Goal: Task Accomplishment & Management: Manage account settings

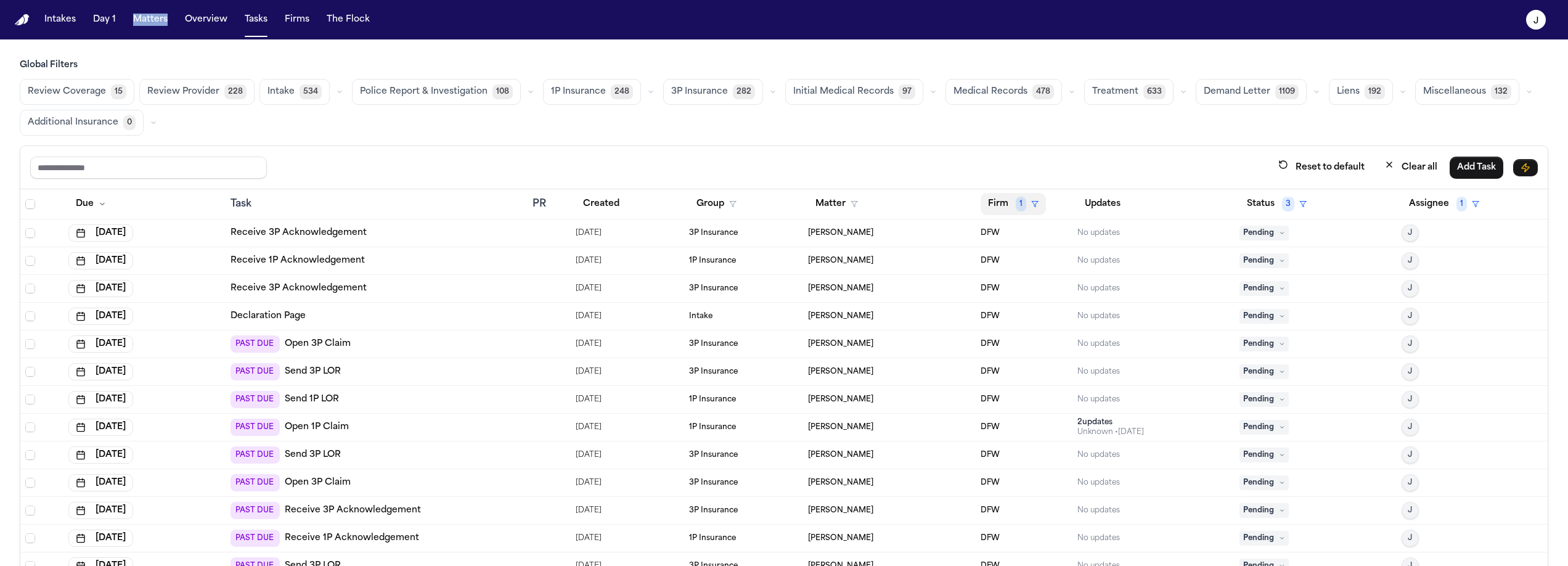
click at [1031, 204] on icon "button" at bounding box center [1035, 204] width 7 height 7
click at [1001, 296] on icon "button" at bounding box center [1002, 296] width 10 height 10
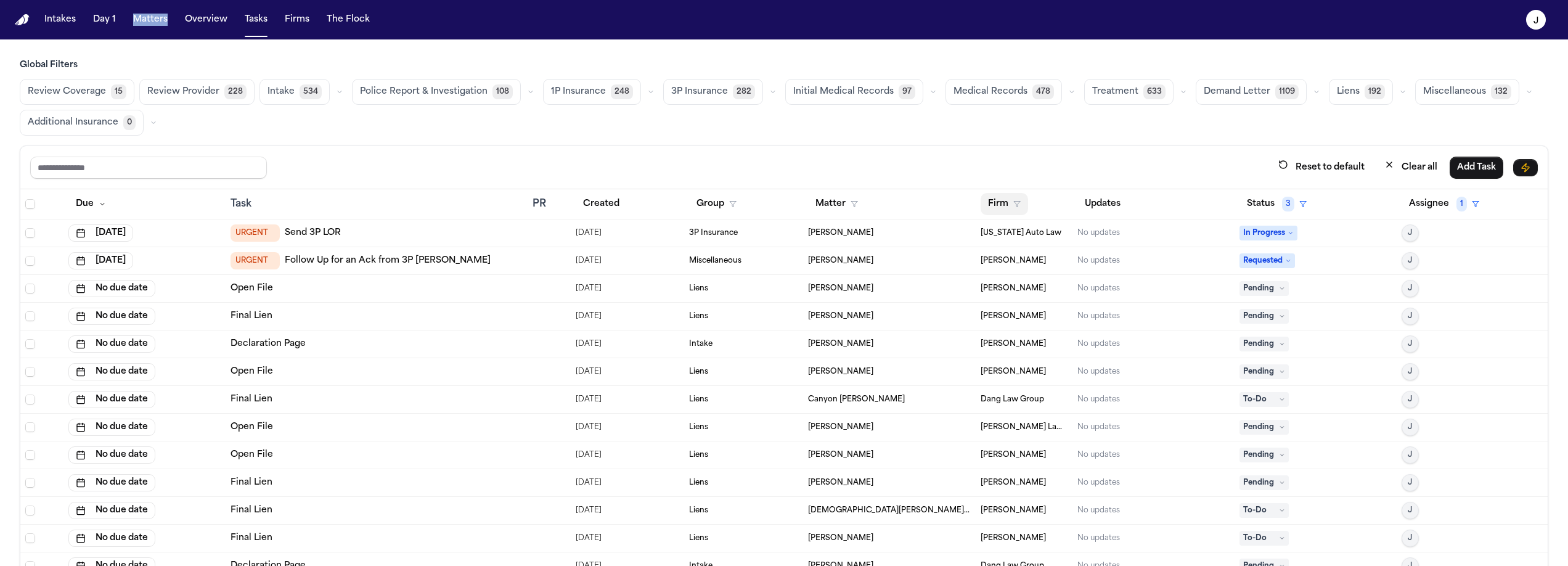
click at [1000, 200] on button "Firm" at bounding box center [1005, 204] width 48 height 22
click at [869, 149] on div "Reset to default Clear all Add Task Due Task PR Created Group Matter Firm Updat…" at bounding box center [784, 383] width 1529 height 475
click at [591, 90] on span "1P Insurance" at bounding box center [578, 92] width 55 height 12
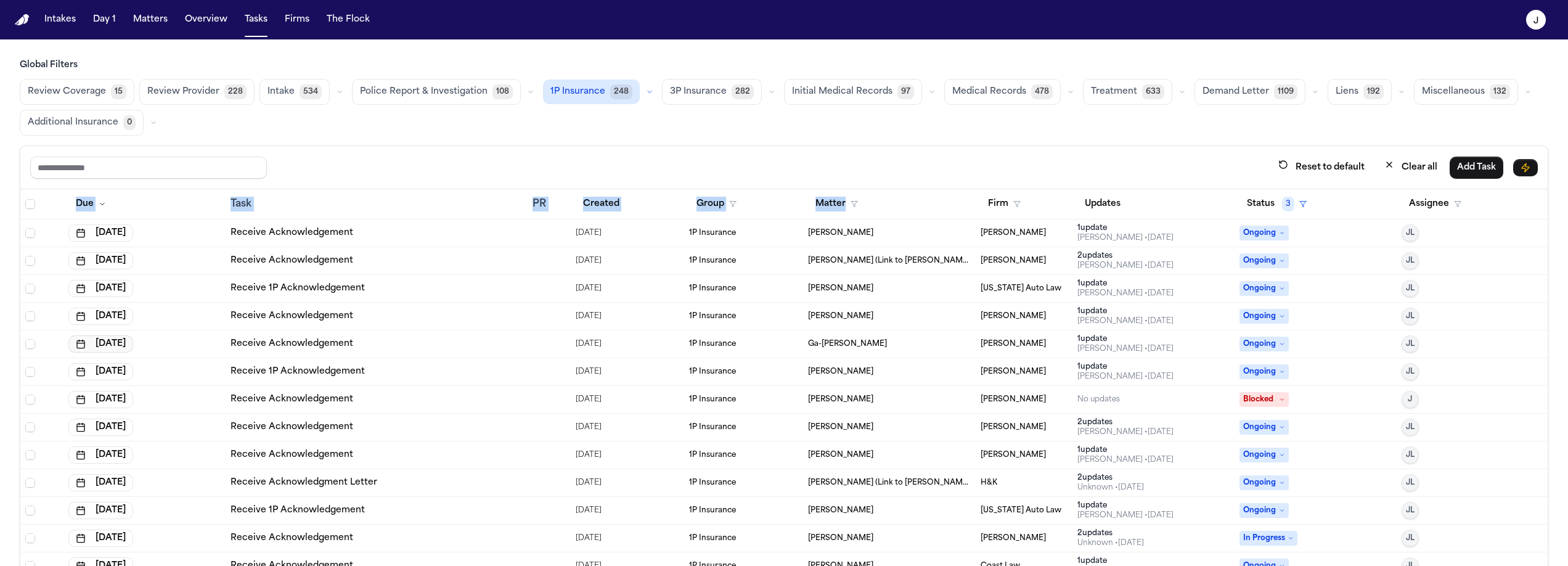
scroll to position [3, 0]
click at [1408, 200] on button "Assignee" at bounding box center [1435, 204] width 67 height 22
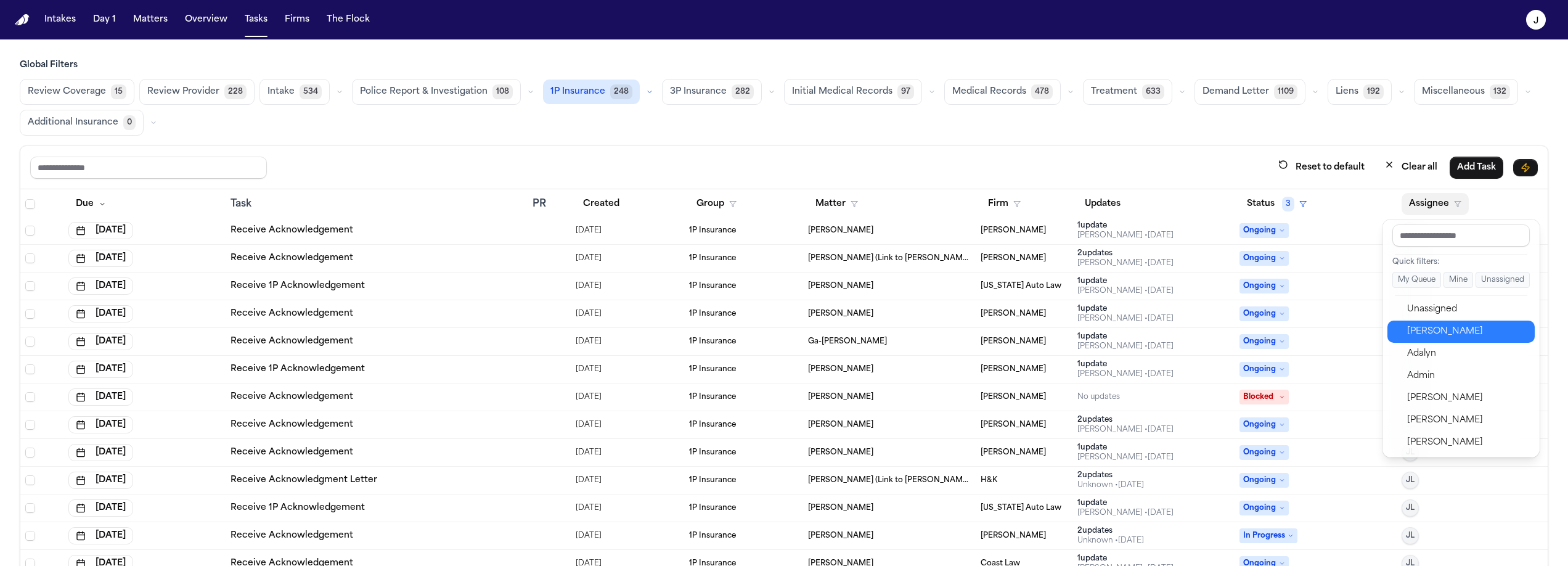
click at [1403, 333] on button "Jacqueline" at bounding box center [1461, 331] width 147 height 22
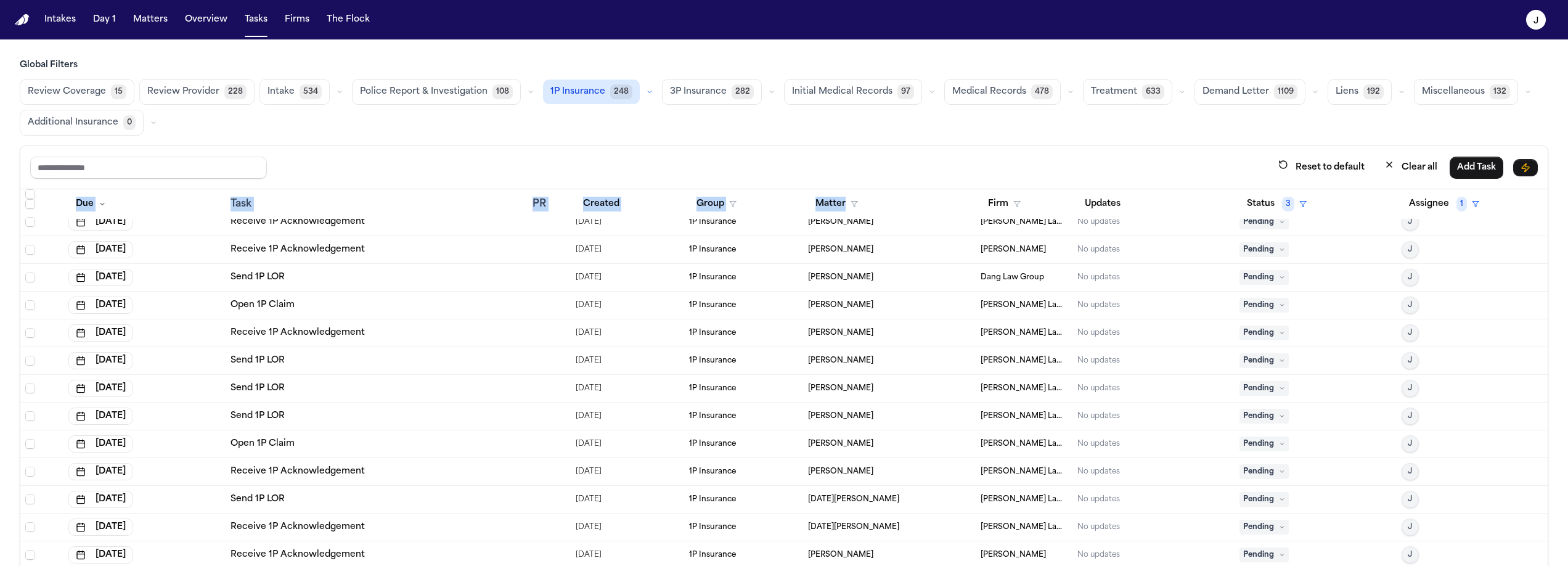
scroll to position [178, 0]
click at [360, 307] on div "Open 1P Claim" at bounding box center [376, 305] width 292 height 12
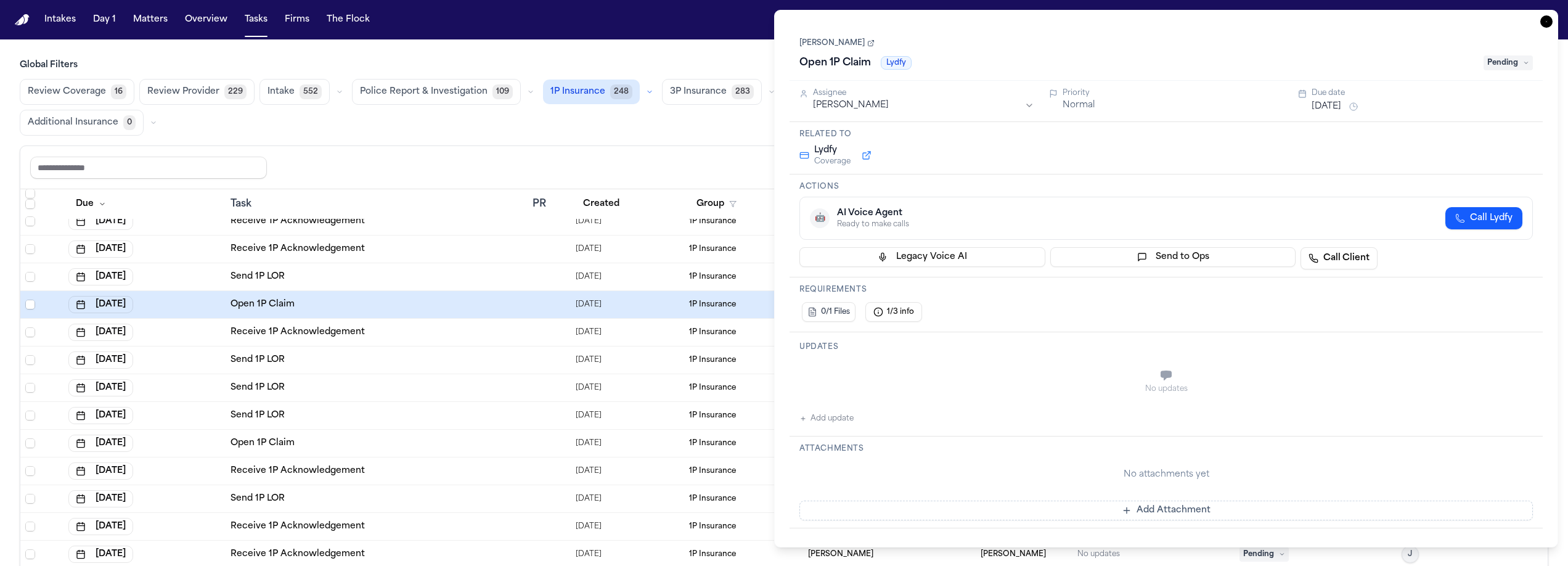
type textarea "**********"
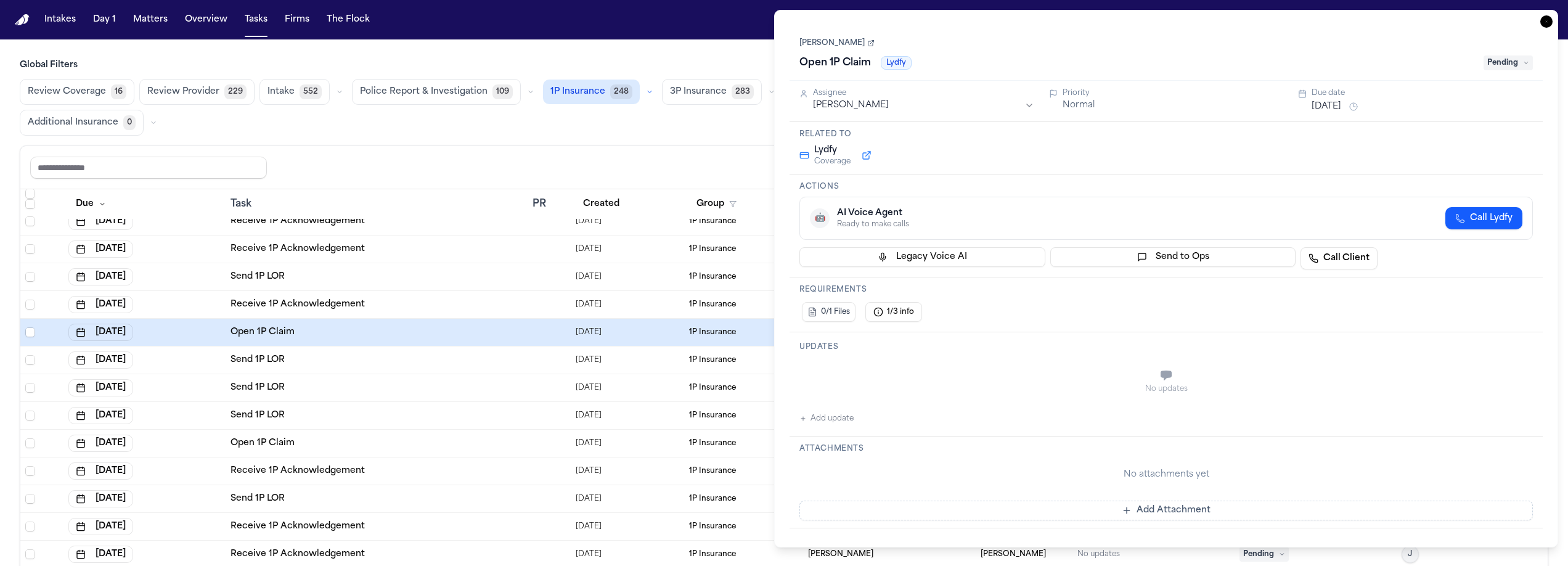
click at [586, 178] on div "Reset to default Clear all Add Task" at bounding box center [784, 167] width 1527 height 43
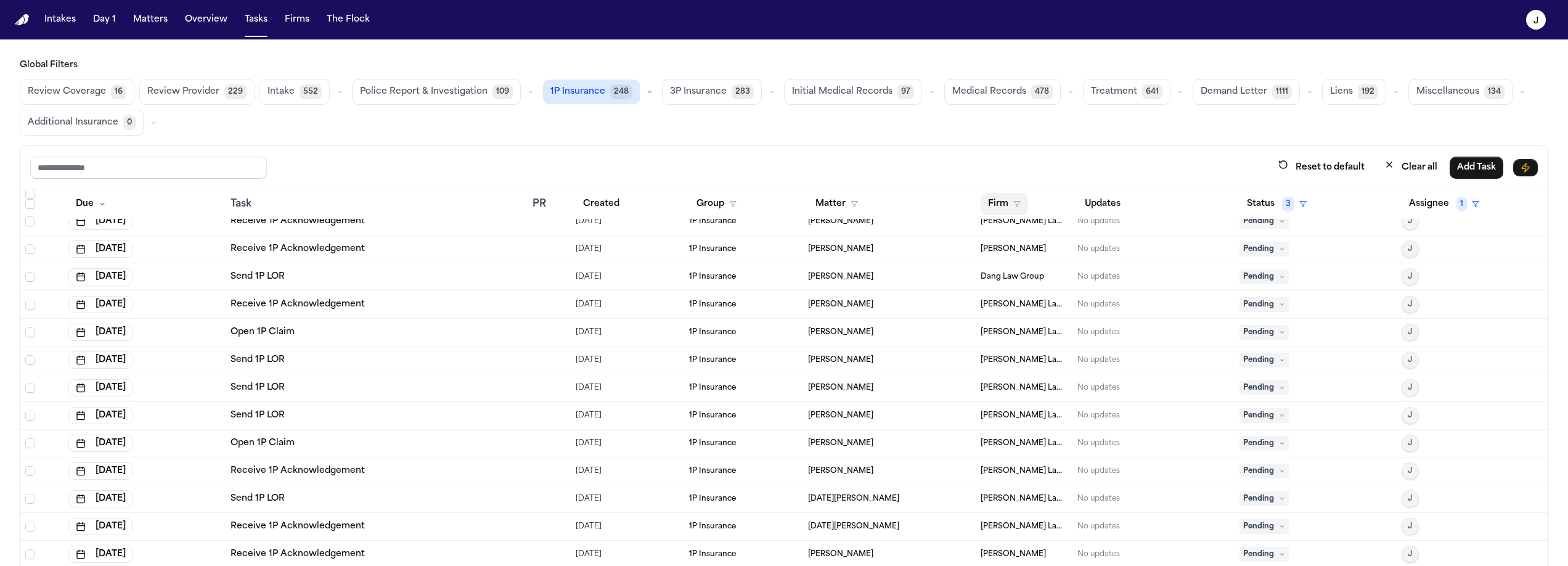
click at [1014, 202] on polygon "button" at bounding box center [1016, 205] width 6 height 5
click at [1060, 149] on div "Reset to default Clear all Add Task Due Task PR Created Group Matter Firm Updat…" at bounding box center [784, 383] width 1529 height 475
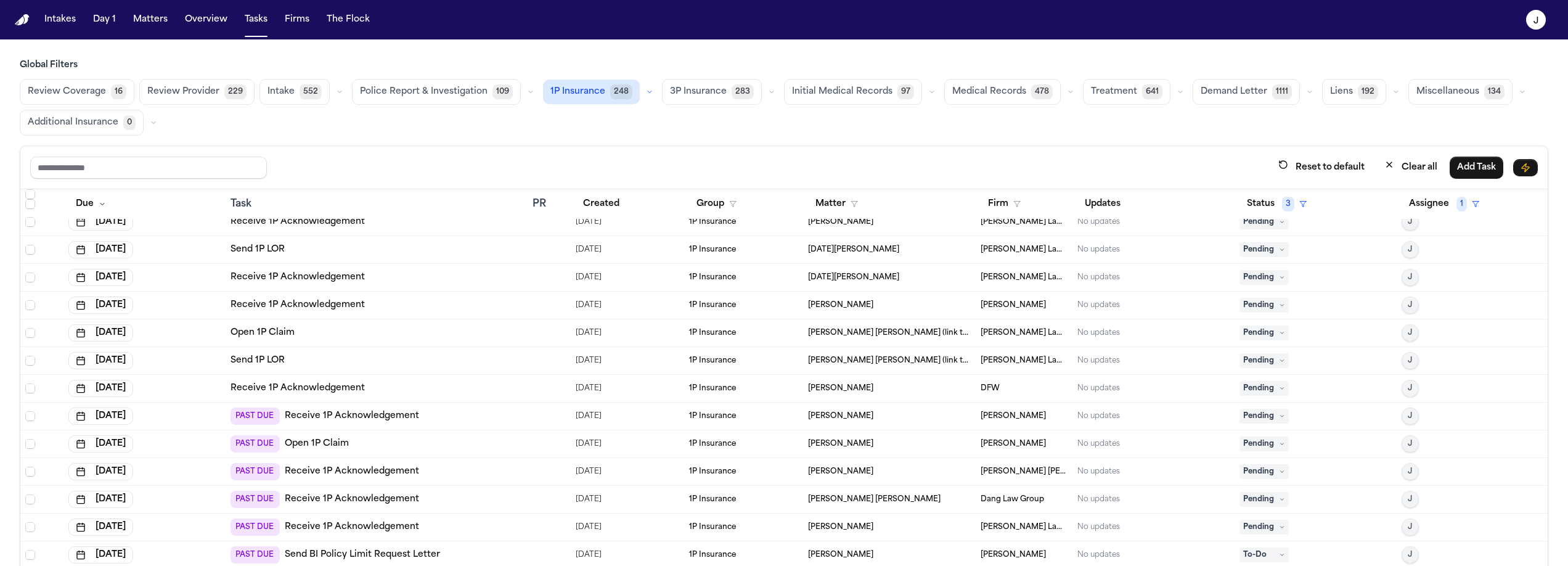
scroll to position [462, 0]
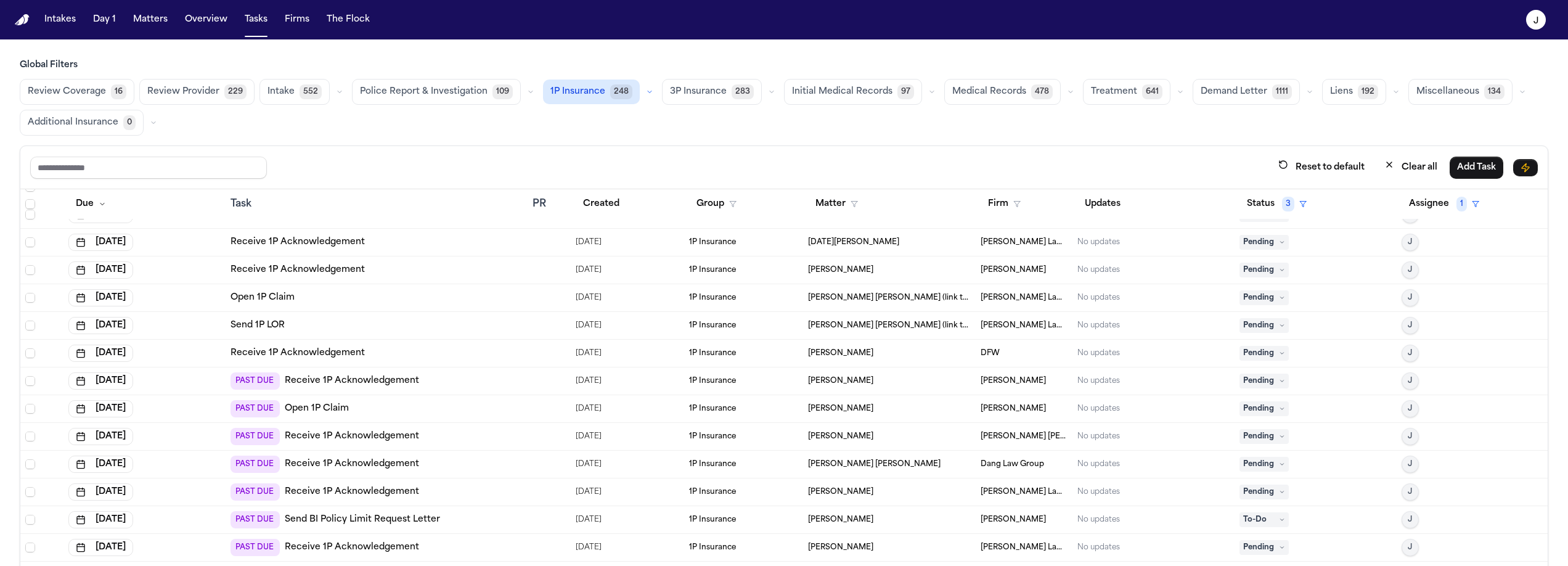
click at [459, 403] on div "PAST DUE Open 1P Claim" at bounding box center [376, 408] width 292 height 17
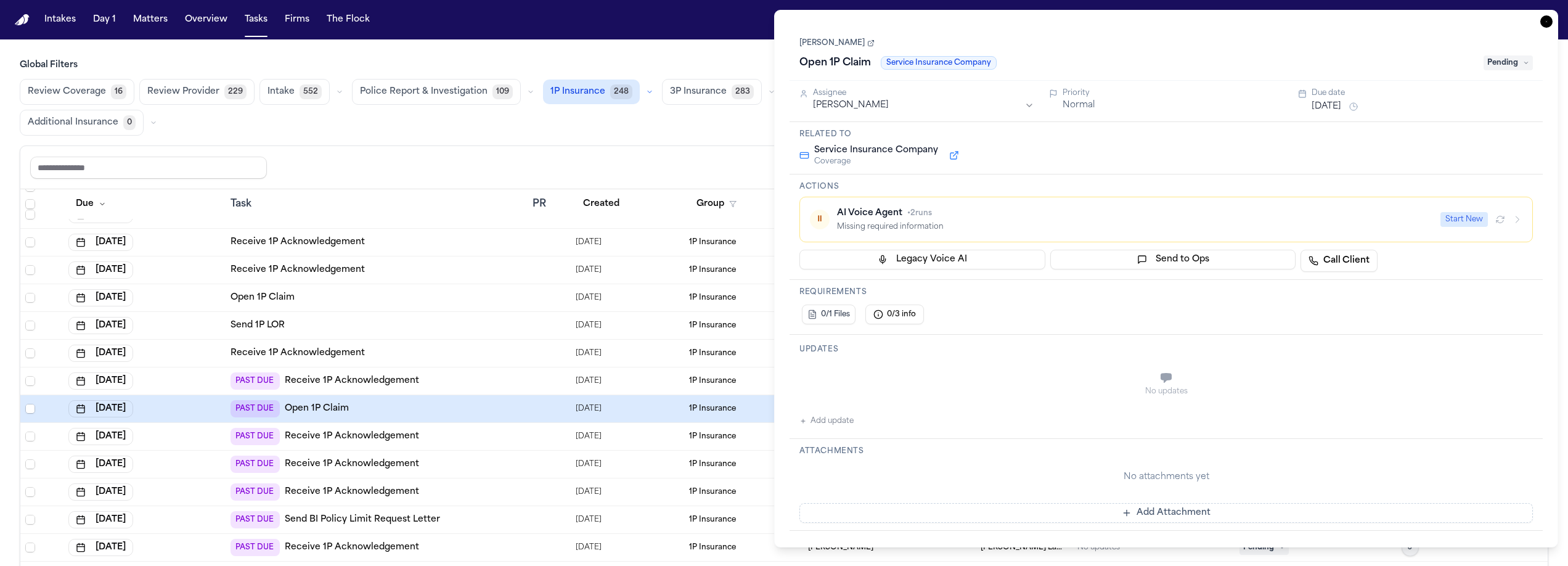
scroll to position [462, 0]
click at [1495, 66] on span "Pending" at bounding box center [1509, 63] width 50 height 15
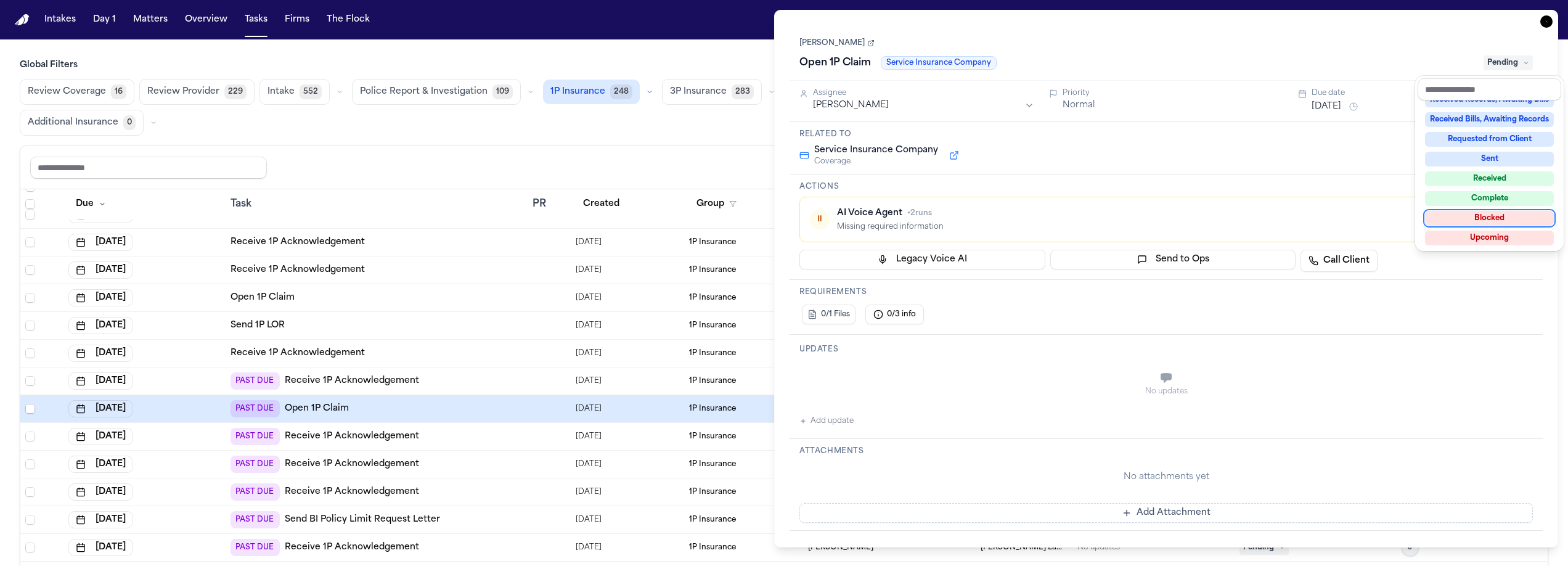
click at [1441, 218] on div "Blocked" at bounding box center [1490, 218] width 129 height 15
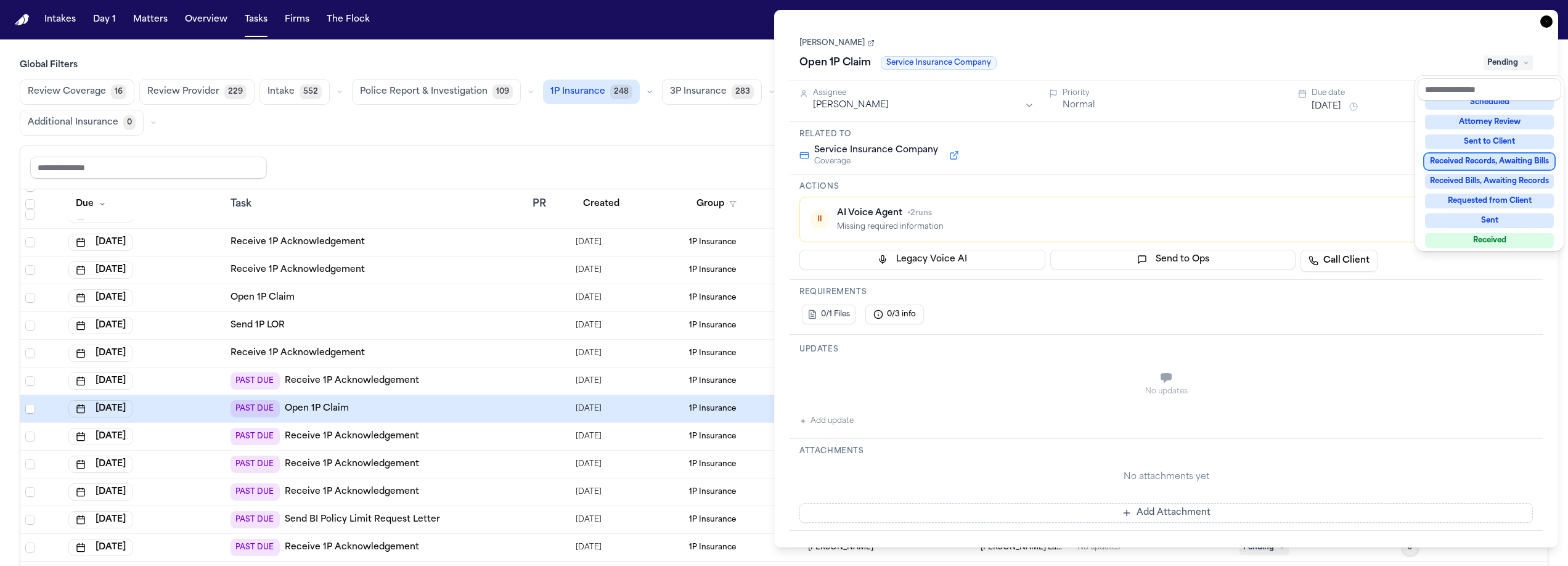
scroll to position [58, 0]
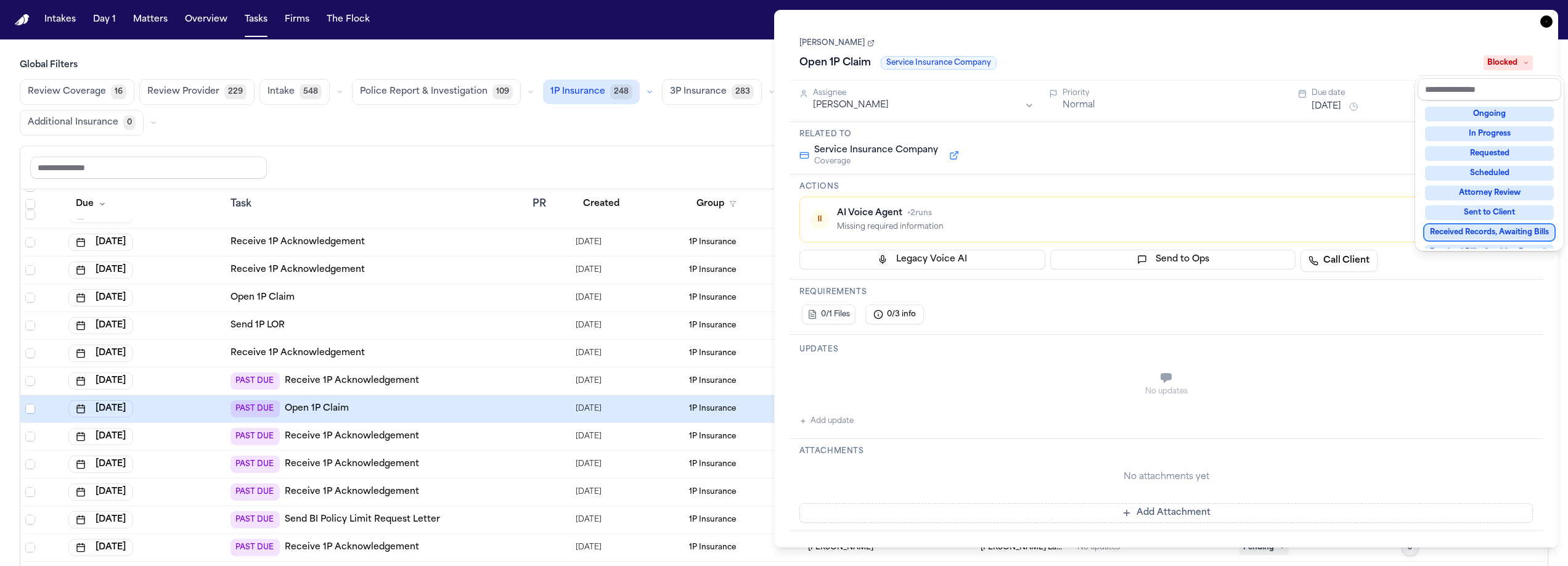
click at [728, 120] on div "Review Coverage 16 Review Provider 229 Intake 548 Police Report & Investigation…" at bounding box center [784, 107] width 1529 height 57
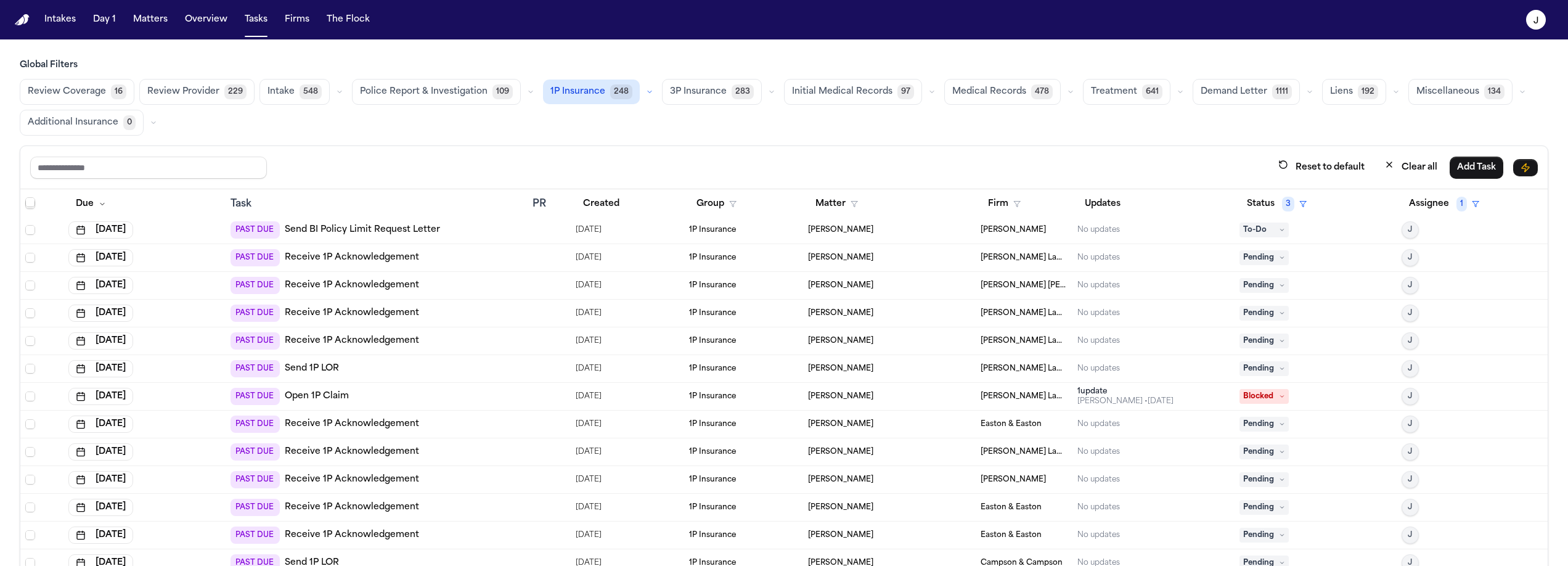
scroll to position [767, 0]
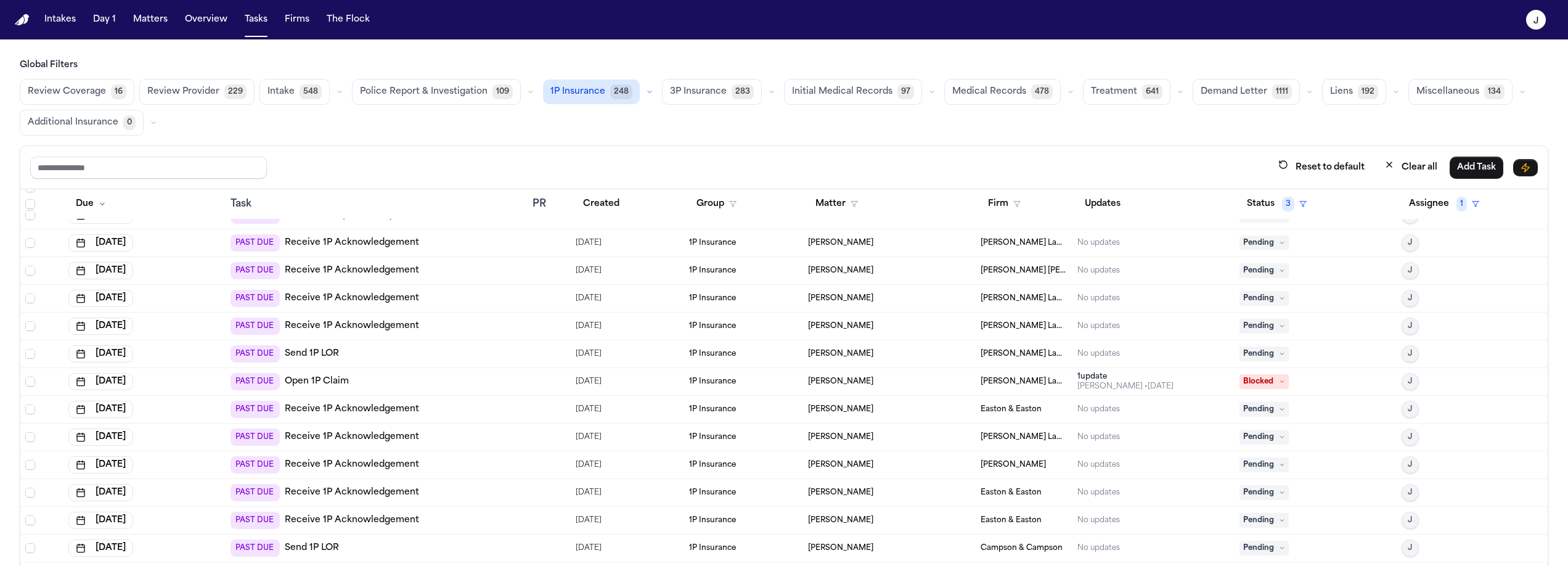
click at [375, 381] on div "PAST DUE Open 1P Claim" at bounding box center [376, 381] width 292 height 17
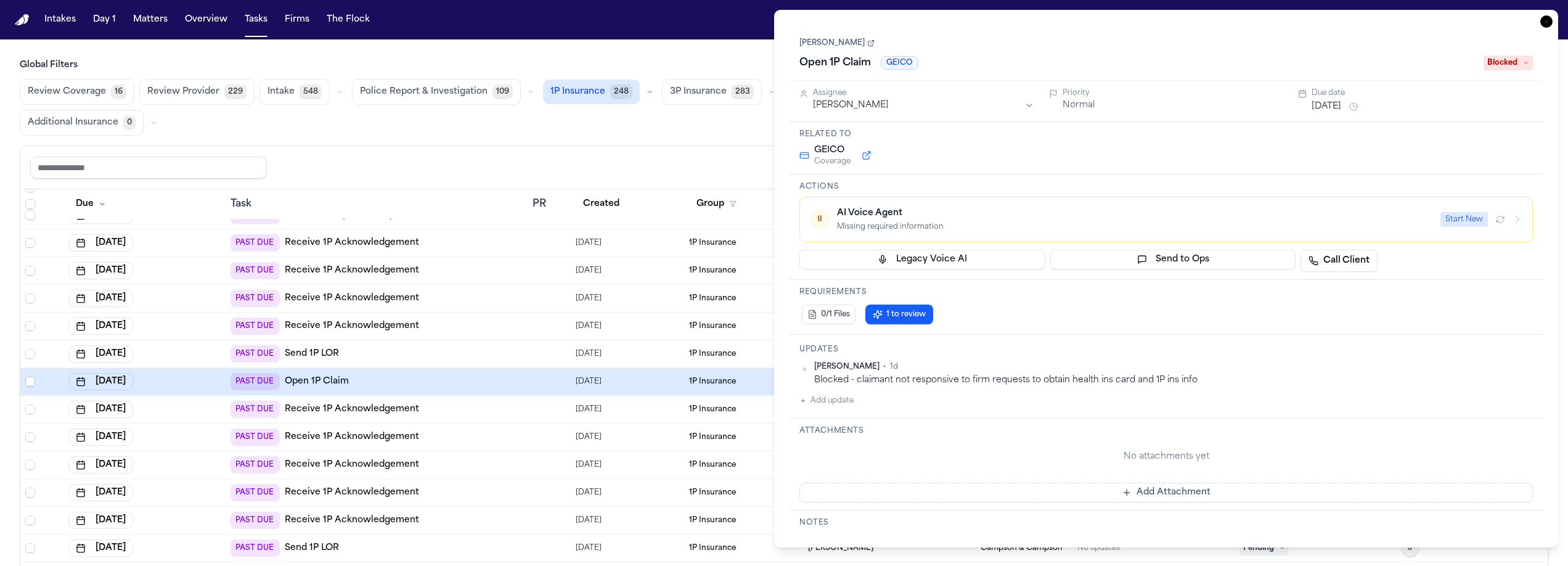
click at [683, 146] on div "Reset to default Clear all Add Task" at bounding box center [784, 167] width 1527 height 43
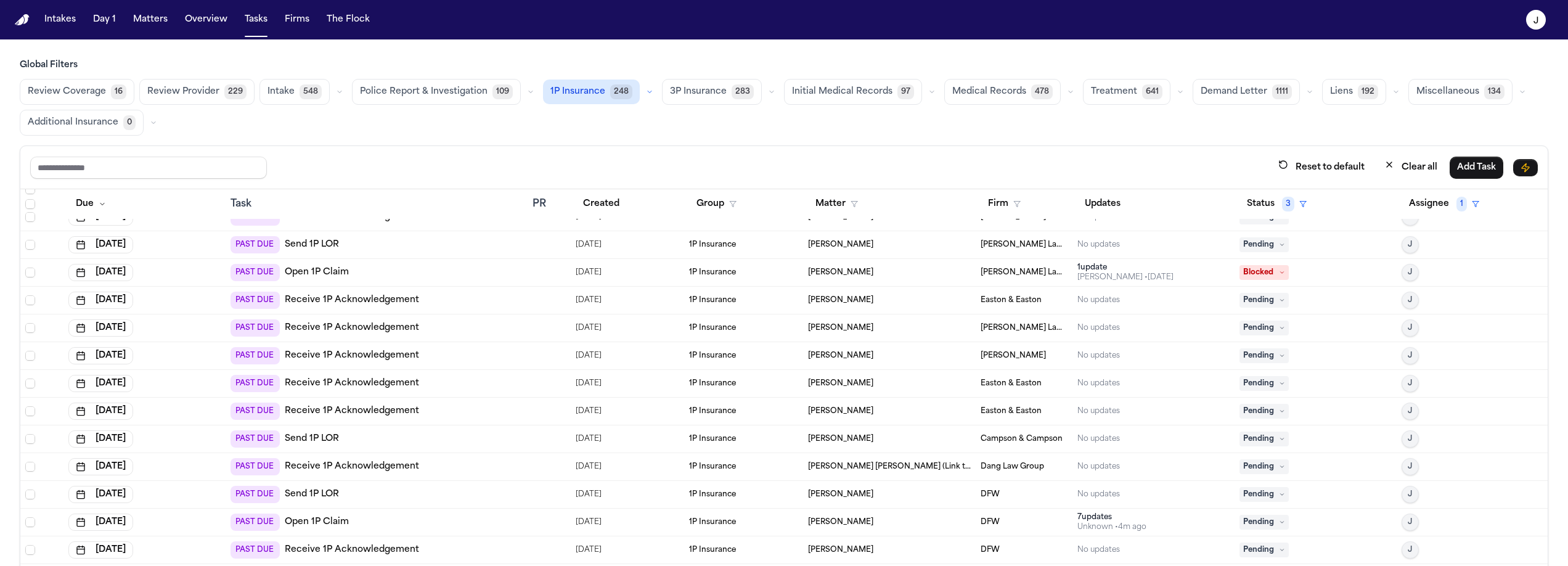
scroll to position [933, 0]
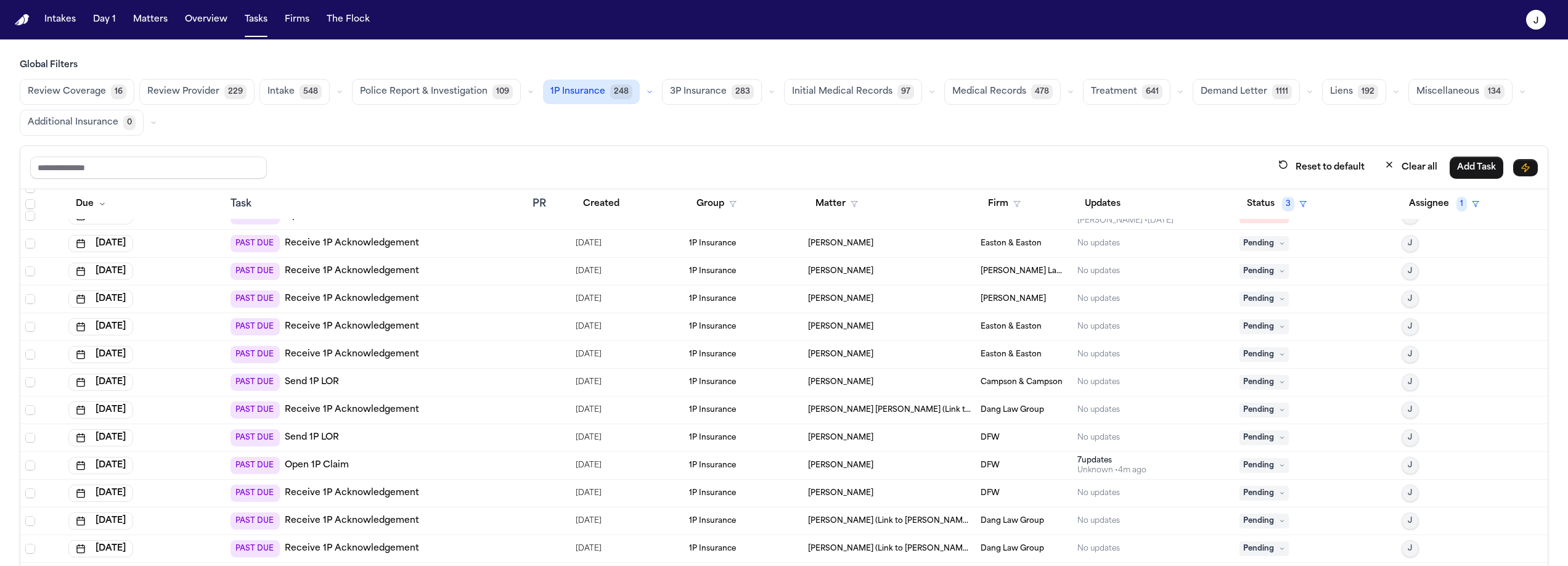
click at [384, 460] on div "PAST DUE Open 1P Claim" at bounding box center [376, 465] width 292 height 17
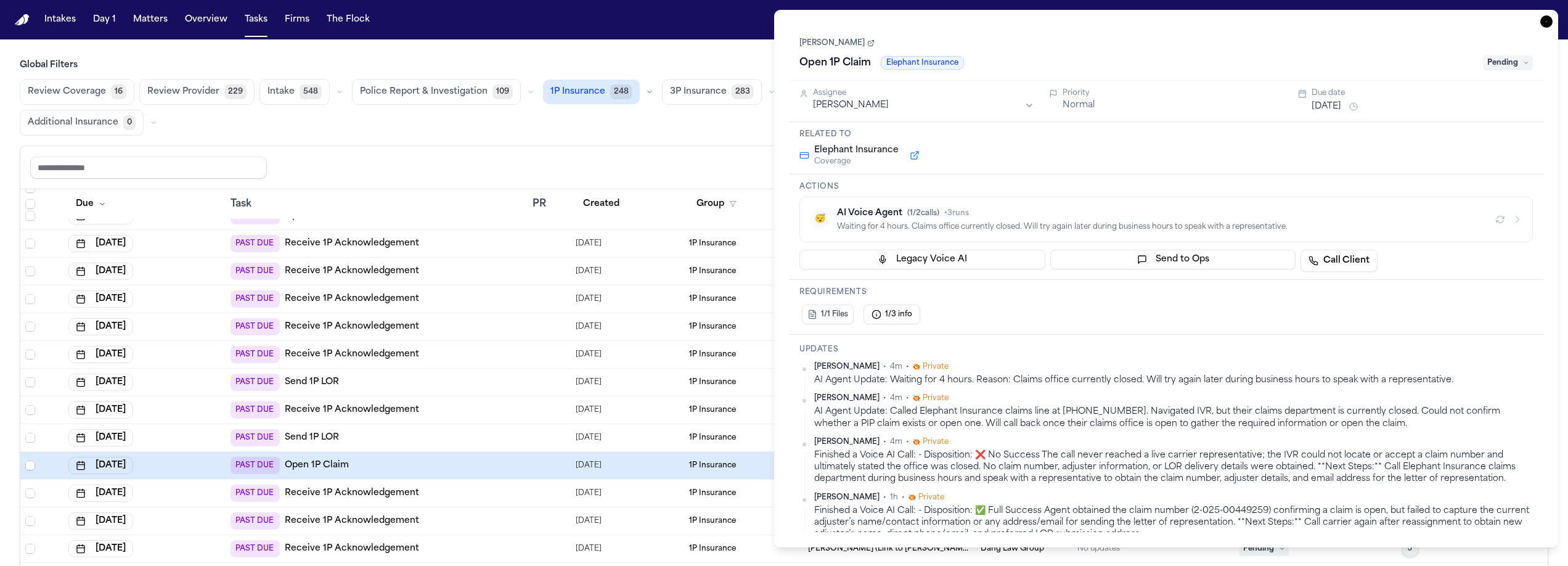
click at [1548, 27] on icon "button" at bounding box center [1547, 21] width 12 height 12
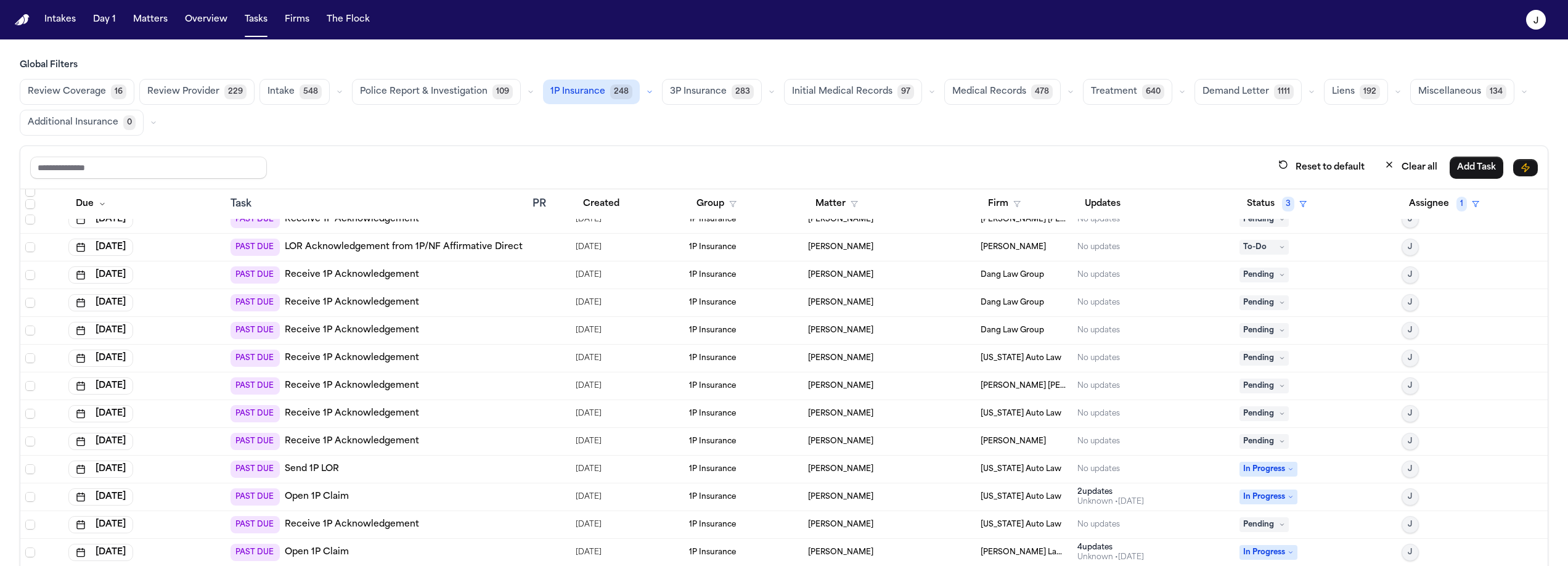
scroll to position [1544, 0]
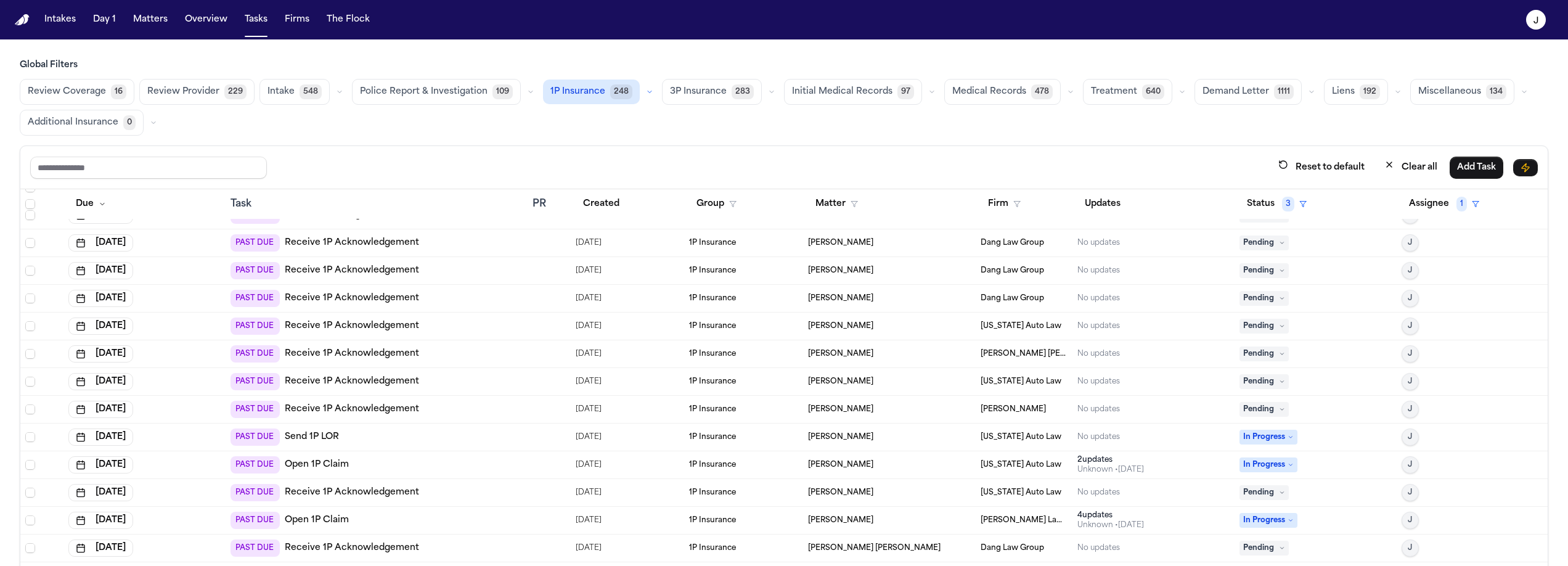
click at [417, 458] on div "PAST DUE Open 1P Claim" at bounding box center [376, 464] width 292 height 17
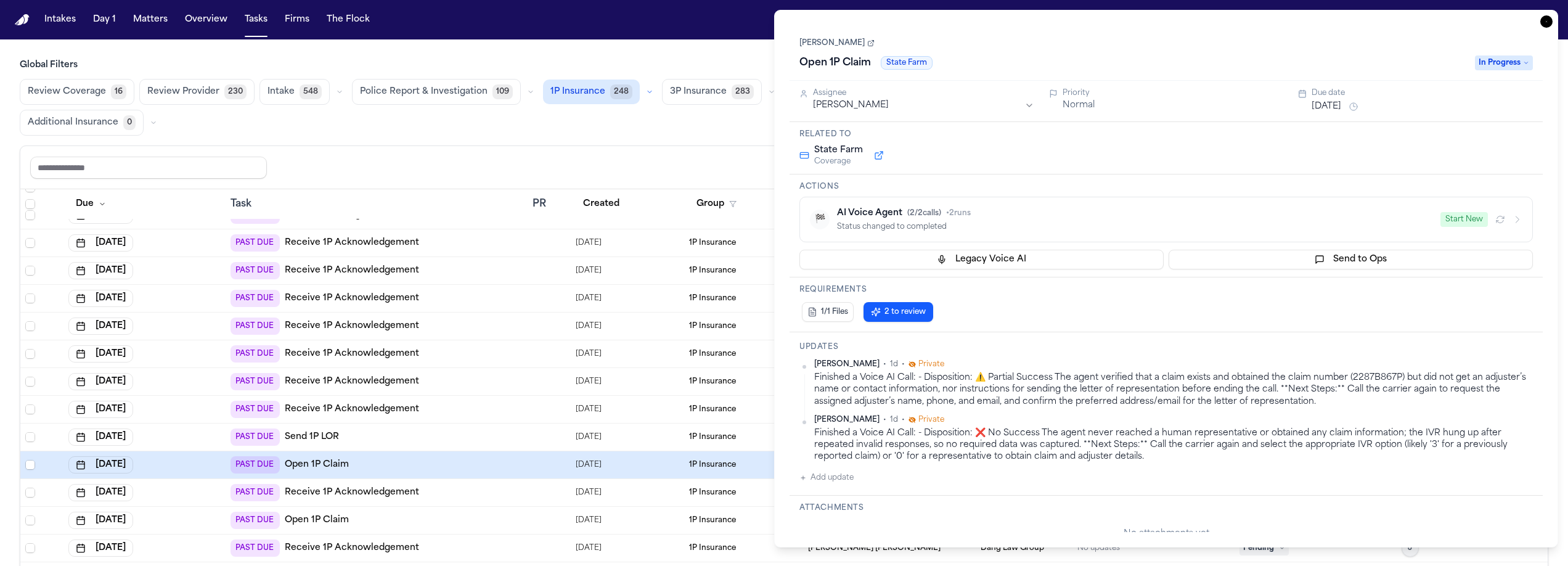
scroll to position [1544, 0]
click at [520, 129] on div "Review Coverage 16 Review Provider 230 Intake 548 Police Report & Investigation…" at bounding box center [784, 107] width 1529 height 57
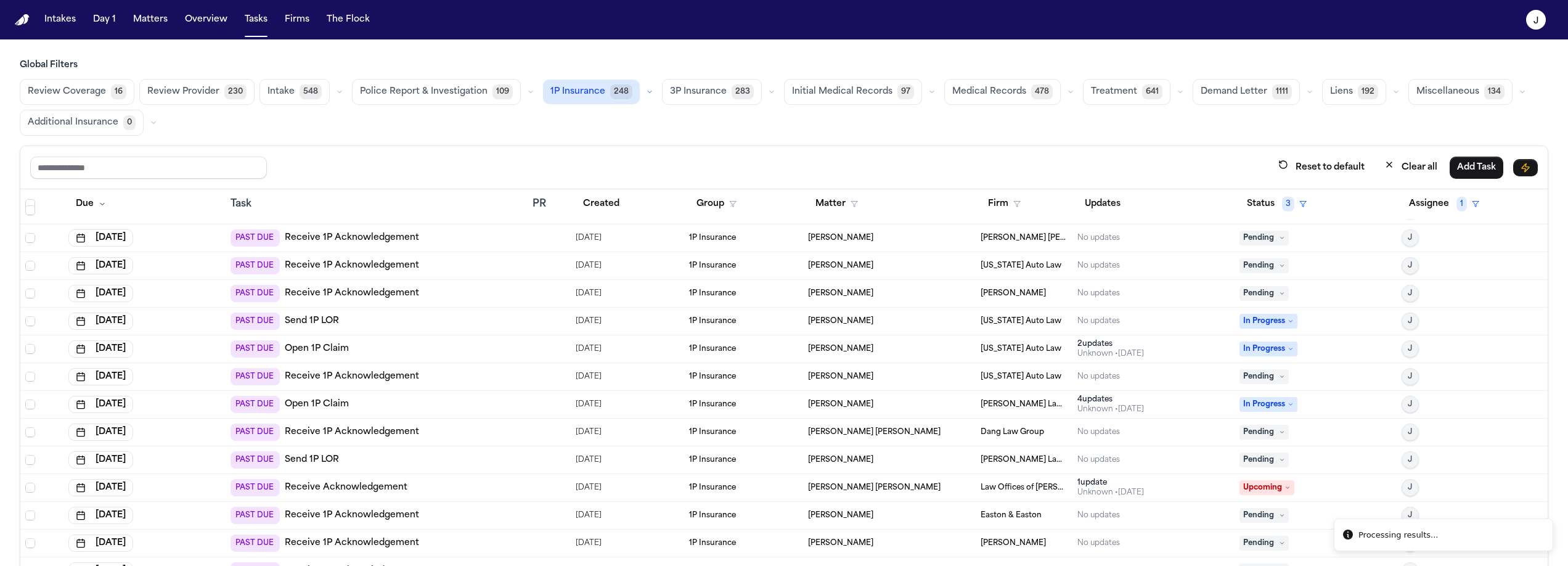
scroll to position [1662, 0]
click at [419, 409] on div "PAST DUE Open 1P Claim" at bounding box center [376, 403] width 292 height 17
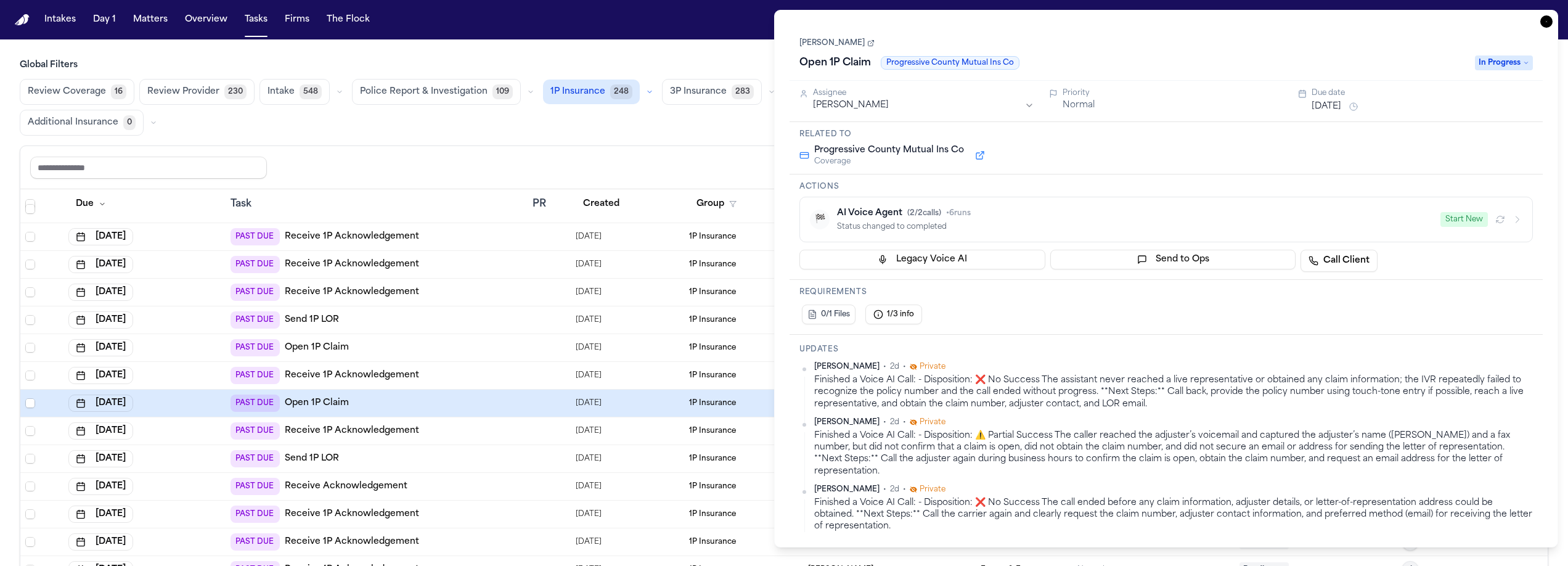
scroll to position [1662, 0]
click at [1547, 23] on icon "button" at bounding box center [1547, 21] width 12 height 12
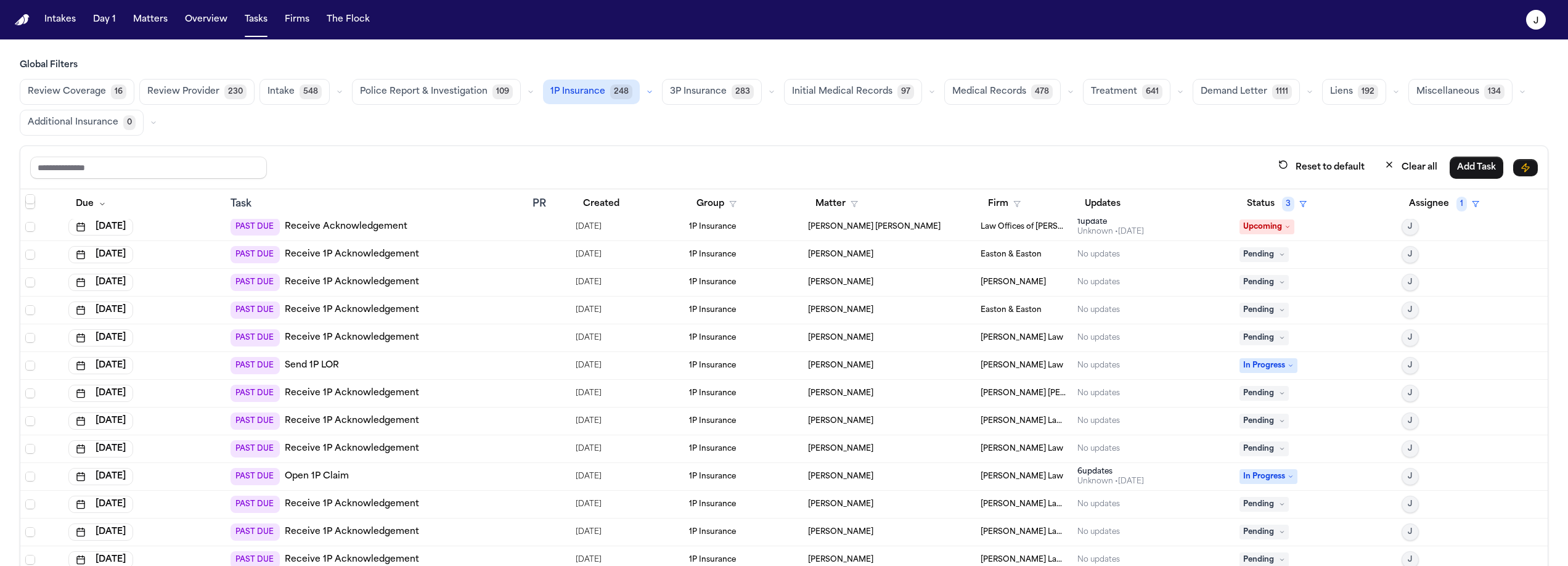
scroll to position [1940, 0]
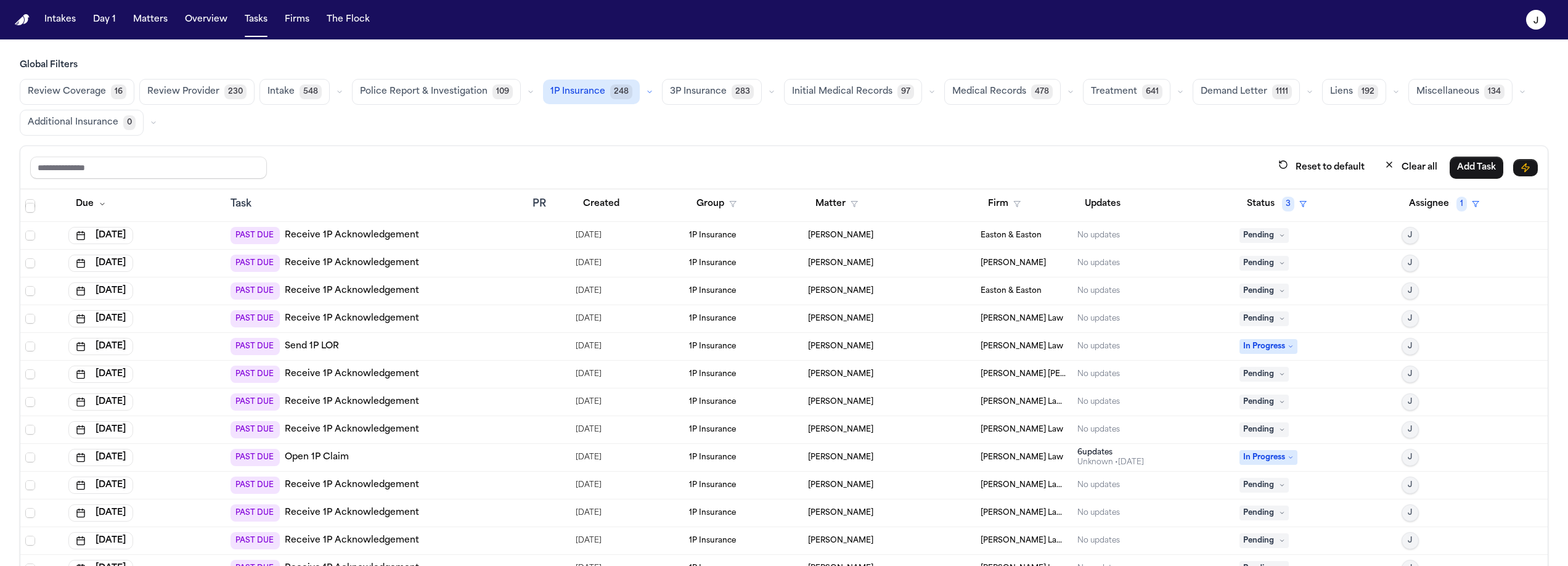
click at [384, 457] on div "PAST DUE Open 1P Claim" at bounding box center [376, 457] width 292 height 17
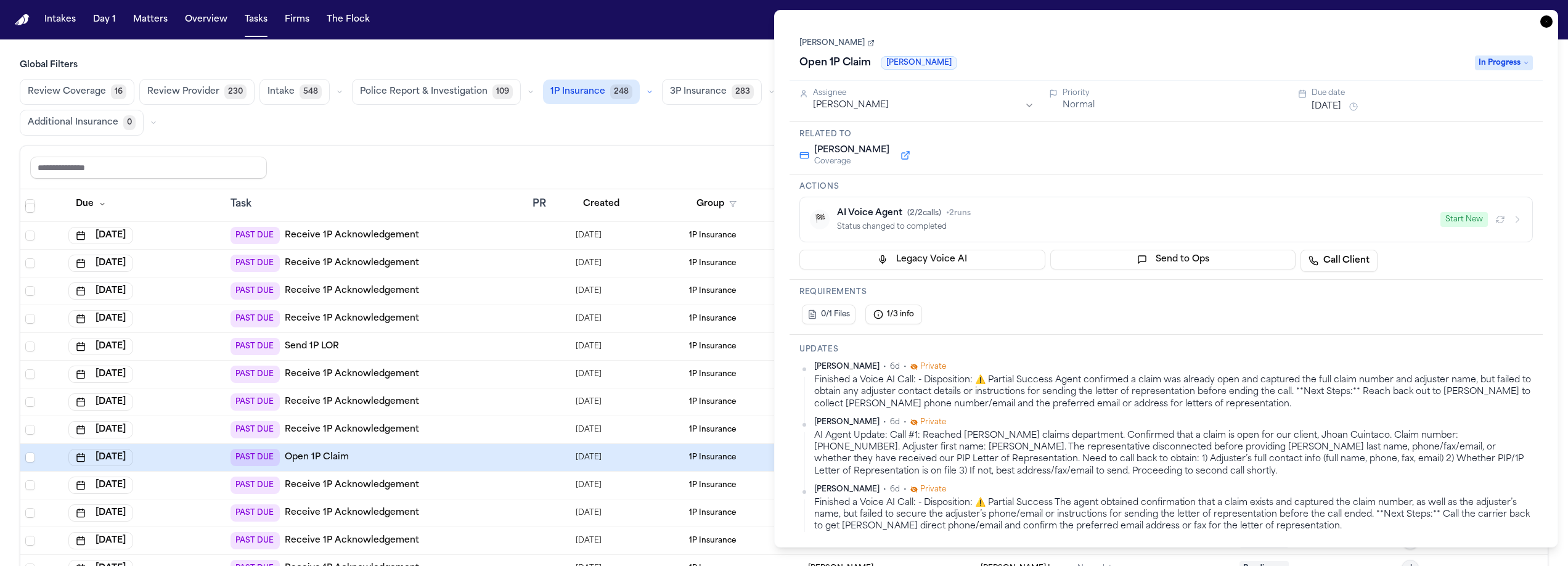
scroll to position [1940, 0]
click at [1509, 64] on span "In Progress" at bounding box center [1503, 63] width 58 height 15
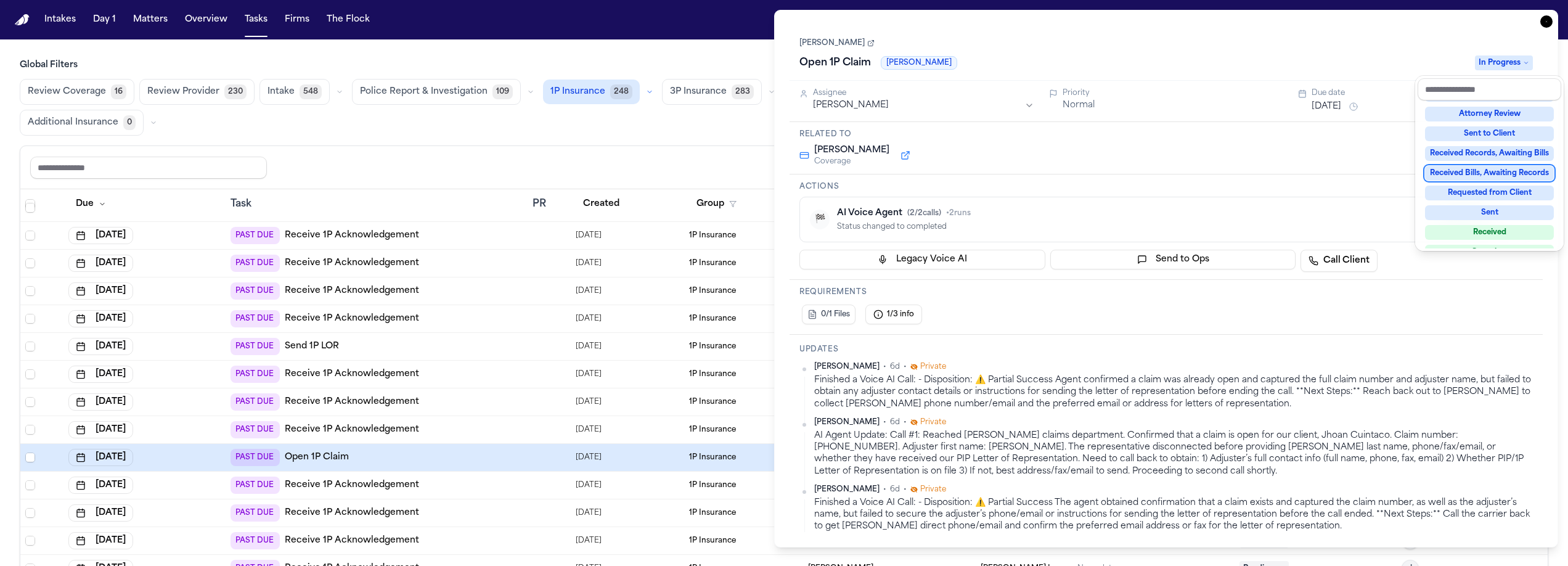
scroll to position [159, 0]
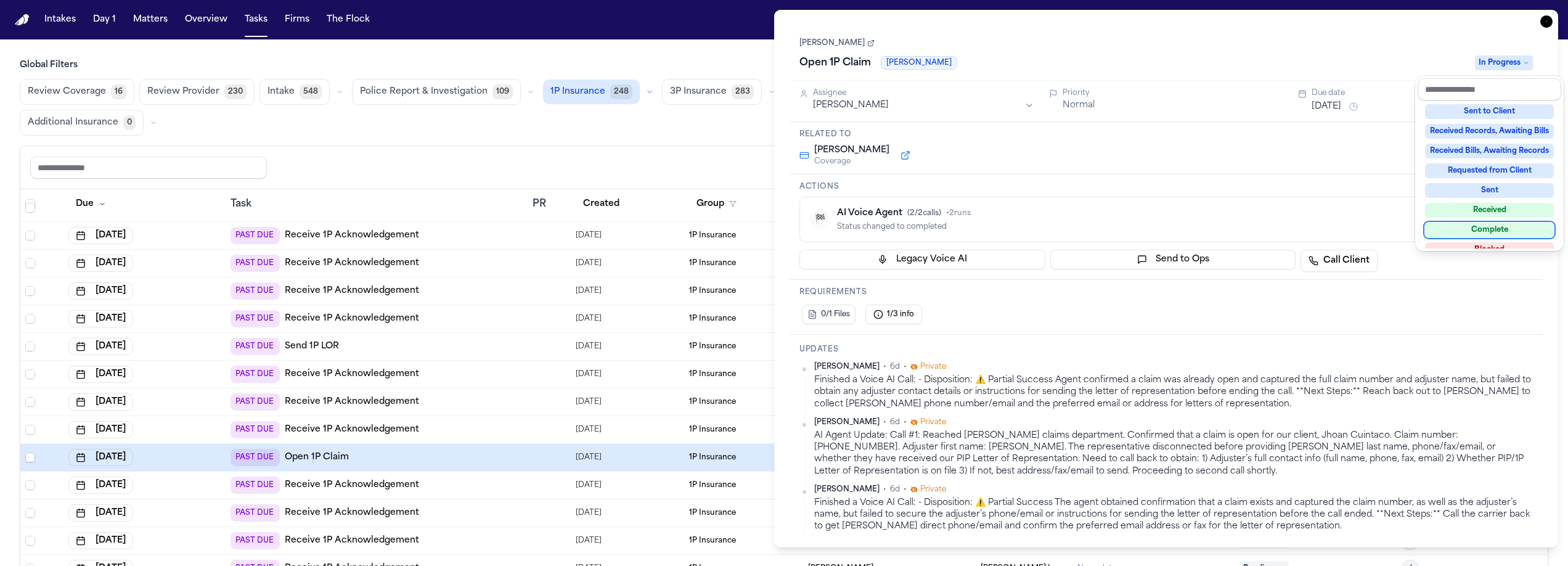
click at [1474, 226] on div "Complete" at bounding box center [1490, 229] width 129 height 15
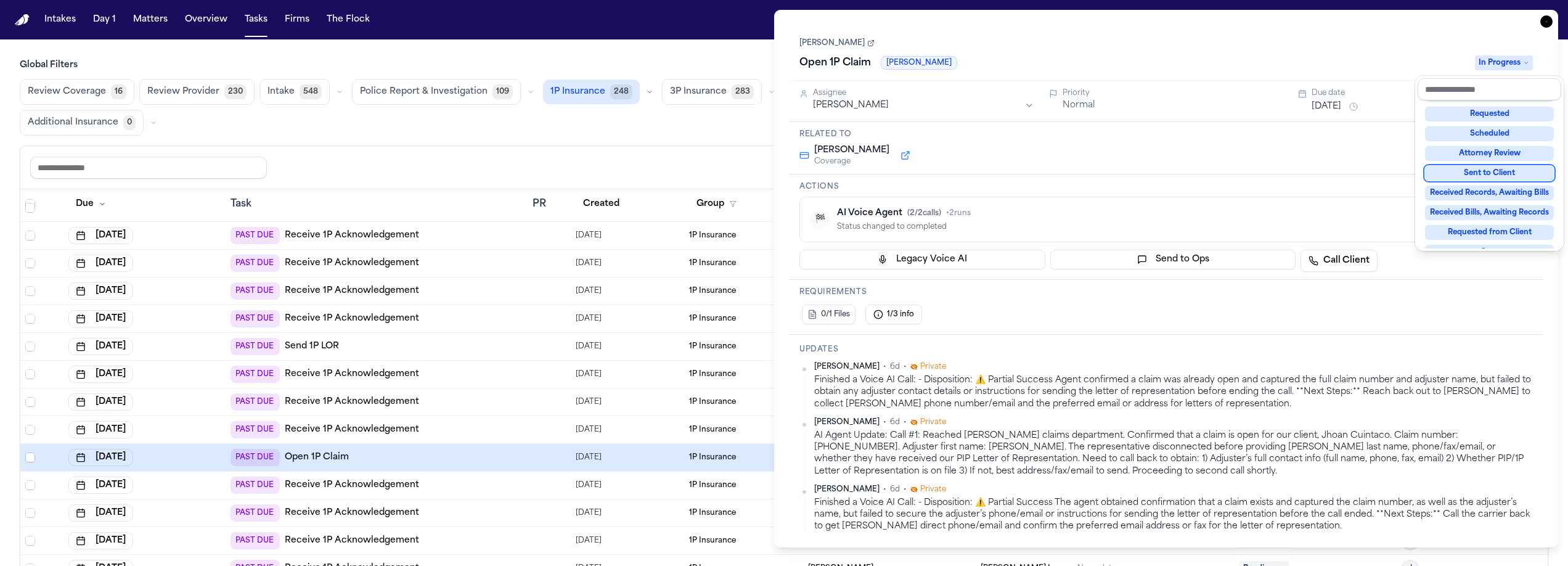
scroll to position [48, 0]
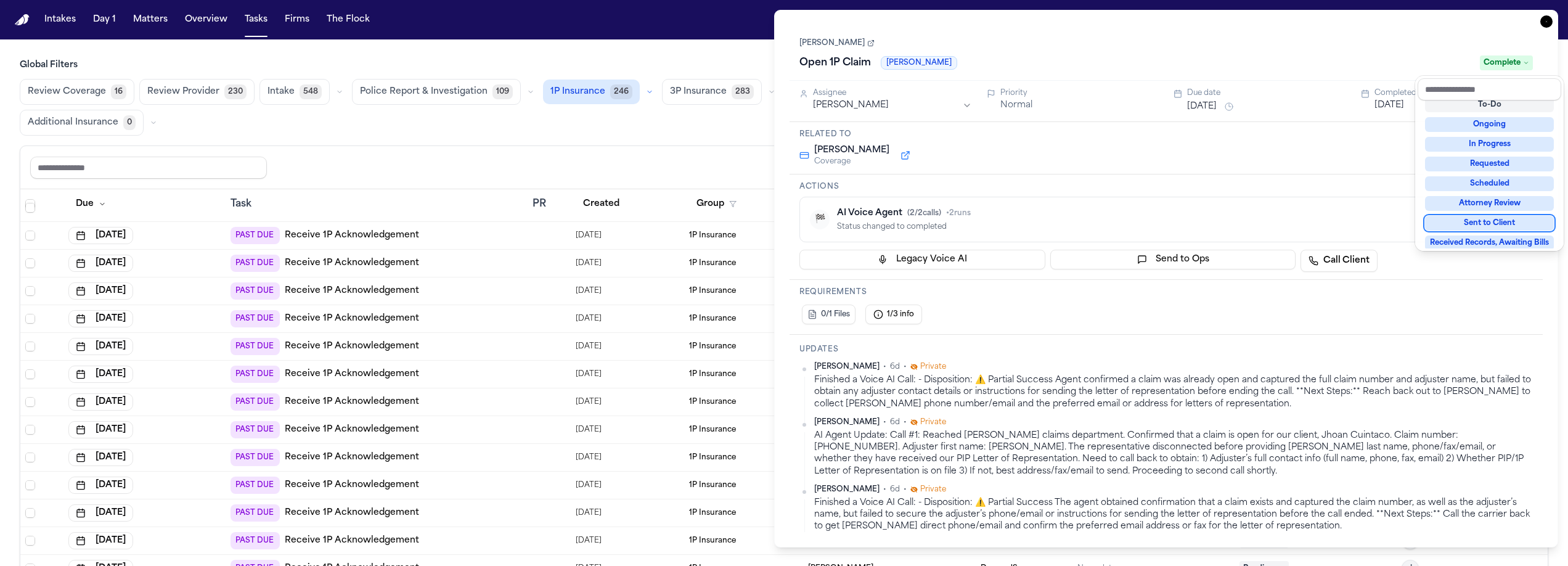
click at [1552, 26] on div "Task Details Jhoan Cuintaco Open 1P Claim Kemper Complete Assignee Jacqueline P…" at bounding box center [1166, 278] width 784 height 538
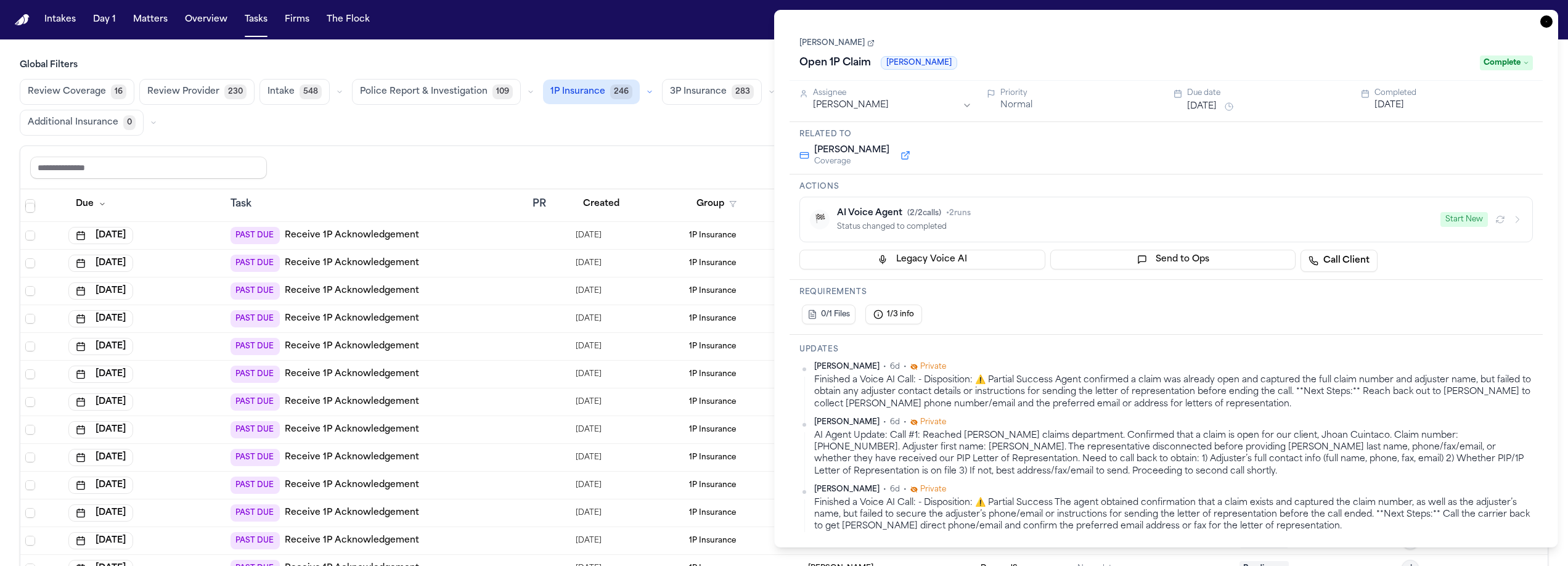
click at [1551, 22] on icon "button" at bounding box center [1547, 21] width 12 height 12
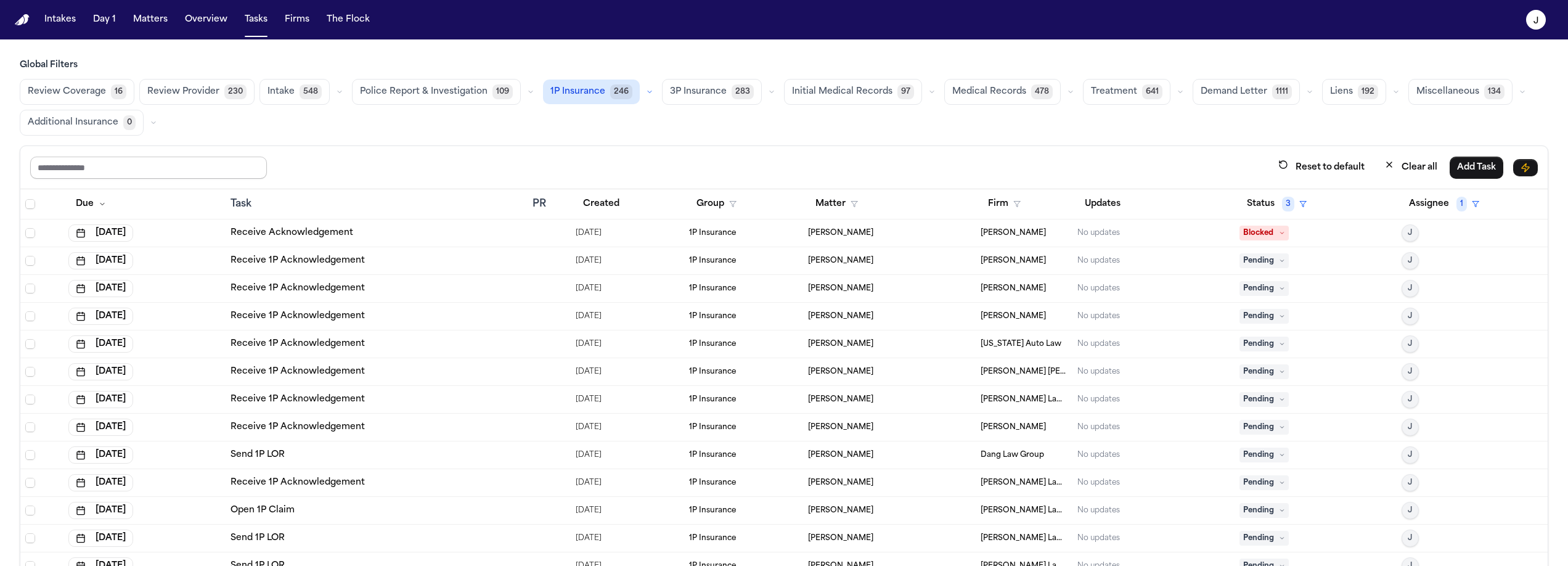
click at [148, 161] on input "text" at bounding box center [148, 167] width 236 height 22
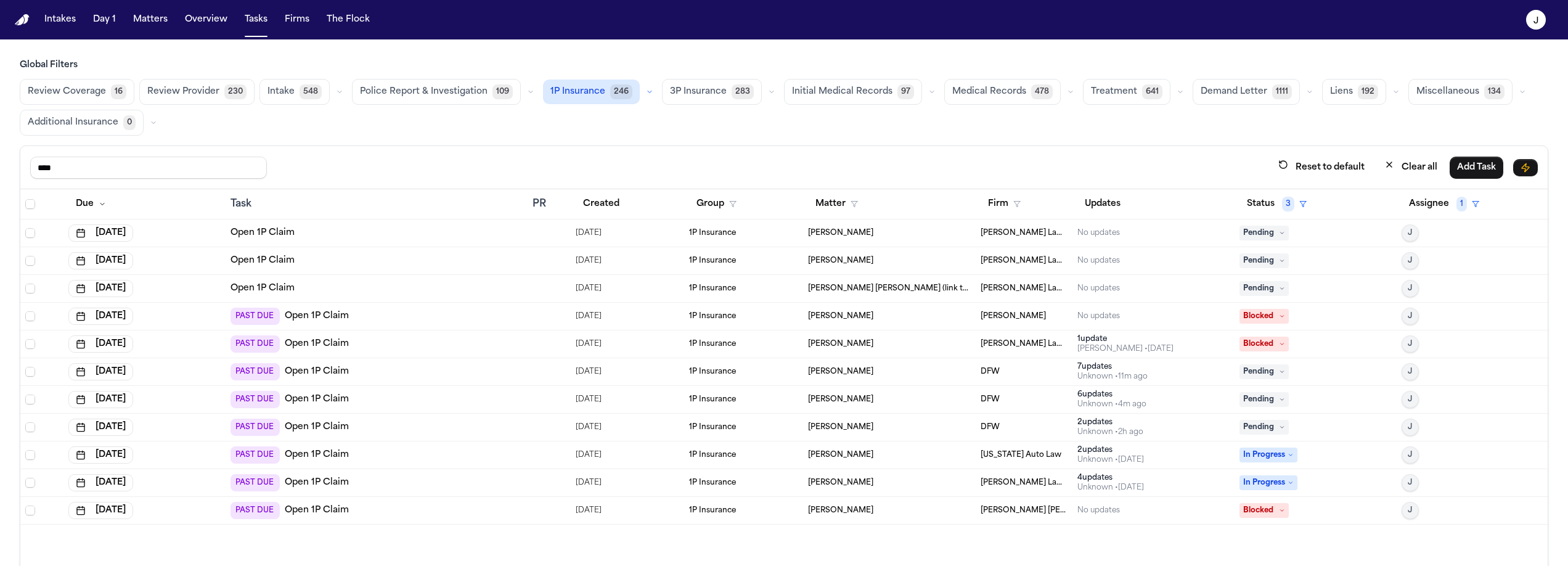
click at [1256, 424] on span "Pending" at bounding box center [1264, 427] width 50 height 15
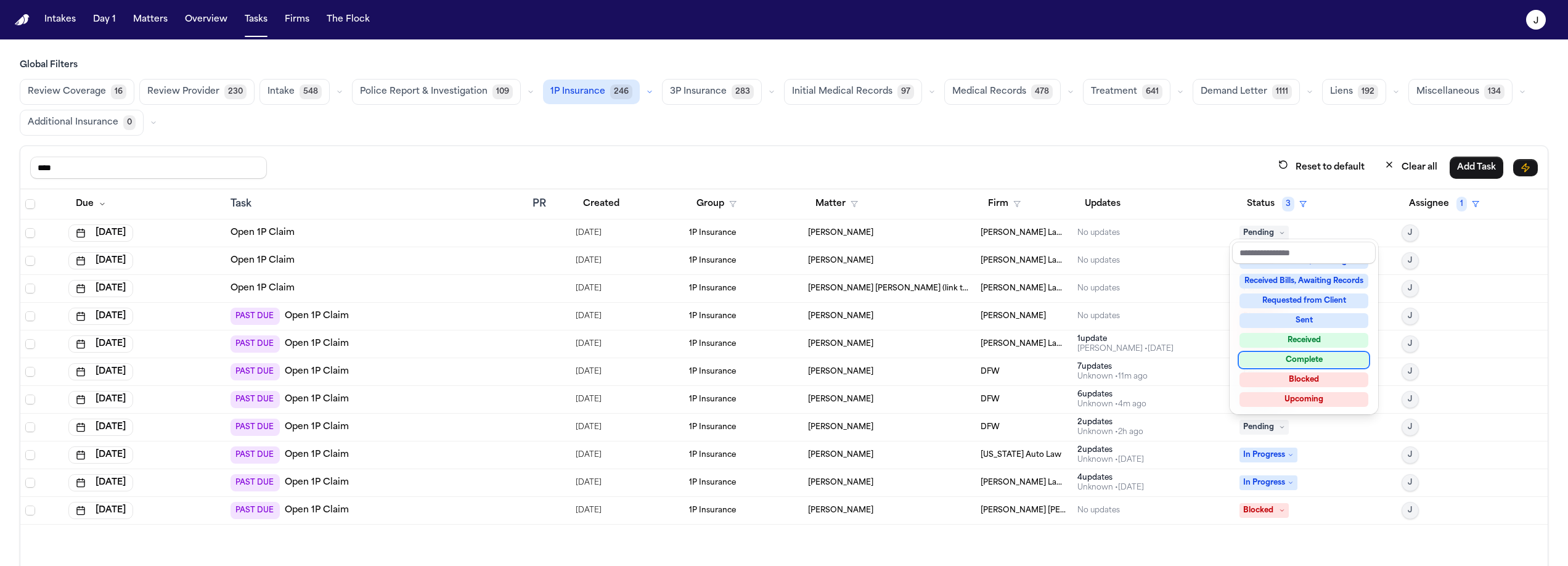
click at [1286, 354] on div "Complete" at bounding box center [1304, 360] width 129 height 15
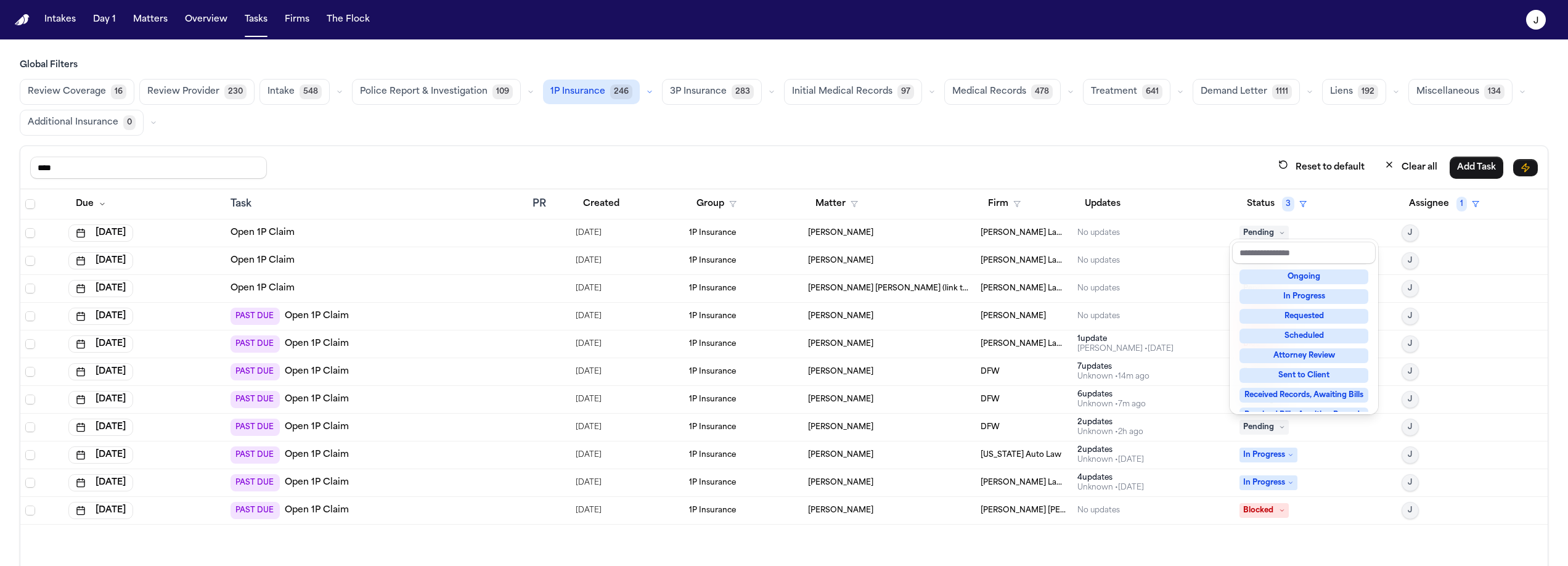
scroll to position [5, 0]
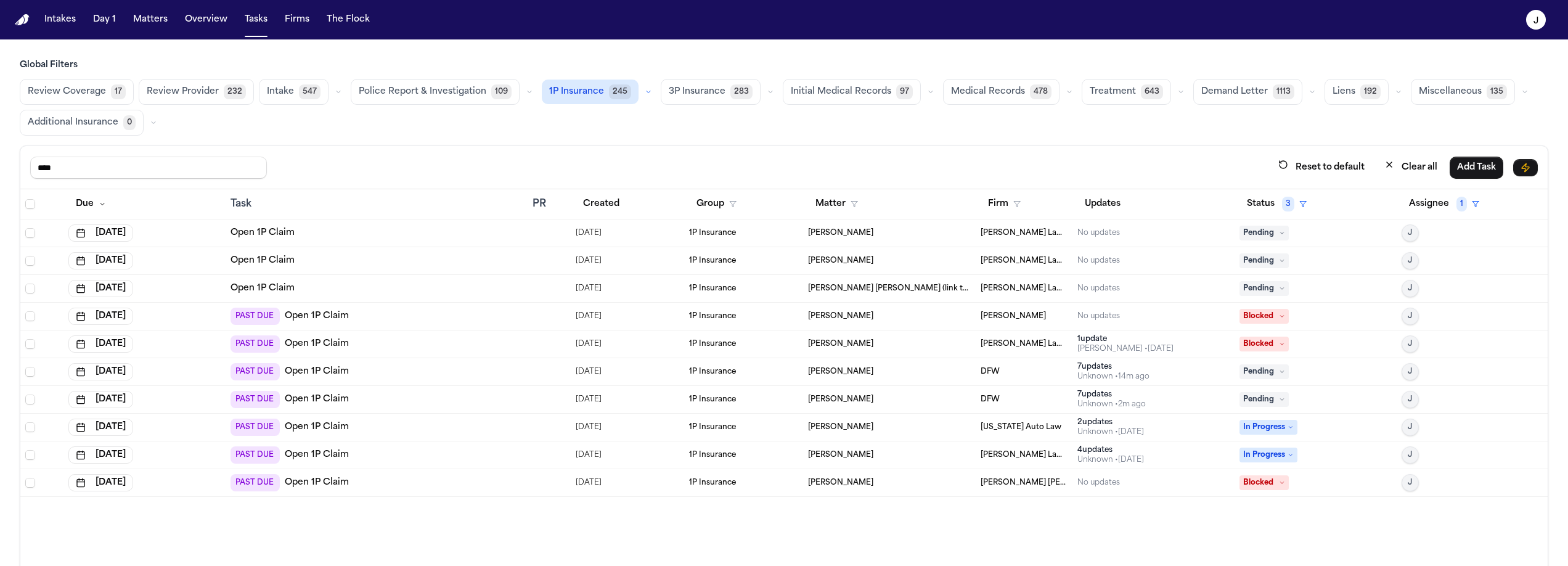
click at [406, 397] on div "PAST DUE Open 1P Claim" at bounding box center [376, 399] width 292 height 17
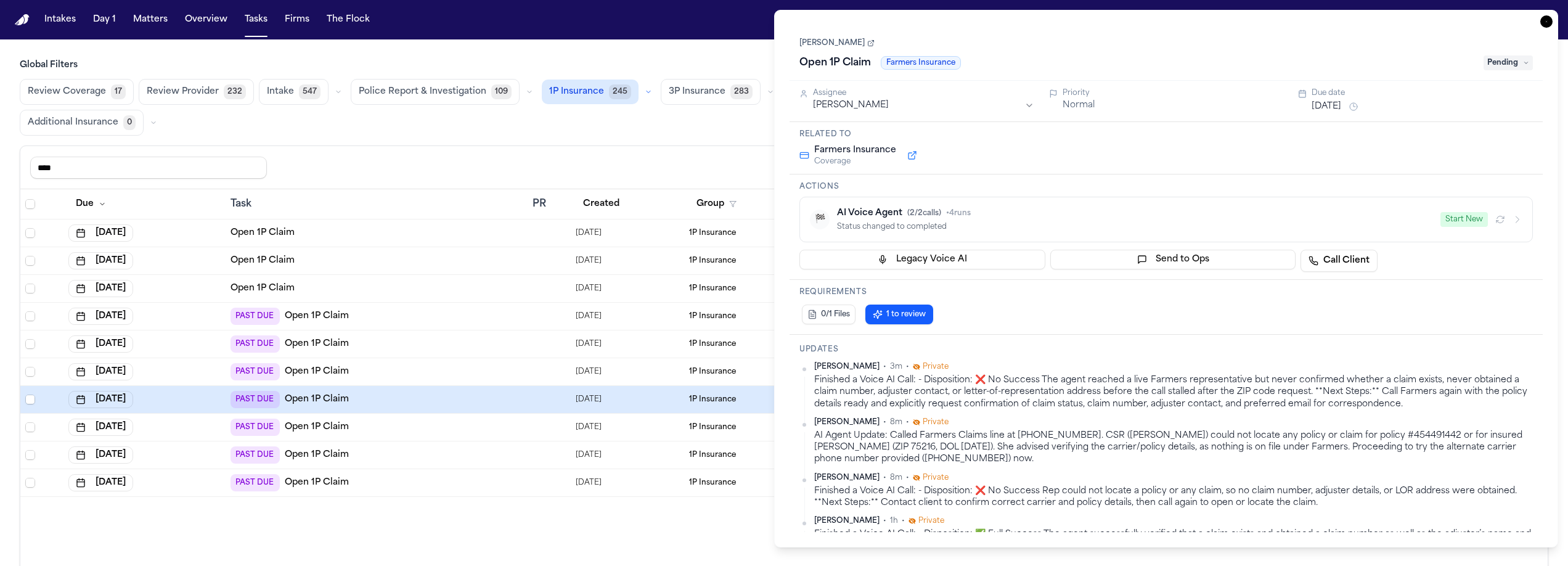
click at [1516, 65] on span "Pending" at bounding box center [1509, 63] width 50 height 15
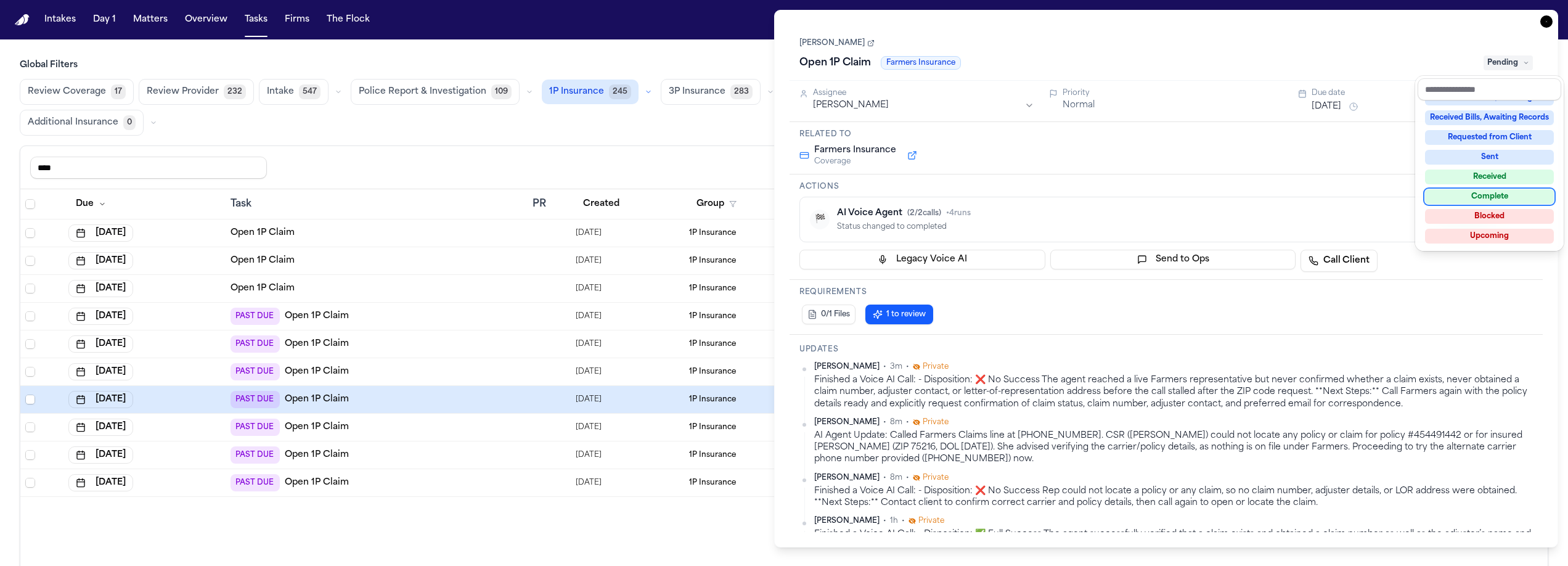
click at [1486, 197] on div "Complete" at bounding box center [1490, 197] width 129 height 15
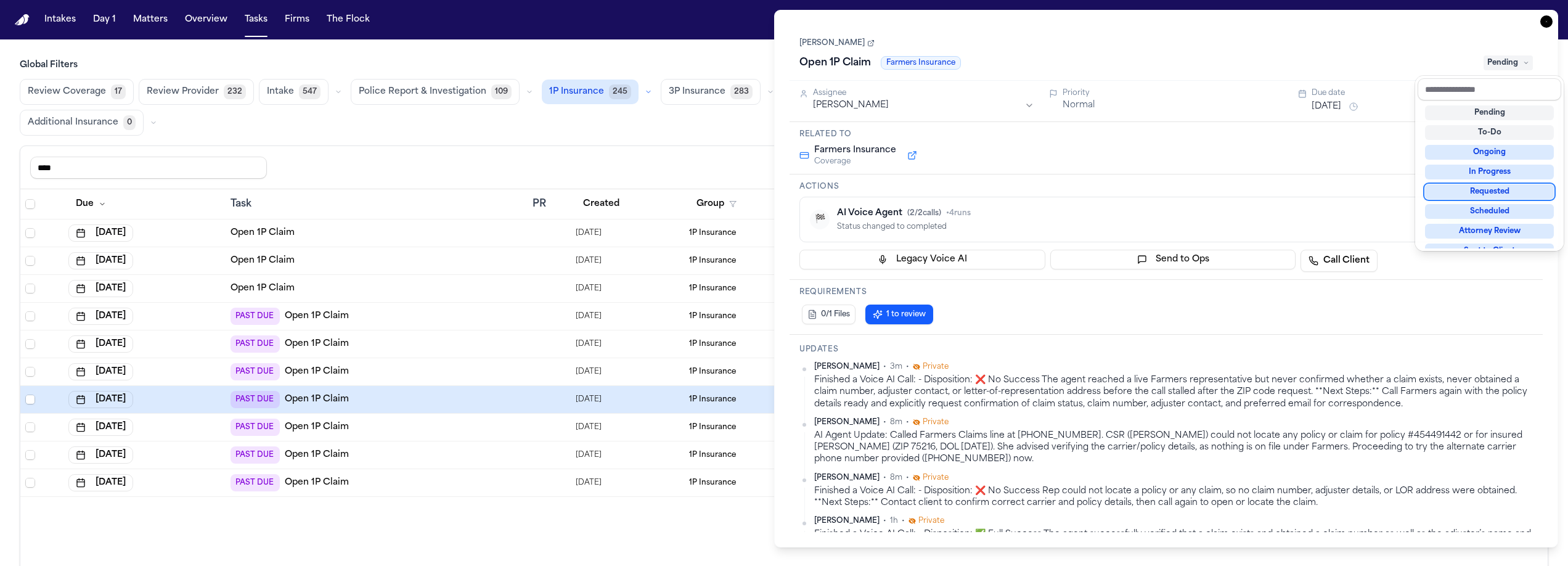
scroll to position [12, 0]
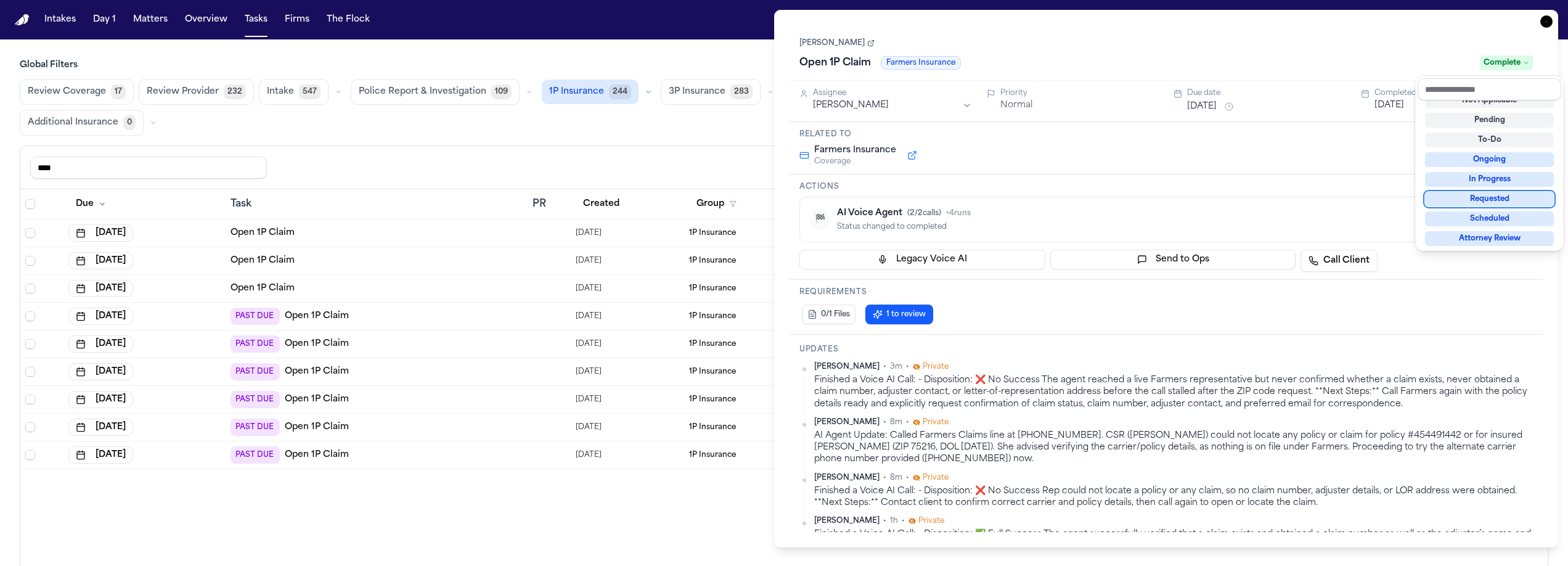
click at [1548, 22] on div "Task Details Charlie Key Open 1P Claim Farmers Insurance Complete Assignee Jacq…" at bounding box center [1166, 278] width 784 height 538
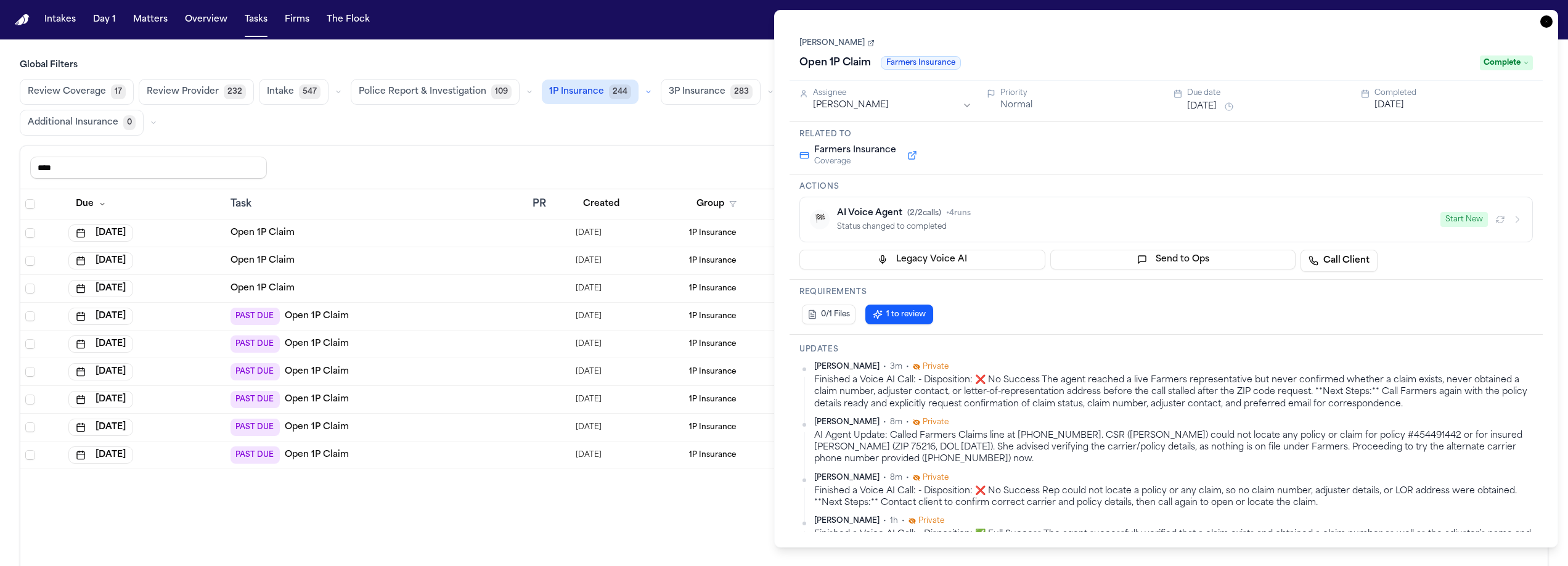
click at [1548, 23] on icon "button" at bounding box center [1547, 21] width 12 height 12
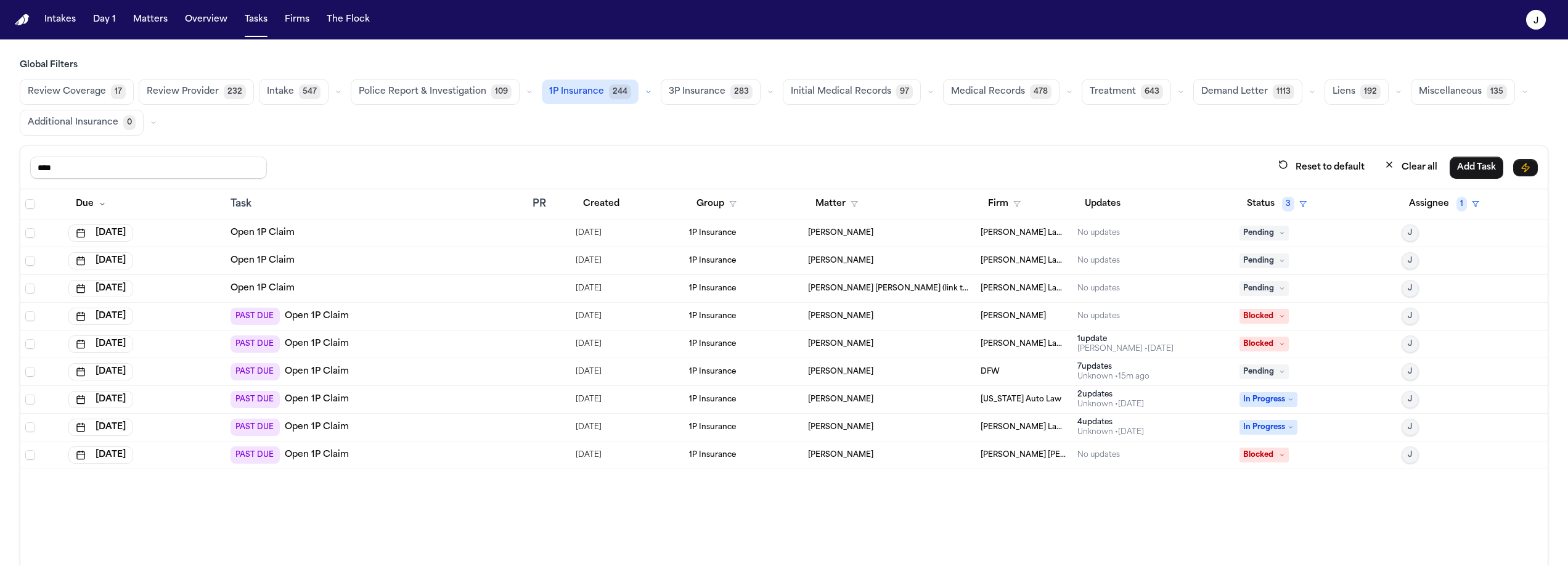
click at [387, 376] on div "PAST DUE Open 1P Claim" at bounding box center [376, 371] width 292 height 17
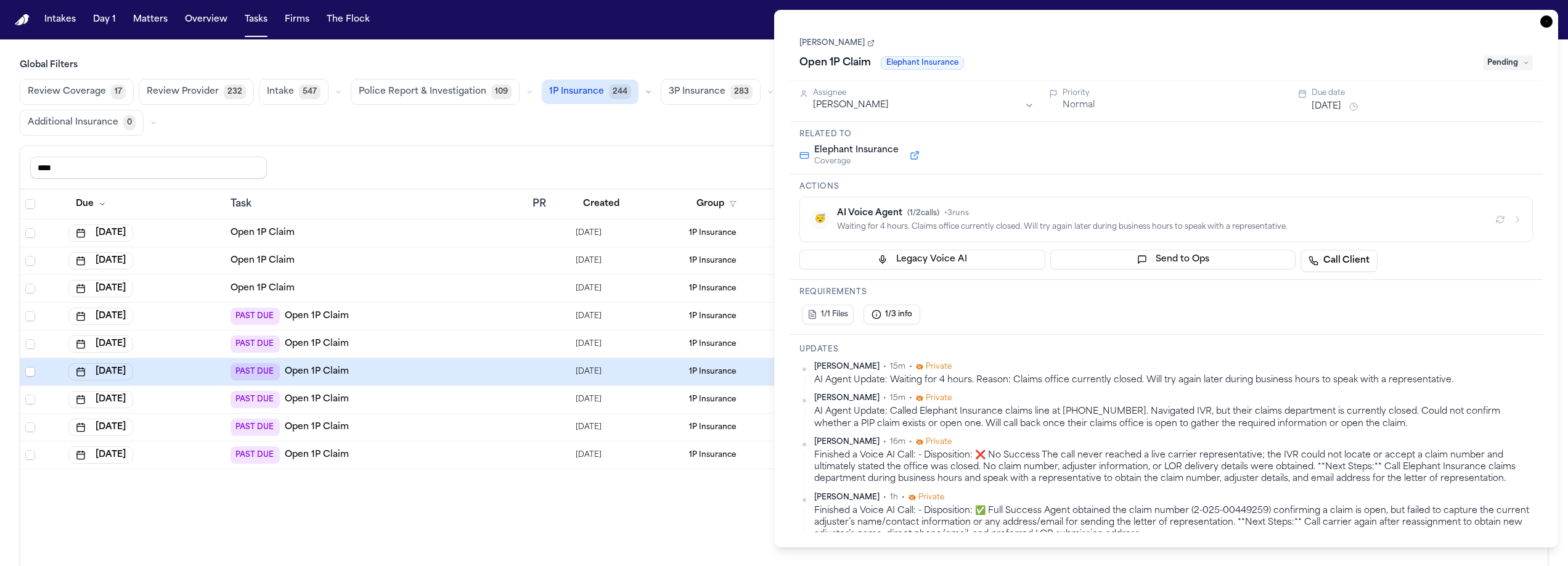
scroll to position [10, 0]
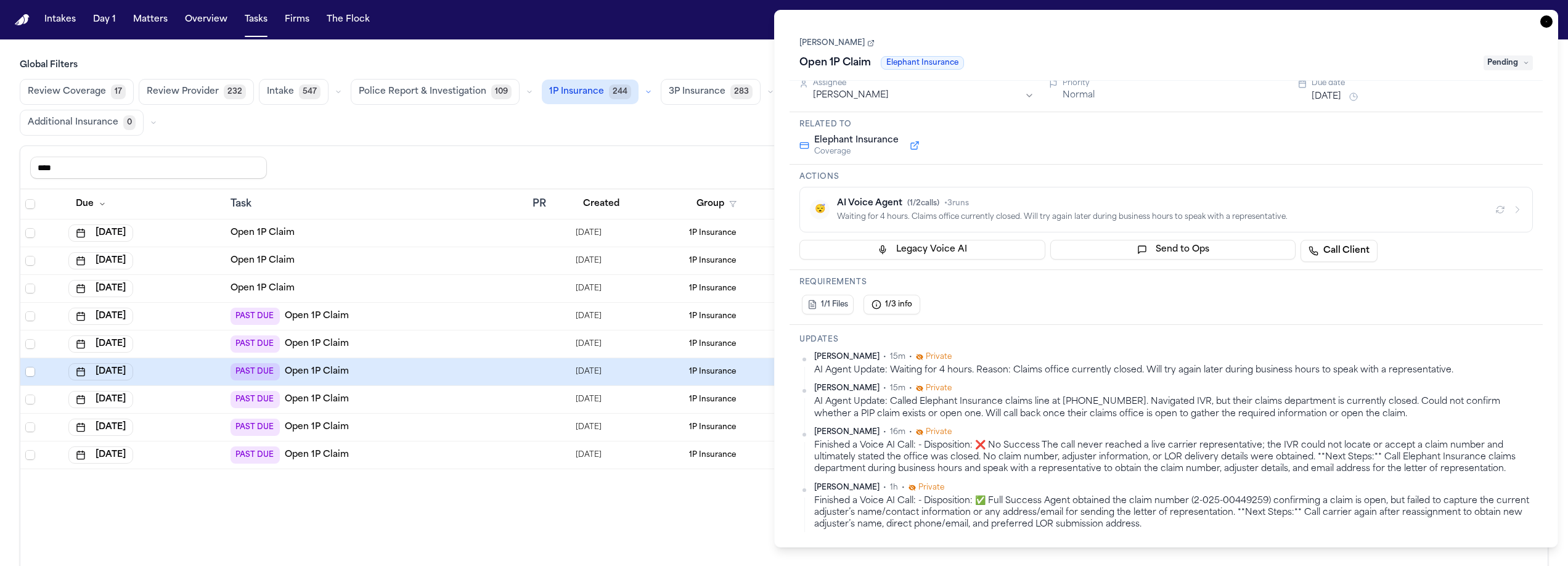
click at [1515, 69] on span "Pending" at bounding box center [1509, 63] width 50 height 15
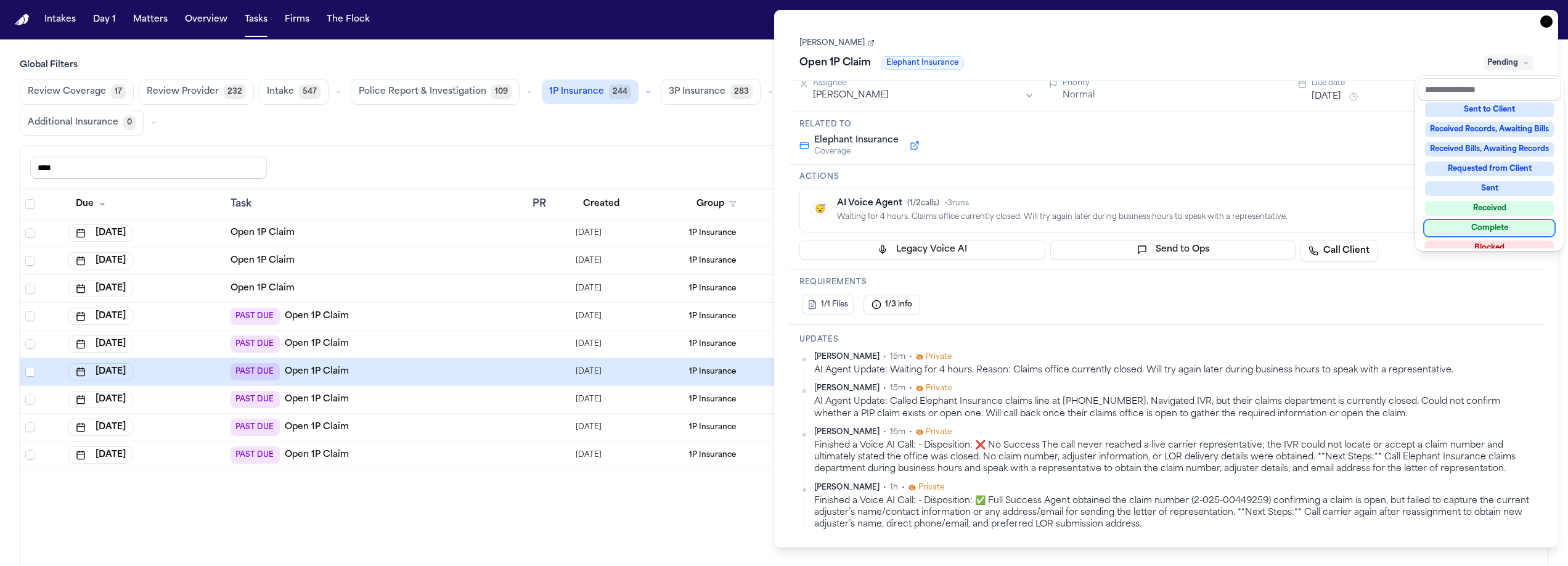
click at [1476, 226] on div "Complete" at bounding box center [1490, 228] width 129 height 15
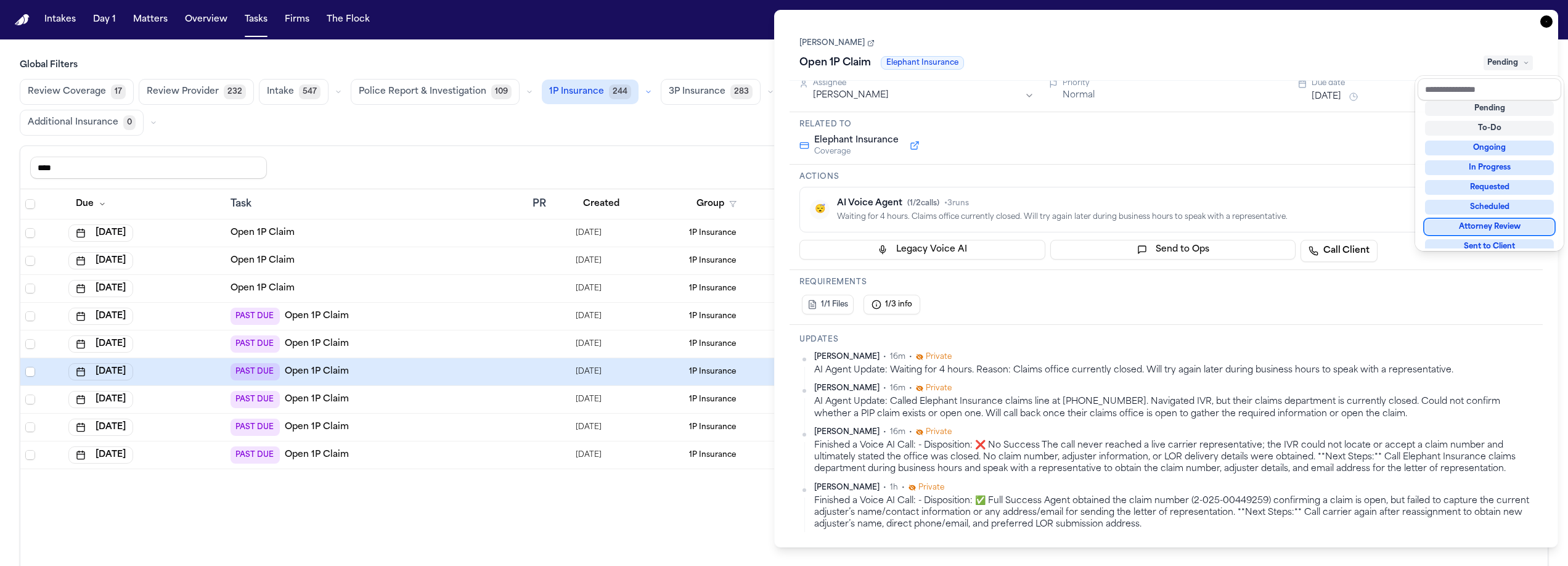
scroll to position [9, 0]
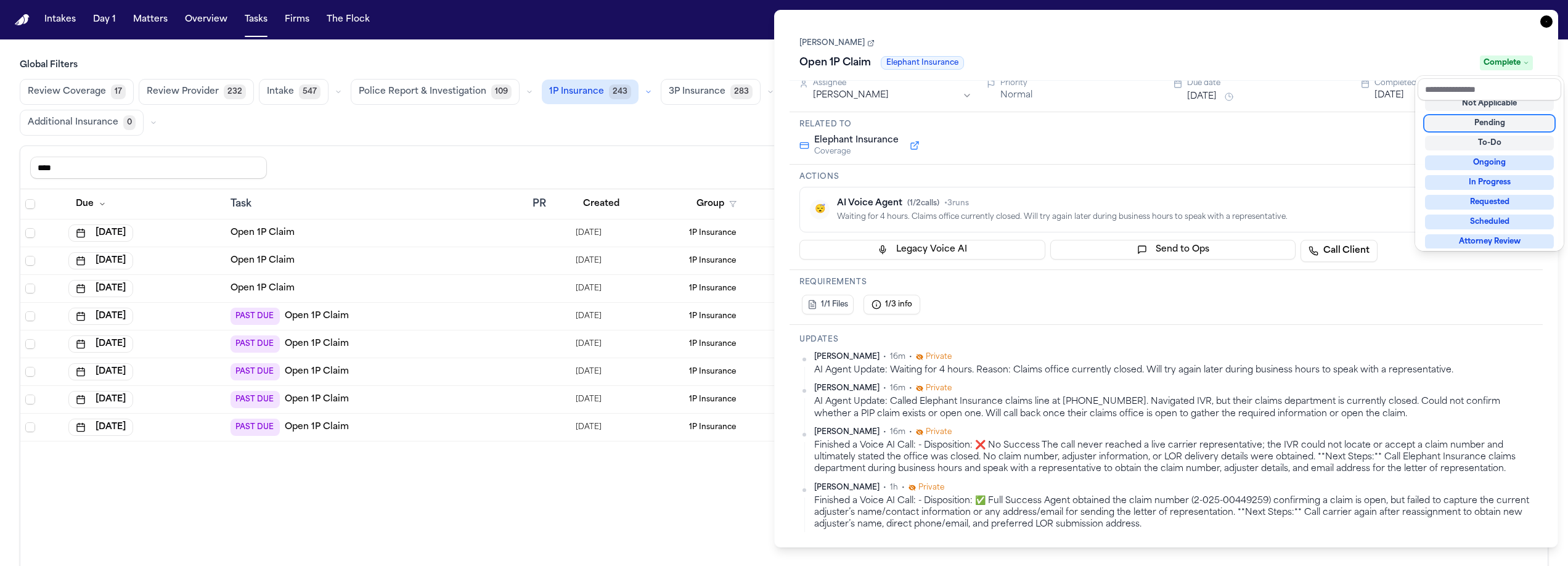
click at [1549, 21] on div "Task Details Phillip Sam Open 1P Claim Elephant Insurance Complete Assignee Jac…" at bounding box center [1166, 278] width 784 height 538
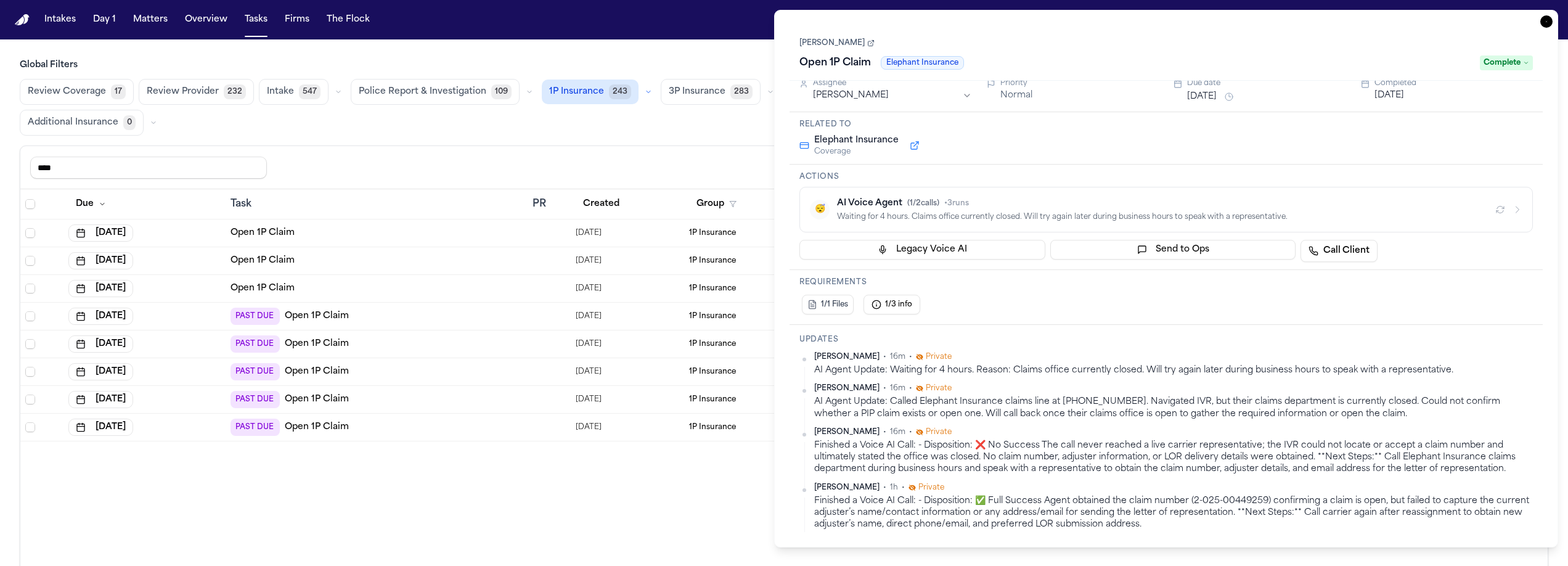
click at [1549, 23] on icon "button" at bounding box center [1547, 21] width 12 height 12
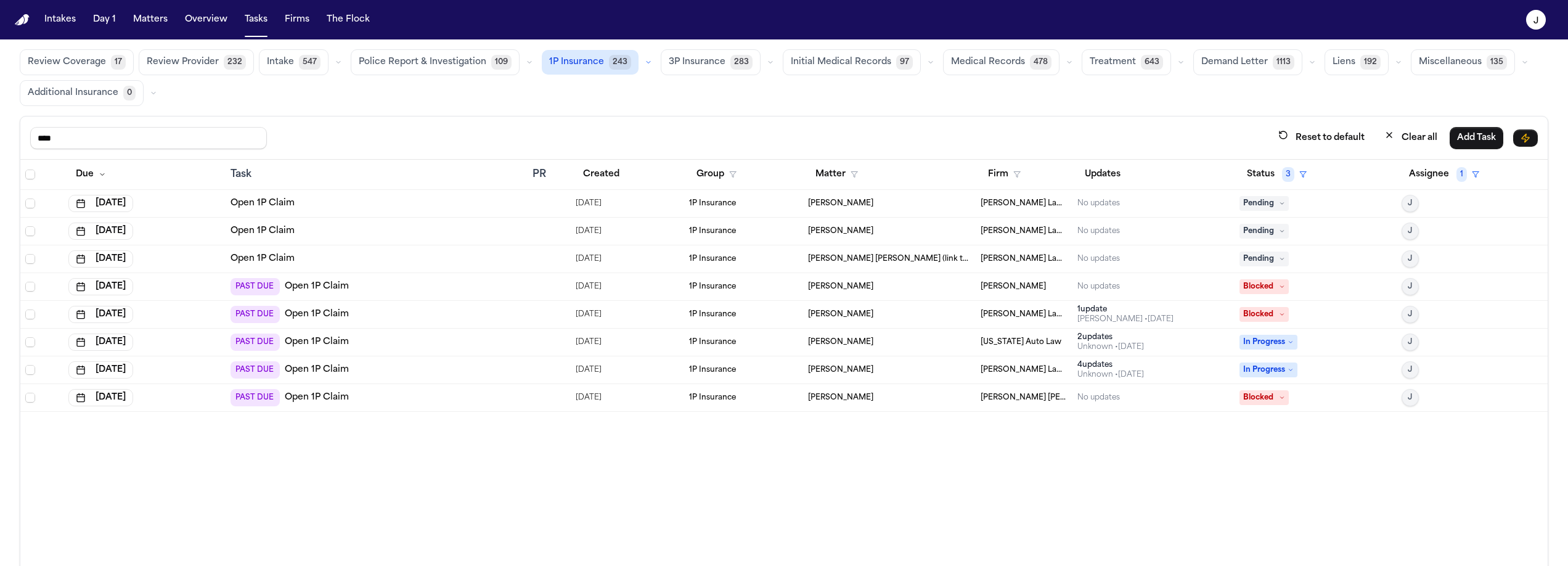
scroll to position [39, 0]
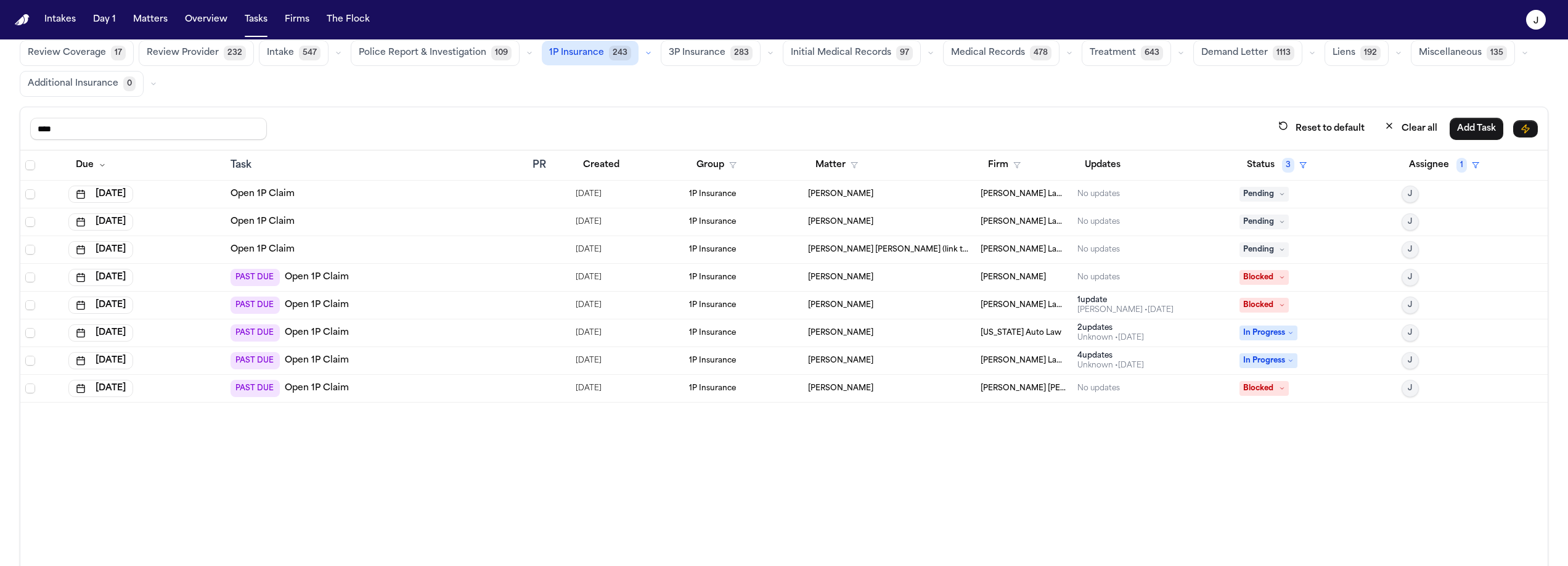
click at [370, 383] on div "PAST DUE Open 1P Claim" at bounding box center [376, 388] width 292 height 17
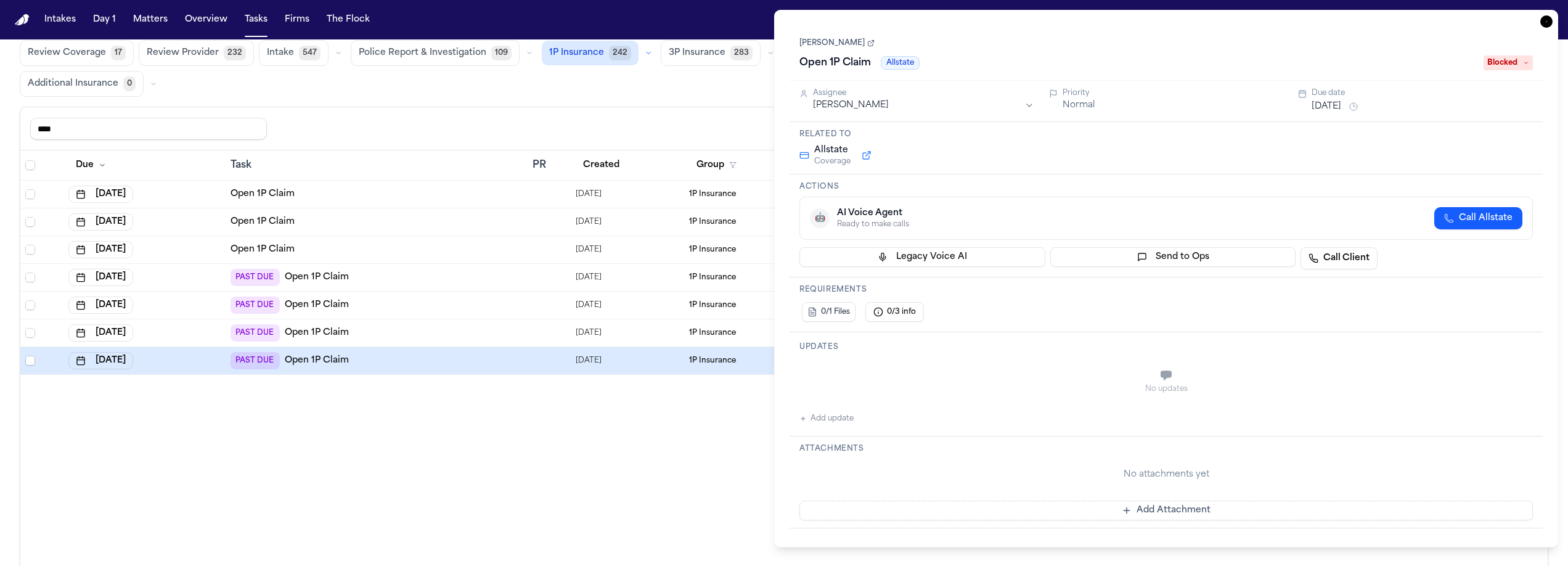
click at [1551, 19] on icon "button" at bounding box center [1547, 21] width 12 height 12
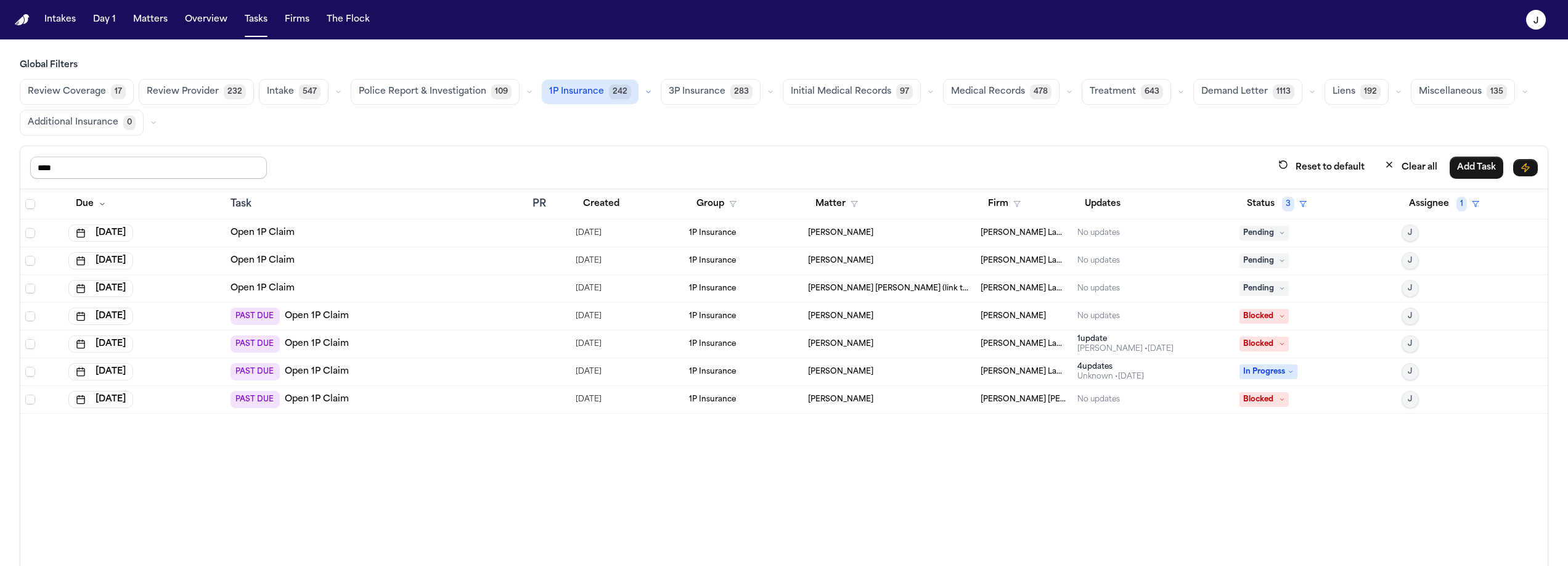
click at [117, 159] on input "****" at bounding box center [148, 167] width 236 height 22
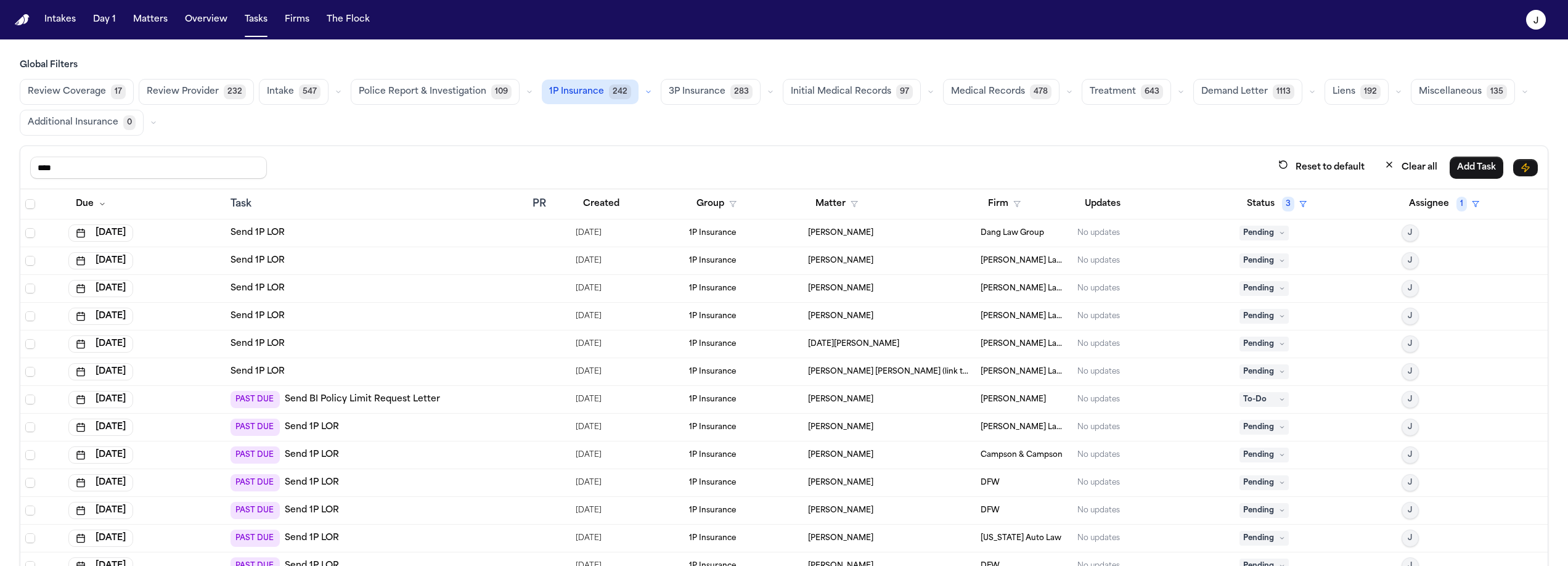
type input "****"
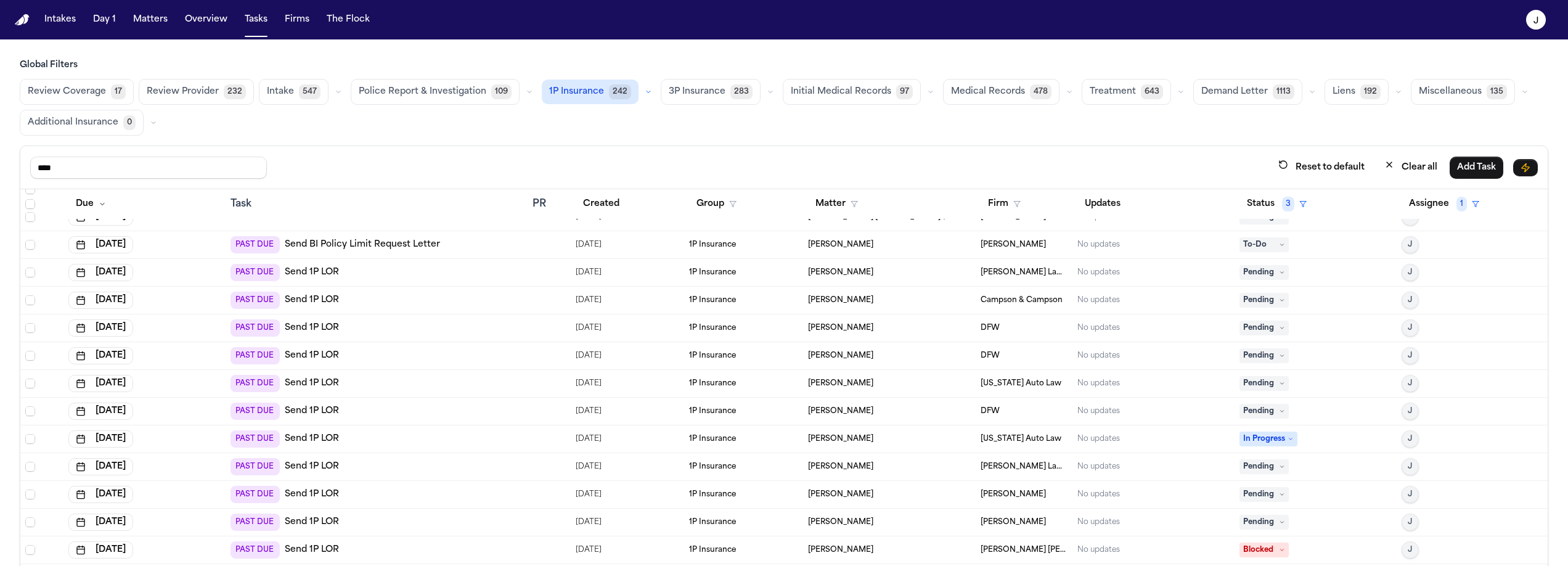
scroll to position [74, 0]
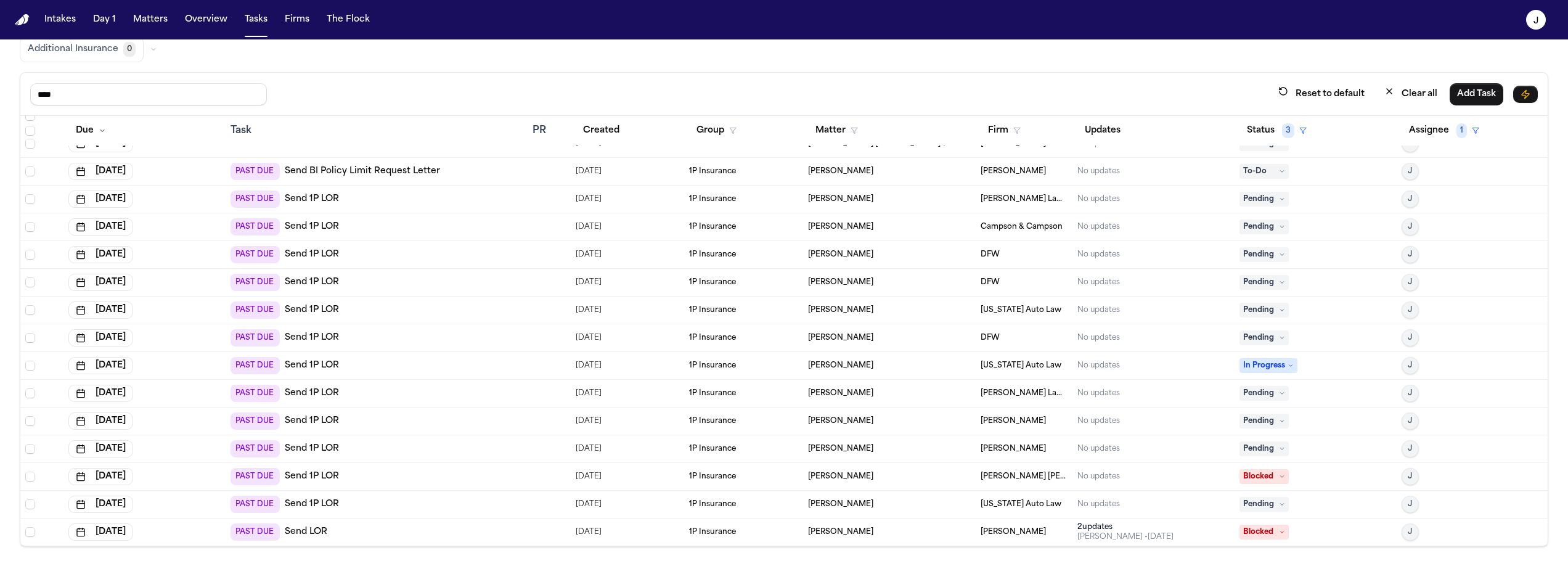
click at [1240, 313] on span "Pending" at bounding box center [1264, 310] width 50 height 15
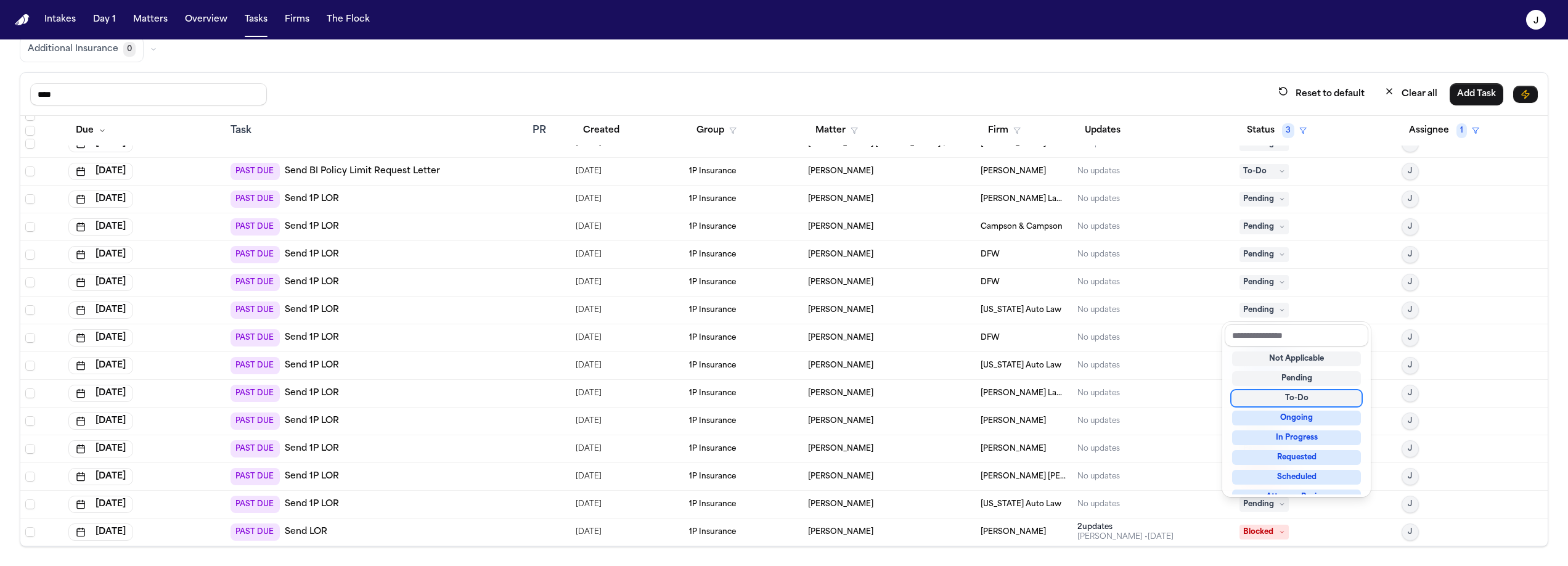
scroll to position [192, 0]
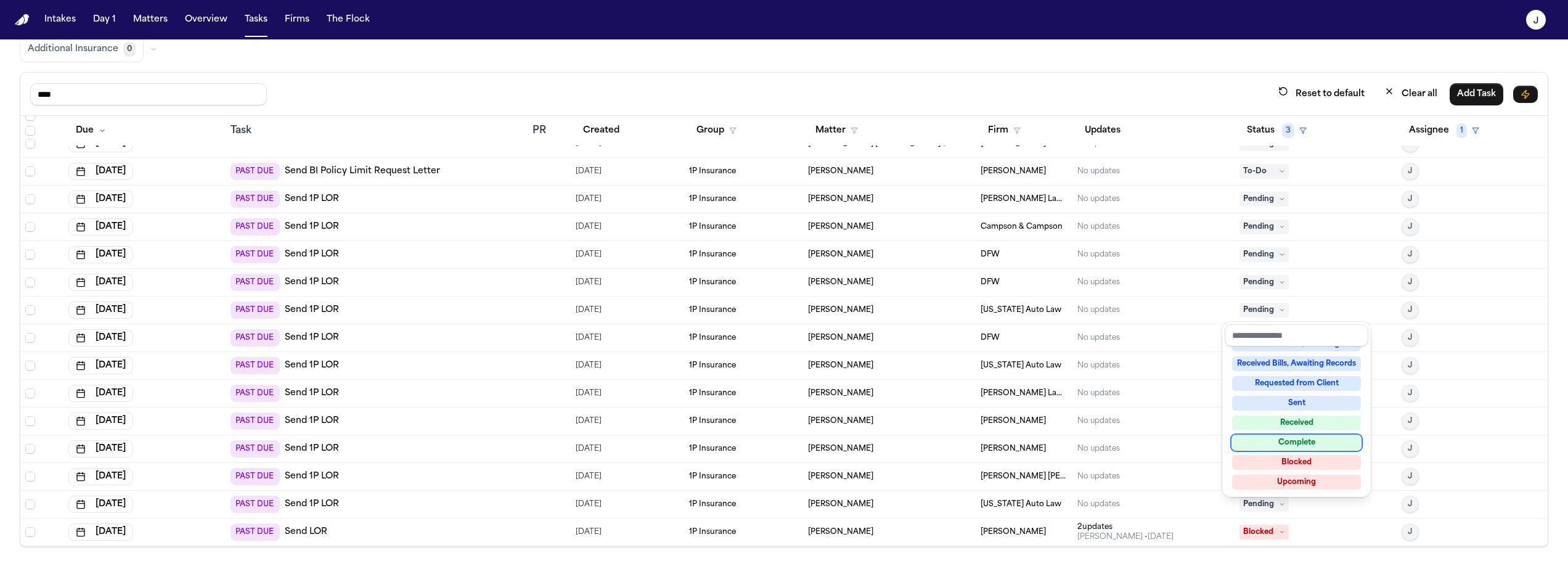
click at [1289, 442] on div "Complete" at bounding box center [1297, 443] width 129 height 15
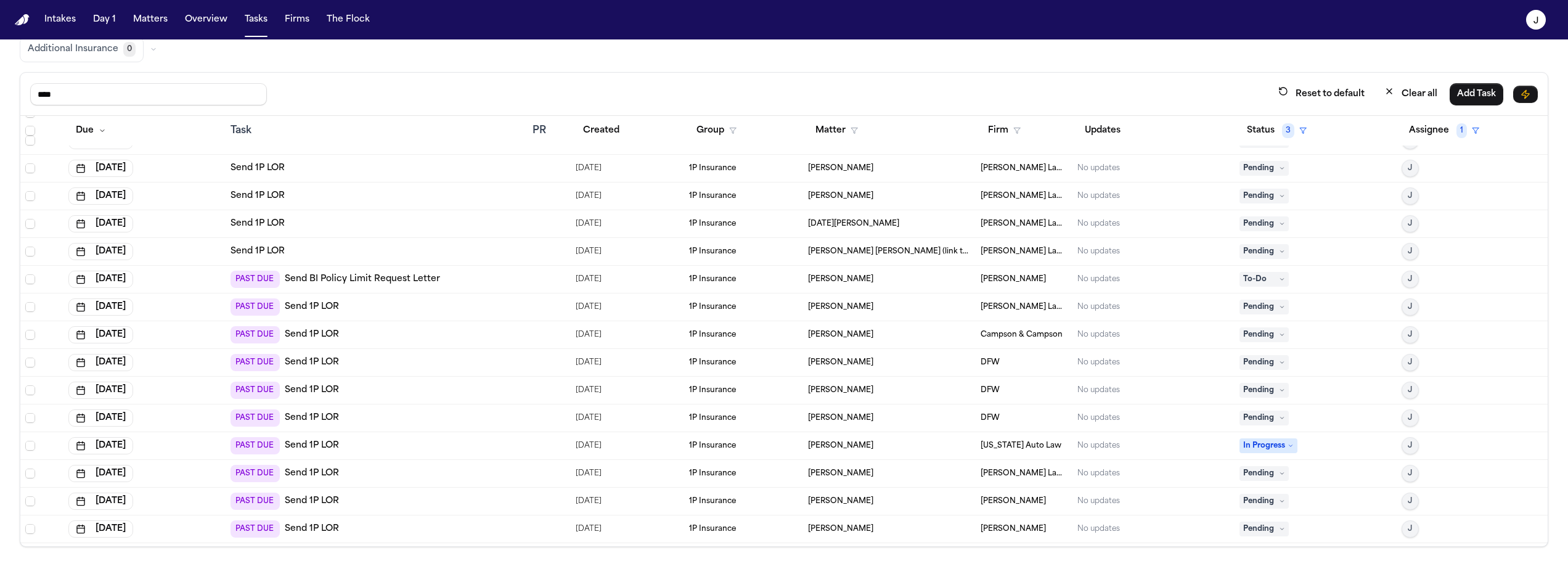
scroll to position [46, 0]
click at [442, 330] on div "PAST DUE Send 1P LOR" at bounding box center [376, 335] width 292 height 17
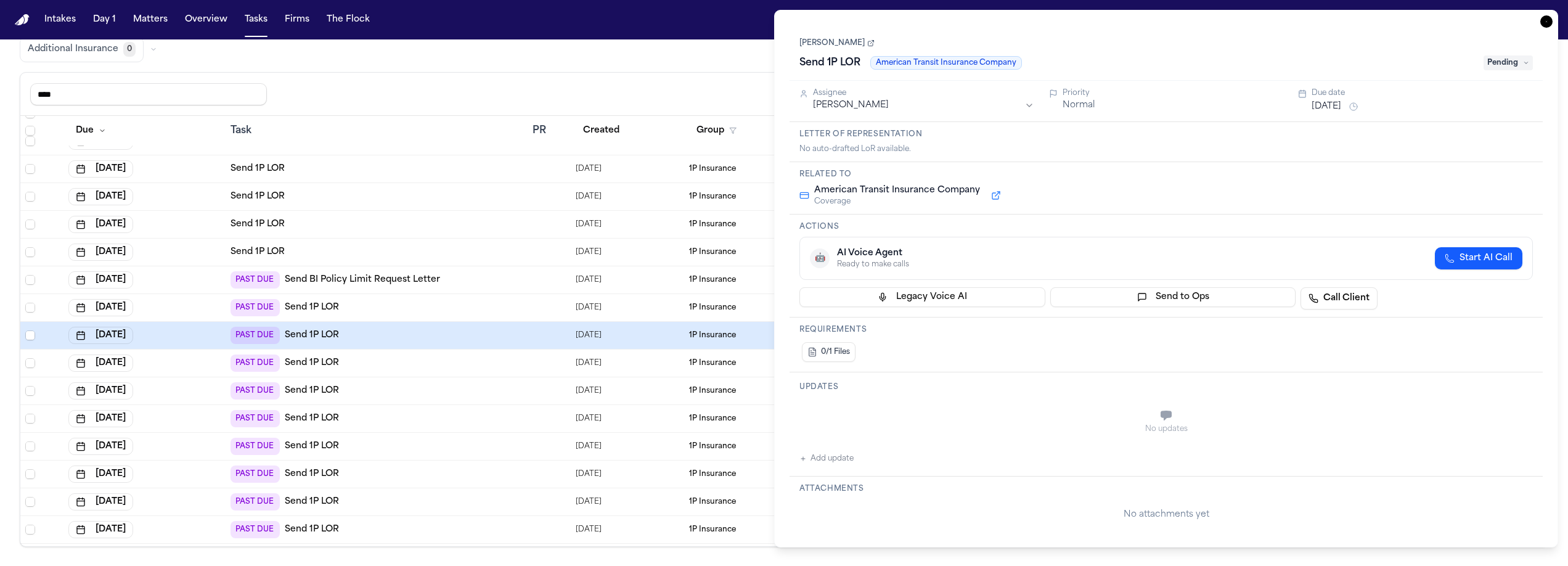
type textarea "**********"
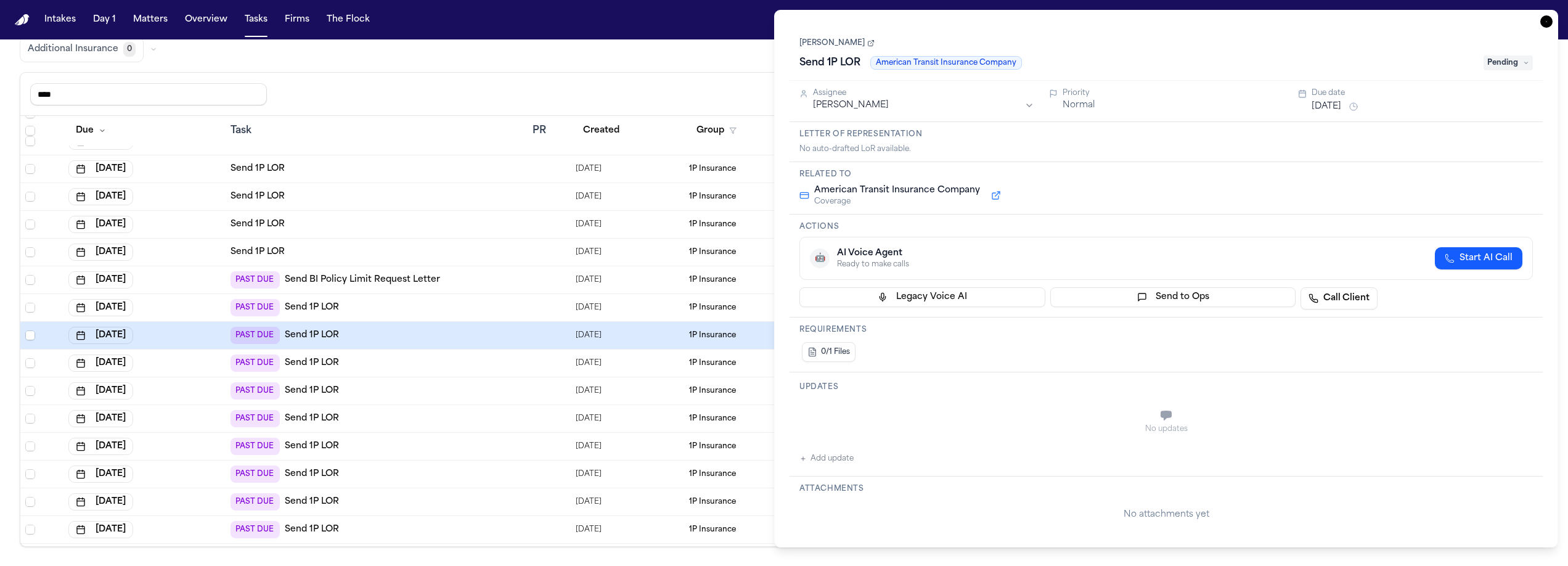
type textarea "**********"
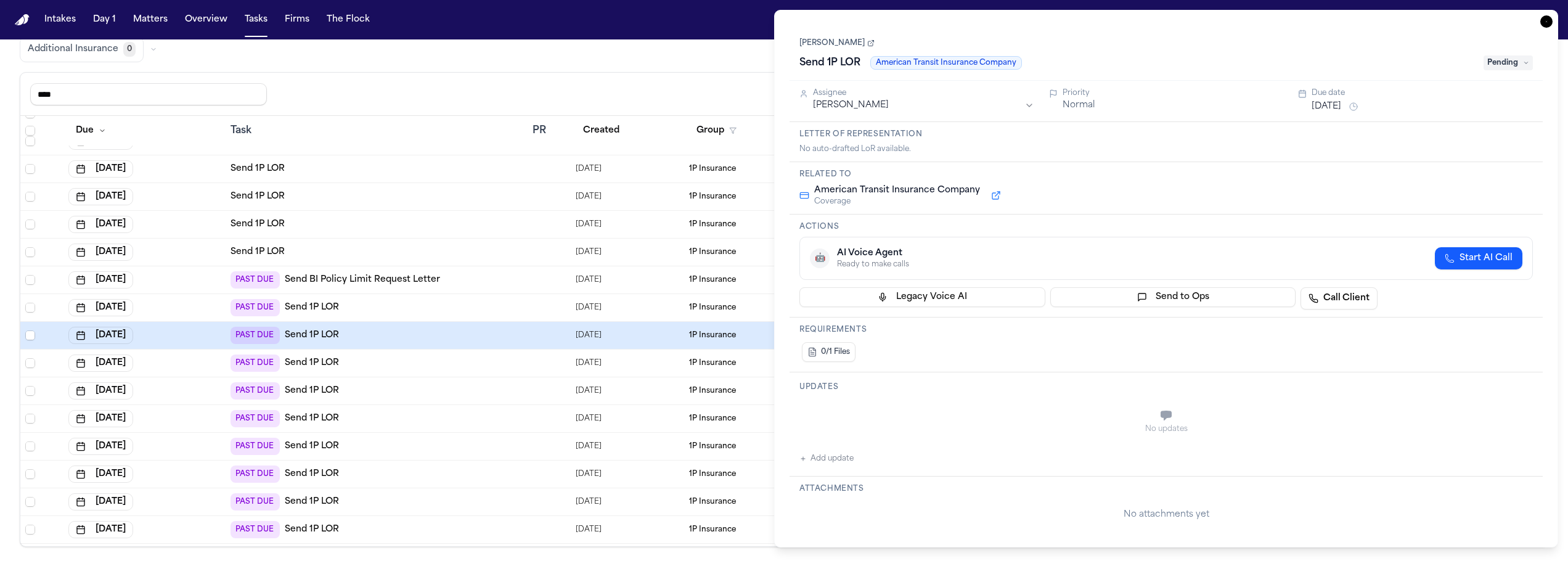
type textarea "**********"
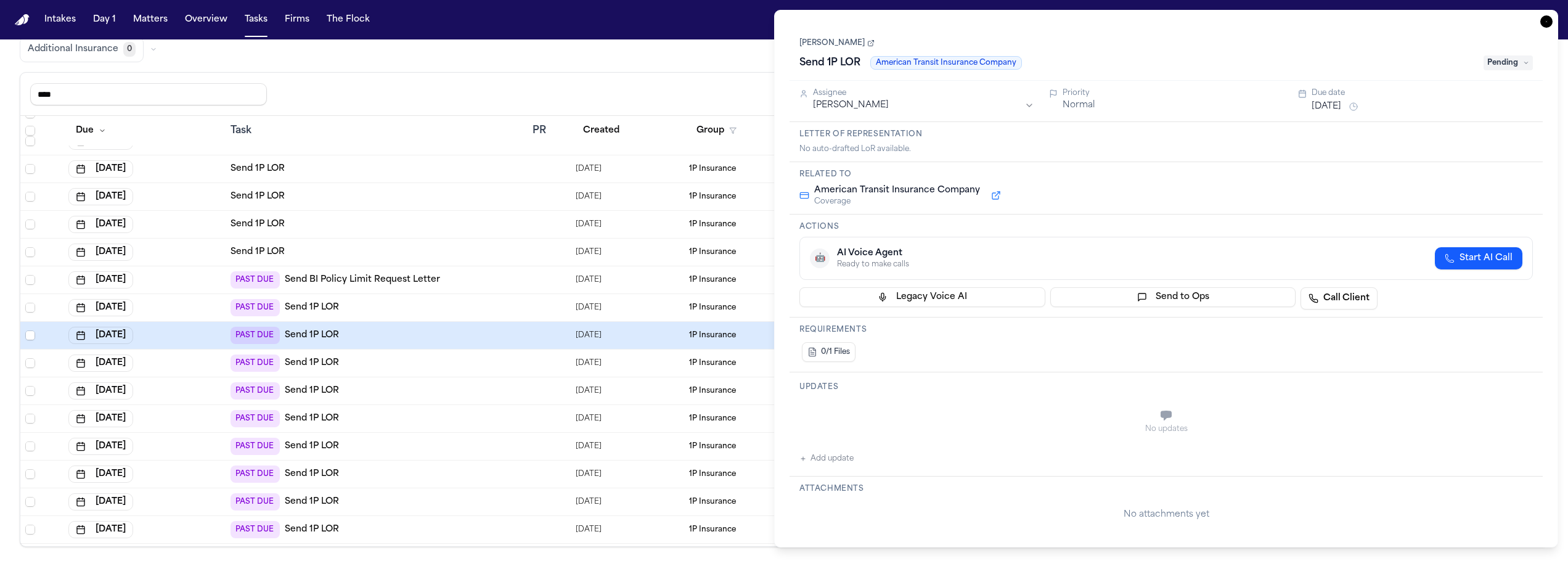
type textarea "**********"
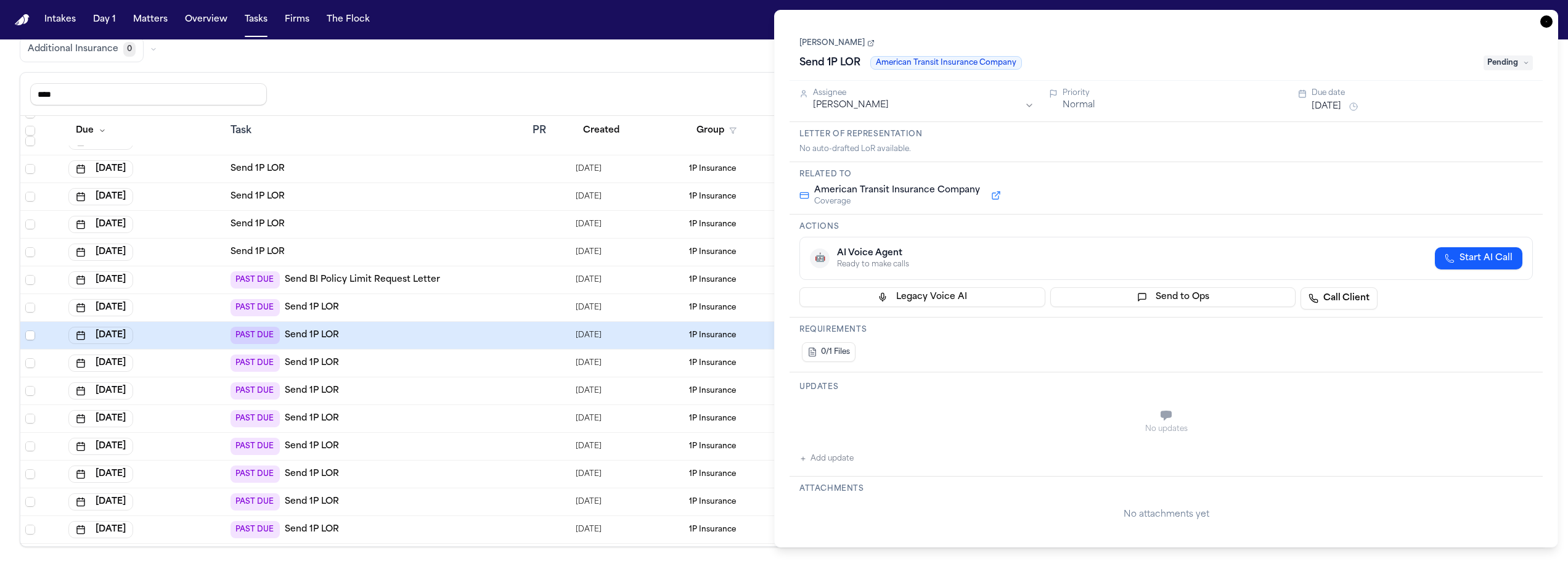
type textarea "**********"
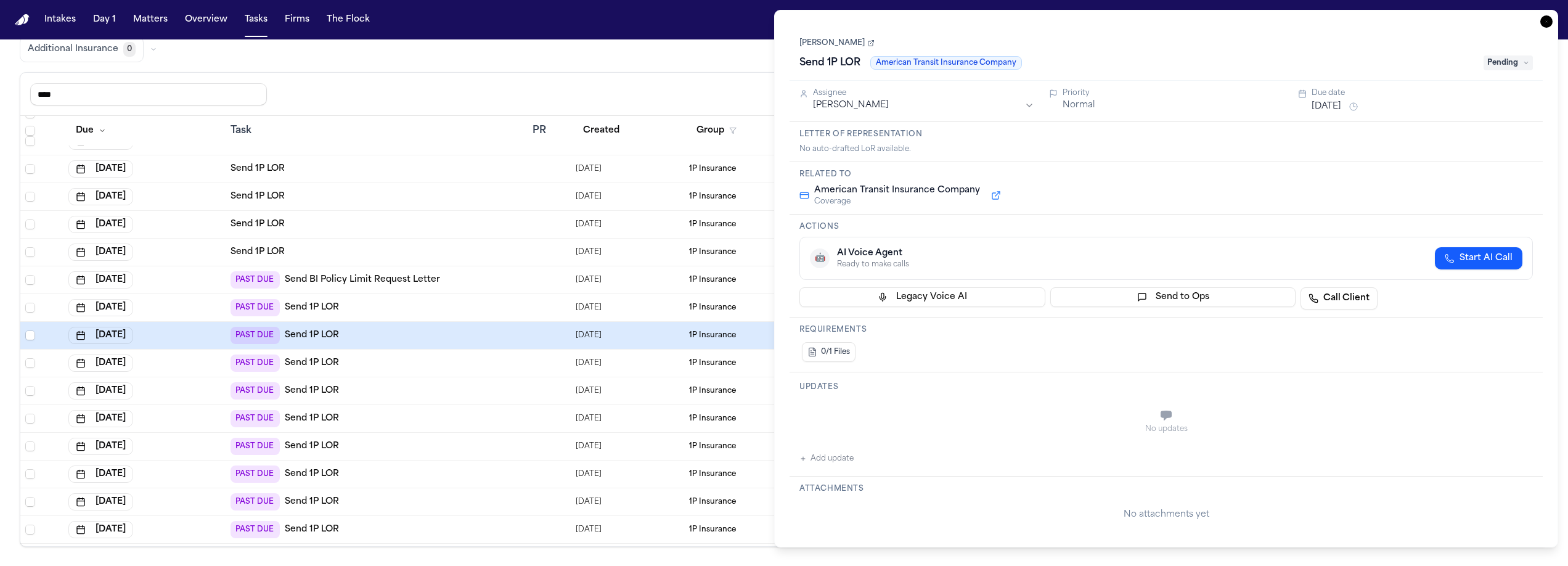
type textarea "**********"
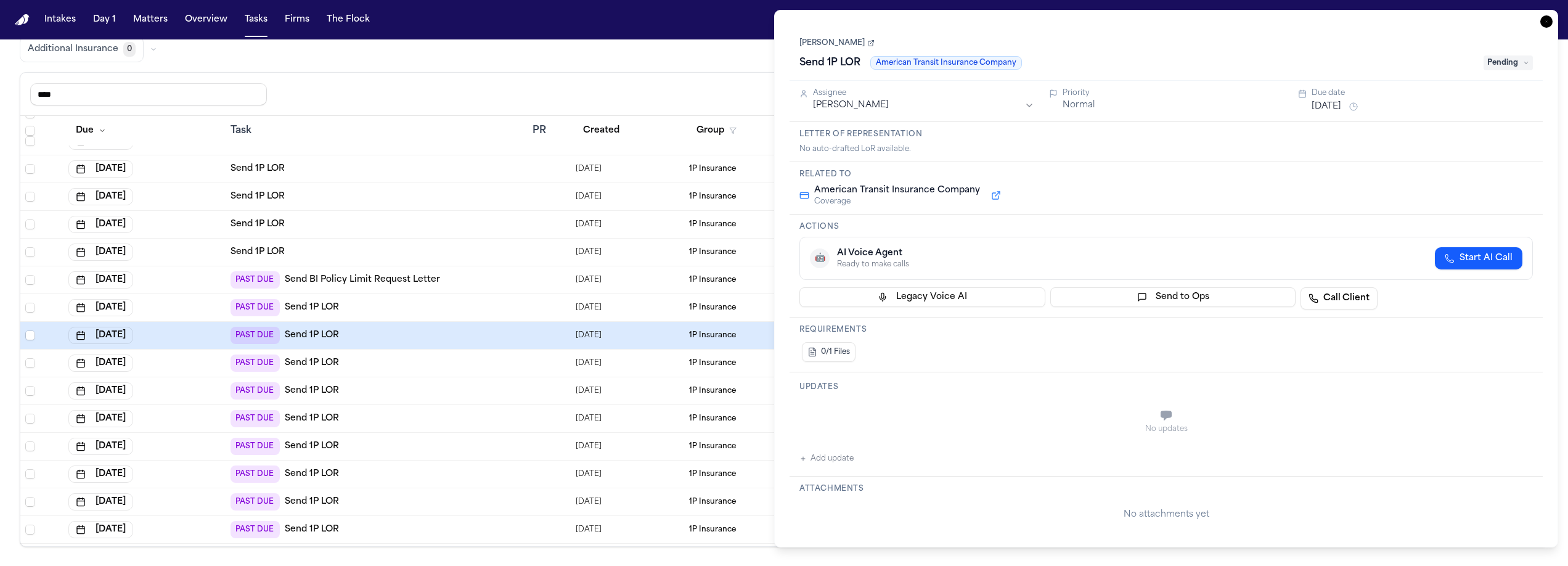
type textarea "**********"
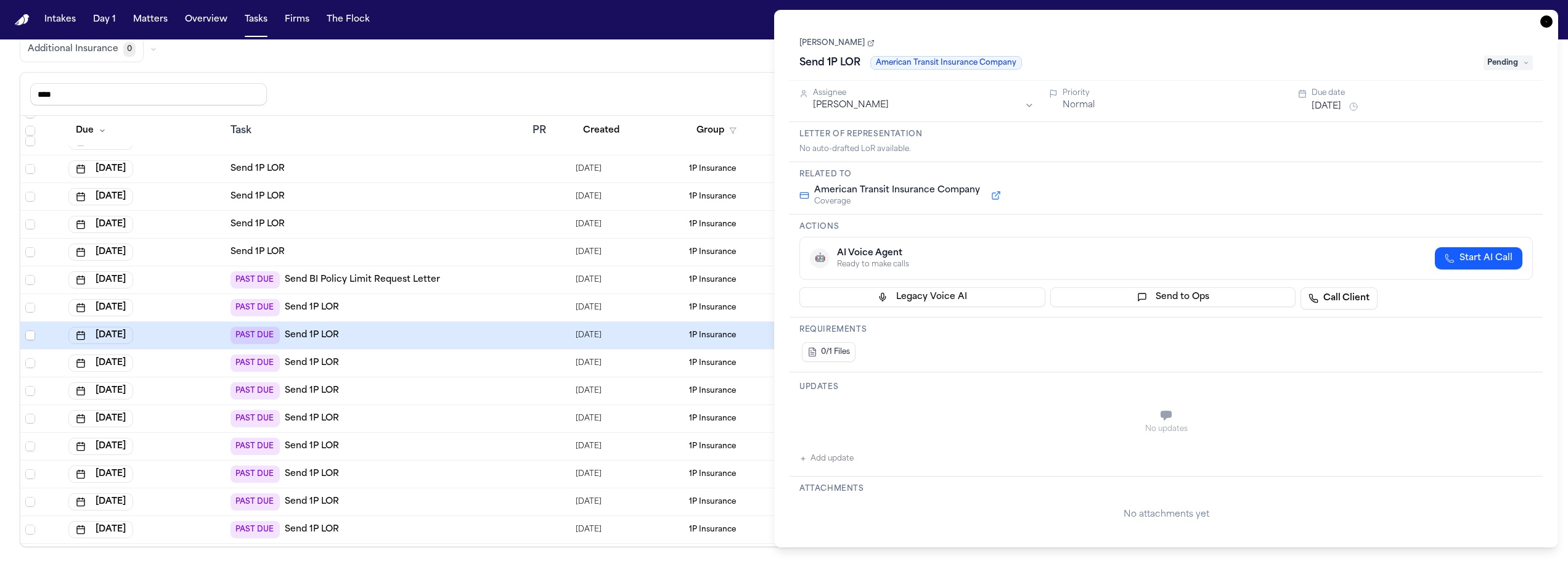
type textarea "**********"
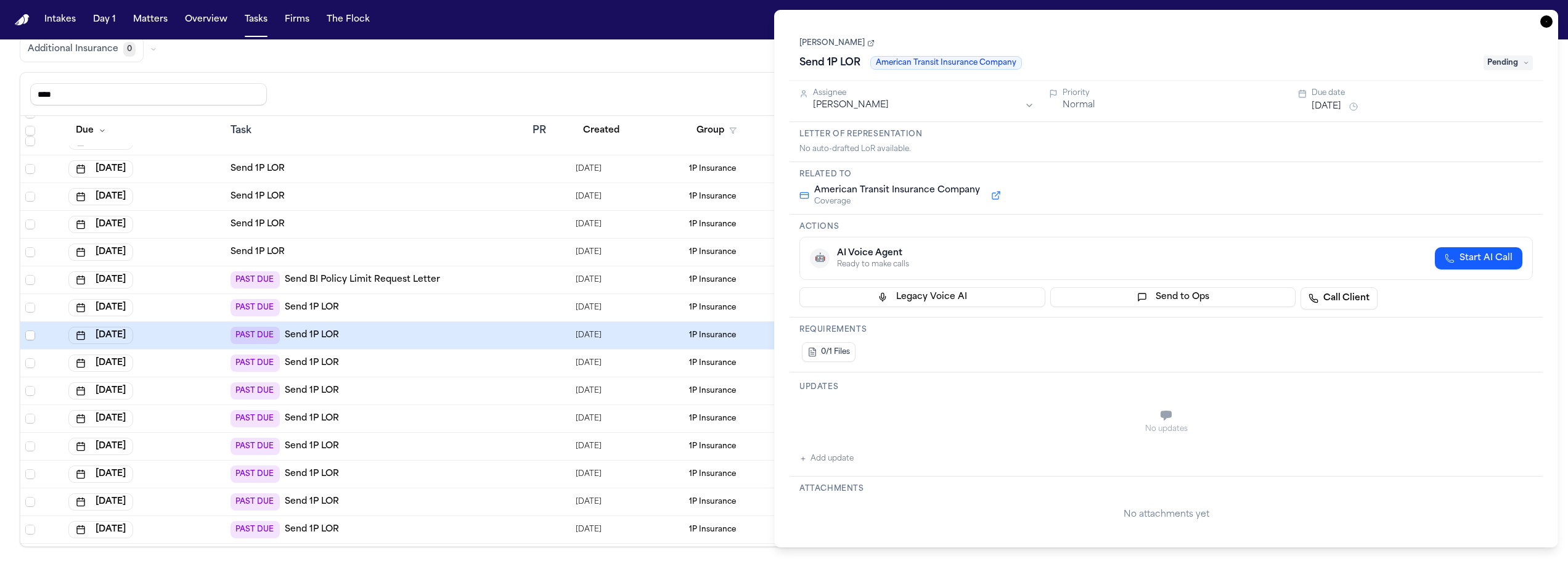
type textarea "**********"
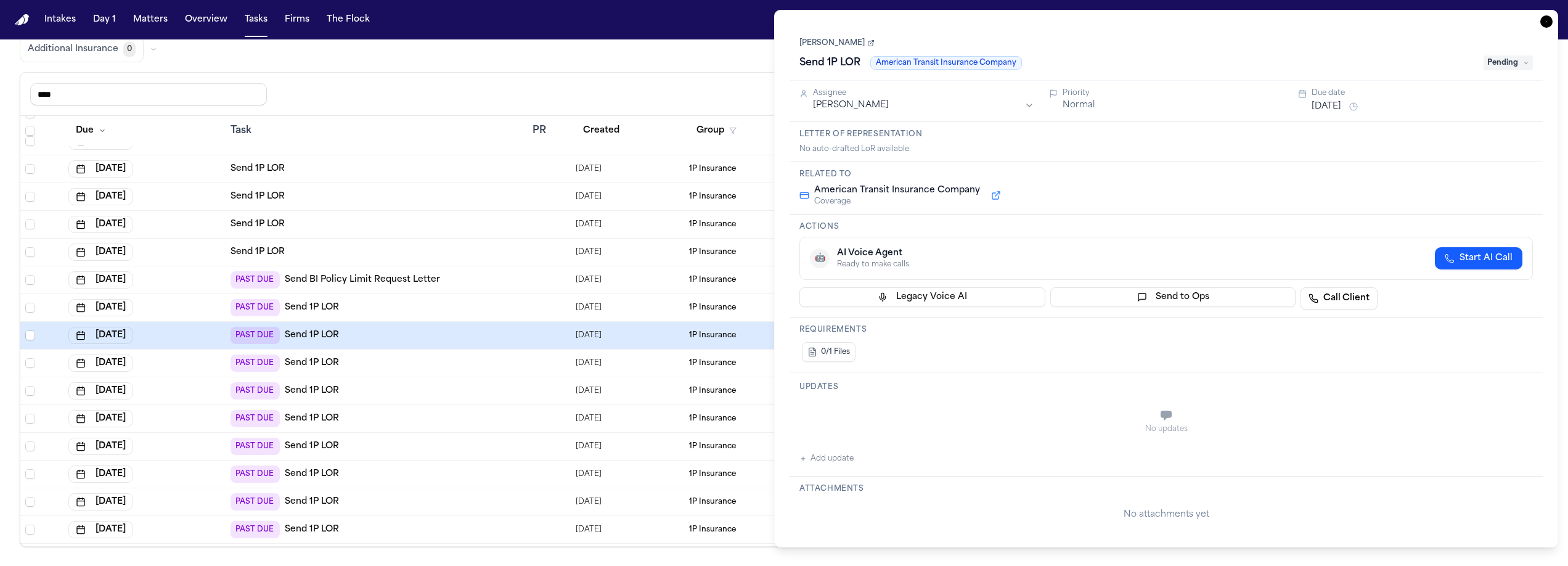
type textarea "**********"
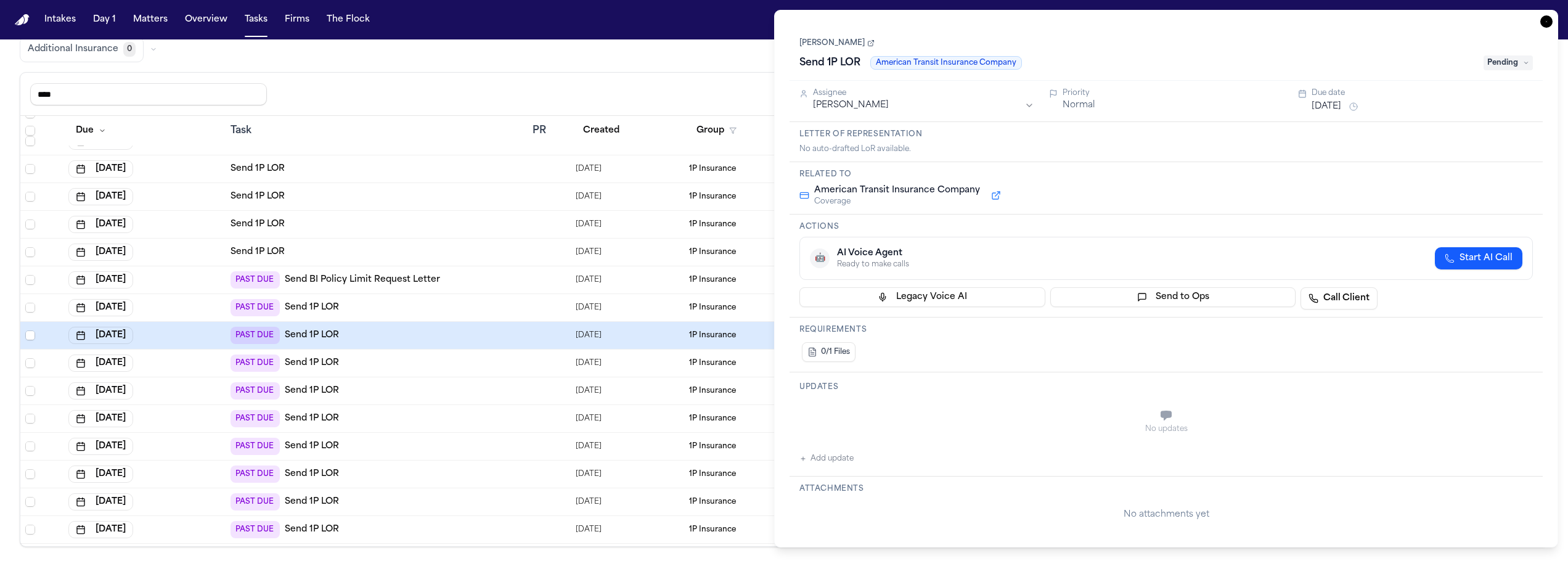
scroll to position [46, 0]
type textarea "**********"
click at [426, 83] on div "**** Reset to default Clear all Add Task" at bounding box center [784, 94] width 1508 height 23
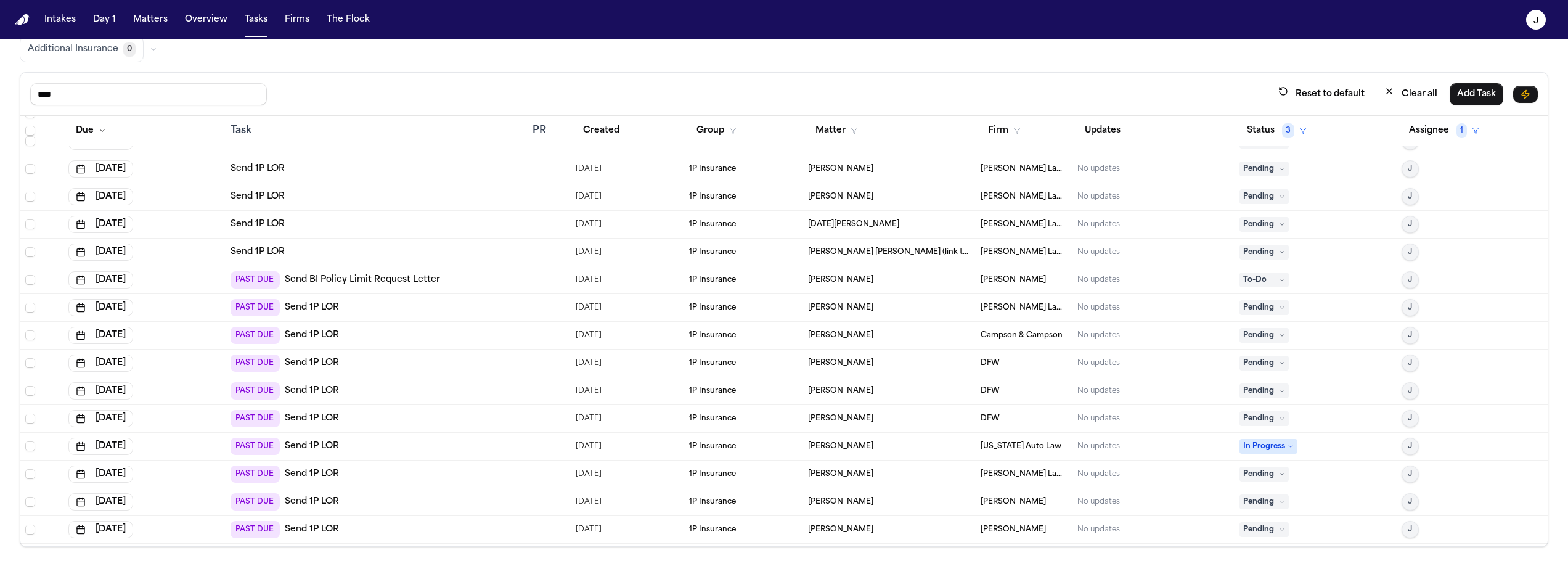
click at [390, 224] on div "Send 1P LOR" at bounding box center [376, 224] width 292 height 12
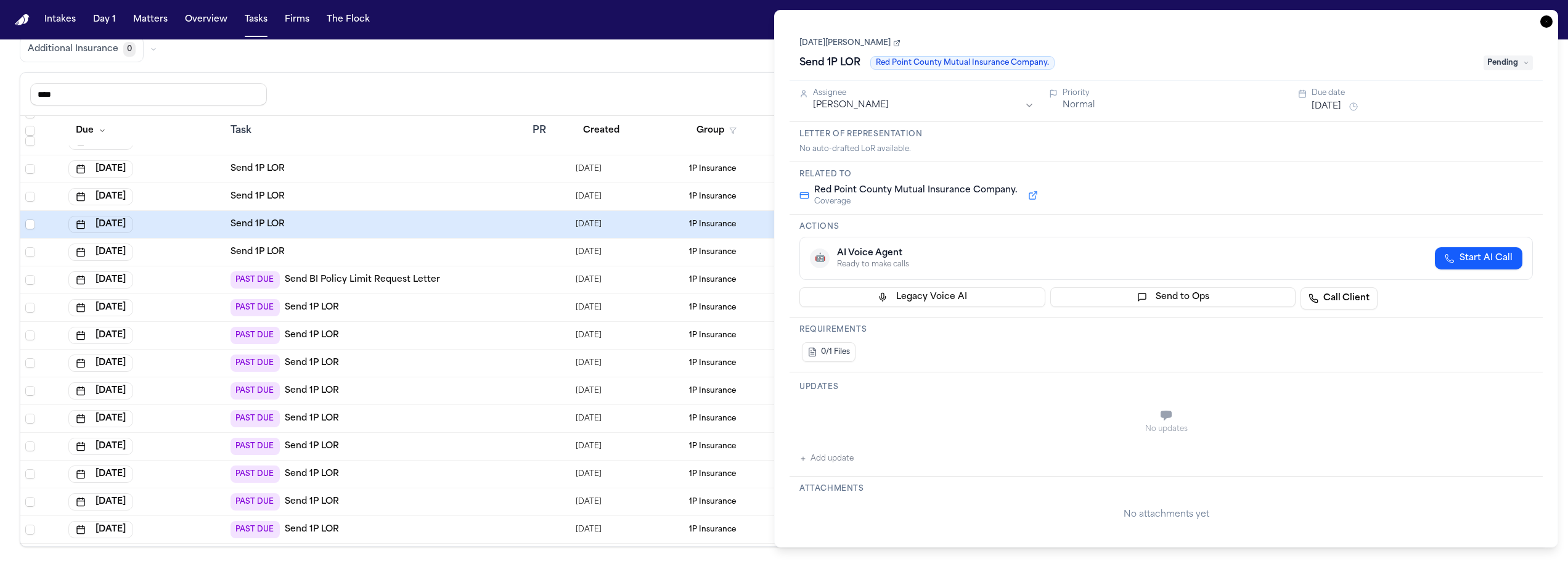
click at [1508, 66] on span "Pending" at bounding box center [1509, 63] width 50 height 15
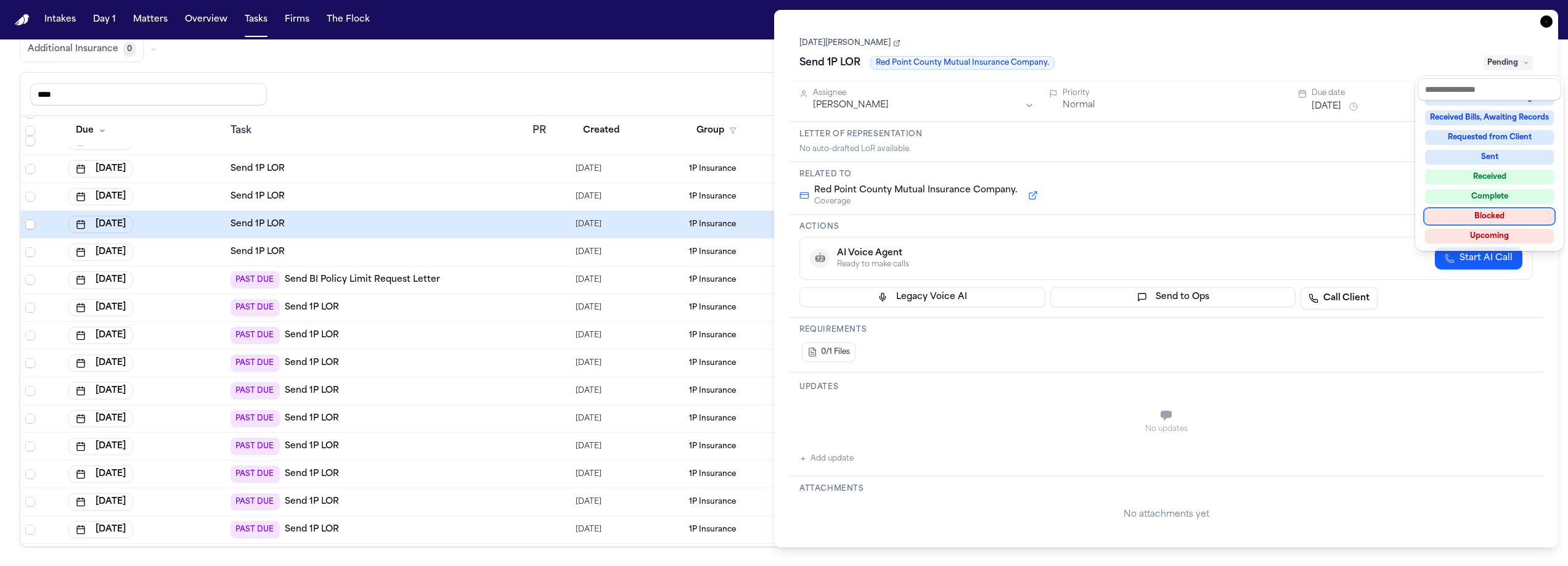
click at [1525, 209] on div "Blocked" at bounding box center [1490, 216] width 129 height 15
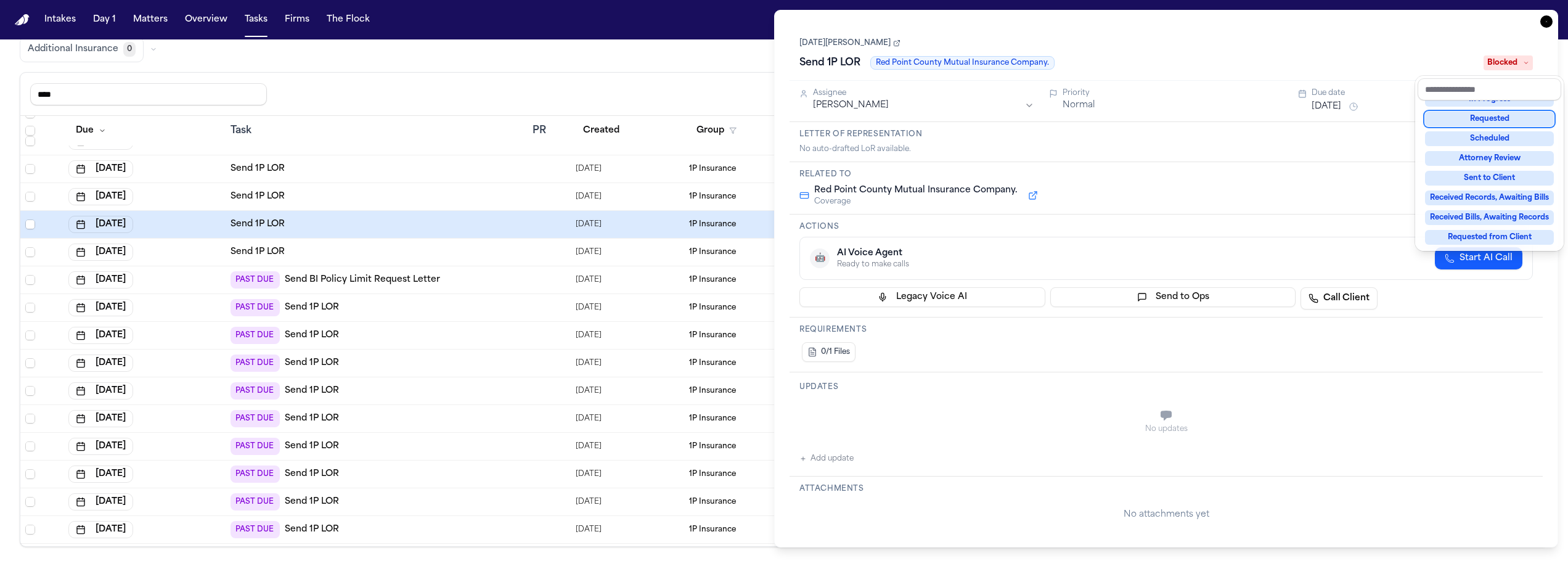
scroll to position [84, 0]
click at [1552, 22] on div "Task Details Lucia Mendoza Send 1P LOR Red Point County Mutual Insurance Compan…" at bounding box center [1166, 278] width 784 height 538
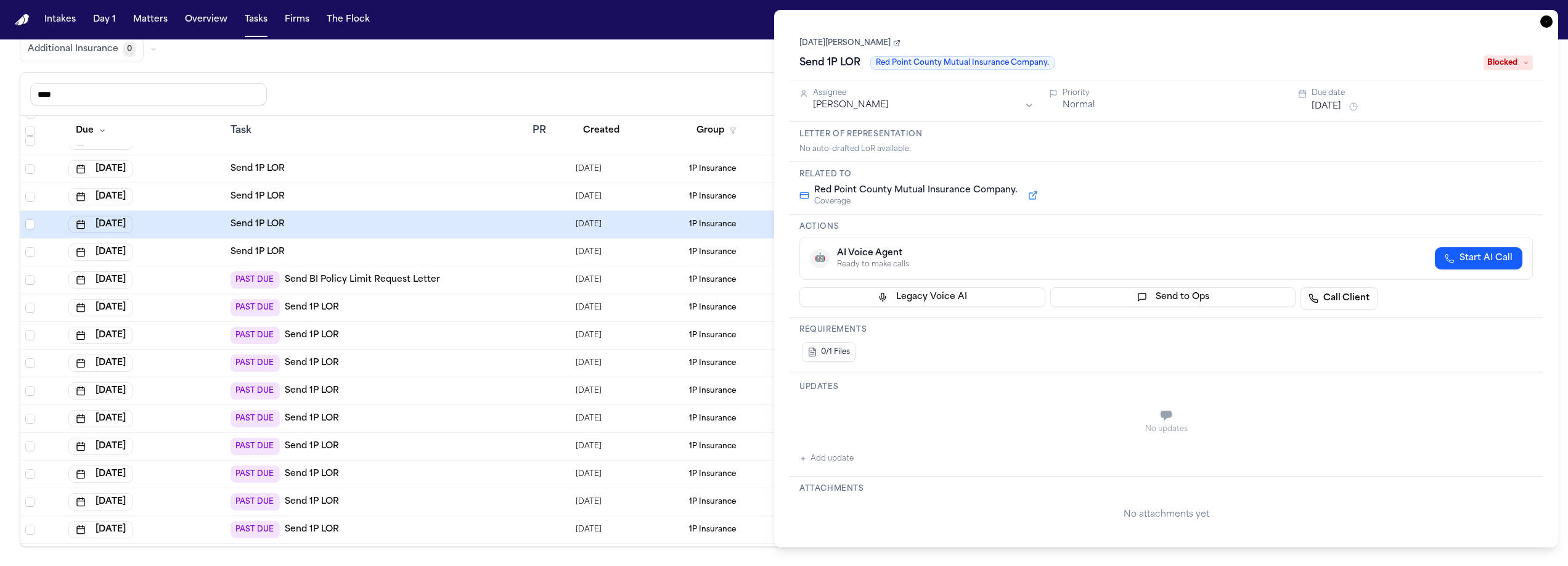
click at [1549, 23] on icon "button" at bounding box center [1547, 21] width 12 height 12
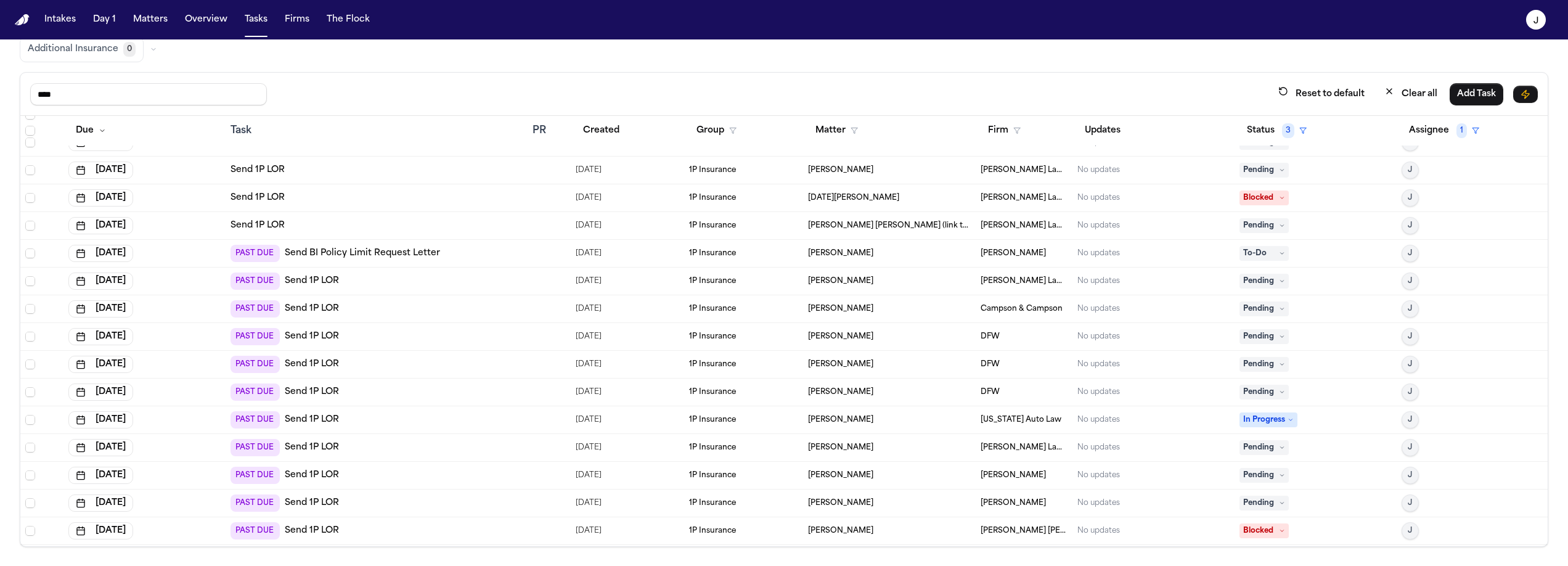
scroll to position [127, 0]
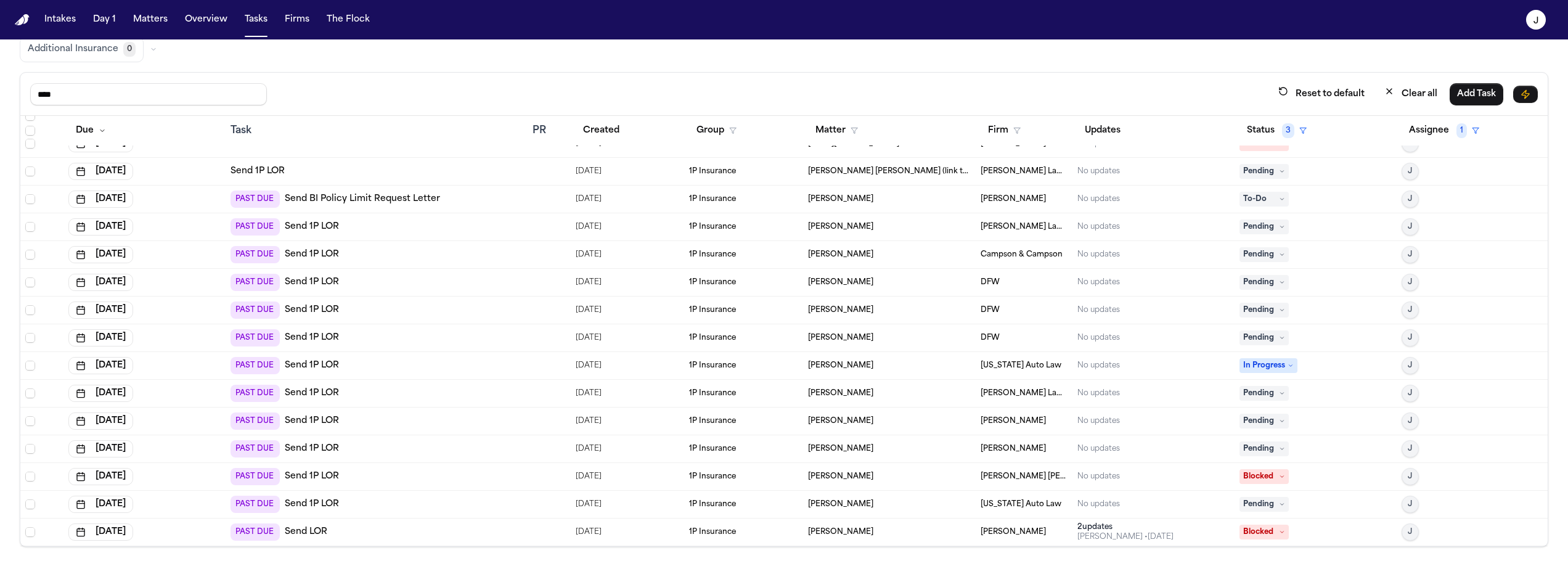
click at [1265, 232] on span "Pending" at bounding box center [1264, 227] width 50 height 15
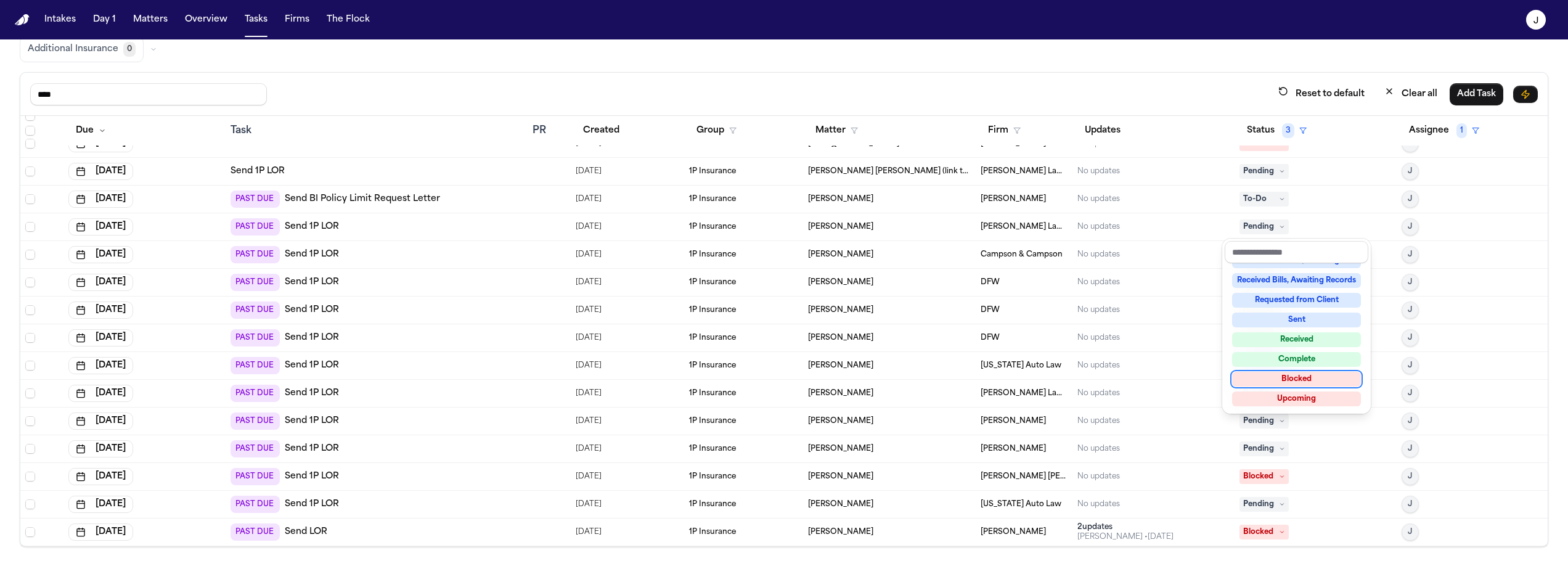
click at [1320, 383] on div "Blocked" at bounding box center [1297, 379] width 129 height 15
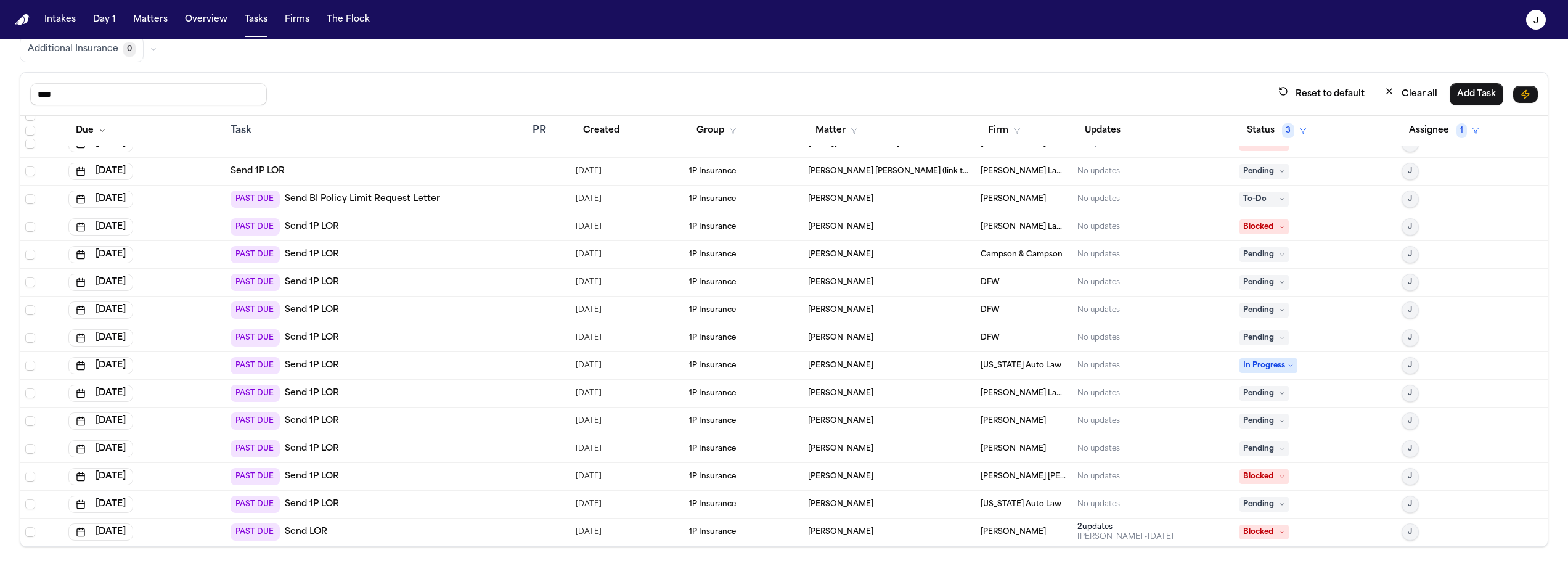
scroll to position [0, 0]
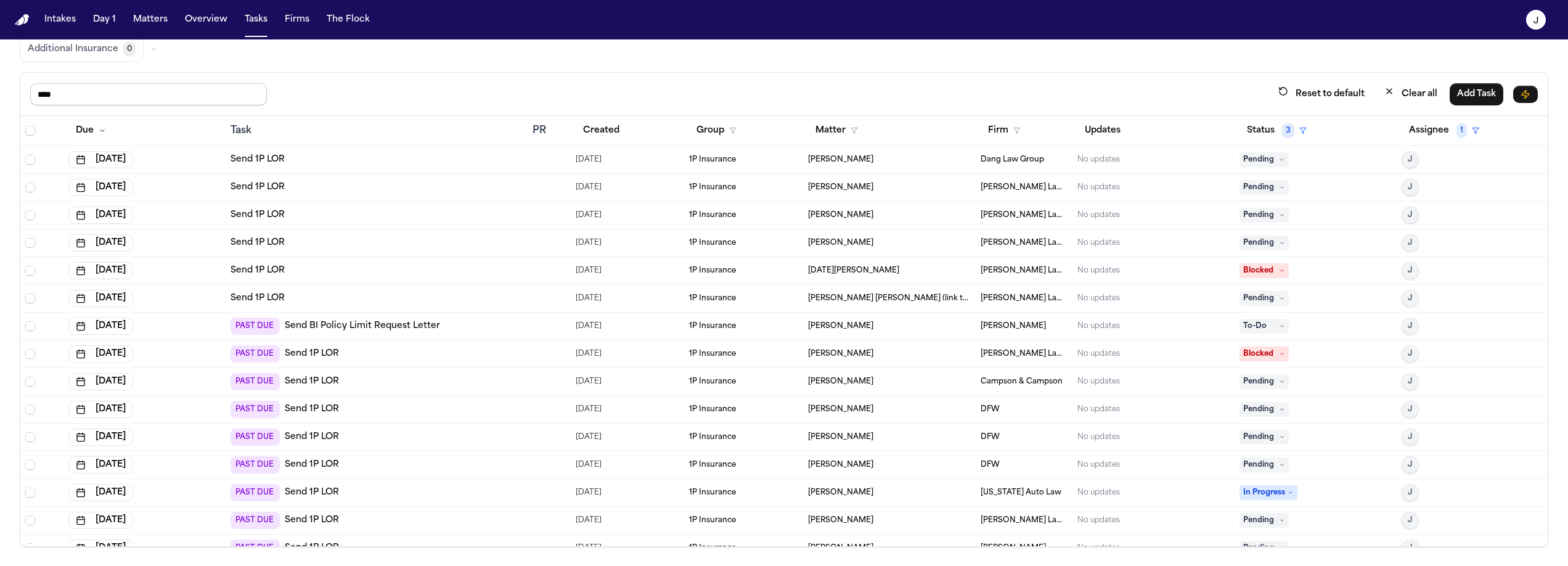
click at [173, 92] on input "****" at bounding box center [148, 94] width 236 height 22
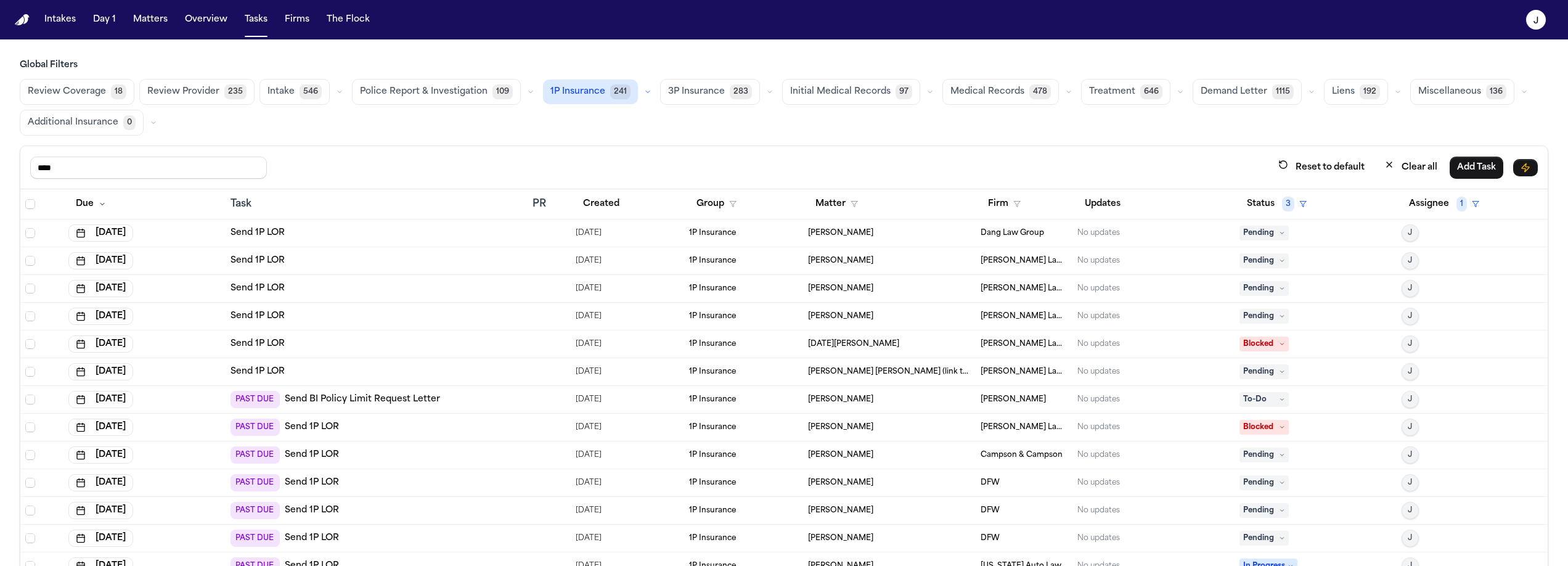
click at [583, 97] on span "1P Insurance" at bounding box center [578, 92] width 55 height 12
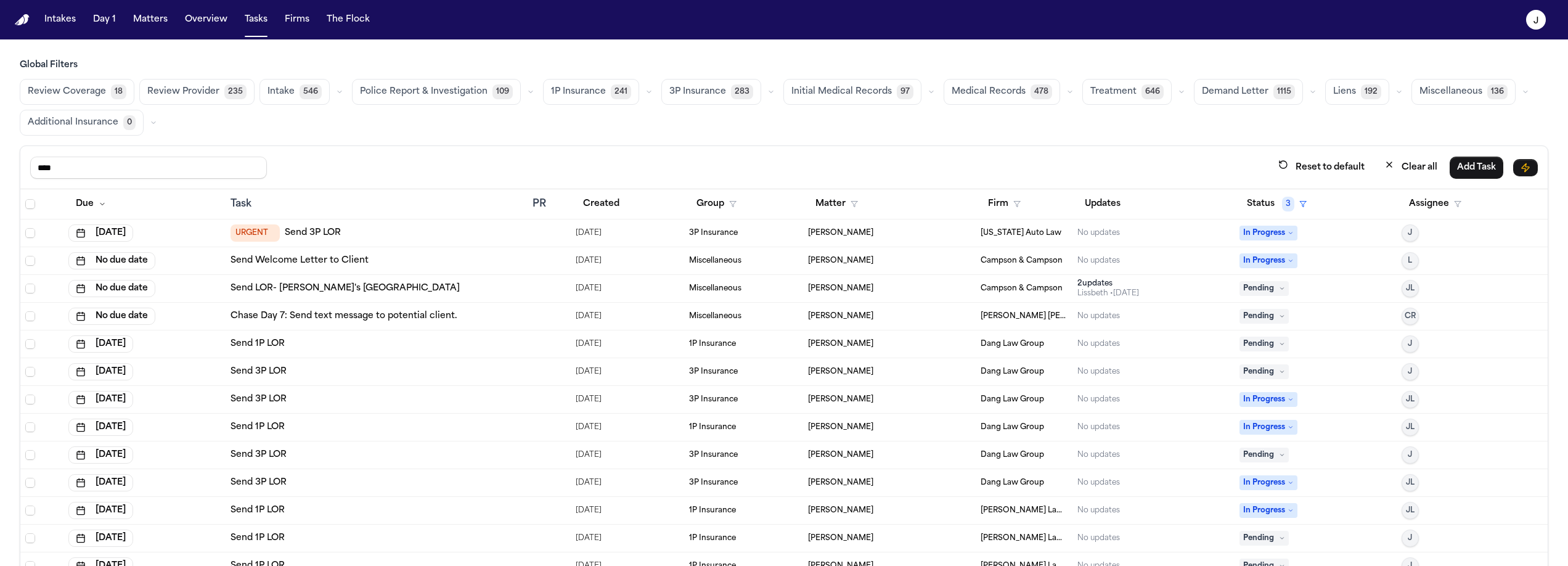
click at [682, 97] on span "3P Insurance" at bounding box center [698, 92] width 57 height 12
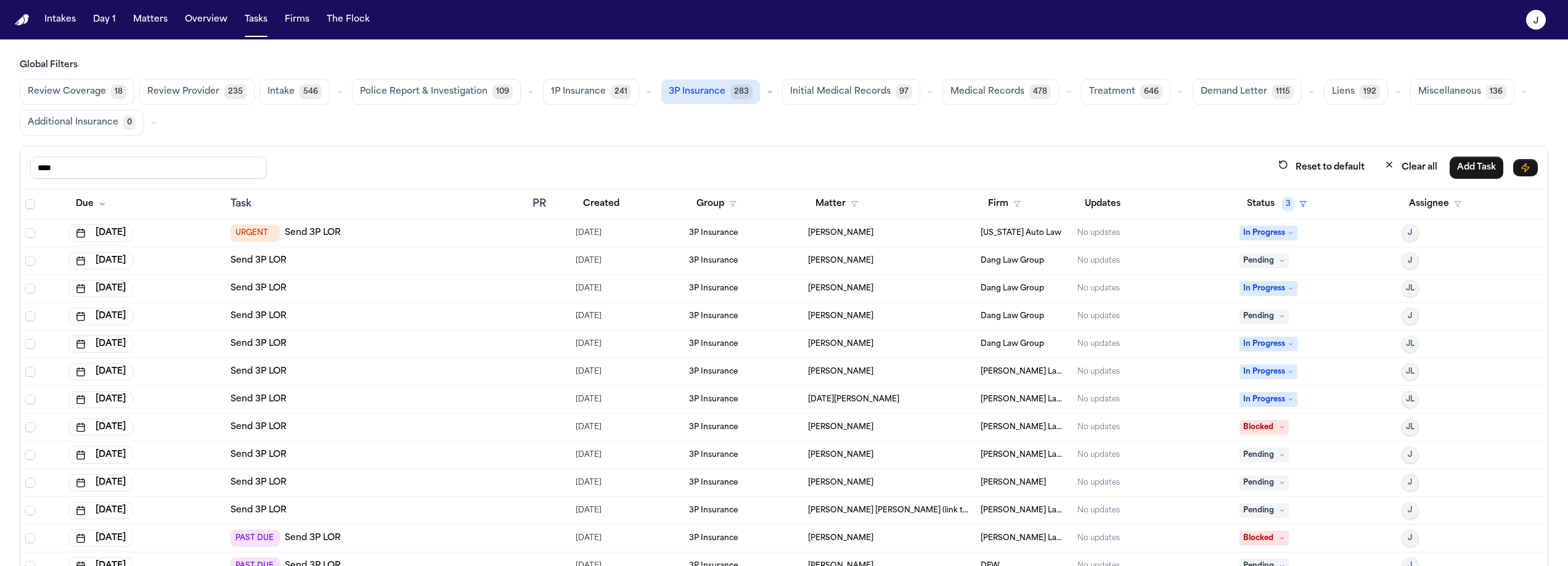
click at [668, 100] on button "3P Insurance 283" at bounding box center [710, 92] width 98 height 25
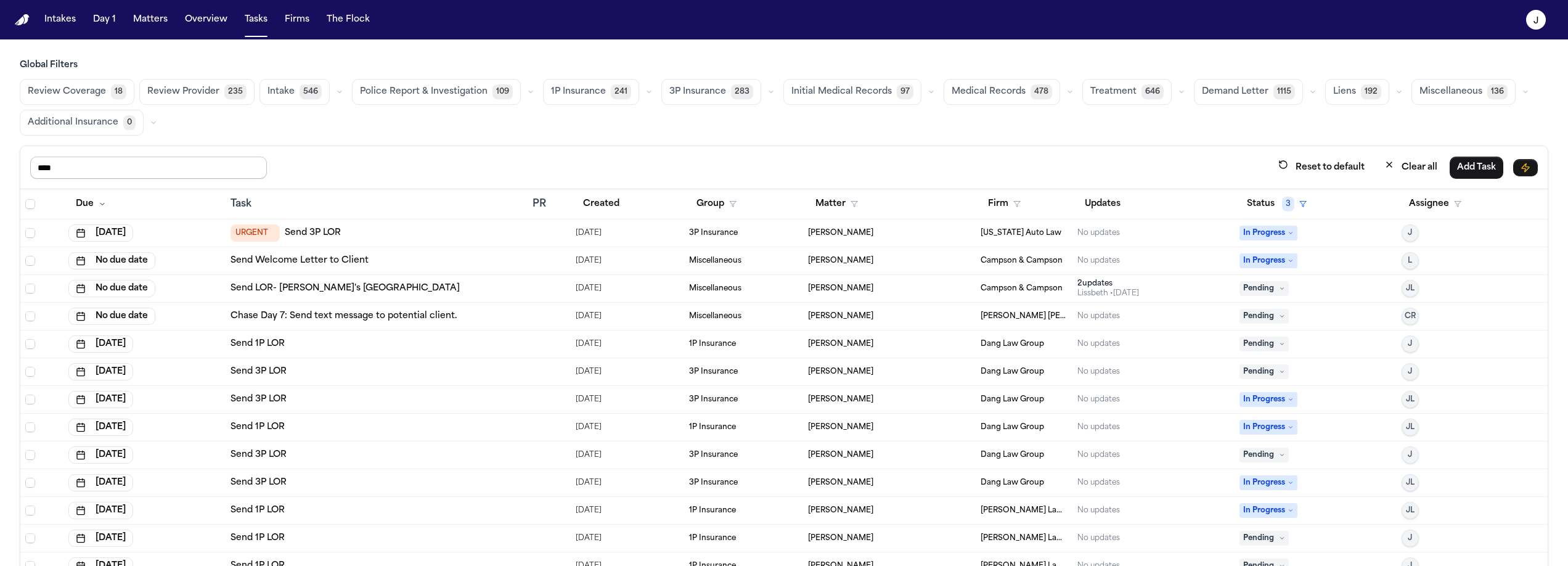
click at [81, 172] on input "****" at bounding box center [148, 167] width 236 height 22
click at [81, 174] on input "****" at bounding box center [148, 167] width 236 height 22
drag, startPoint x: 81, startPoint y: 174, endPoint x: 123, endPoint y: 170, distance: 42.2
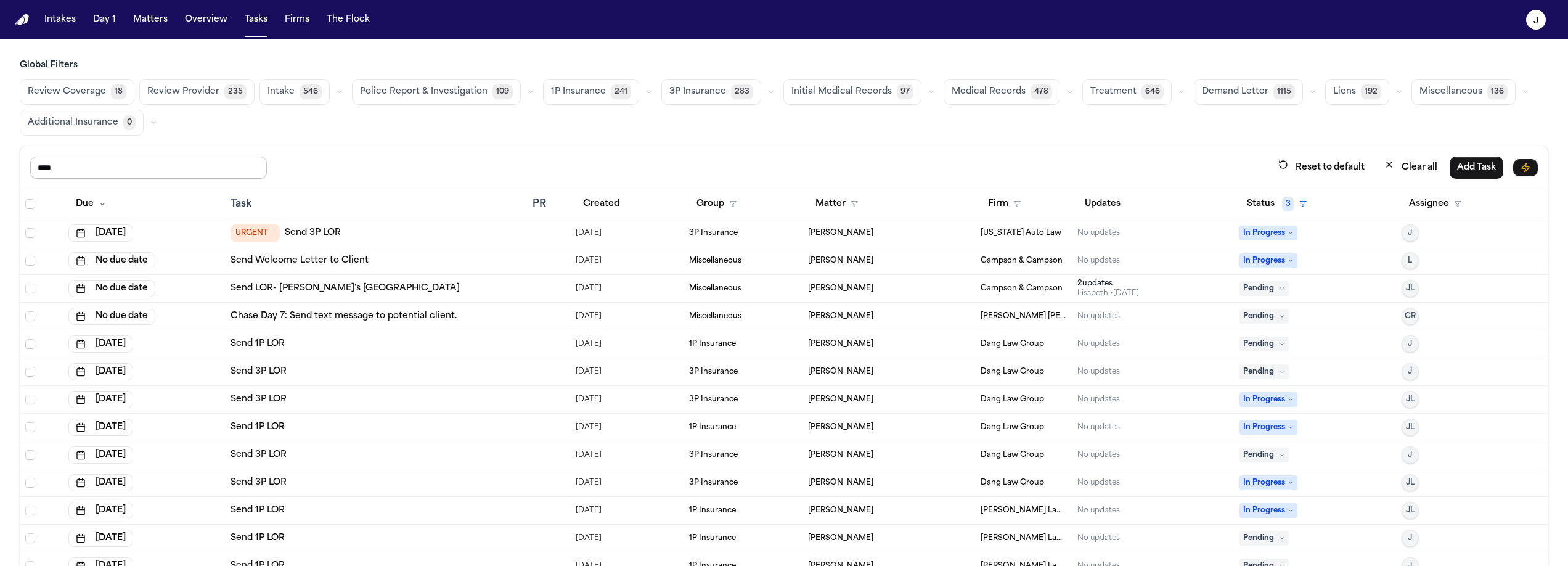
click at [81, 174] on input "****" at bounding box center [148, 167] width 236 height 22
click at [691, 94] on span "3P Insurance" at bounding box center [698, 92] width 57 height 12
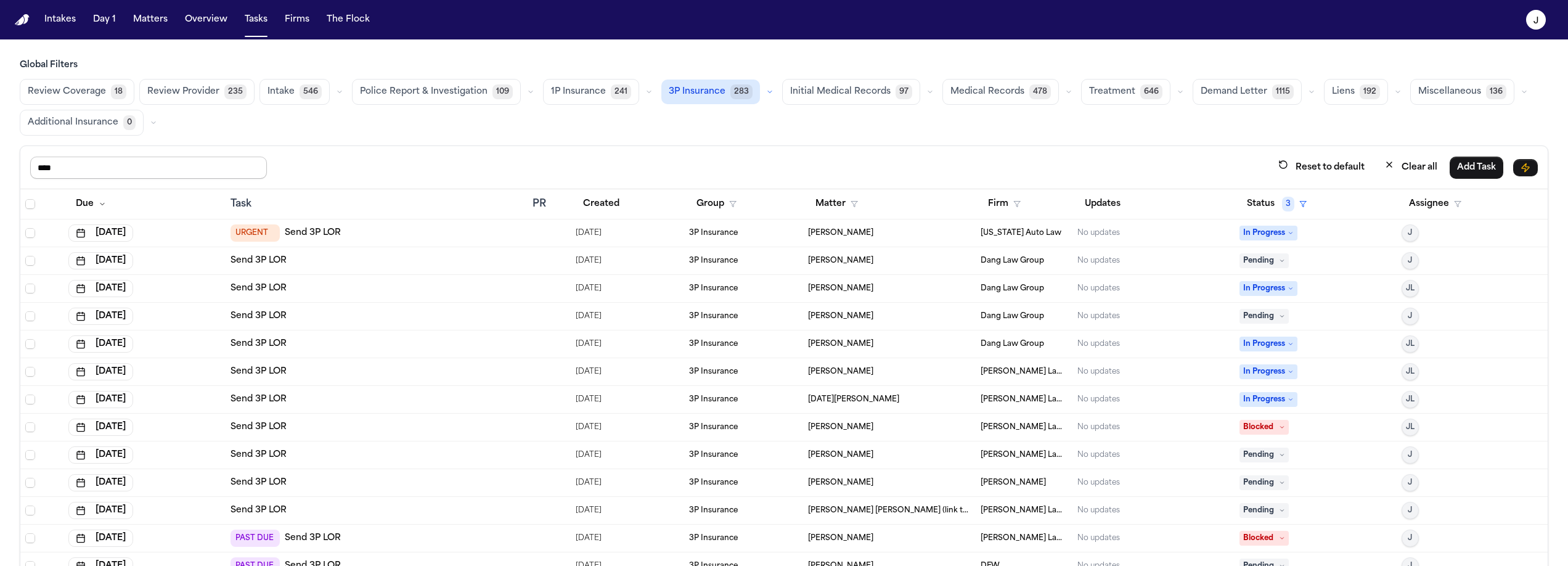
click at [107, 167] on input "****" at bounding box center [148, 167] width 236 height 22
click at [107, 167] on input "****" at bounding box center [148, 167] width 236 height 22
type input "****"
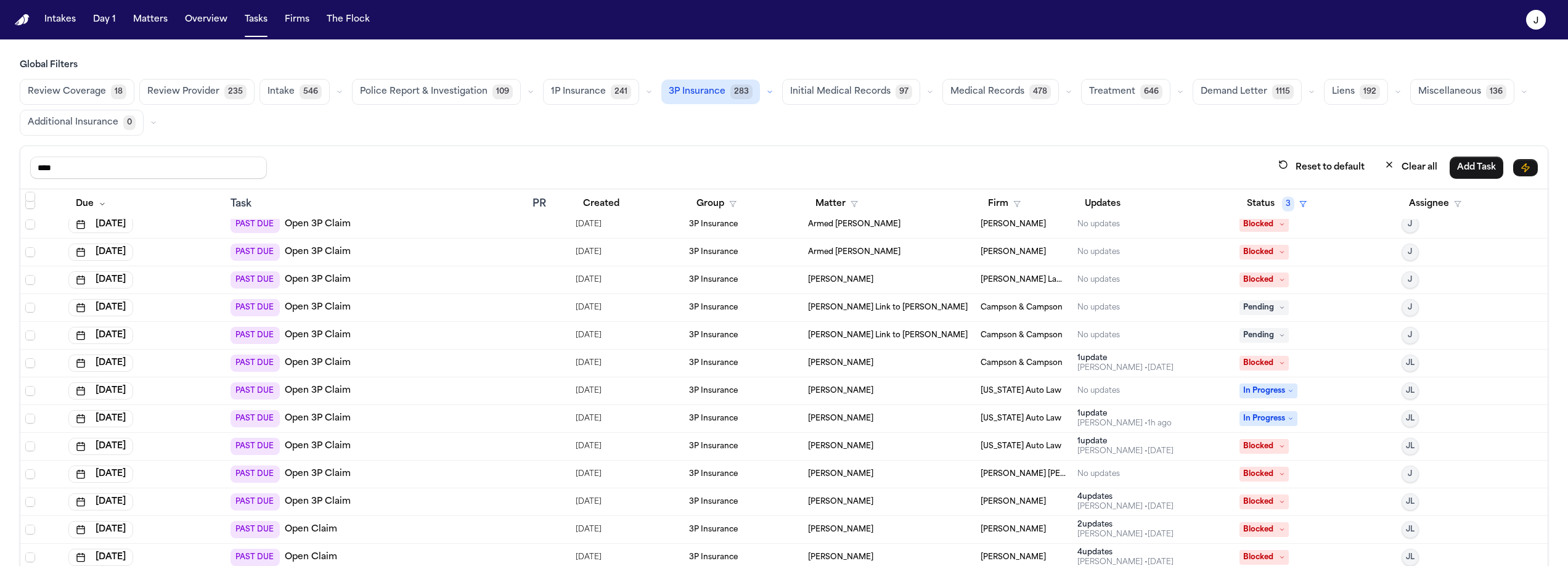
scroll to position [489, 0]
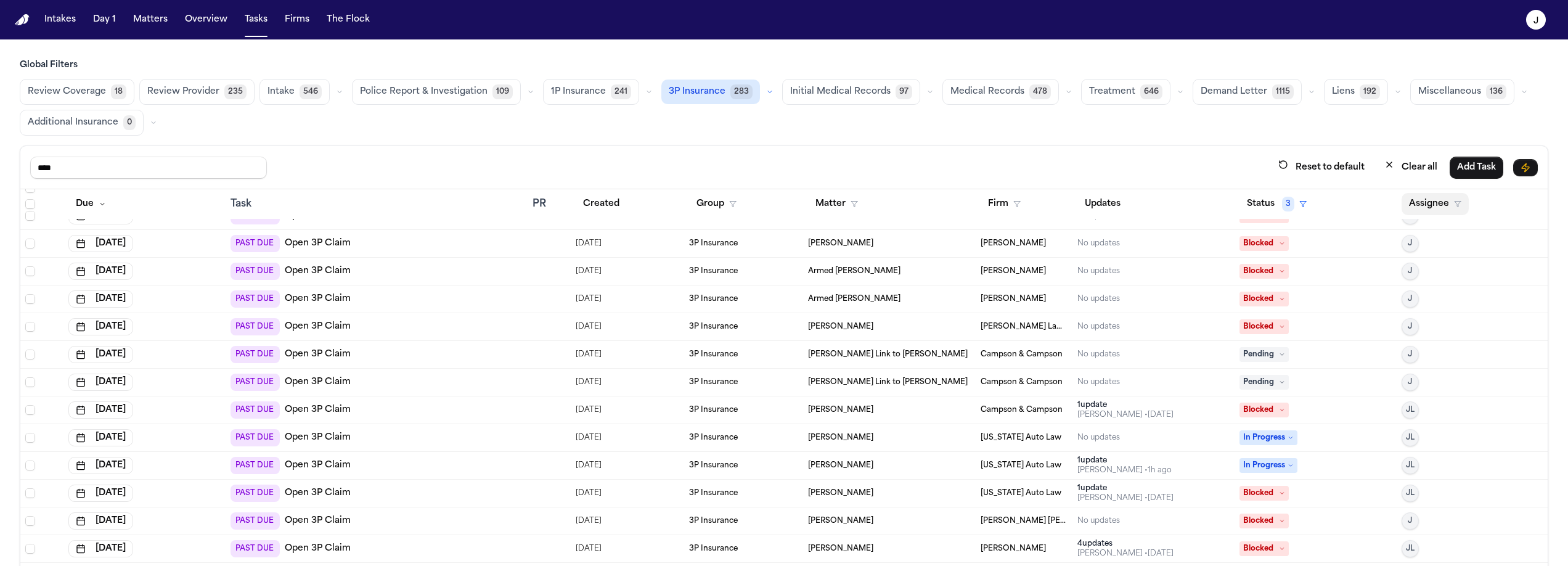
click at [1427, 210] on button "Assignee" at bounding box center [1435, 204] width 67 height 22
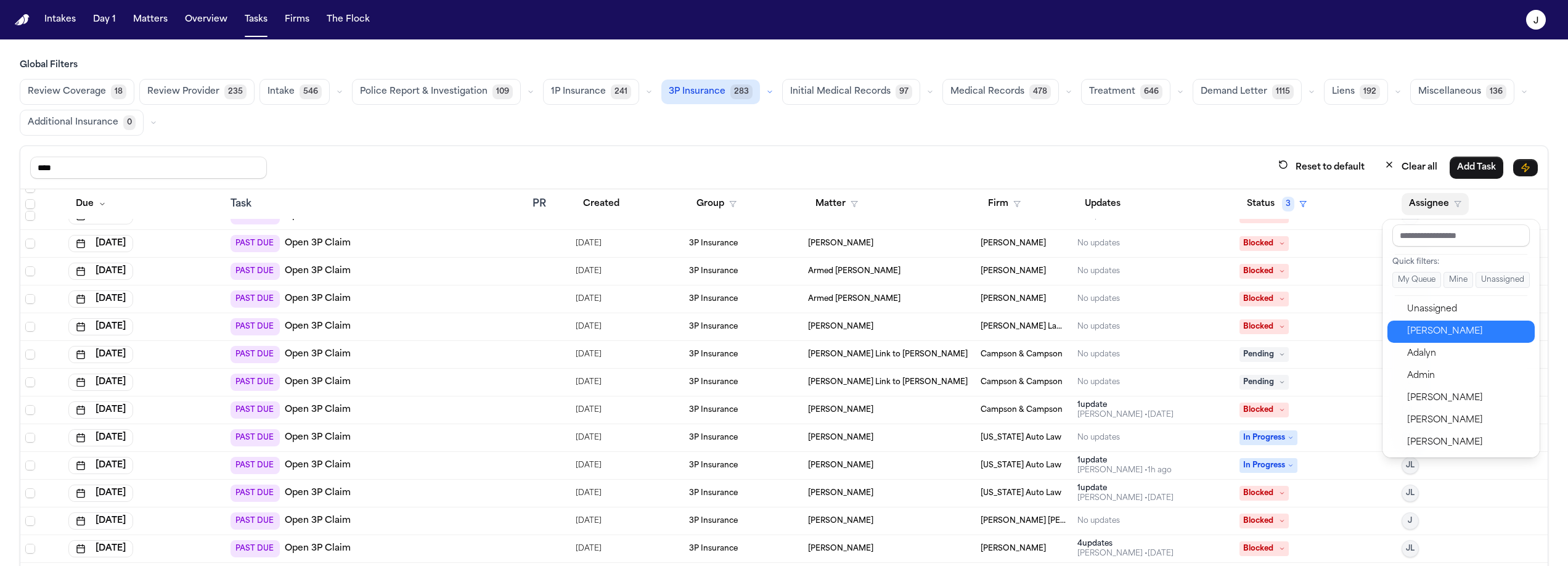
click at [1450, 337] on div "Jacqueline" at bounding box center [1467, 331] width 120 height 15
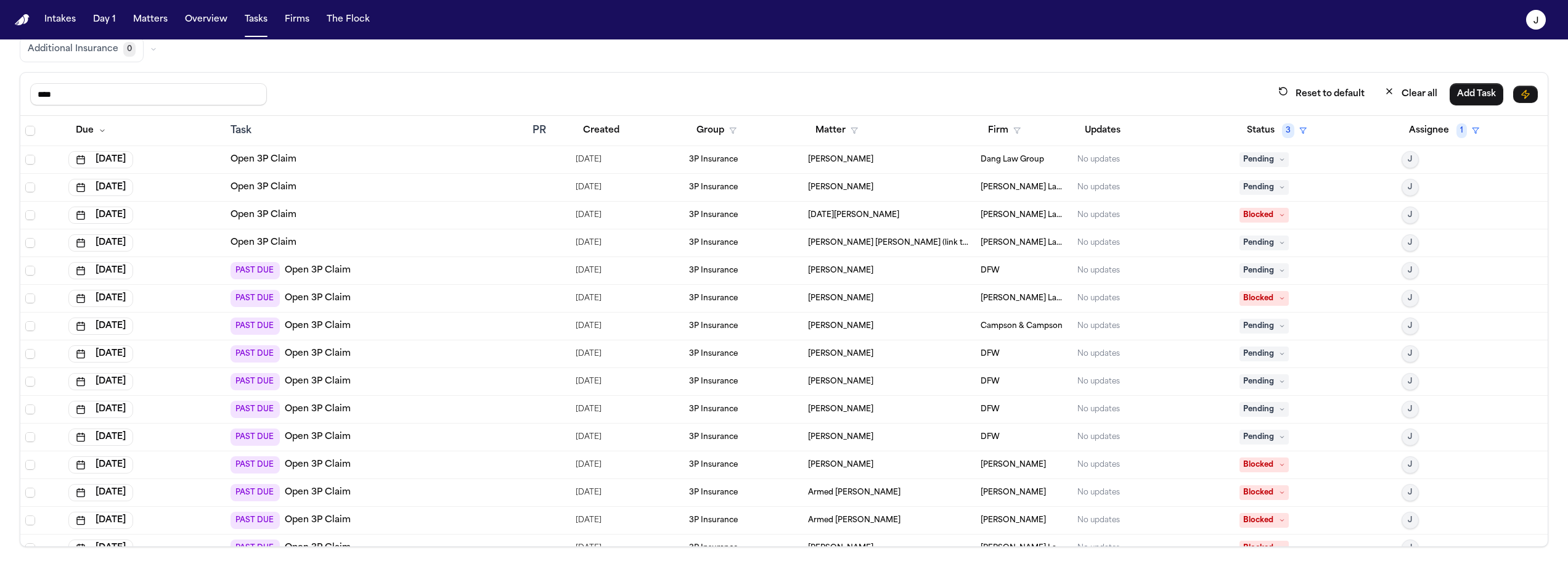
scroll to position [99, 0]
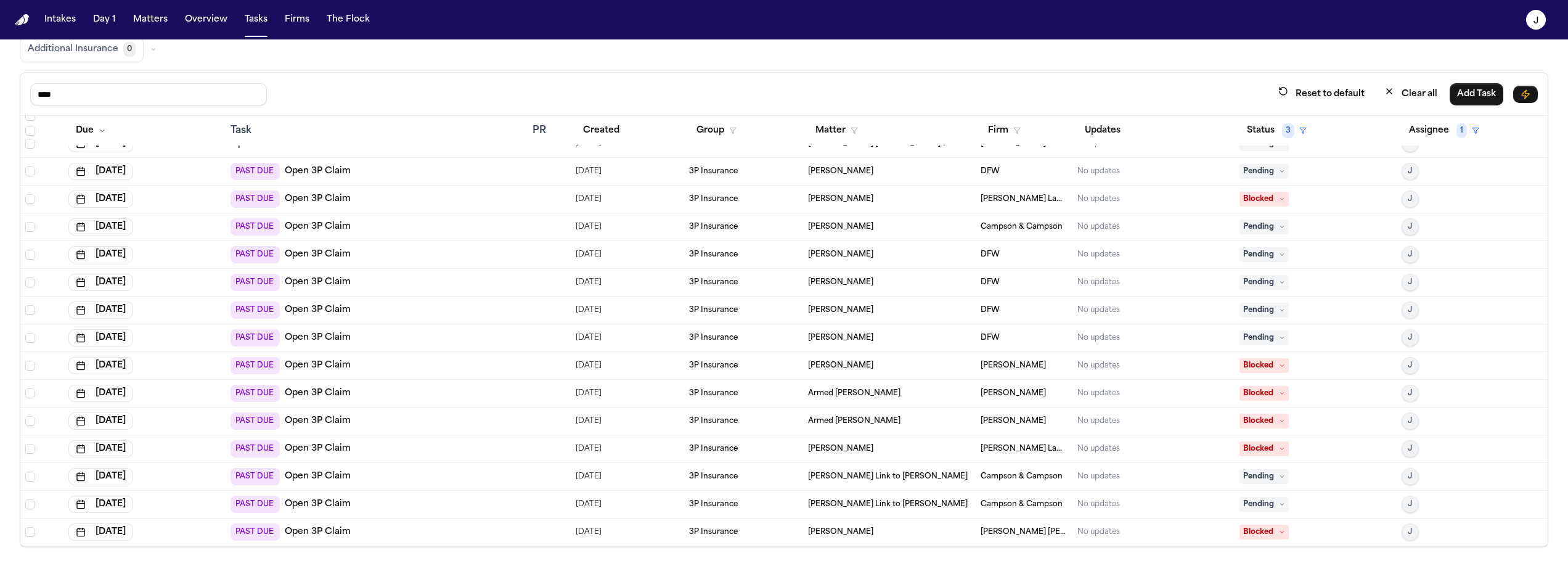
click at [374, 510] on div "PAST DUE Open 3P Claim" at bounding box center [376, 504] width 292 height 17
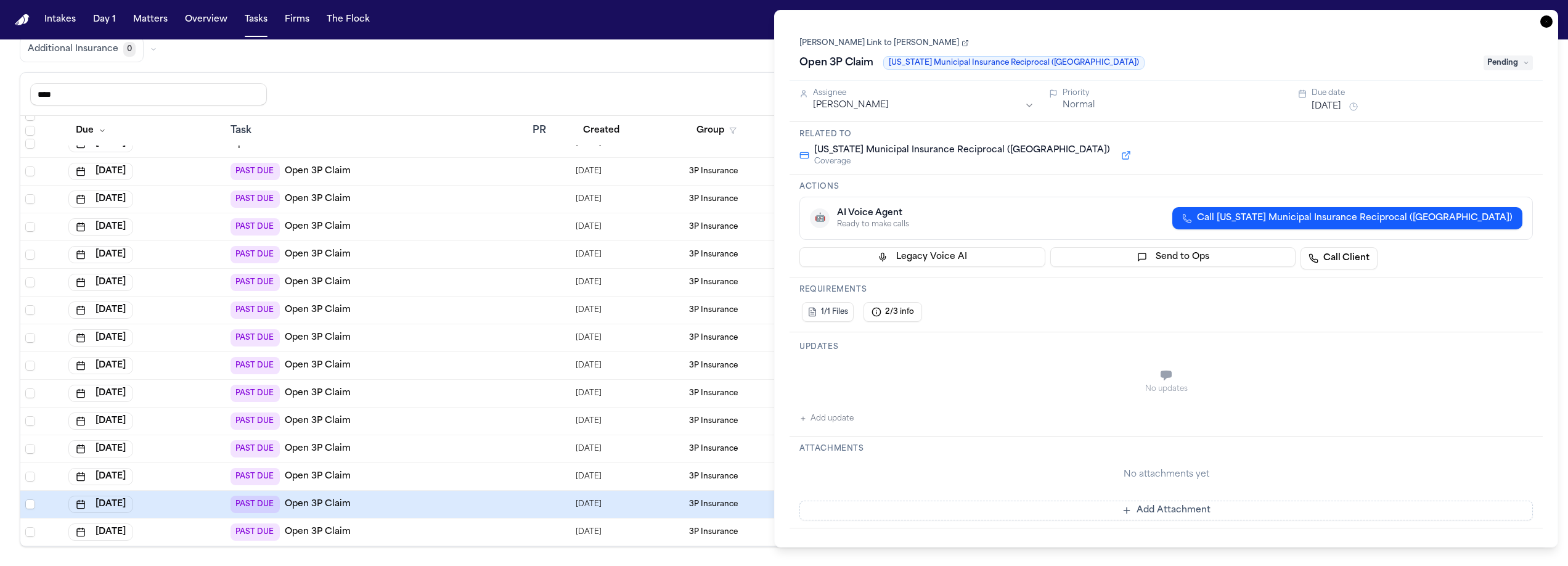
type textarea "**********"
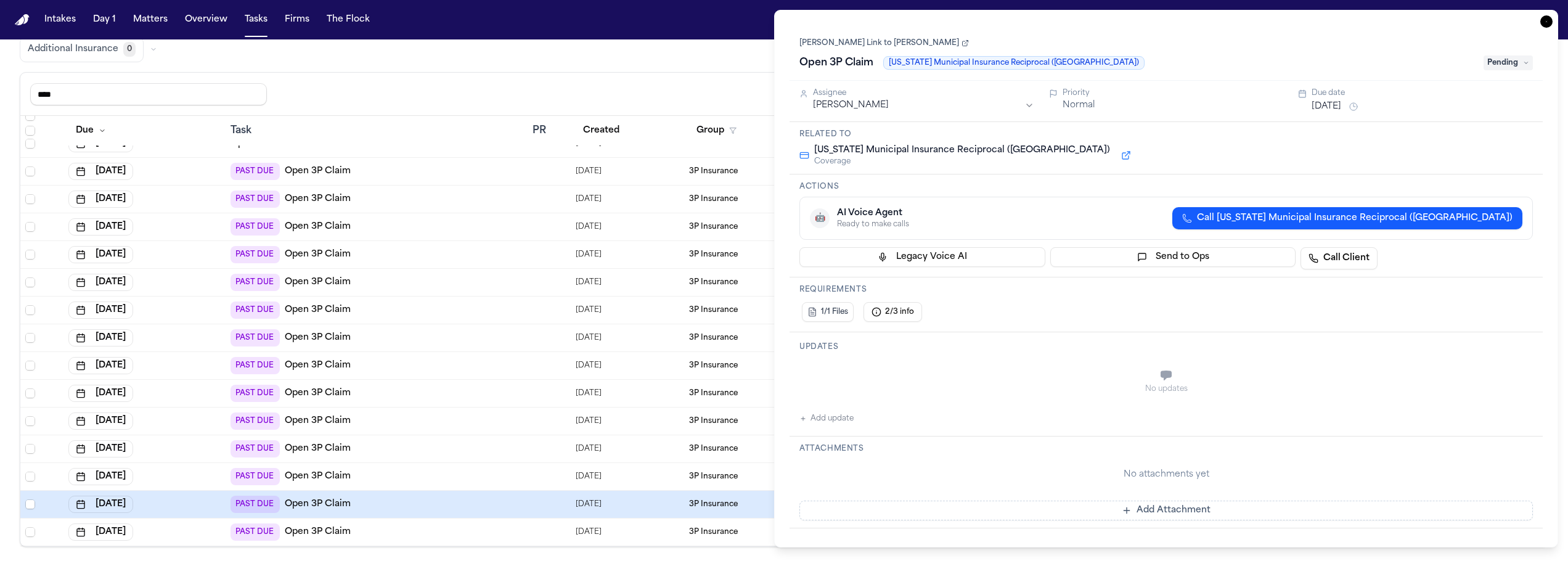
type textarea "**********"
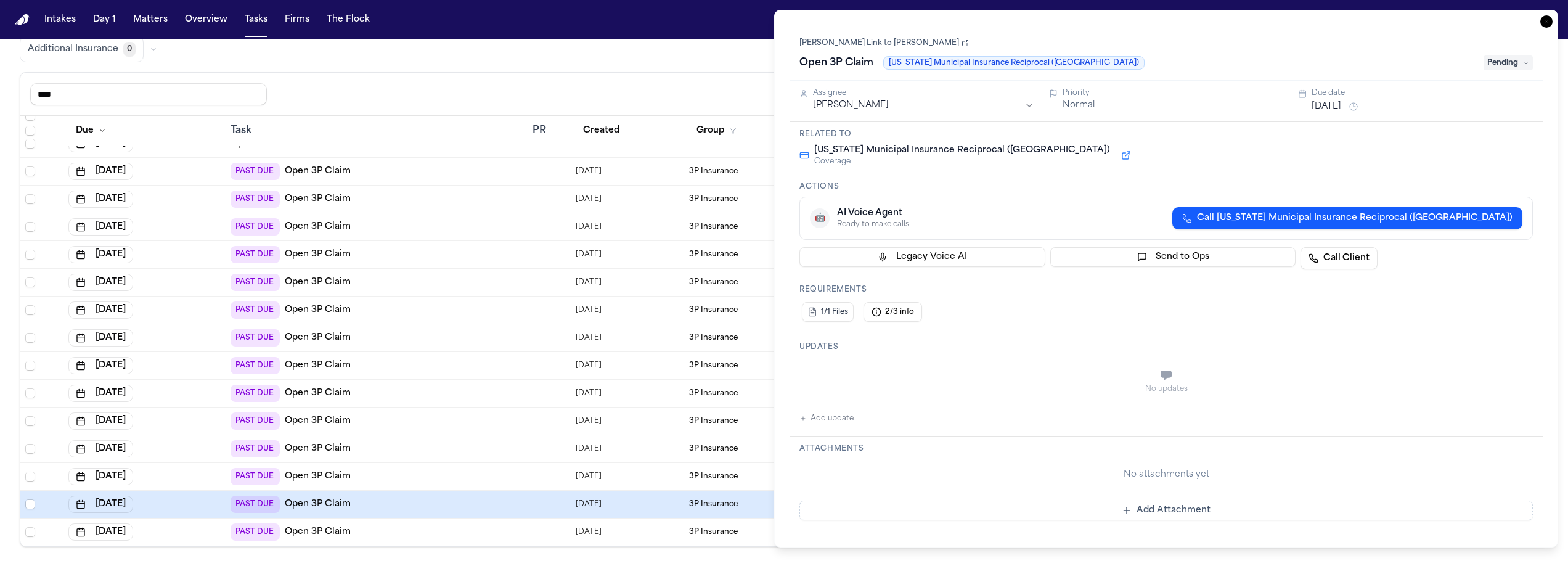
type textarea "**********"
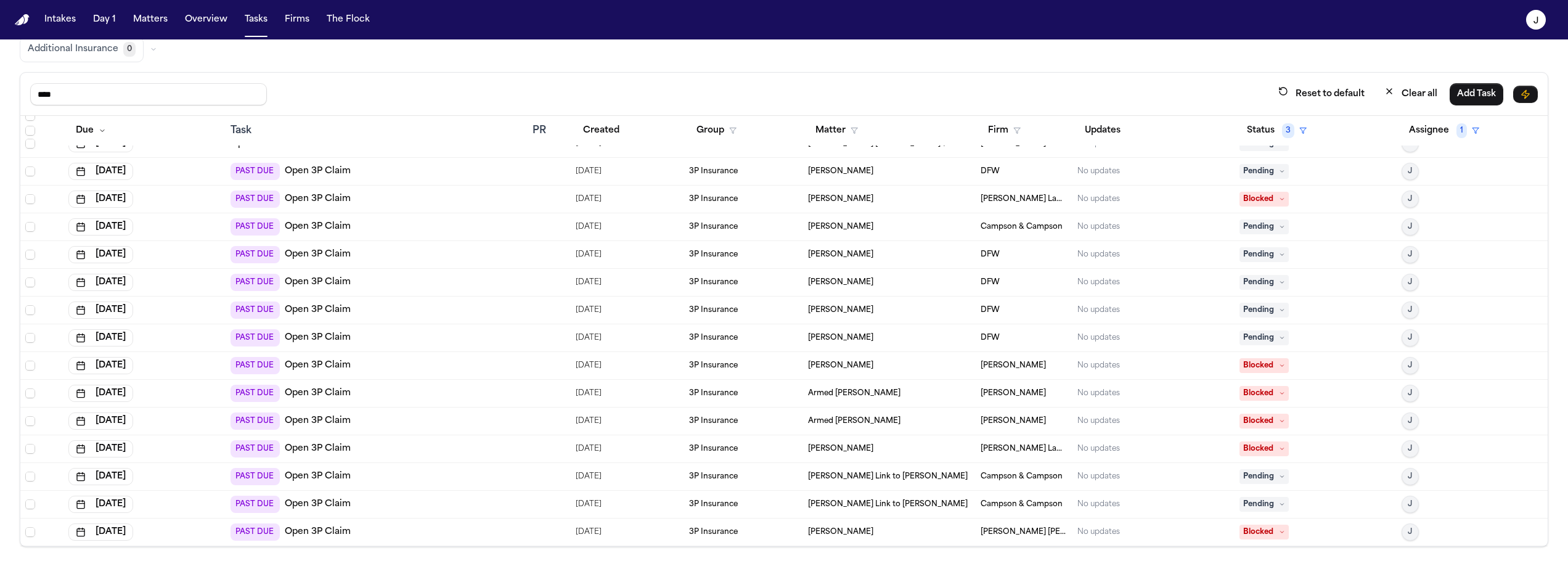
click at [685, 67] on div "Global Filters Review Coverage 18 Review Provider 235 Intake 546 Police Report …" at bounding box center [784, 267] width 1529 height 562
click at [34, 474] on span "Select row" at bounding box center [30, 477] width 10 height 10
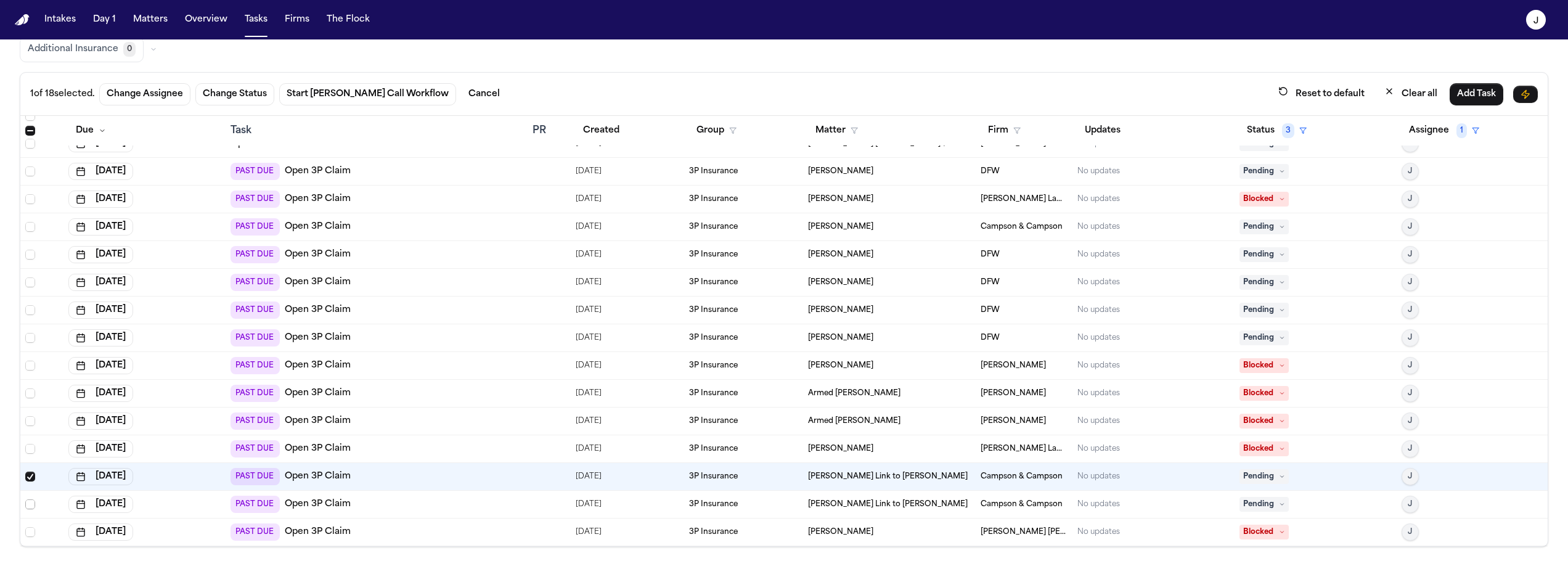
click at [27, 500] on span "Select row" at bounding box center [30, 504] width 10 height 10
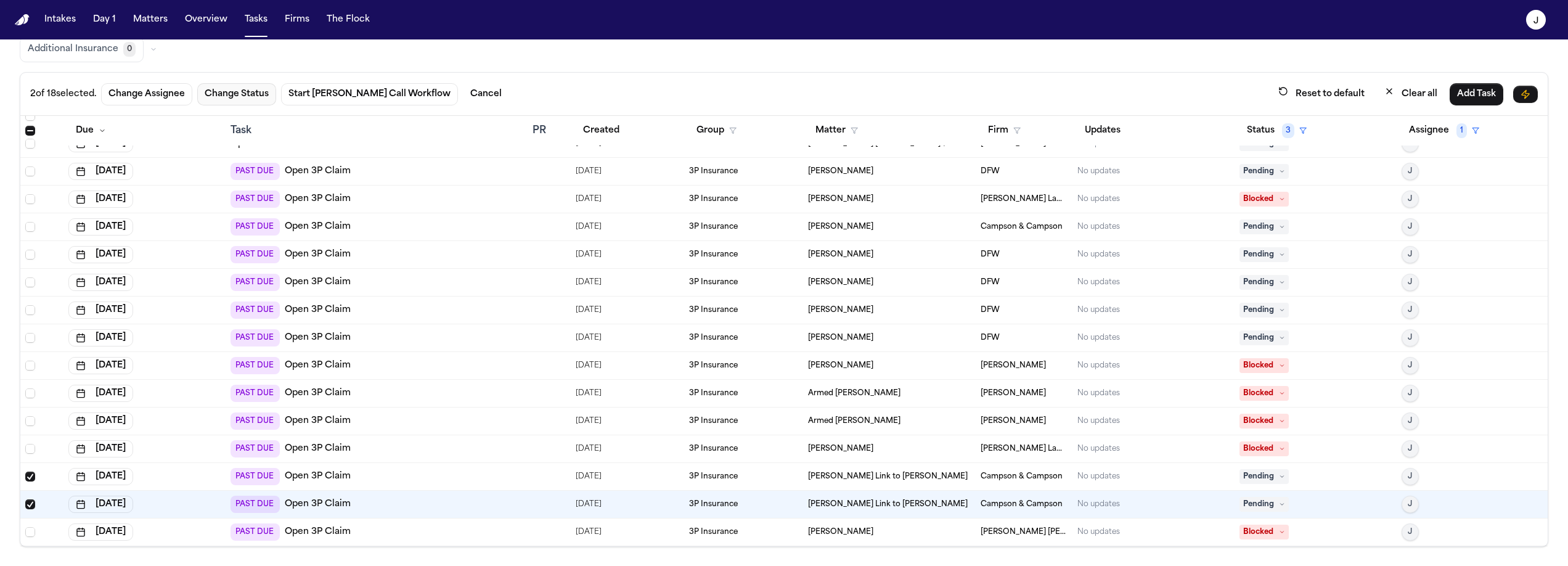
click at [218, 87] on button "Change Status" at bounding box center [236, 94] width 79 height 22
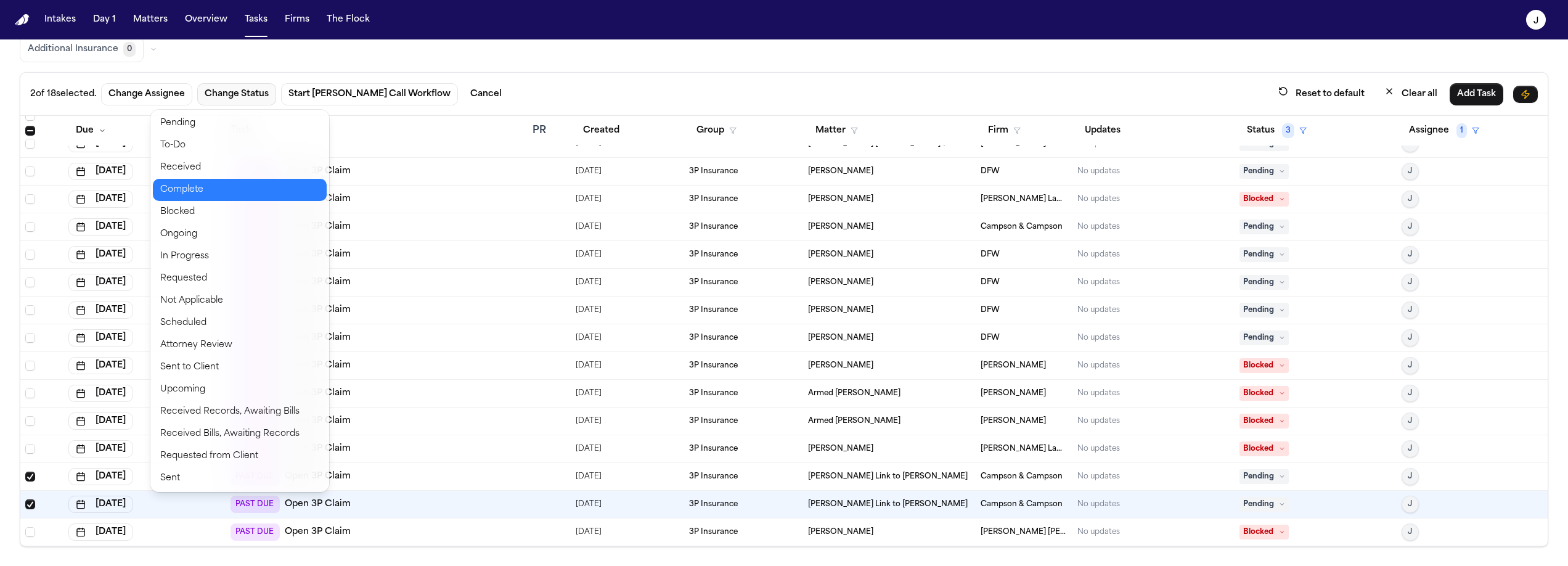
click at [223, 183] on button "Complete" at bounding box center [240, 190] width 174 height 22
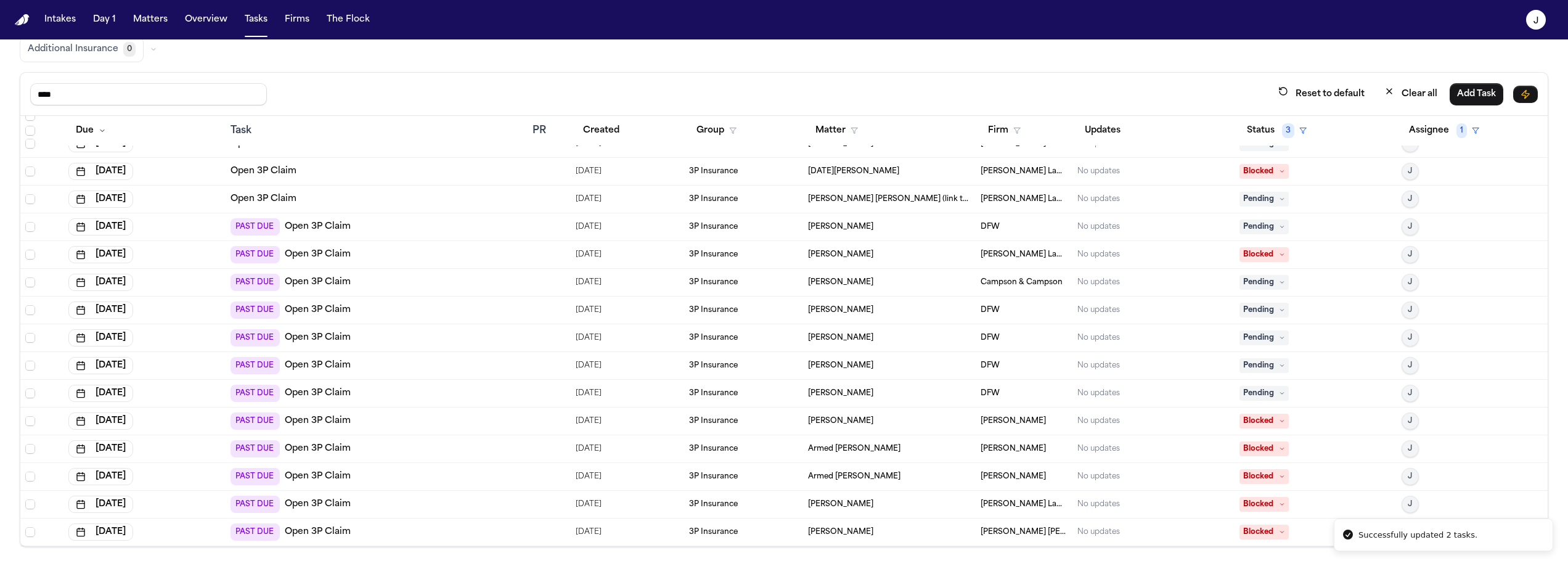
scroll to position [43, 0]
click at [372, 392] on div "PAST DUE Open 3P Claim" at bounding box center [376, 392] width 292 height 17
click at [384, 80] on div "**** Reset to default Clear all Add Task" at bounding box center [784, 94] width 1527 height 43
click at [1245, 395] on span "Pending" at bounding box center [1264, 393] width 50 height 15
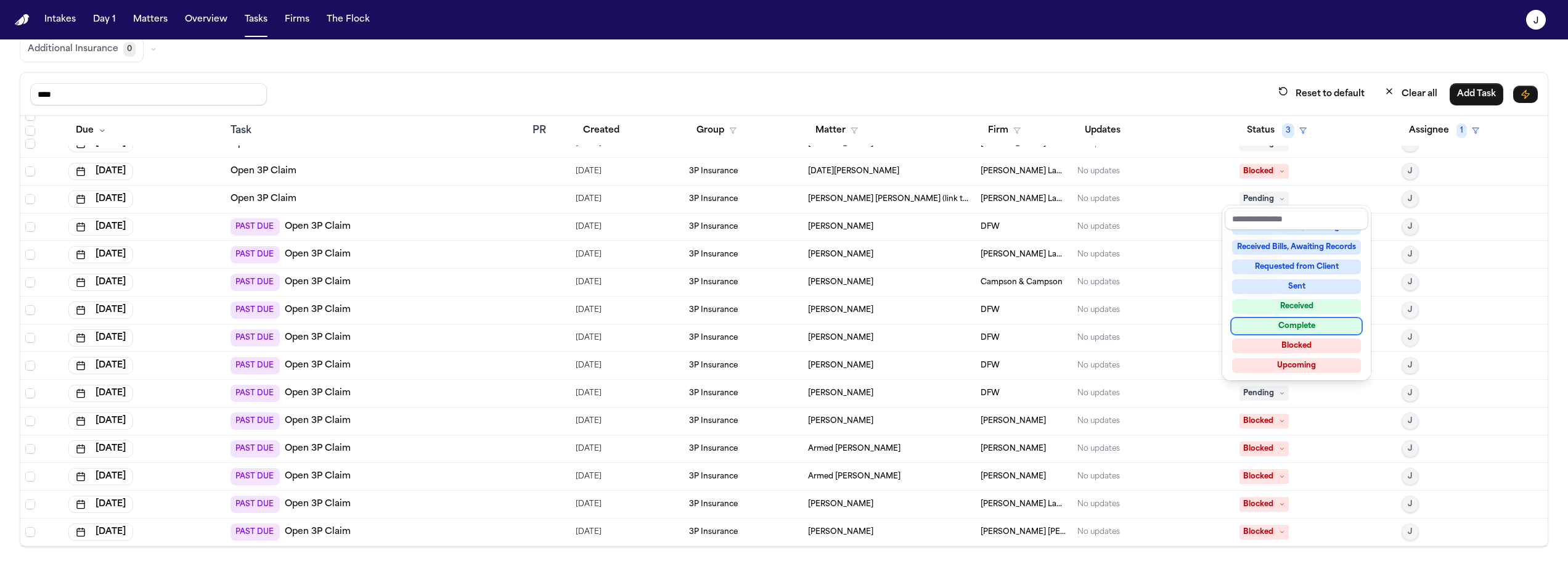
click at [1273, 330] on div "Complete" at bounding box center [1297, 326] width 129 height 15
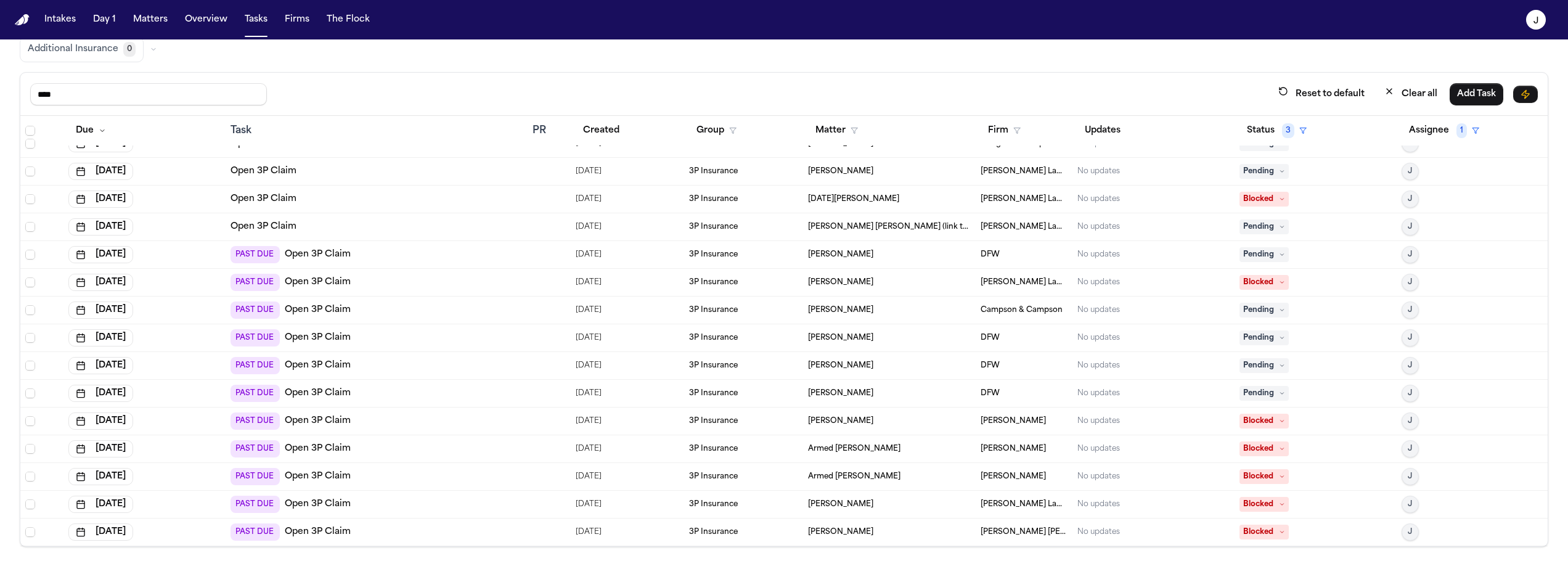
scroll to position [16, 0]
click at [410, 391] on div "PAST DUE Open 3P Claim" at bounding box center [376, 392] width 292 height 17
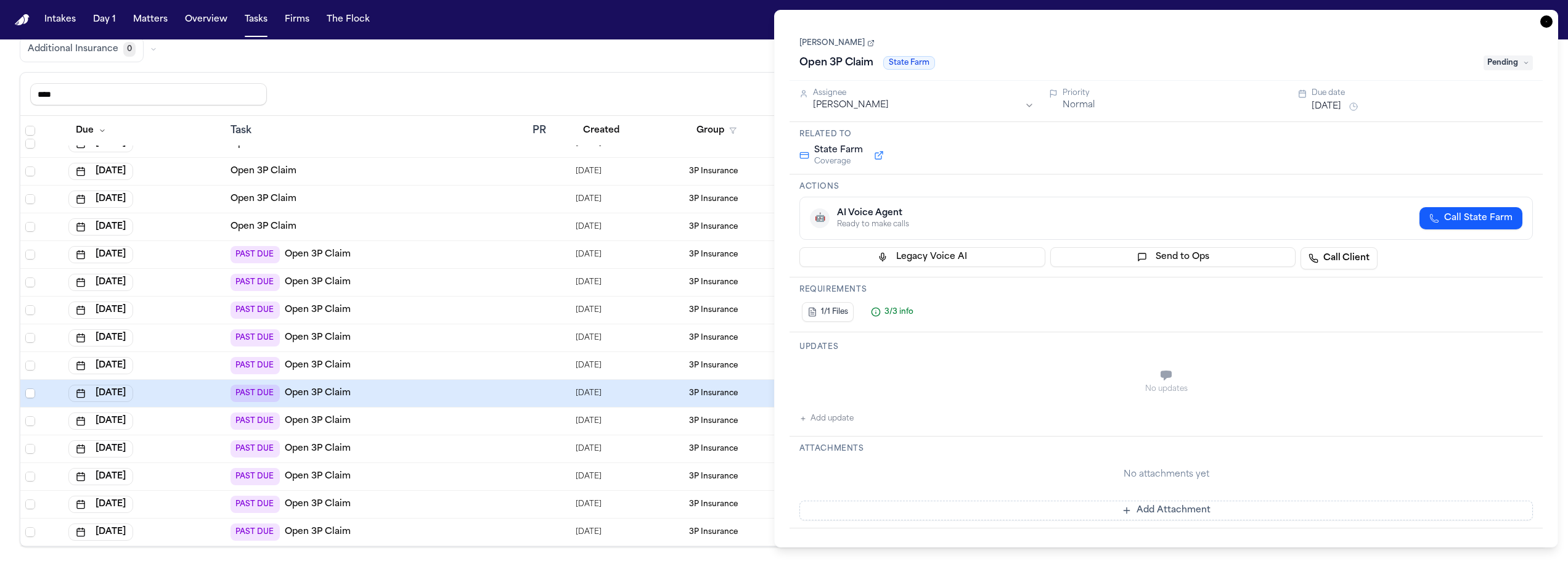
type textarea "**********"
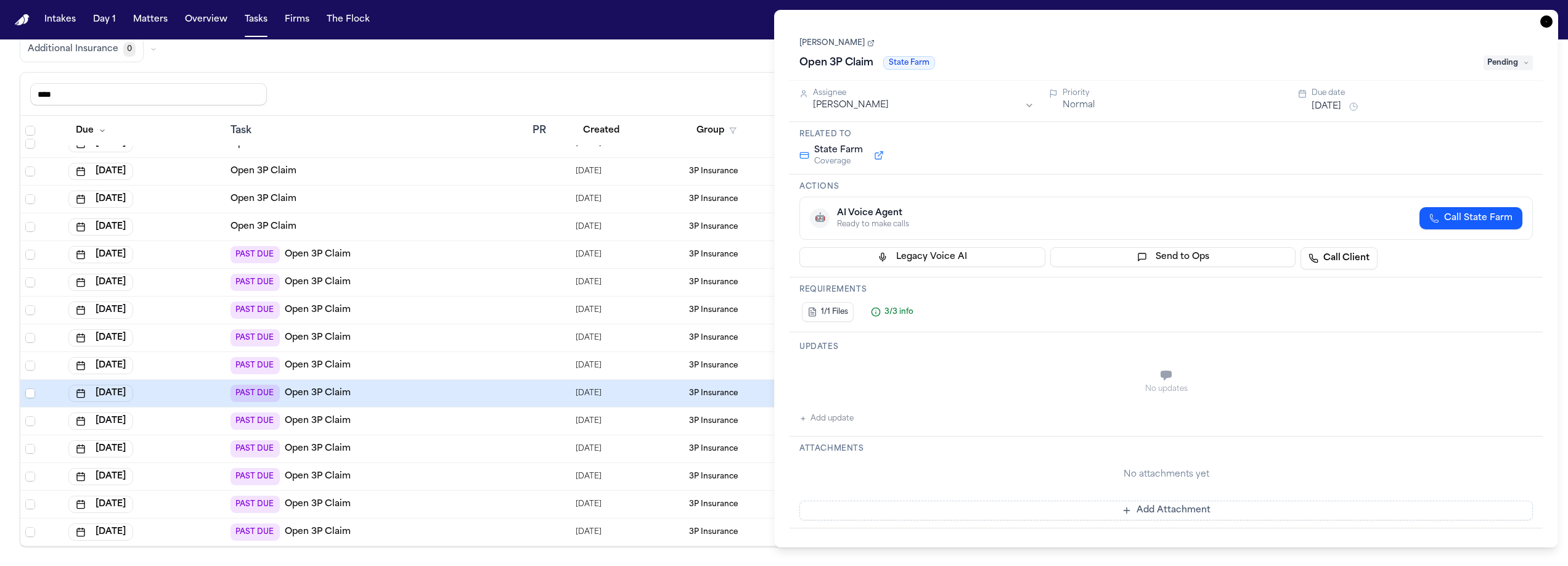
type textarea "**********"
click at [1544, 25] on icon "button" at bounding box center [1547, 21] width 12 height 12
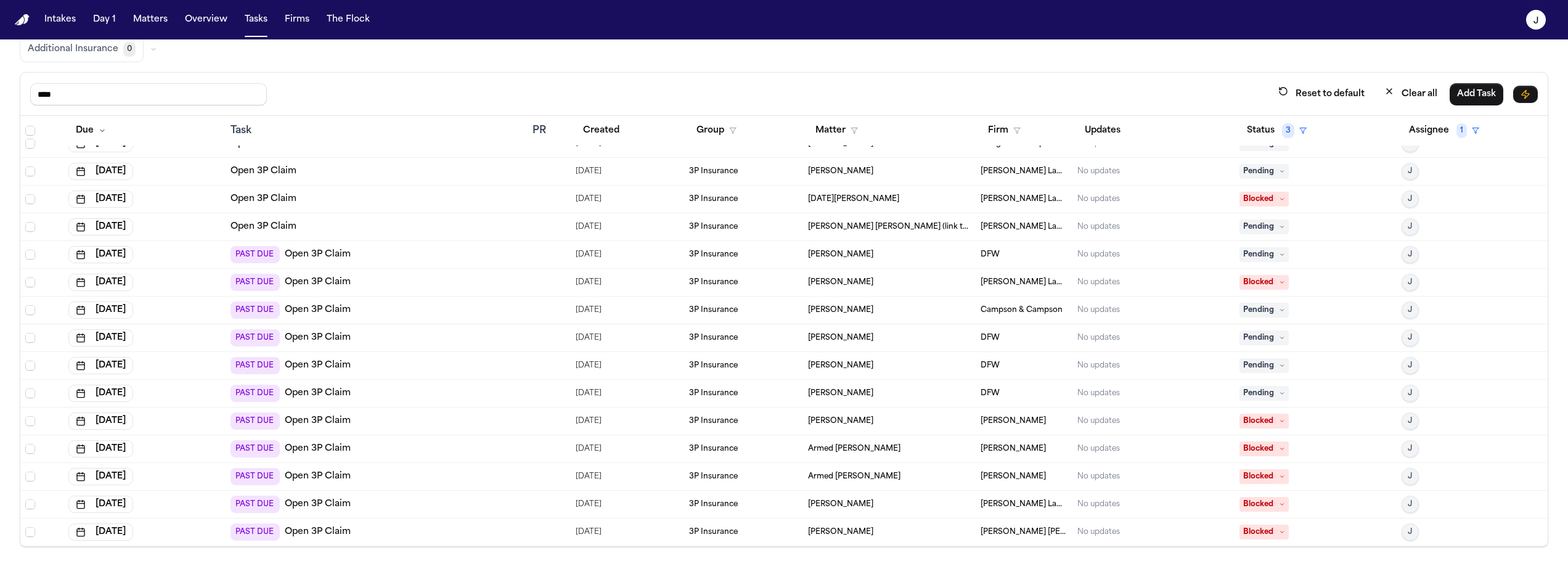
click at [35, 395] on div at bounding box center [42, 393] width 34 height 10
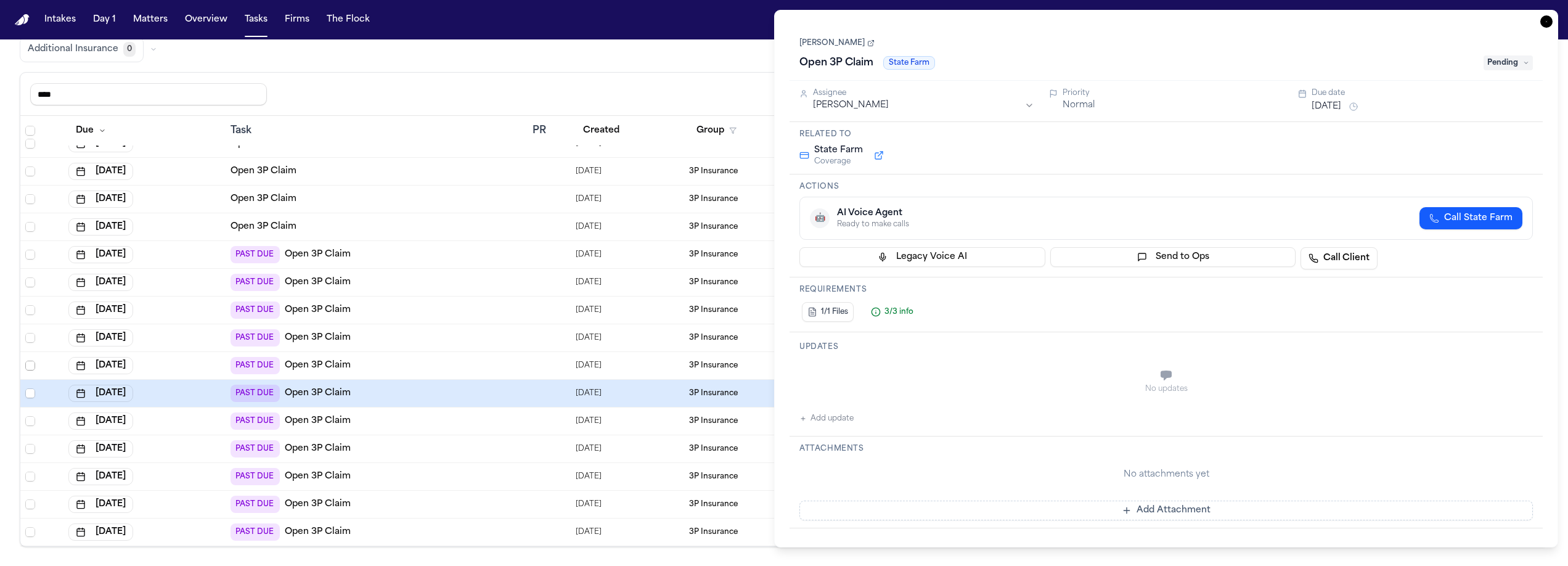
click at [32, 368] on span "Select row" at bounding box center [30, 365] width 10 height 10
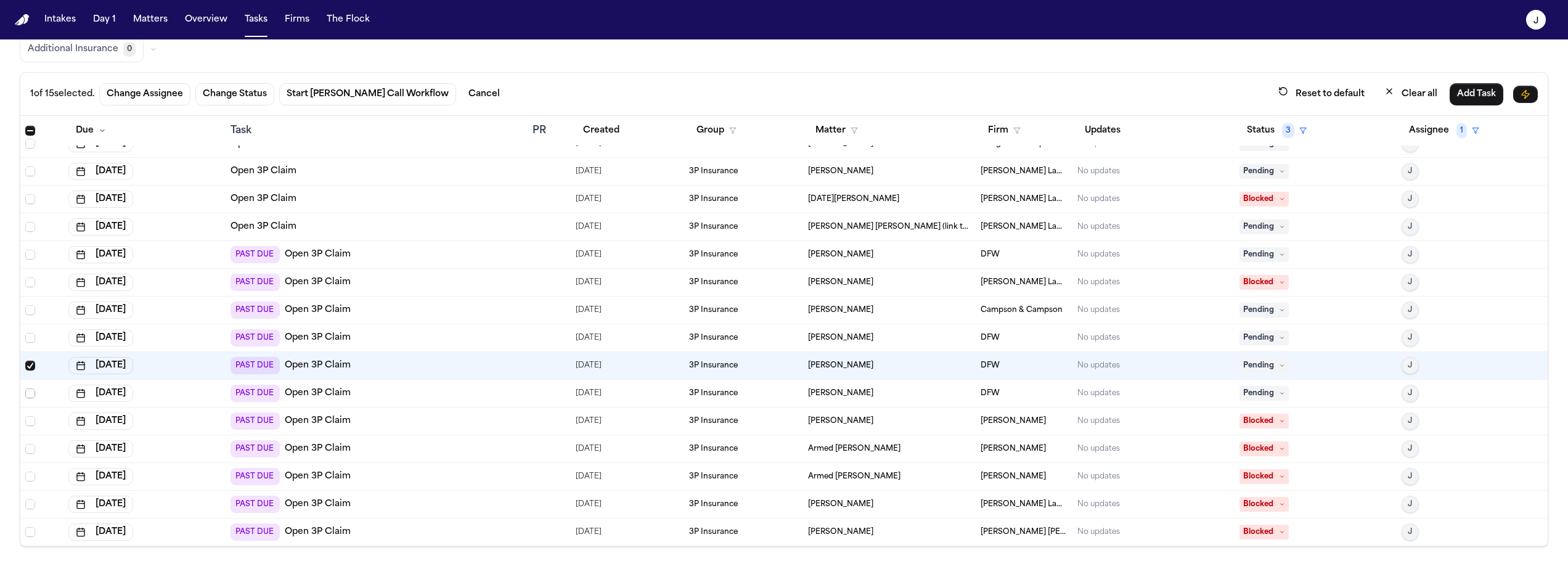
click at [28, 396] on span "Select row" at bounding box center [30, 393] width 10 height 10
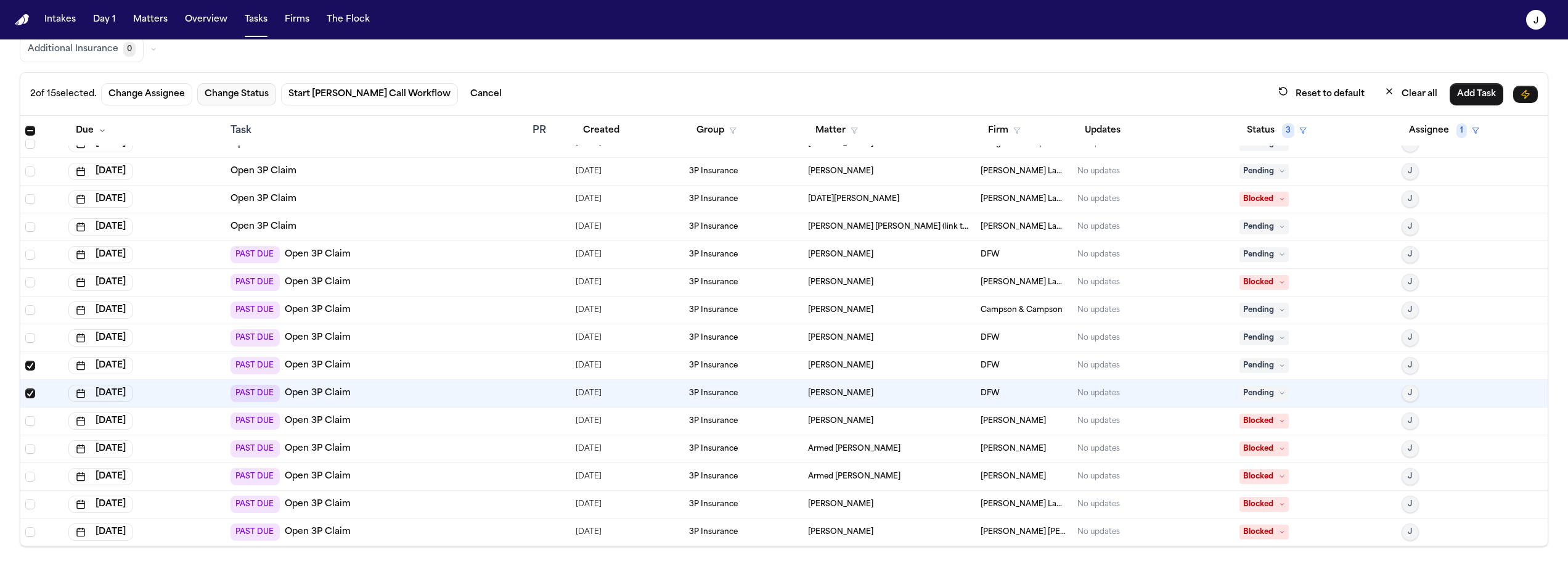
click at [233, 93] on button "Change Status" at bounding box center [236, 94] width 79 height 22
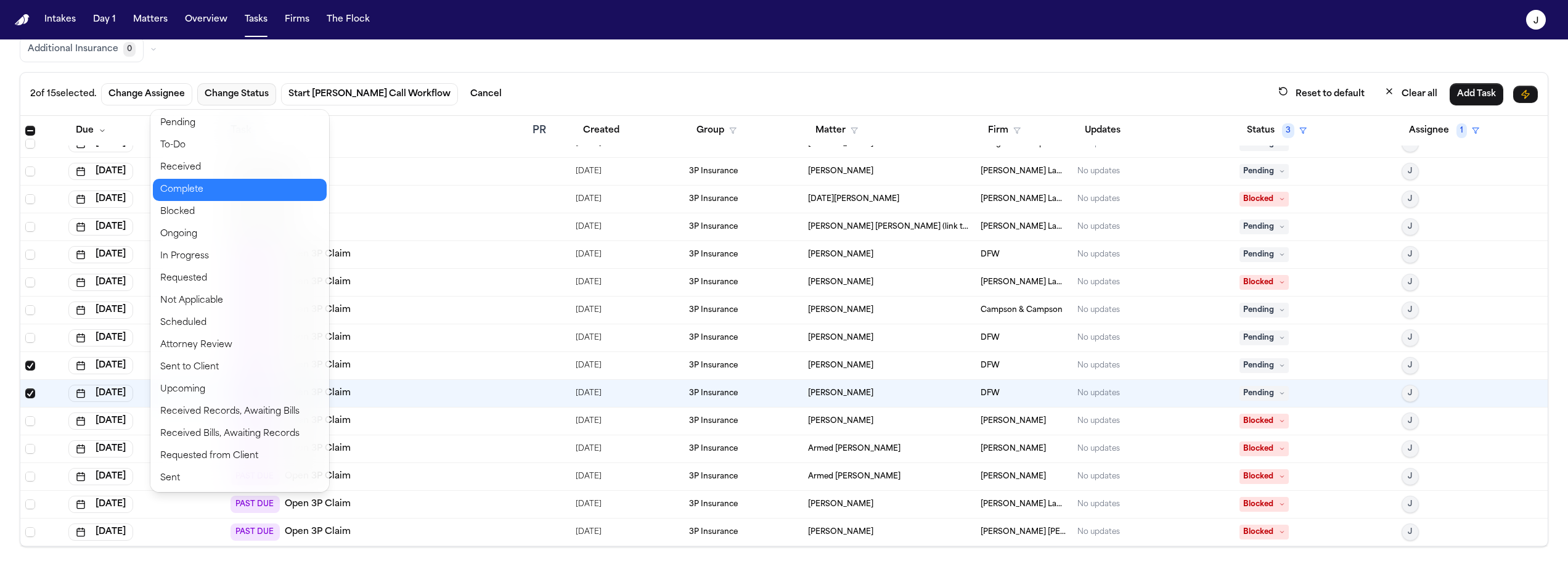
click at [194, 183] on button "Complete" at bounding box center [240, 190] width 174 height 22
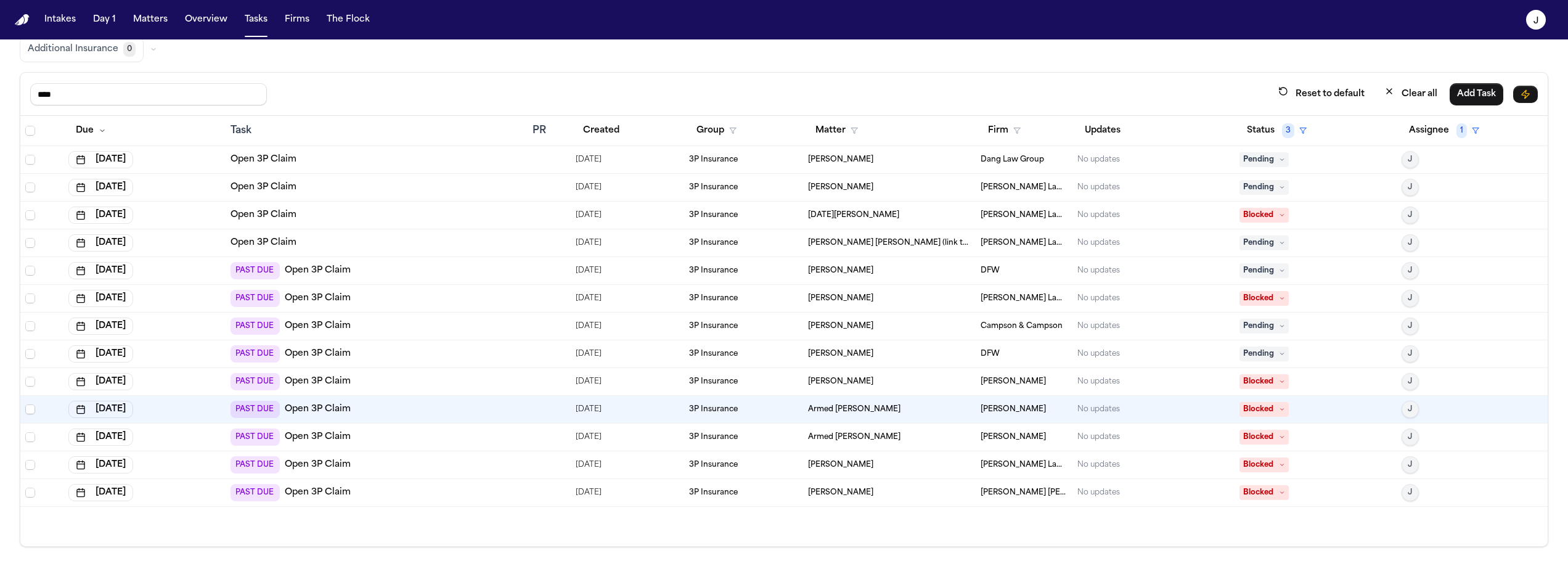
click at [413, 358] on div "PAST DUE Open 3P Claim" at bounding box center [376, 353] width 292 height 17
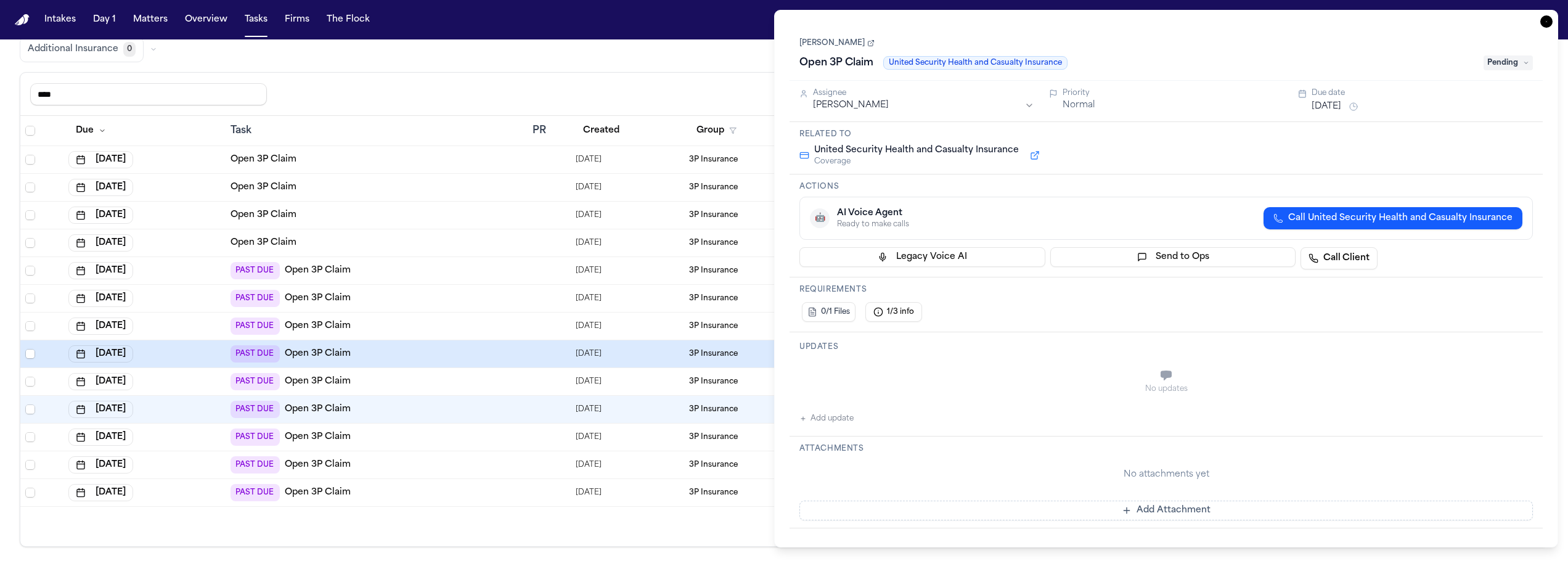
type textarea "**********"
click at [742, 71] on div "Global Filters Review Coverage 19 Review Provider 239 Intake 546 Police Report …" at bounding box center [784, 267] width 1529 height 562
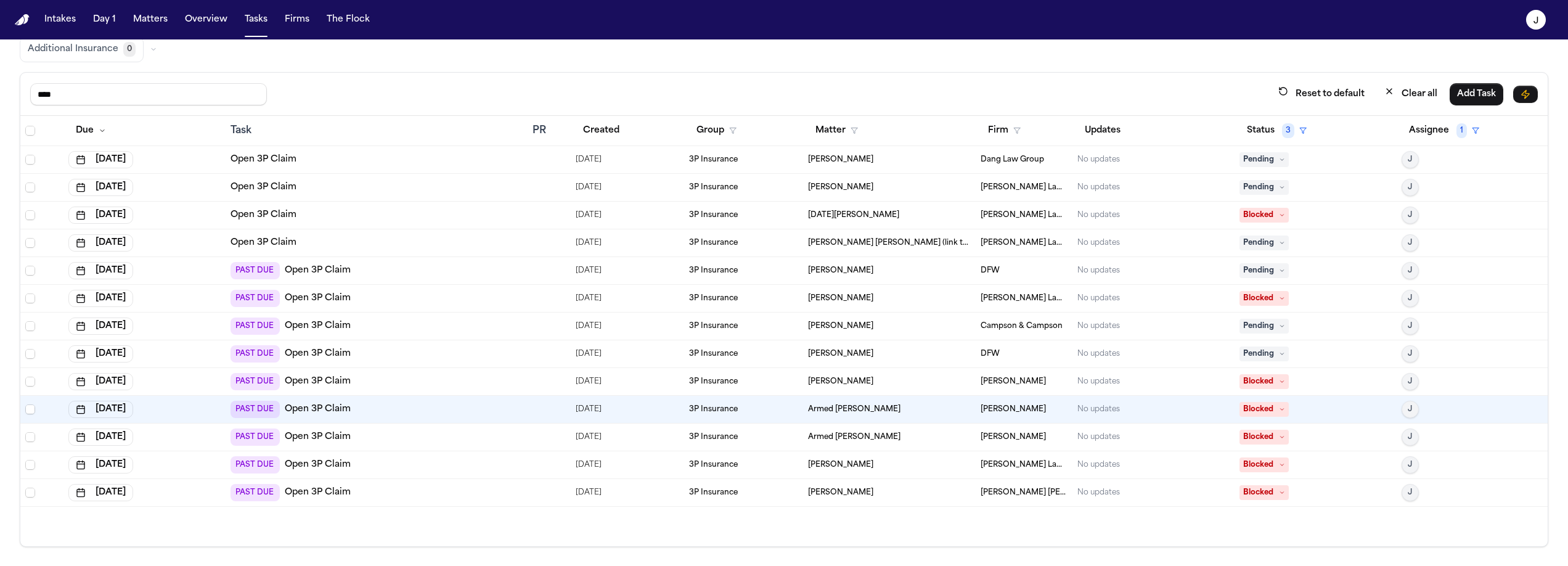
click at [1251, 327] on span "Pending" at bounding box center [1264, 326] width 50 height 15
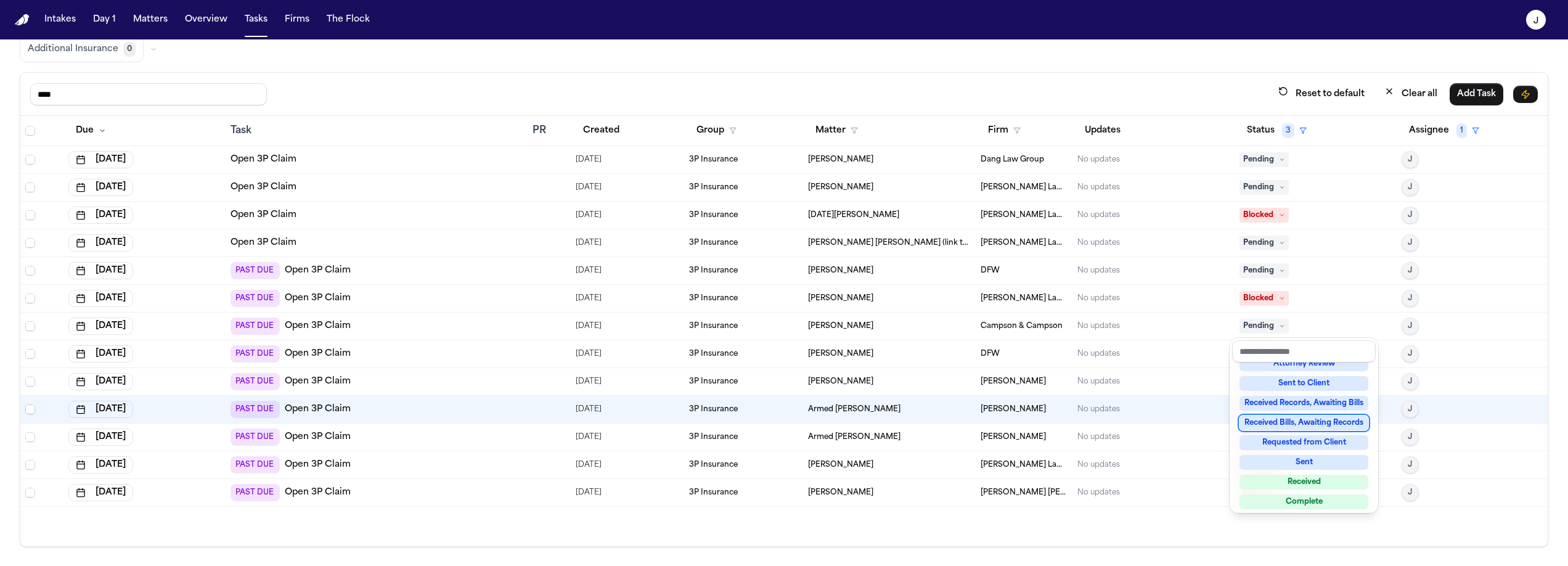
scroll to position [192, 0]
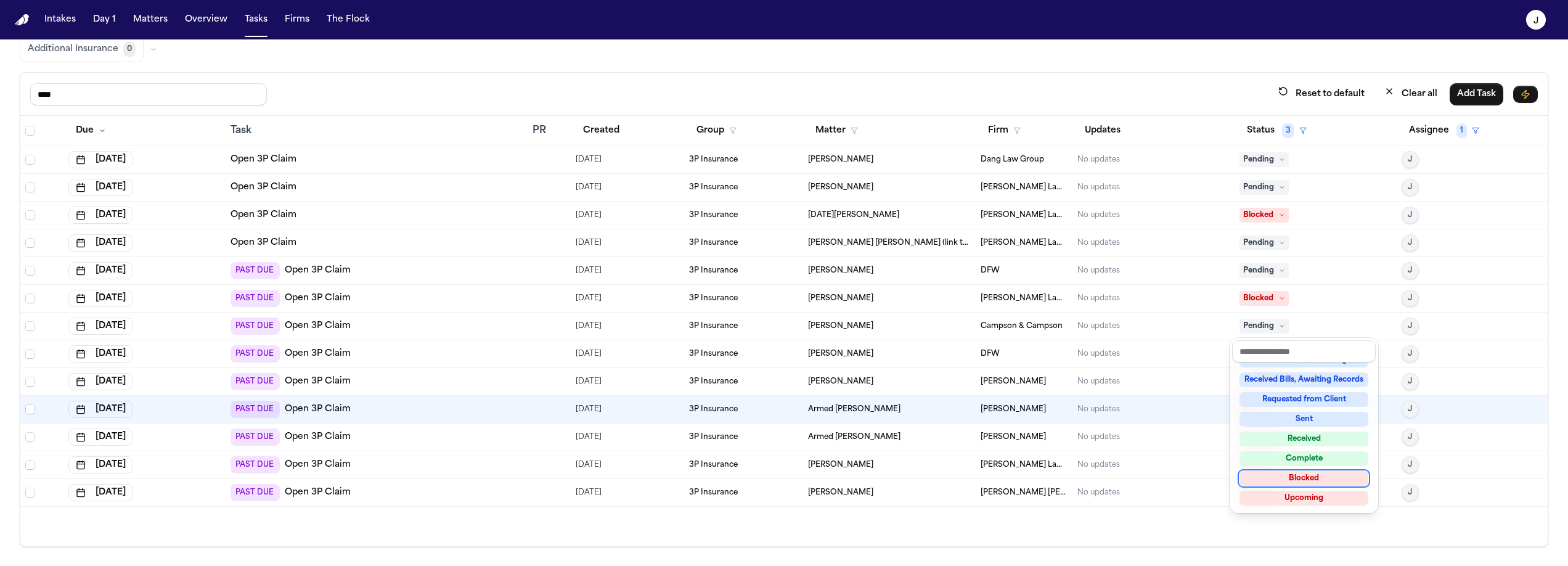
click at [1299, 479] on div "Blocked" at bounding box center [1304, 478] width 129 height 15
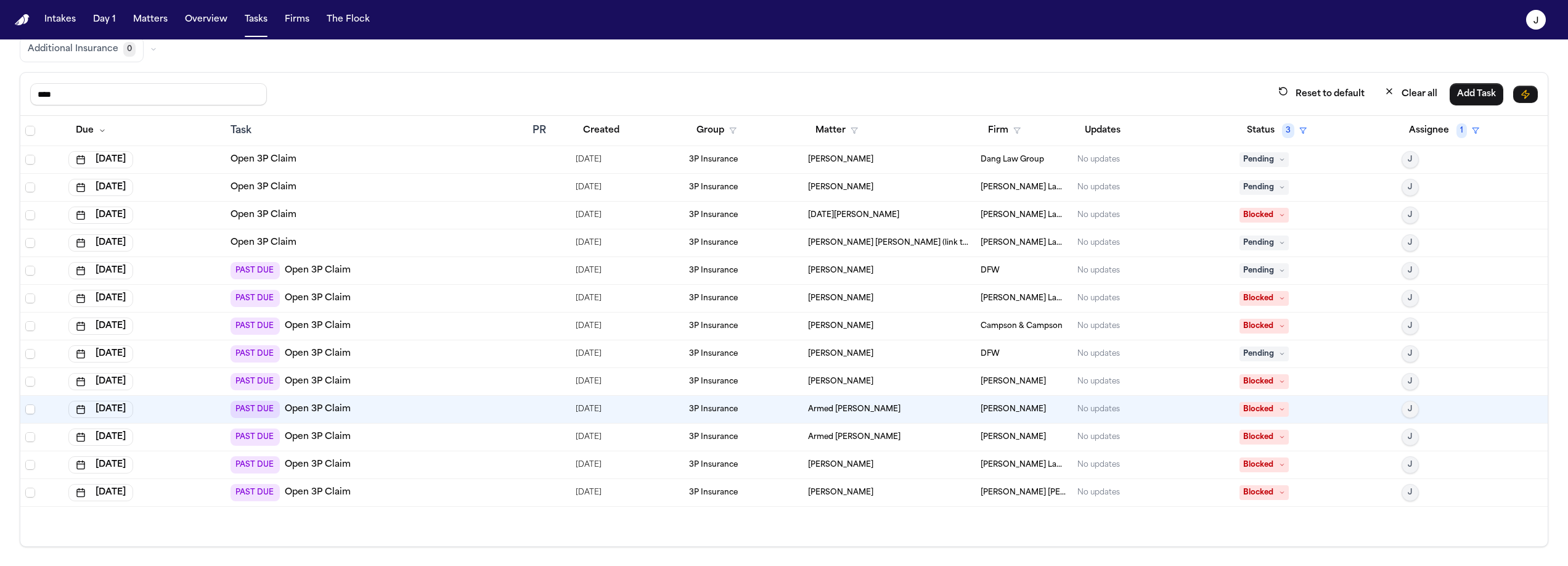
click at [403, 291] on div "PAST DUE Open 3P Claim" at bounding box center [376, 298] width 292 height 17
click at [457, 95] on div "**** Reset to default Clear all Add Task" at bounding box center [784, 94] width 1508 height 23
click at [392, 299] on div "PAST DUE Open 3P Claim" at bounding box center [376, 298] width 292 height 17
click at [420, 78] on div "**** Reset to default Clear all Add Task" at bounding box center [784, 94] width 1527 height 43
click at [393, 265] on div "PAST DUE Open 3P Claim" at bounding box center [376, 270] width 292 height 17
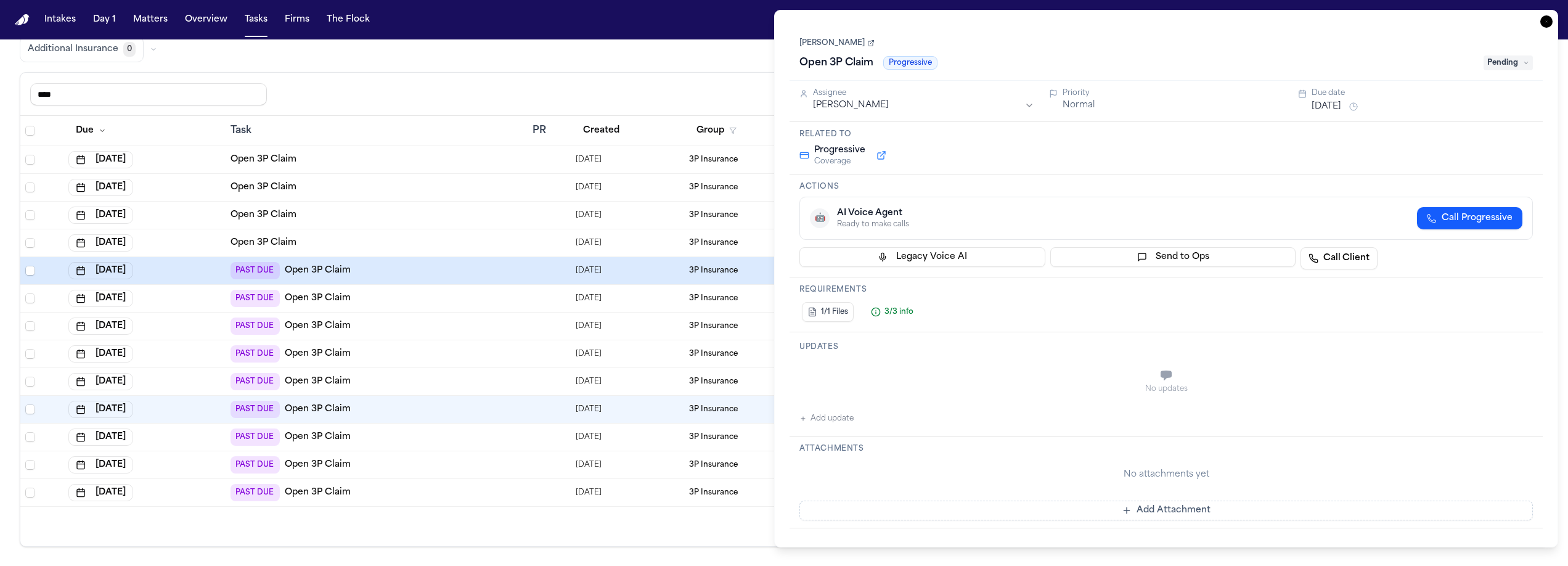
drag, startPoint x: 488, startPoint y: 64, endPoint x: 494, endPoint y: 69, distance: 7.8
click at [489, 64] on div "Global Filters Review Coverage 19 Review Provider 239 Intake 546 Police Report …" at bounding box center [784, 267] width 1529 height 562
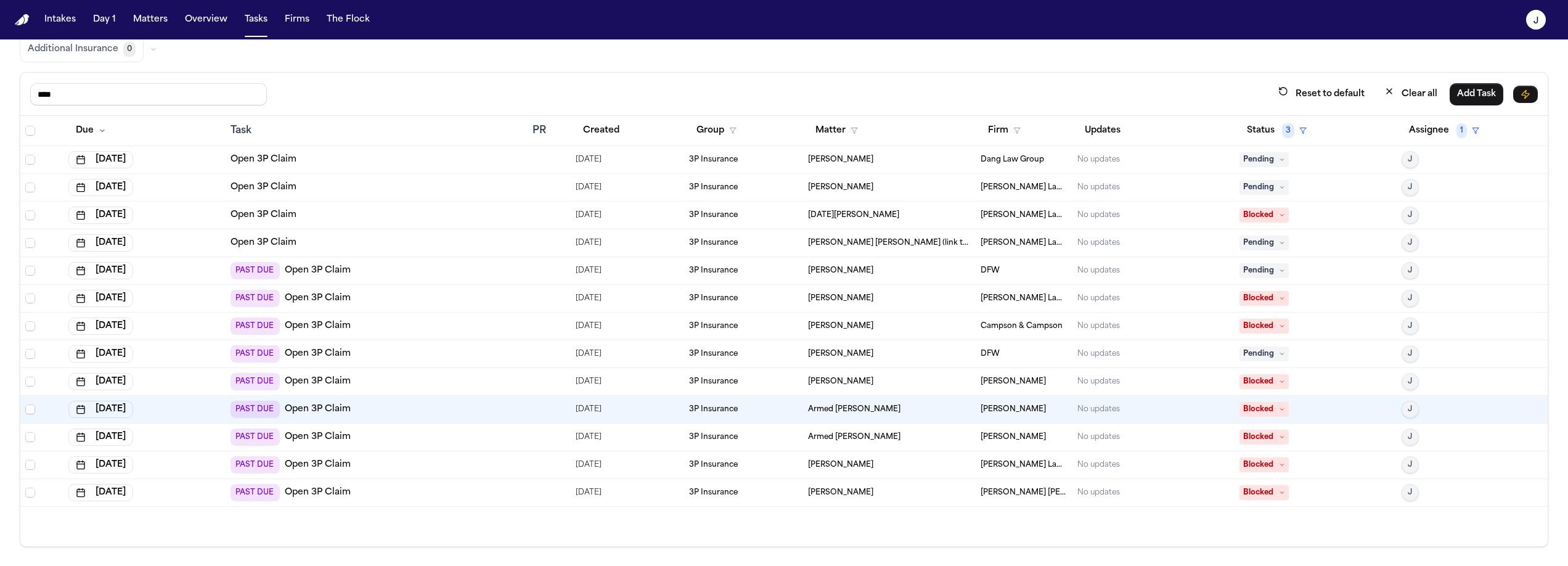
click at [452, 275] on div "PAST DUE Open 3P Claim" at bounding box center [376, 270] width 292 height 17
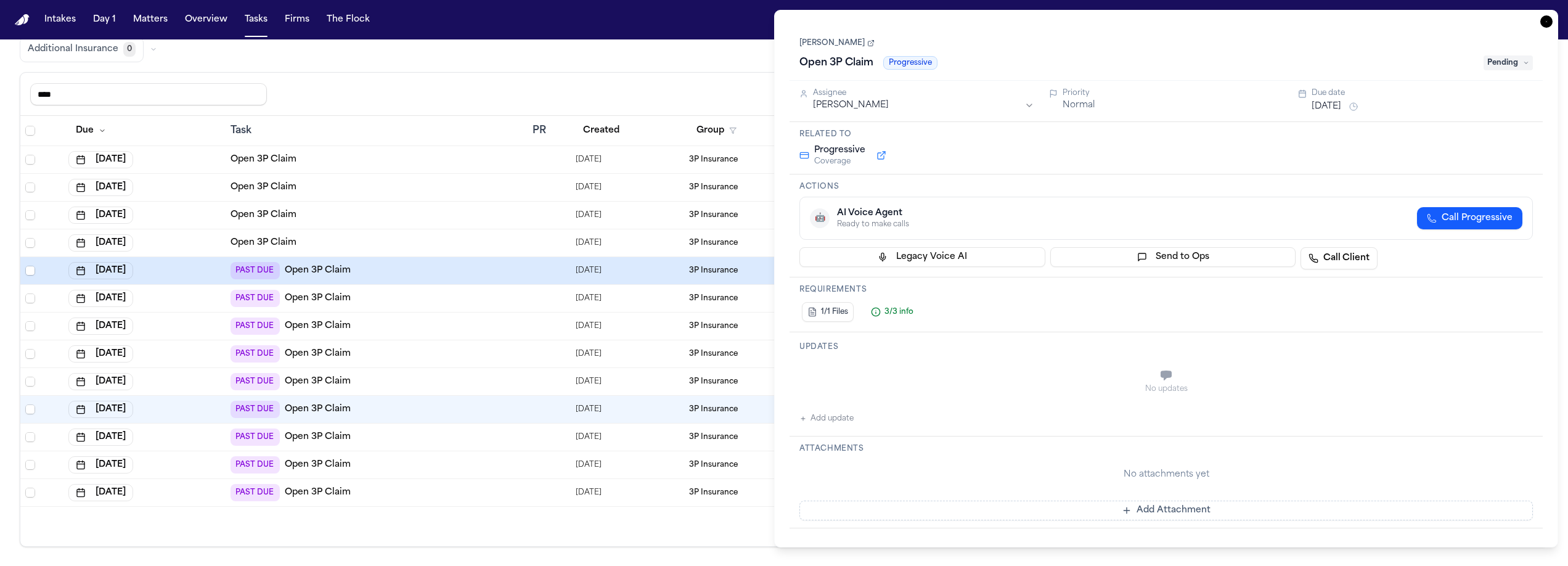
click at [1498, 65] on span "Pending" at bounding box center [1509, 63] width 50 height 15
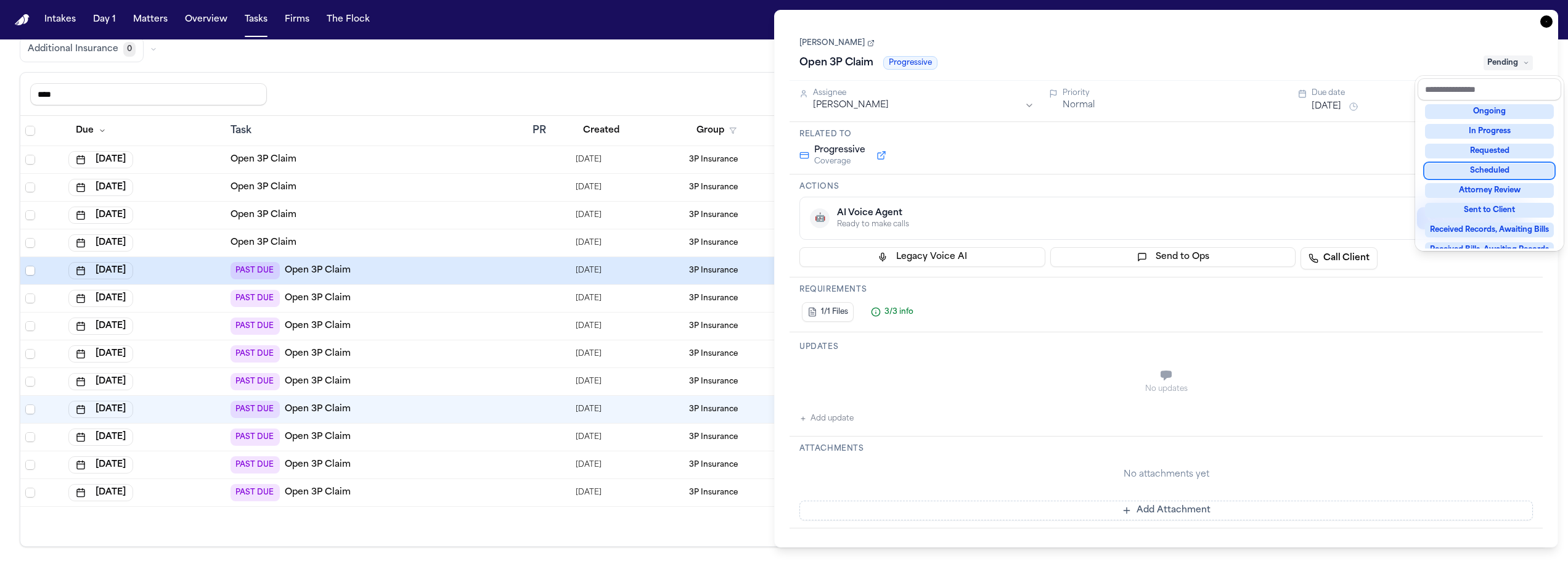
scroll to position [192, 0]
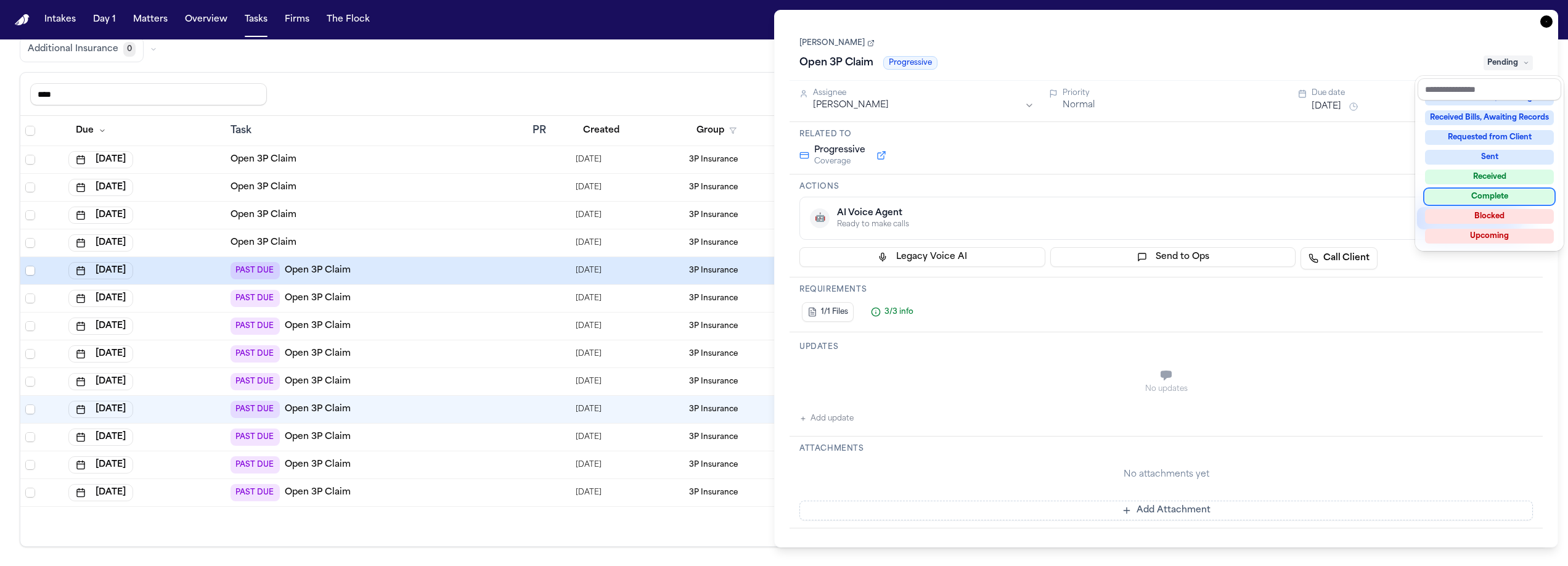
click at [1498, 198] on div "Complete" at bounding box center [1490, 197] width 129 height 15
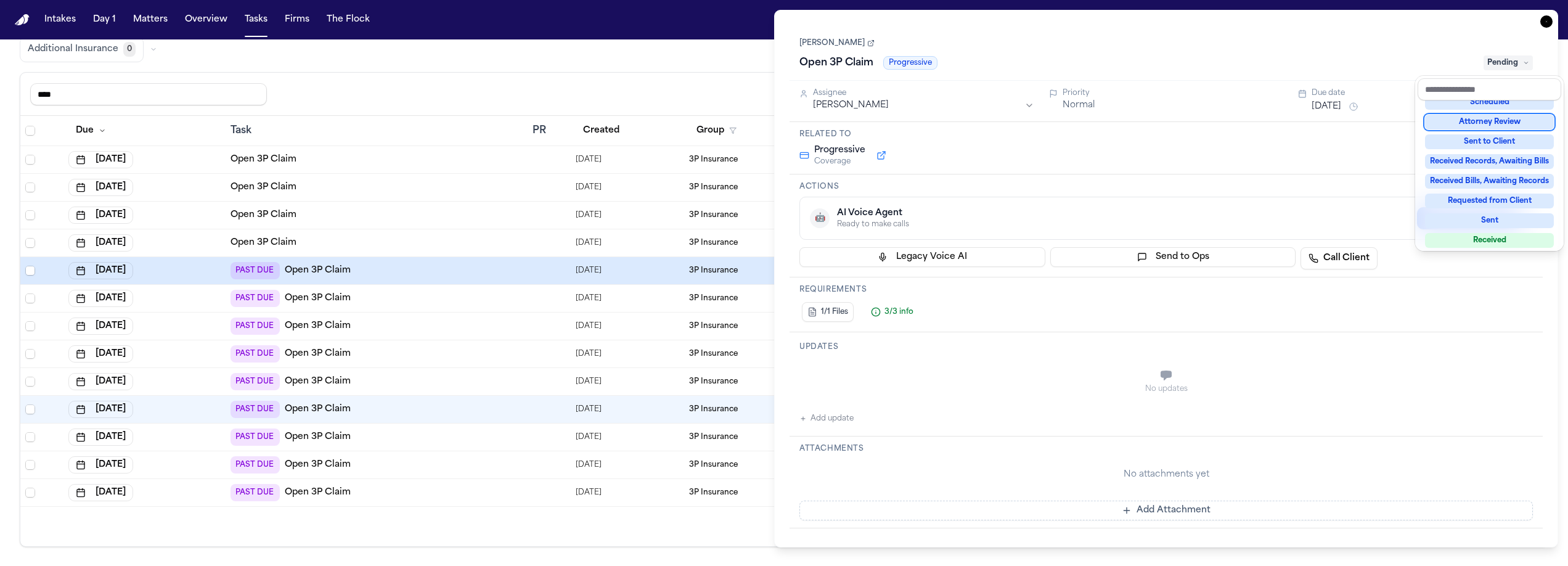
scroll to position [58, 0]
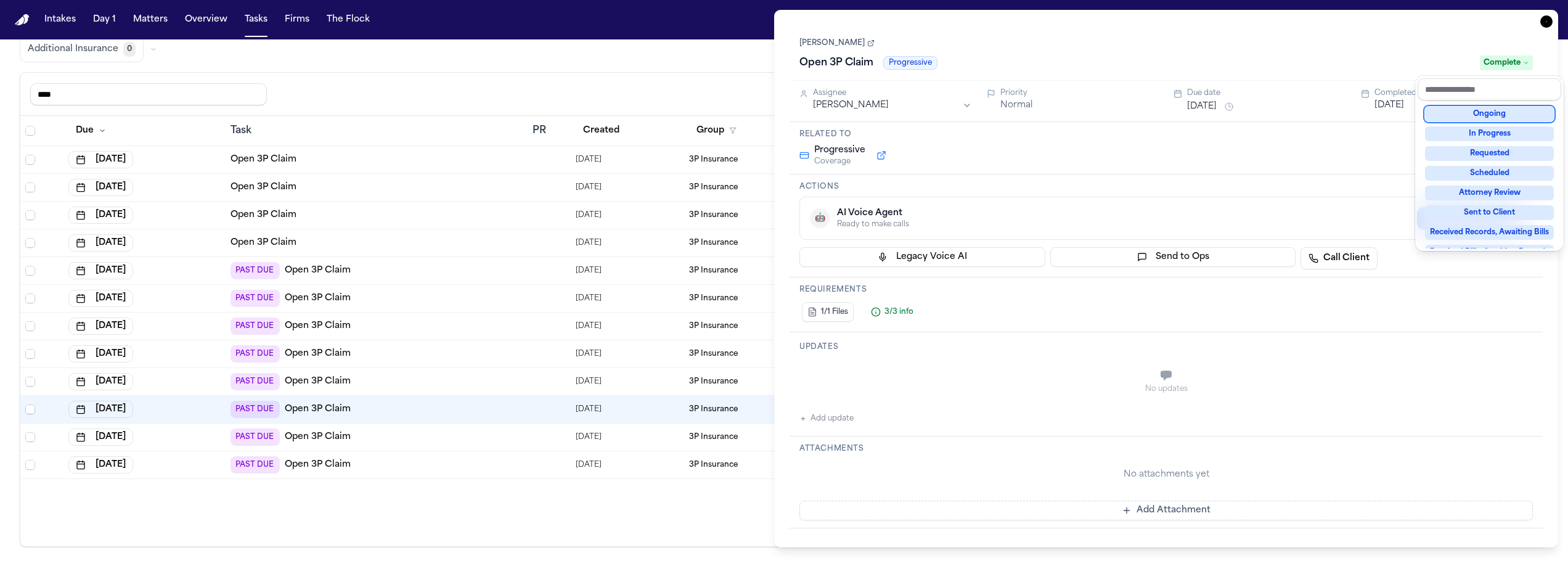
click at [1544, 23] on div "Task Details Deborah Fernandez Open 3P Claim Progressive Complete Assignee Jacq…" at bounding box center [1166, 278] width 784 height 538
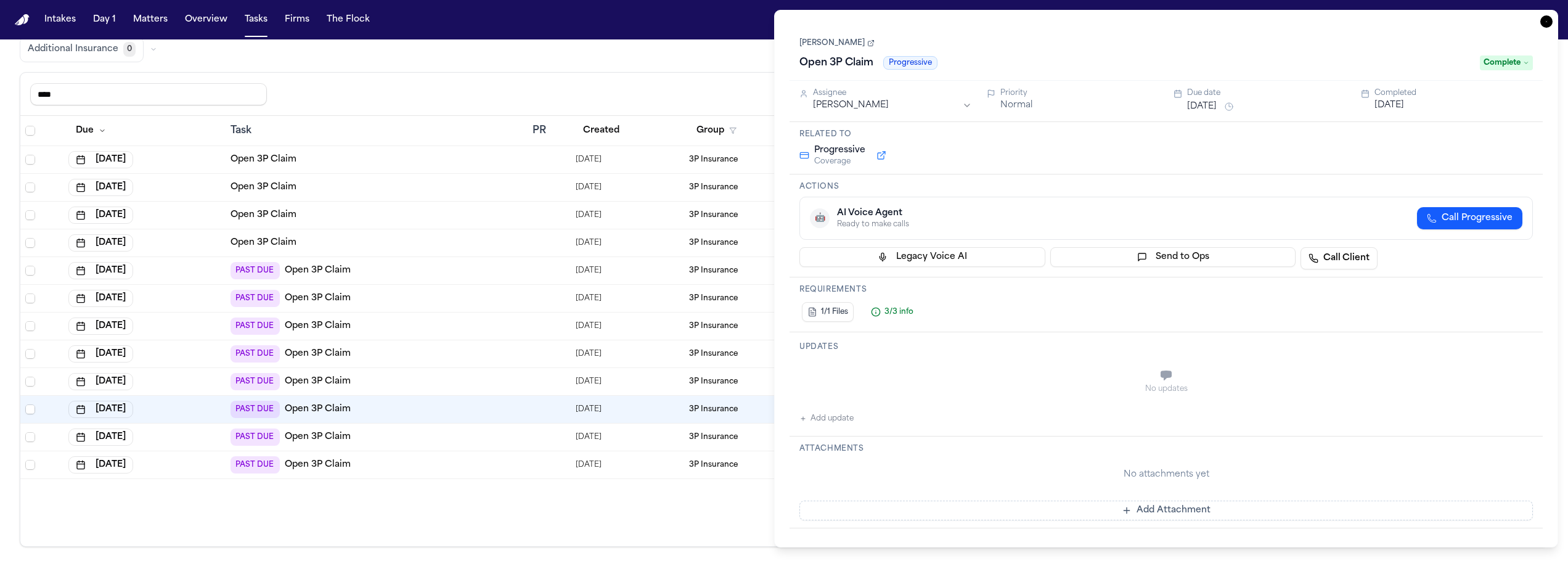
click at [1549, 24] on icon "button" at bounding box center [1547, 21] width 12 height 12
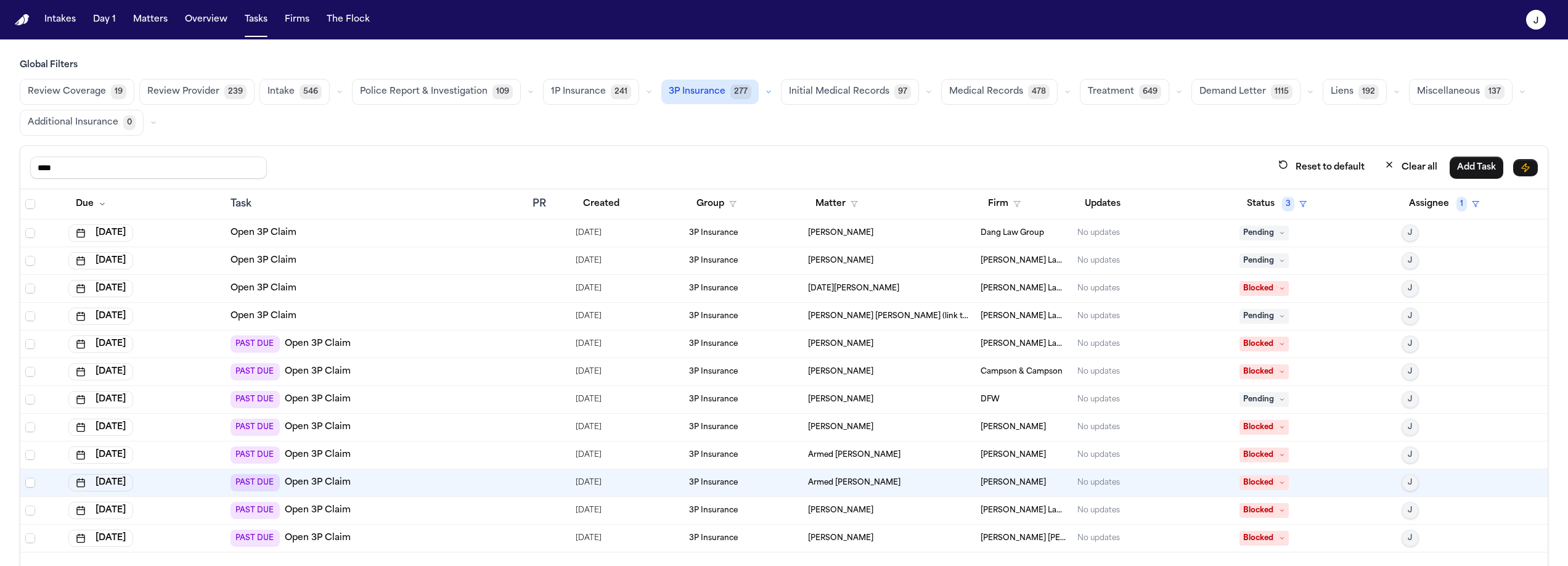
click at [335, 316] on div "Open 3P Claim" at bounding box center [376, 316] width 292 height 12
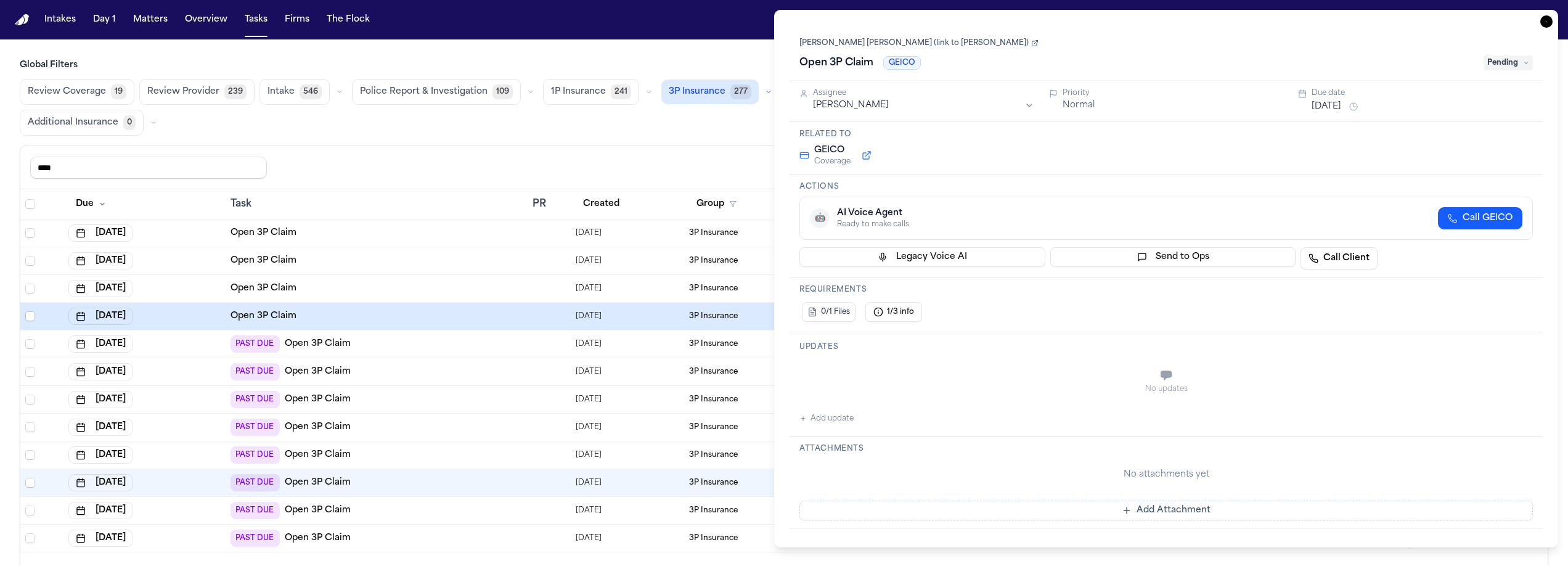
click at [730, 50] on main "Global Filters Review Coverage 19 Review Provider 239 Intake 546 Police Report …" at bounding box center [784, 303] width 1568 height 527
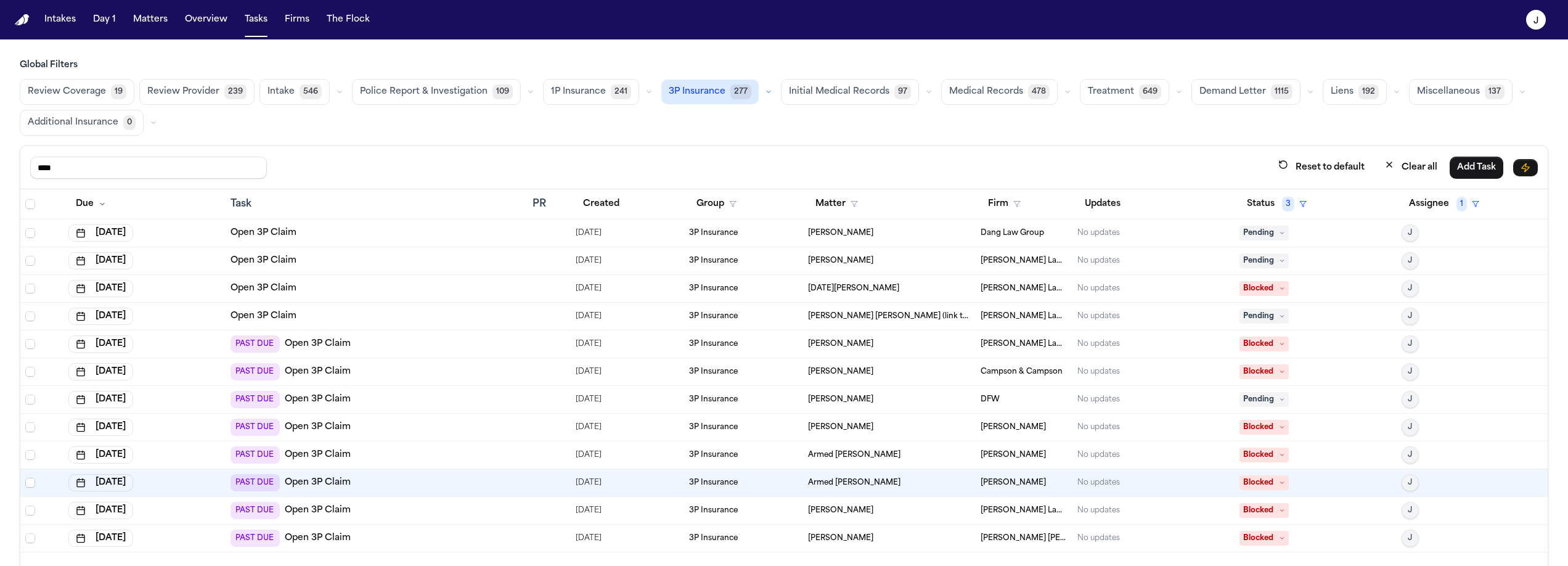
click at [309, 234] on div "Open 3P Claim" at bounding box center [376, 233] width 292 height 12
click at [653, 166] on div "**** Reset to default Clear all Add Task" at bounding box center [784, 167] width 1508 height 23
click at [1408, 232] on span "J" at bounding box center [1410, 233] width 4 height 10
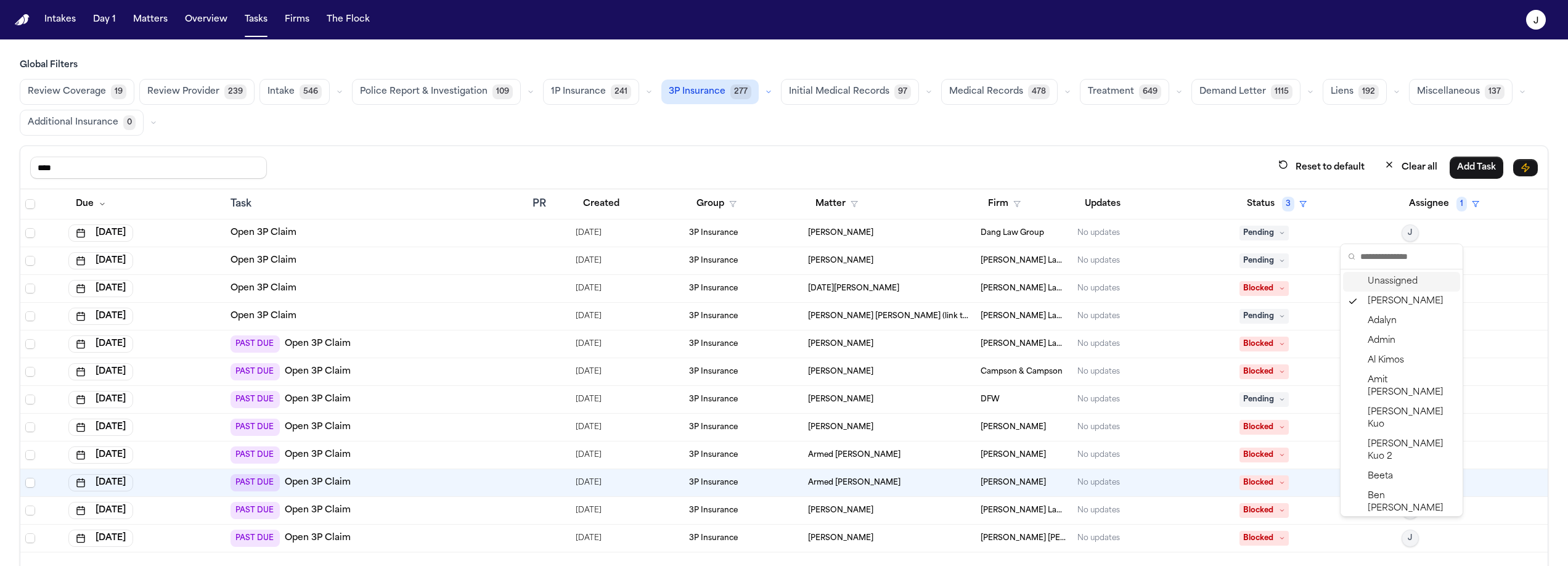
click at [1338, 208] on div "Status 3" at bounding box center [1316, 204] width 152 height 22
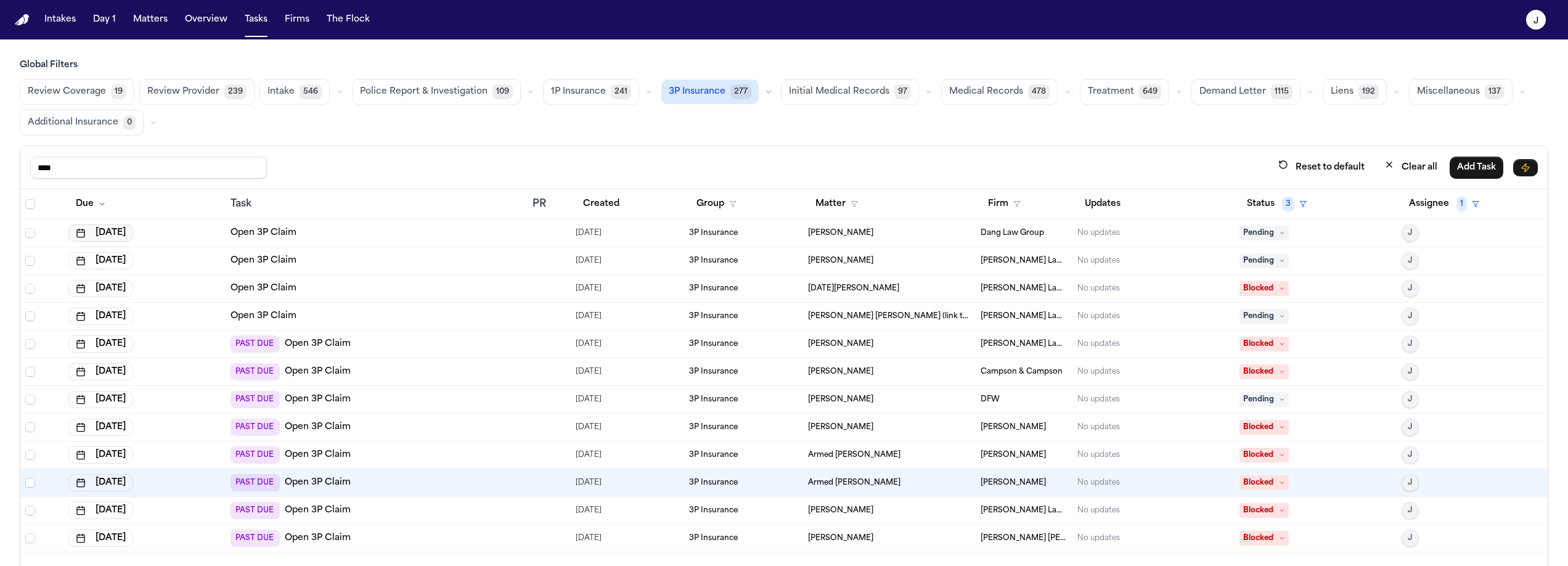
click at [133, 229] on button "Aug 14, 2025" at bounding box center [100, 232] width 65 height 17
click at [516, 161] on div "**** Reset to default Clear all Add Task" at bounding box center [784, 167] width 1508 height 23
drag, startPoint x: 394, startPoint y: 235, endPoint x: 403, endPoint y: 236, distance: 9.1
click at [394, 235] on div "Open 3P Claim" at bounding box center [376, 233] width 292 height 12
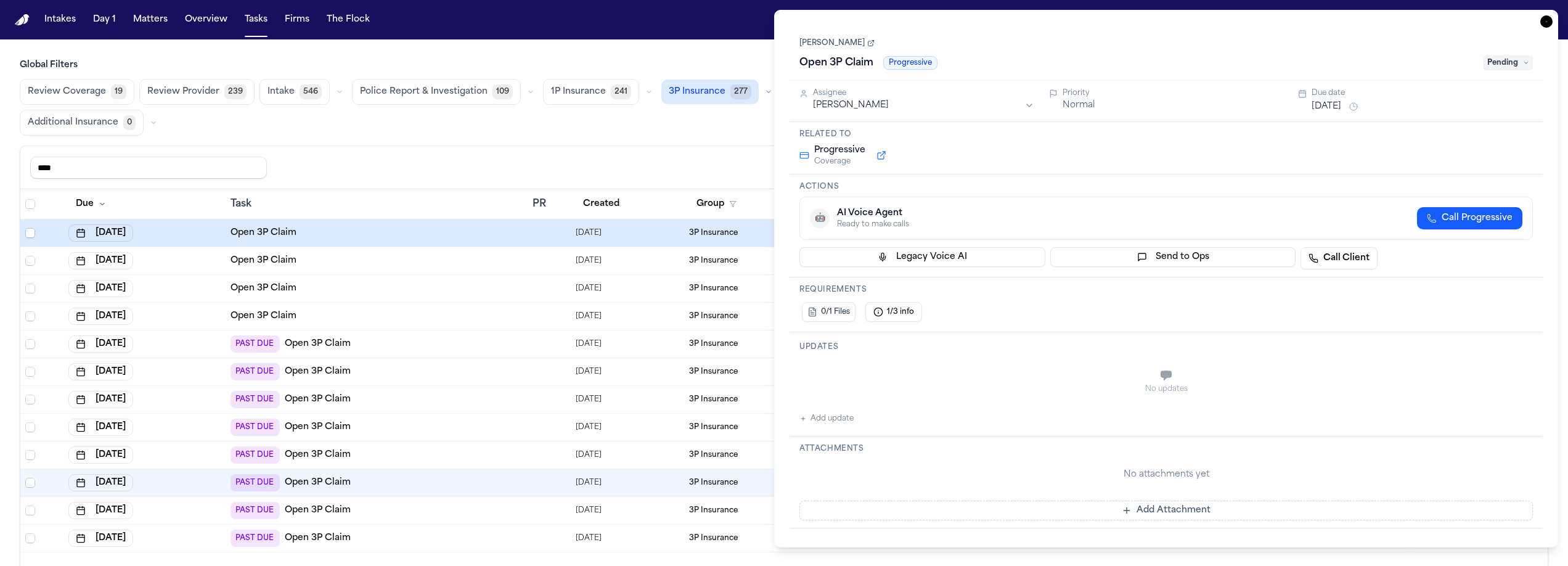
click at [914, 109] on html "Intakes Day 1 Matters Overview Tasks Firms The Flock J Global Filters Review Co…" at bounding box center [784, 283] width 1568 height 566
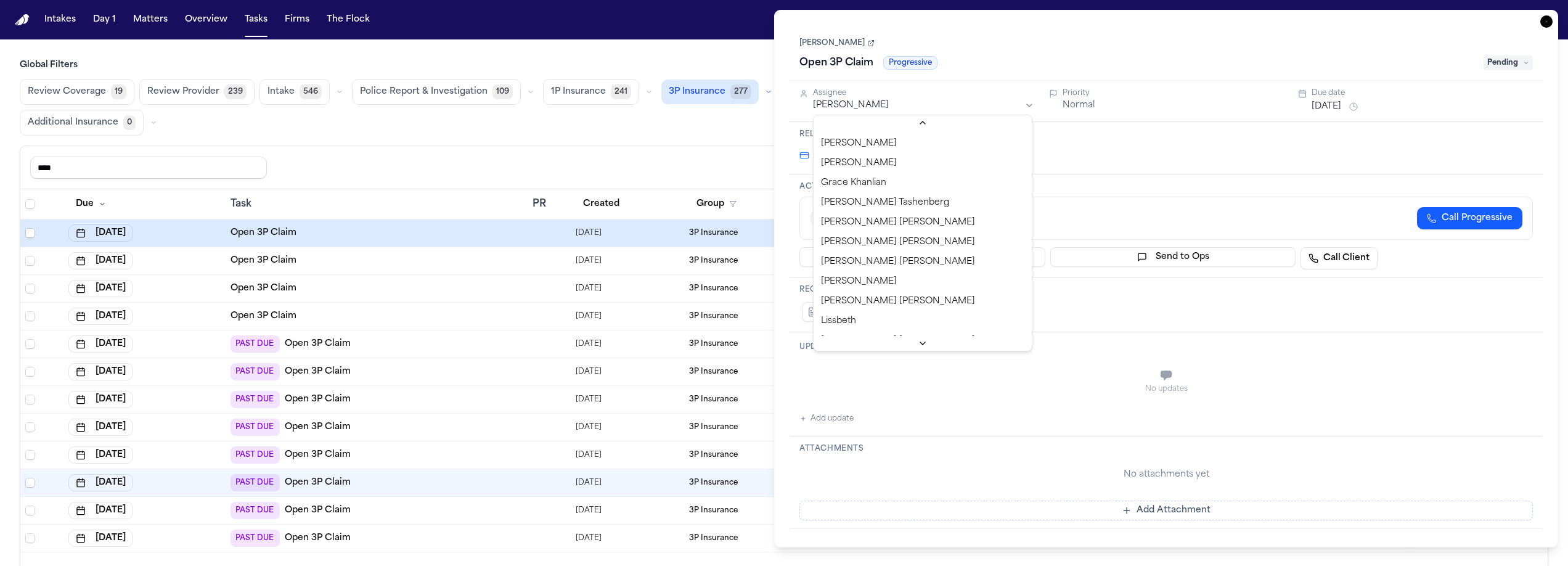
scroll to position [327, 0]
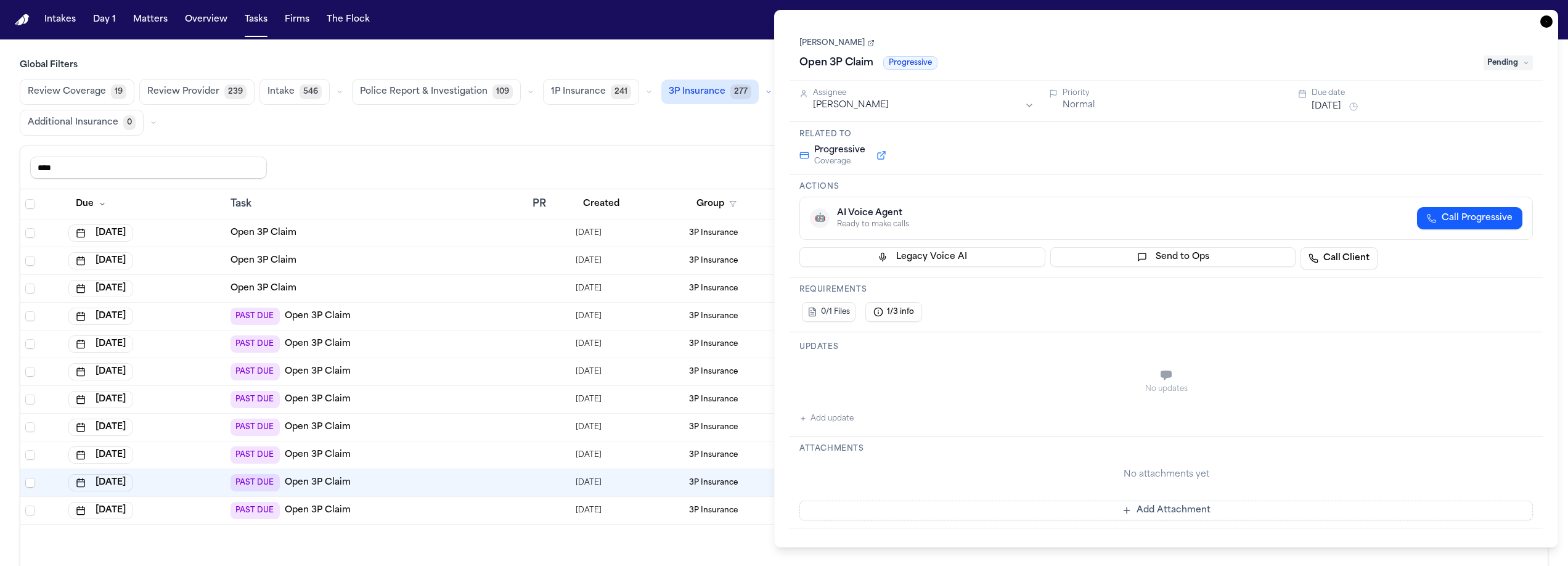
click at [1551, 26] on icon "button" at bounding box center [1547, 21] width 12 height 12
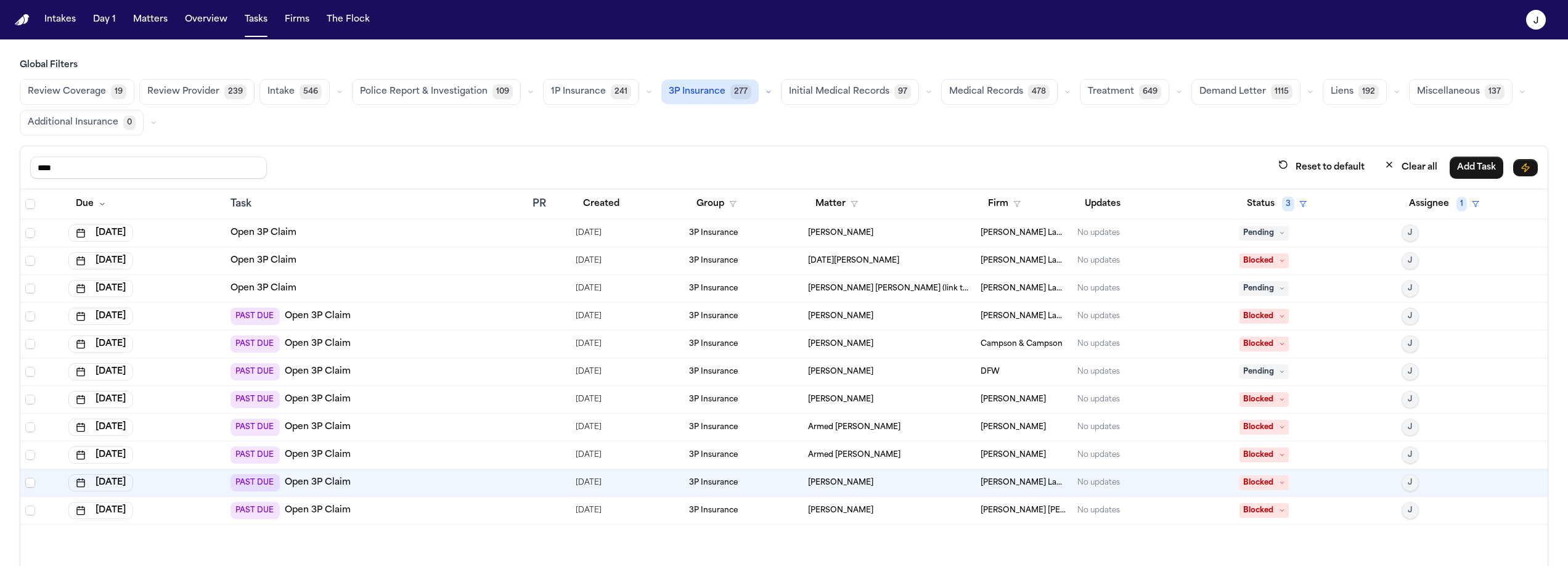
click at [80, 168] on input "****" at bounding box center [148, 167] width 236 height 22
click at [81, 168] on input "****" at bounding box center [148, 167] width 236 height 22
click at [81, 170] on input "****" at bounding box center [148, 167] width 236 height 22
click at [87, 170] on input "****" at bounding box center [148, 167] width 236 height 22
click at [87, 169] on input "****" at bounding box center [148, 167] width 236 height 22
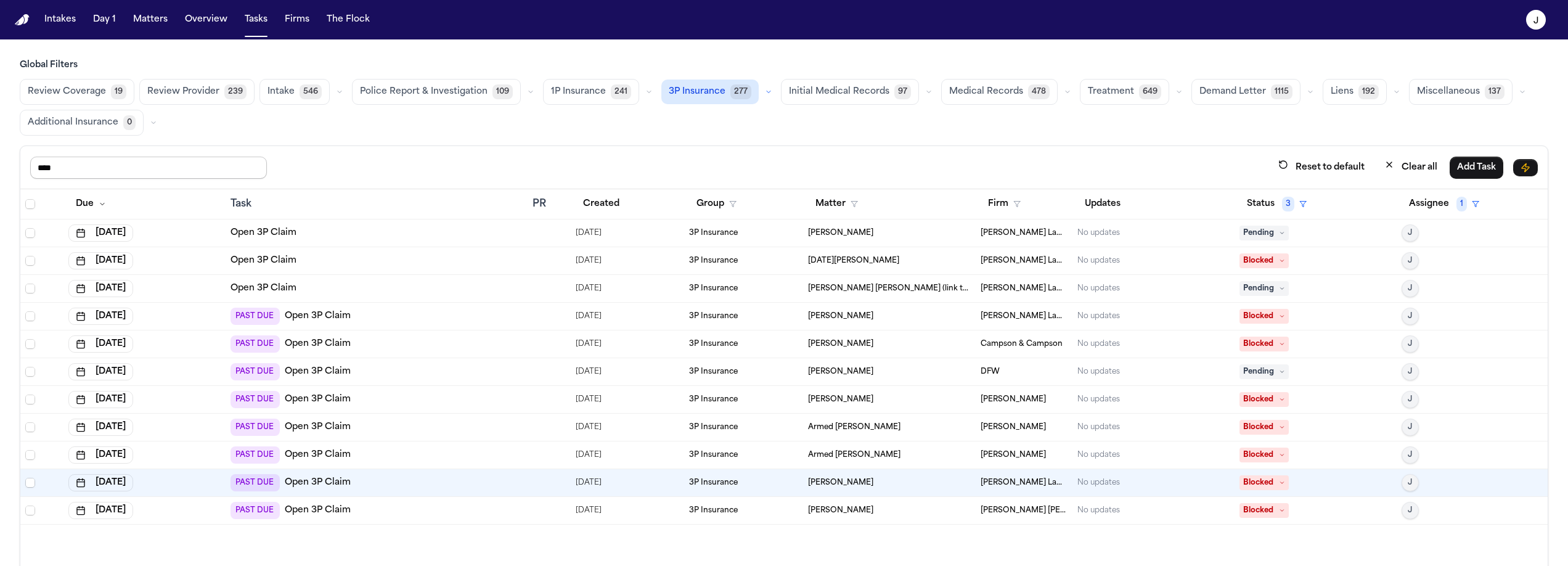
click at [87, 169] on input "****" at bounding box center [148, 167] width 236 height 22
type input "****"
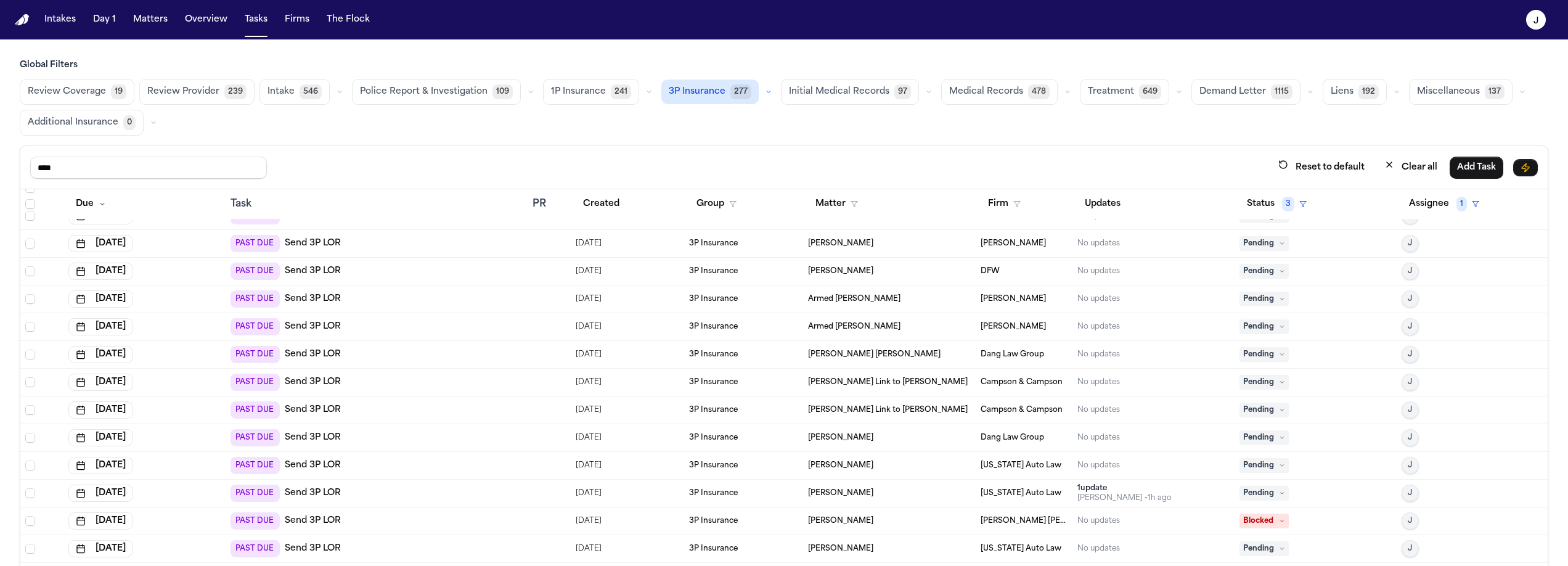
scroll to position [436, 0]
click at [360, 356] on div "PAST DUE Send 3P LOR" at bounding box center [376, 352] width 292 height 17
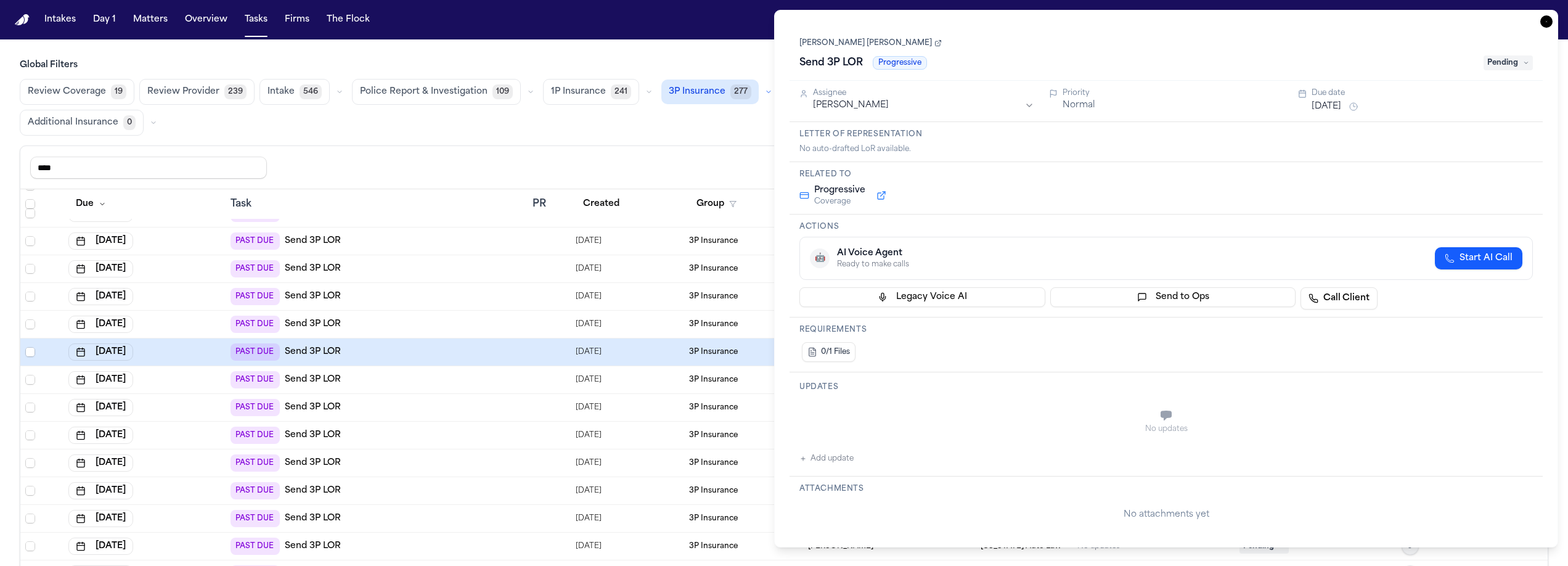
type textarea "**********"
click at [1506, 56] on span "Pending" at bounding box center [1509, 63] width 50 height 15
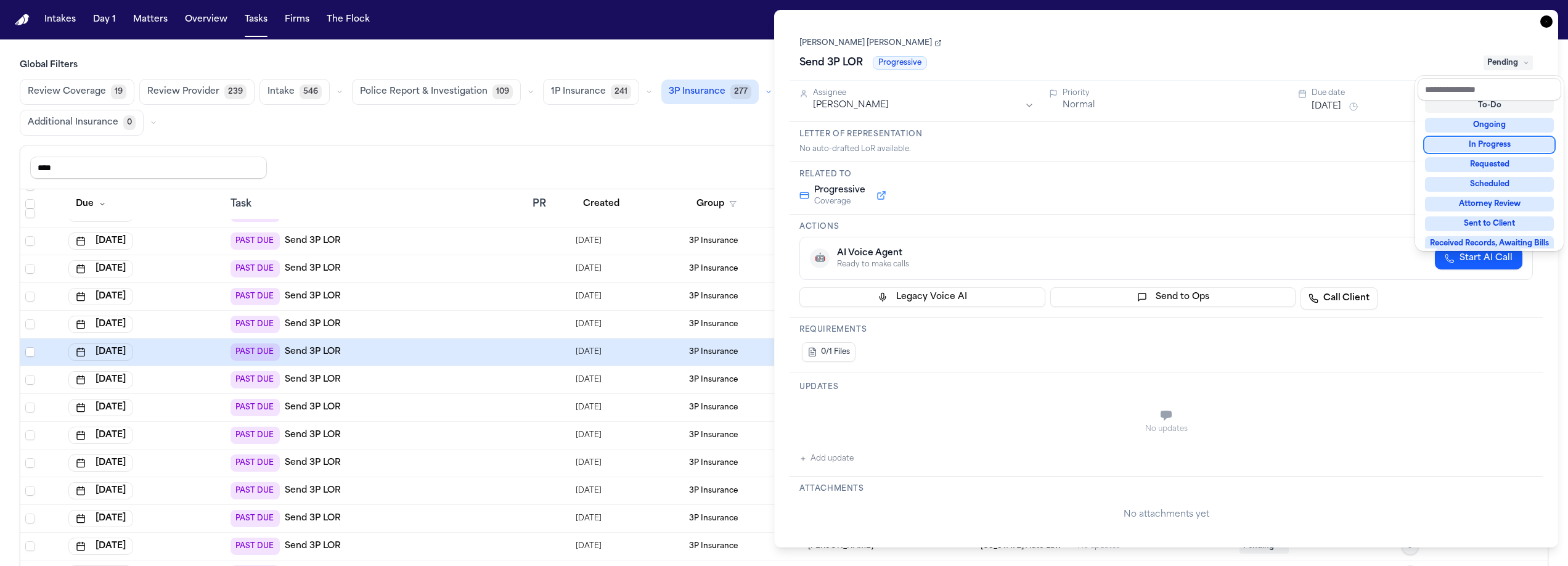
scroll to position [192, 0]
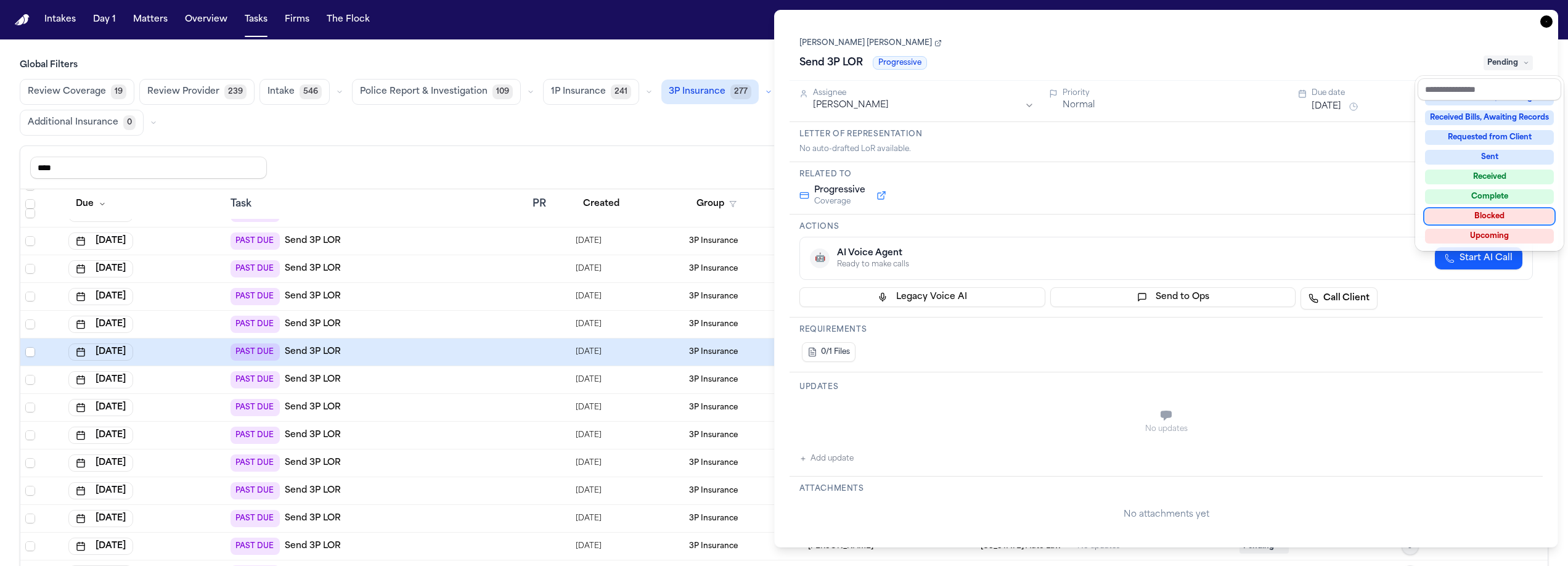
click at [1512, 219] on div "Blocked" at bounding box center [1490, 216] width 129 height 15
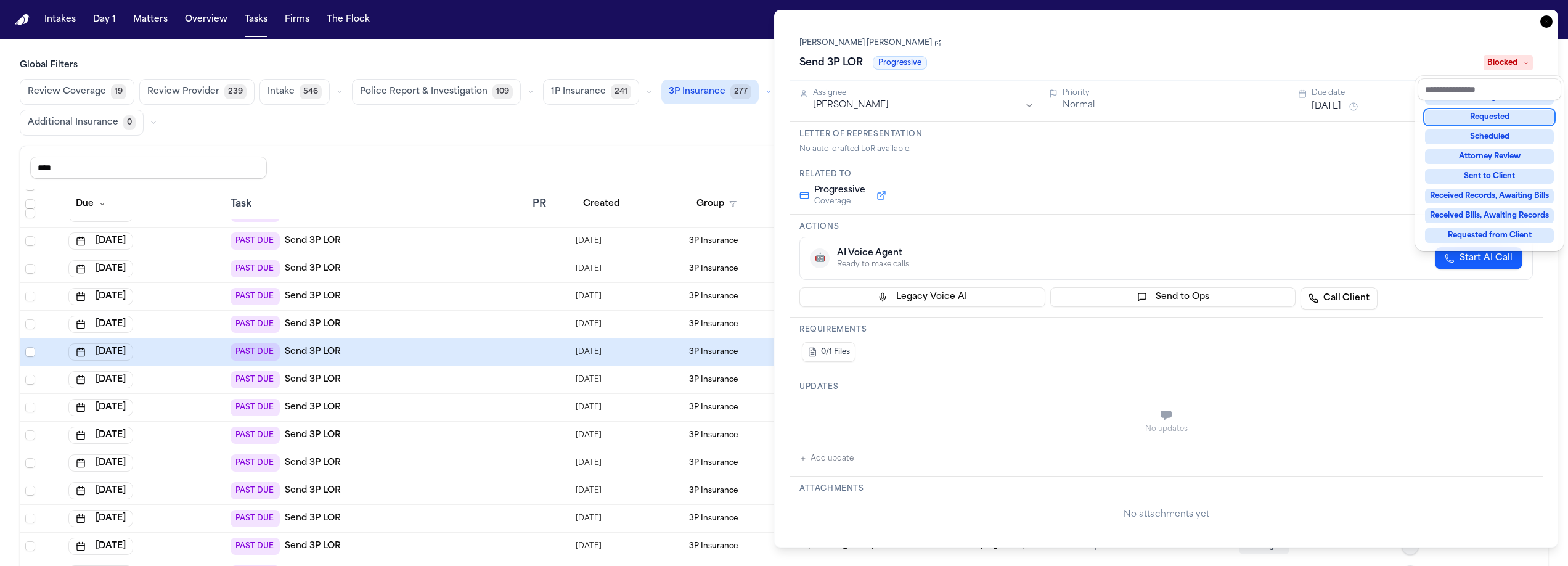
click at [1547, 23] on div "**********" at bounding box center [1166, 278] width 784 height 538
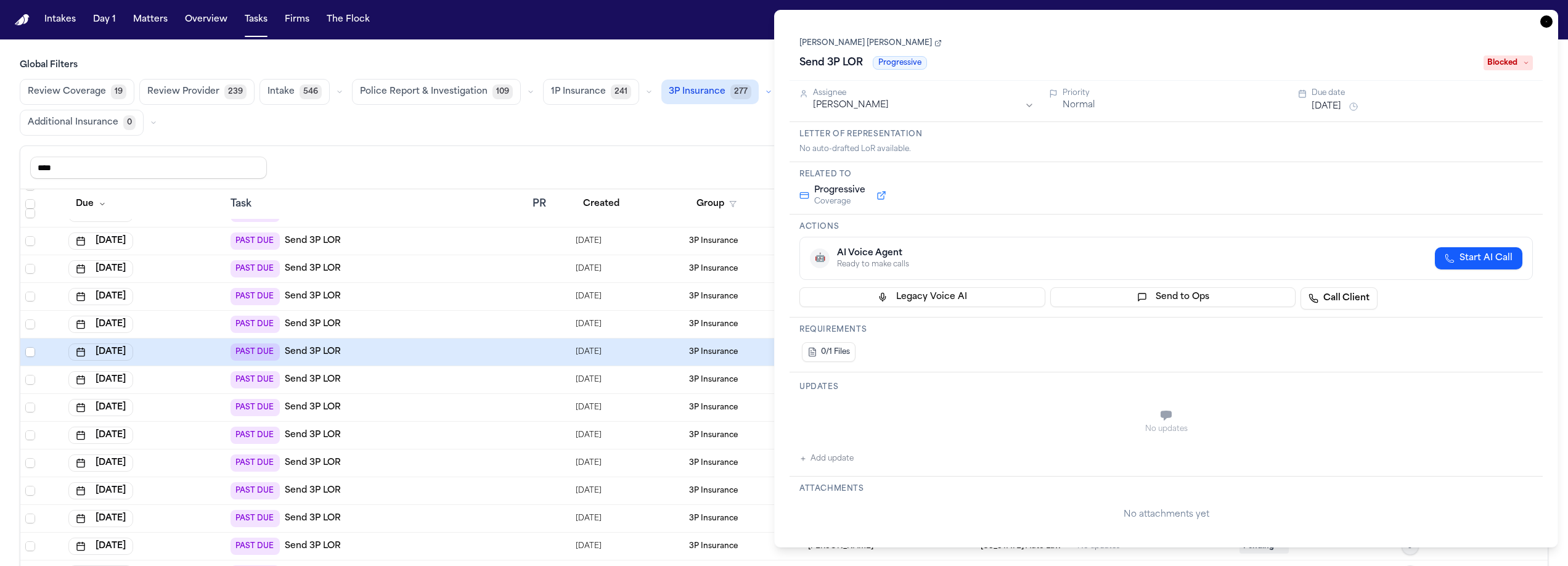
click at [1545, 27] on icon "button" at bounding box center [1547, 21] width 12 height 12
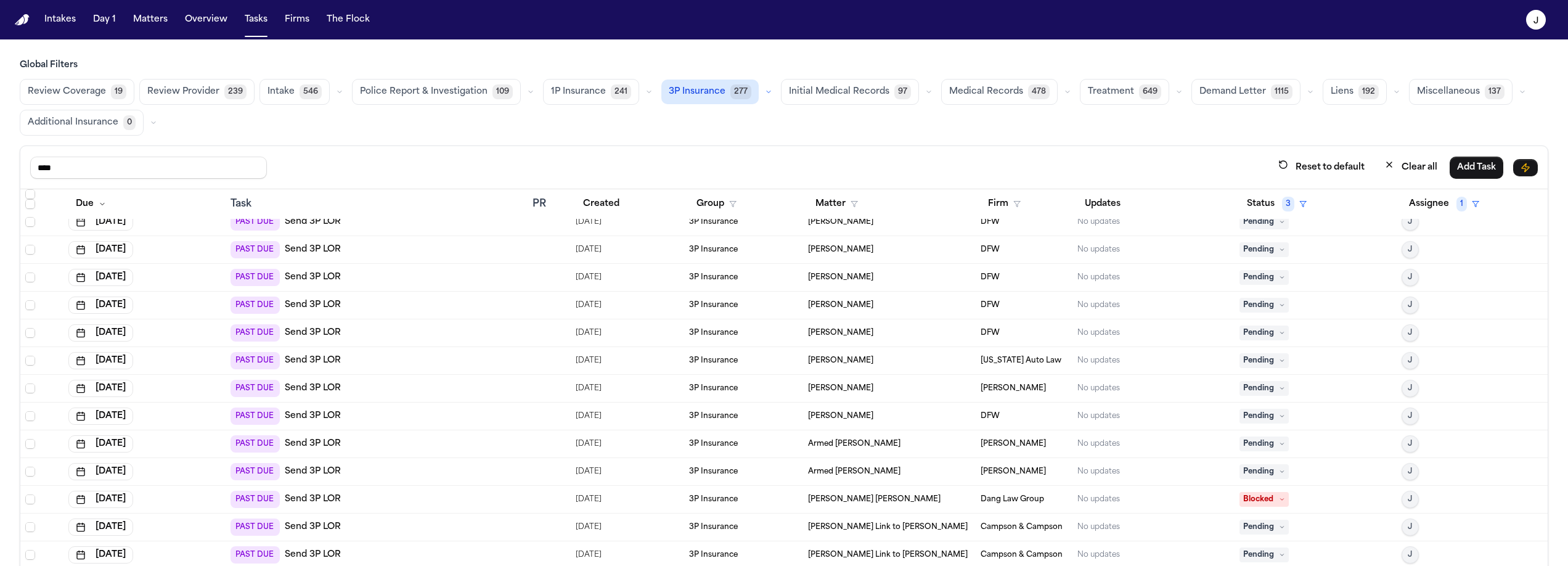
scroll to position [291, 0]
click at [429, 463] on div "PAST DUE Send 3P LOR" at bounding box center [376, 469] width 292 height 17
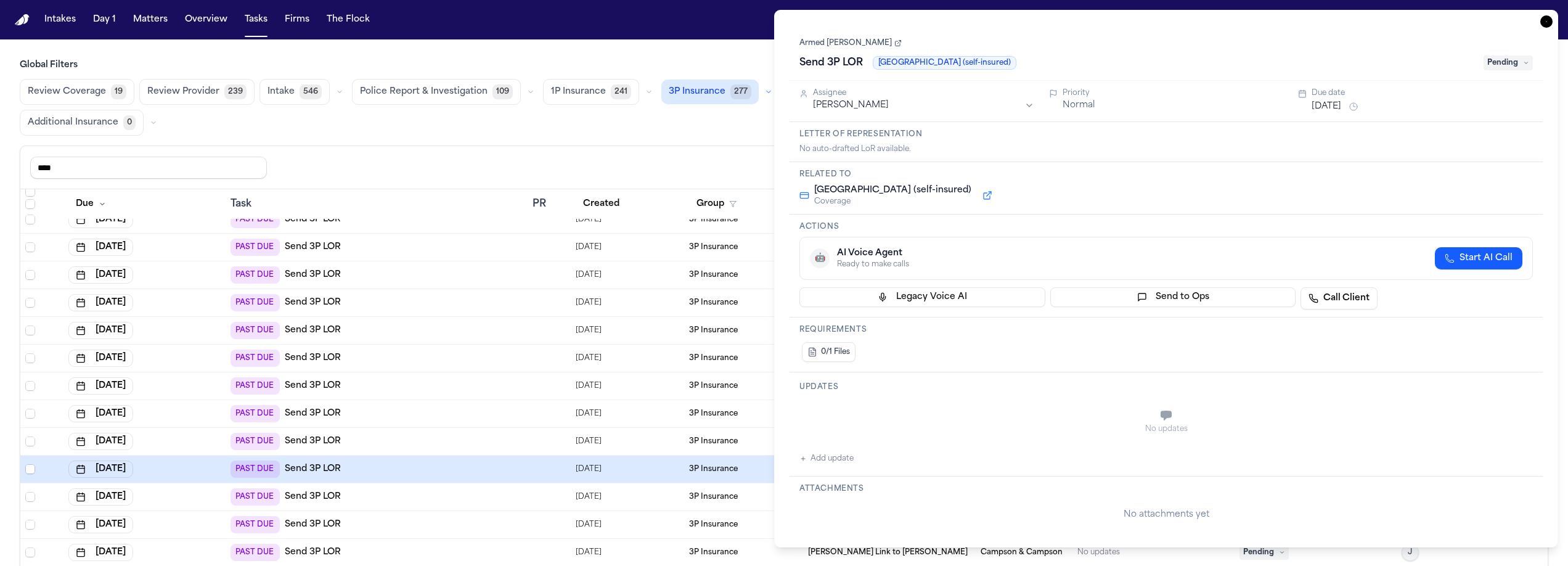
type textarea "**********"
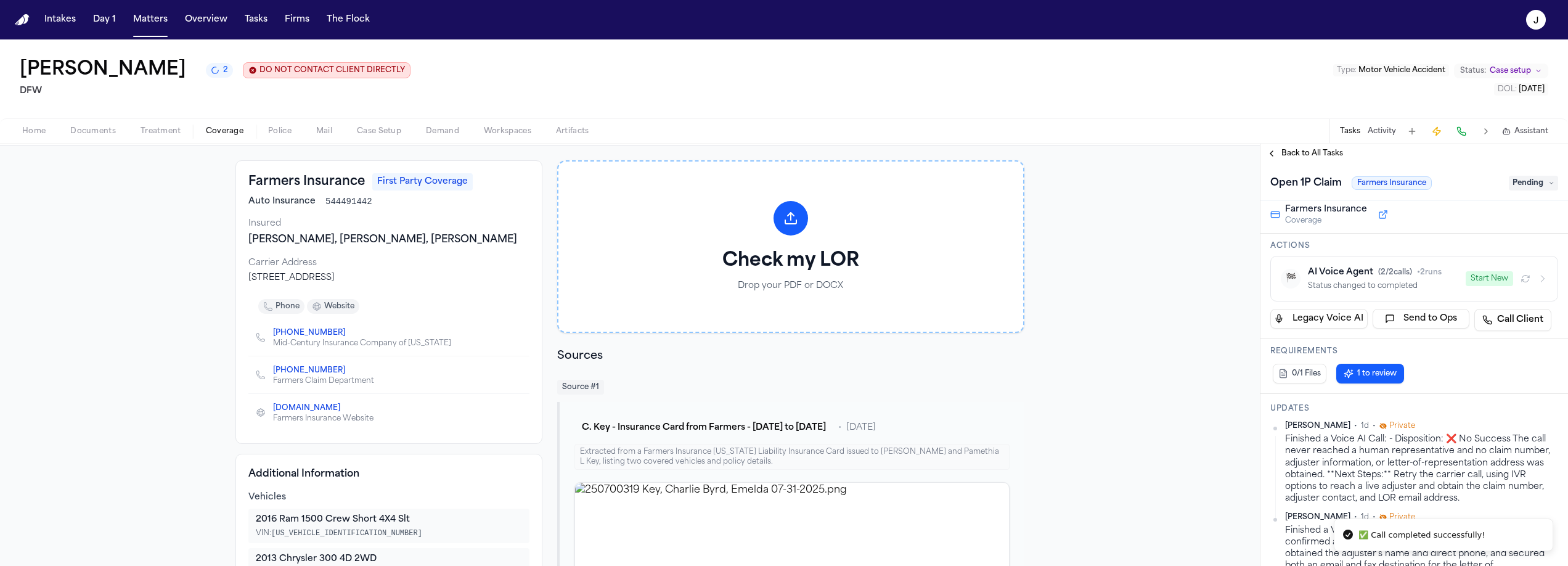
scroll to position [7, 0]
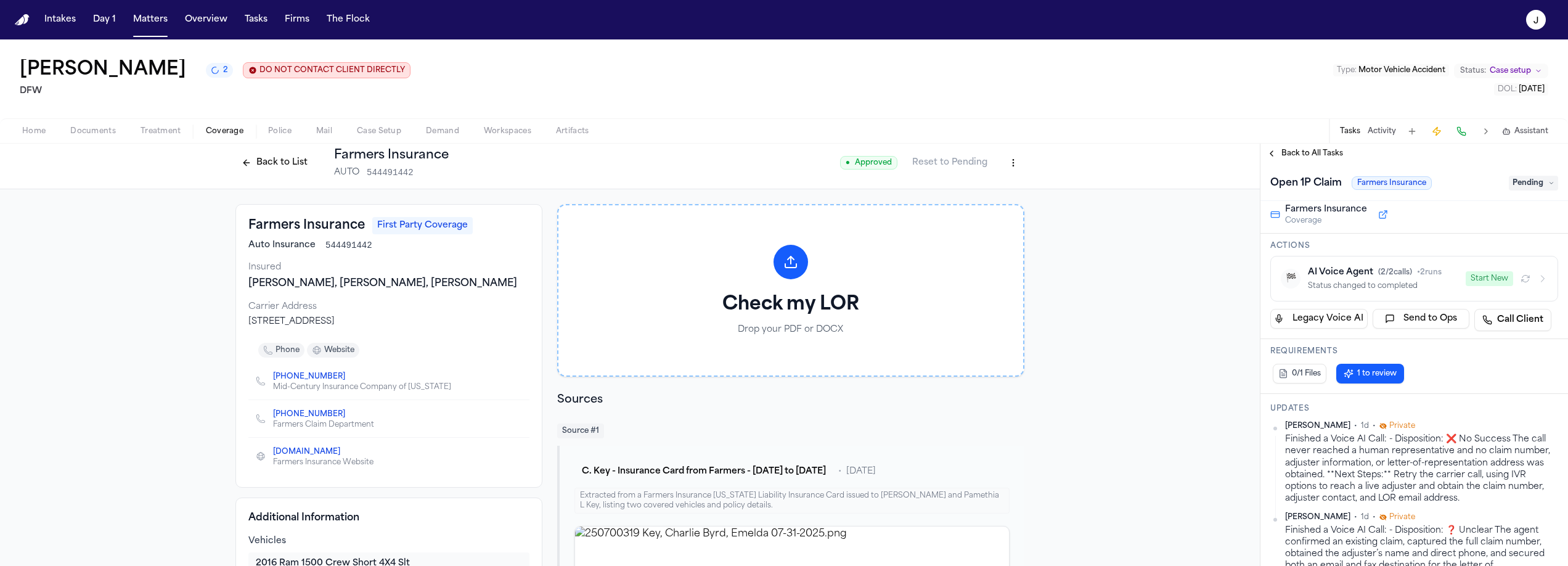
click at [277, 170] on button "Back to List" at bounding box center [274, 163] width 78 height 19
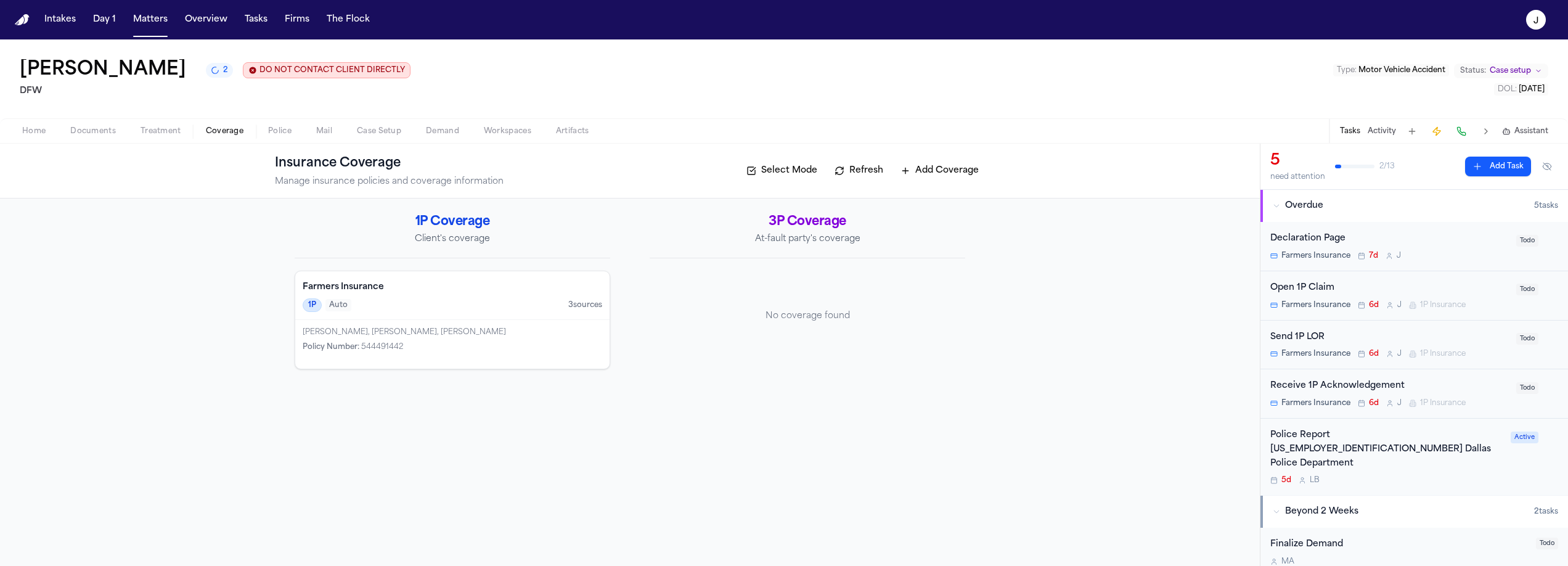
click at [426, 295] on div "Farmers Insurance 1P Auto 3 source s" at bounding box center [452, 295] width 314 height 49
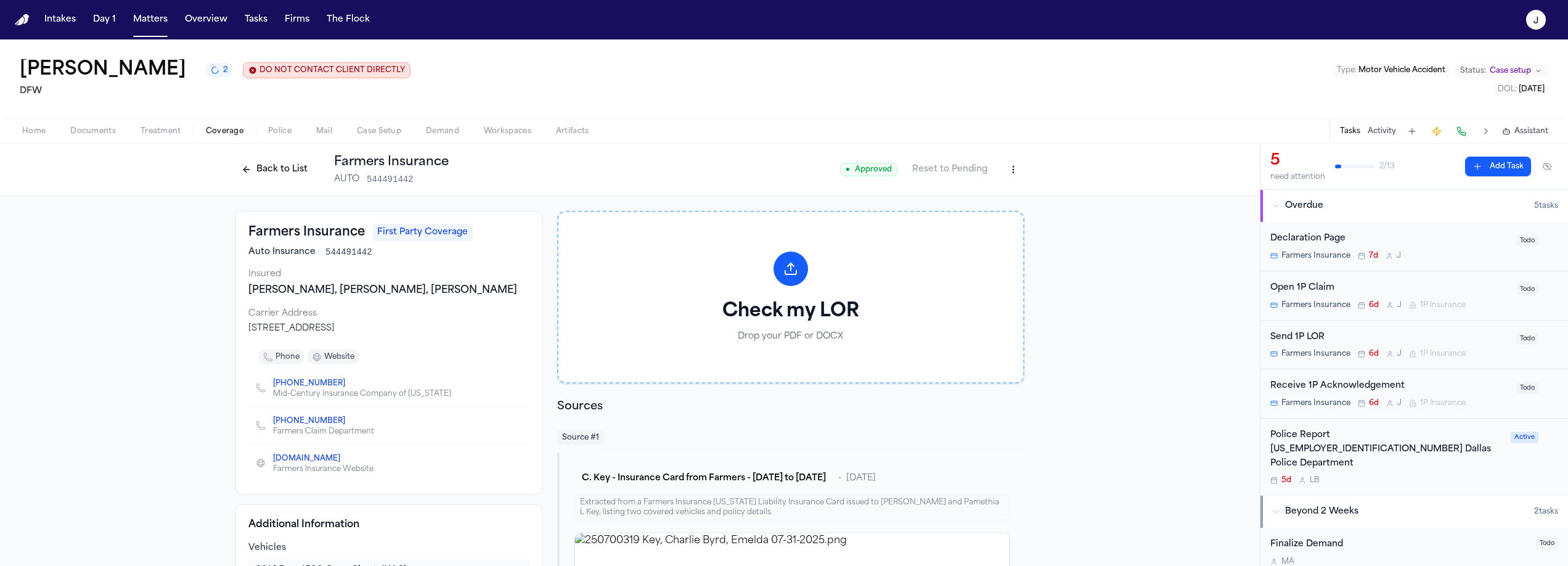
click at [287, 169] on button "Back to List" at bounding box center [274, 169] width 78 height 19
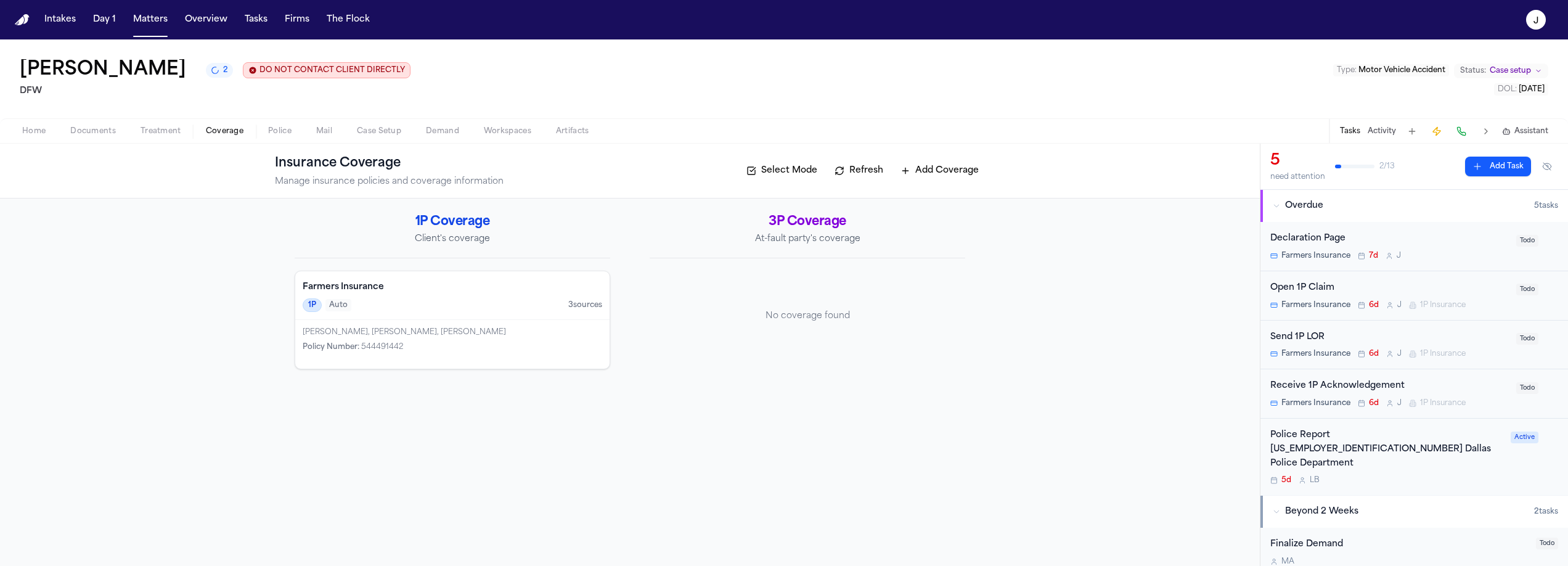
click at [1435, 287] on div "Open 1P Claim" at bounding box center [1389, 288] width 238 height 14
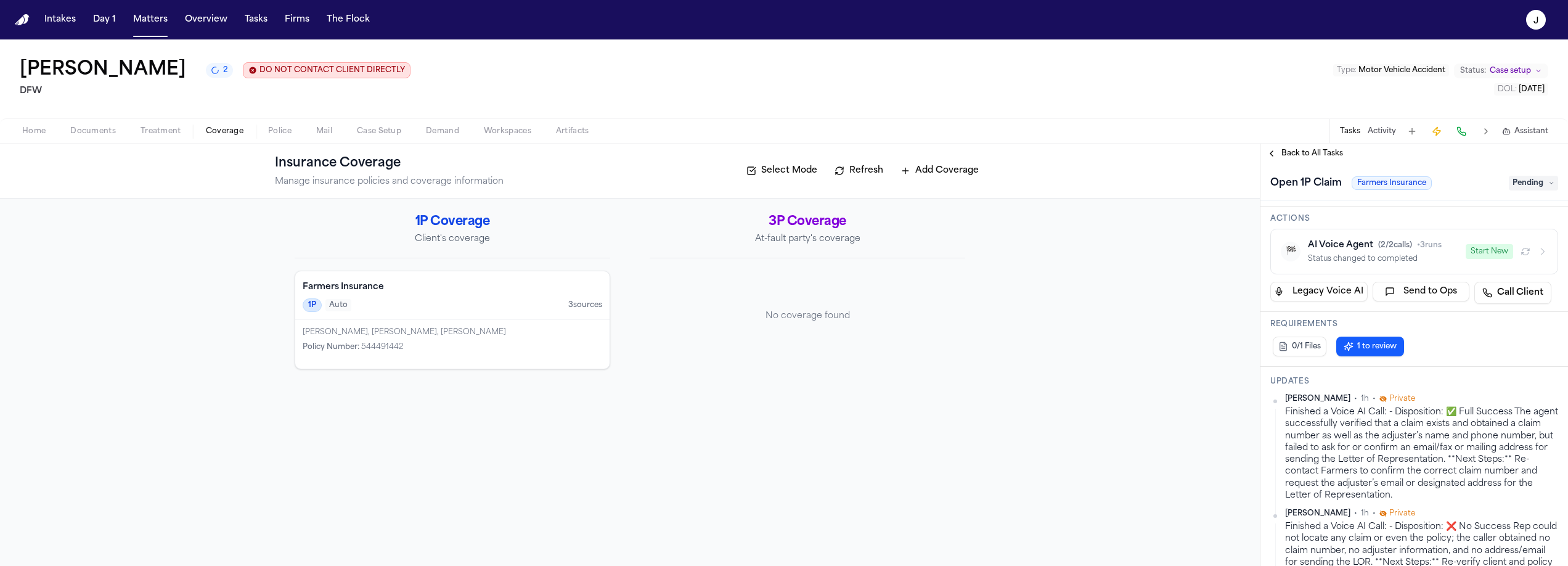
scroll to position [86, 0]
click at [1490, 251] on button "Start New" at bounding box center [1490, 253] width 48 height 15
click at [852, 181] on button "Refresh" at bounding box center [859, 171] width 61 height 19
click at [409, 309] on div "1P Auto 3 source s" at bounding box center [452, 305] width 299 height 13
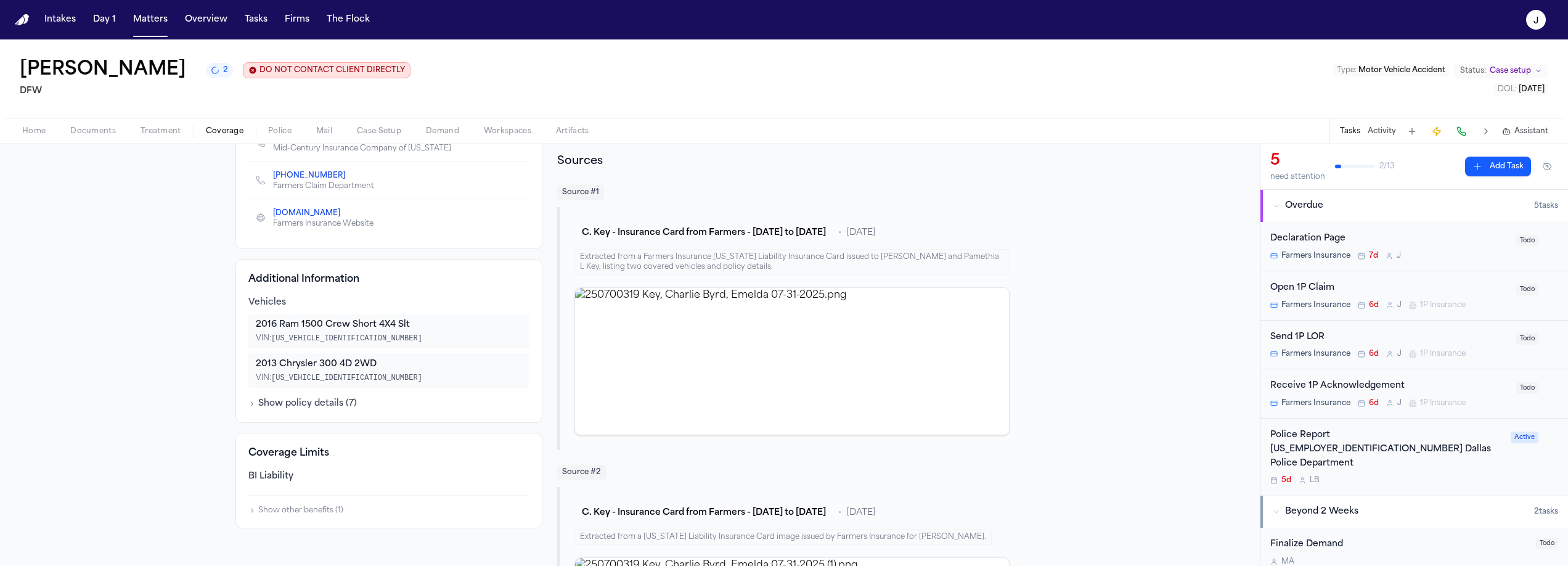
scroll to position [36, 0]
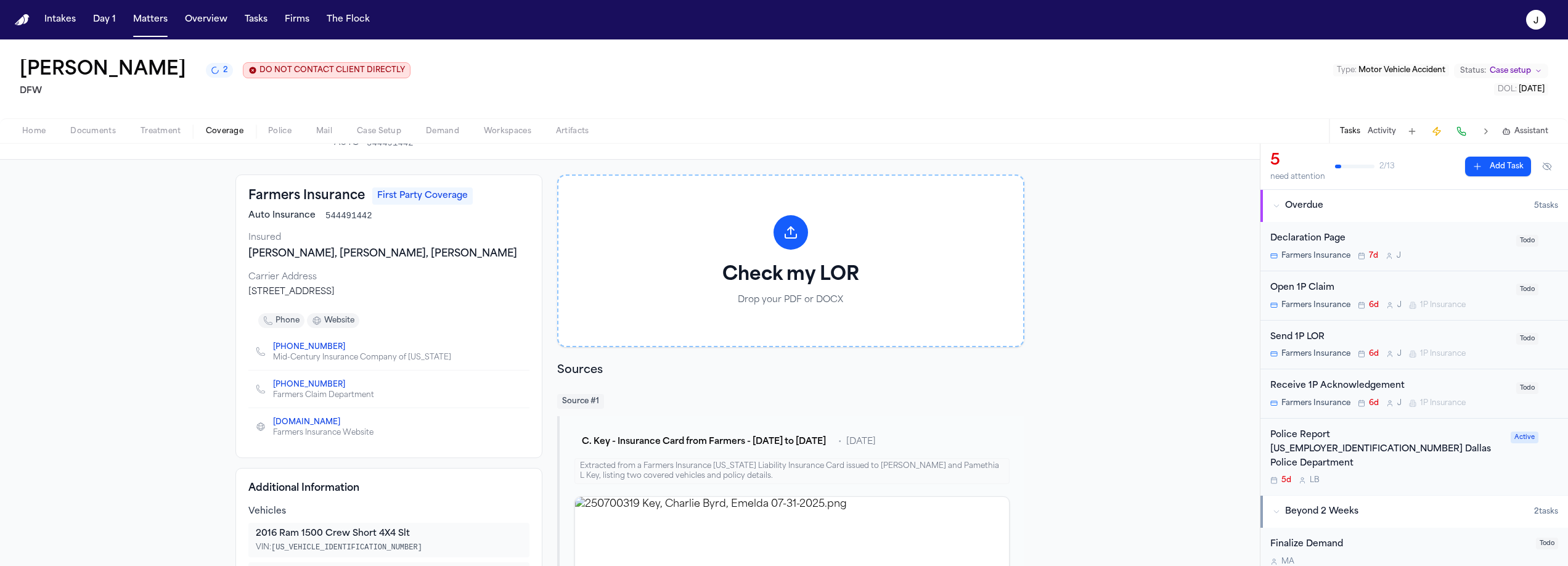
click at [36, 133] on span "Home" at bounding box center [34, 131] width 23 height 10
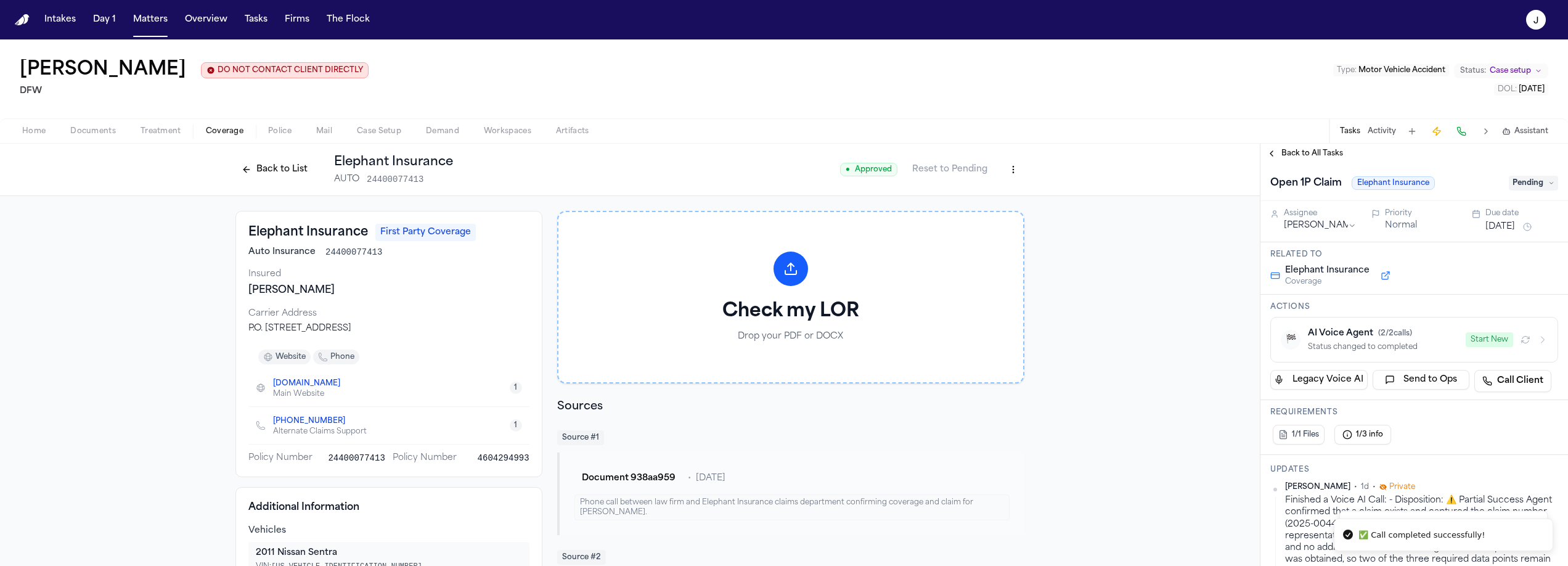
scroll to position [94, 0]
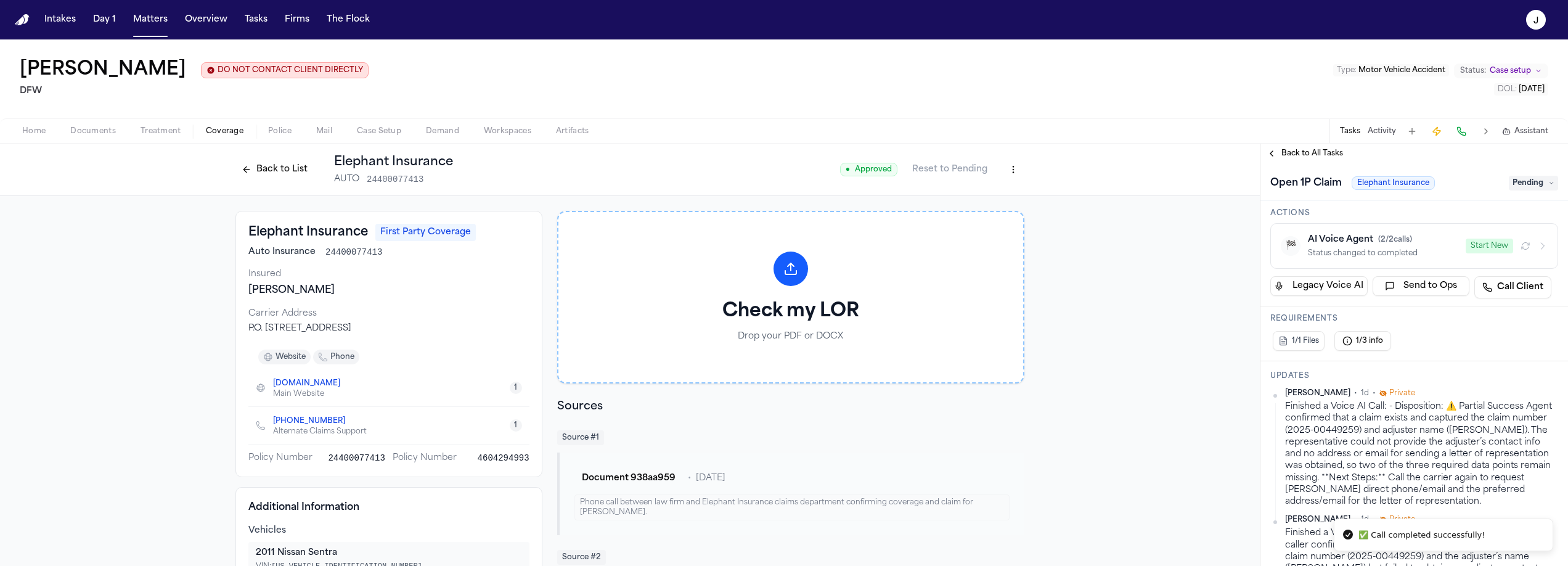
click at [274, 166] on button "Back to List" at bounding box center [274, 169] width 78 height 19
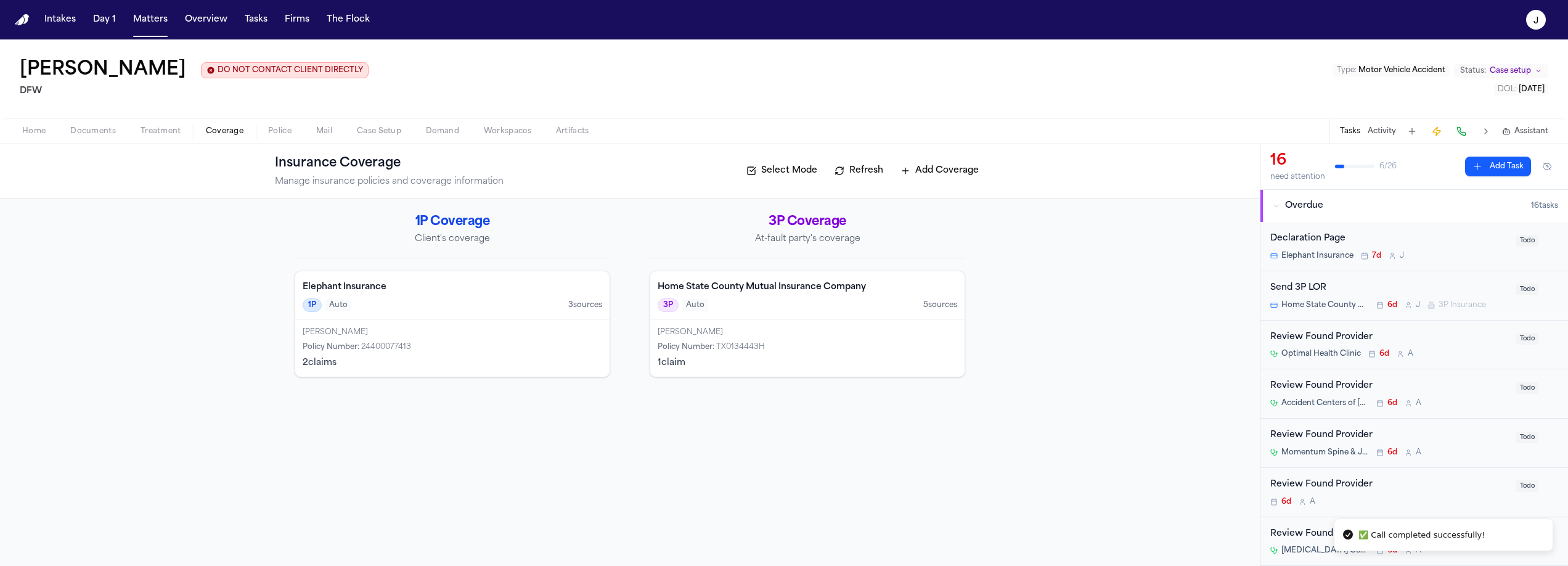
click at [395, 299] on div "1P Auto 3 source s" at bounding box center [452, 305] width 299 height 13
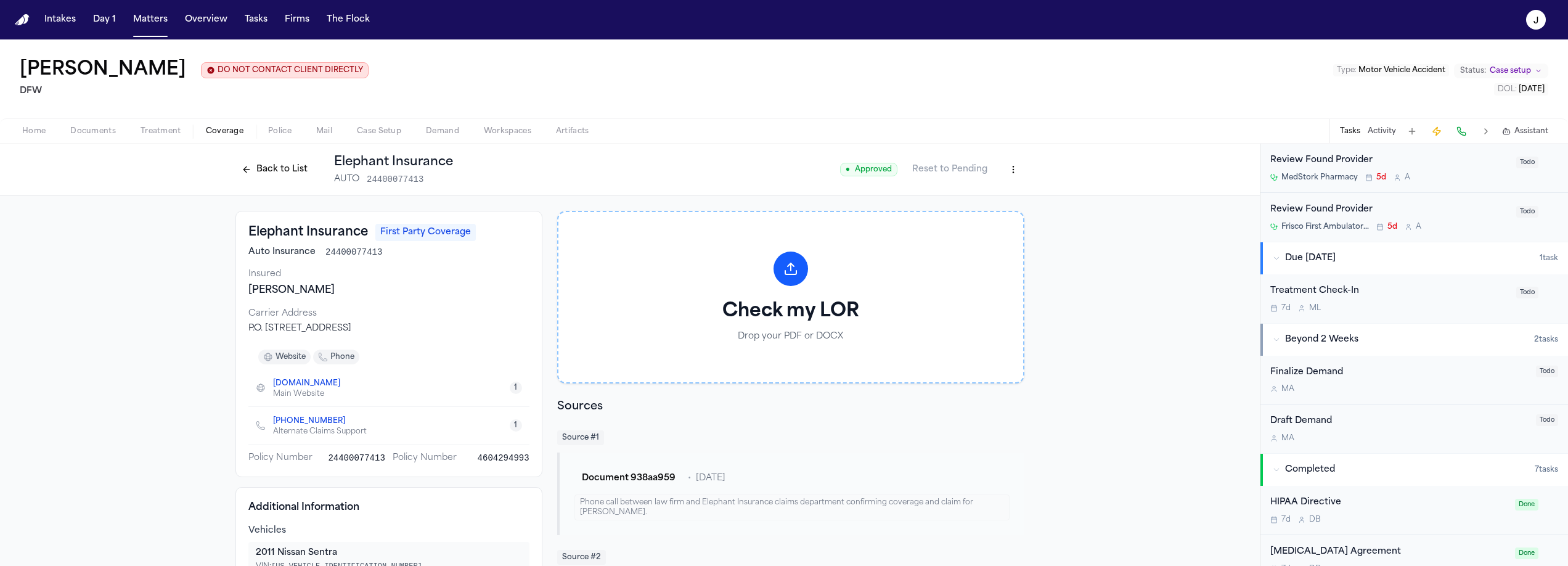
scroll to position [773, 0]
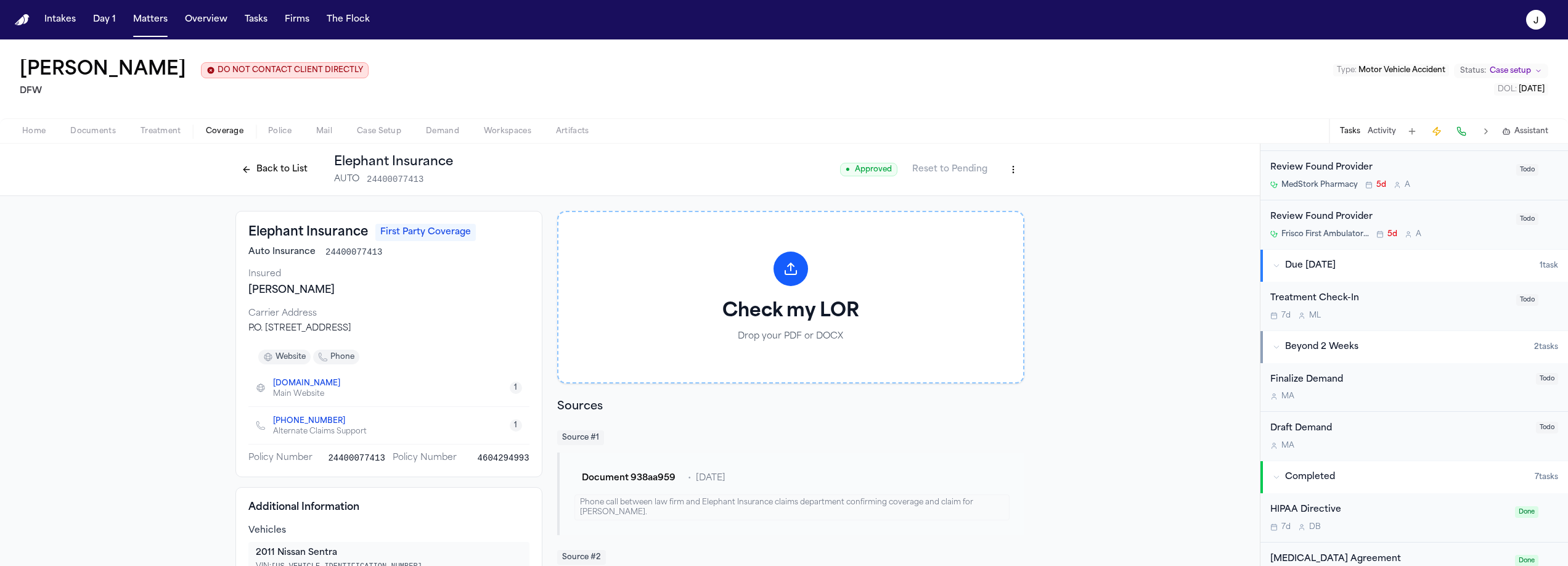
click at [259, 165] on button "Back to List" at bounding box center [274, 169] width 78 height 19
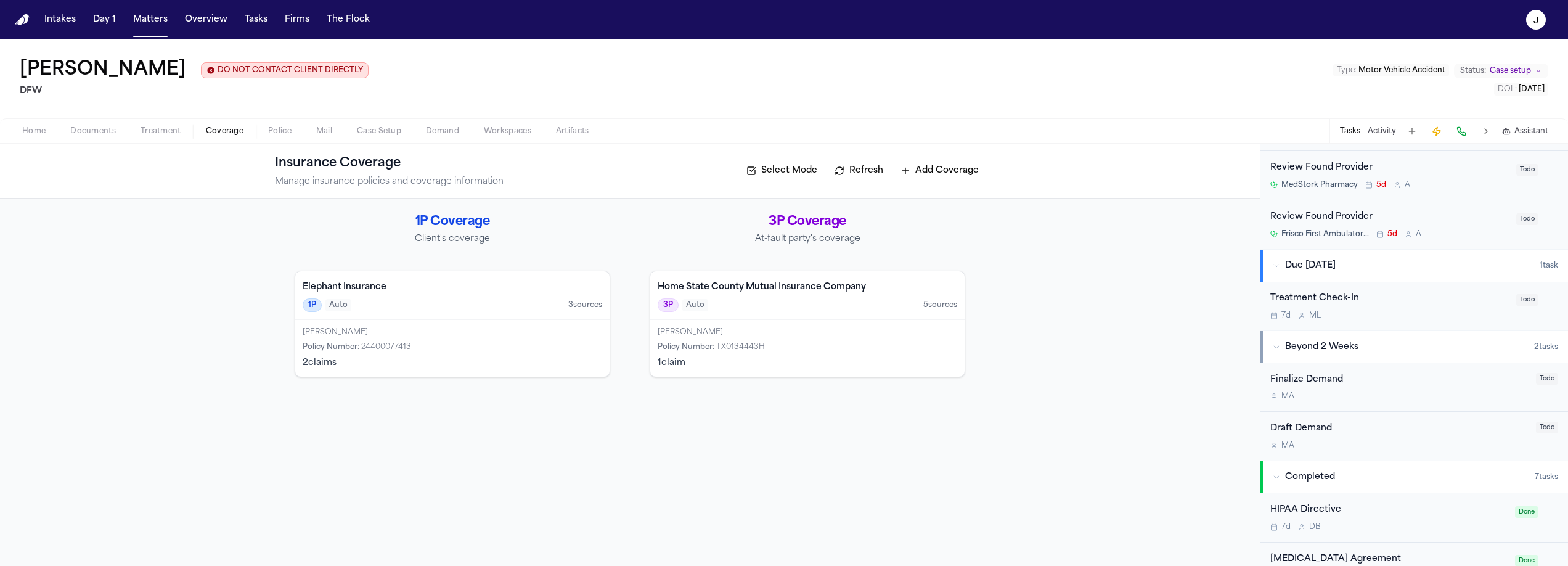
click at [461, 285] on h4 "Elephant Insurance" at bounding box center [452, 287] width 299 height 12
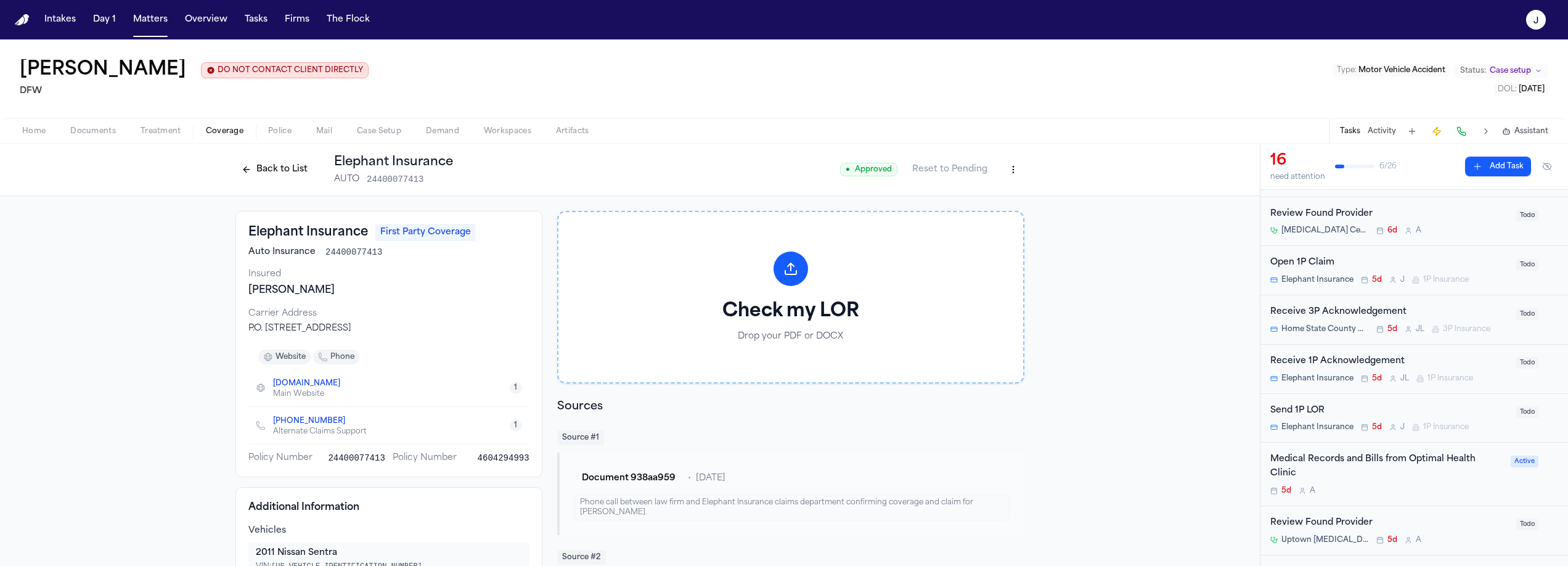
scroll to position [318, 0]
click at [1393, 266] on div "Open 1P Claim" at bounding box center [1389, 266] width 238 height 14
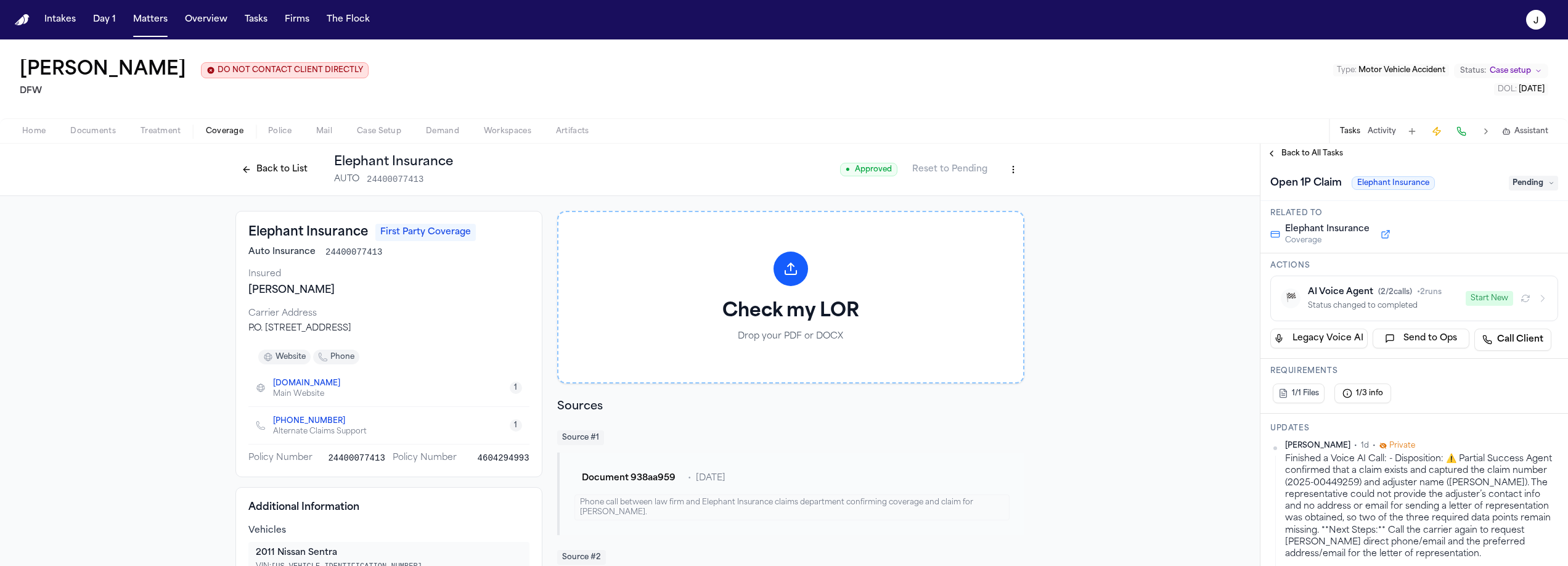
scroll to position [37, 0]
click at [1481, 302] on button "Start New" at bounding box center [1490, 302] width 48 height 15
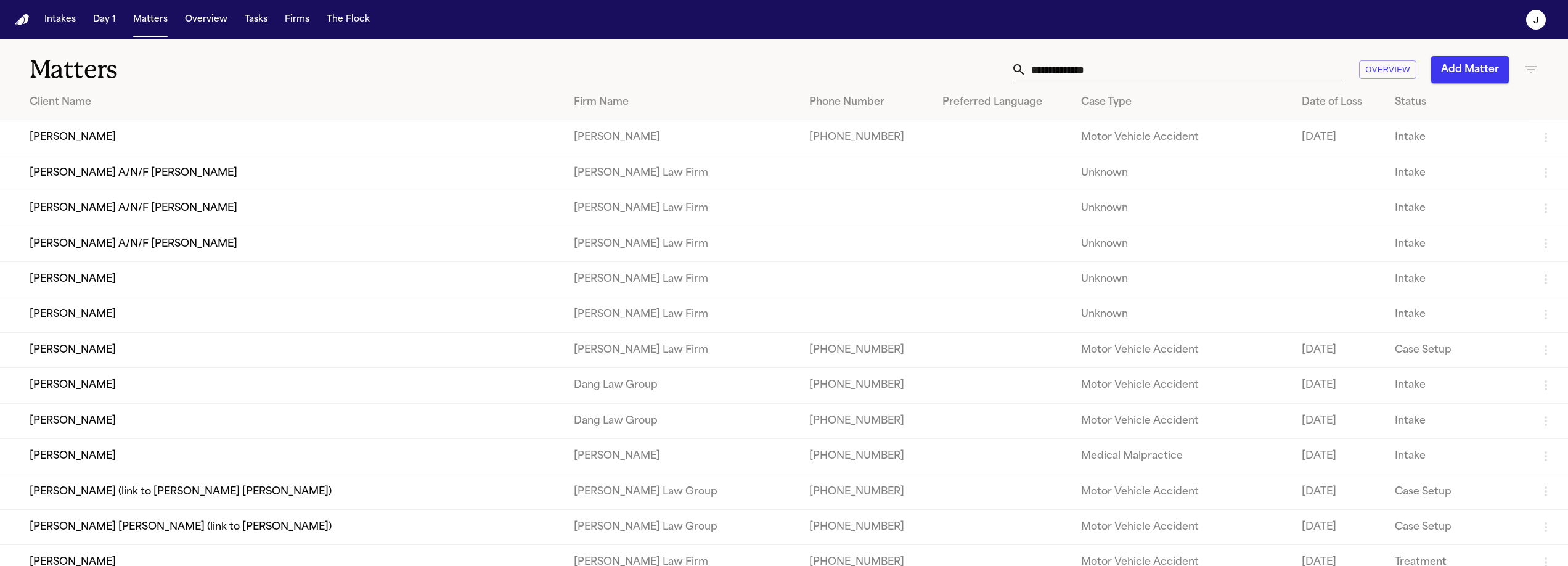
click at [1100, 74] on input "text" at bounding box center [1185, 69] width 318 height 27
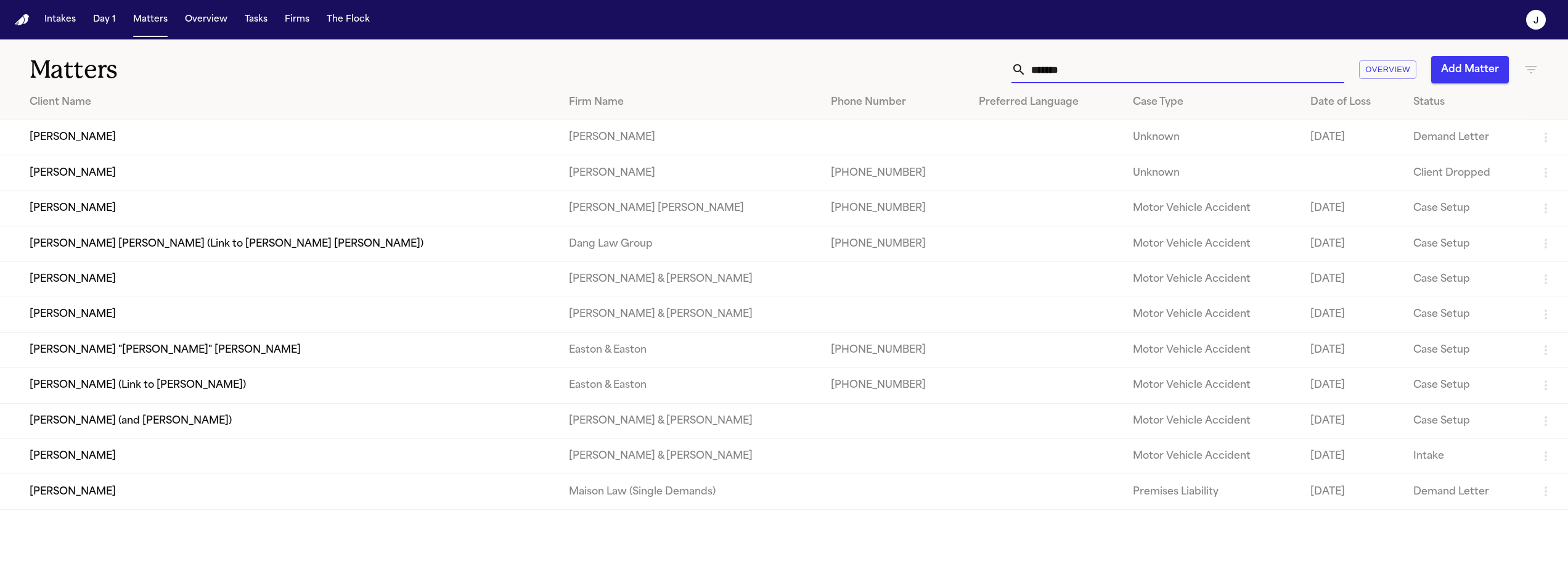
type input "*******"
click at [84, 180] on td "[PERSON_NAME]" at bounding box center [279, 173] width 559 height 35
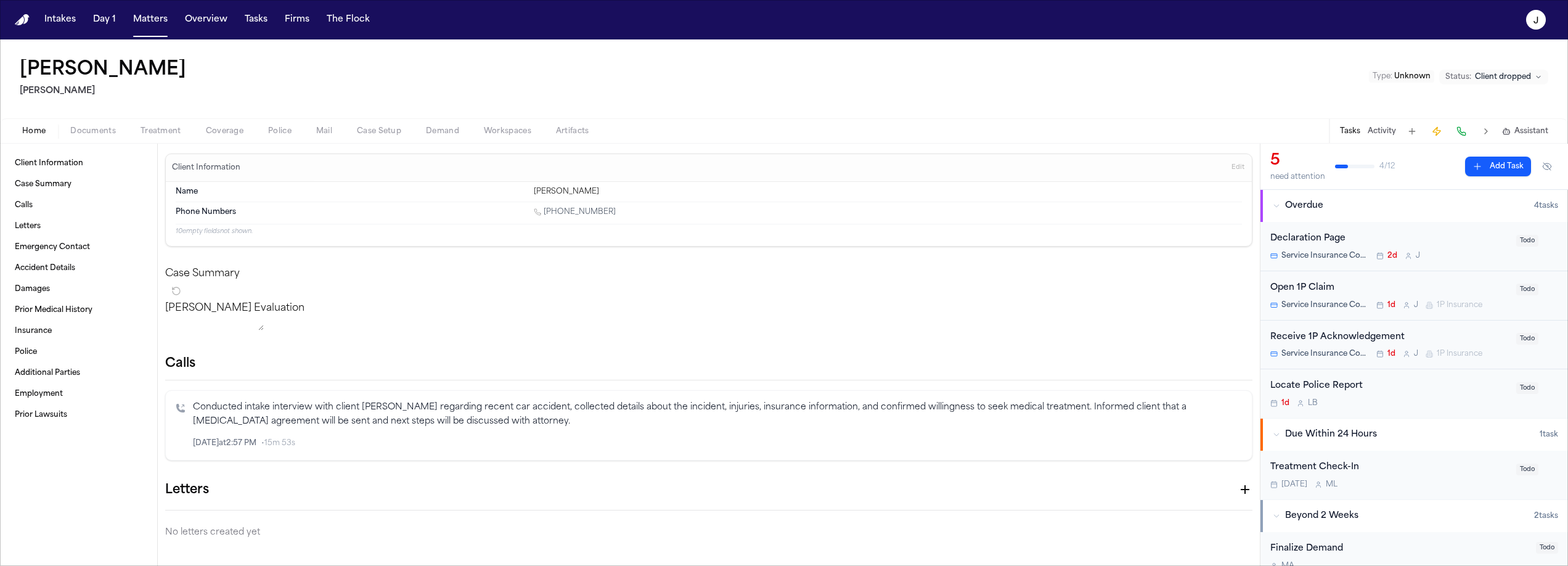
click at [212, 132] on span "Coverage" at bounding box center [225, 131] width 37 height 10
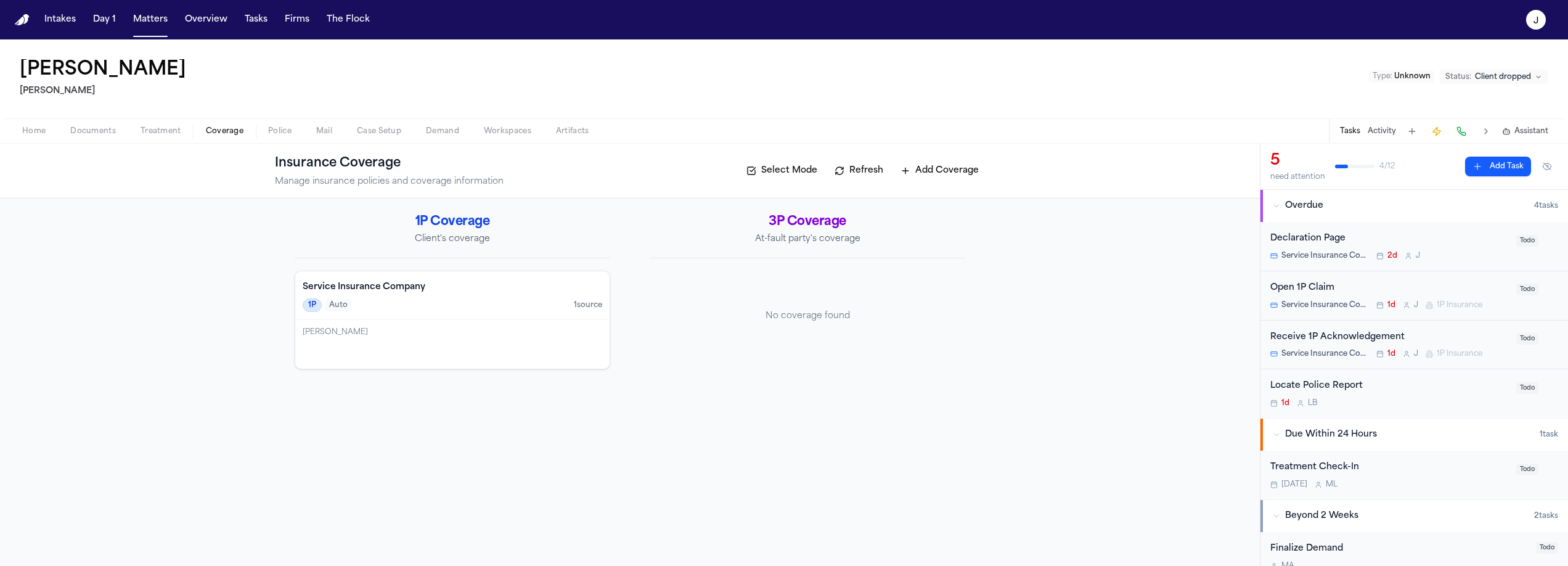
click at [423, 328] on div "Michael Rincón Aranda" at bounding box center [452, 332] width 299 height 10
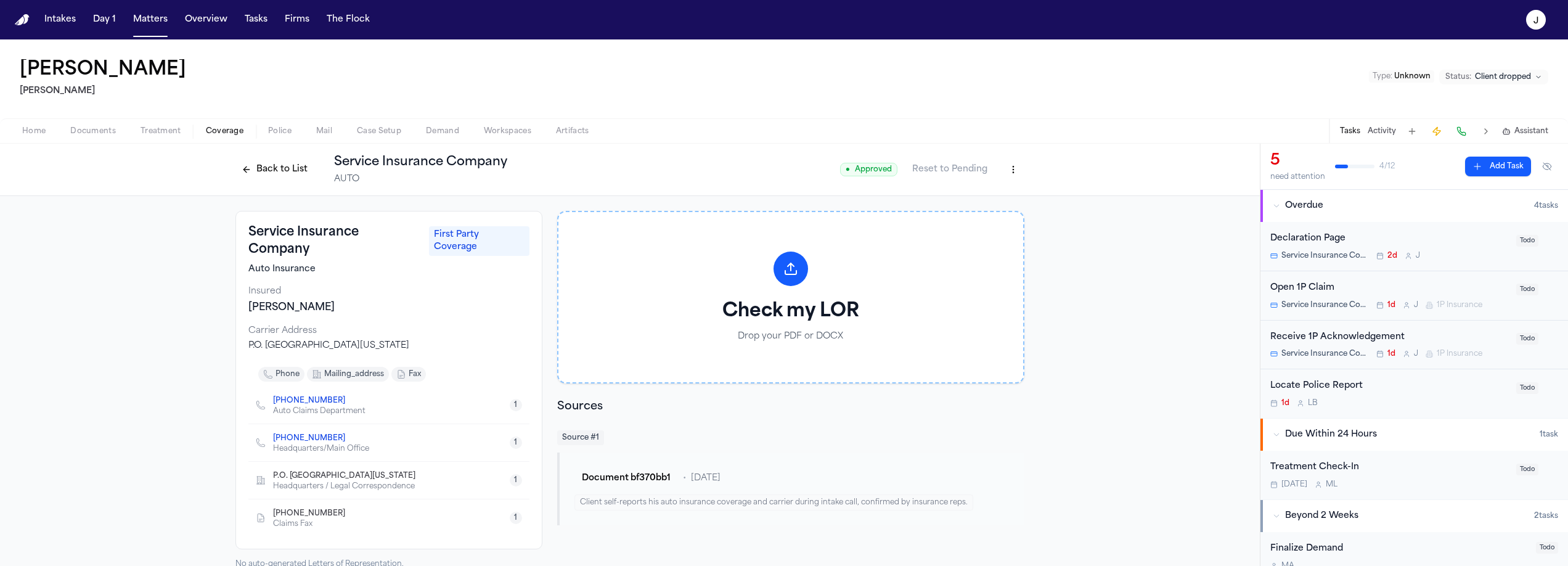
scroll to position [1, 0]
click at [106, 128] on span "Documents" at bounding box center [93, 131] width 46 height 10
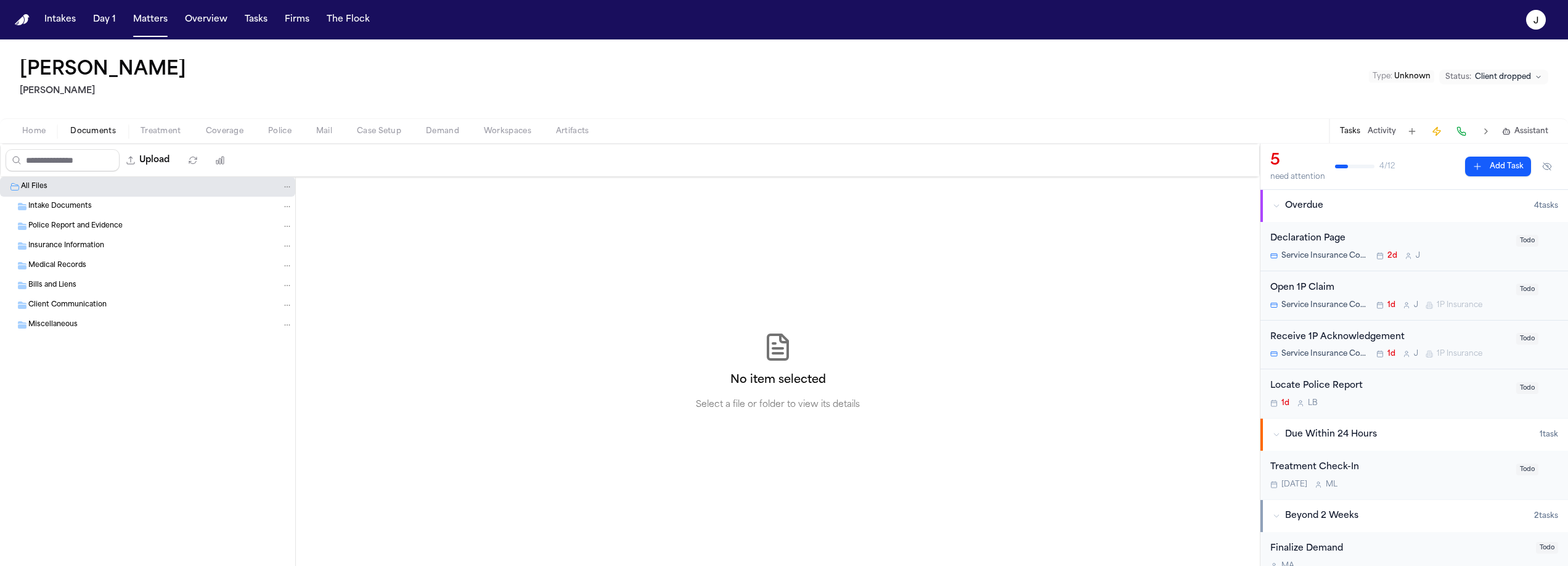
click at [73, 224] on span "Police Report and Evidence" at bounding box center [75, 227] width 95 height 11
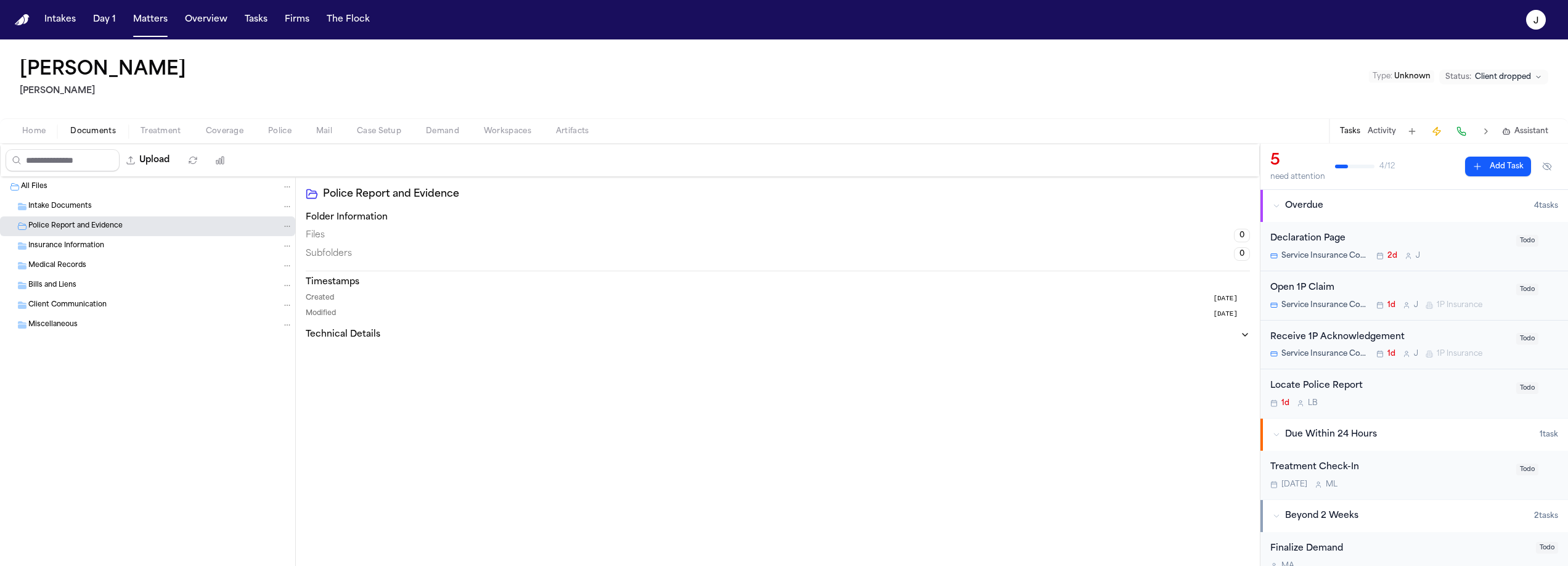
click at [42, 136] on span "Home" at bounding box center [34, 131] width 23 height 10
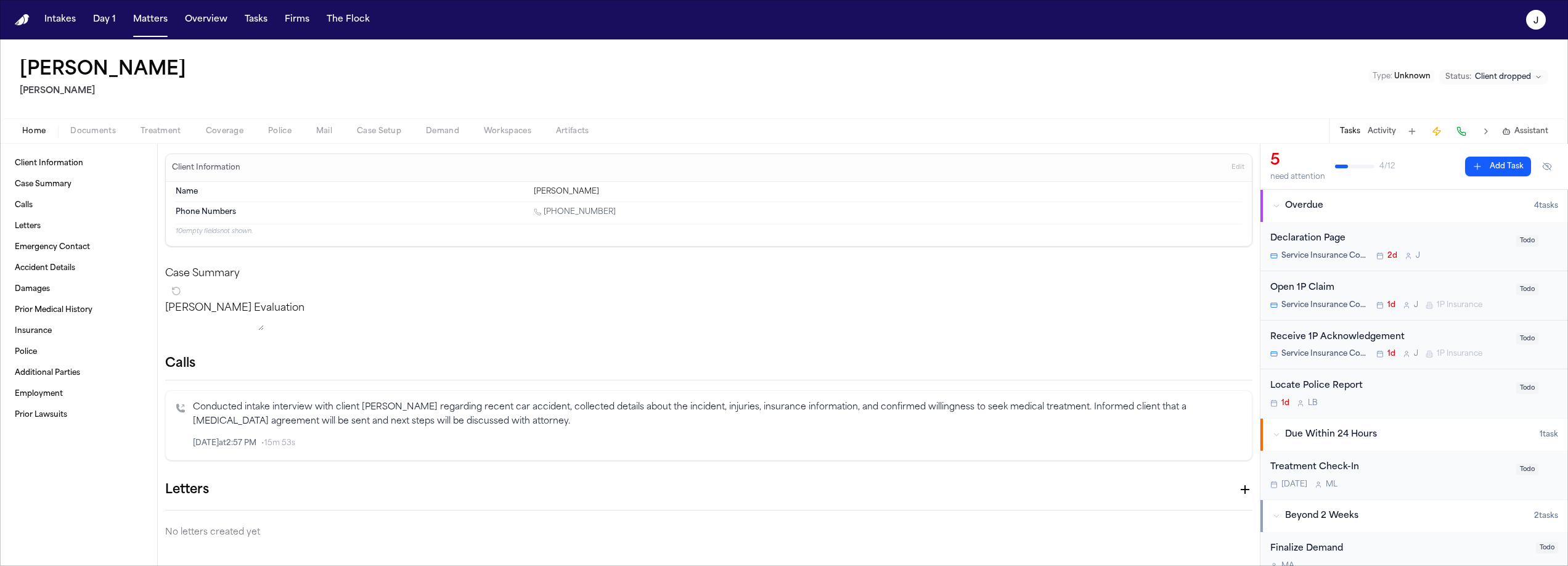
click at [95, 132] on span "Documents" at bounding box center [93, 131] width 46 height 10
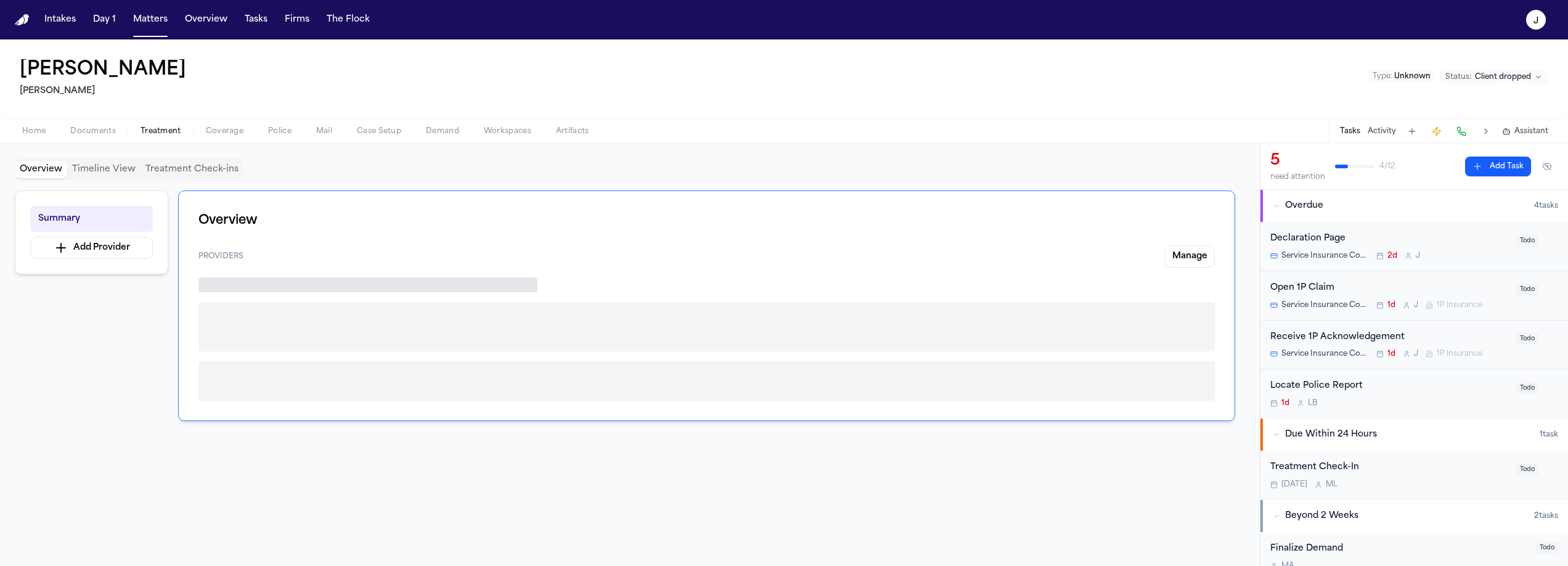
click at [169, 135] on span "Treatment" at bounding box center [161, 131] width 41 height 10
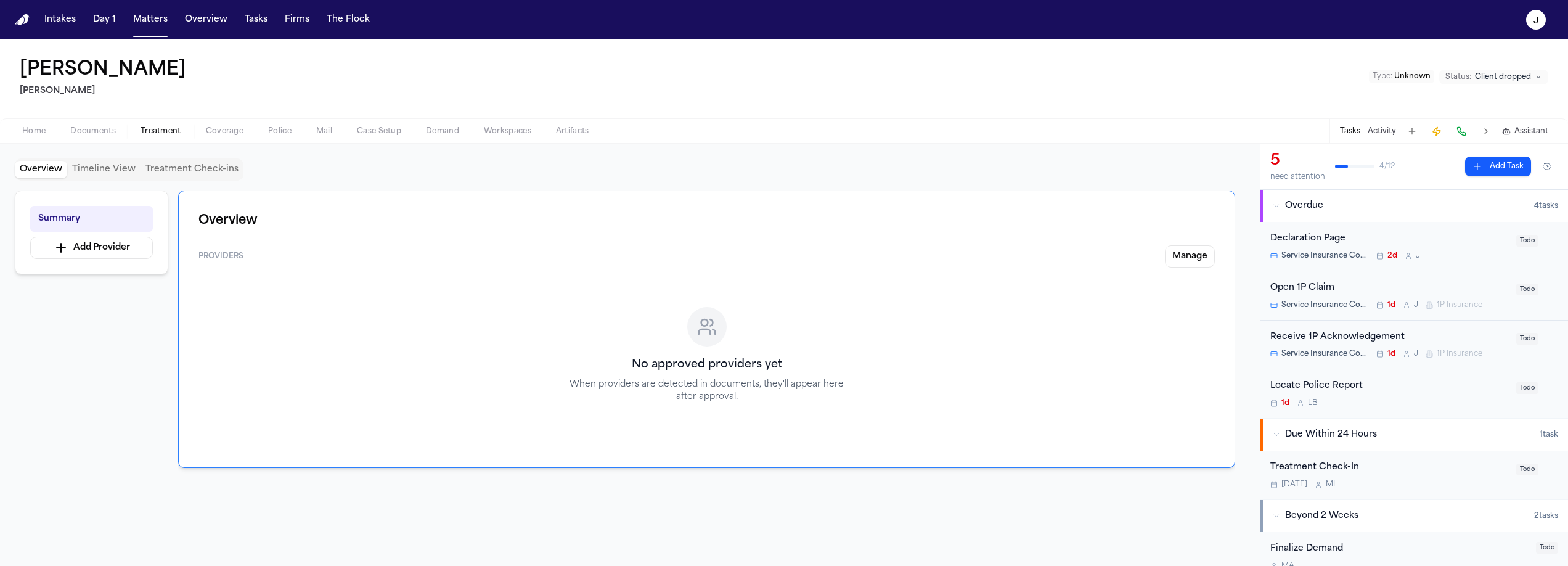
click at [104, 128] on span "Documents" at bounding box center [93, 131] width 46 height 10
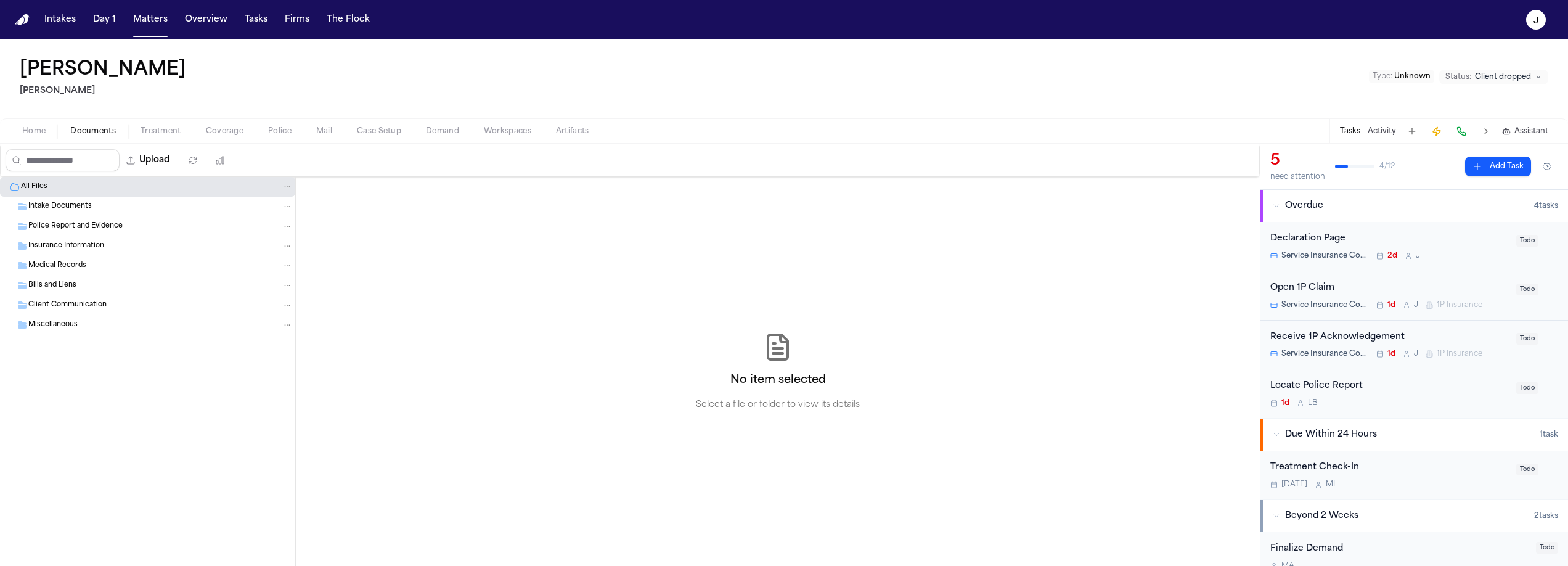
click at [27, 124] on button "Home" at bounding box center [34, 131] width 48 height 15
click at [97, 134] on span "Documents" at bounding box center [93, 131] width 46 height 10
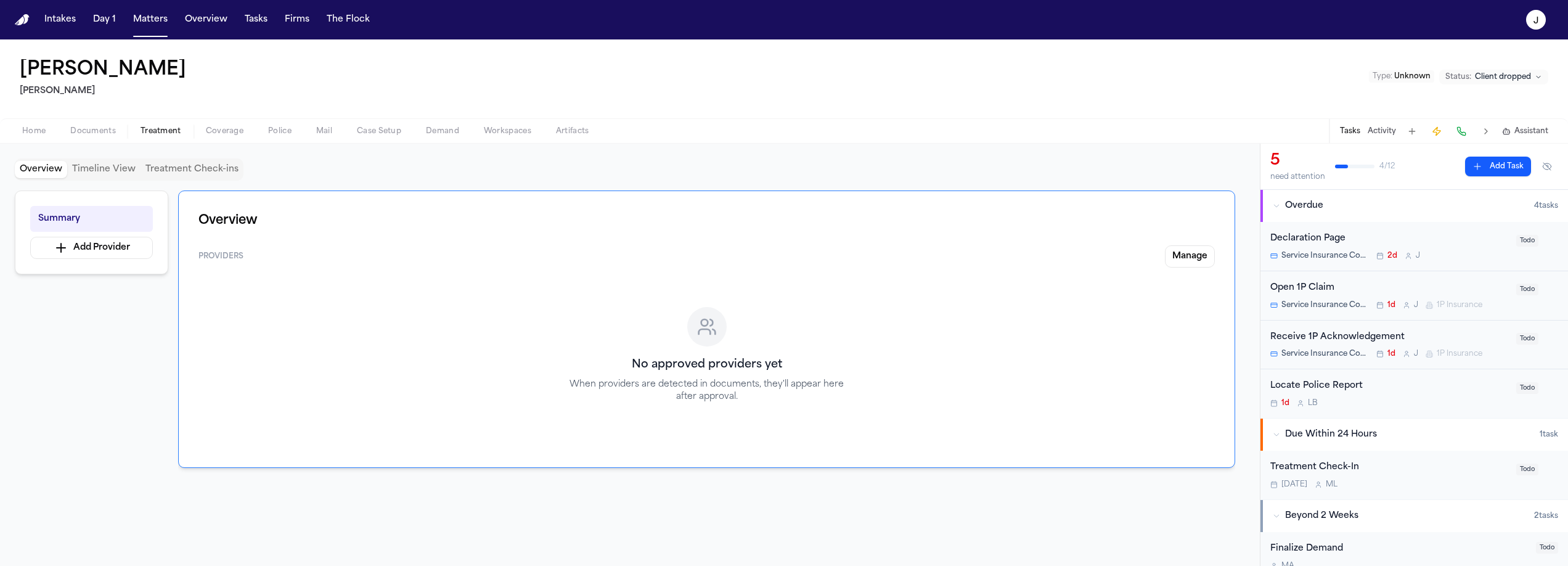
click at [159, 134] on span "Treatment" at bounding box center [161, 131] width 41 height 10
click at [1433, 285] on div "Open 1P Claim" at bounding box center [1389, 288] width 238 height 14
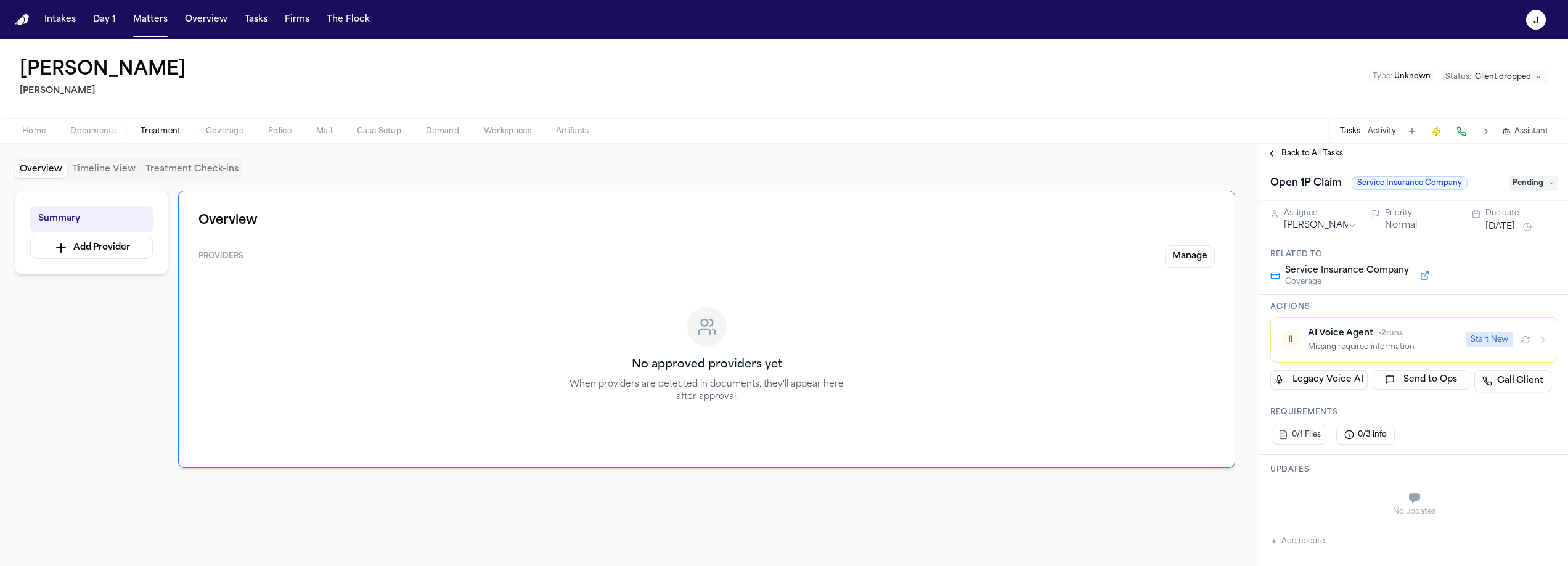
click at [1540, 185] on span "Pending" at bounding box center [1533, 182] width 50 height 15
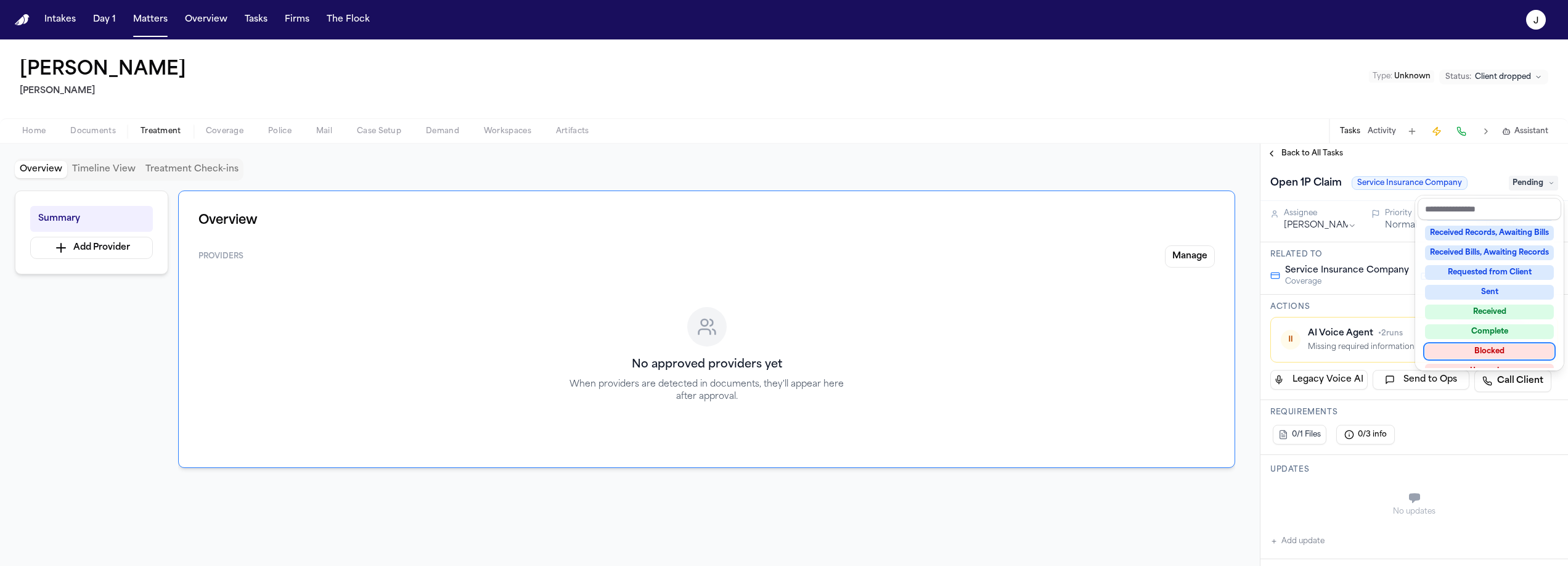
click at [1484, 346] on div "Blocked" at bounding box center [1490, 351] width 129 height 15
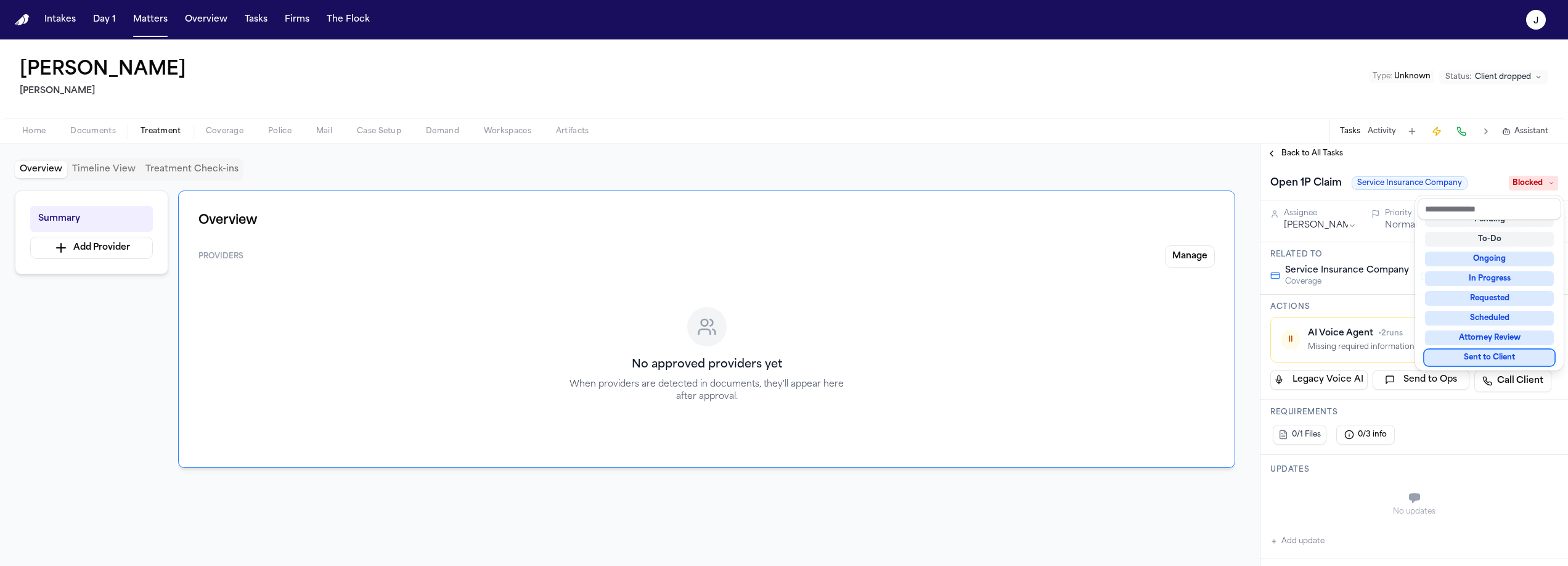
click at [215, 131] on div "Michael Rincon Mohamed K Ahmed Type : Unknown Status: Client dropped Home Docum…" at bounding box center [784, 303] width 1568 height 527
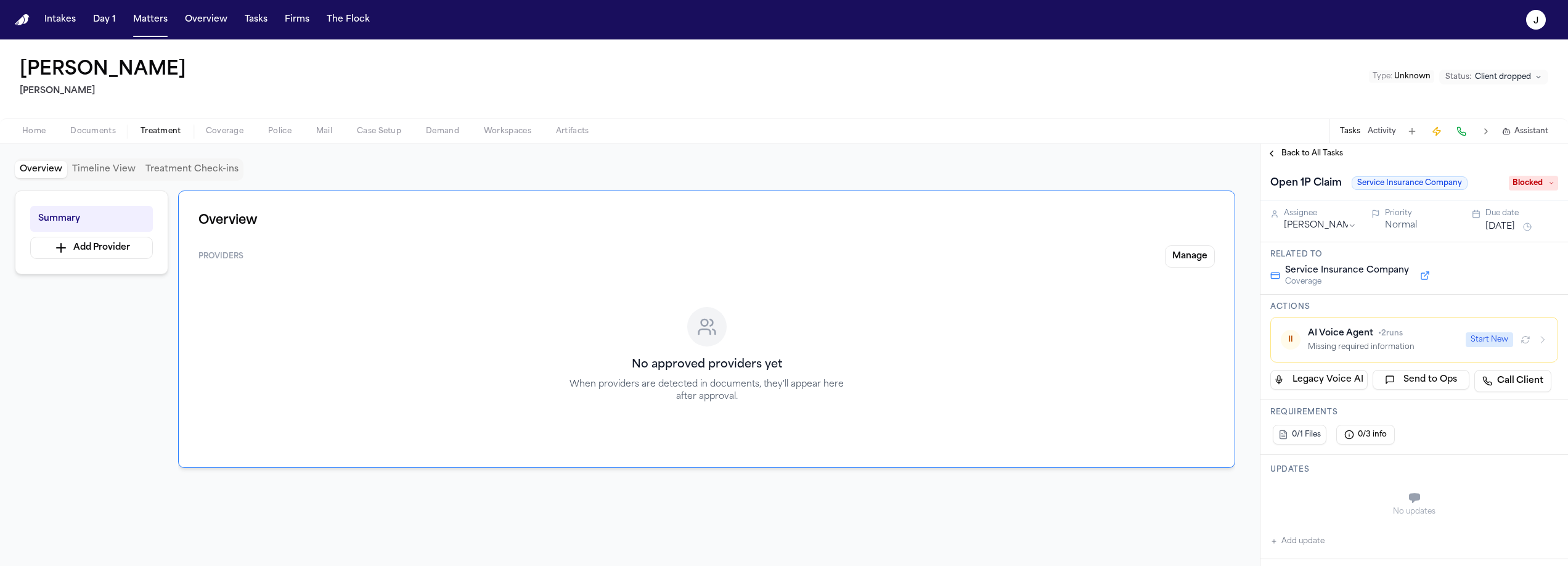
click at [226, 130] on span "Coverage" at bounding box center [225, 131] width 37 height 10
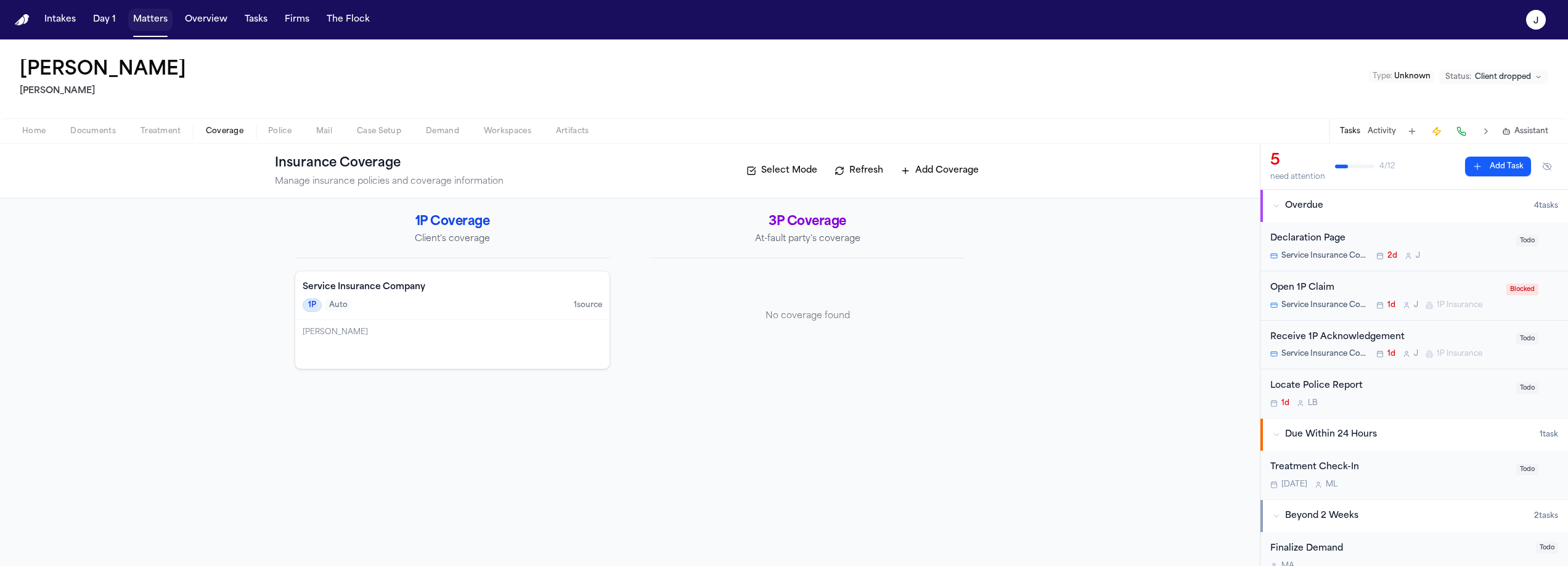
click at [163, 26] on button "Matters" at bounding box center [151, 19] width 44 height 22
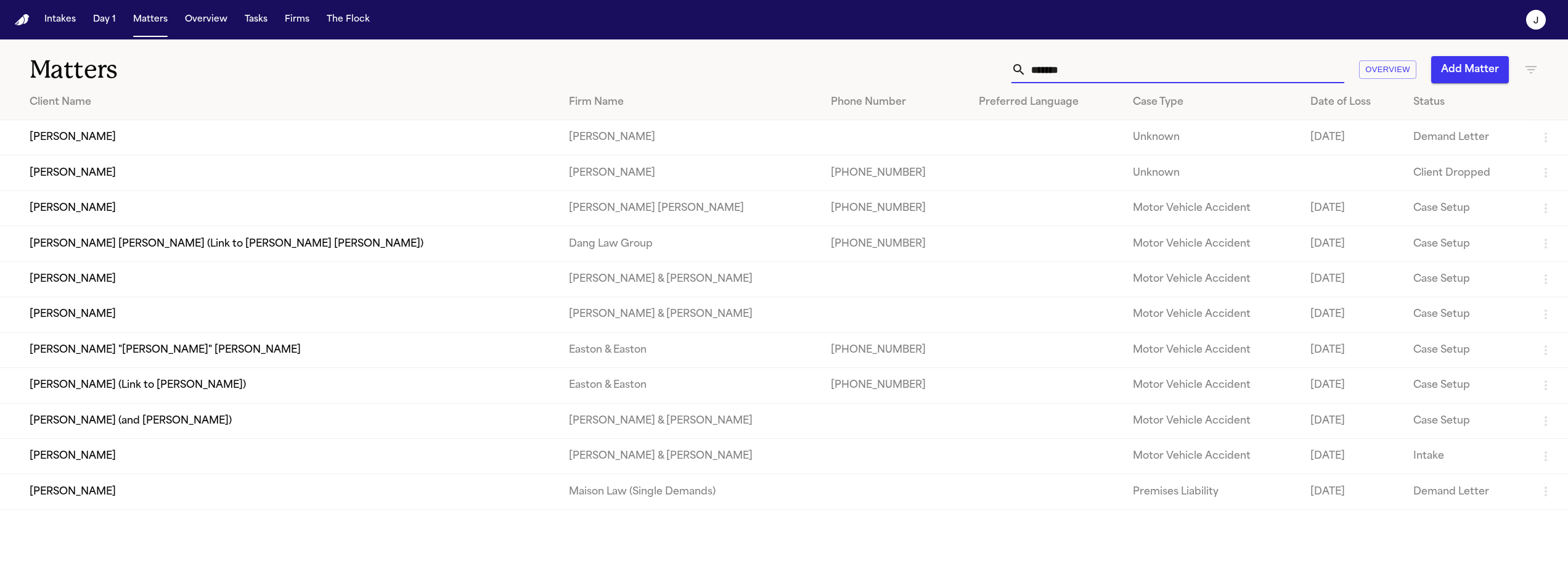
click at [1067, 60] on input "*******" at bounding box center [1185, 69] width 318 height 27
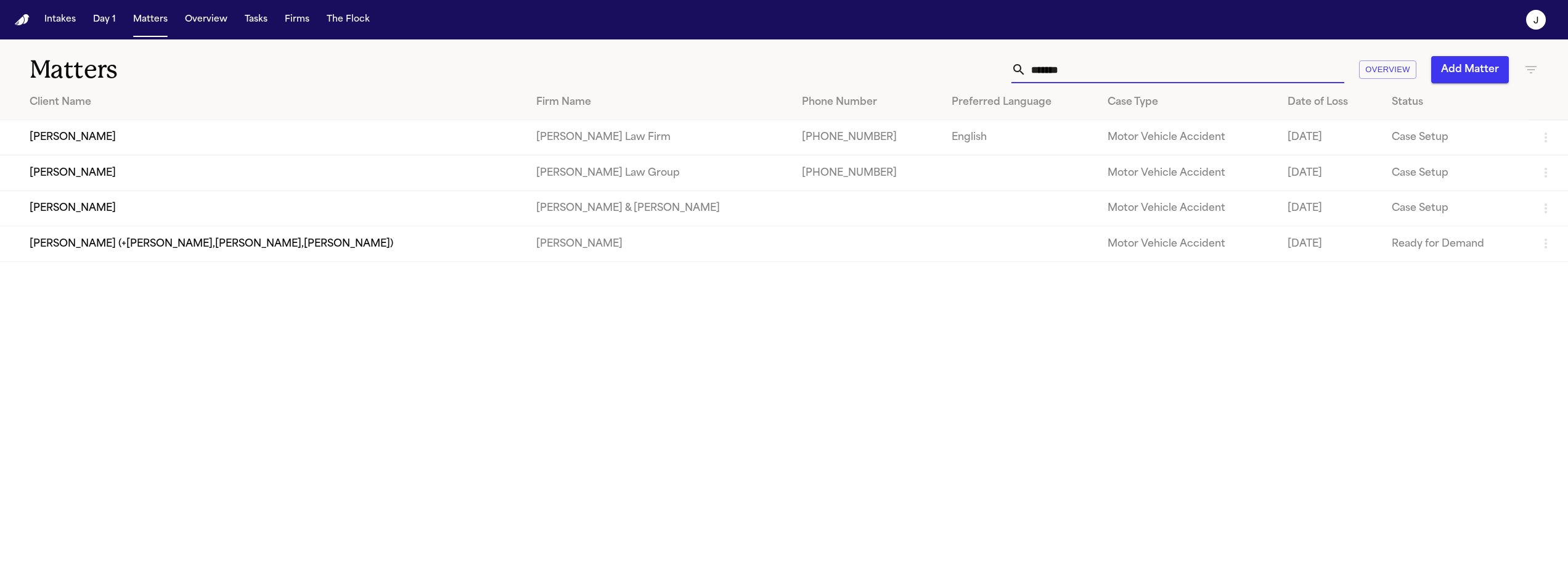
type input "*******"
click at [272, 176] on td "[PERSON_NAME]" at bounding box center [263, 173] width 527 height 35
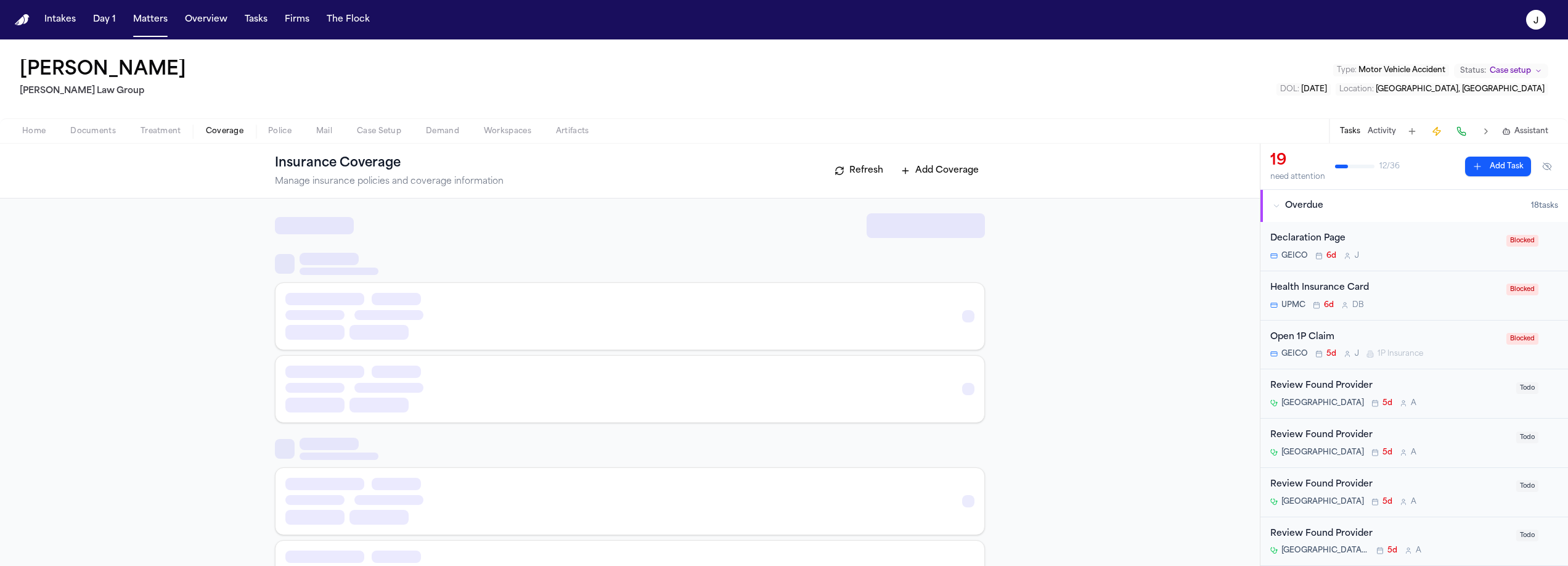
click at [208, 135] on span "Coverage" at bounding box center [225, 131] width 37 height 10
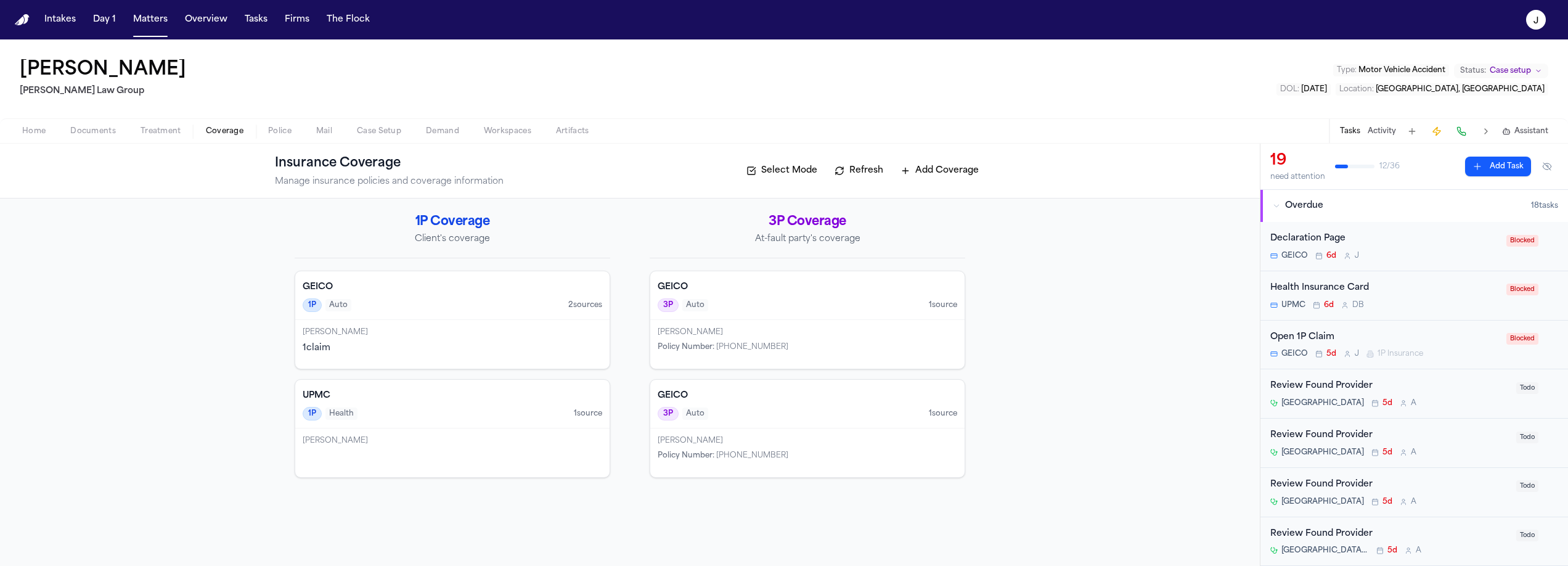
click at [419, 330] on div "[PERSON_NAME]" at bounding box center [452, 332] width 299 height 10
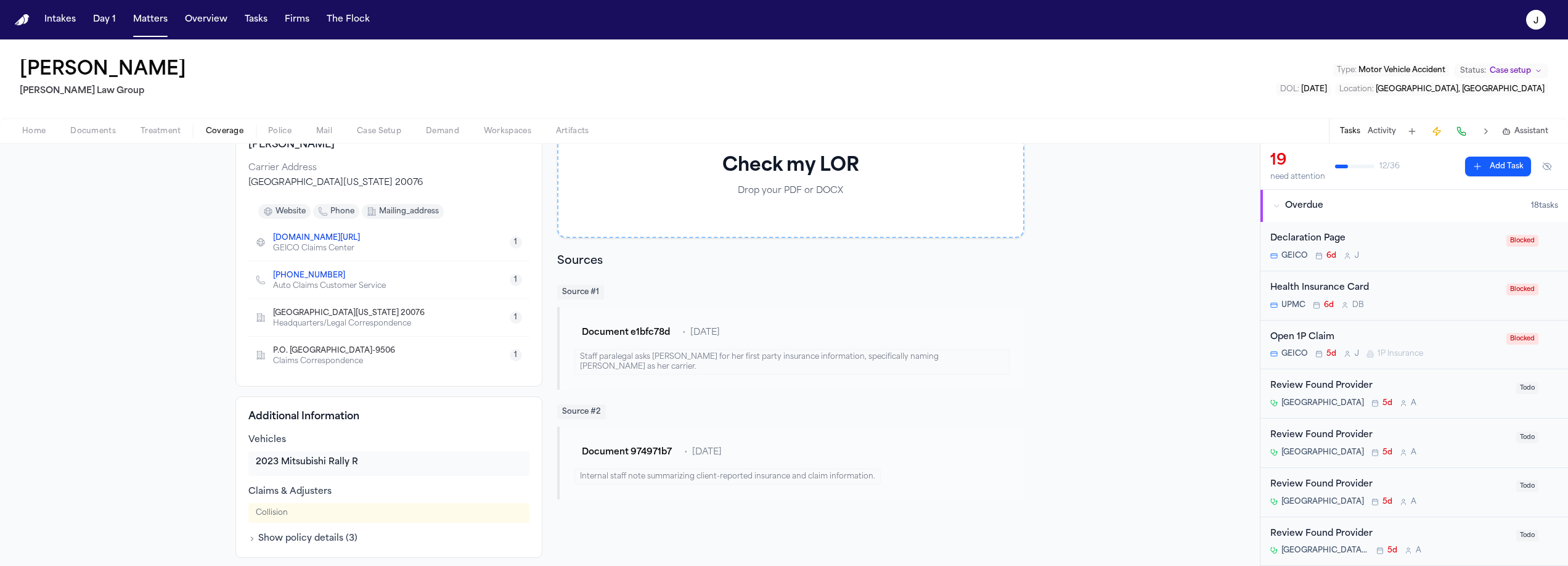
scroll to position [243, 0]
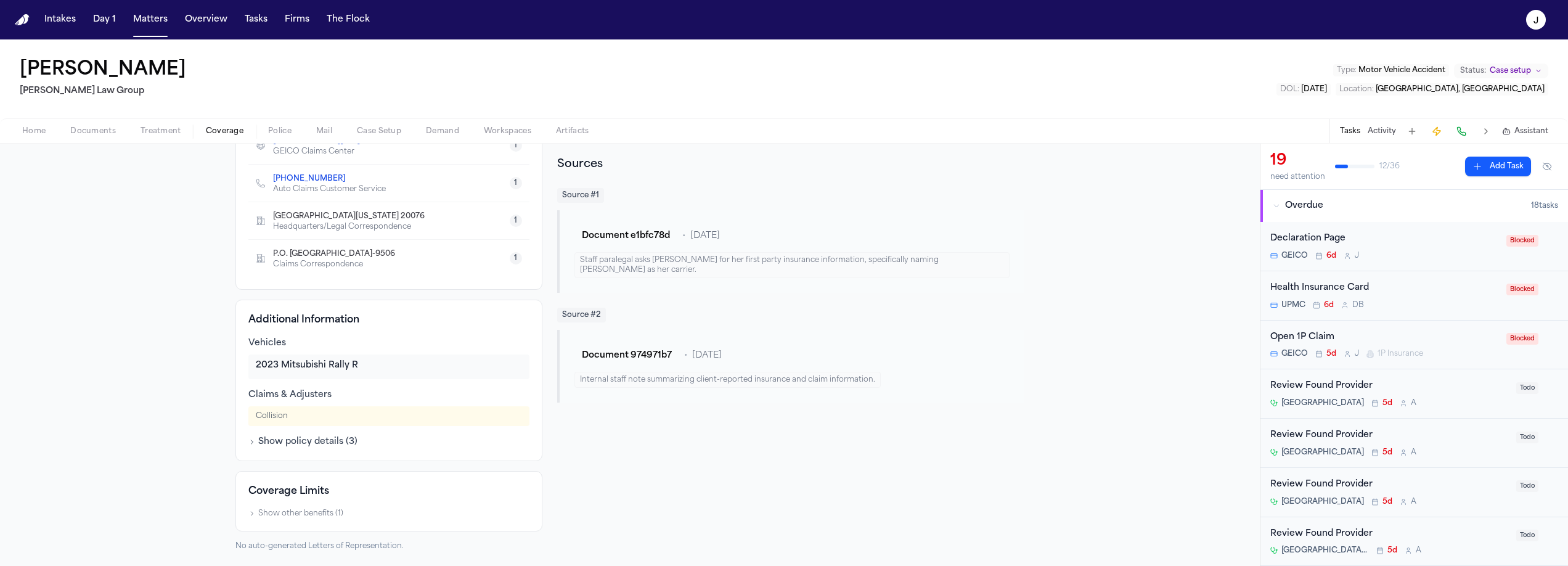
click at [282, 447] on button "Show policy details ( 3 )" at bounding box center [303, 442] width 109 height 12
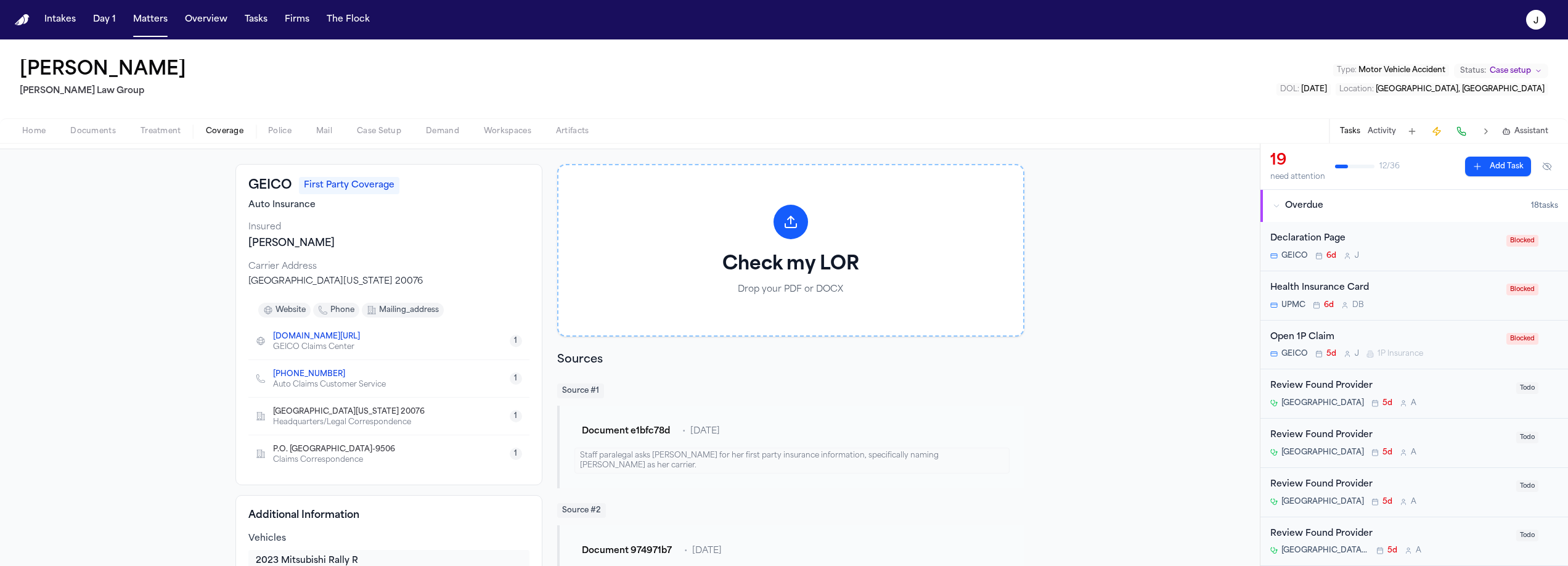
scroll to position [0, 0]
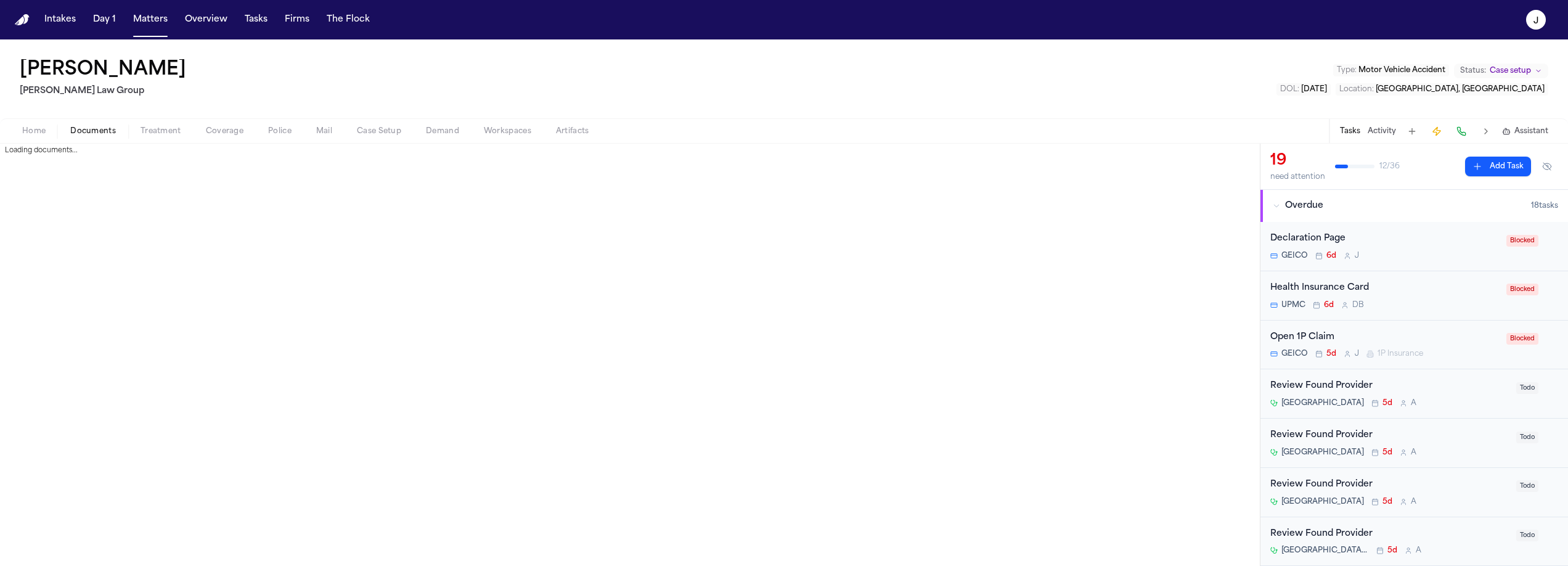
click at [119, 135] on button "Documents" at bounding box center [92, 131] width 70 height 15
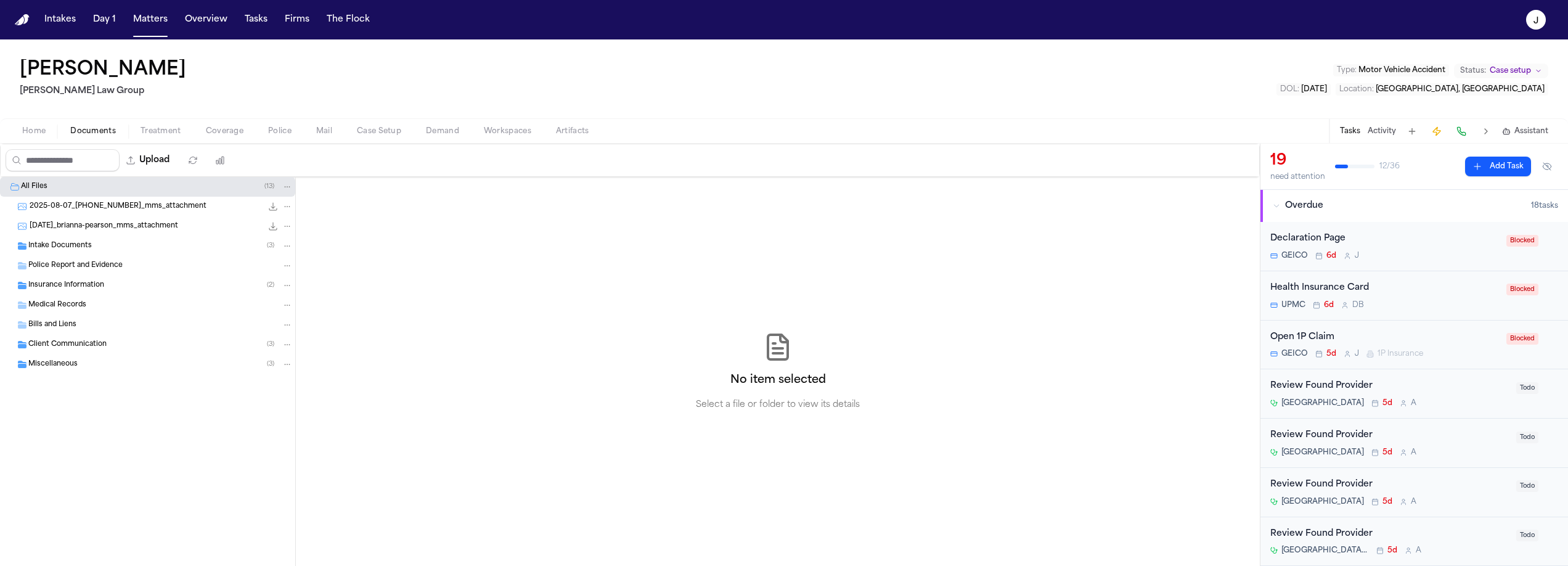
click at [71, 281] on span "Insurance Information" at bounding box center [66, 286] width 76 height 11
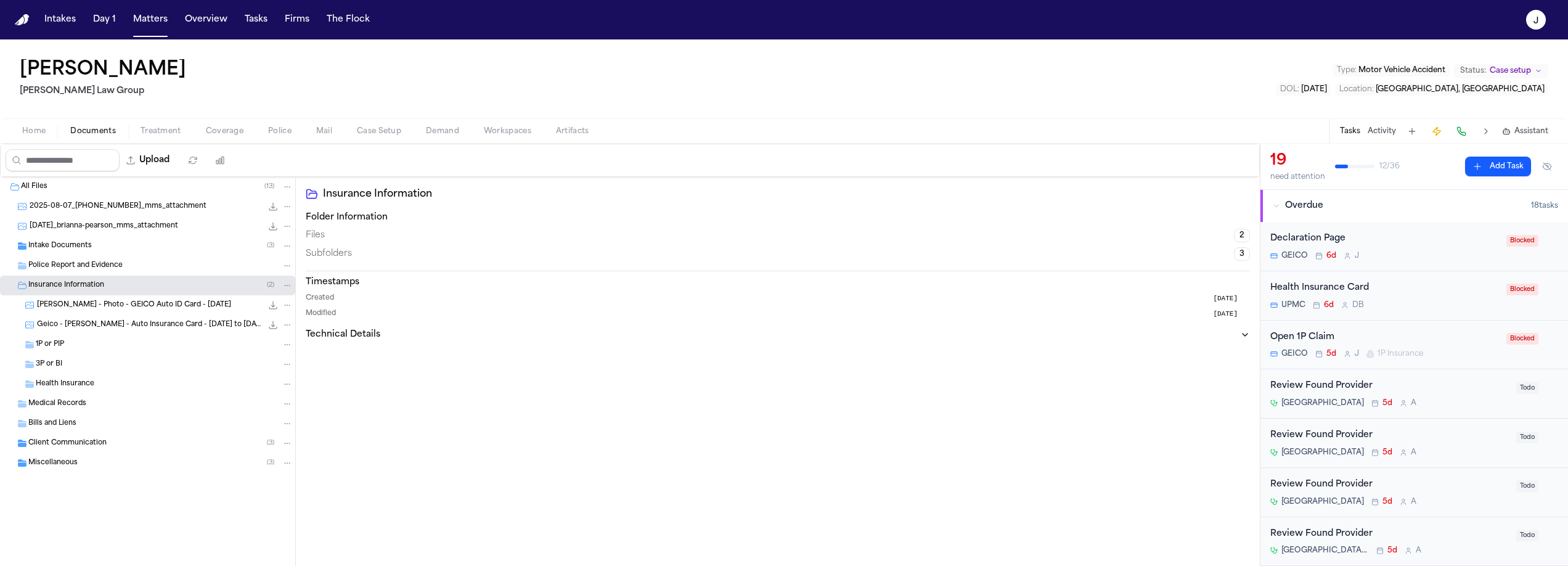
click at [64, 346] on span "1P or PIP" at bounding box center [50, 345] width 28 height 11
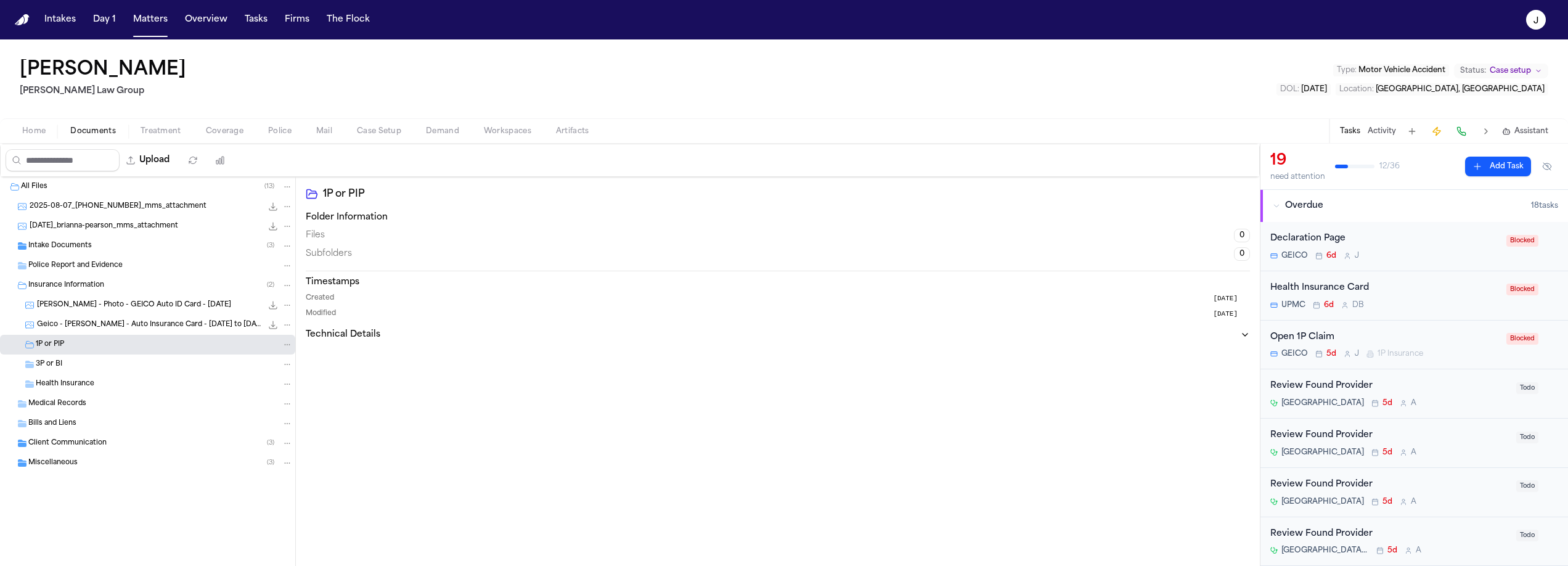
click at [59, 364] on span "3P or BI" at bounding box center [49, 365] width 27 height 11
click at [90, 309] on span "B. Pearson - Photo - GEICO Auto ID Card - 6.13.25" at bounding box center [134, 306] width 194 height 11
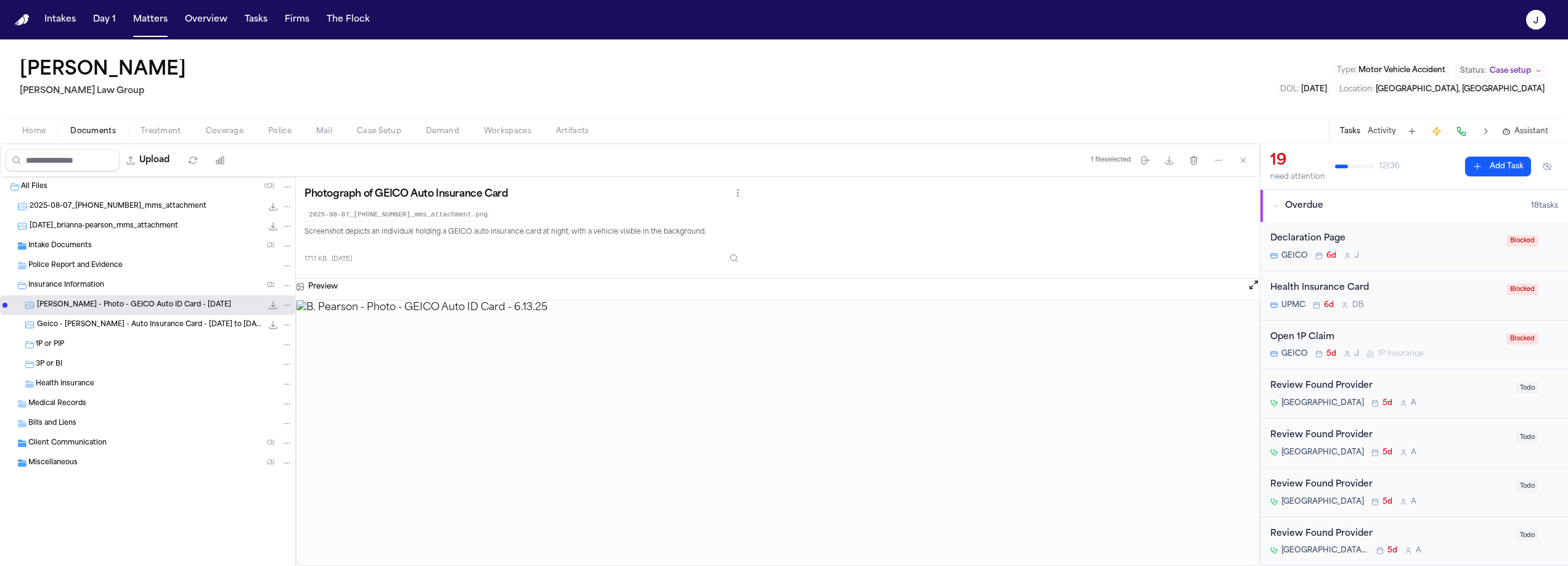
click at [161, 131] on span "Treatment" at bounding box center [161, 131] width 41 height 10
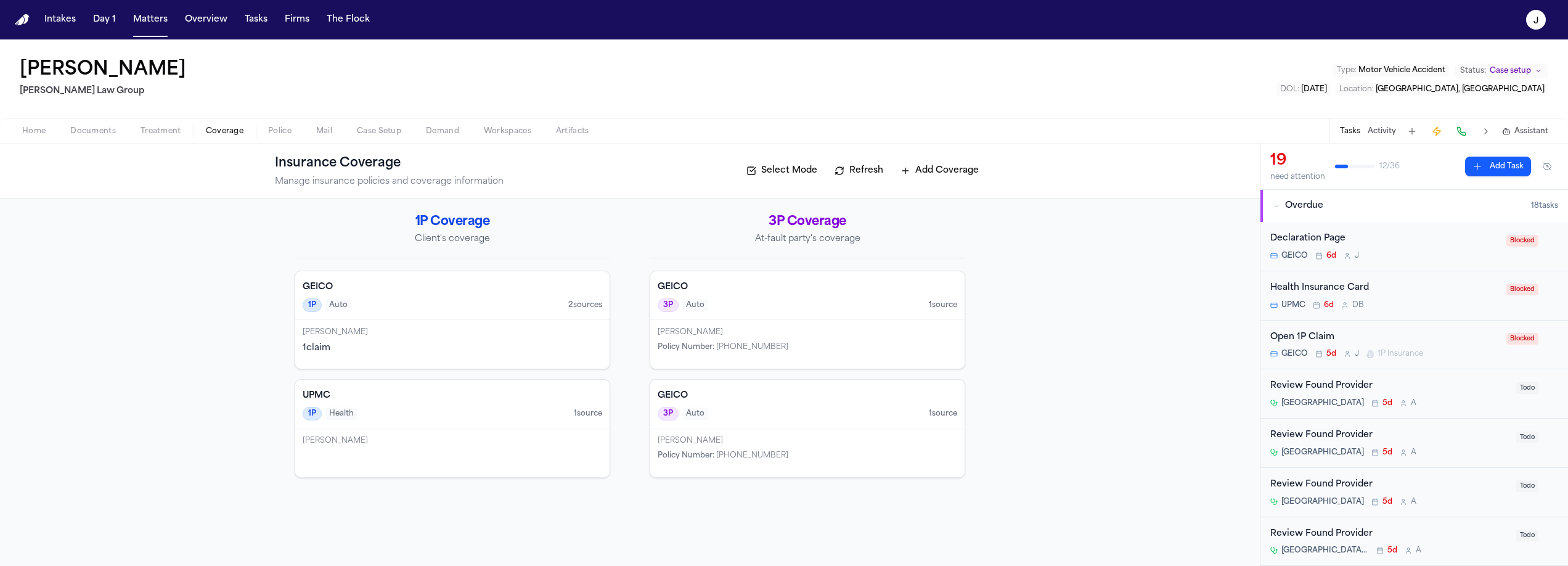
click at [238, 133] on span "Coverage" at bounding box center [225, 131] width 37 height 10
click at [156, 128] on span "Treatment" at bounding box center [161, 131] width 41 height 10
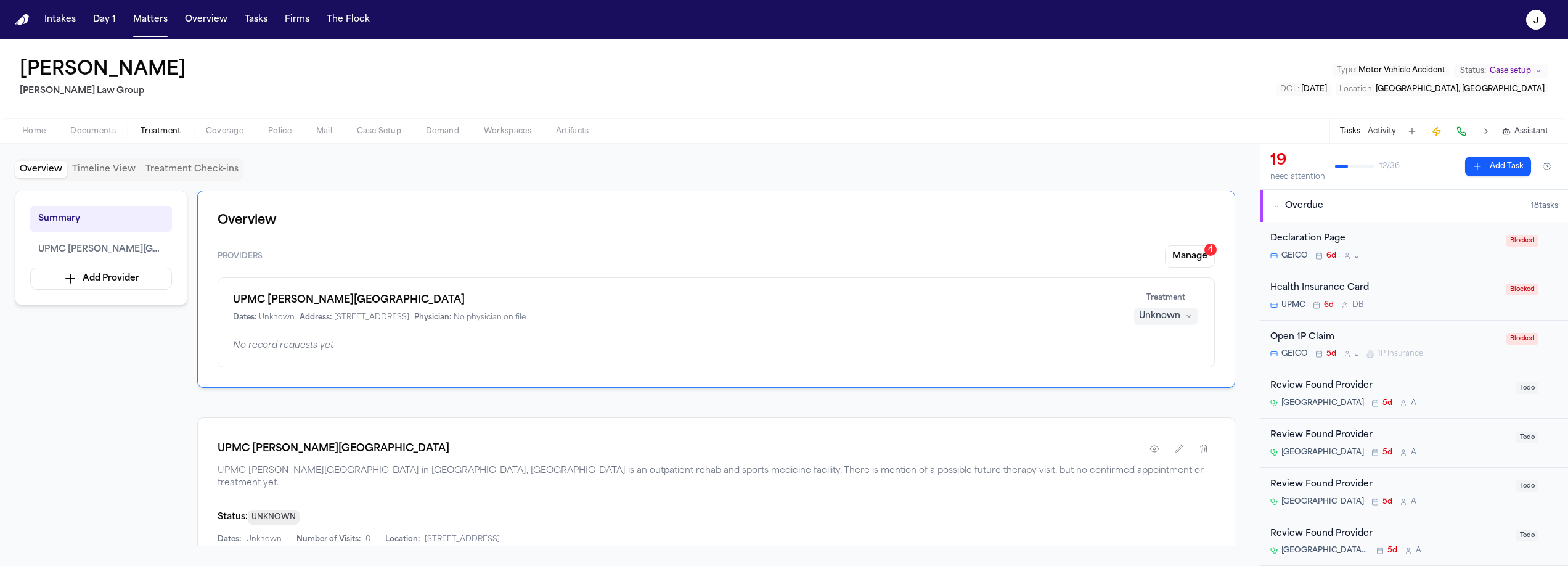
click at [104, 133] on span "Documents" at bounding box center [93, 131] width 46 height 10
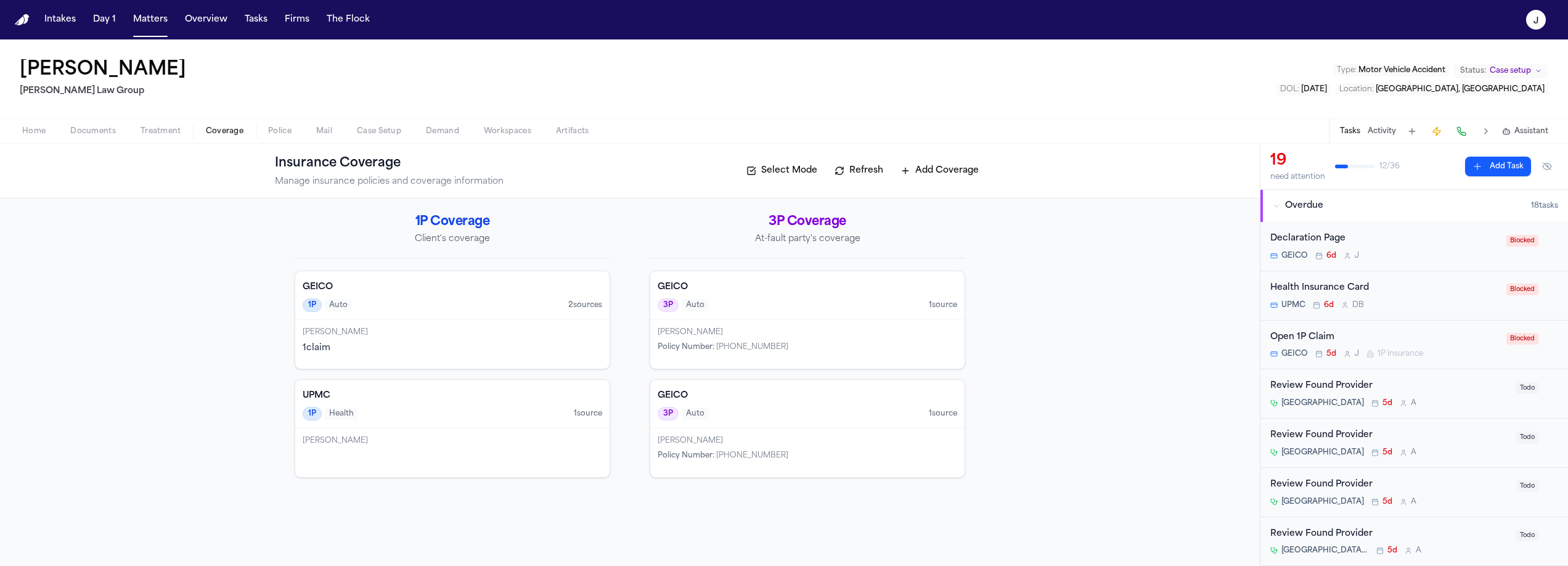
click at [210, 132] on span "Coverage" at bounding box center [225, 131] width 37 height 10
click at [401, 312] on div "GEICO 1P Auto 2 source s" at bounding box center [452, 295] width 314 height 49
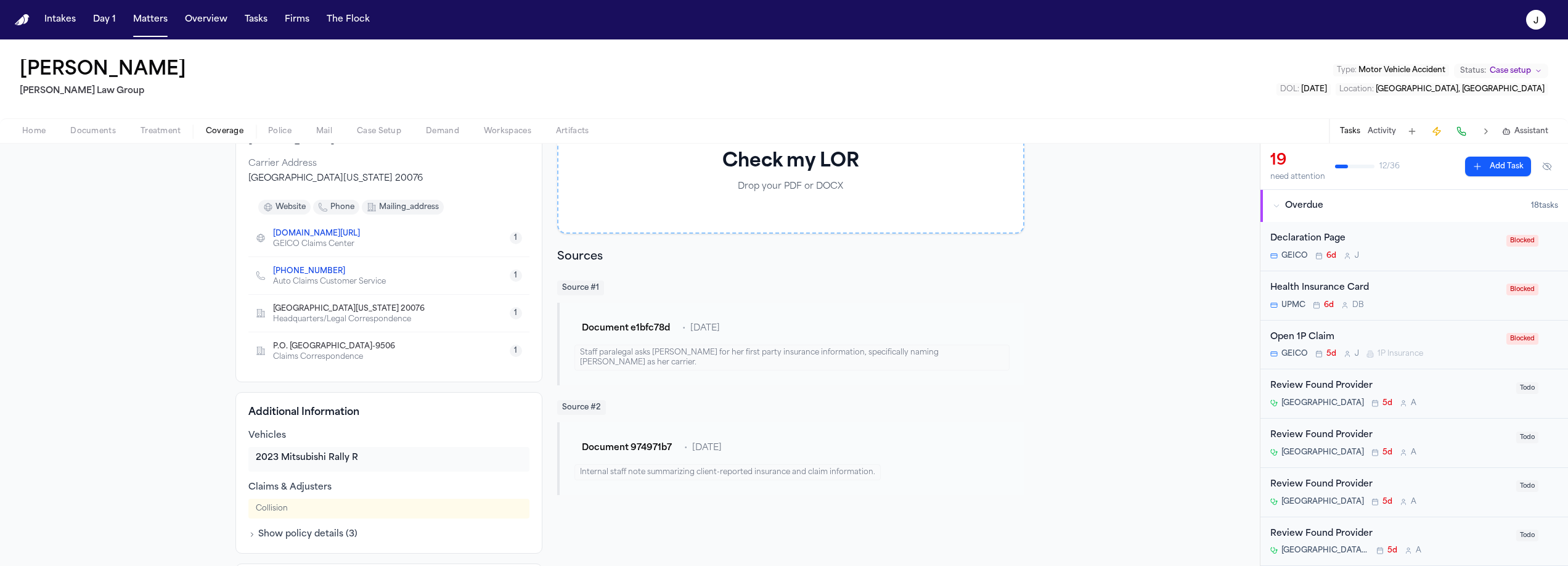
scroll to position [243, 0]
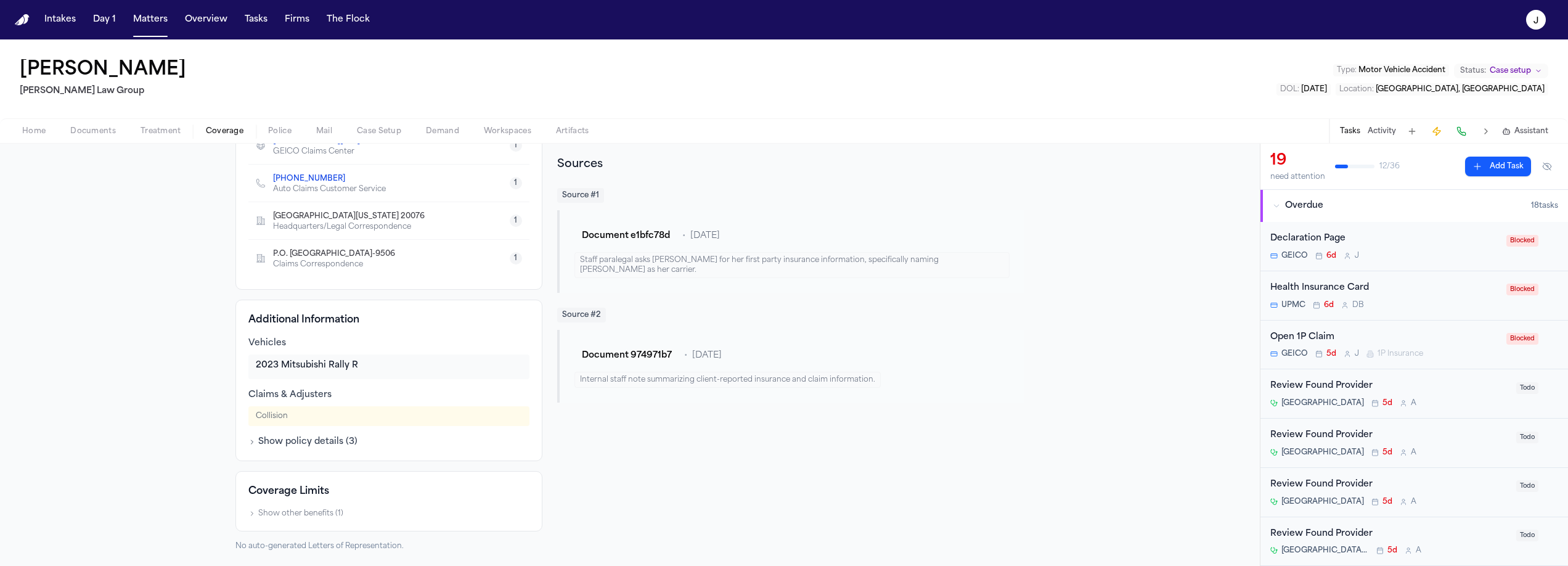
click at [152, 35] on nav "Intakes Day 1 Matters Overview Tasks Firms The Flock J" at bounding box center [784, 19] width 1568 height 40
click at [157, 9] on button "Matters" at bounding box center [151, 19] width 44 height 22
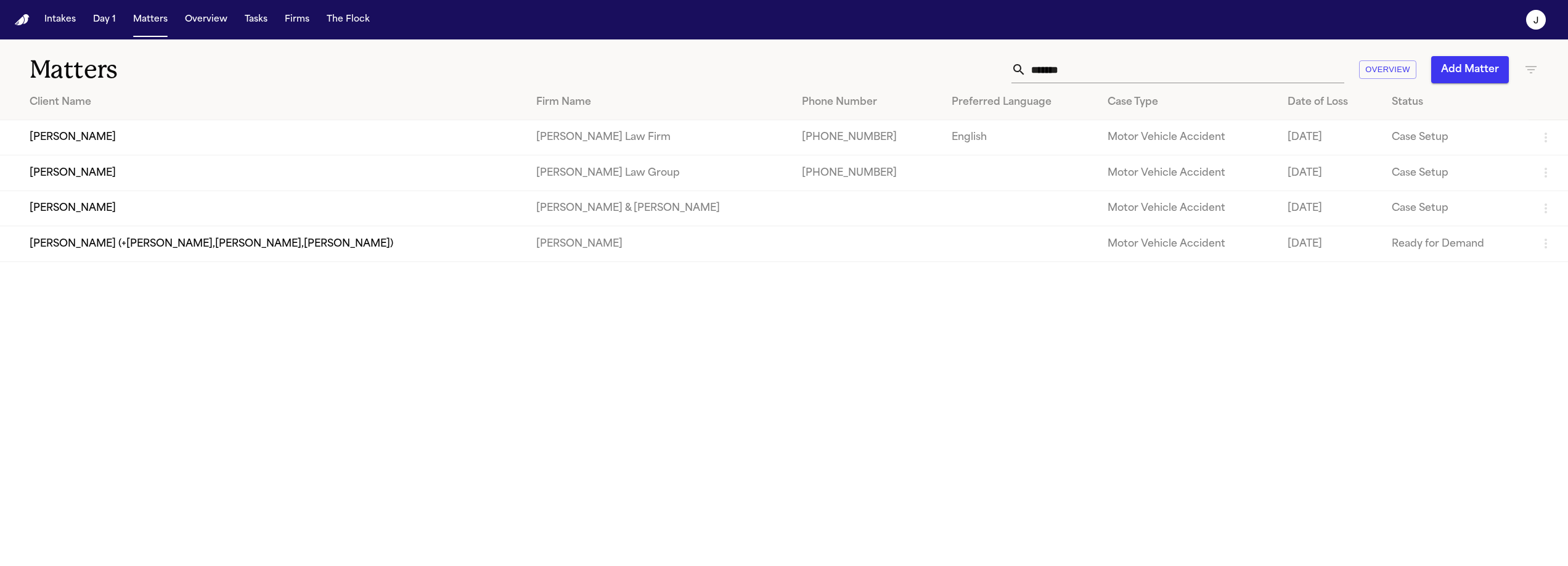
click at [1079, 70] on input "*******" at bounding box center [1185, 69] width 318 height 27
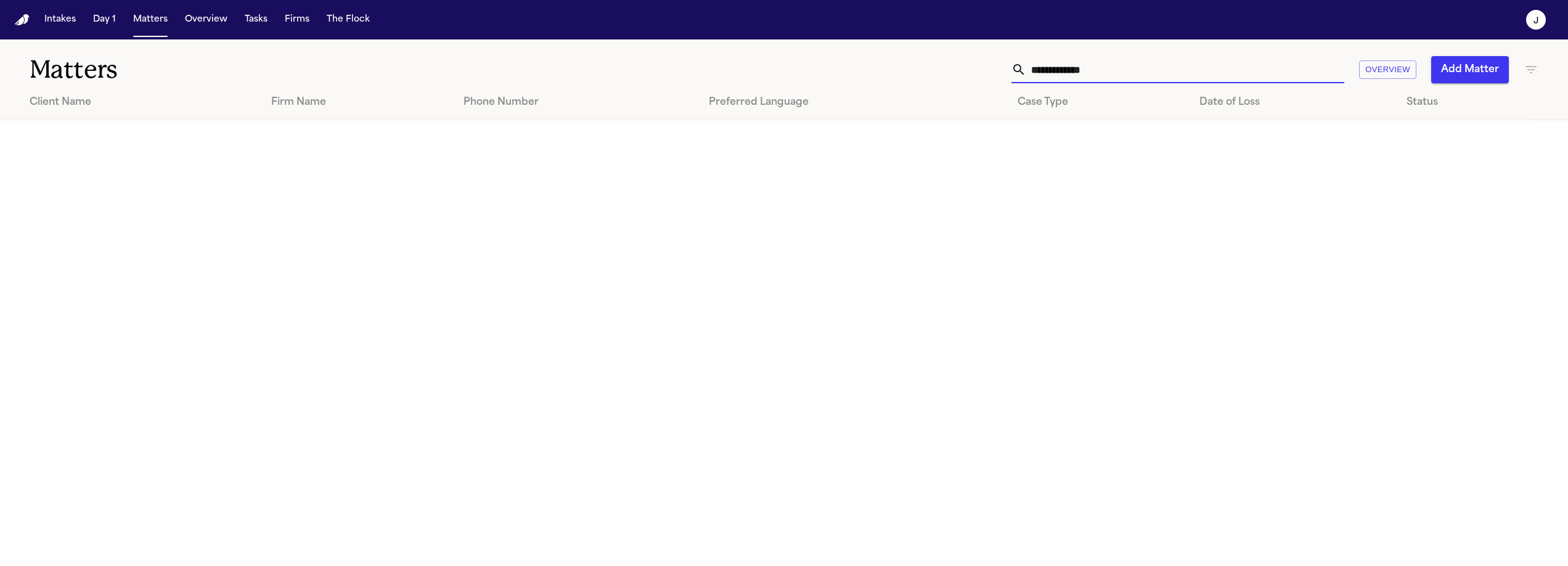
click at [1108, 71] on input "**********" at bounding box center [1185, 69] width 318 height 27
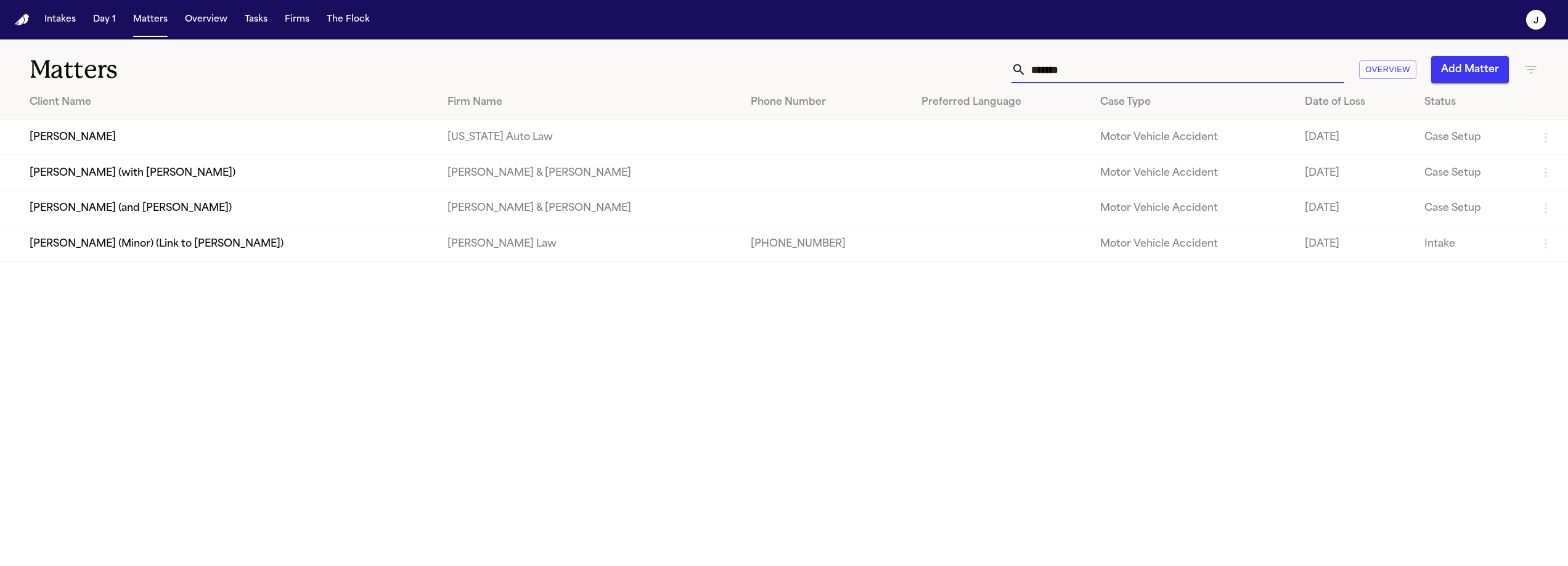
type input "******"
click at [220, 131] on td "Shamar Brown" at bounding box center [219, 138] width 437 height 35
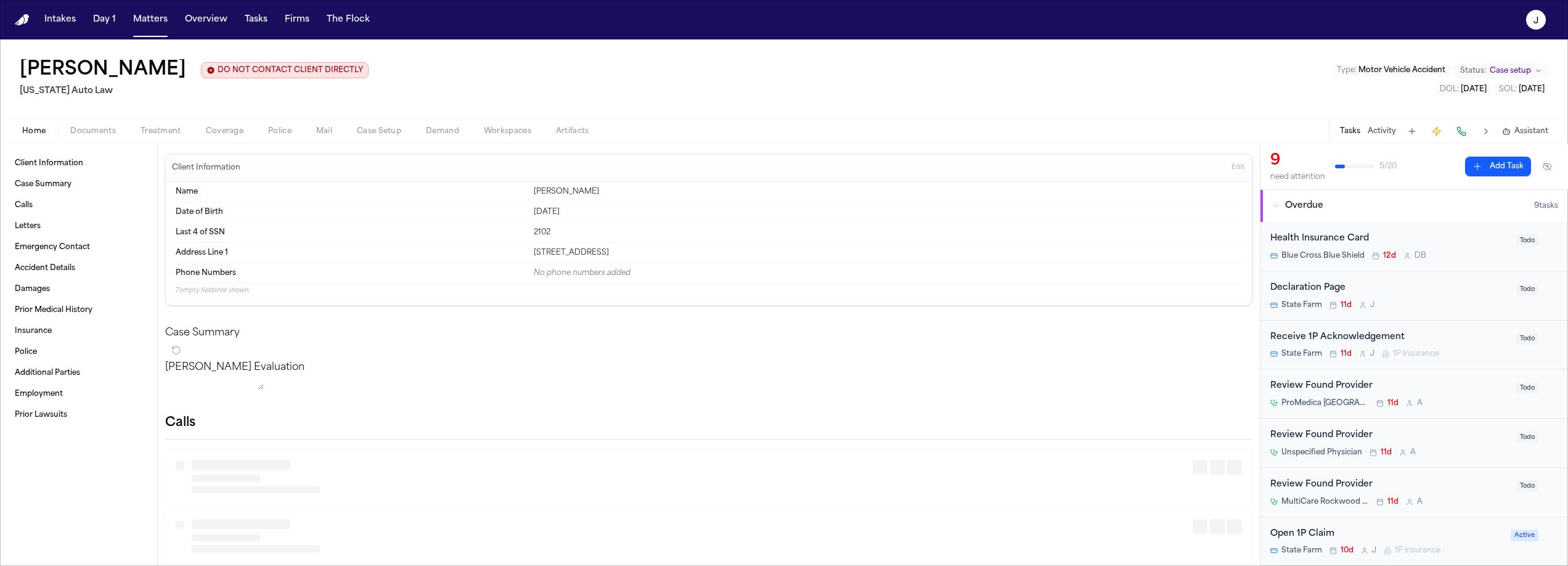
click at [224, 132] on span "Coverage" at bounding box center [225, 131] width 37 height 10
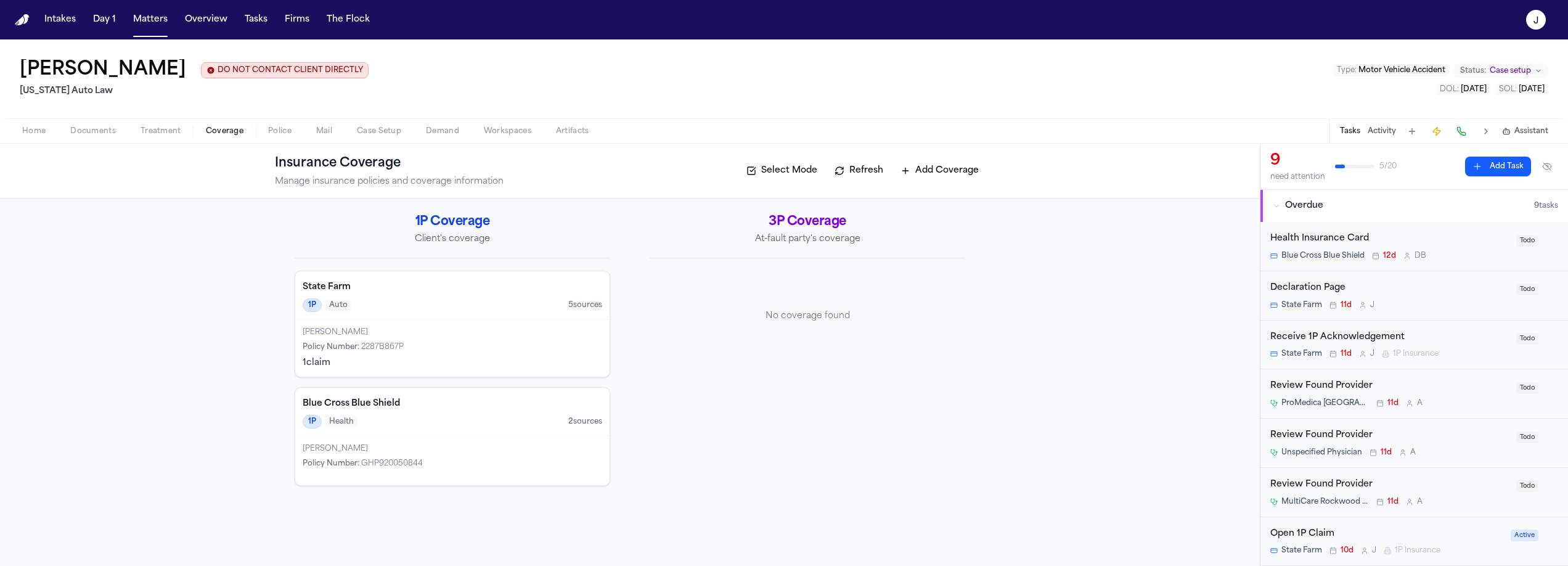
click at [506, 322] on div "Shamar Brown Policy Number : 2287B867P 1 claim" at bounding box center [452, 348] width 314 height 57
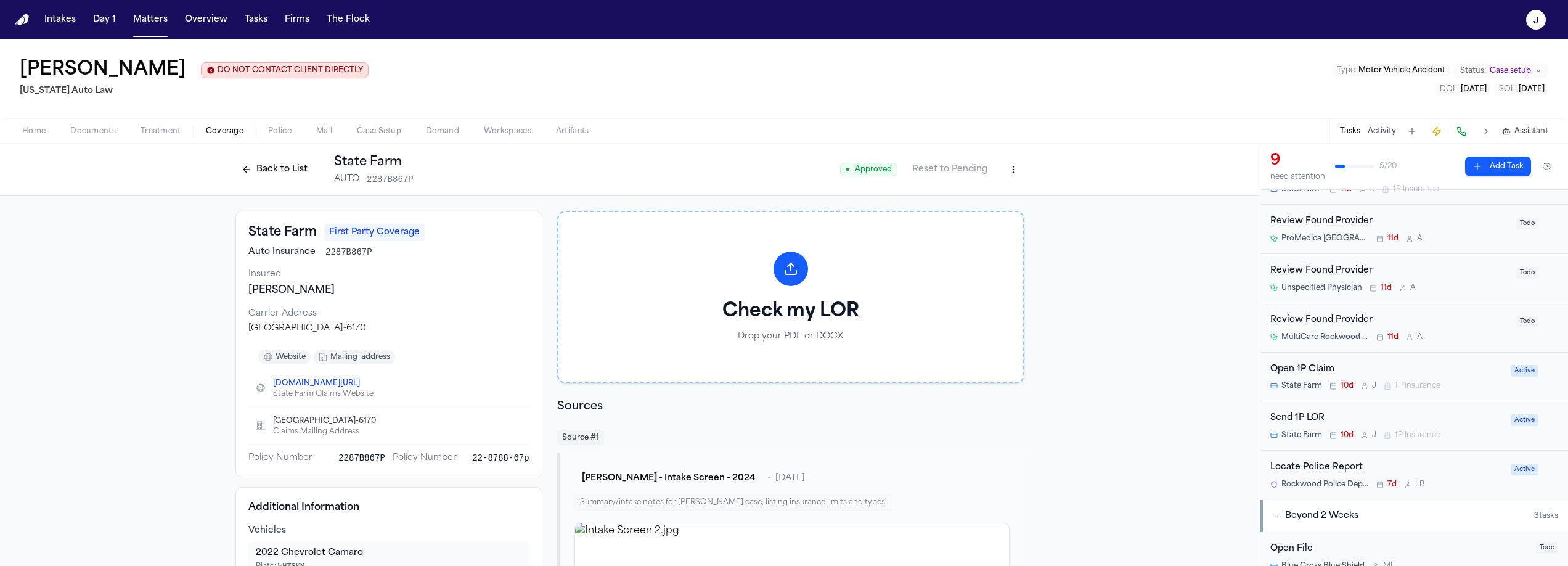
scroll to position [167, 0]
click at [1441, 372] on div "Open 1P Claim" at bounding box center [1386, 367] width 233 height 14
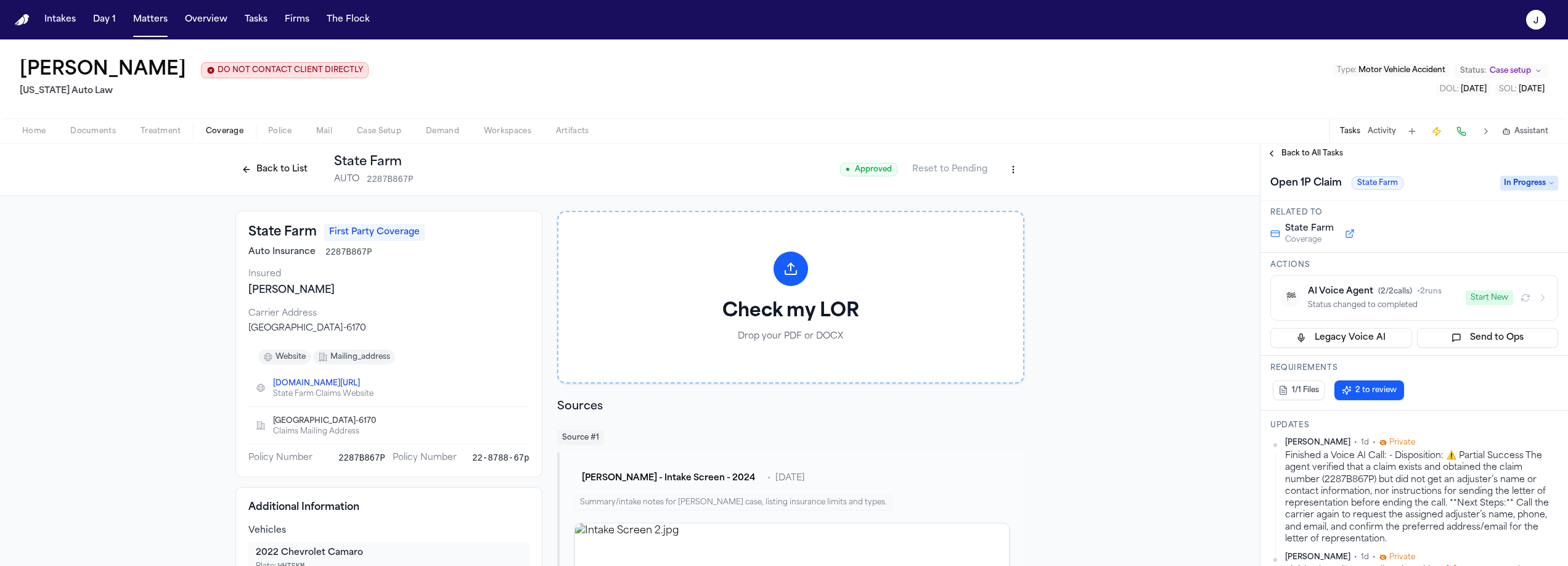
scroll to position [42, 0]
click at [1468, 304] on button "Start New" at bounding box center [1490, 299] width 48 height 15
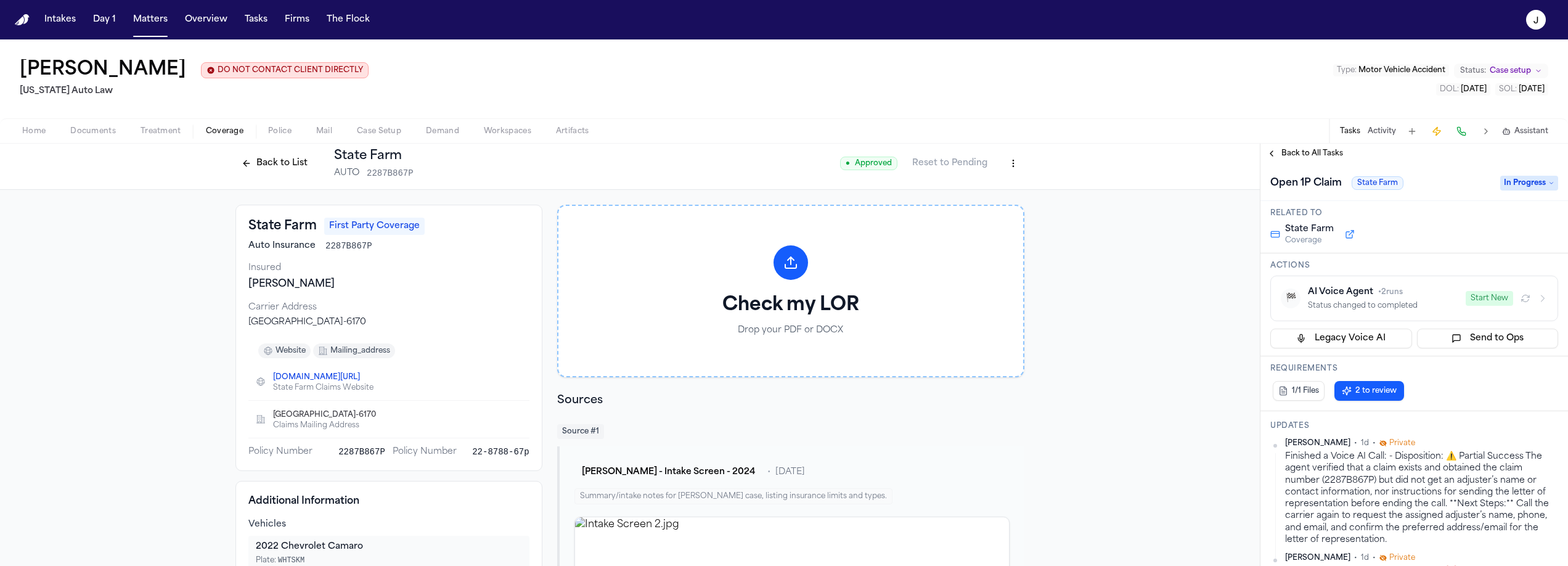
scroll to position [0, 0]
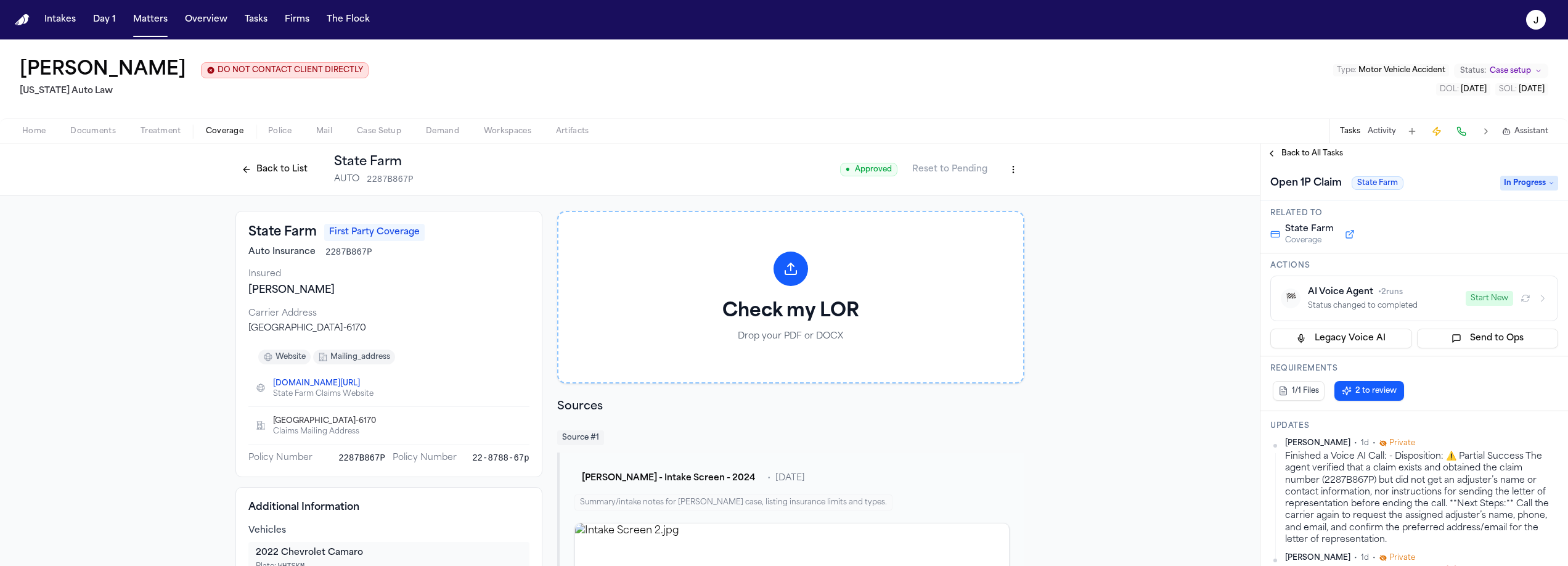
click at [274, 159] on div "Back to List State Farm AUTO 2287B867P" at bounding box center [324, 169] width 178 height 32
click at [274, 168] on button "Back to List" at bounding box center [274, 169] width 78 height 19
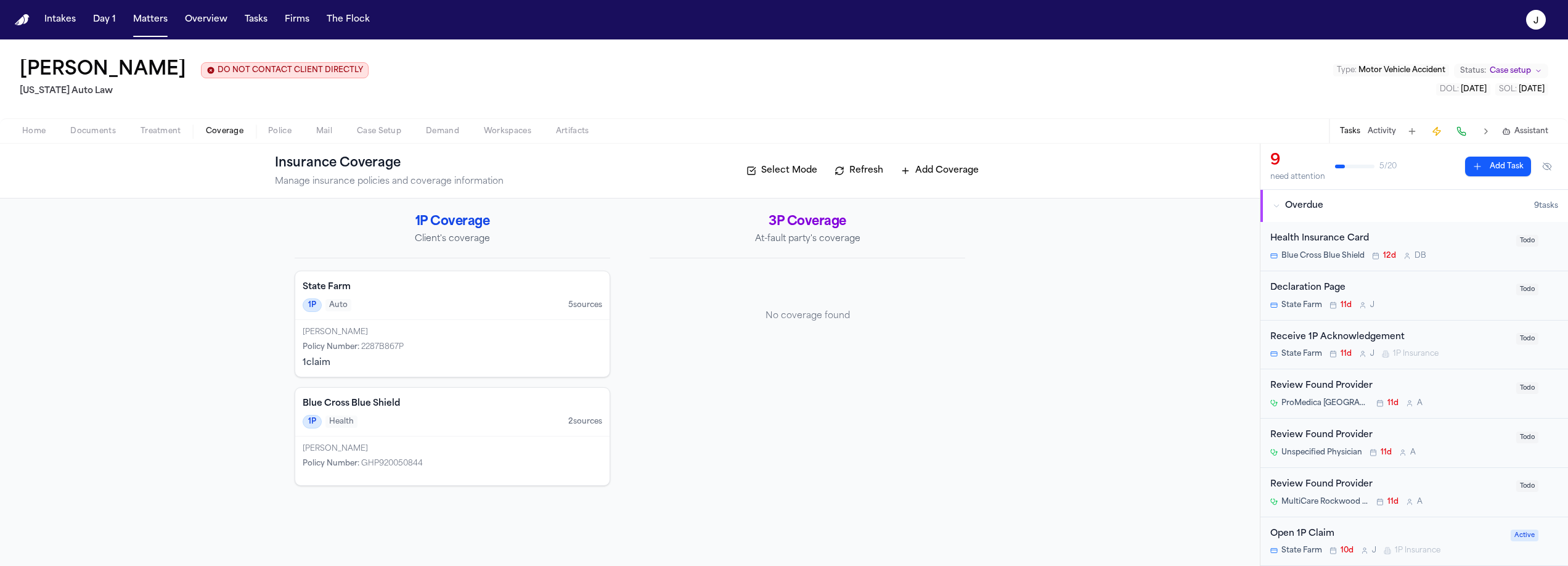
click at [443, 327] on div "Shamar Brown Policy Number : 2287B867P 1 claim" at bounding box center [452, 348] width 314 height 57
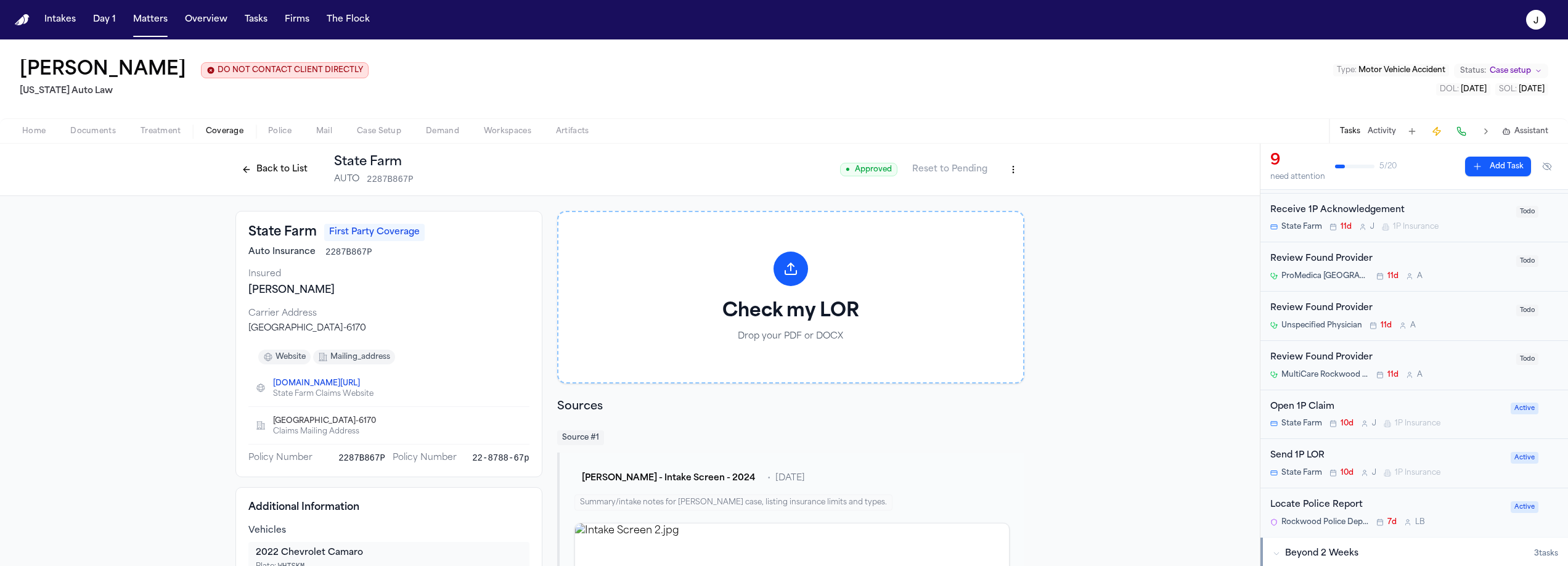
scroll to position [134, 0]
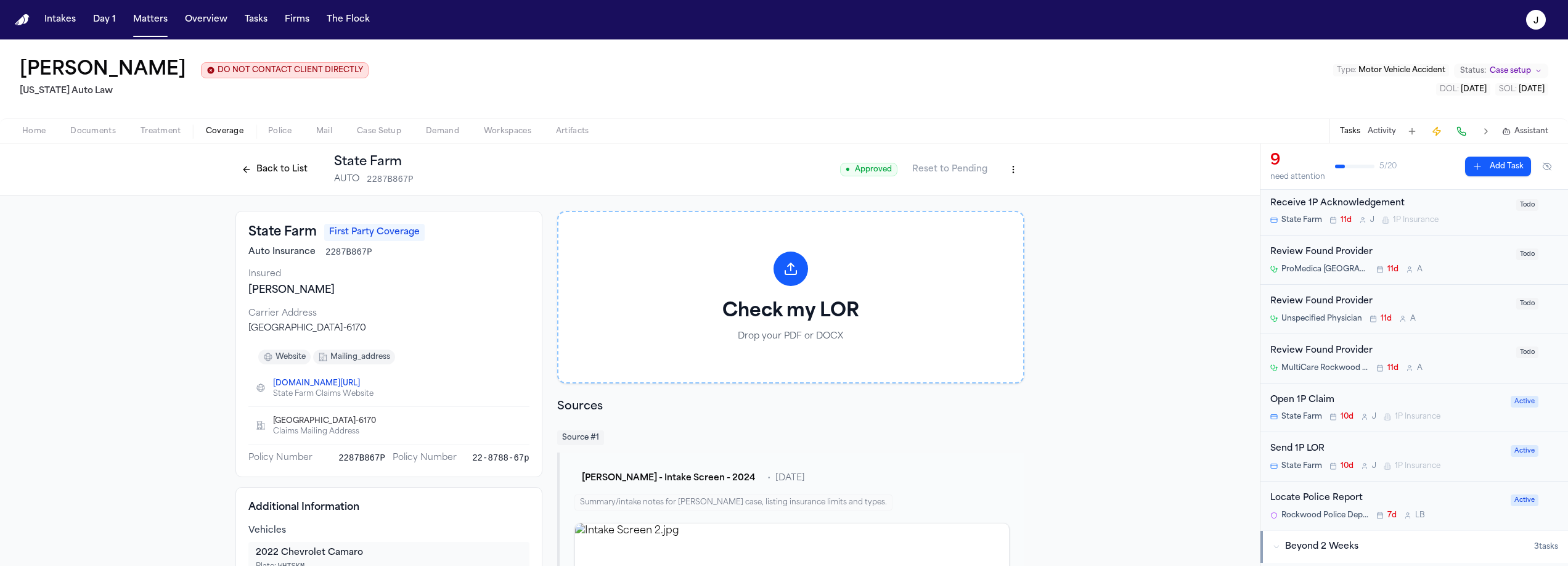
click at [1407, 404] on div "Open 1P Claim" at bounding box center [1386, 400] width 233 height 14
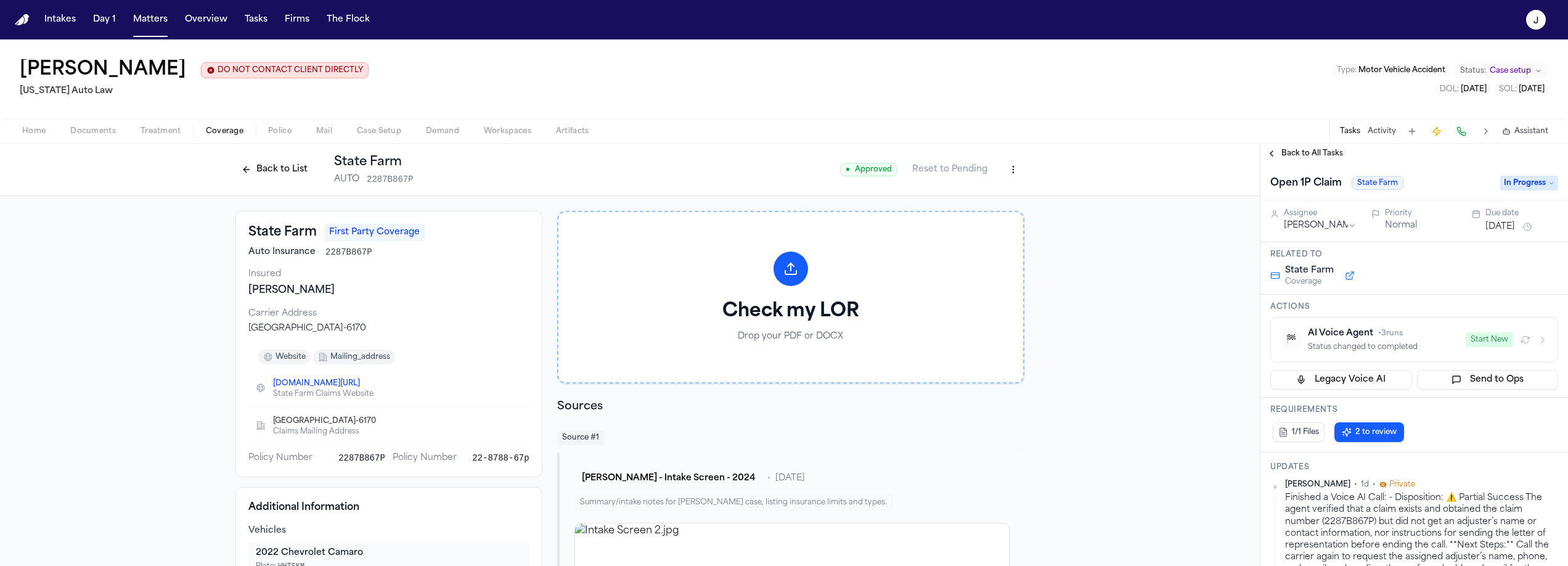
click at [1539, 183] on span "In Progress" at bounding box center [1529, 182] width 58 height 15
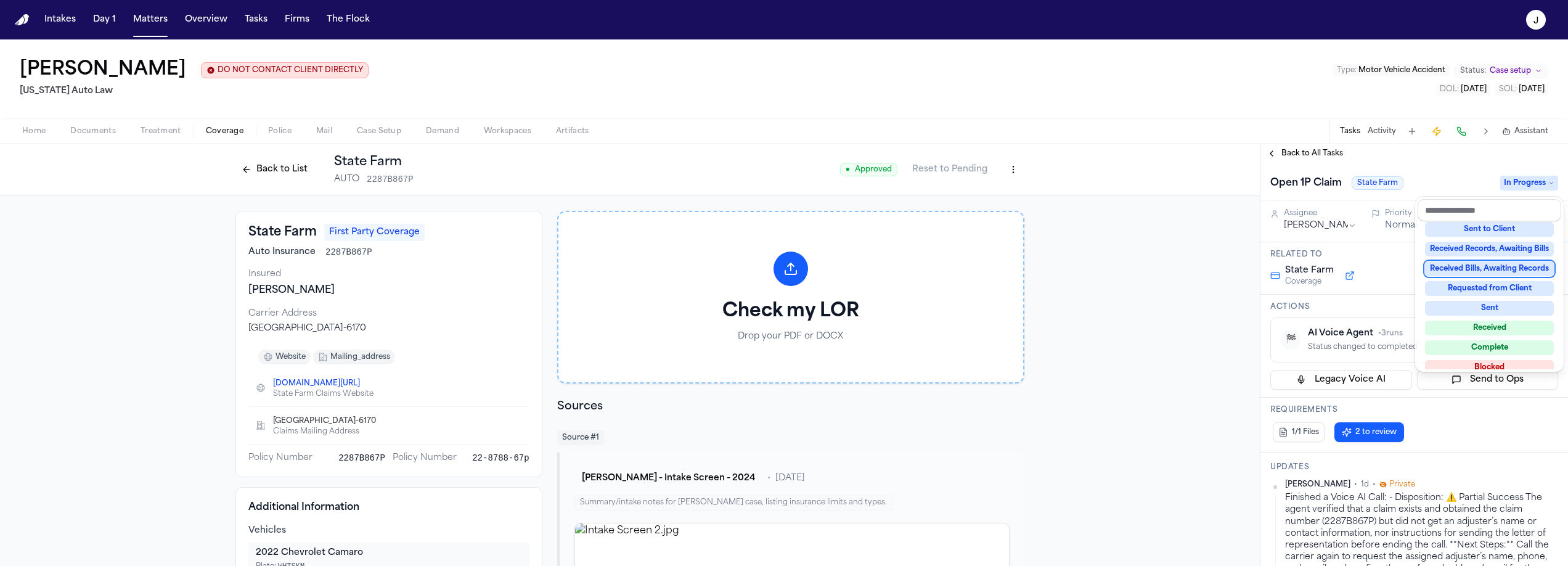
scroll to position [192, 0]
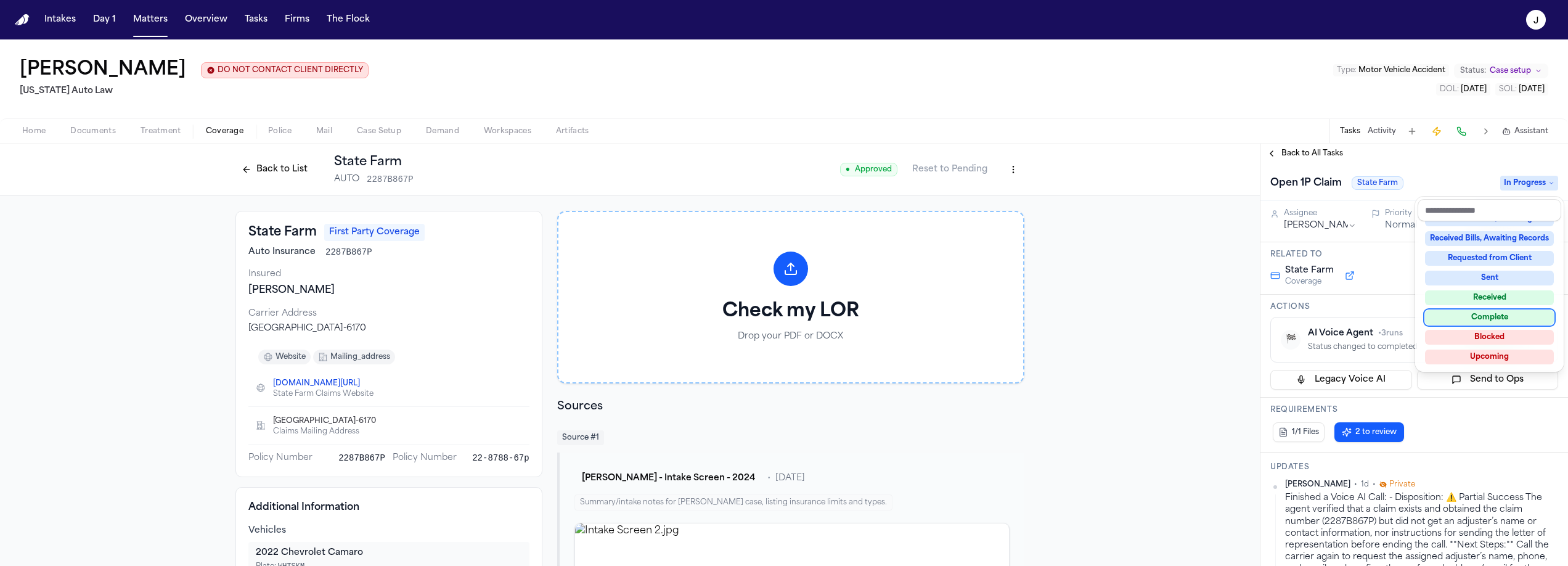
click at [1498, 314] on div "Complete" at bounding box center [1490, 317] width 129 height 15
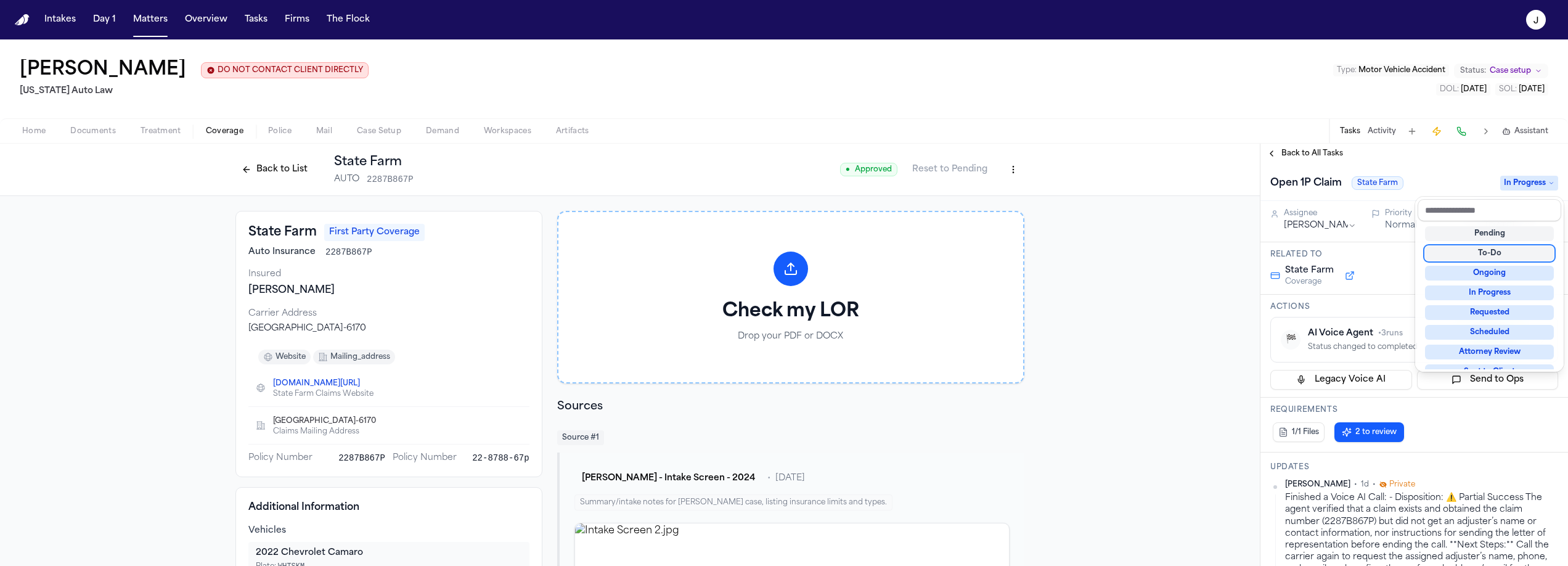
scroll to position [5, 0]
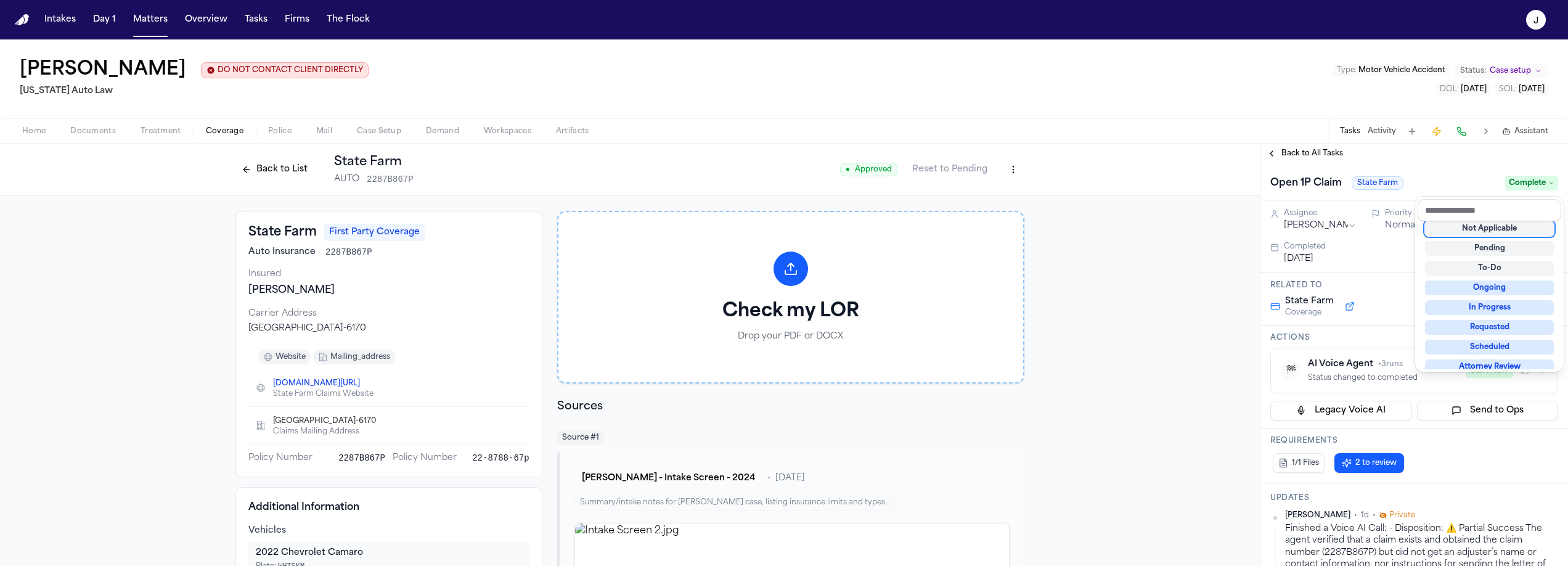
click at [1308, 158] on div "Back to All Tasks Open 1P Claim State Farm Complete Assignee Jacqueline Priorit…" at bounding box center [1414, 354] width 307 height 423
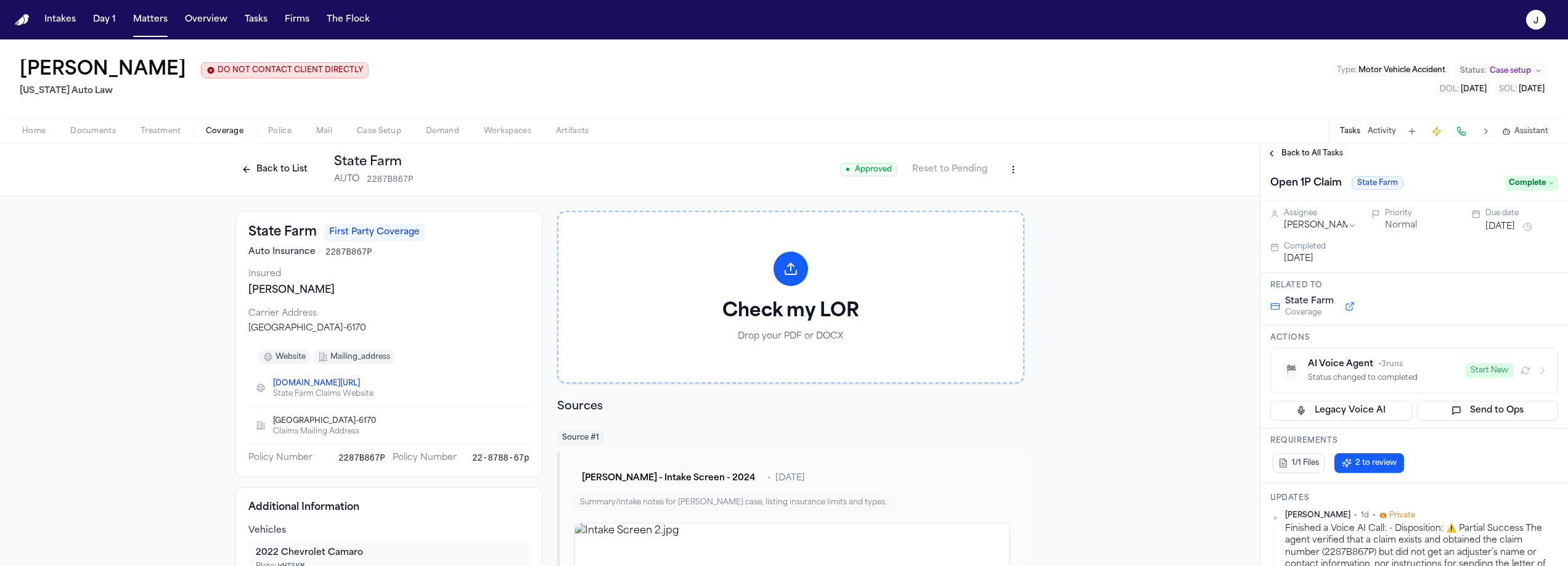
click at [1307, 158] on span "Back to All Tasks" at bounding box center [1312, 153] width 62 height 10
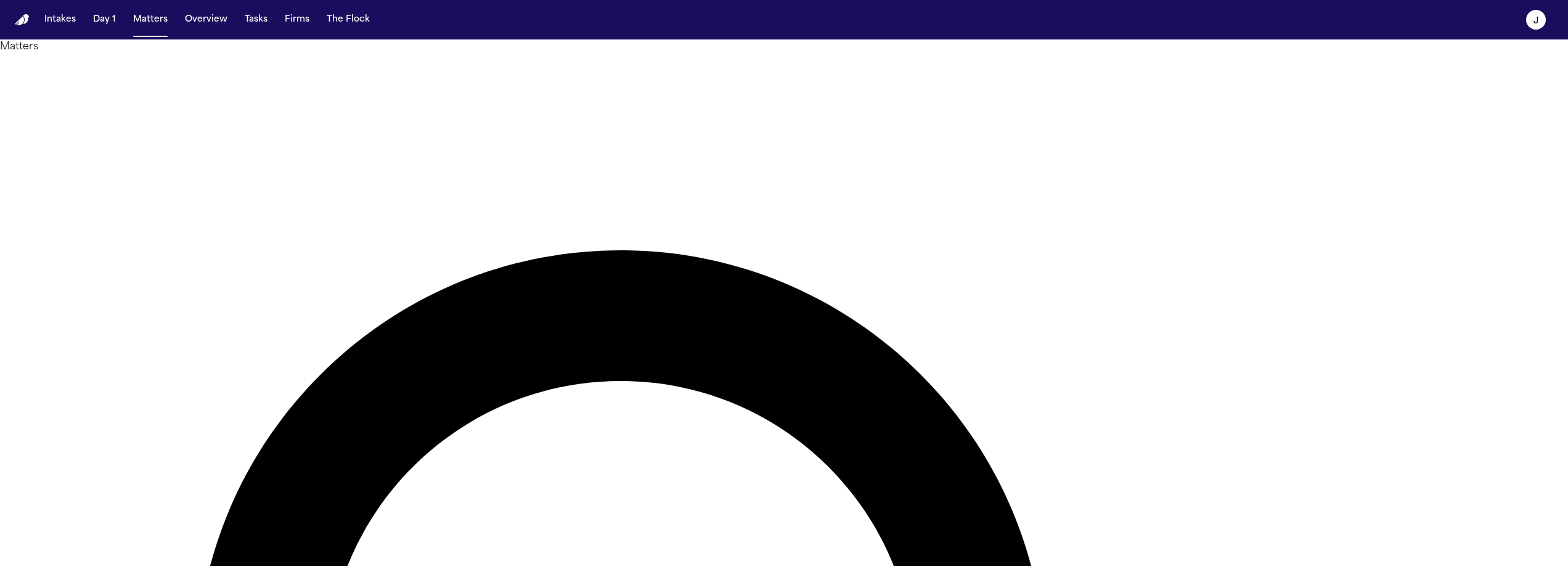
type input "*****"
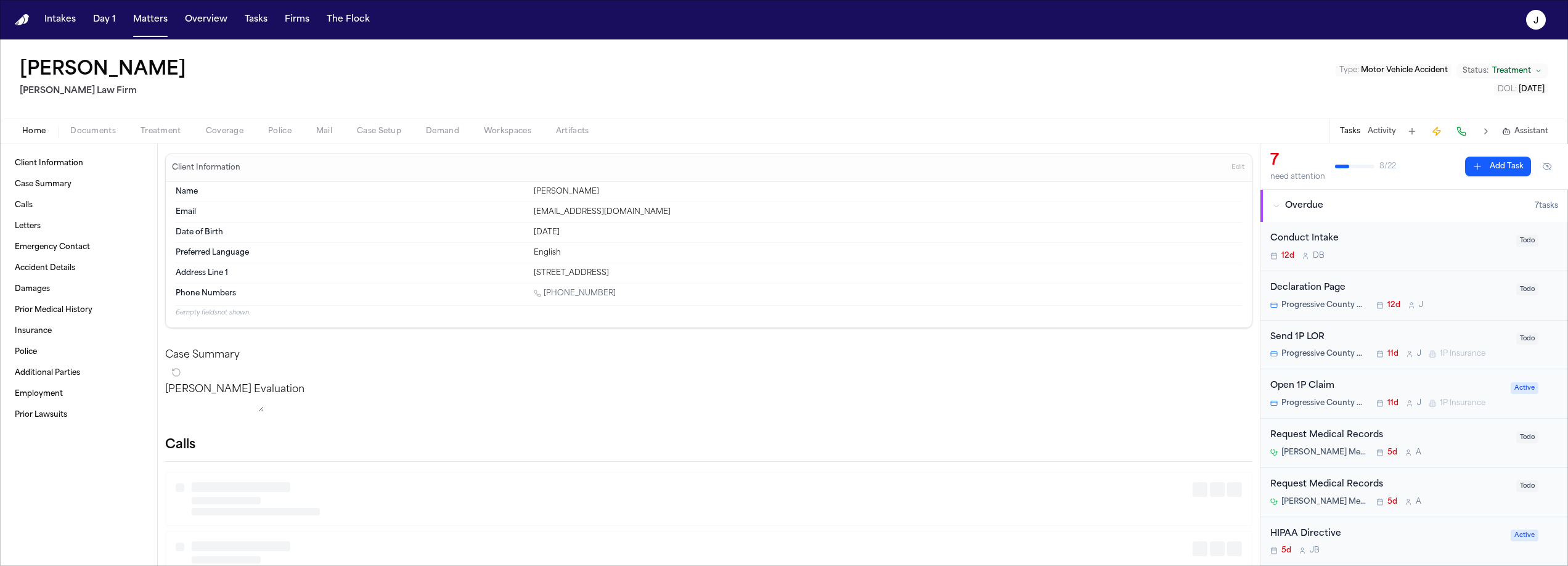
click at [226, 127] on span "Coverage" at bounding box center [225, 131] width 37 height 10
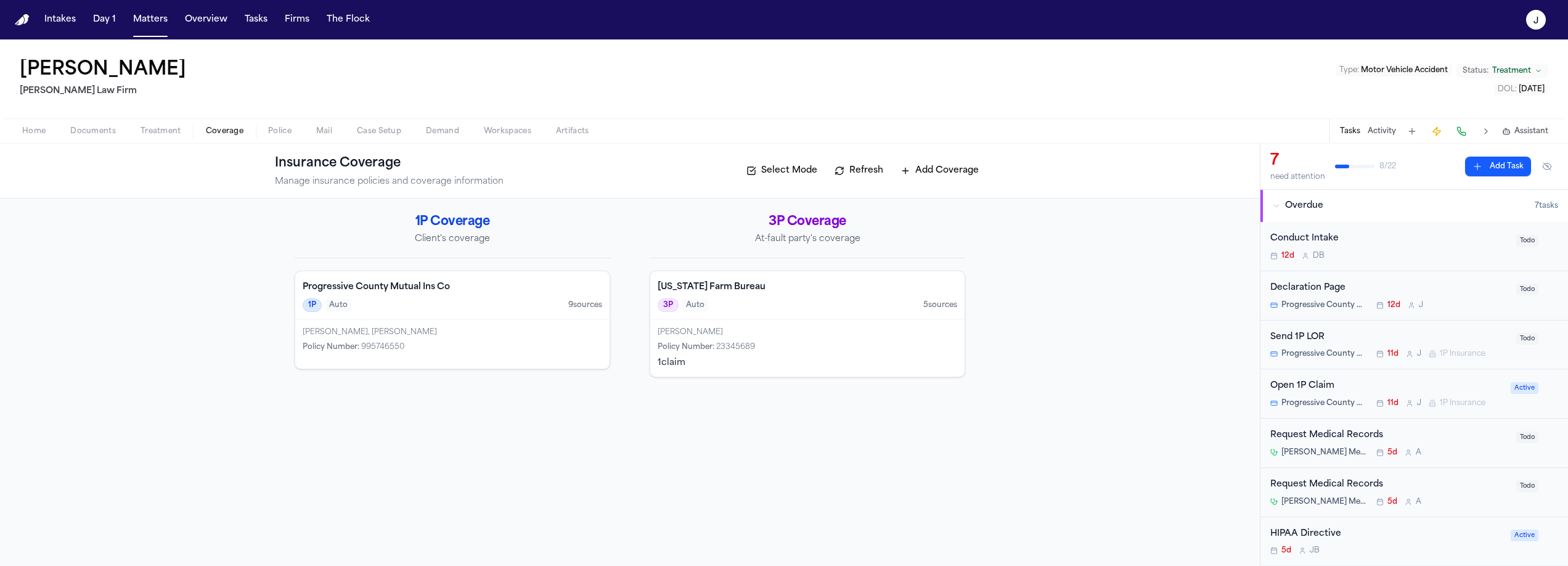
click at [1364, 388] on div "Open 1P Claim" at bounding box center [1386, 386] width 233 height 14
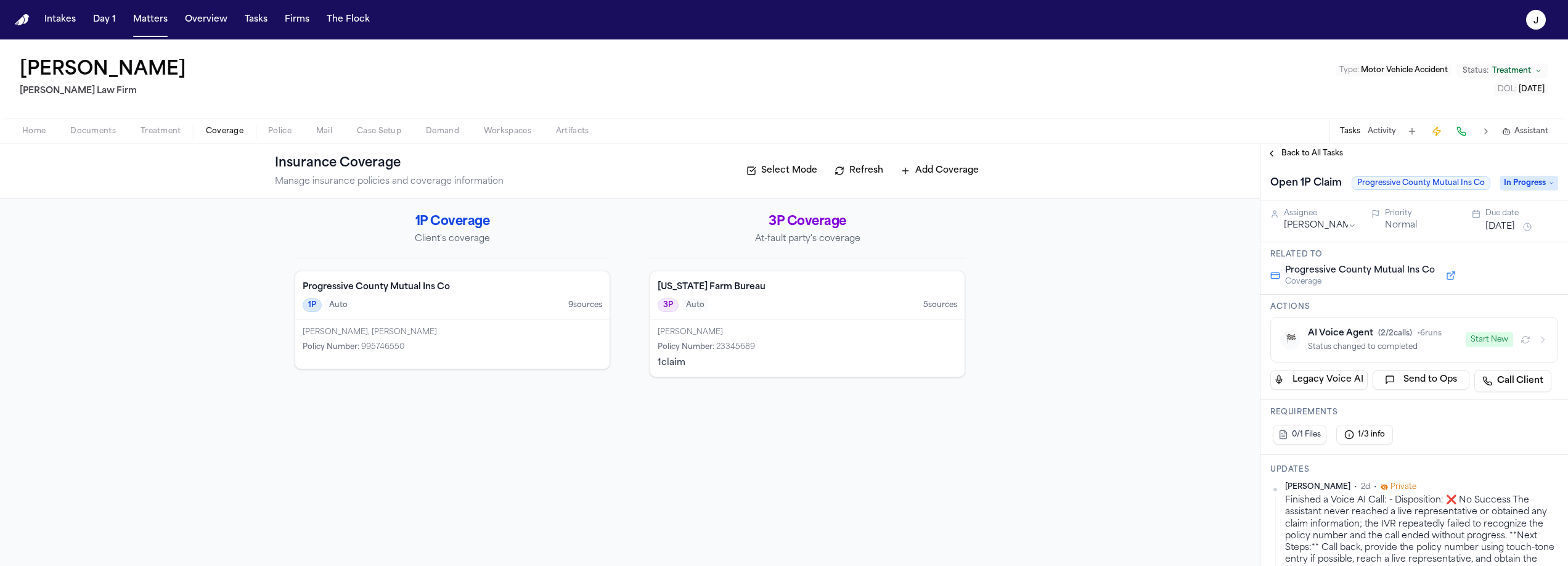
click at [1484, 343] on button "Start New" at bounding box center [1490, 339] width 48 height 15
click at [1538, 338] on icon "button" at bounding box center [1542, 339] width 10 height 10
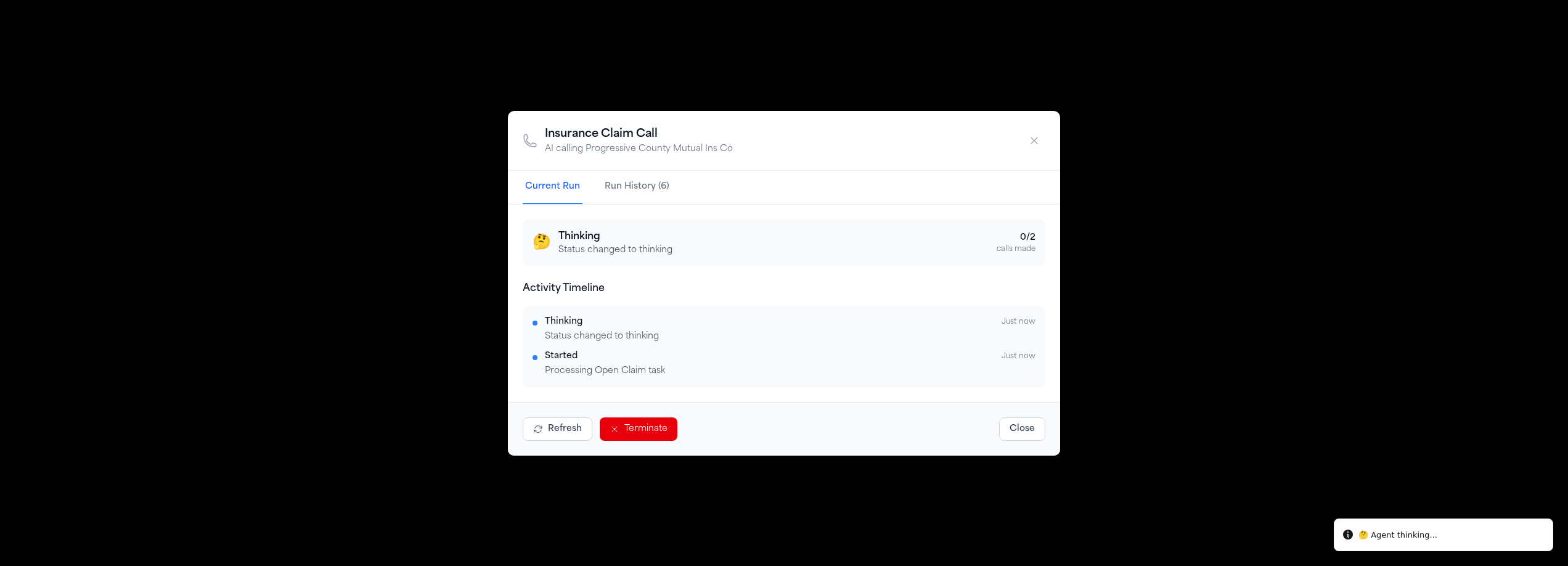
click at [1036, 141] on icon "button" at bounding box center [1034, 141] width 12 height 12
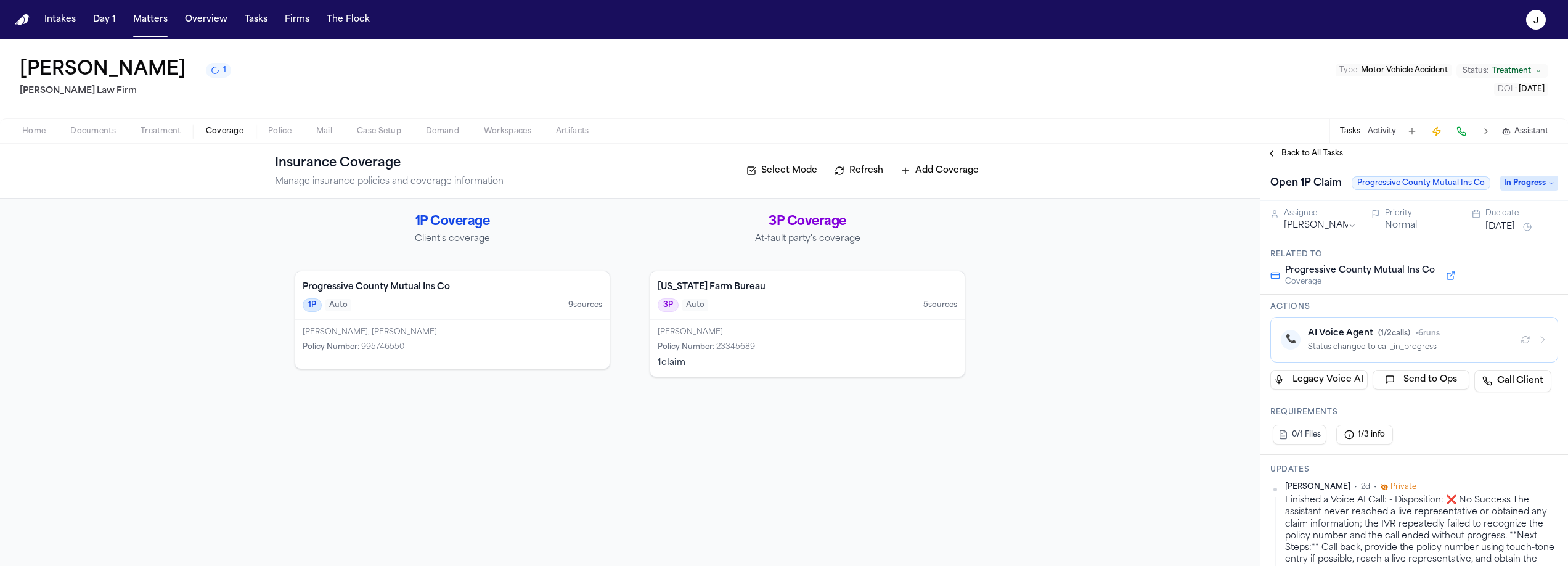
click at [522, 298] on div "Progressive County Mutual Ins Co 1P Auto 9 source s" at bounding box center [452, 295] width 314 height 49
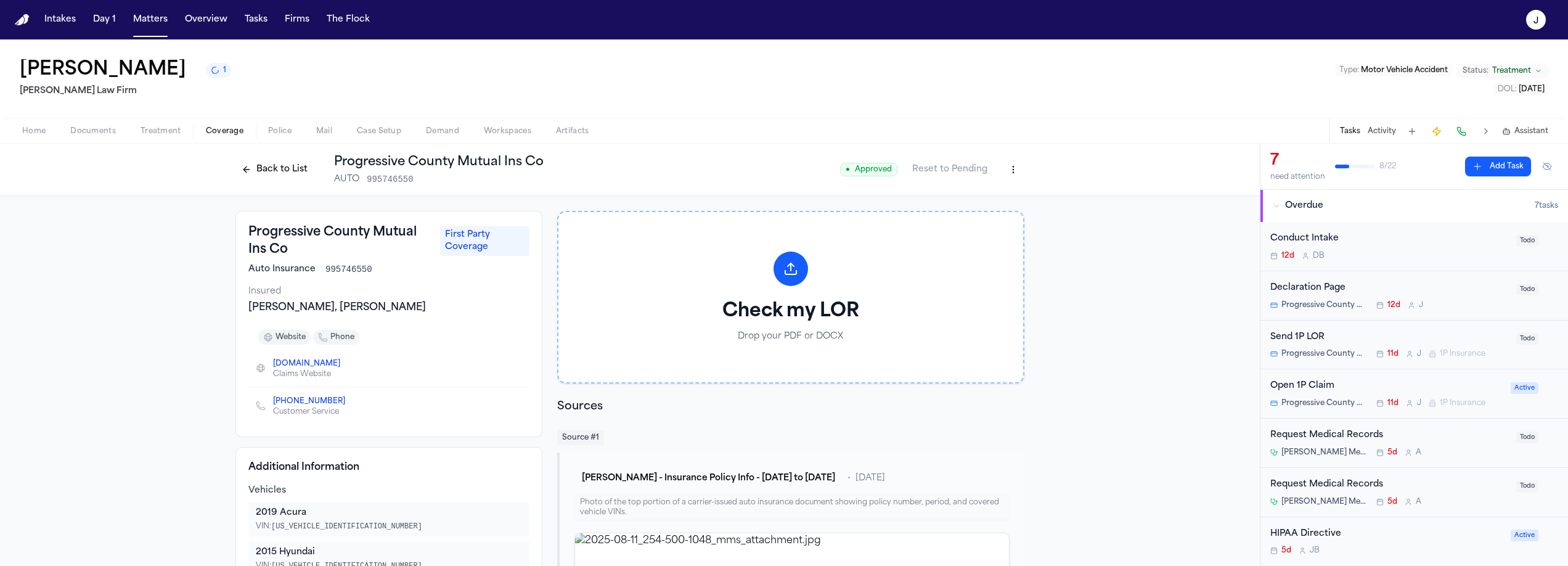
click at [170, 18] on div "Intakes Day 1 Matters Overview Tasks Firms The Flock" at bounding box center [207, 19] width 336 height 22
click at [166, 16] on button "Matters" at bounding box center [151, 19] width 44 height 22
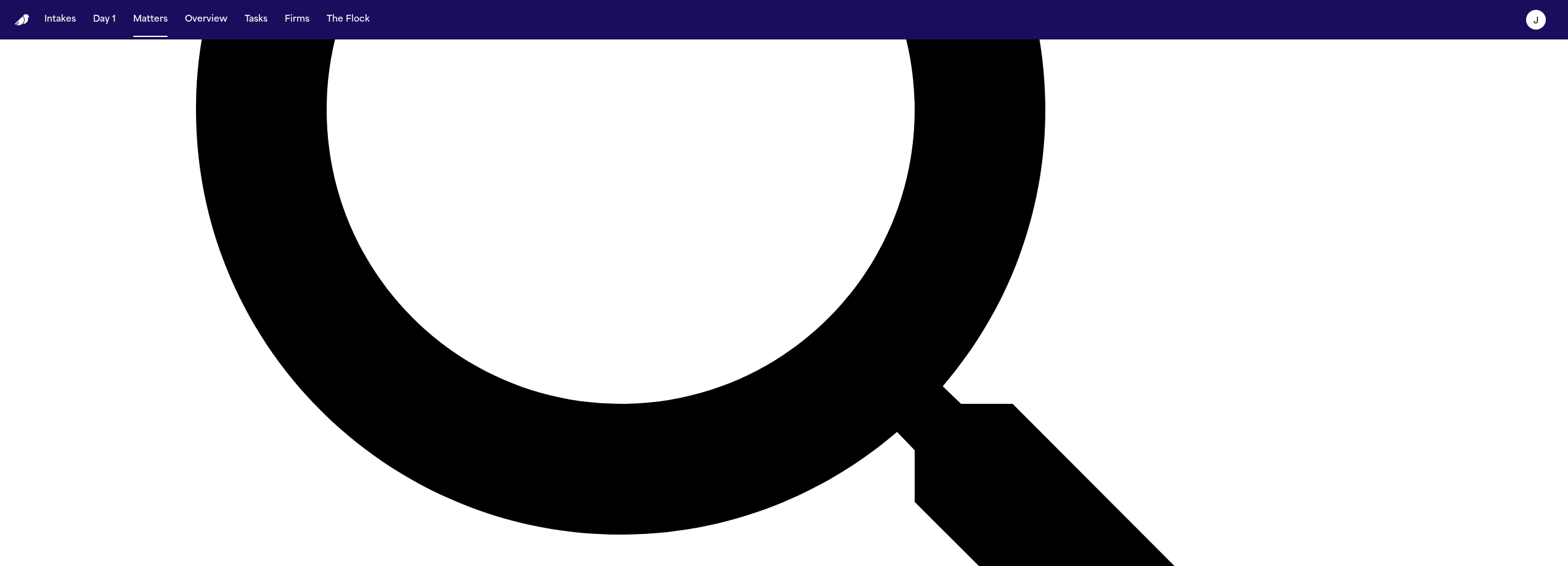
scroll to position [533, 0]
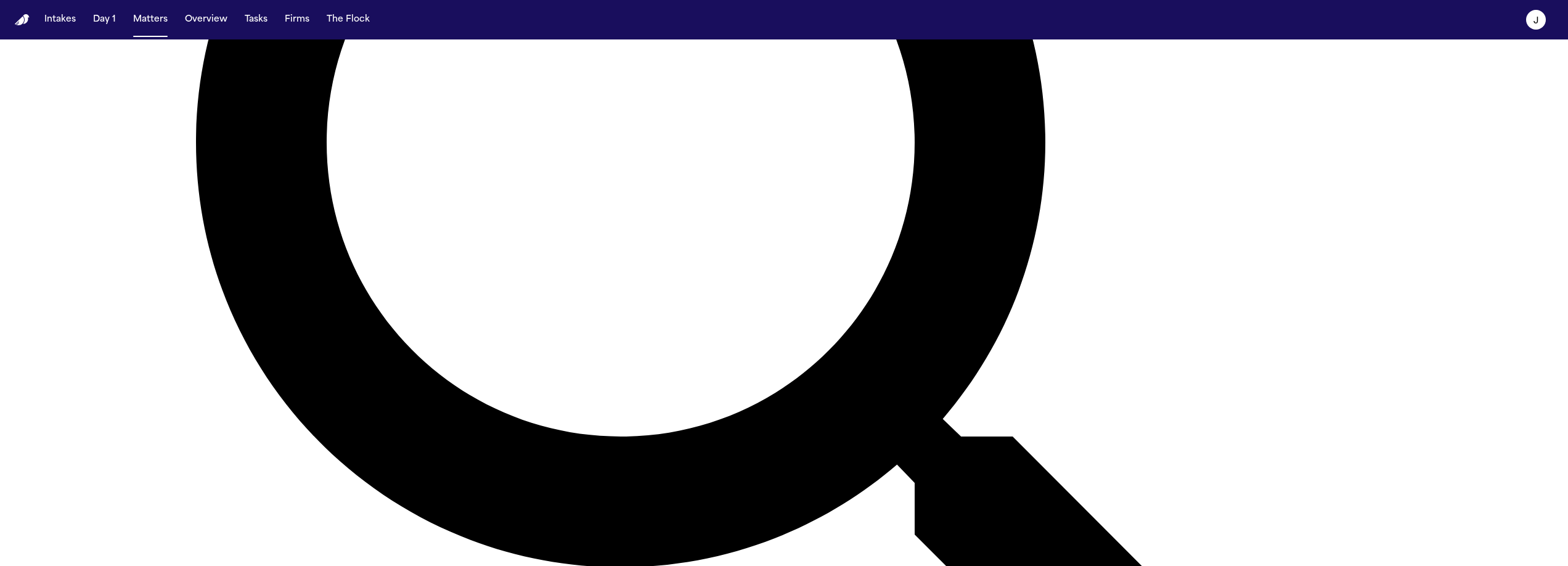
type input "***"
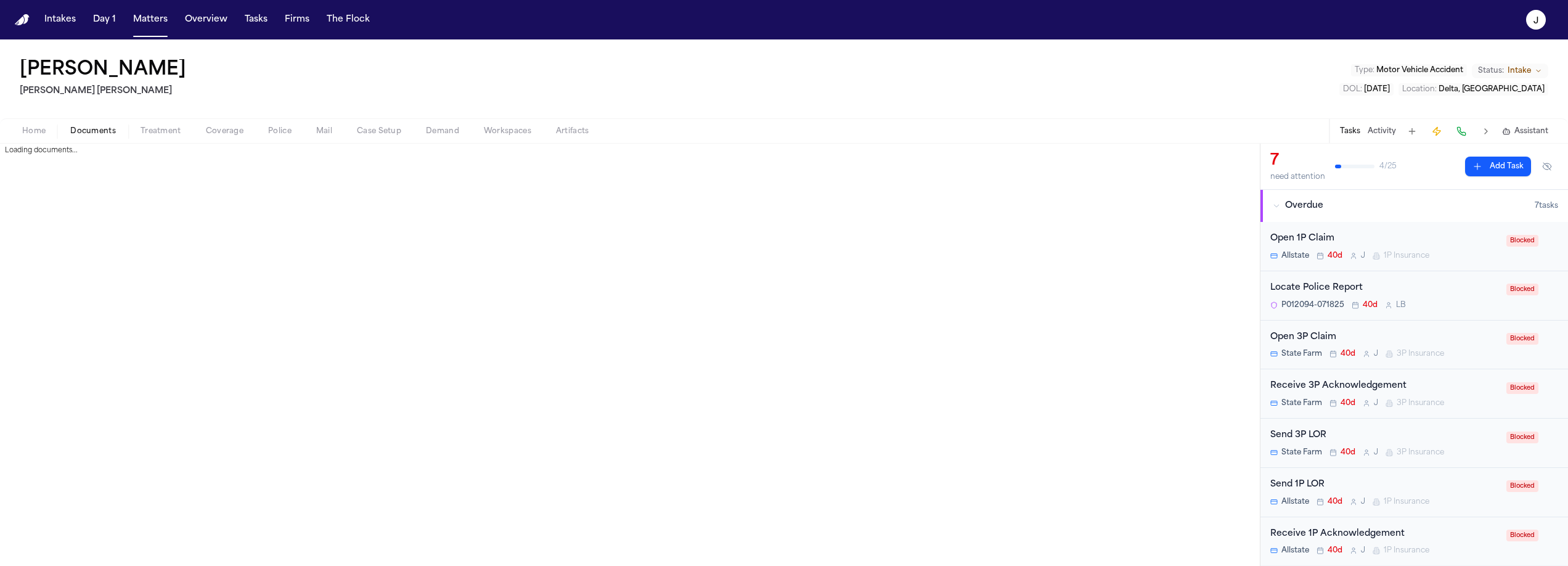
click at [83, 124] on button "Documents" at bounding box center [92, 131] width 70 height 15
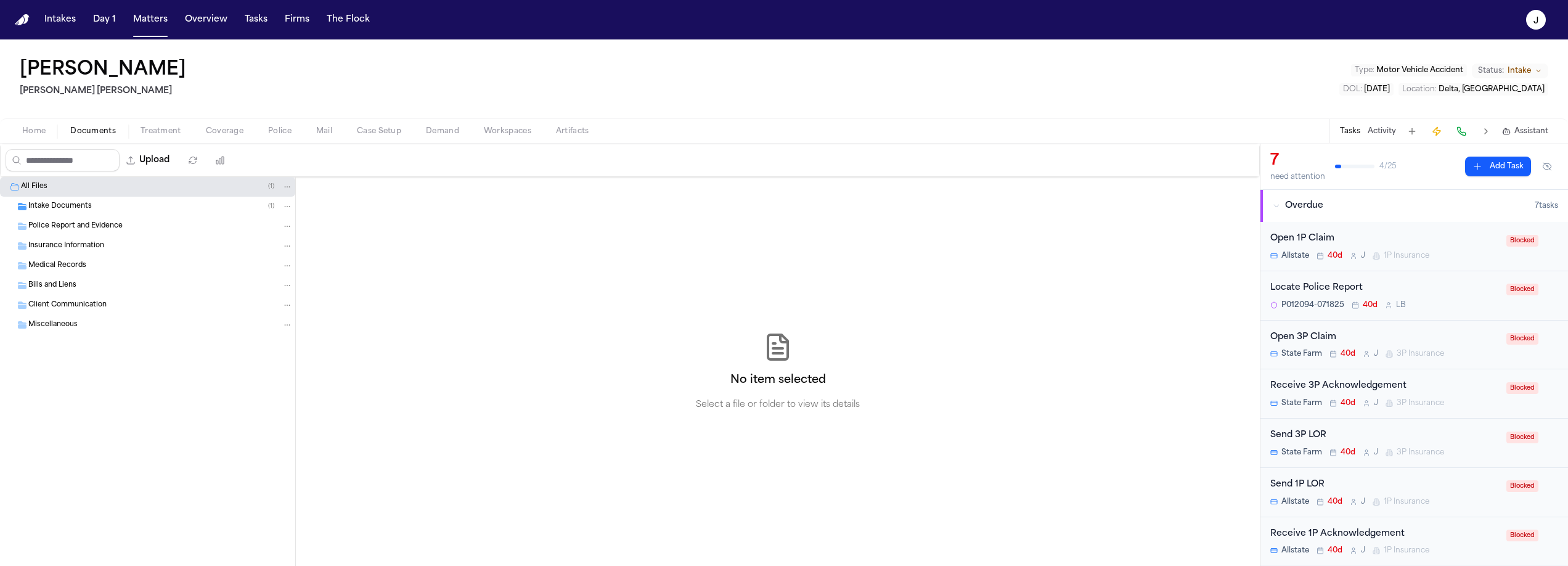
click at [84, 244] on span "Insurance Information" at bounding box center [66, 246] width 76 height 11
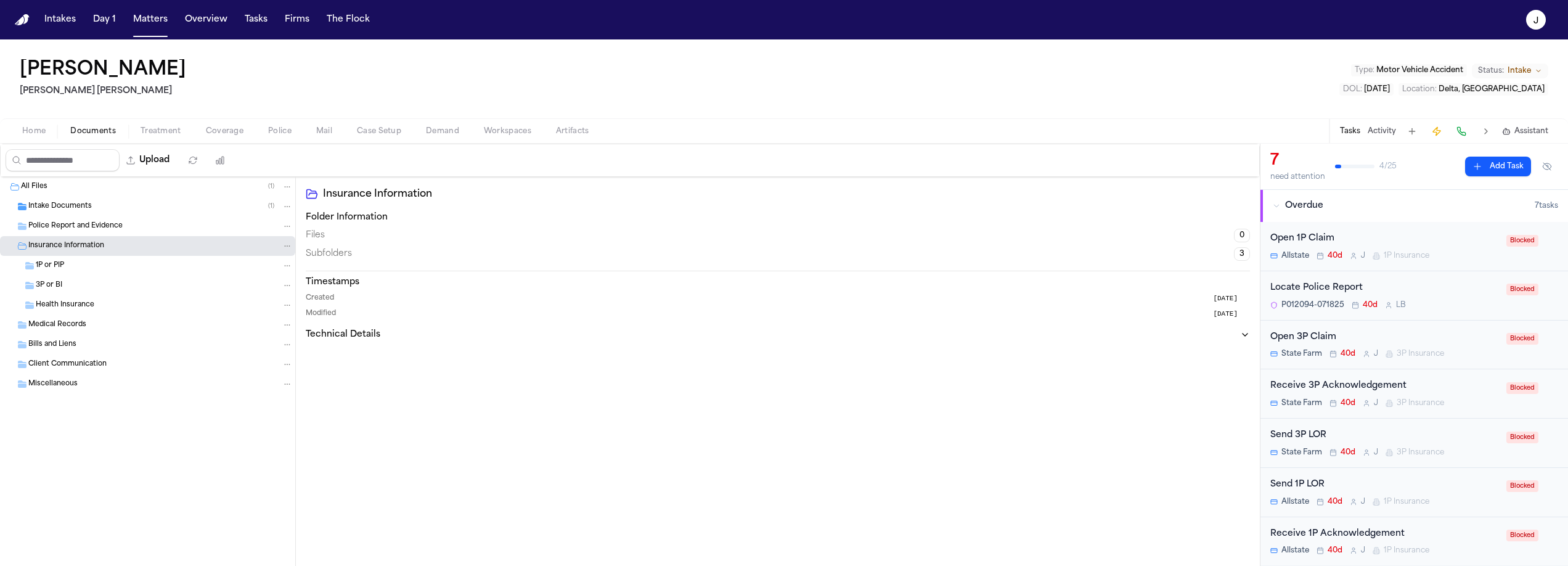
click at [78, 264] on div "1P or PIP" at bounding box center [164, 266] width 257 height 12
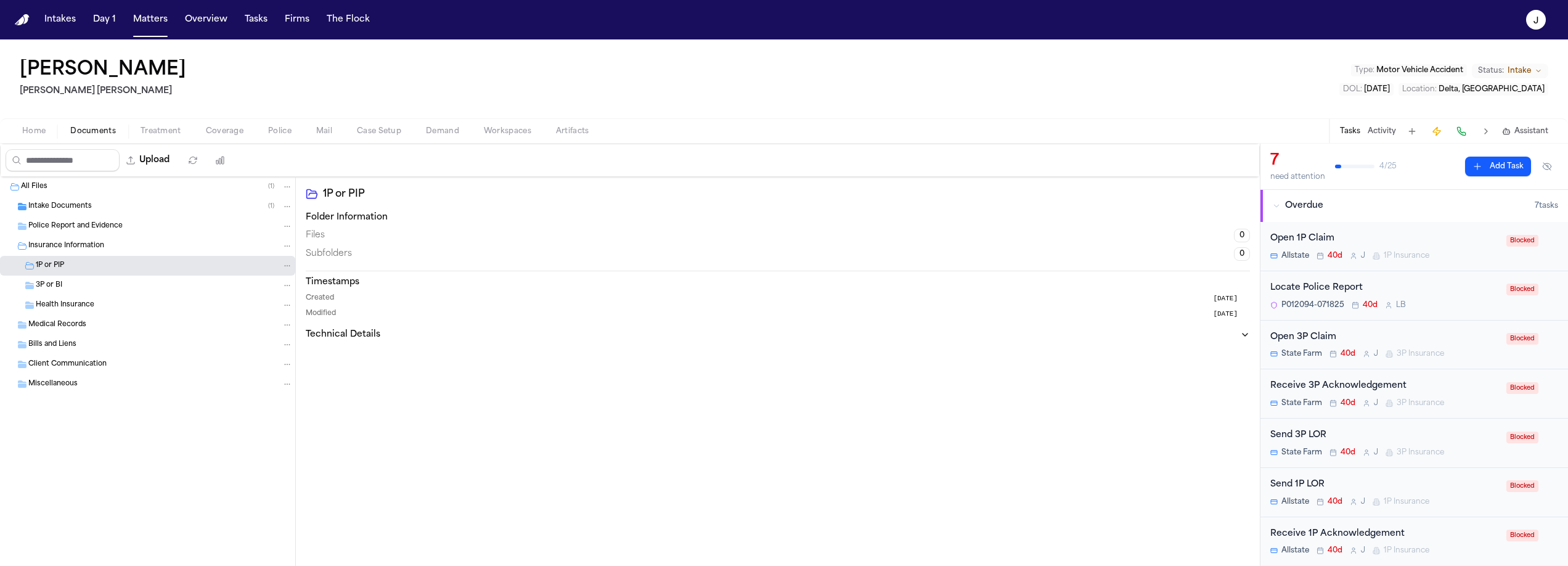
click at [77, 280] on div "3P or BI" at bounding box center [164, 285] width 257 height 12
click at [46, 140] on div "Home Documents Treatment Coverage Police Mail Case Setup Demand Workspaces Arti…" at bounding box center [784, 131] width 1568 height 25
click at [45, 134] on span "Home" at bounding box center [34, 131] width 23 height 10
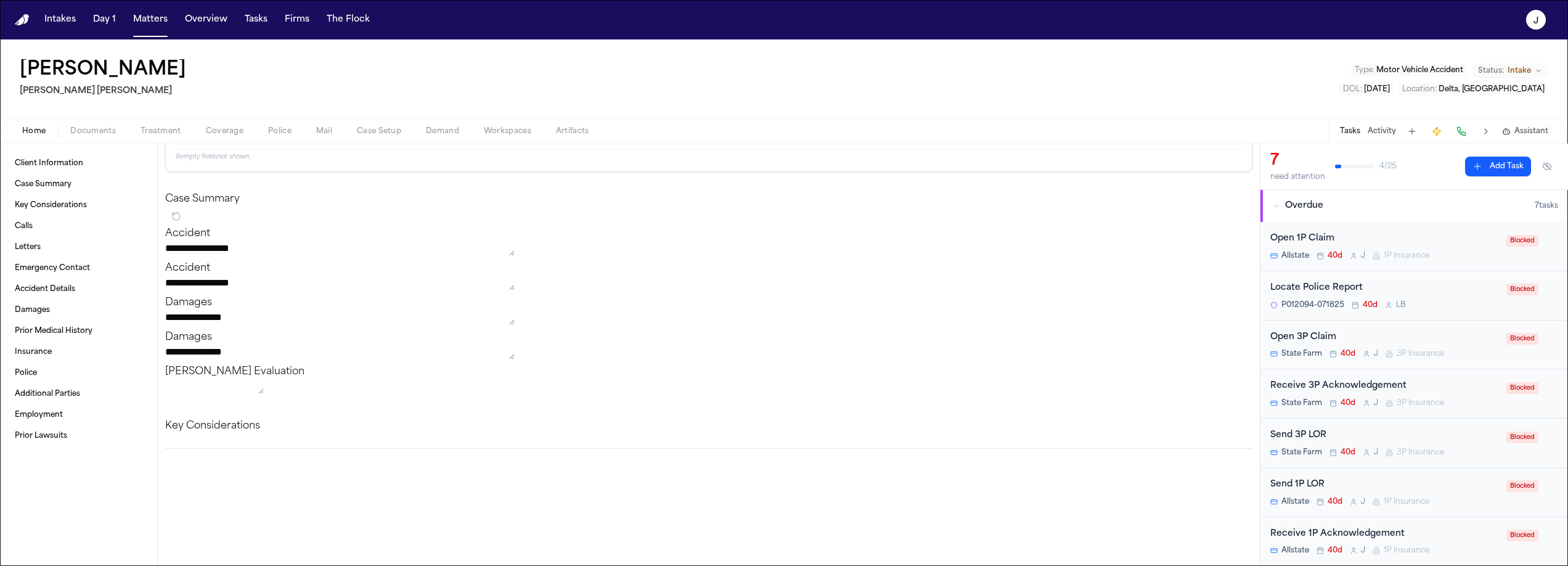
scroll to position [117, 0]
click at [215, 136] on span "Coverage" at bounding box center [225, 131] width 37 height 10
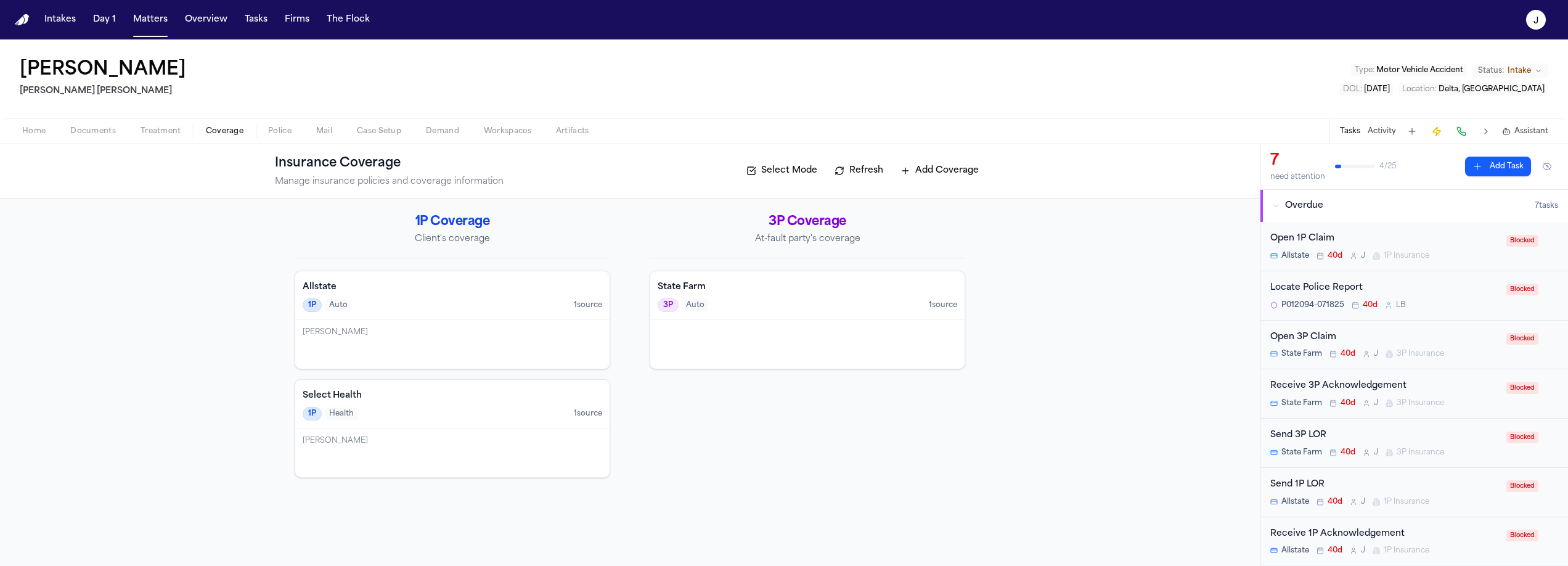
click at [40, 128] on span "Home" at bounding box center [34, 131] width 23 height 10
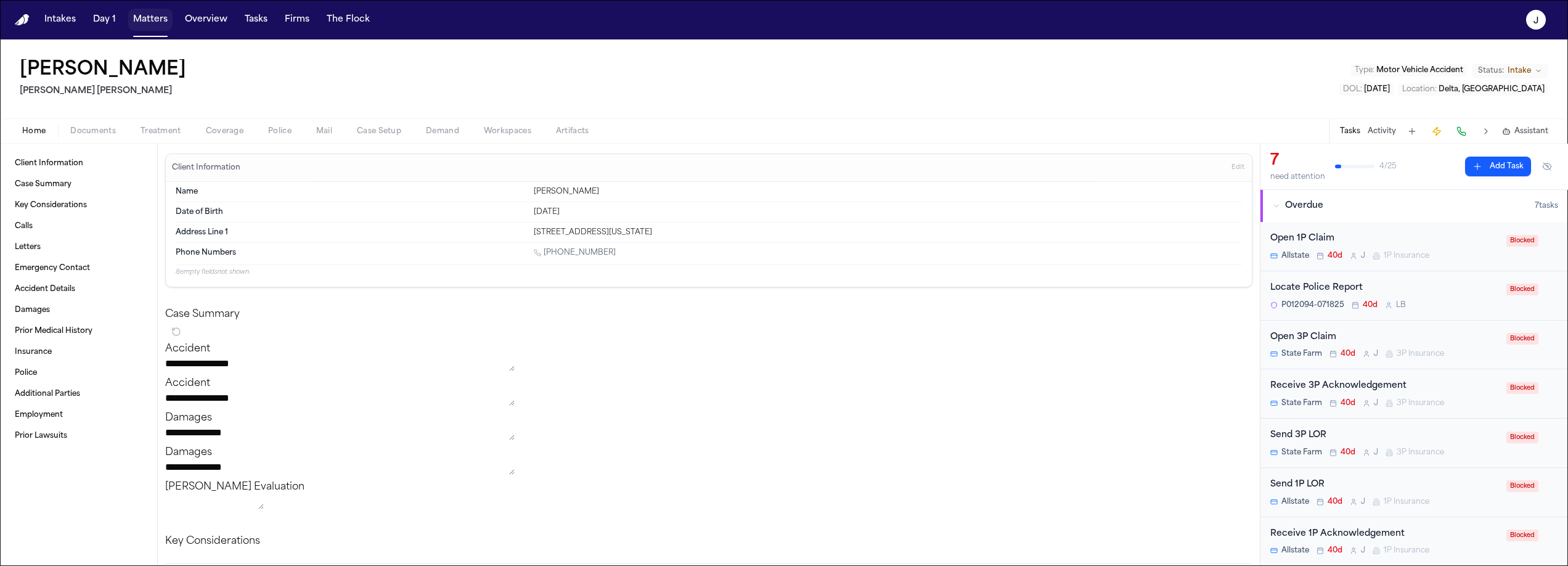
click at [141, 22] on button "Matters" at bounding box center [151, 19] width 44 height 22
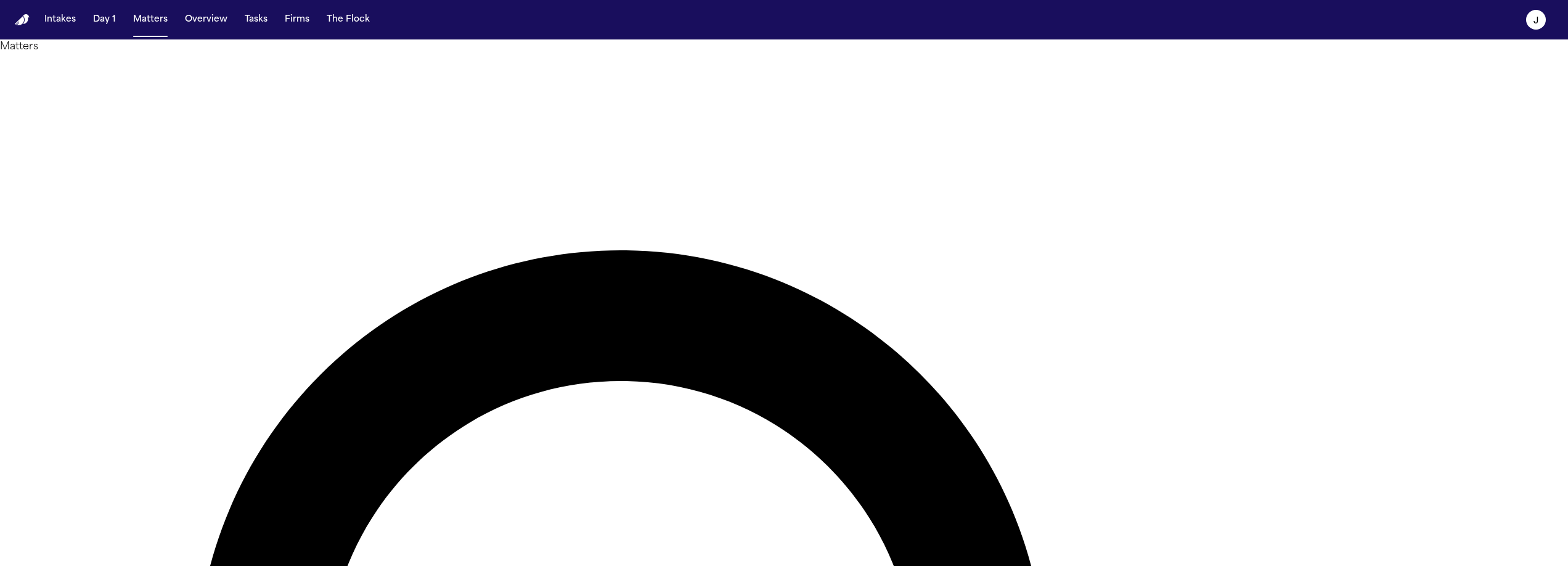
type input "******"
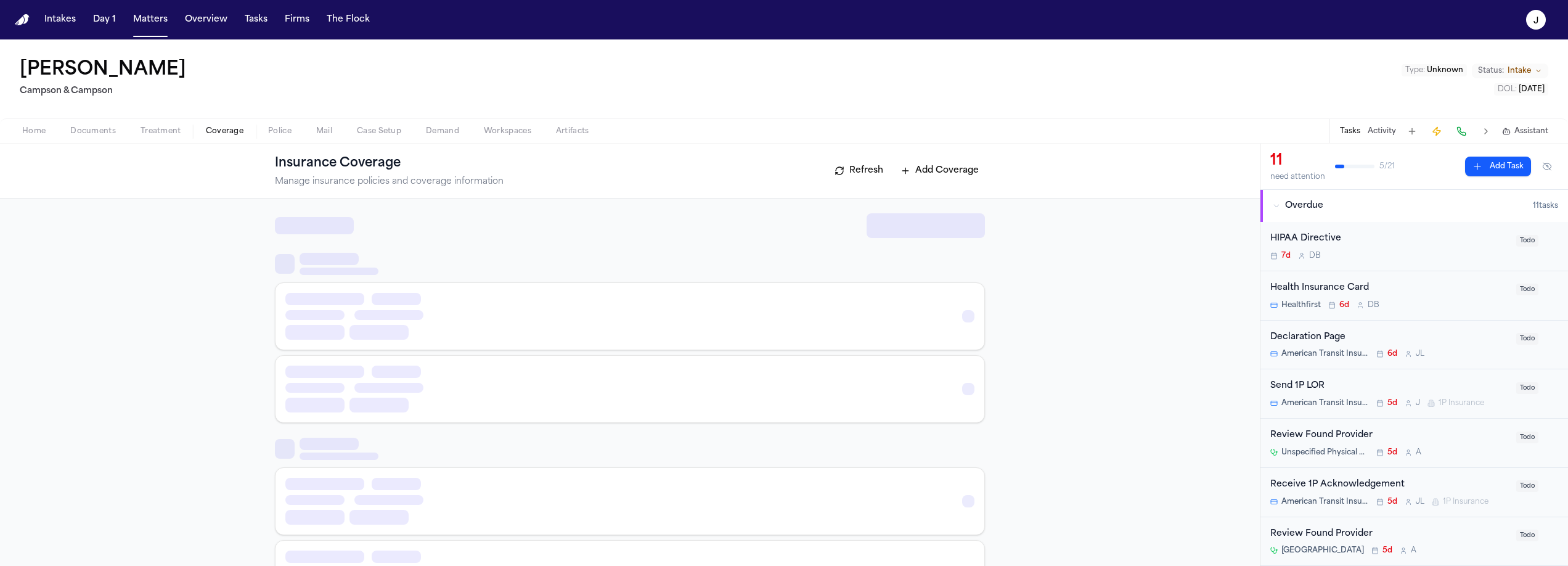
click at [217, 135] on span "Coverage" at bounding box center [225, 131] width 37 height 10
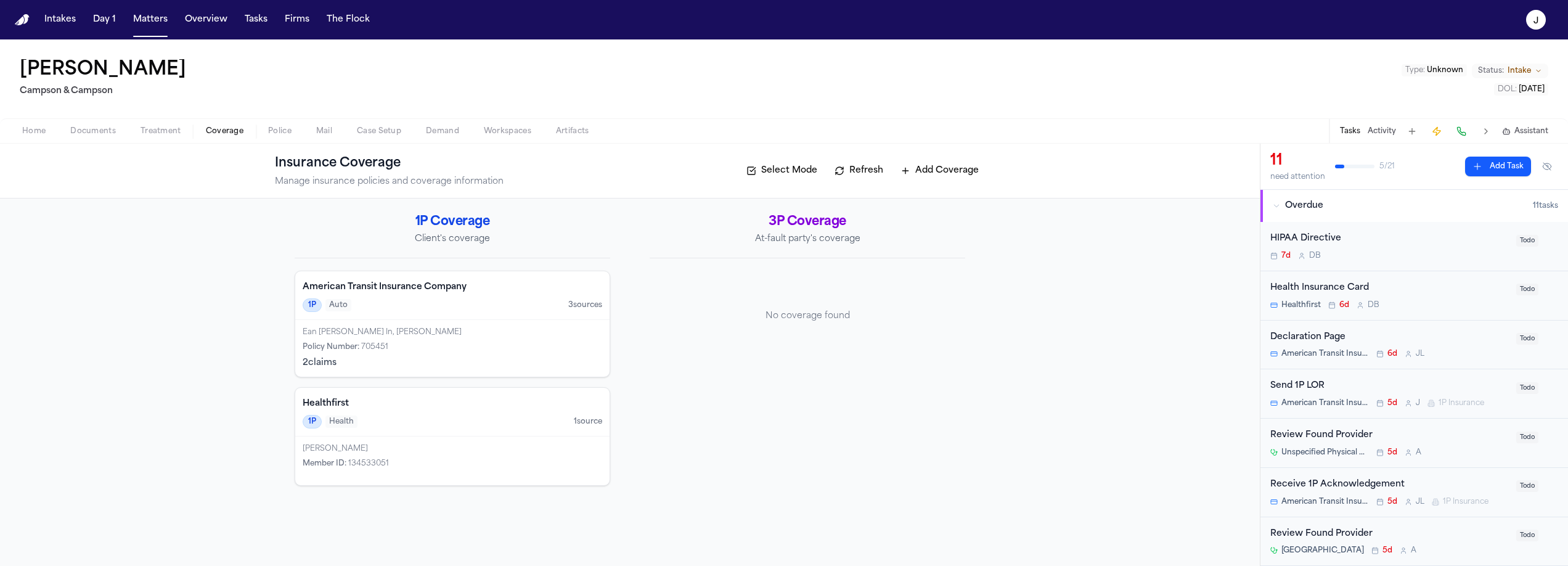
click at [423, 322] on div "Ean Morel In, Manuel Tavarez Policy Number : 705451 2 claim s" at bounding box center [452, 348] width 314 height 57
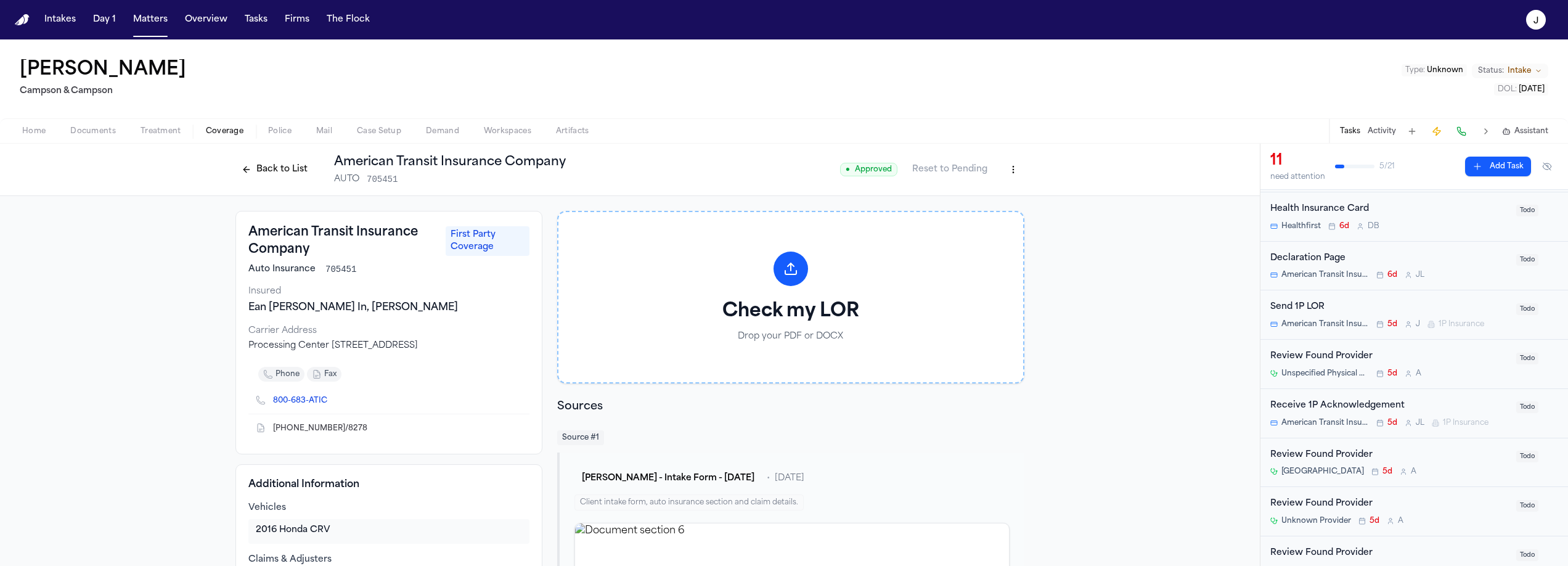
scroll to position [78, 0]
click at [34, 135] on span "Home" at bounding box center [34, 131] width 23 height 10
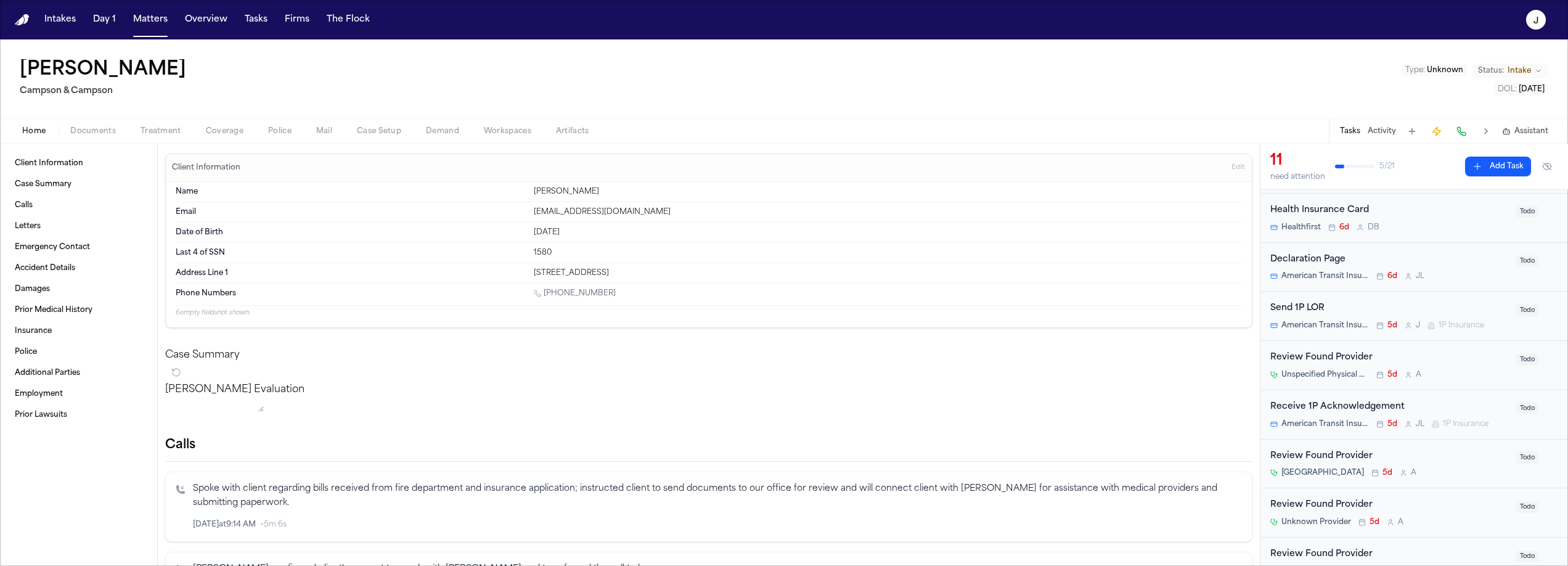
click at [141, 31] on nav "Intakes Day 1 Matters Overview Tasks Firms The Flock J" at bounding box center [784, 19] width 1568 height 40
click at [151, 19] on button "Matters" at bounding box center [151, 19] width 44 height 22
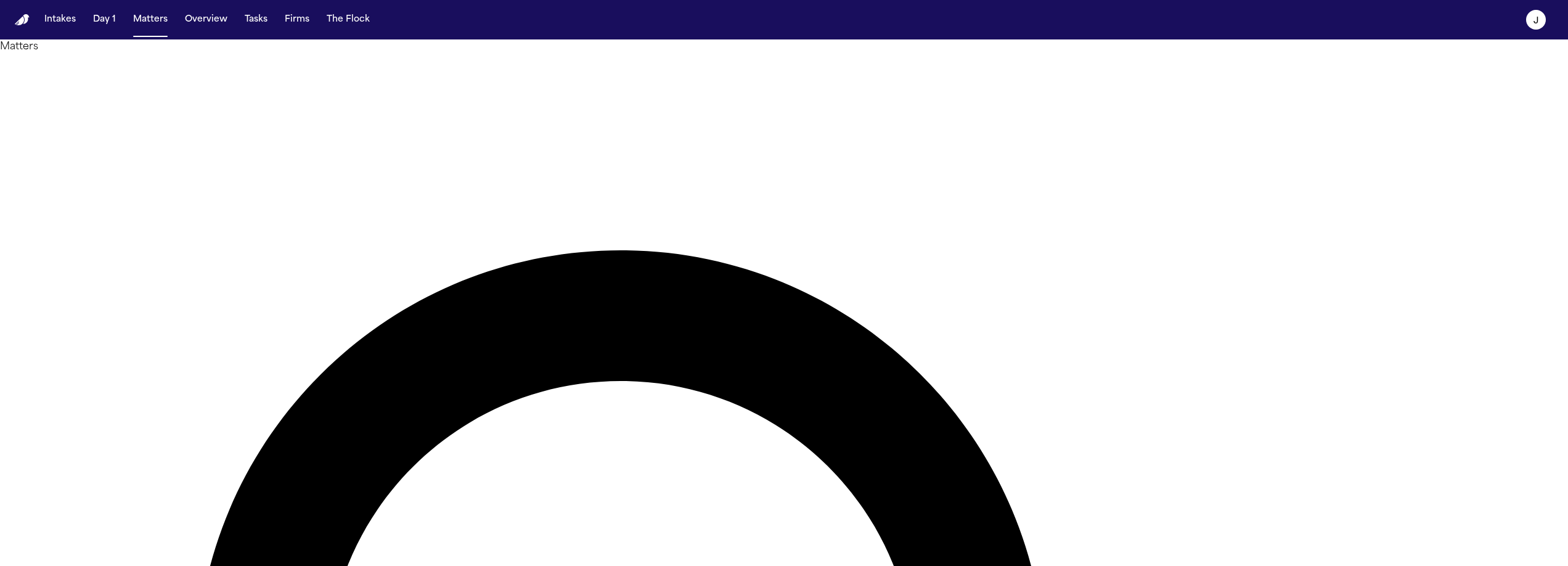
type input "*****"
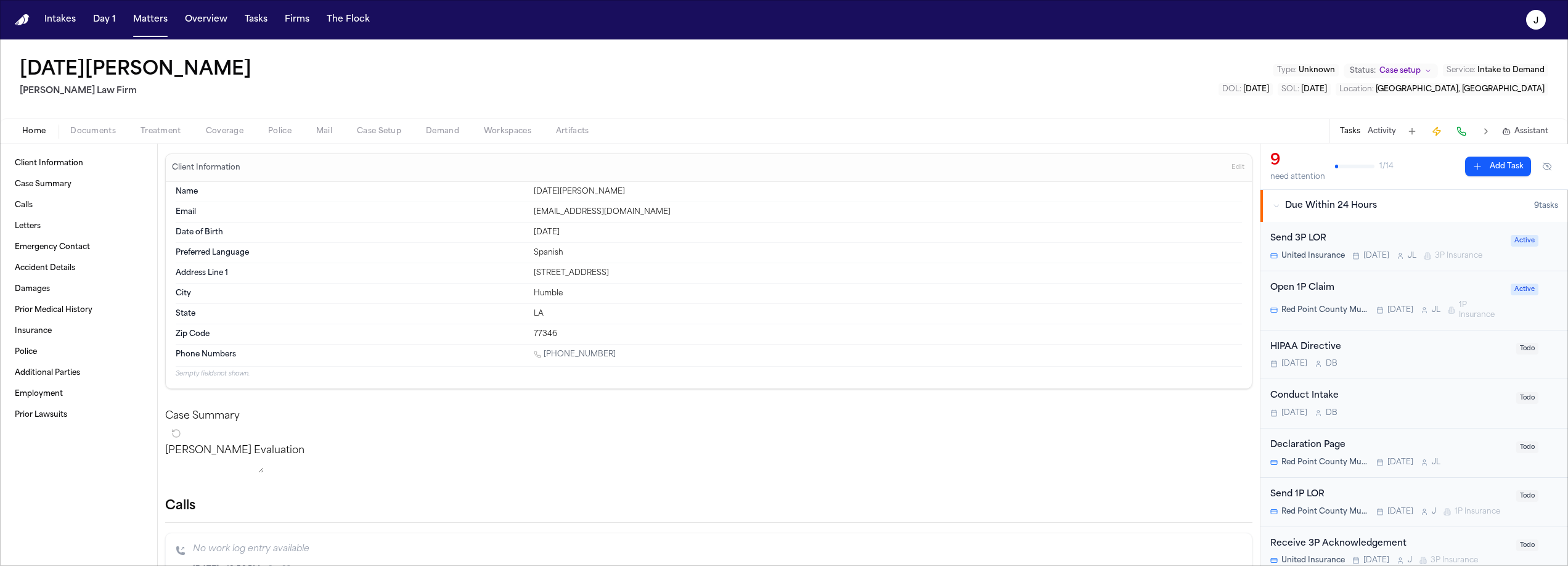
click at [108, 127] on span "Documents" at bounding box center [93, 131] width 46 height 10
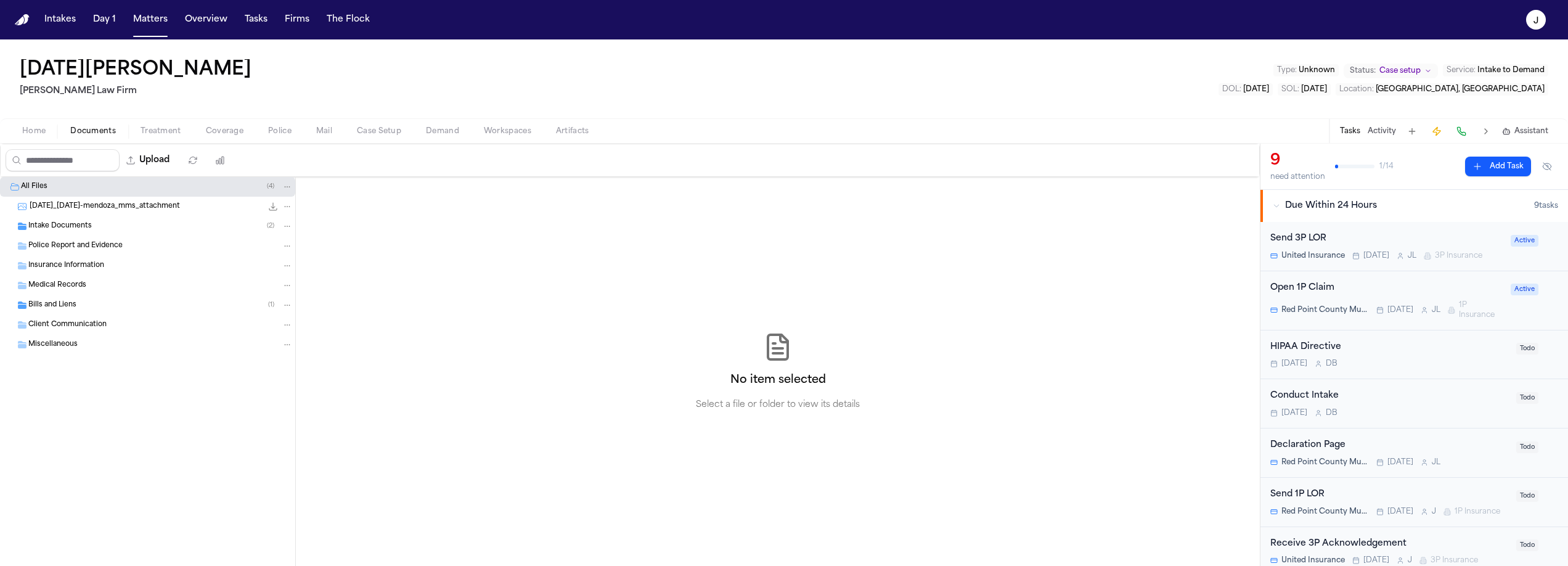
click at [76, 267] on span "Insurance Information" at bounding box center [66, 266] width 76 height 11
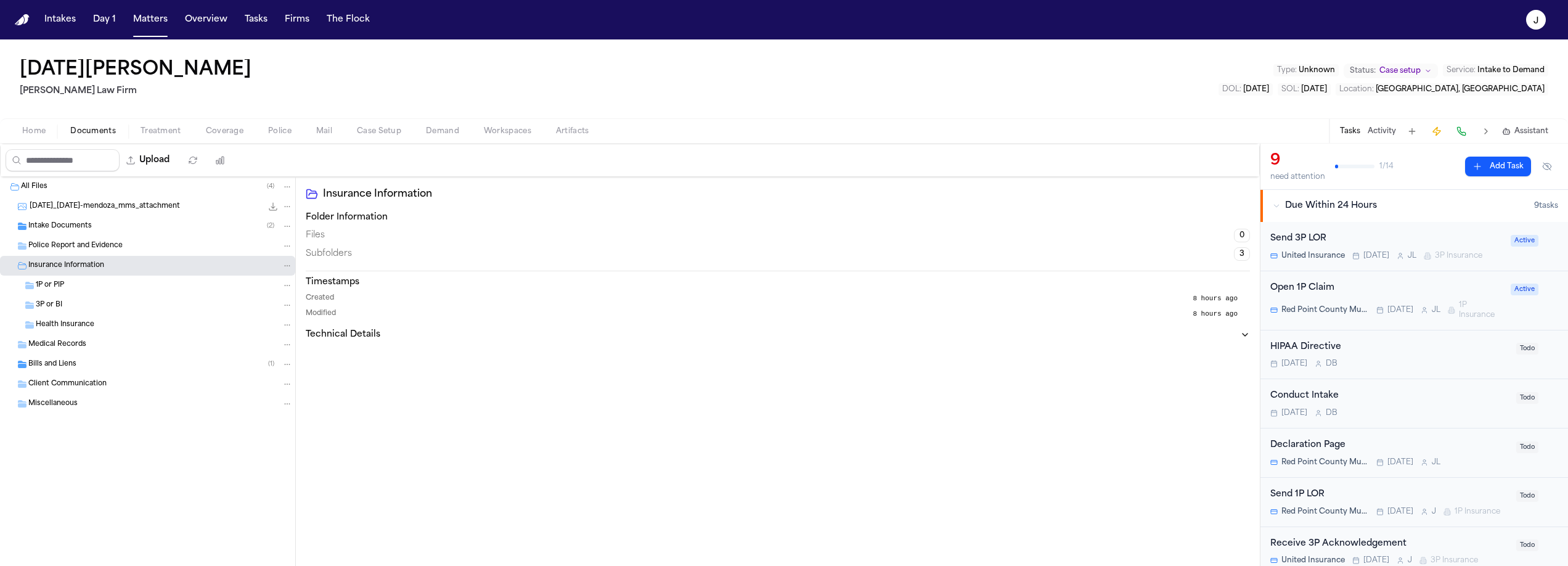
click at [76, 267] on span "Insurance Information" at bounding box center [66, 266] width 76 height 11
click at [27, 129] on span "Home" at bounding box center [34, 131] width 23 height 10
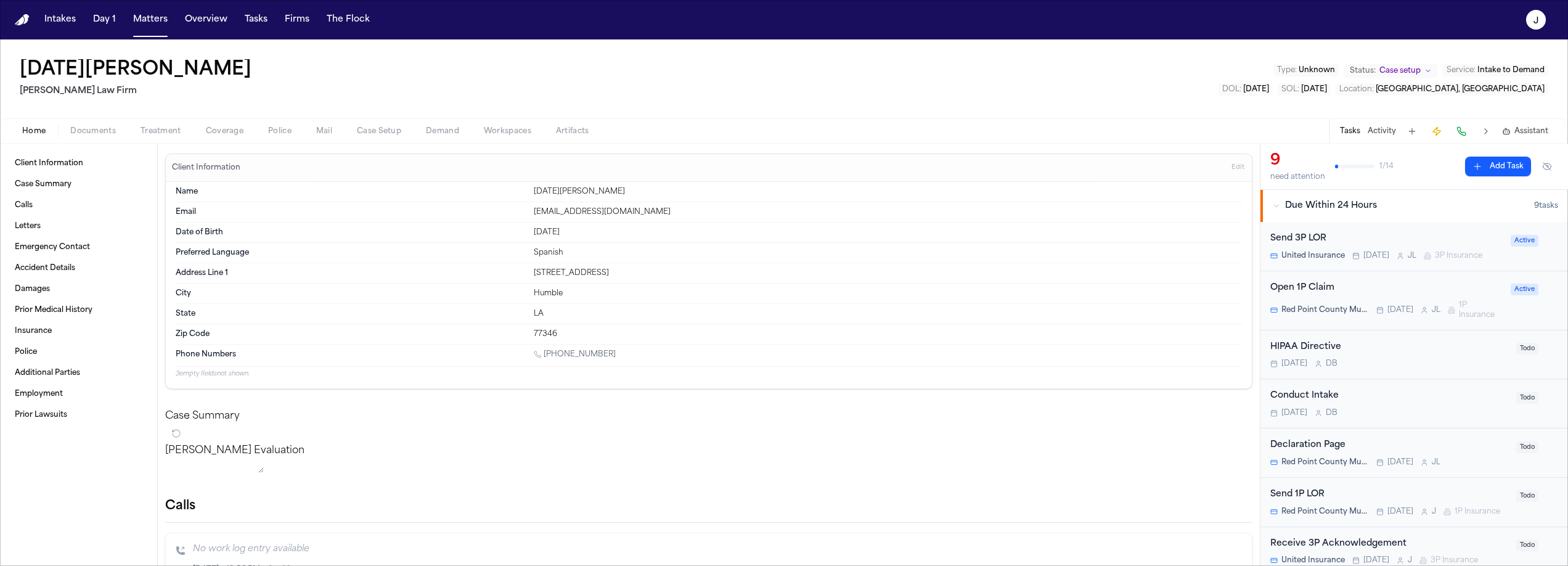
click at [1417, 291] on div "Open 1P Claim" at bounding box center [1386, 288] width 233 height 14
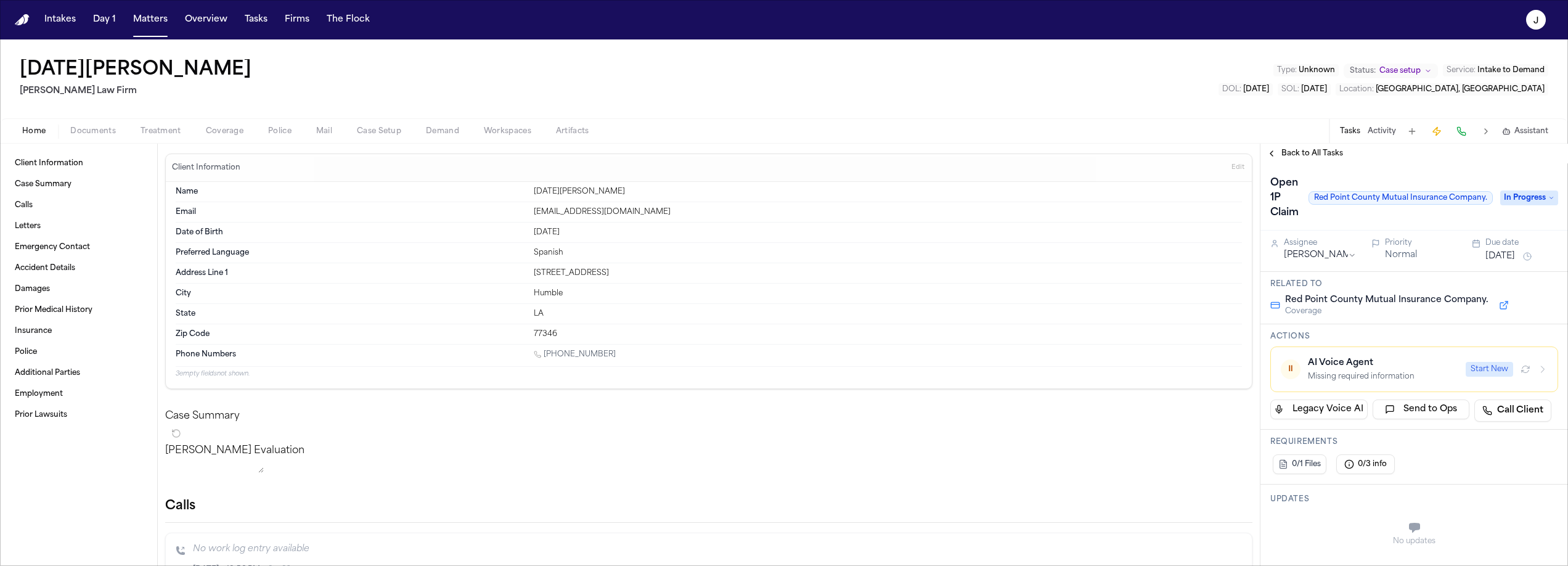
click at [222, 124] on button "Coverage" at bounding box center [225, 131] width 62 height 15
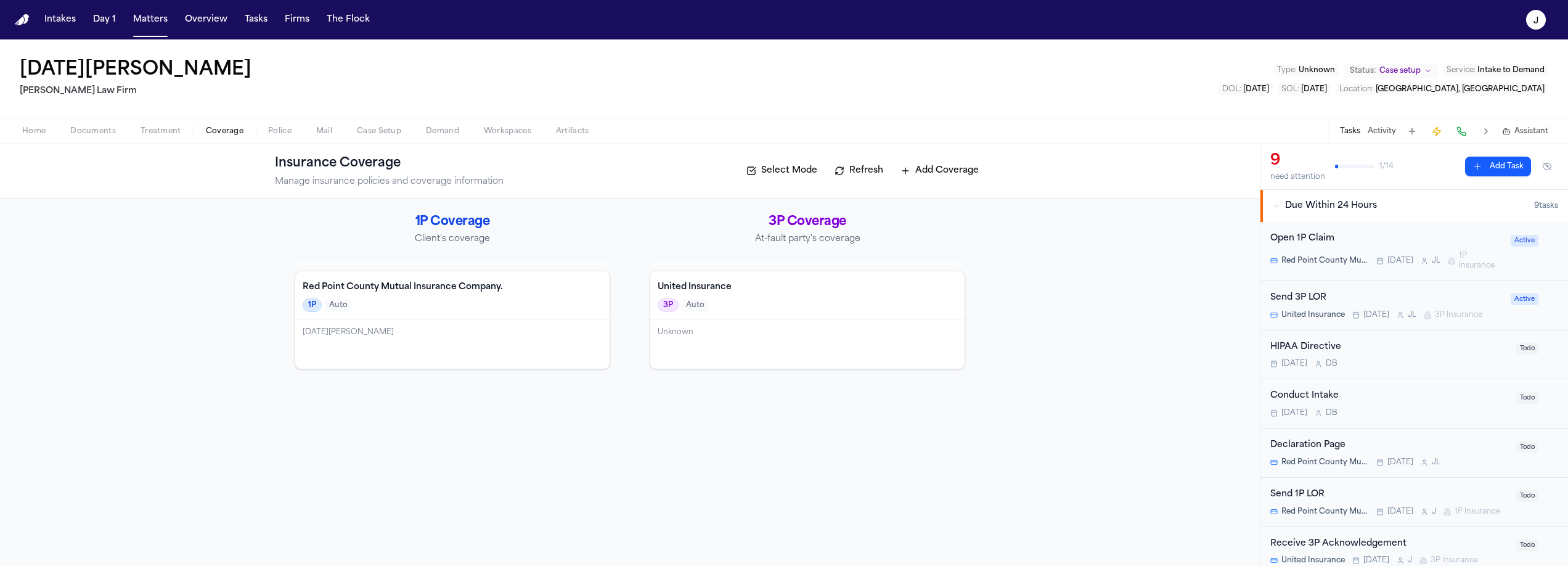
click at [509, 342] on div "Lucia Mendoza" at bounding box center [452, 344] width 314 height 49
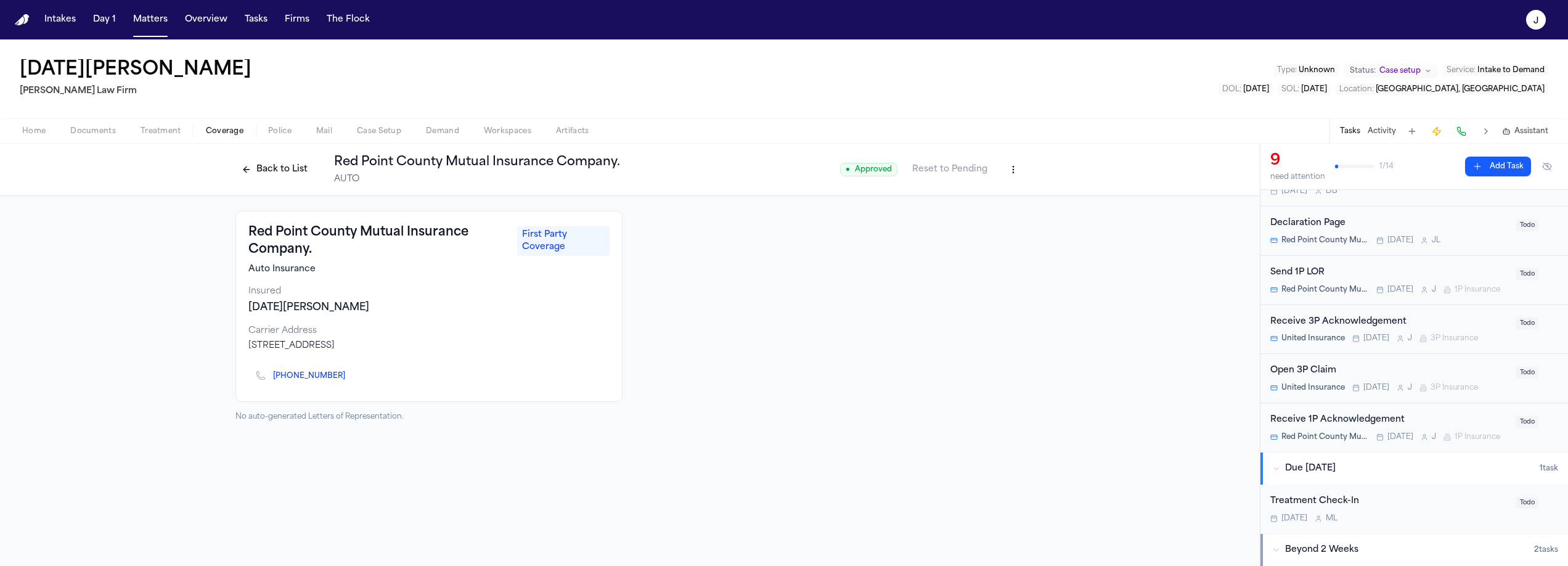
scroll to position [226, 0]
click at [1358, 372] on div "Open 3P Claim" at bounding box center [1389, 367] width 238 height 14
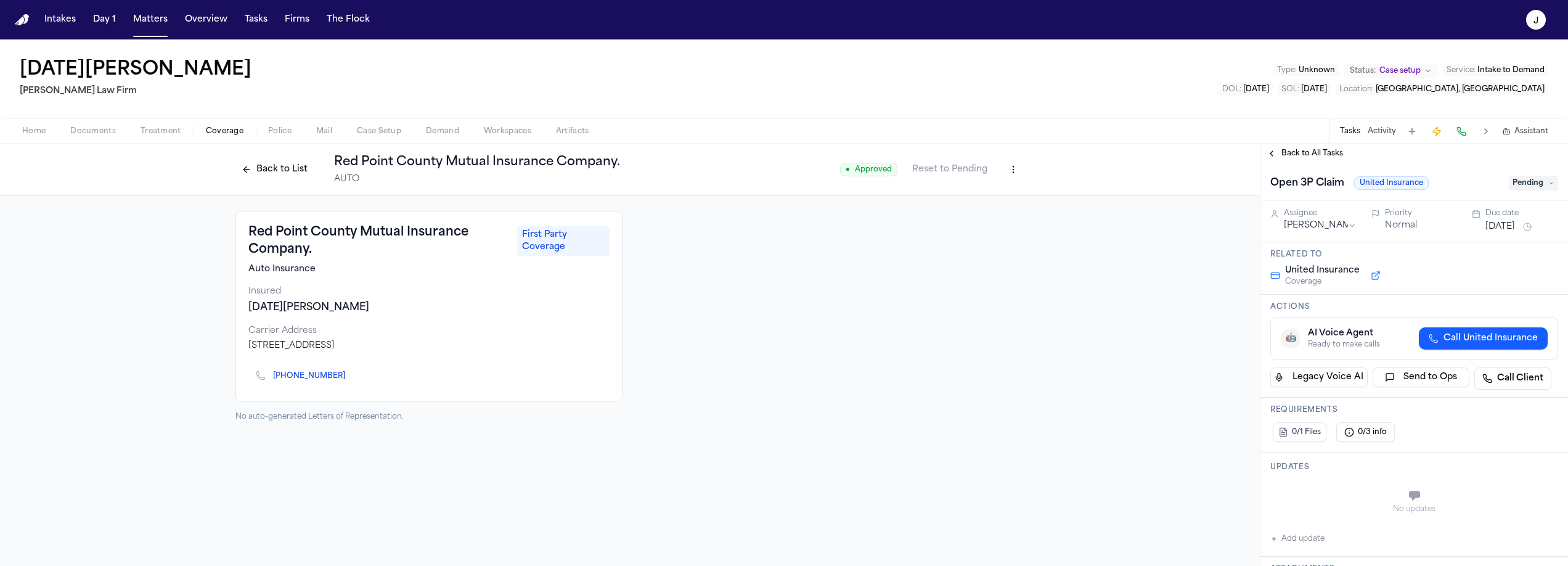
click at [278, 158] on div "Back to List Red Point County Mutual Insurance Company. AUTO" at bounding box center [428, 169] width 384 height 32
click at [279, 159] on button "Back to List" at bounding box center [274, 169] width 78 height 19
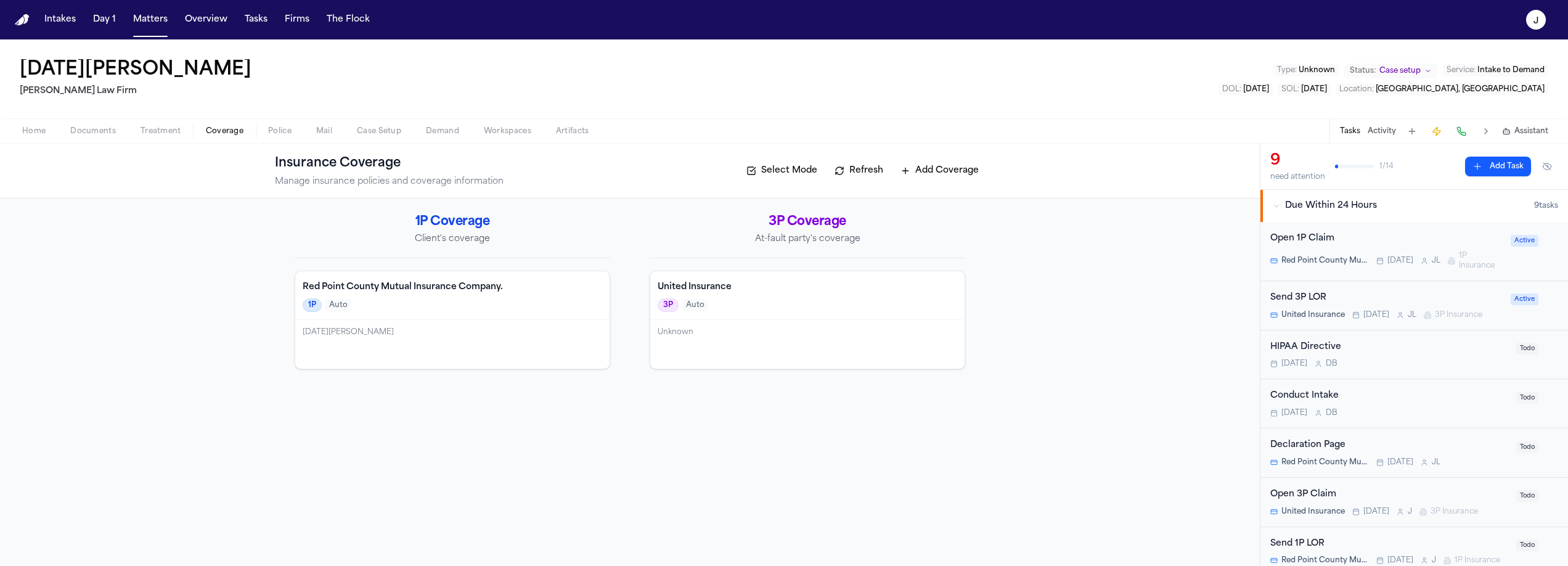
click at [825, 320] on div "Unknown" at bounding box center [807, 344] width 314 height 49
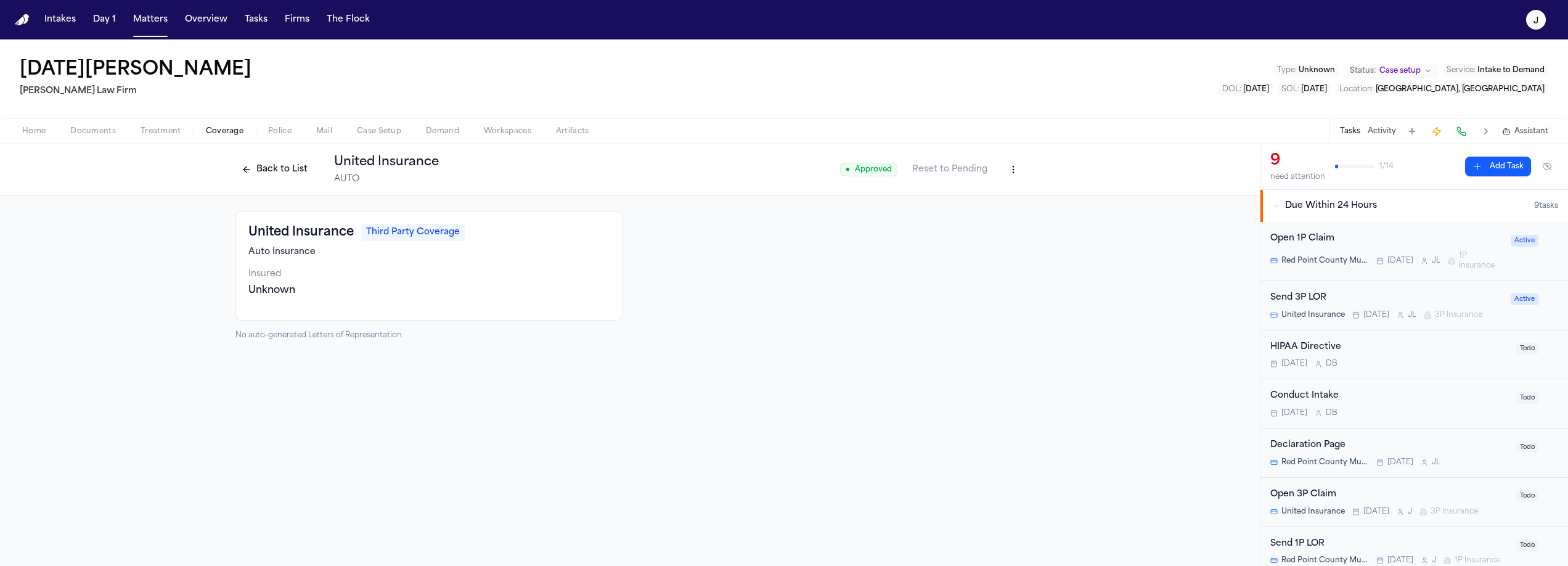
click at [89, 130] on span "Documents" at bounding box center [93, 131] width 46 height 10
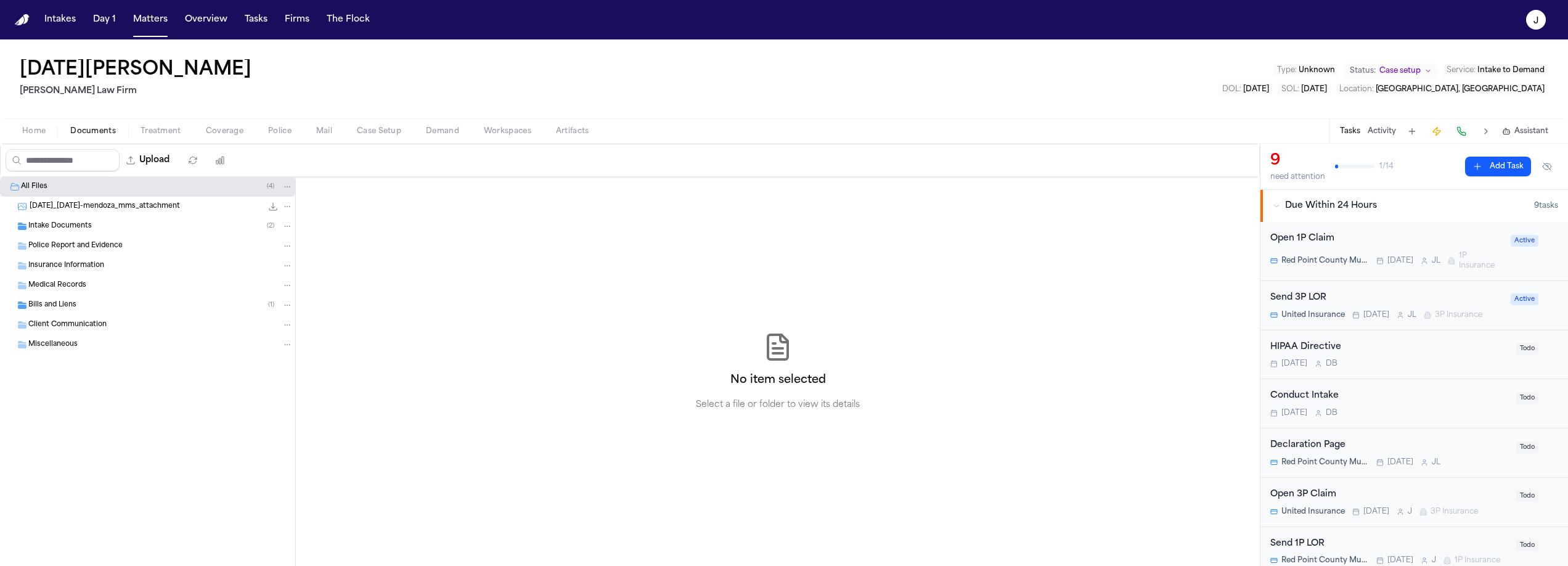
click at [59, 226] on span "Intake Documents" at bounding box center [60, 227] width 64 height 11
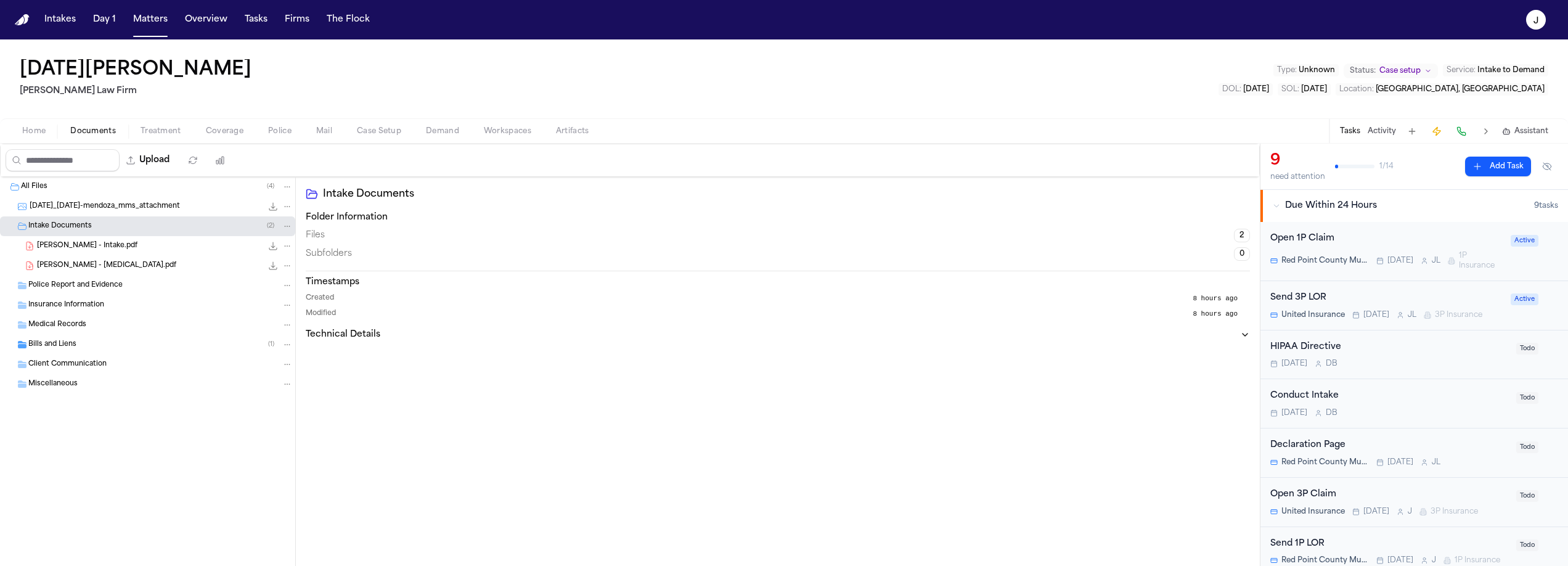
click at [82, 249] on span "L. Mendoza - Intake.pdf" at bounding box center [87, 246] width 100 height 11
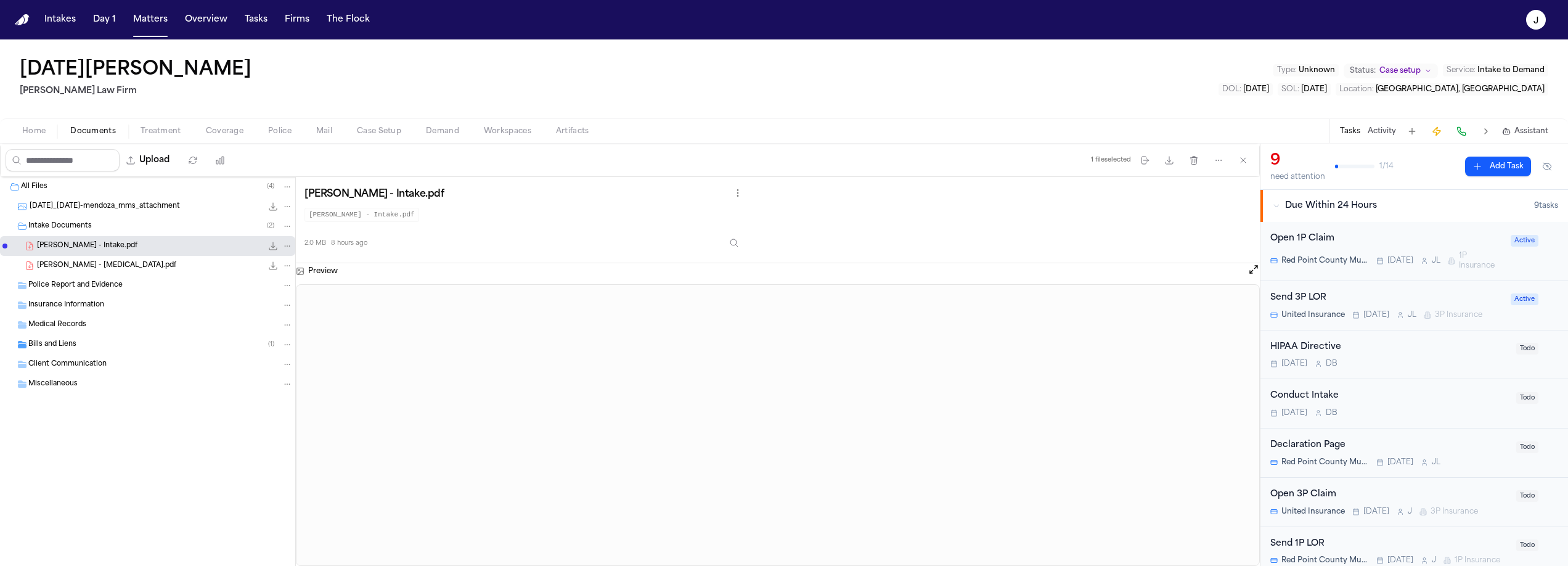
click at [23, 136] on span "Home" at bounding box center [34, 131] width 23 height 10
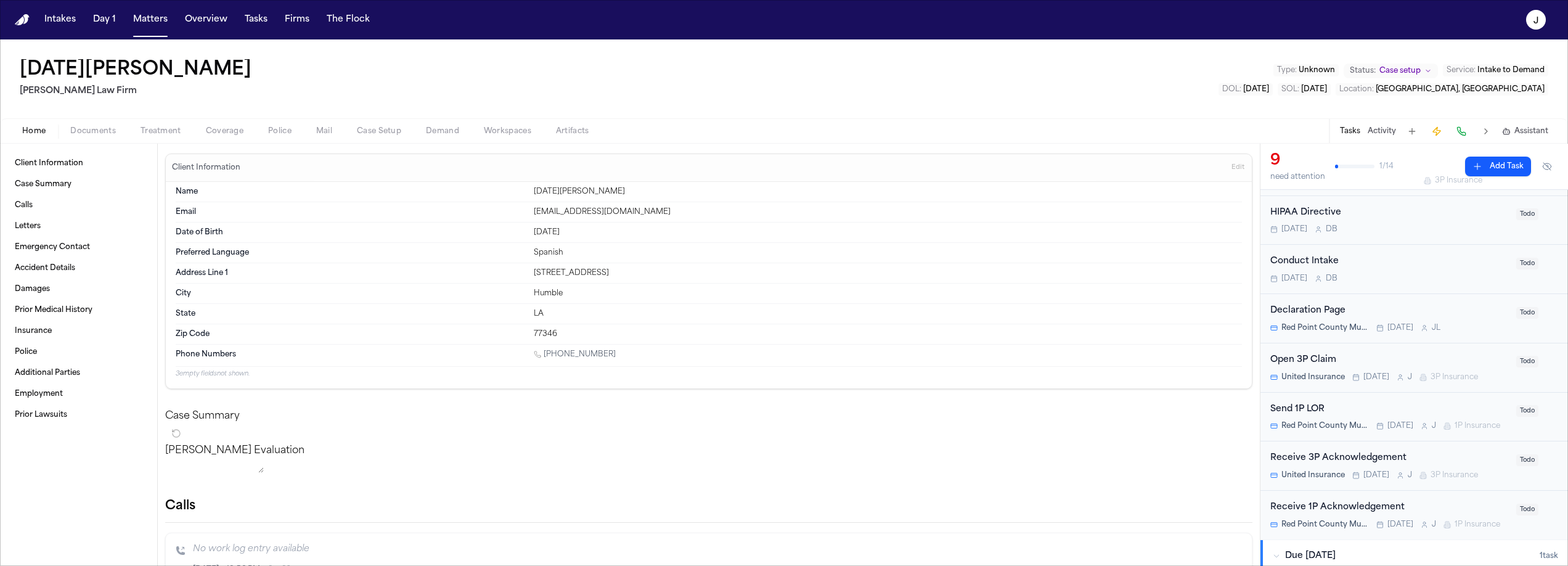
scroll to position [135, 0]
click at [1441, 359] on div "Open 3P Claim" at bounding box center [1389, 360] width 238 height 14
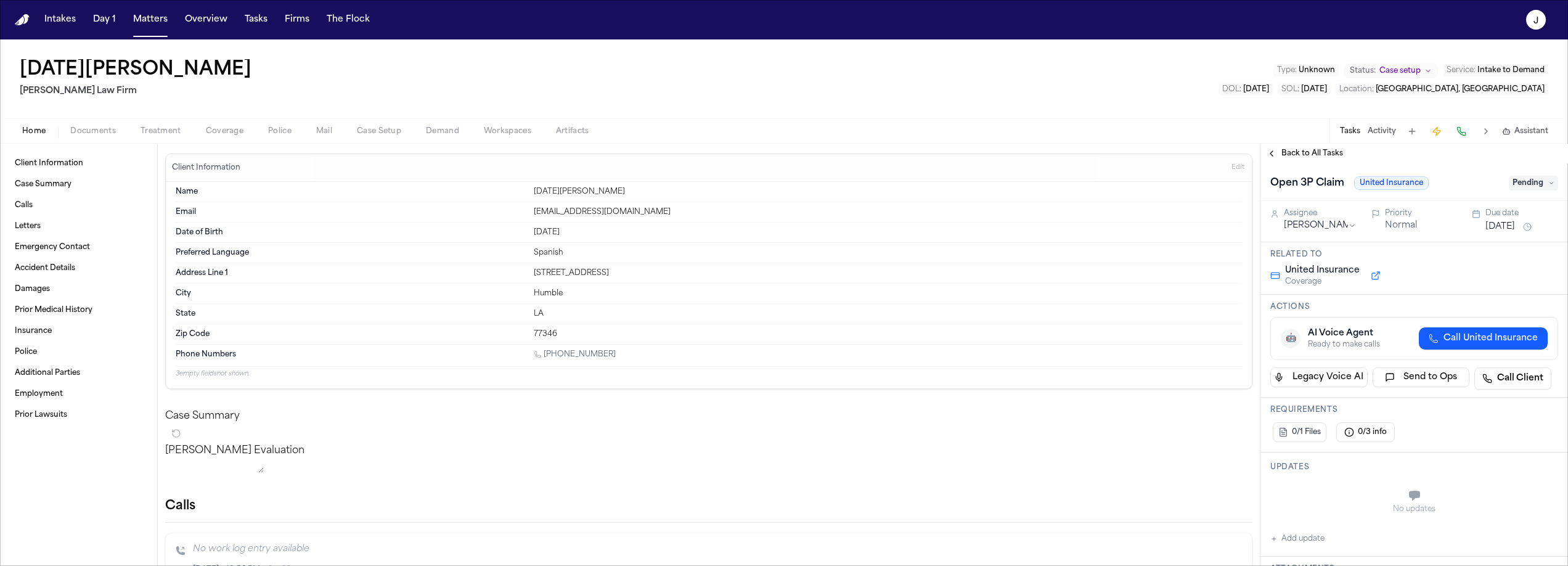
click at [1541, 184] on span "Pending" at bounding box center [1533, 182] width 50 height 15
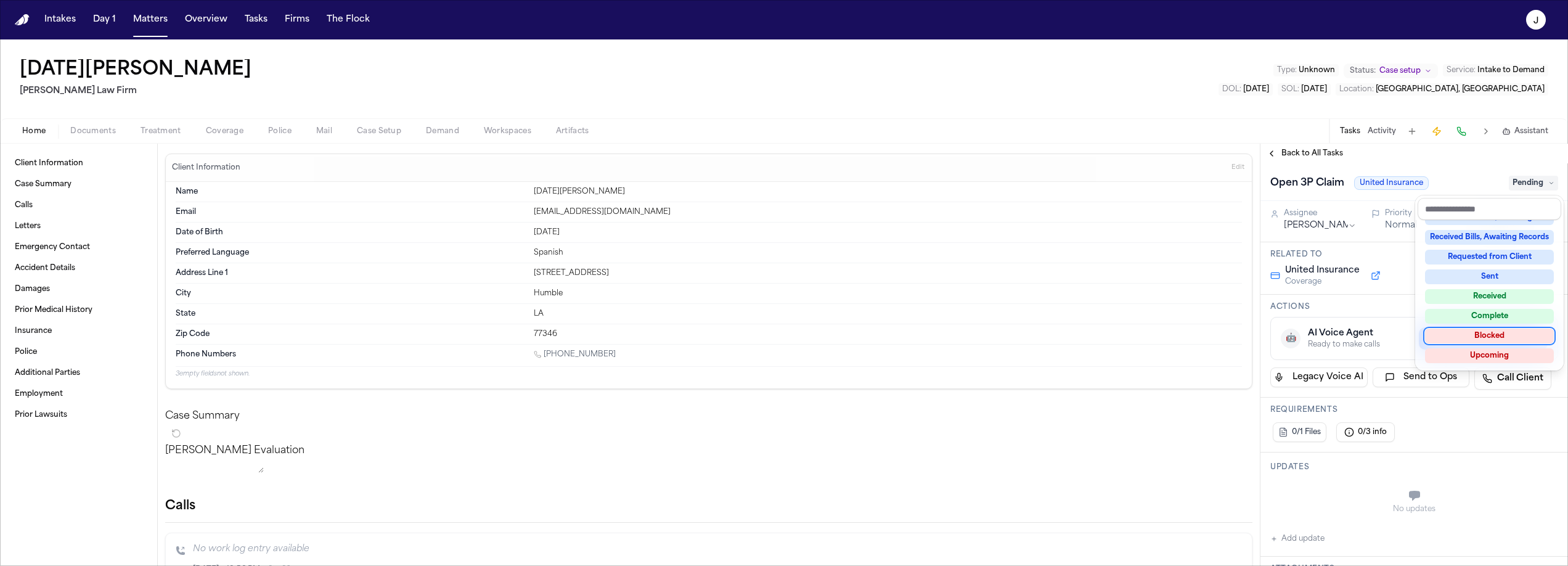
click at [1487, 337] on div "Blocked" at bounding box center [1490, 336] width 129 height 15
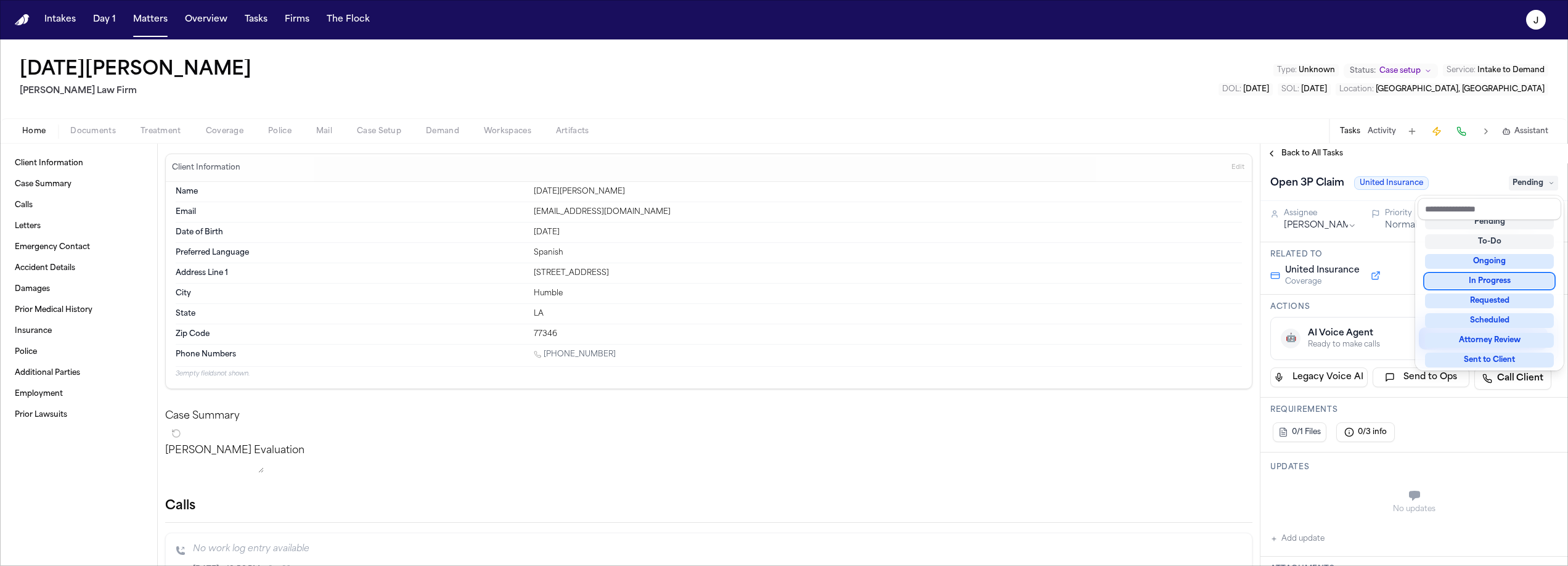
scroll to position [19, 0]
click at [1316, 159] on div "Back to All Tasks Open 3P Claim United Insurance Blocked Assignee Jacqueline Pr…" at bounding box center [1414, 354] width 307 height 423
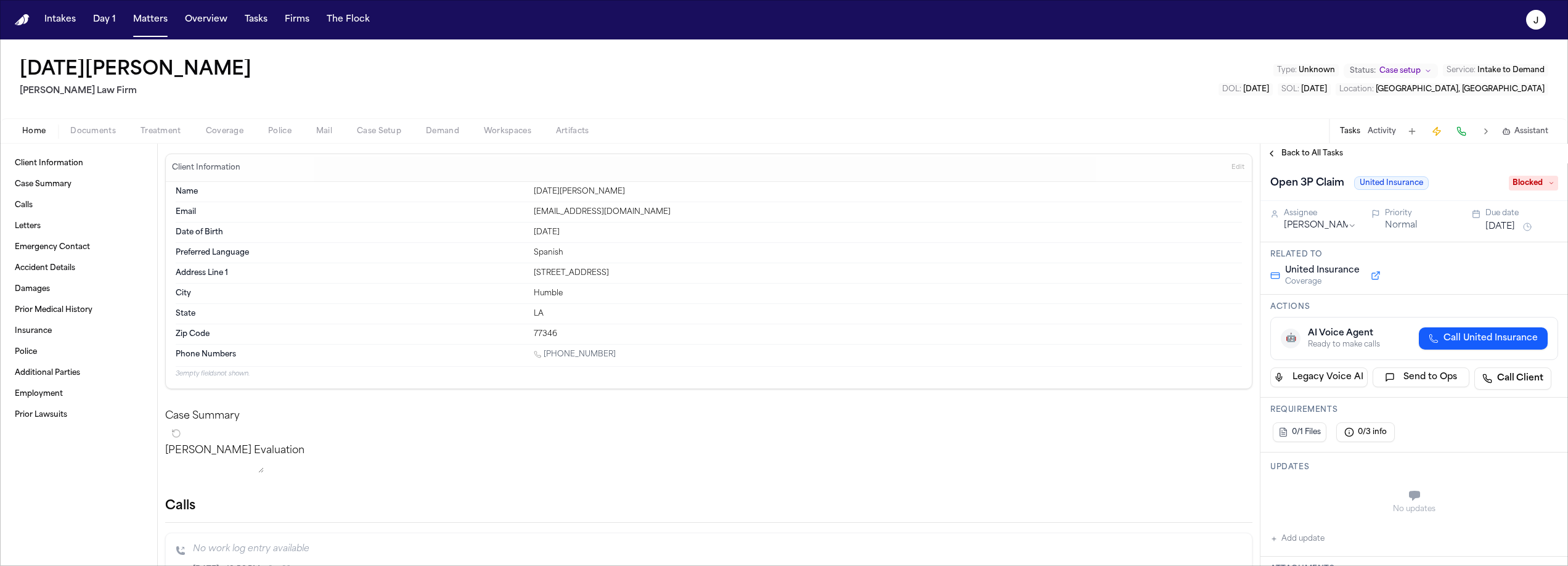
click at [1316, 153] on span "Back to All Tasks" at bounding box center [1312, 153] width 62 height 10
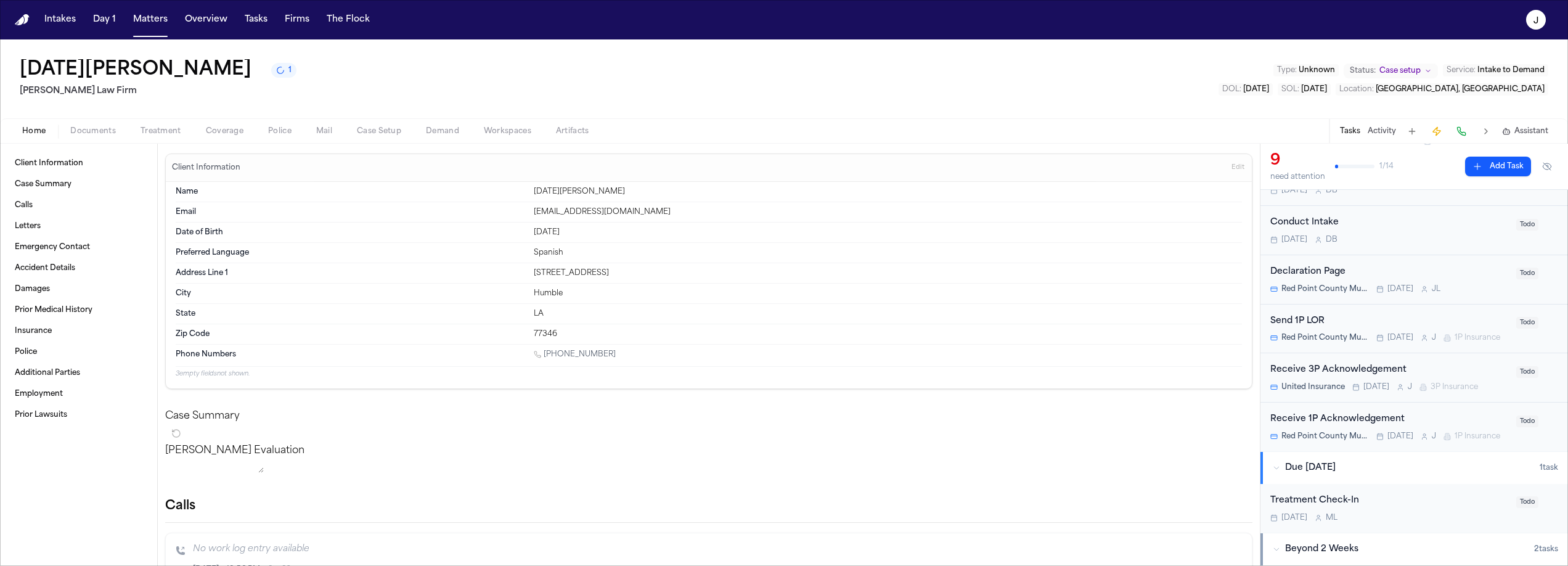
scroll to position [197, 0]
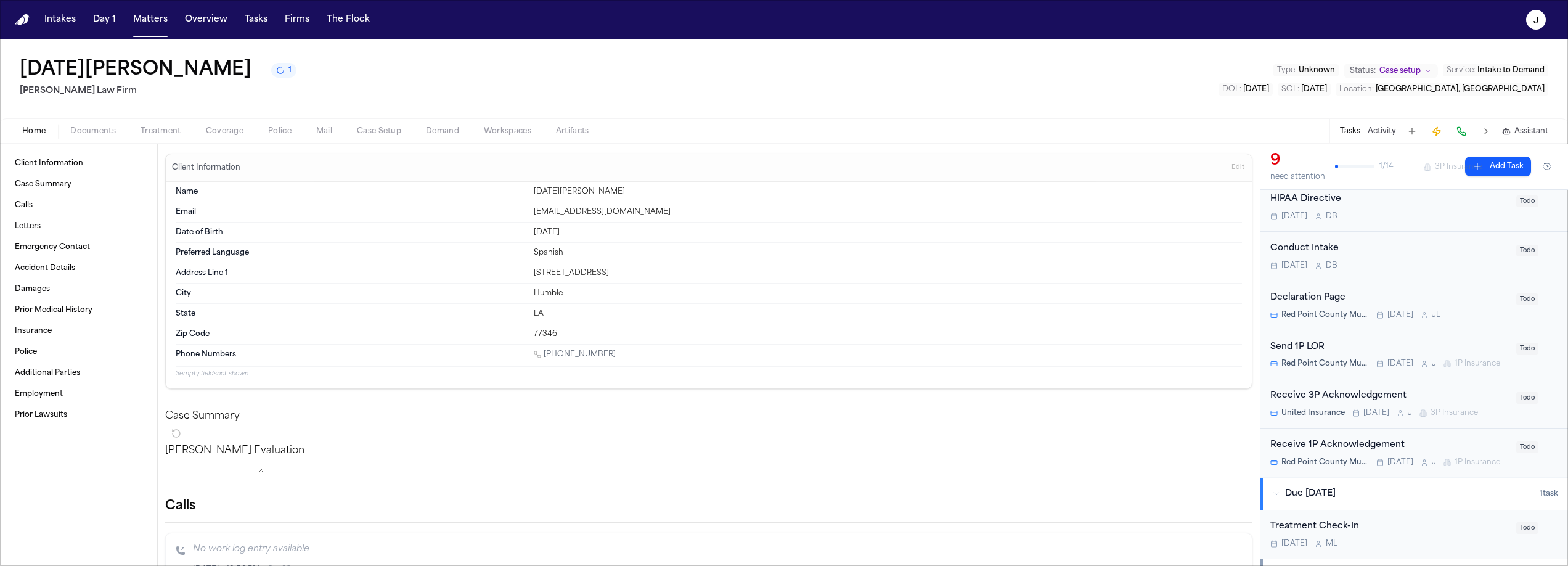
click at [1445, 342] on div "Send 1P LOR" at bounding box center [1389, 347] width 238 height 14
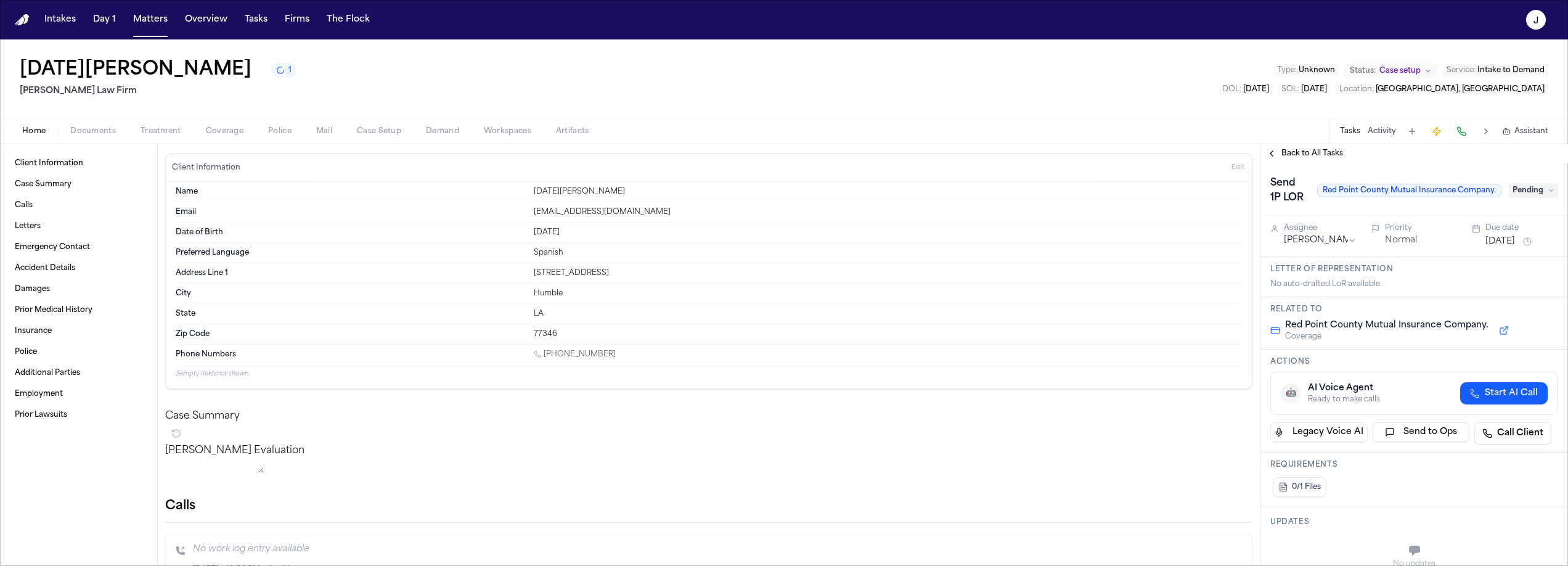
click at [1531, 188] on span "Pending" at bounding box center [1533, 190] width 50 height 15
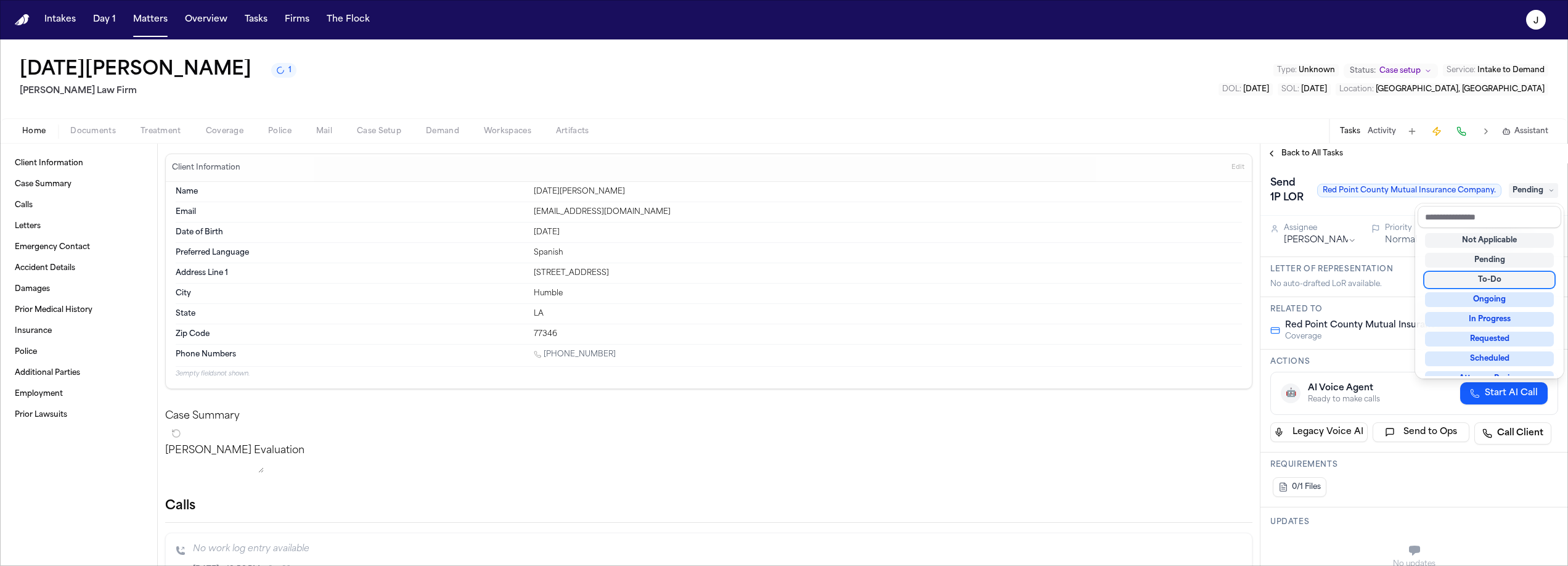
scroll to position [192, 0]
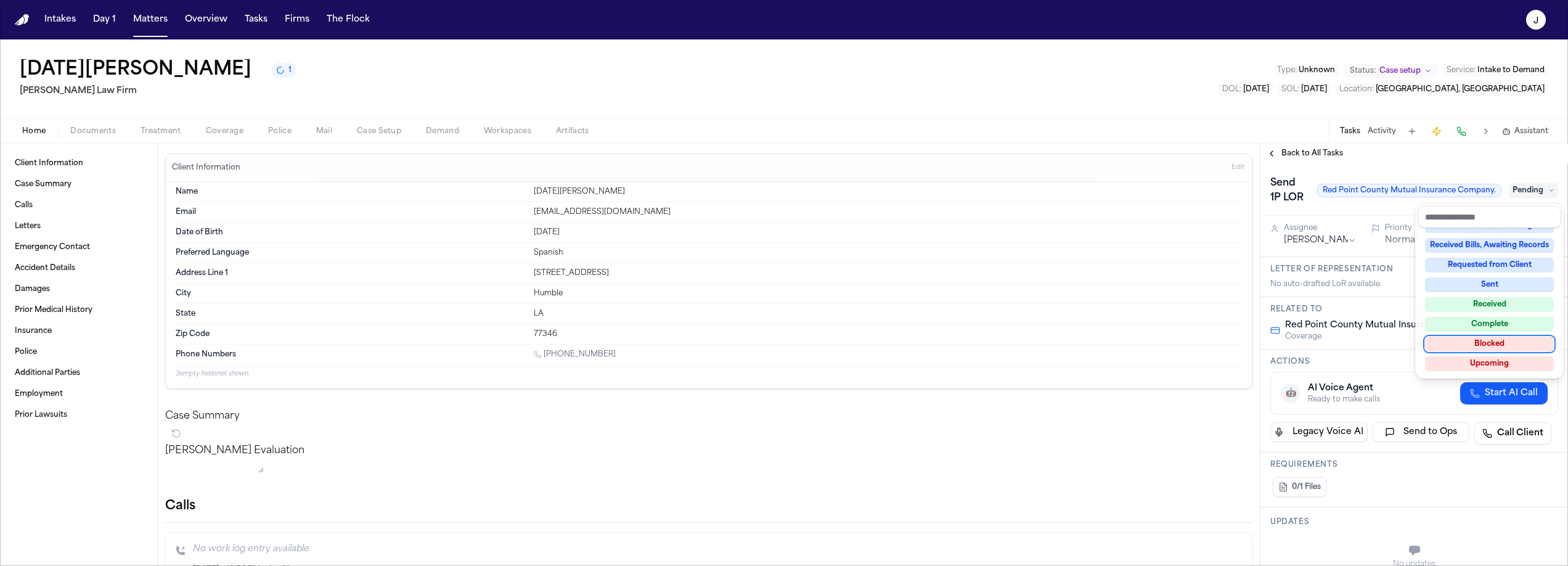
click at [1480, 346] on div "Blocked" at bounding box center [1490, 344] width 129 height 15
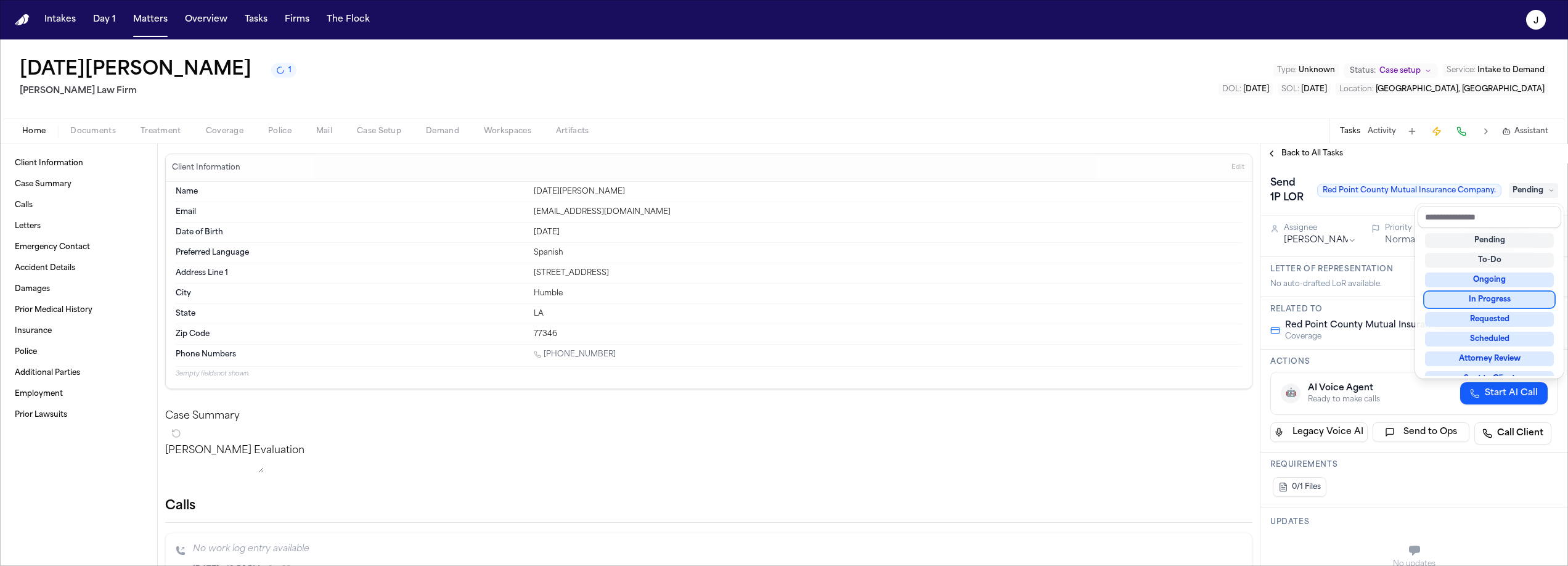
scroll to position [12, 0]
click at [1290, 155] on div "Back to All Tasks Send 1P LOR Red Point County Mutual Insurance Company. Blocke…" at bounding box center [1414, 354] width 307 height 423
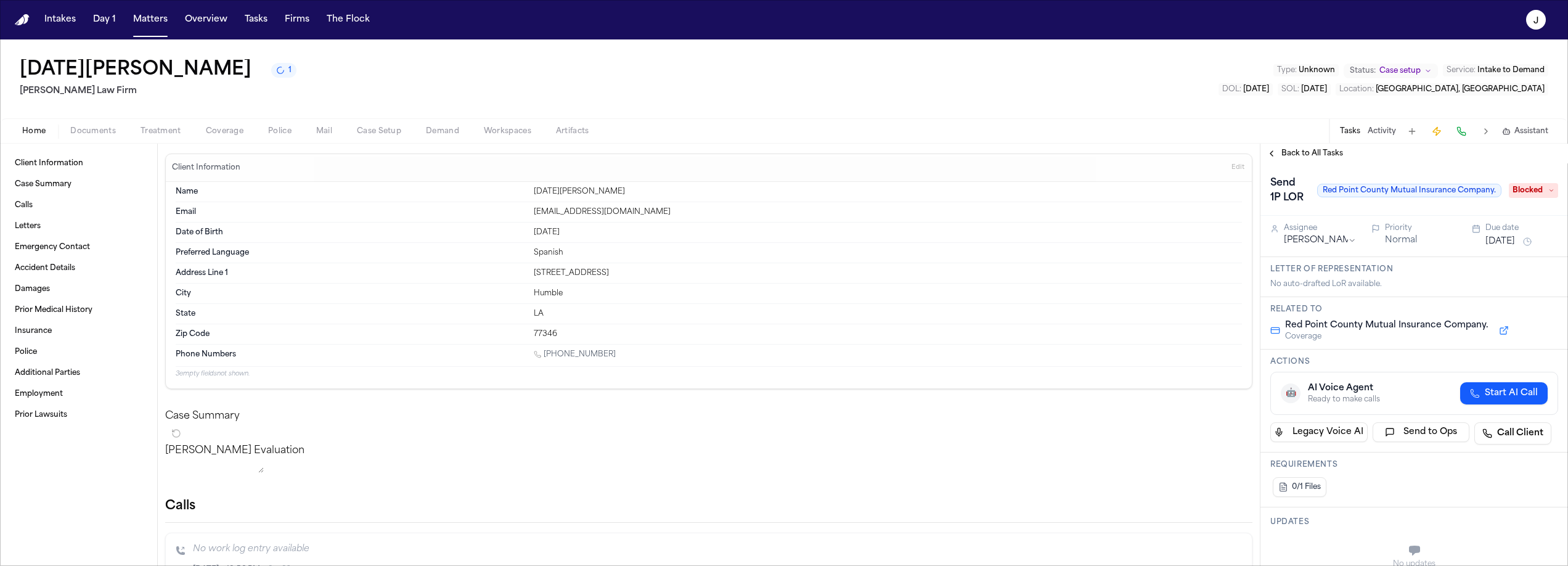
click at [1308, 152] on span "Back to All Tasks" at bounding box center [1312, 153] width 62 height 10
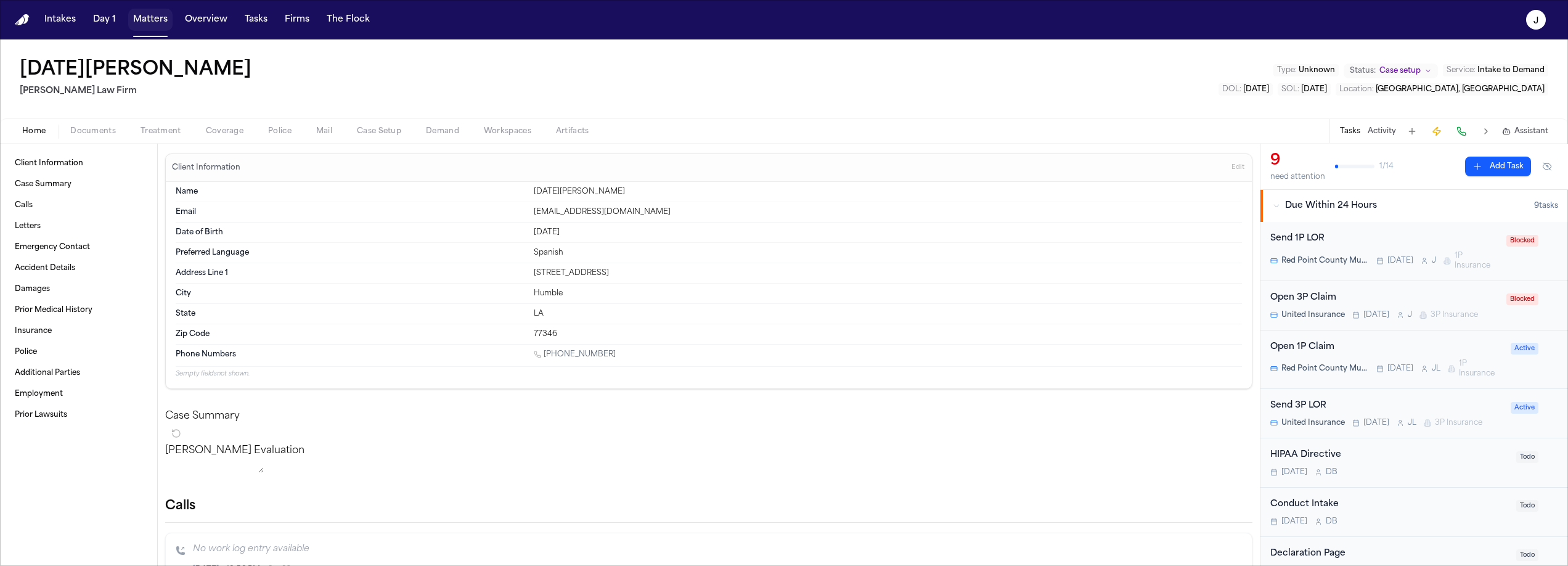
click at [166, 14] on button "Matters" at bounding box center [151, 19] width 44 height 22
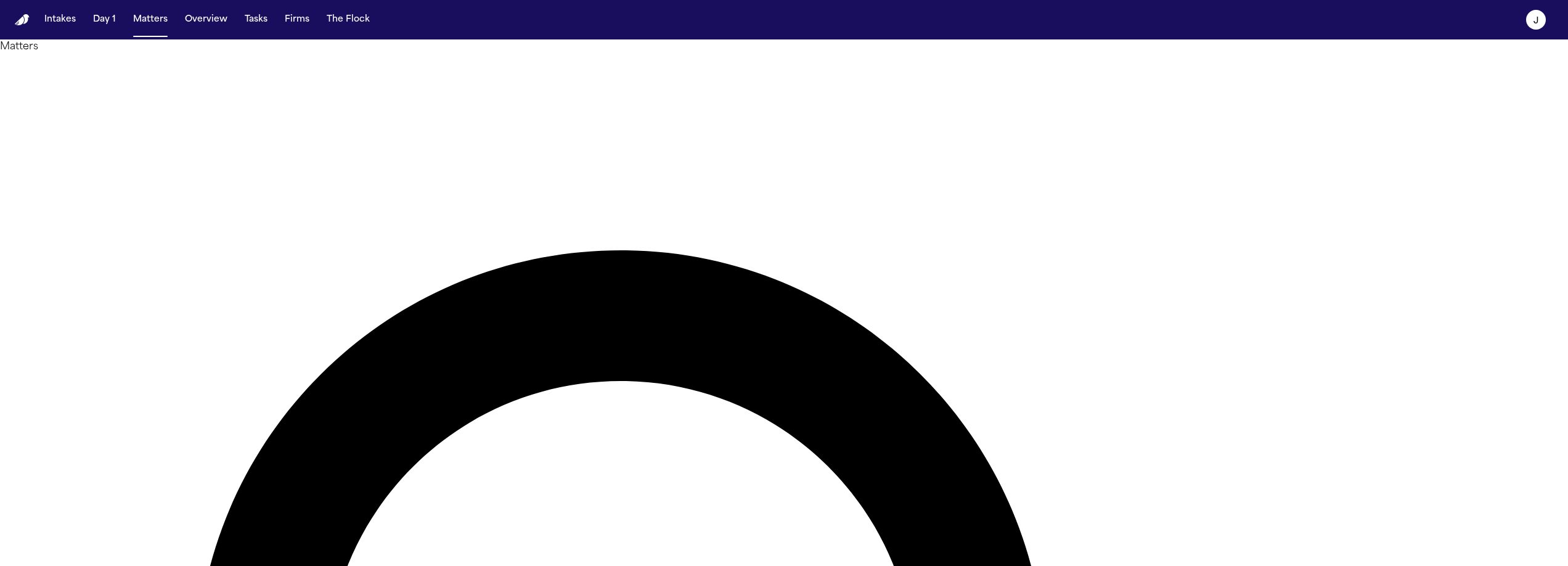
type input "******"
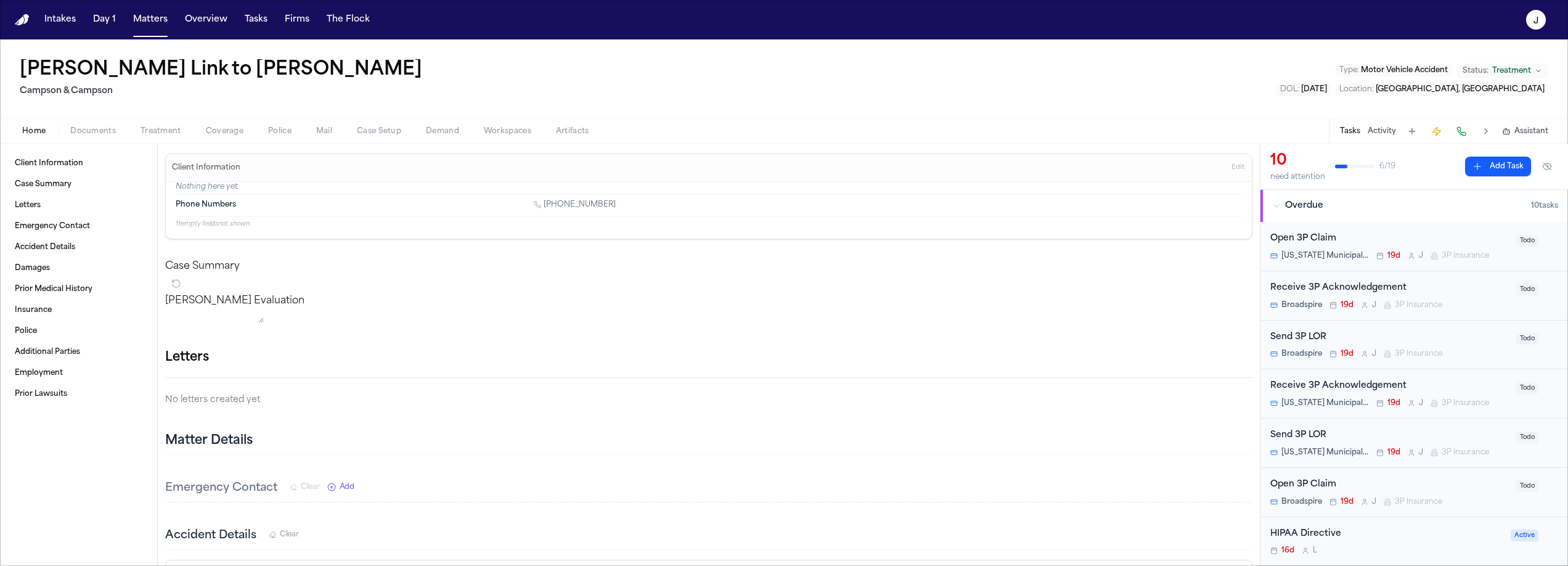
click at [120, 127] on button "Documents" at bounding box center [92, 131] width 70 height 15
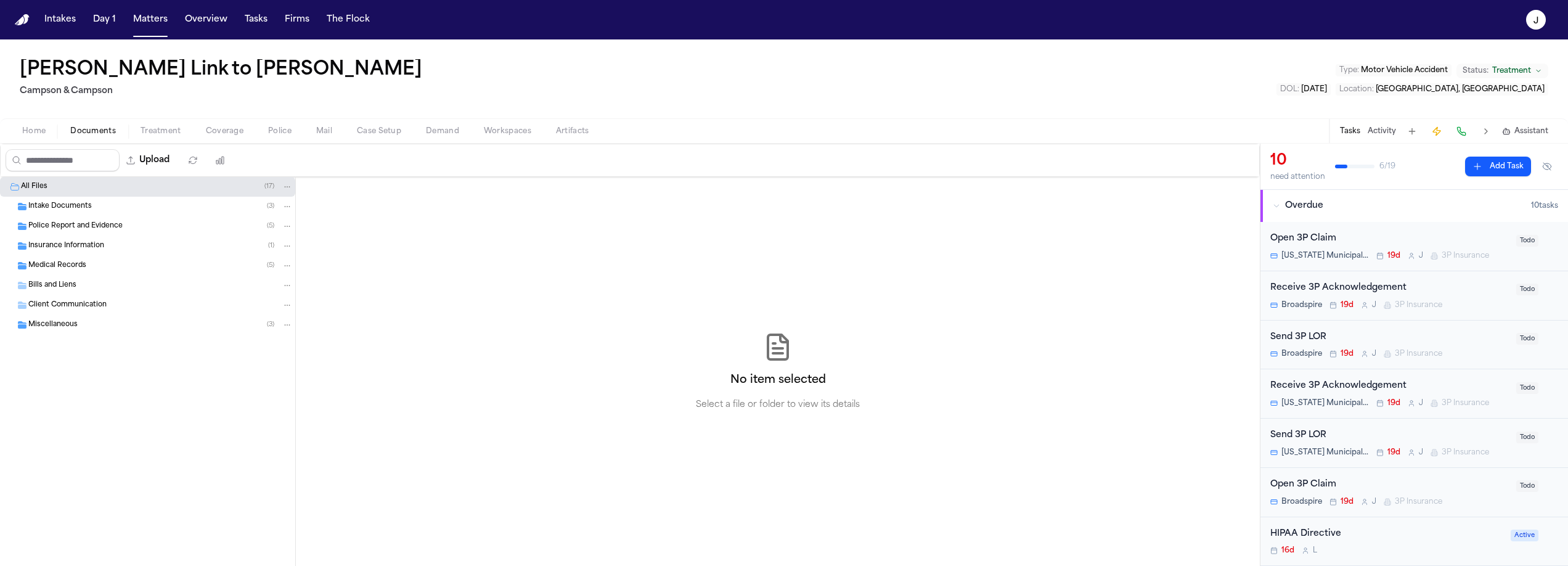
click at [72, 246] on span "Insurance Information" at bounding box center [66, 246] width 76 height 11
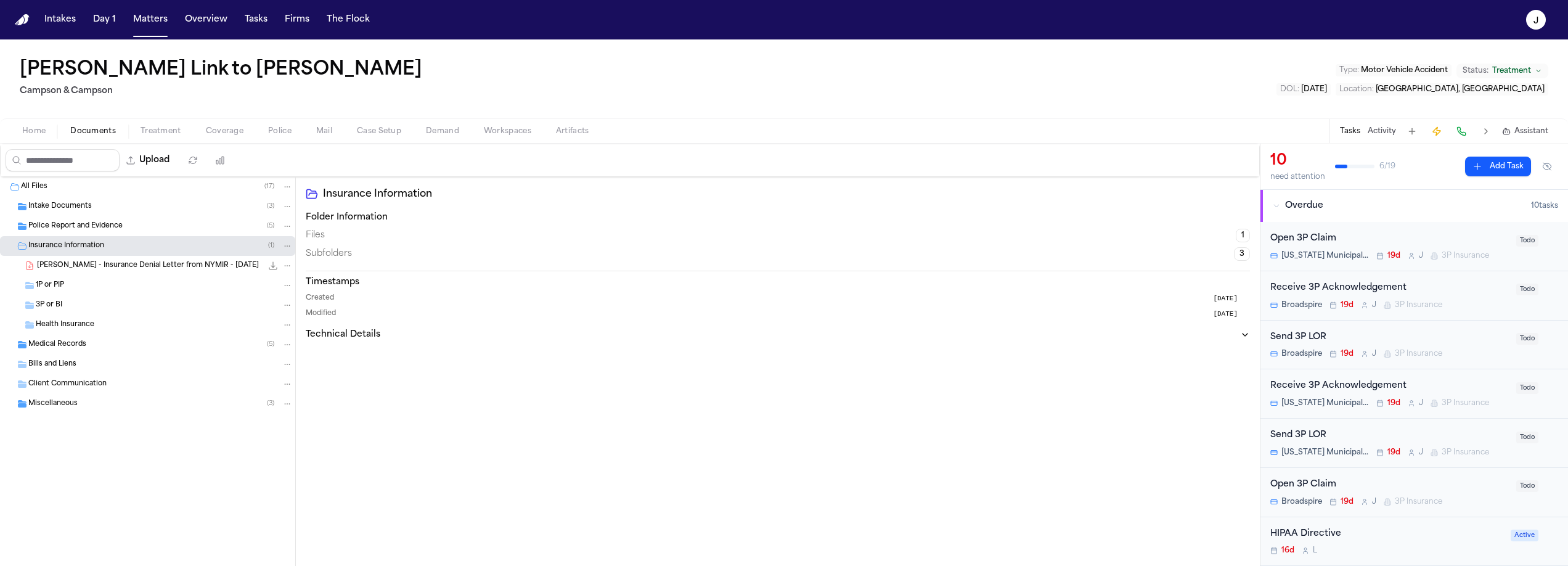
click at [72, 280] on div "1P or PIP" at bounding box center [164, 285] width 257 height 12
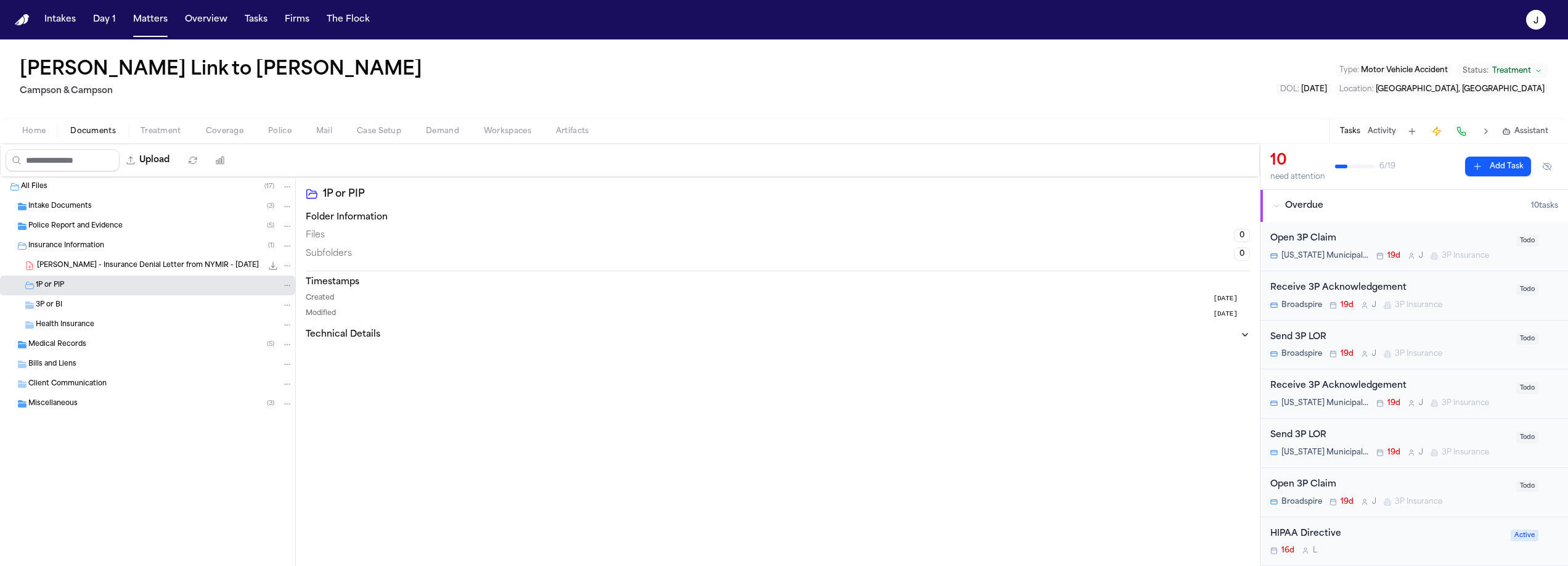
click at [68, 306] on div "3P or BI" at bounding box center [164, 305] width 257 height 12
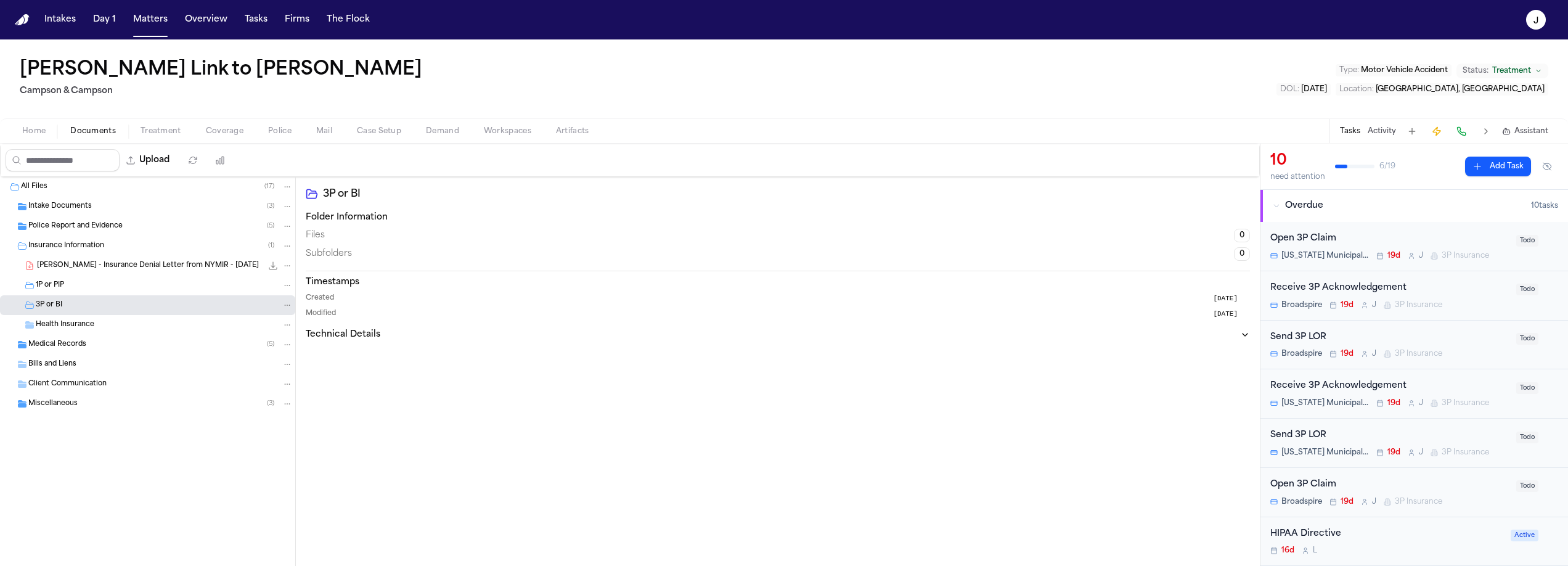
click at [42, 134] on span "Home" at bounding box center [34, 131] width 23 height 10
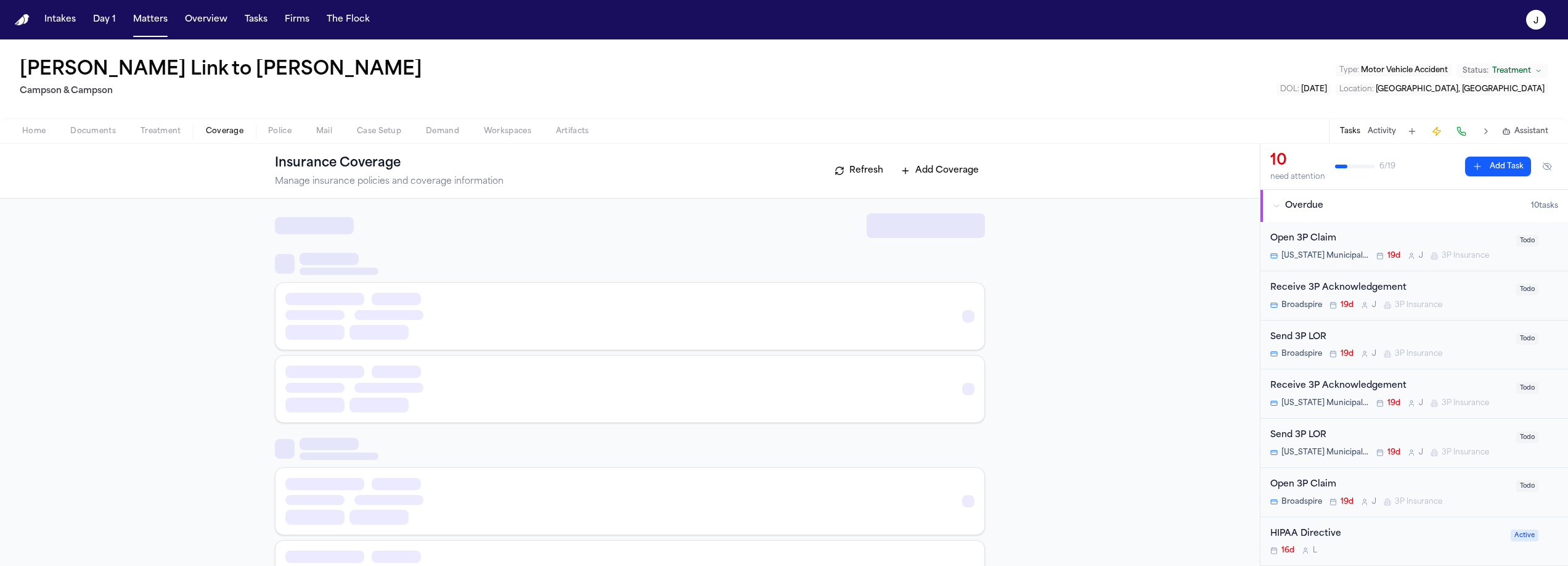
click at [219, 136] on span "Coverage" at bounding box center [225, 131] width 37 height 10
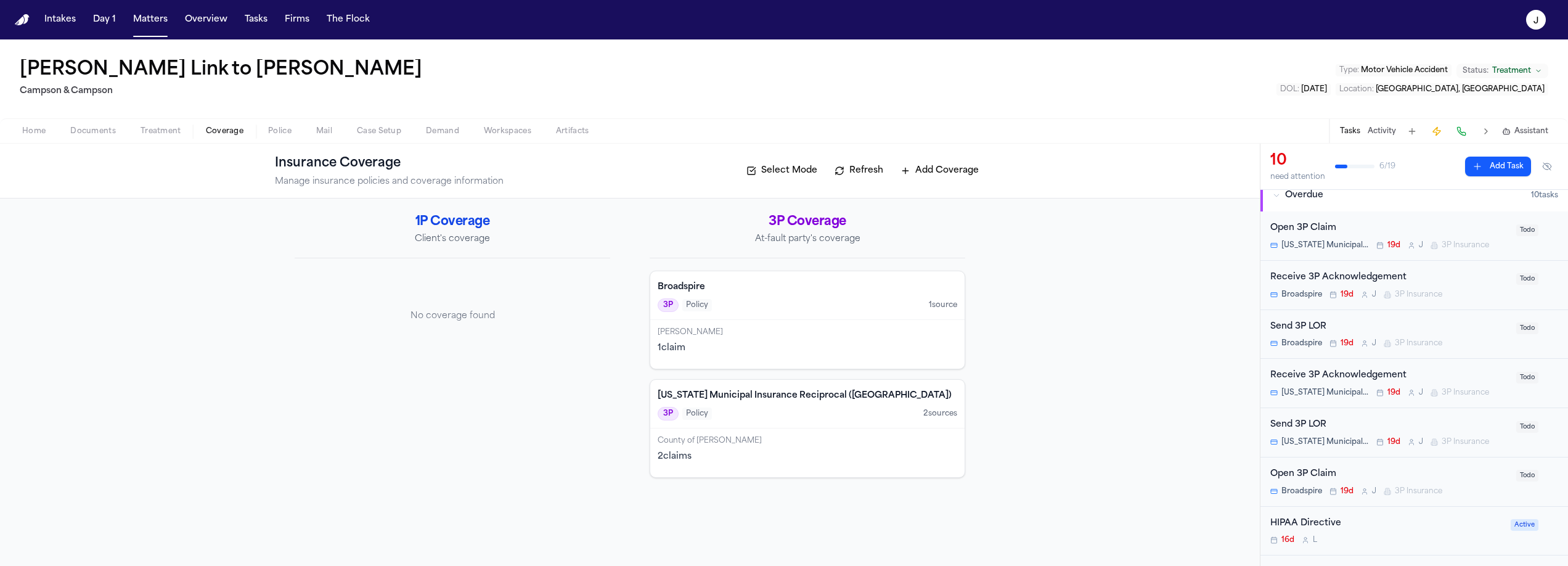
scroll to position [13, 0]
click at [782, 309] on div "3P Policy 1 source" at bounding box center [807, 305] width 299 height 13
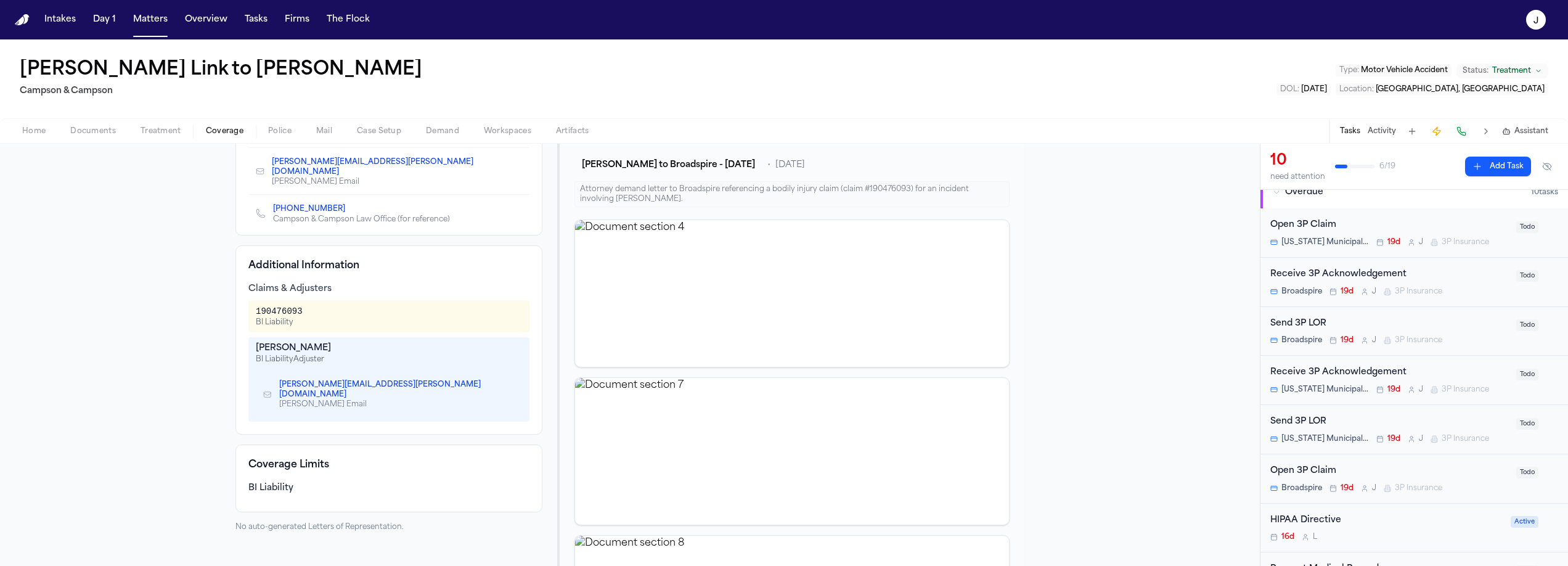
scroll to position [328, 0]
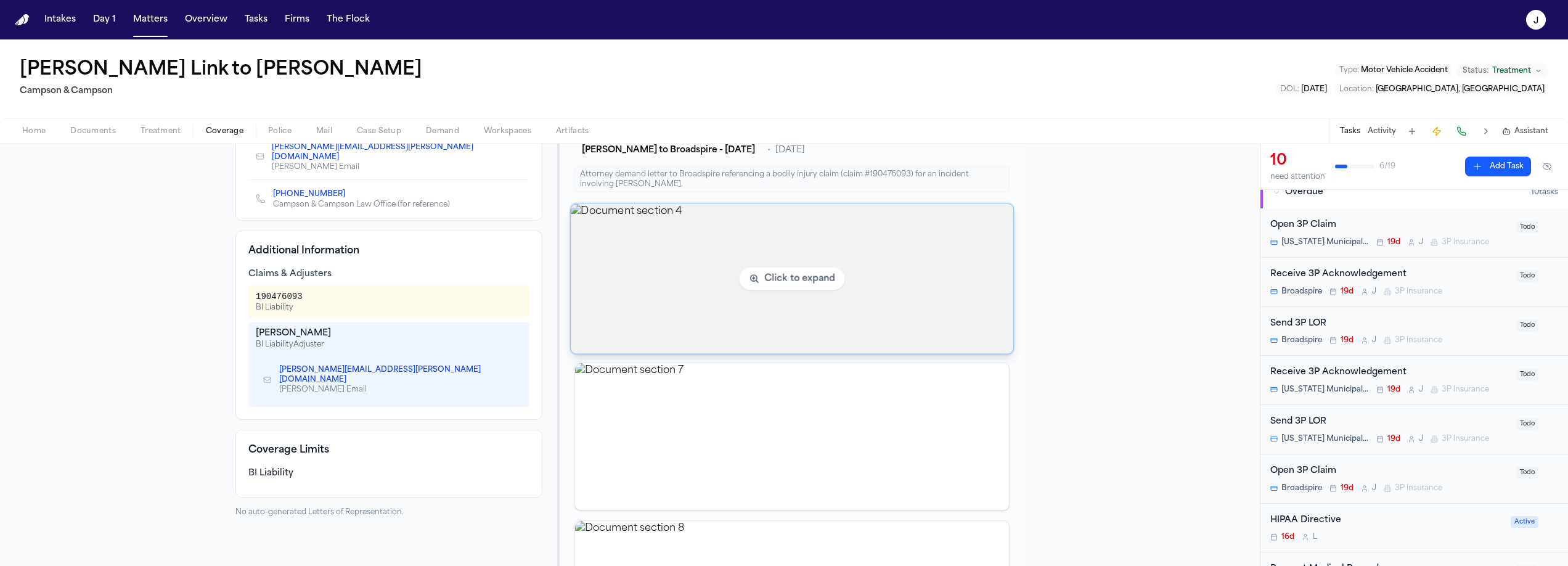
click at [801, 229] on img "View document section 4" at bounding box center [792, 278] width 443 height 150
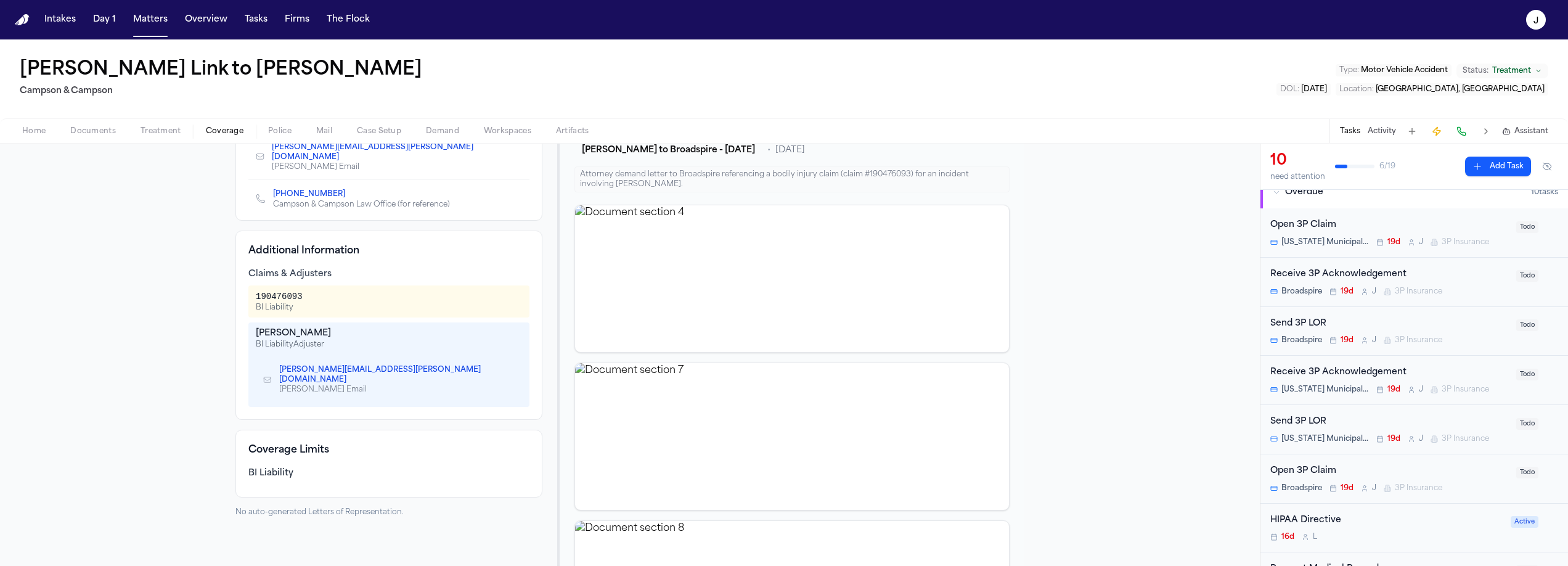
click at [216, 138] on span "button" at bounding box center [224, 137] width 52 height 1
click at [214, 123] on div "Home Documents Treatment Coverage Police Mail Case Setup Demand Workspaces Arti…" at bounding box center [784, 131] width 1568 height 25
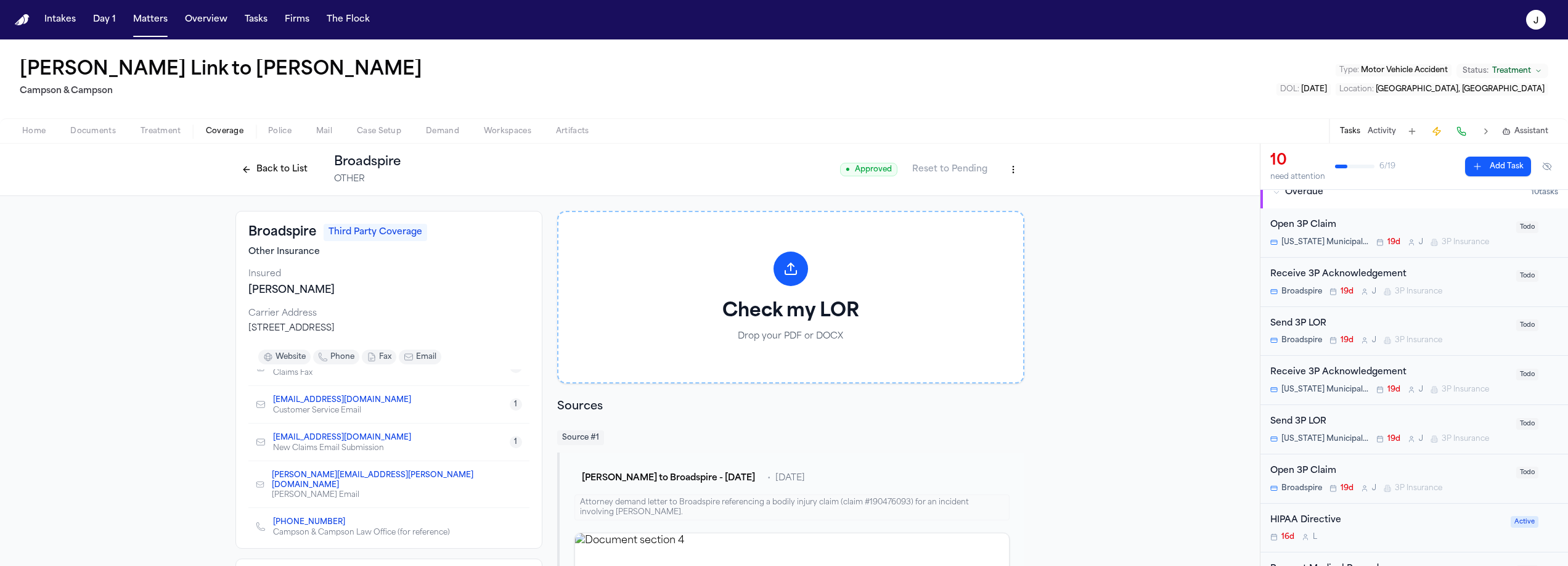
click at [266, 167] on button "Back to List" at bounding box center [274, 169] width 78 height 19
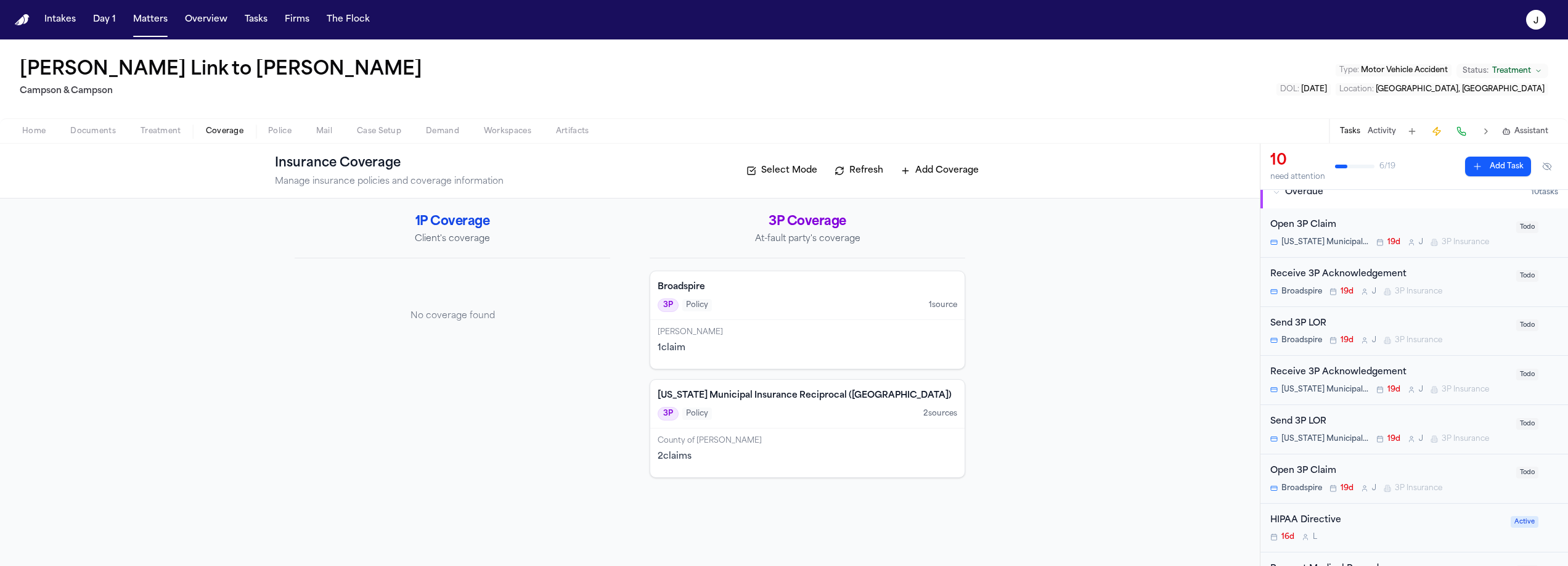
click at [750, 427] on div "New York Municipal Insurance Reciprocal (NYMIR) 3P Policy 2 source s" at bounding box center [807, 404] width 314 height 49
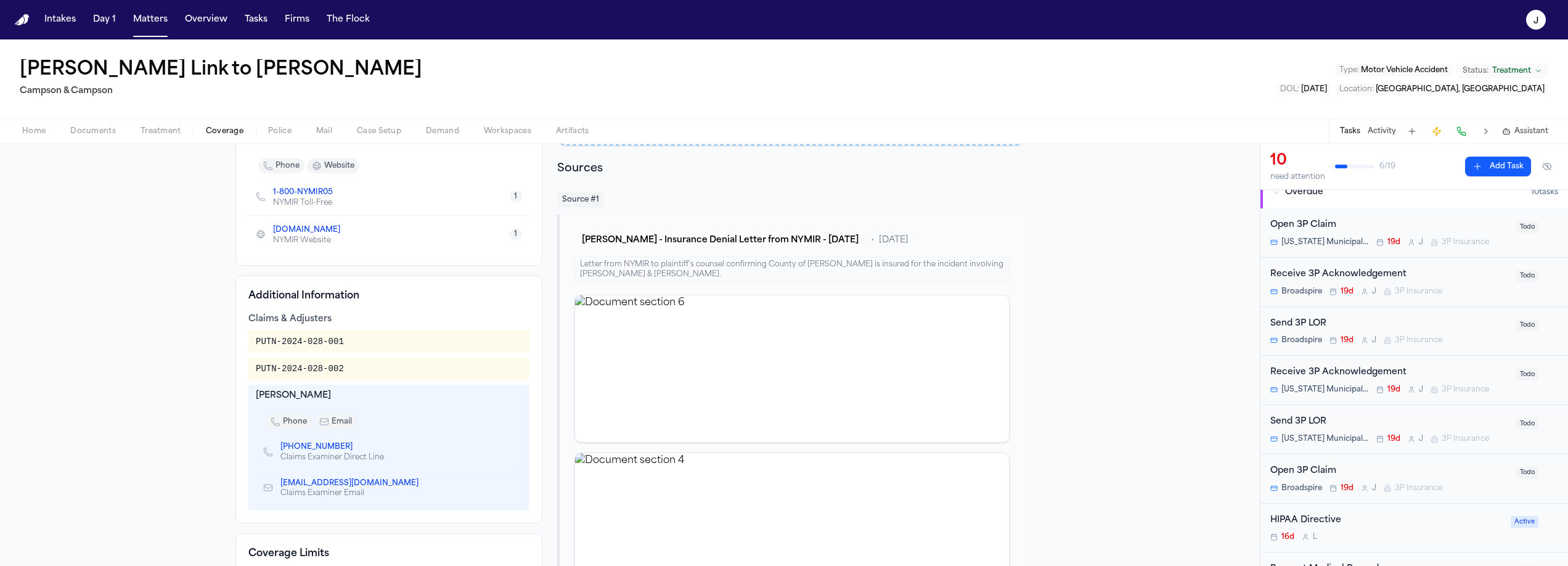
scroll to position [239, 0]
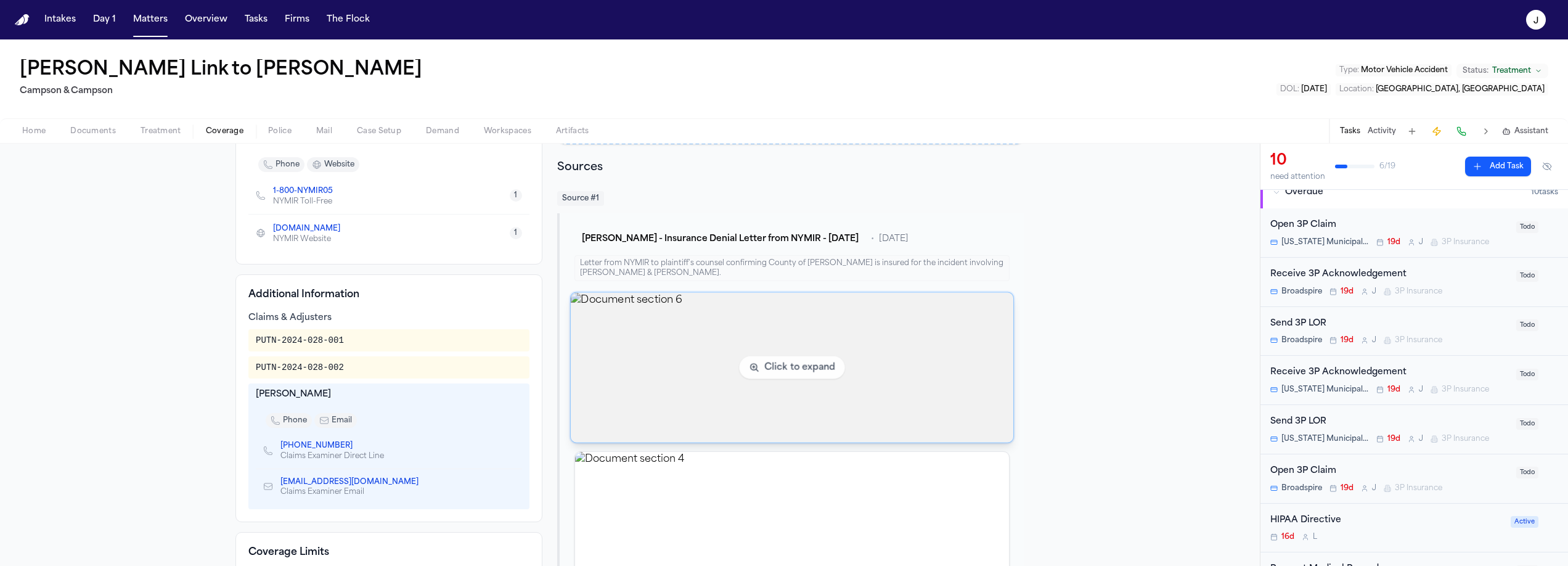
click at [676, 342] on img "View document section 6" at bounding box center [792, 368] width 443 height 150
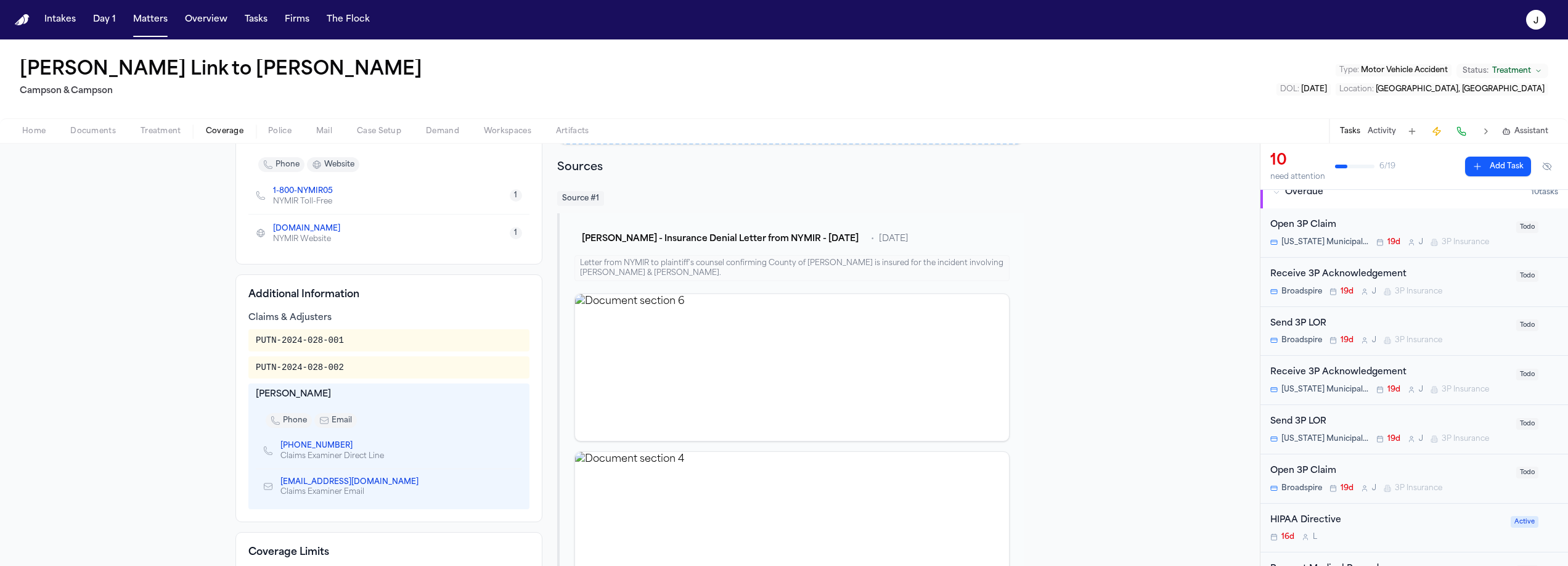
scroll to position [0, 0]
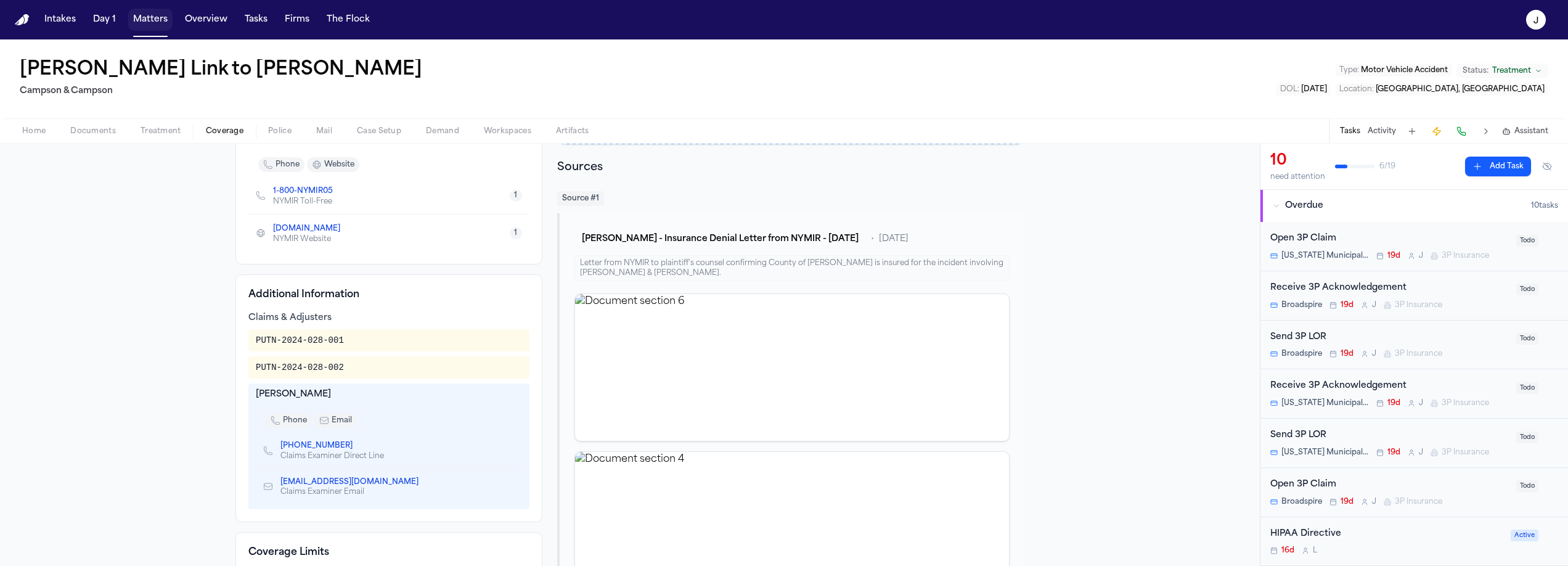
click at [151, 27] on button "Matters" at bounding box center [151, 19] width 44 height 22
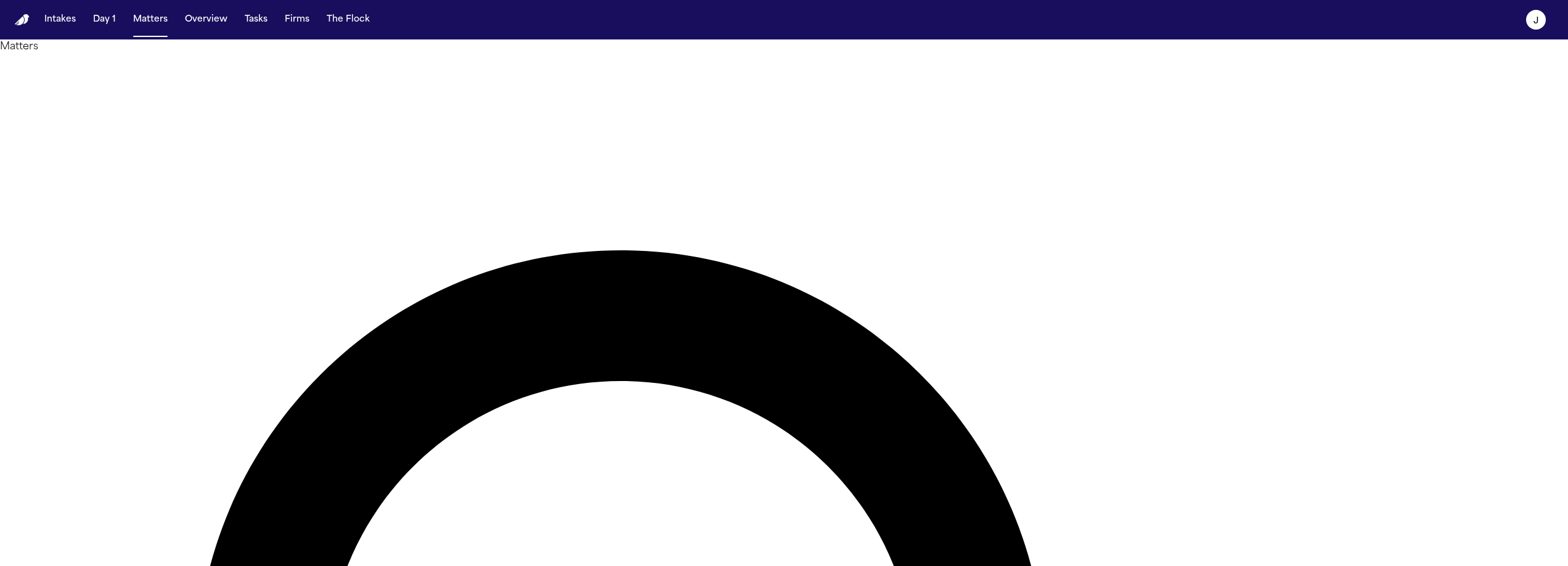
type input "********"
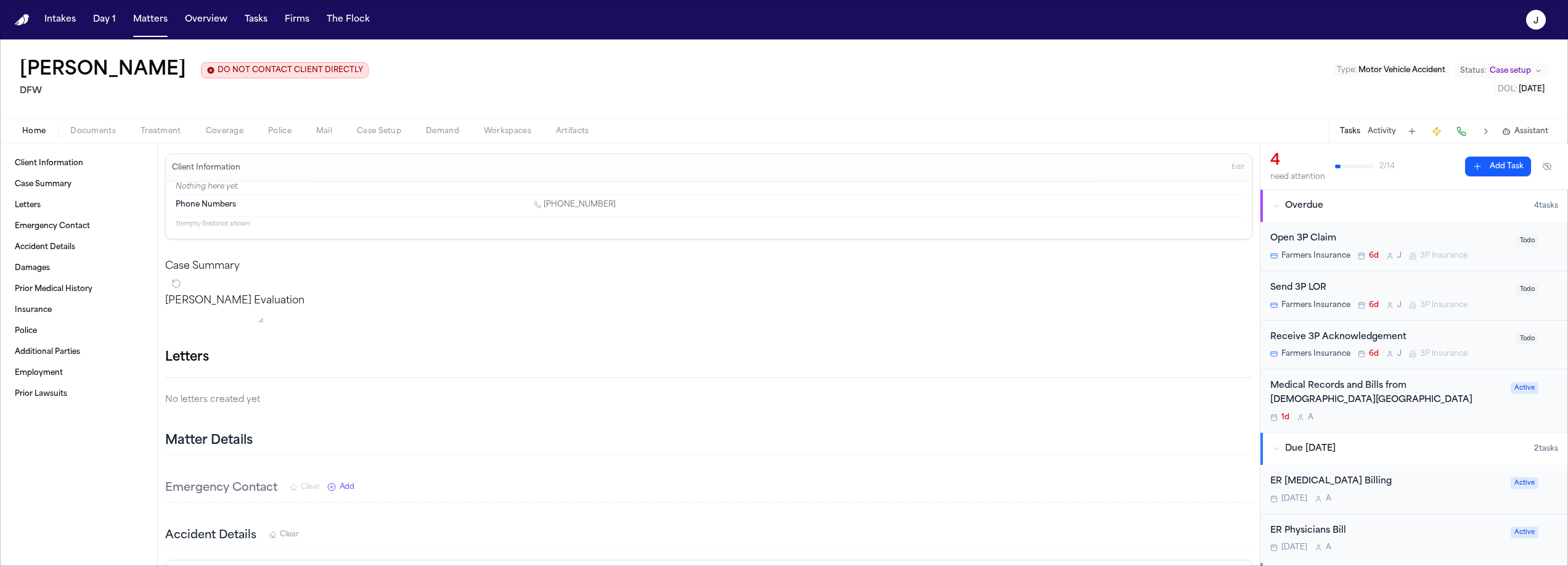
click at [104, 142] on div "Home Documents Treatment Coverage Police Mail Case Setup Demand Workspaces Arti…" at bounding box center [784, 131] width 1568 height 25
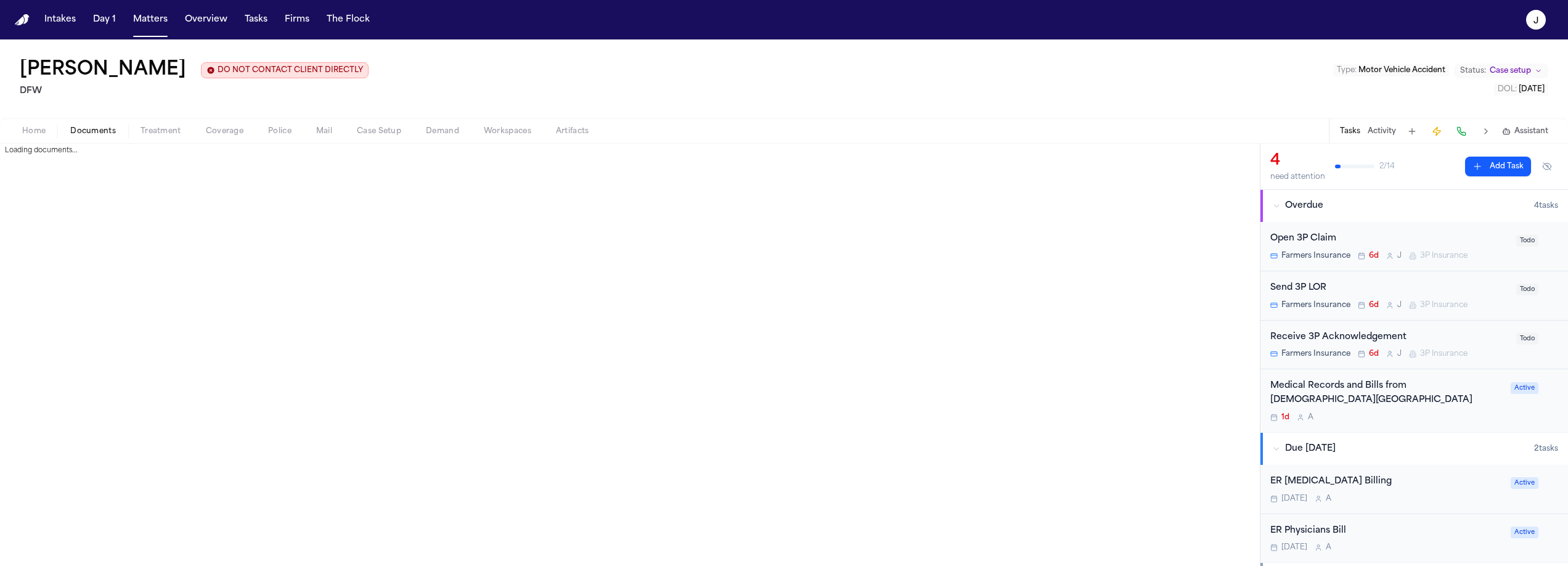
click at [104, 134] on span "Documents" at bounding box center [93, 131] width 46 height 10
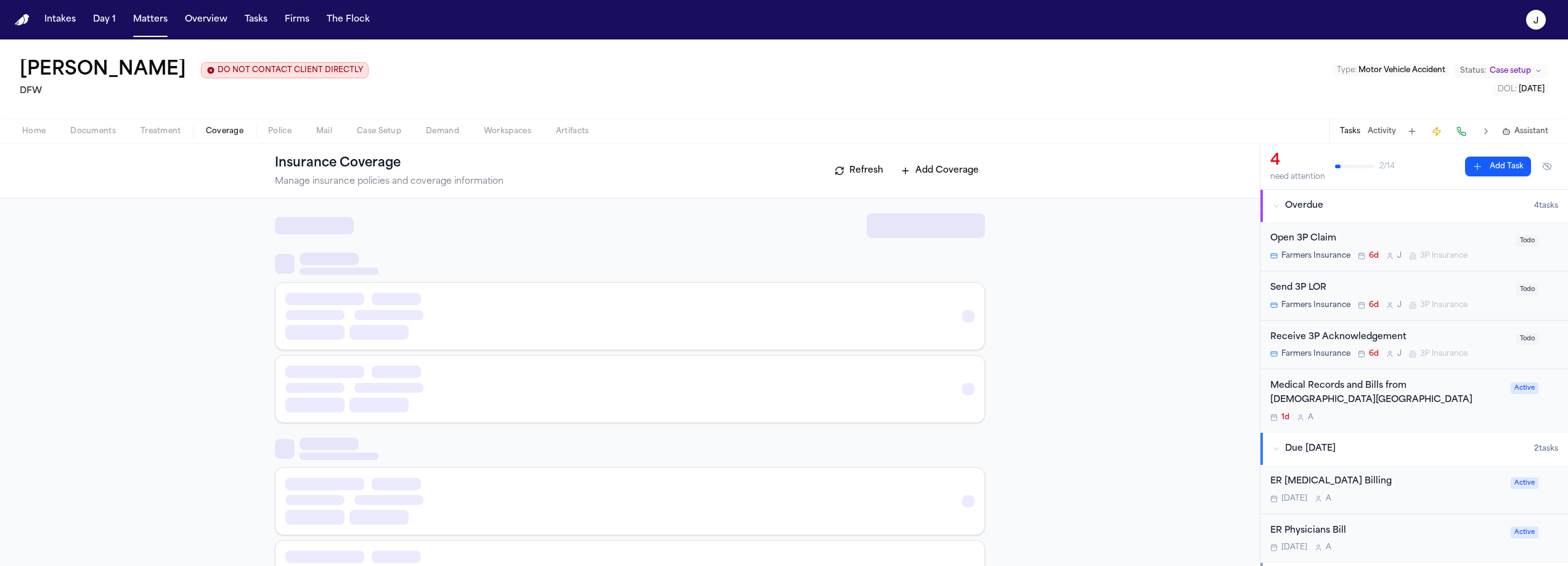
click at [235, 135] on span "Coverage" at bounding box center [225, 131] width 37 height 10
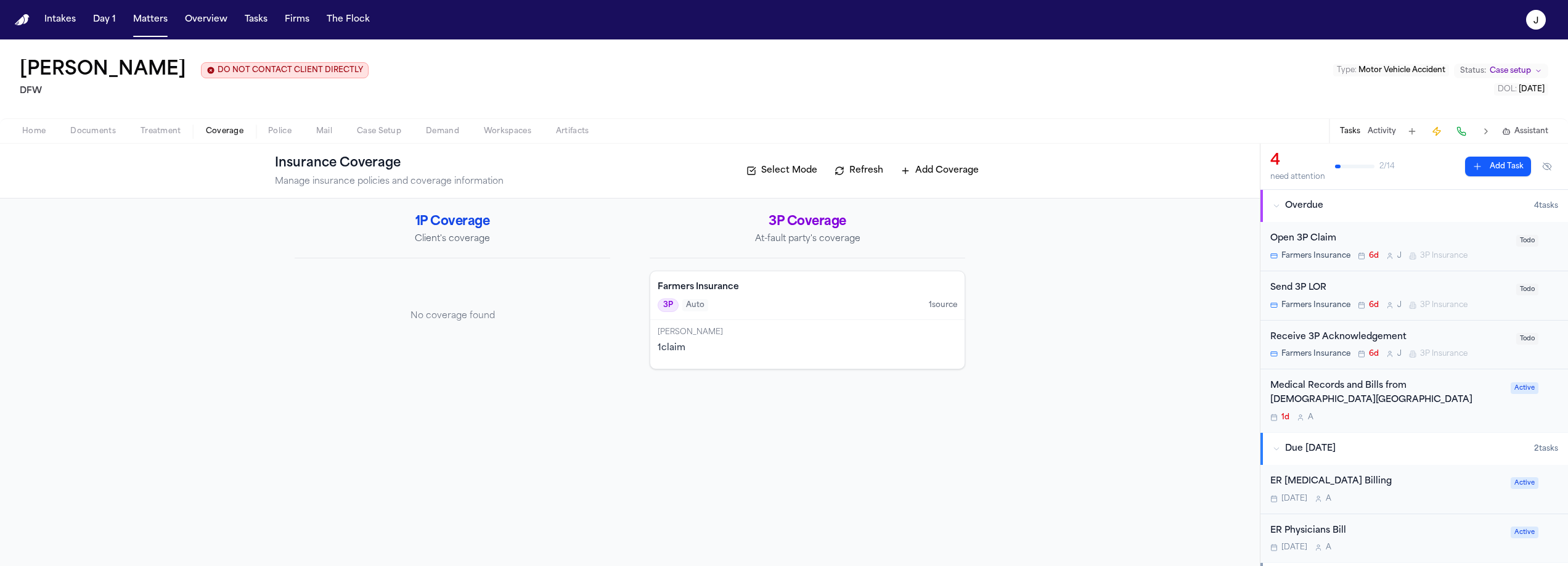
click at [765, 295] on div "Farmers Insurance 3P Auto 1 source" at bounding box center [807, 295] width 314 height 49
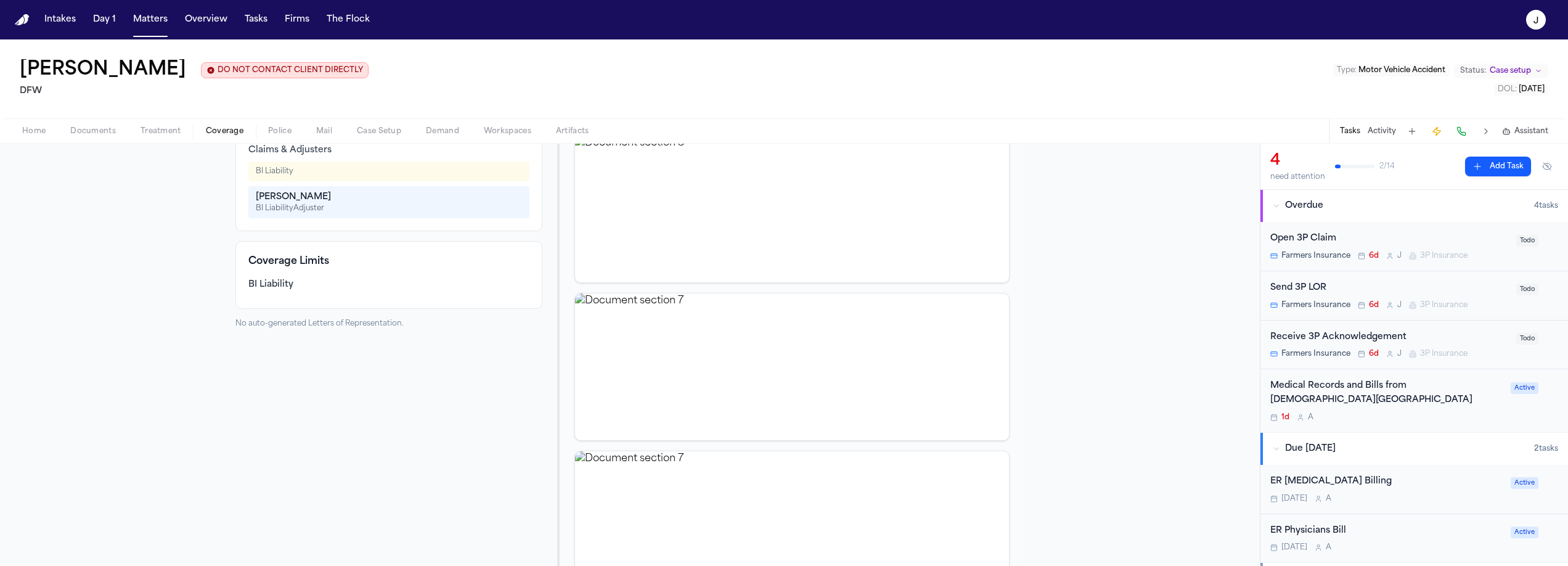
scroll to position [399, 0]
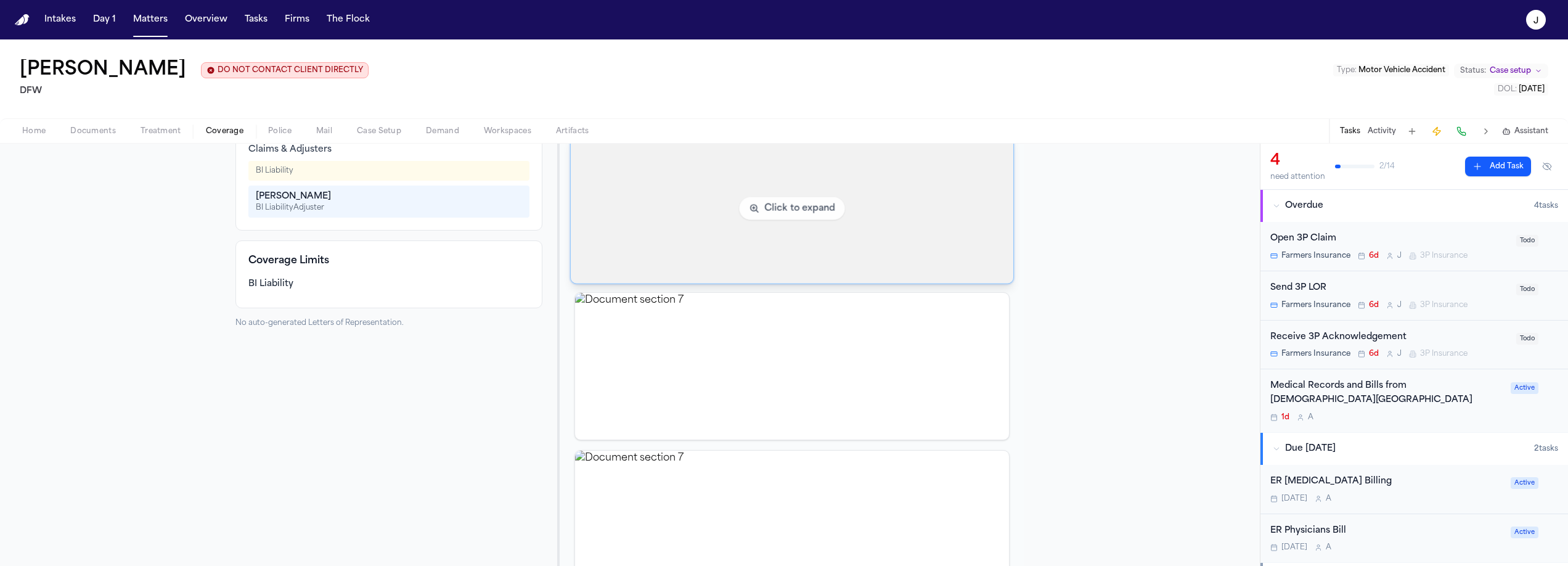
click at [672, 241] on img "View document section 5" at bounding box center [792, 208] width 443 height 150
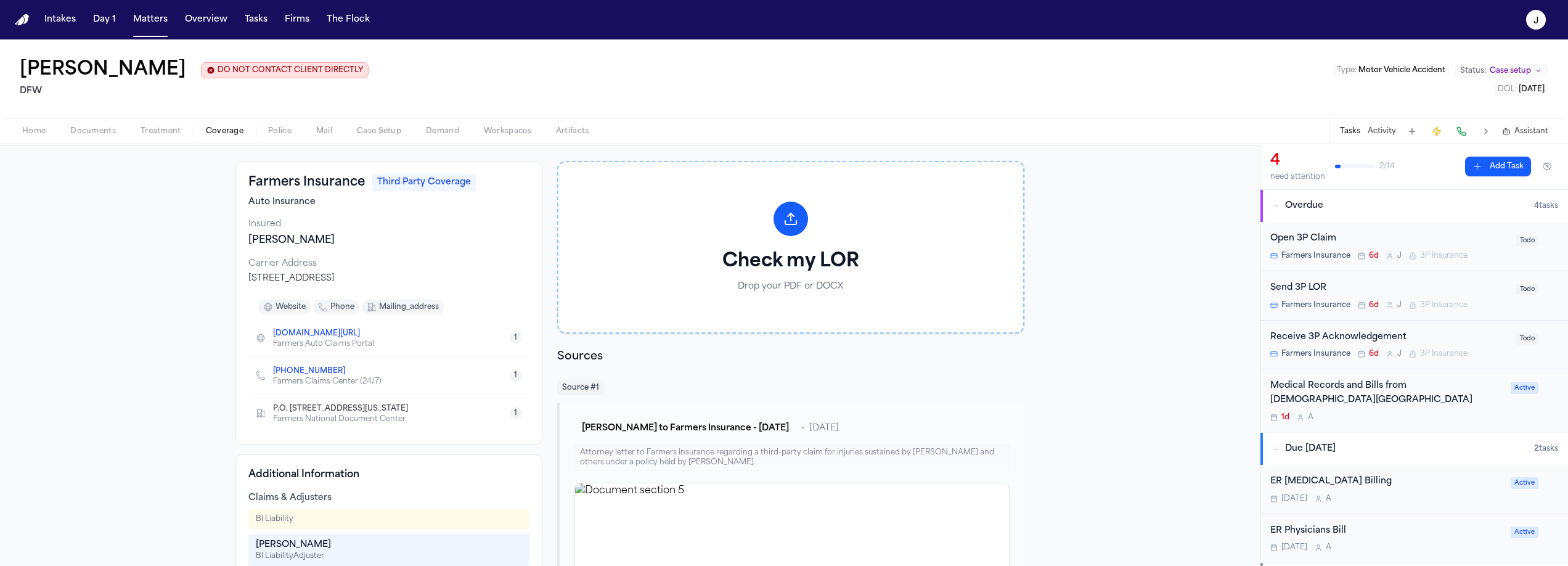
scroll to position [0, 0]
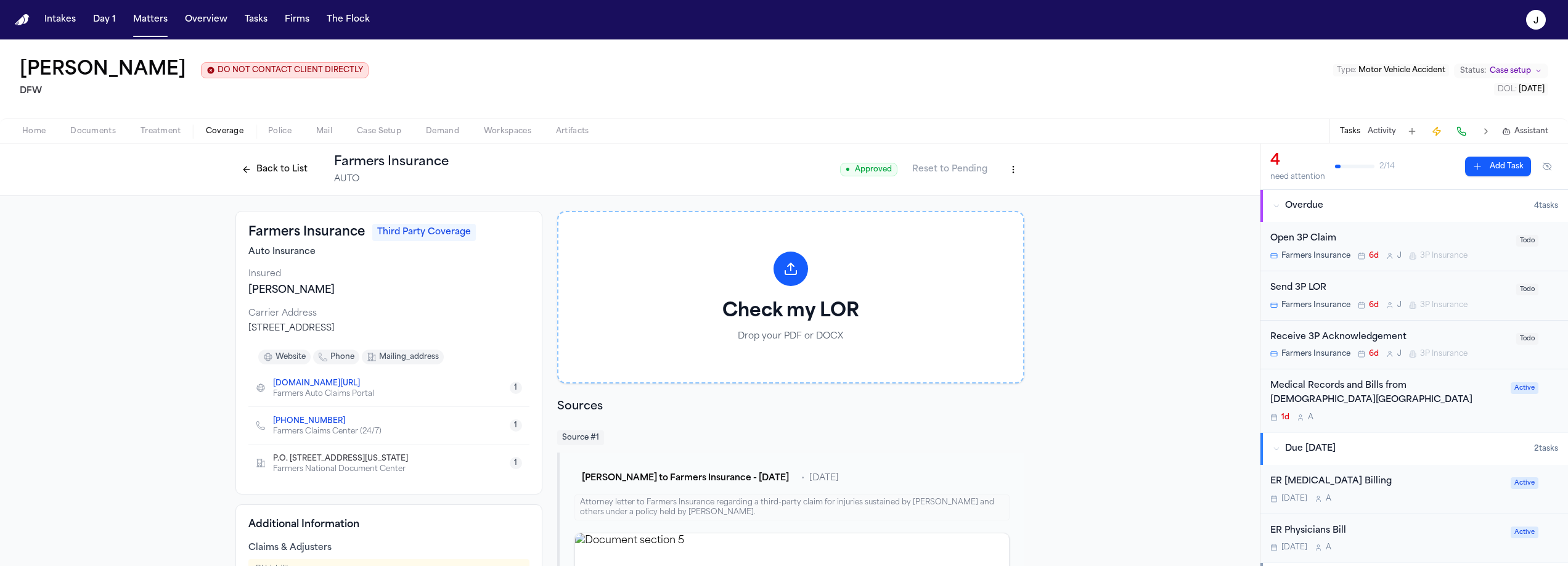
click at [273, 166] on button "Back to List" at bounding box center [274, 169] width 78 height 19
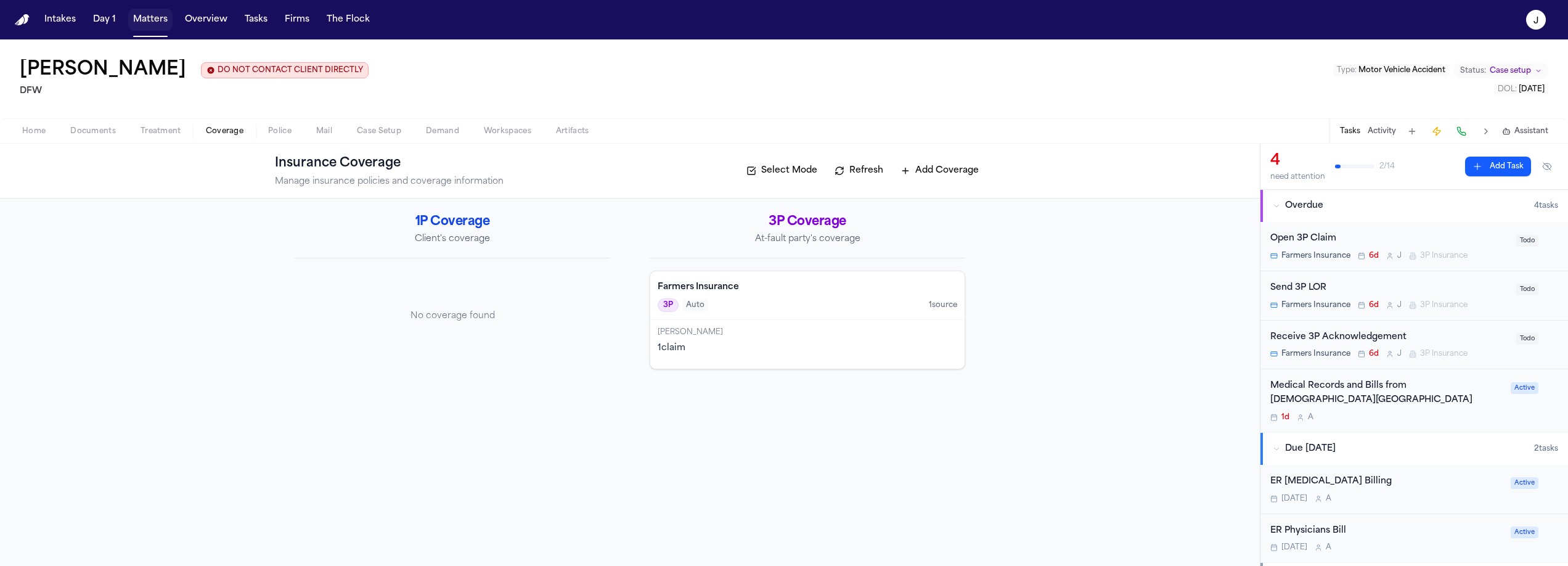
click at [145, 14] on button "Matters" at bounding box center [151, 19] width 44 height 22
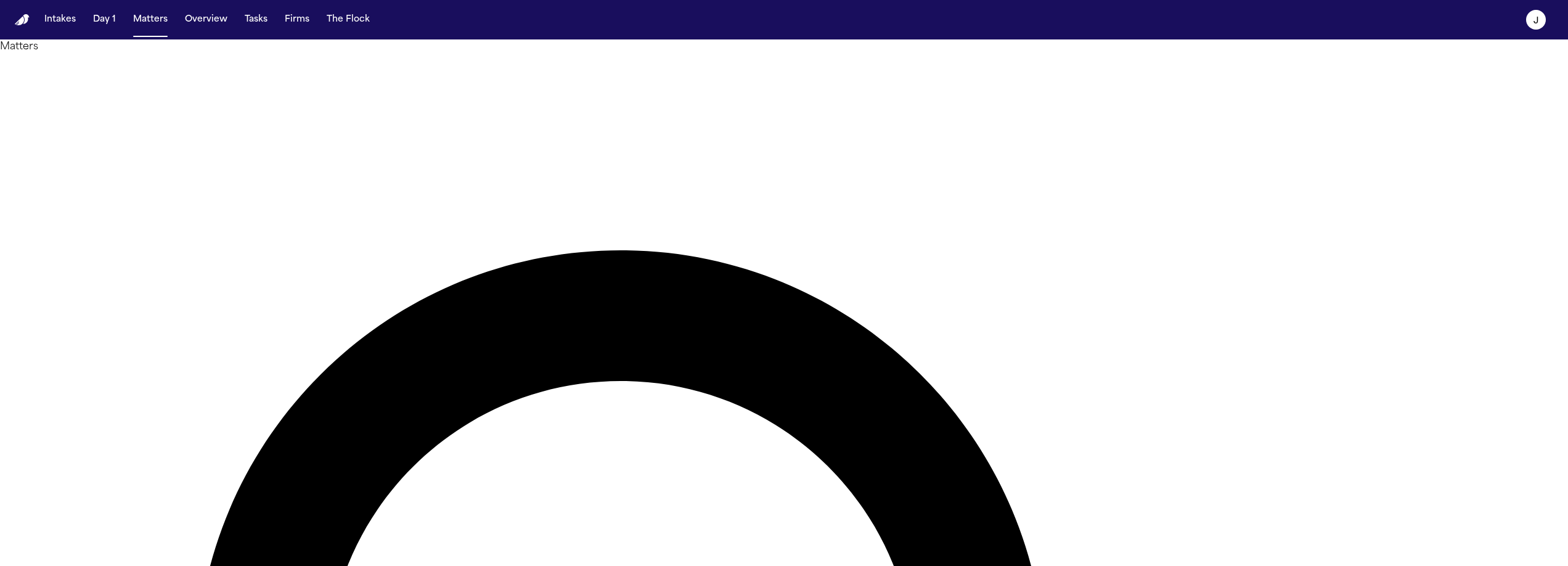
type input "*******"
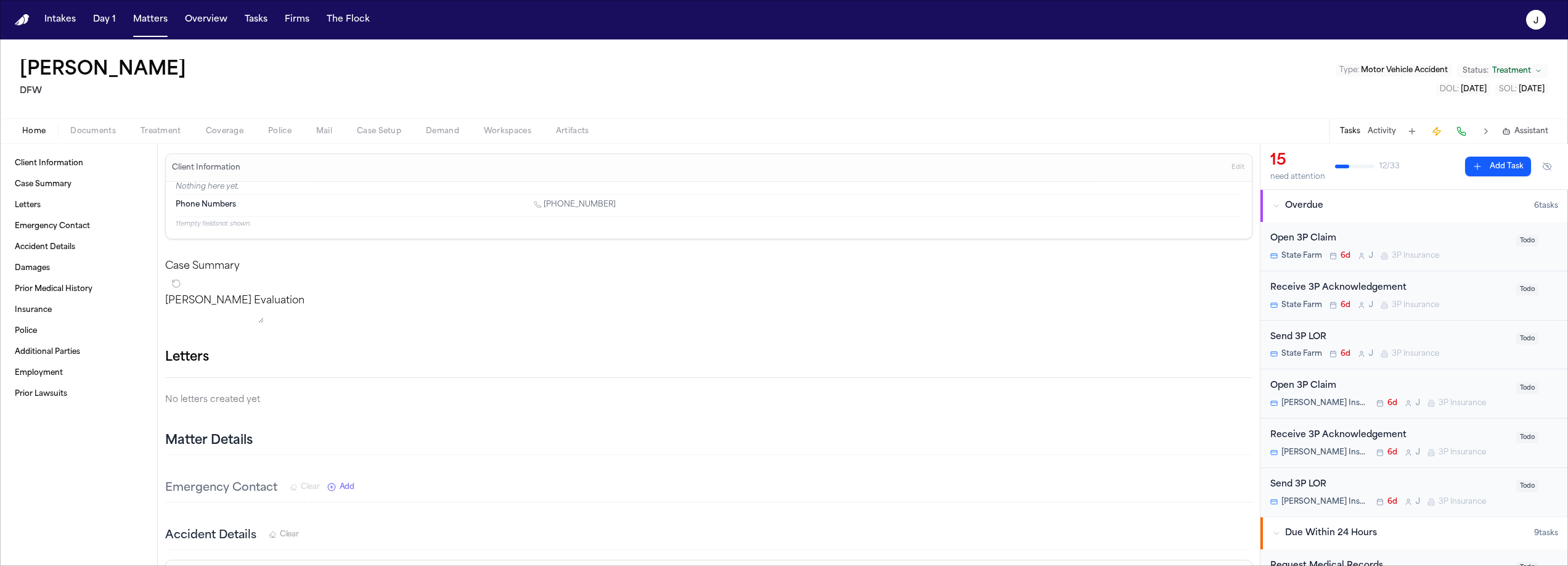
click at [228, 131] on span "Coverage" at bounding box center [225, 131] width 37 height 10
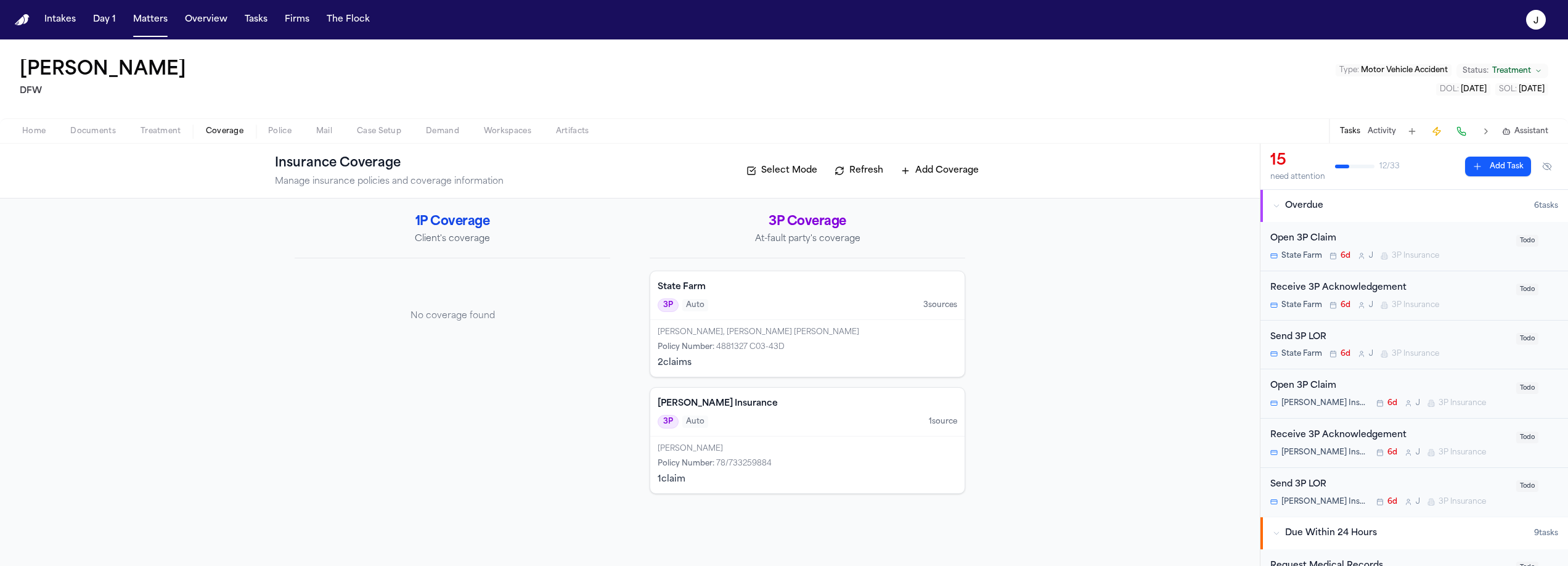
click at [833, 336] on div "James C Starks, Shunda Starks, James C Jr" at bounding box center [807, 332] width 299 height 10
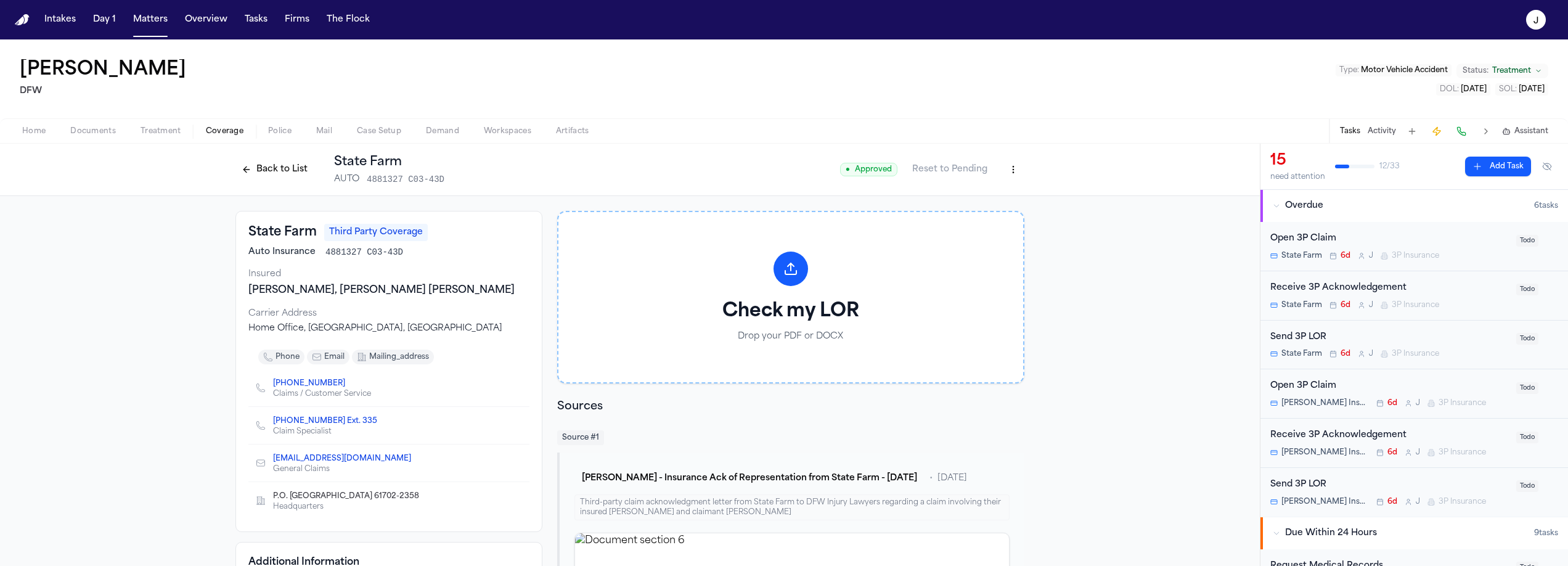
click at [269, 159] on button "Back to List" at bounding box center [274, 169] width 78 height 19
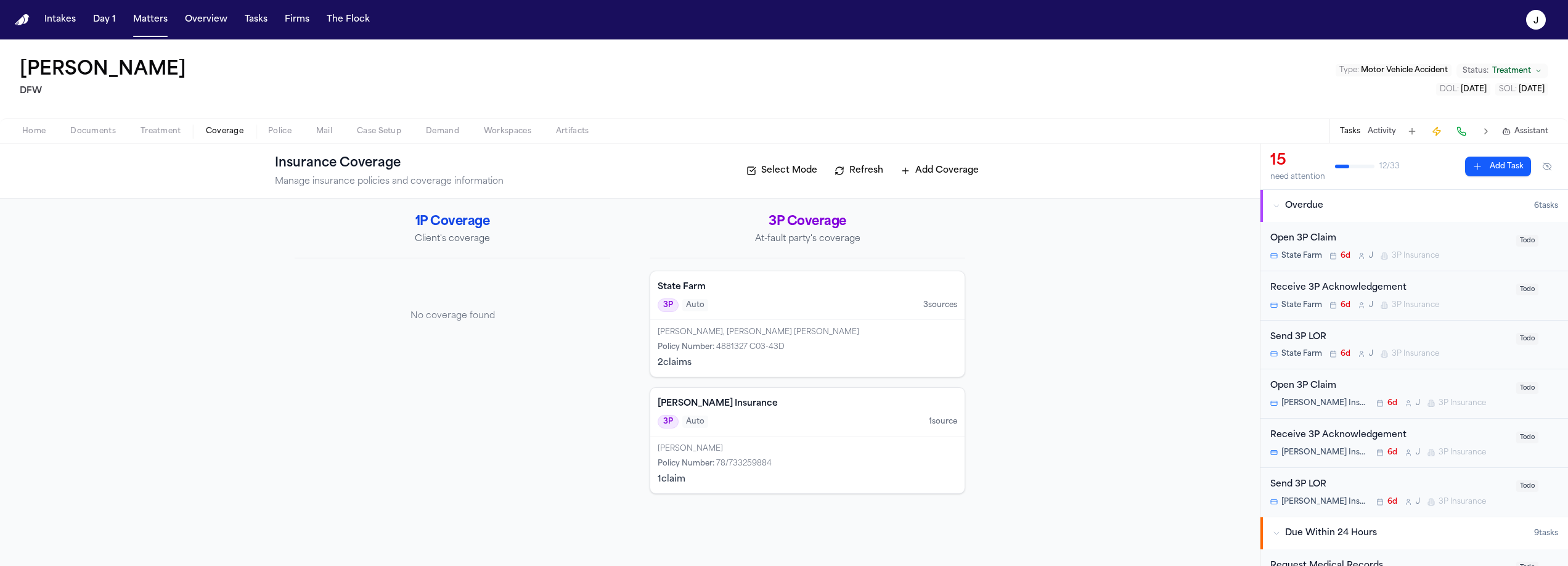
click at [845, 461] on div "Policy Number : 78/733259884" at bounding box center [807, 463] width 299 height 10
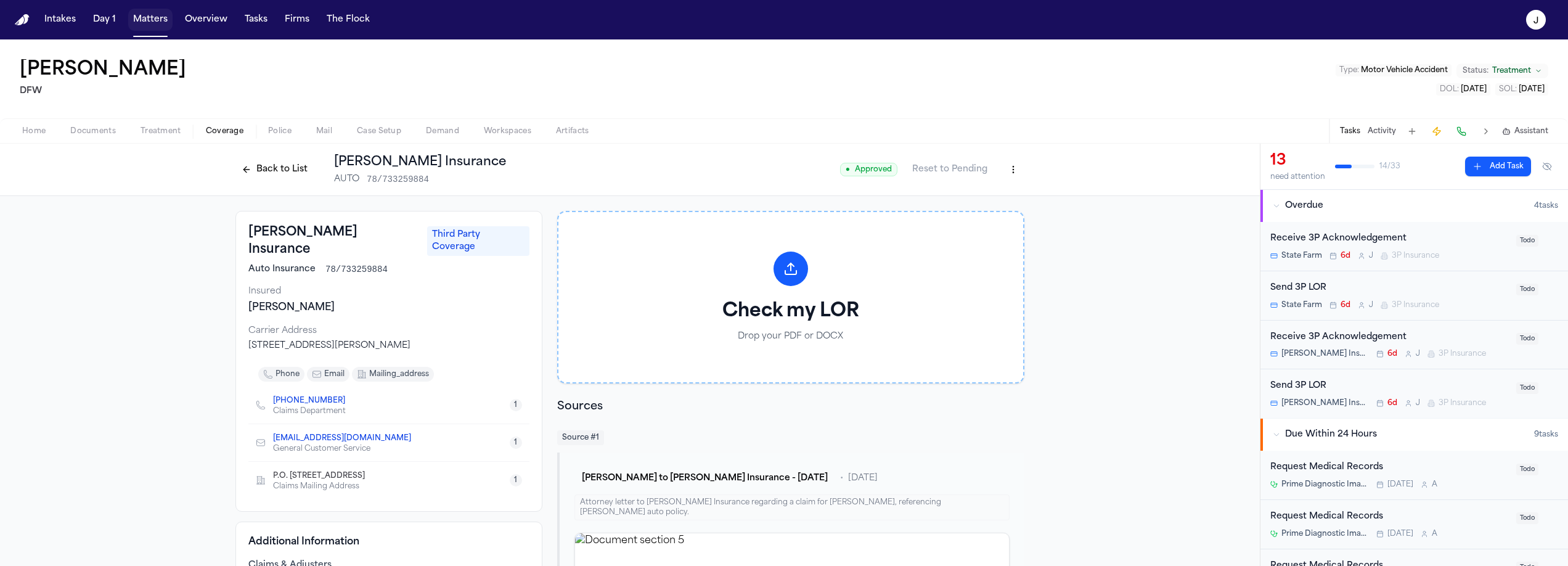
click at [141, 18] on button "Matters" at bounding box center [151, 19] width 44 height 22
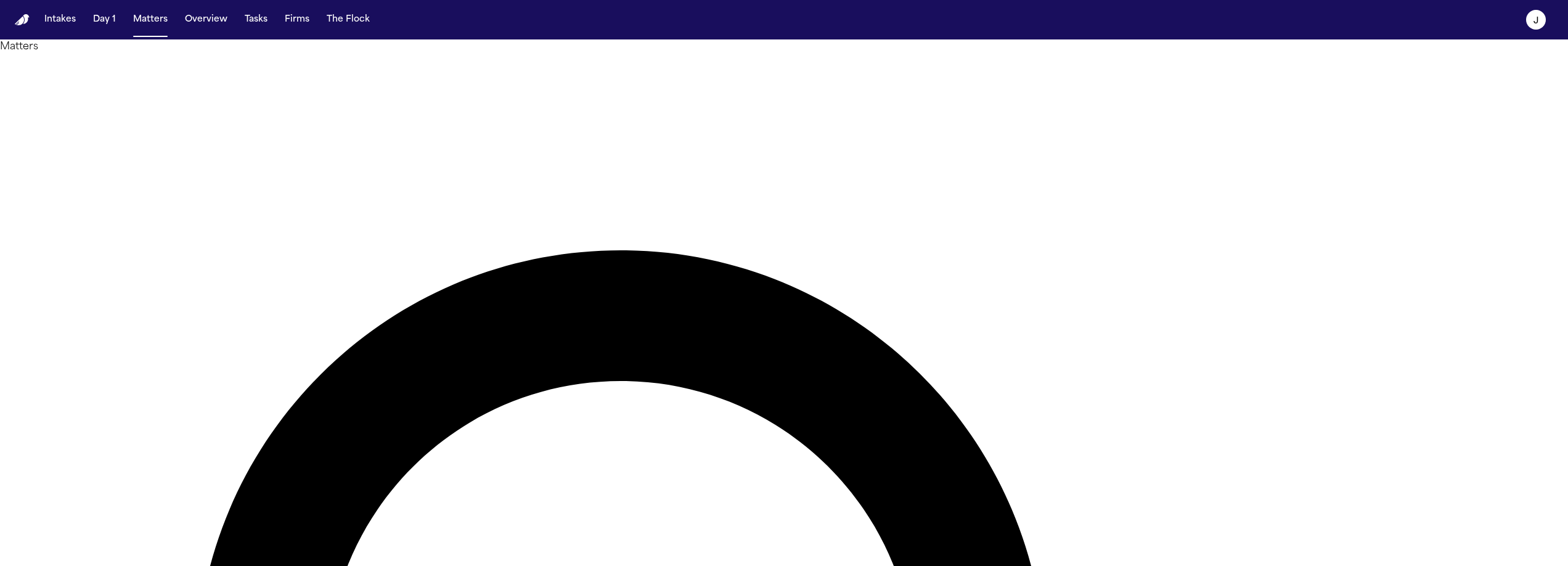
type input "******"
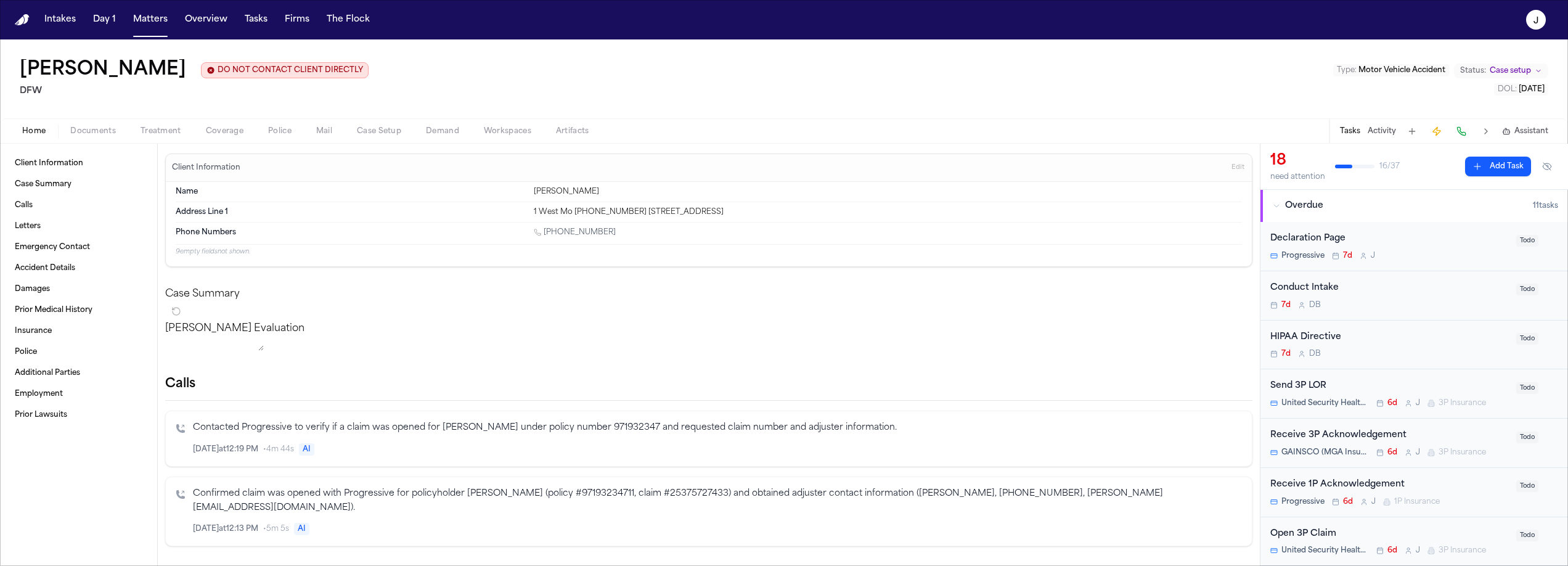
click at [214, 136] on span "Coverage" at bounding box center [225, 131] width 37 height 10
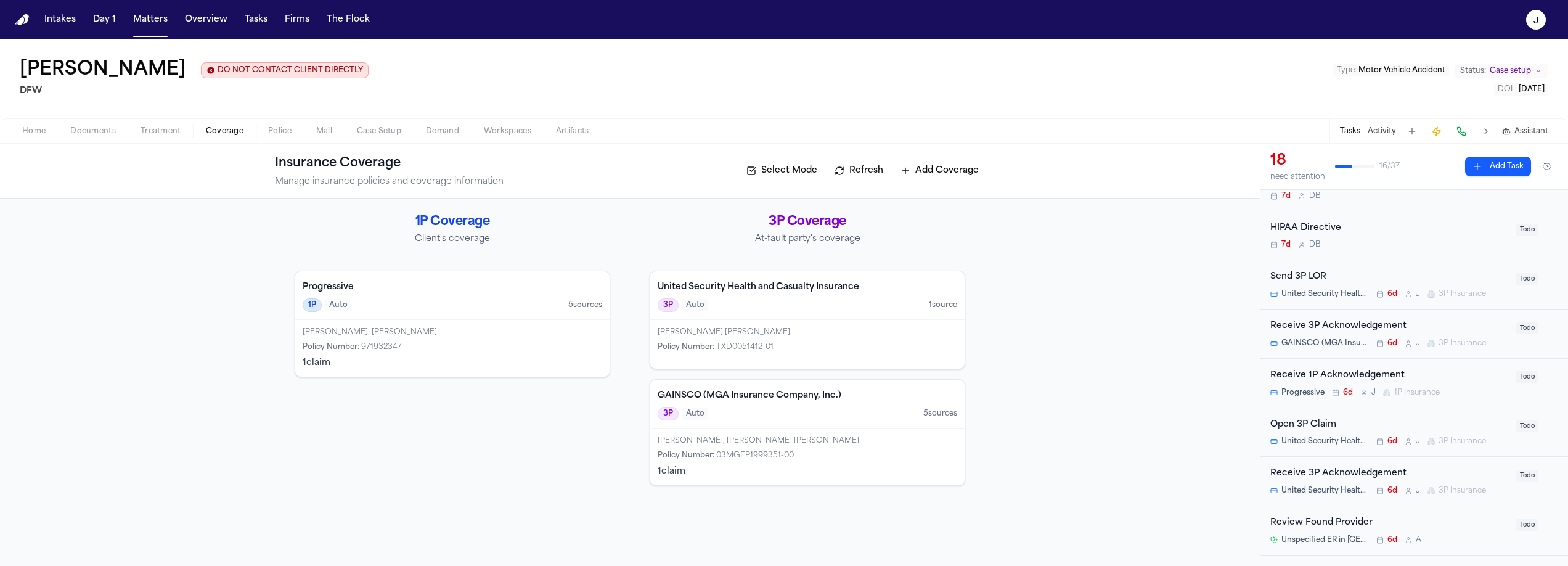
scroll to position [110, 0]
click at [158, 20] on button "Matters" at bounding box center [151, 19] width 44 height 22
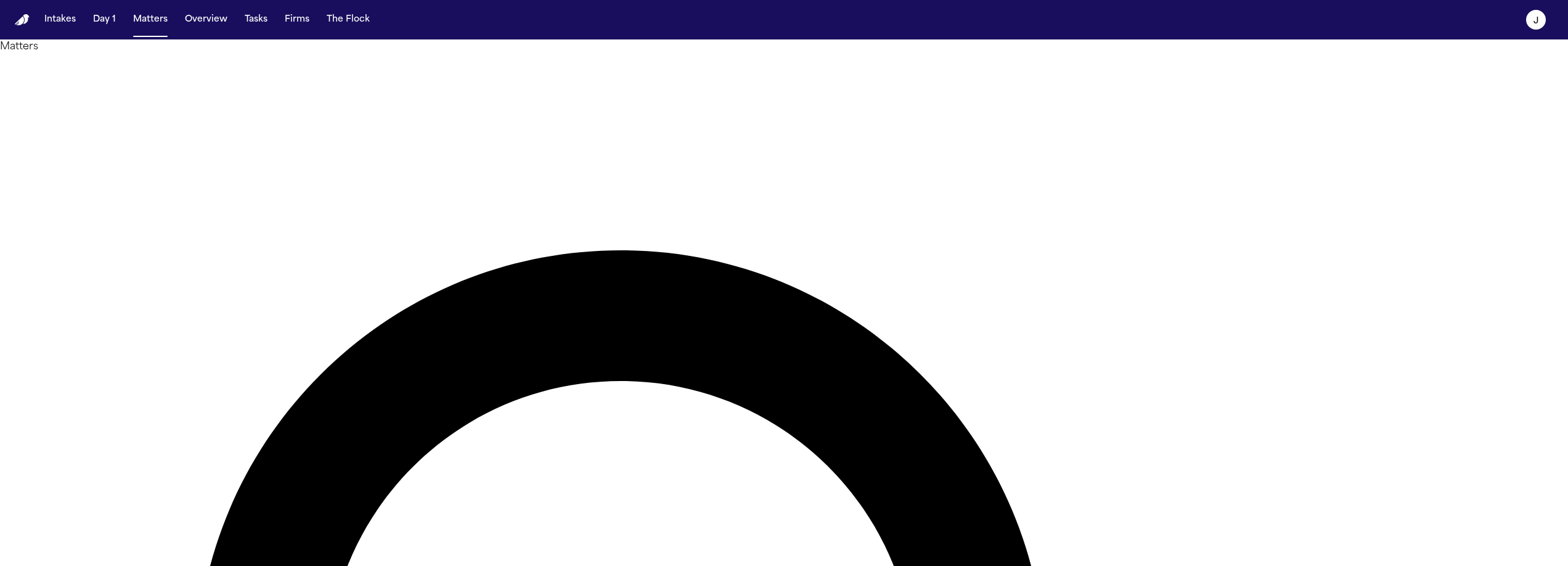
type input "******"
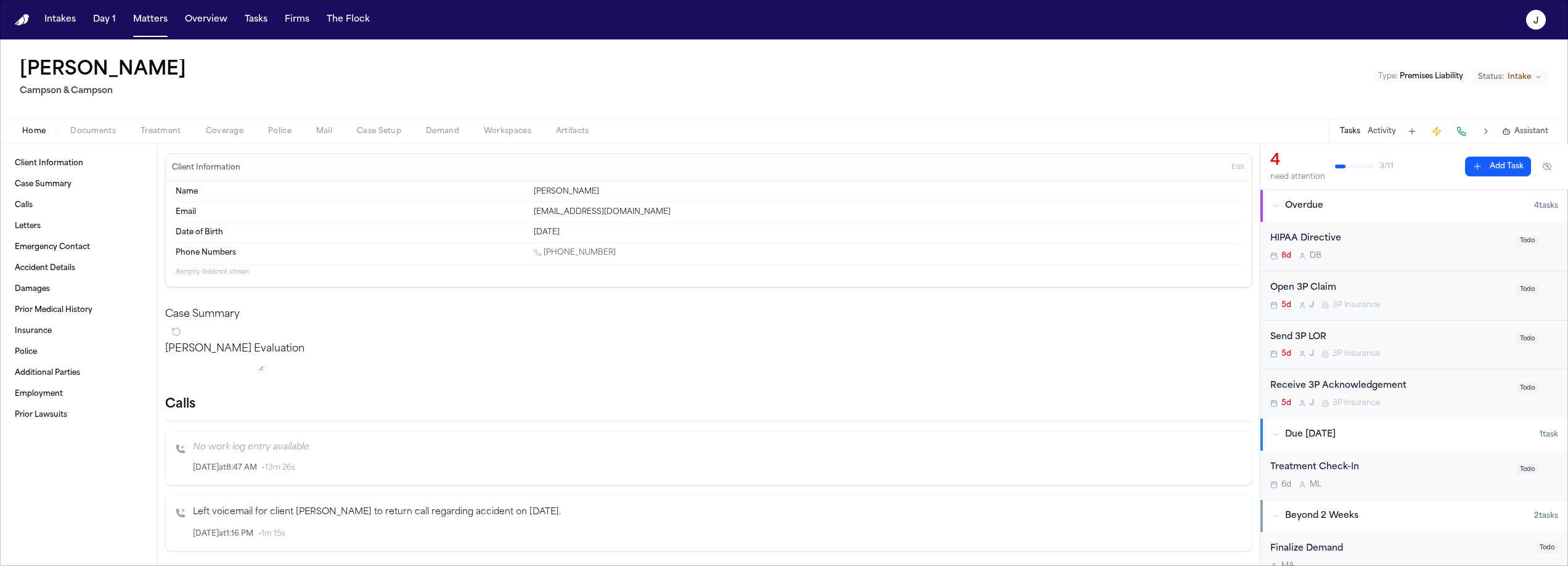
click at [227, 139] on div "Home Documents Treatment Coverage Police Mail Case Setup Demand Workspaces Arti…" at bounding box center [784, 131] width 1568 height 25
click at [226, 133] on span "Coverage" at bounding box center [225, 131] width 37 height 10
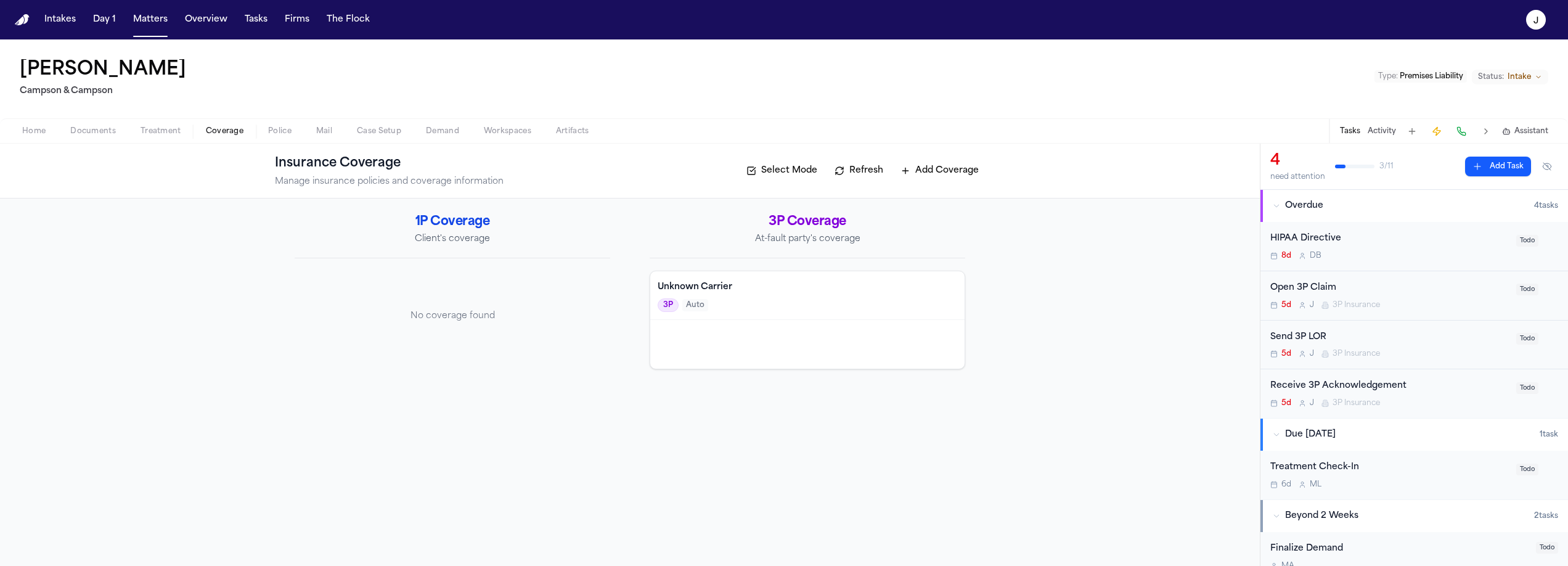
click at [43, 135] on span "Home" at bounding box center [34, 131] width 23 height 10
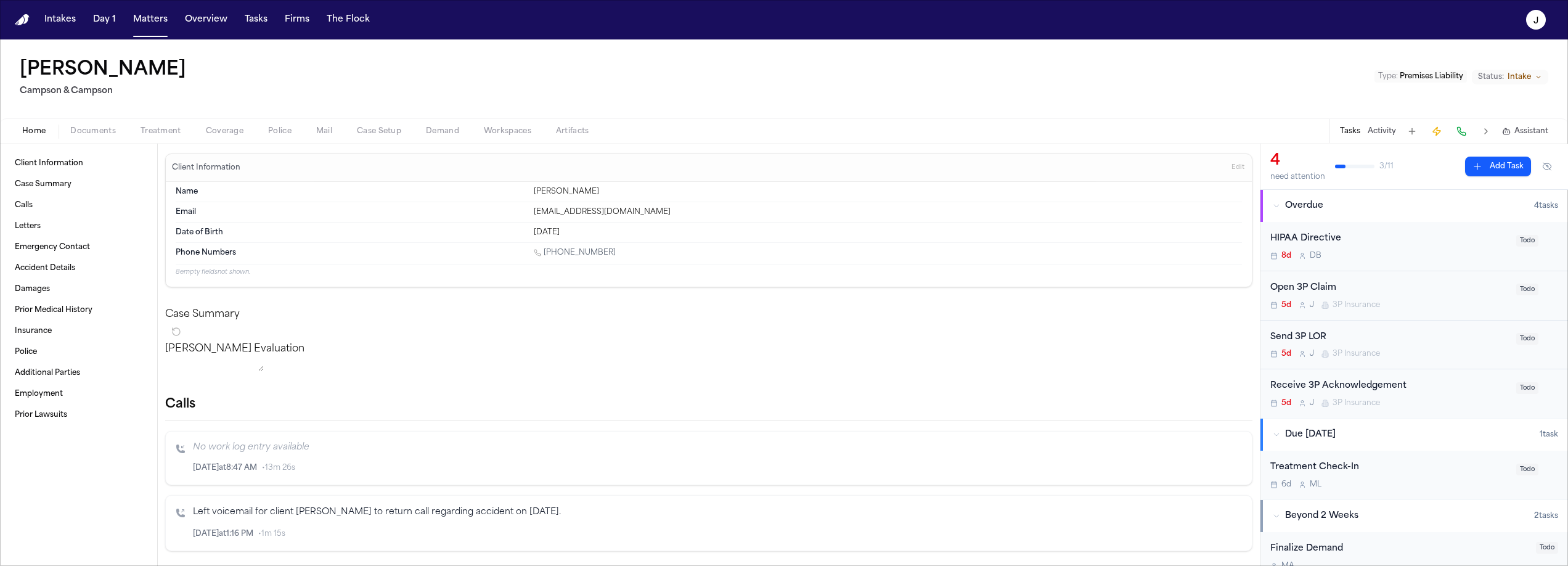
drag, startPoint x: 91, startPoint y: 125, endPoint x: 90, endPoint y: 131, distance: 6.1
click at [91, 127] on span "Documents" at bounding box center [93, 131] width 46 height 10
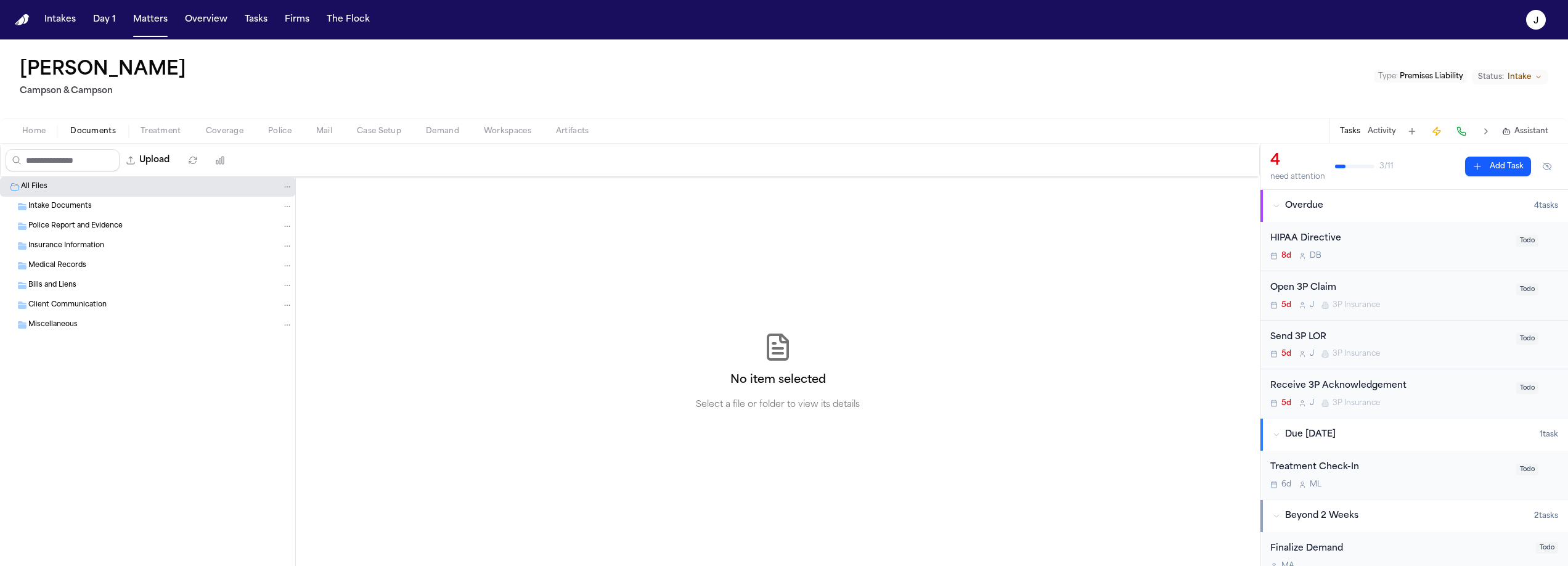
click at [70, 229] on span "Police Report and Evidence" at bounding box center [75, 227] width 95 height 11
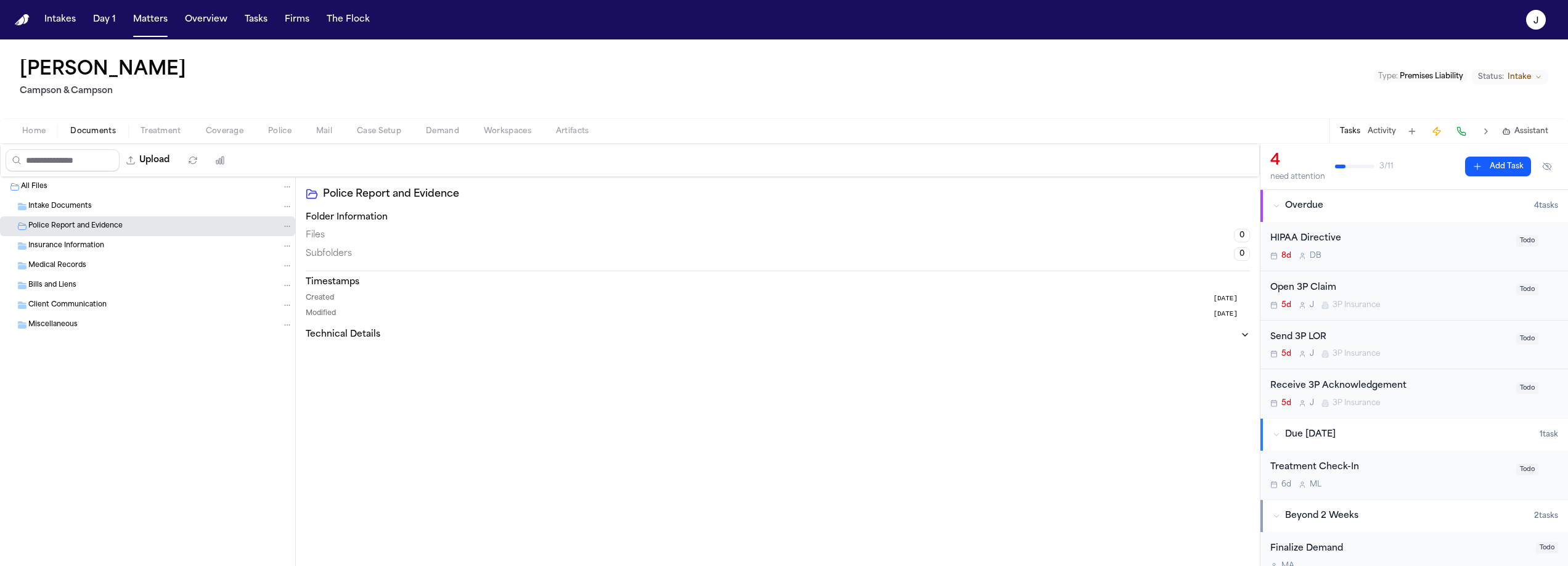
click at [70, 239] on div "Insurance Information" at bounding box center [147, 246] width 295 height 19
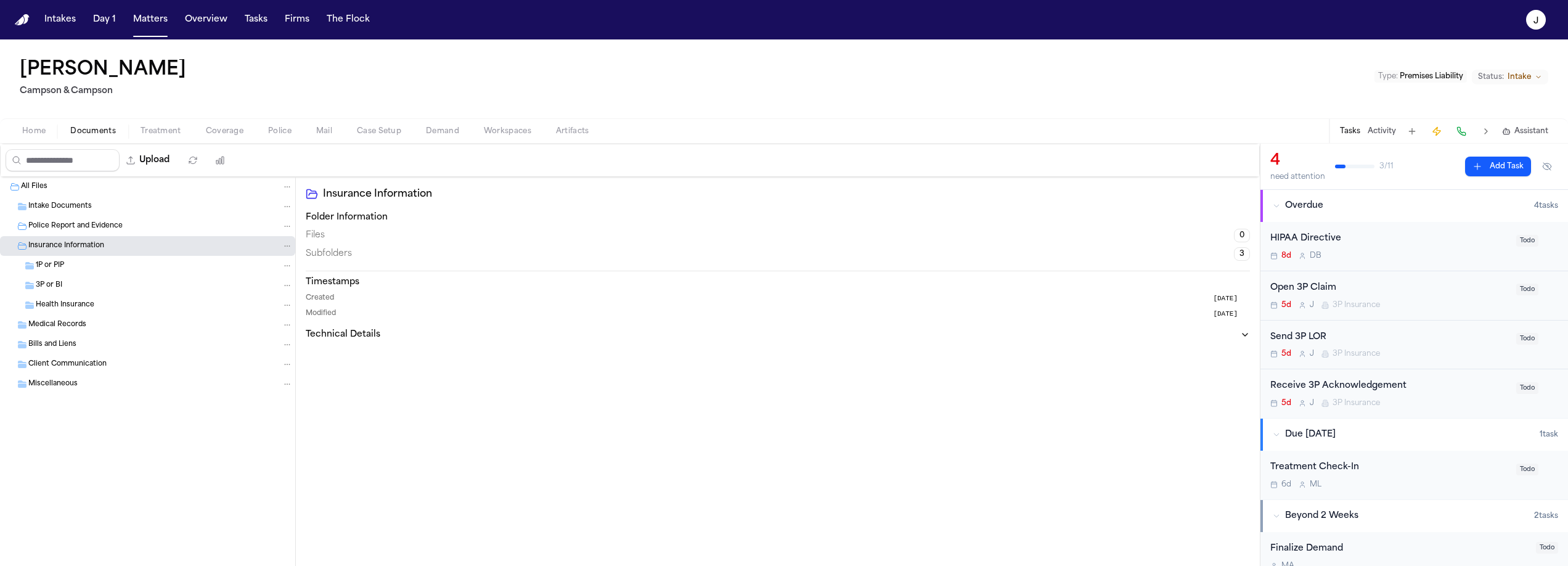
click at [56, 265] on span "1P or PIP" at bounding box center [50, 266] width 28 height 11
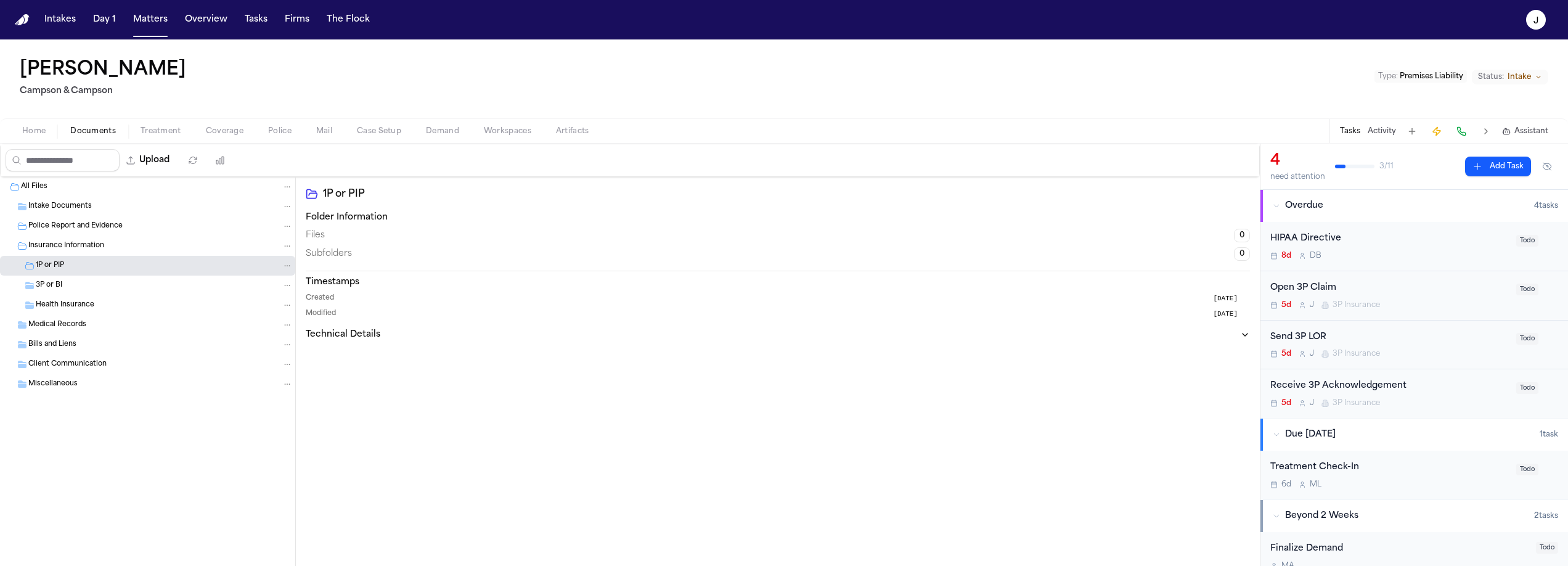
click at [36, 135] on span "Home" at bounding box center [34, 131] width 23 height 10
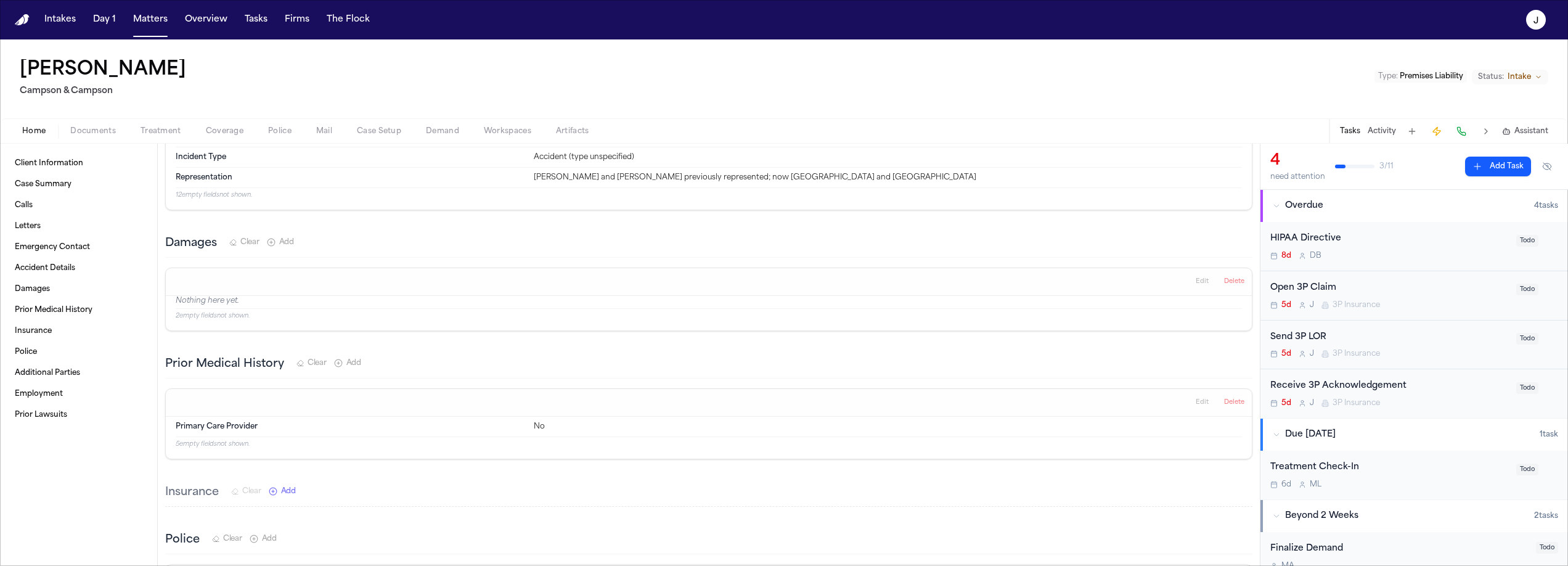
scroll to position [520, 0]
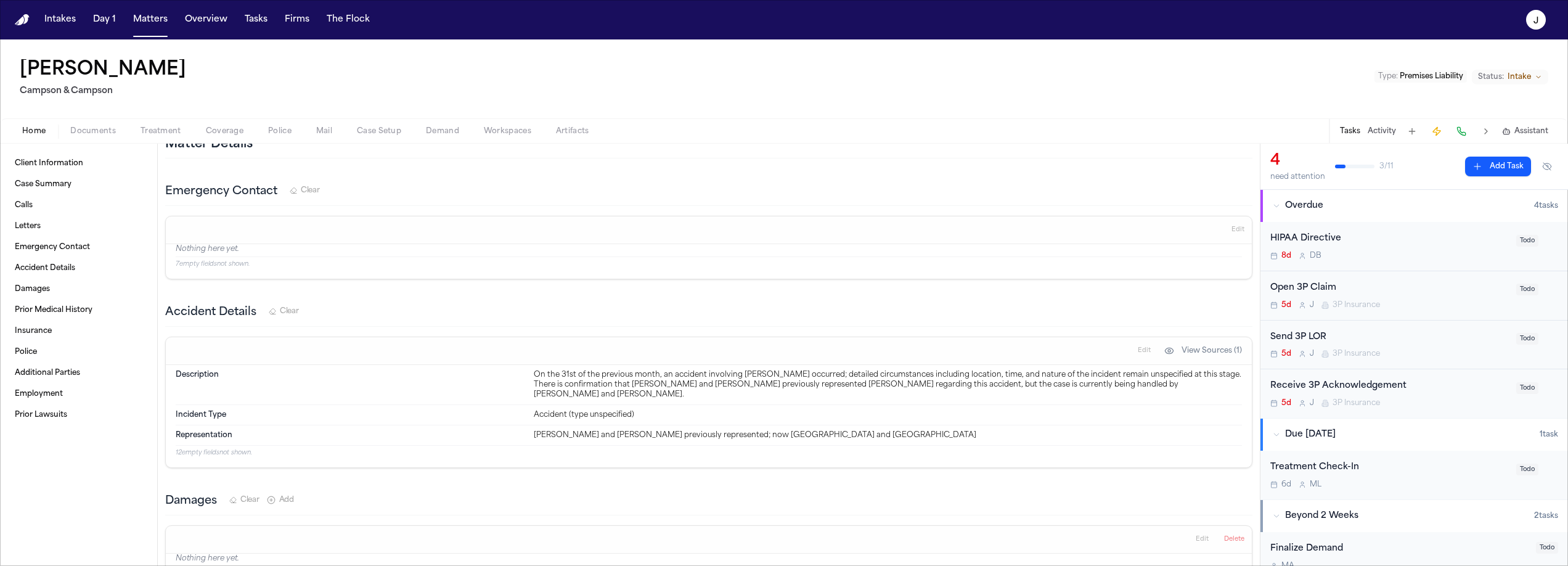
click at [1394, 287] on div "Open 3P Claim" at bounding box center [1389, 288] width 238 height 14
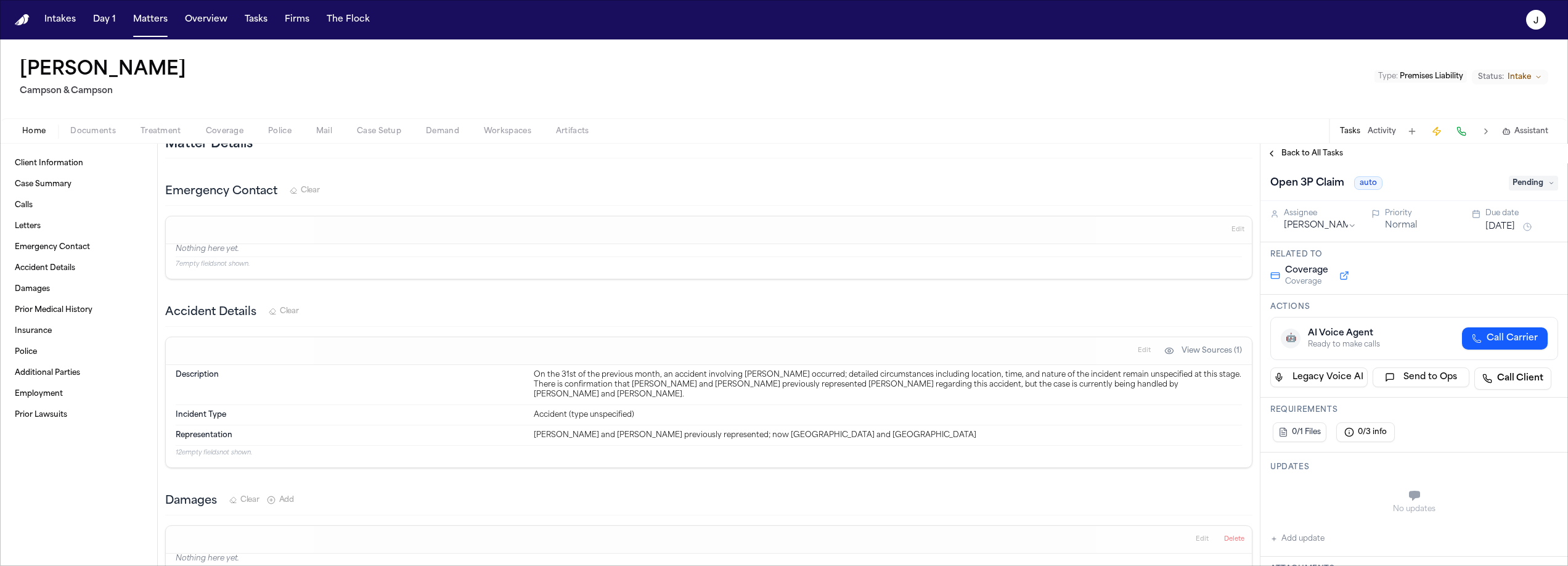
click at [1543, 188] on span "Pending" at bounding box center [1533, 182] width 50 height 15
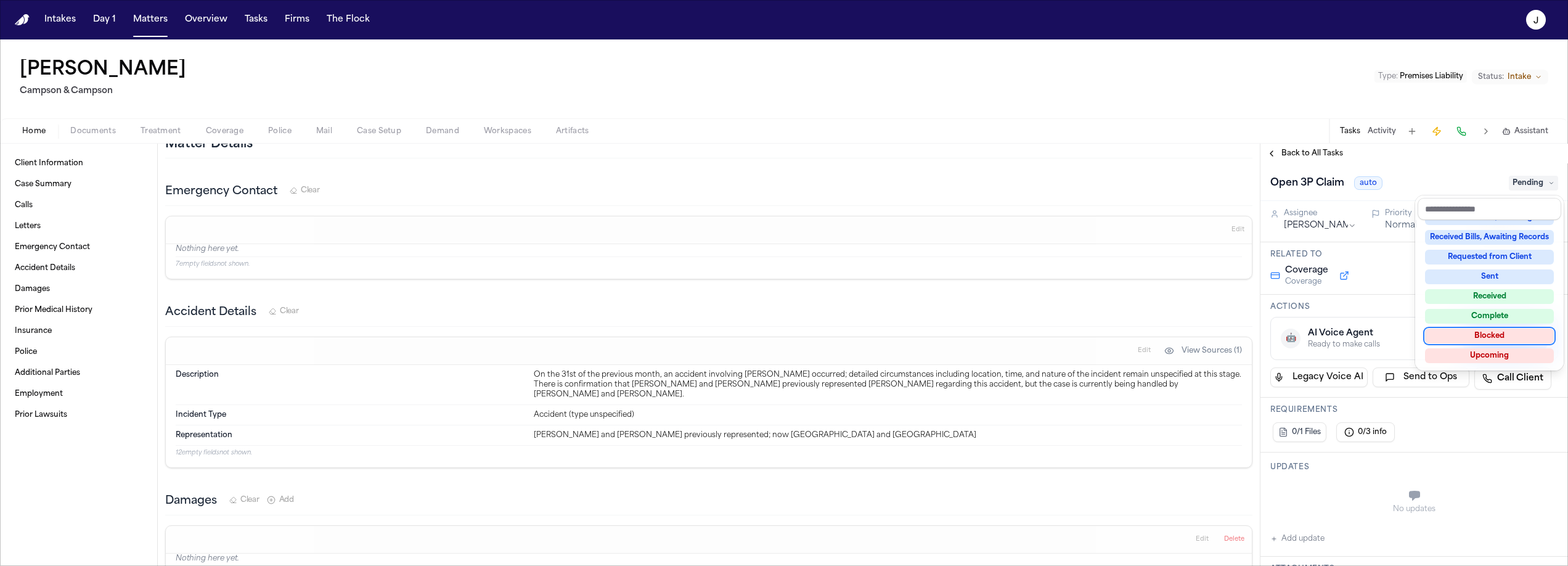
click at [1498, 337] on div "Blocked" at bounding box center [1490, 336] width 129 height 15
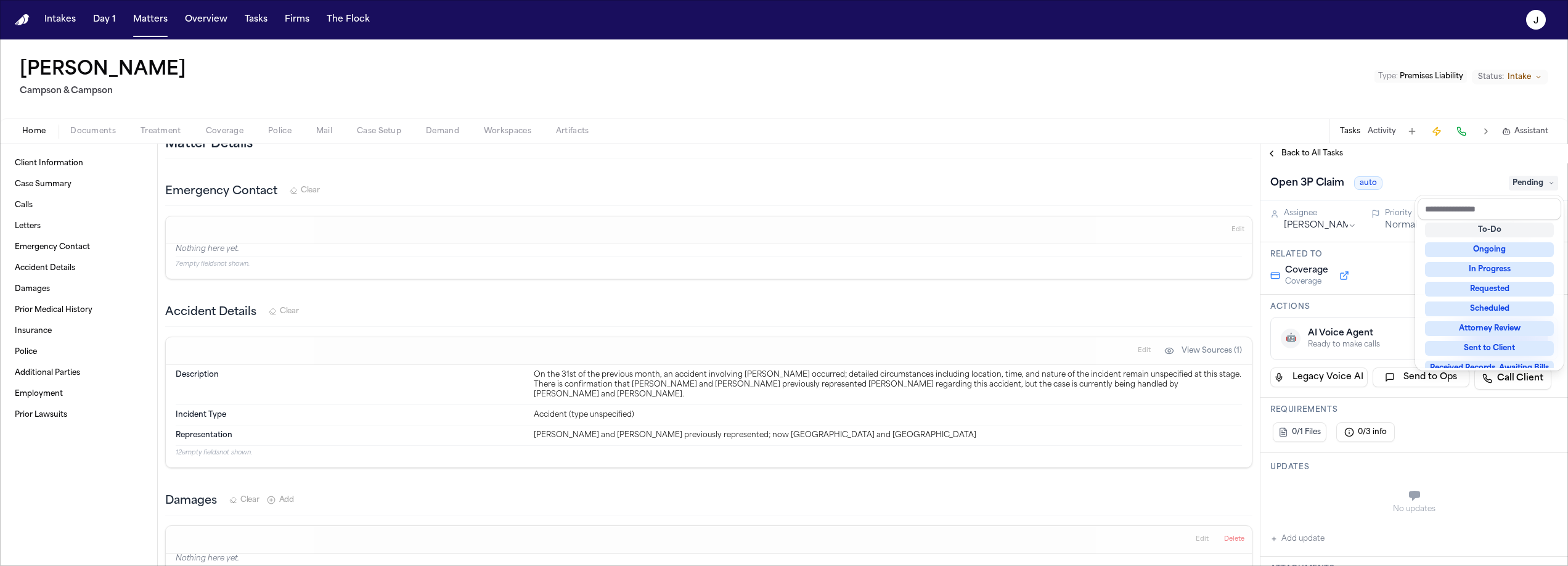
scroll to position [5, 0]
click at [1098, 155] on div "Client Information Case Summary Calls Letters Emergency Contact Accident Detail…" at bounding box center [784, 354] width 1568 height 423
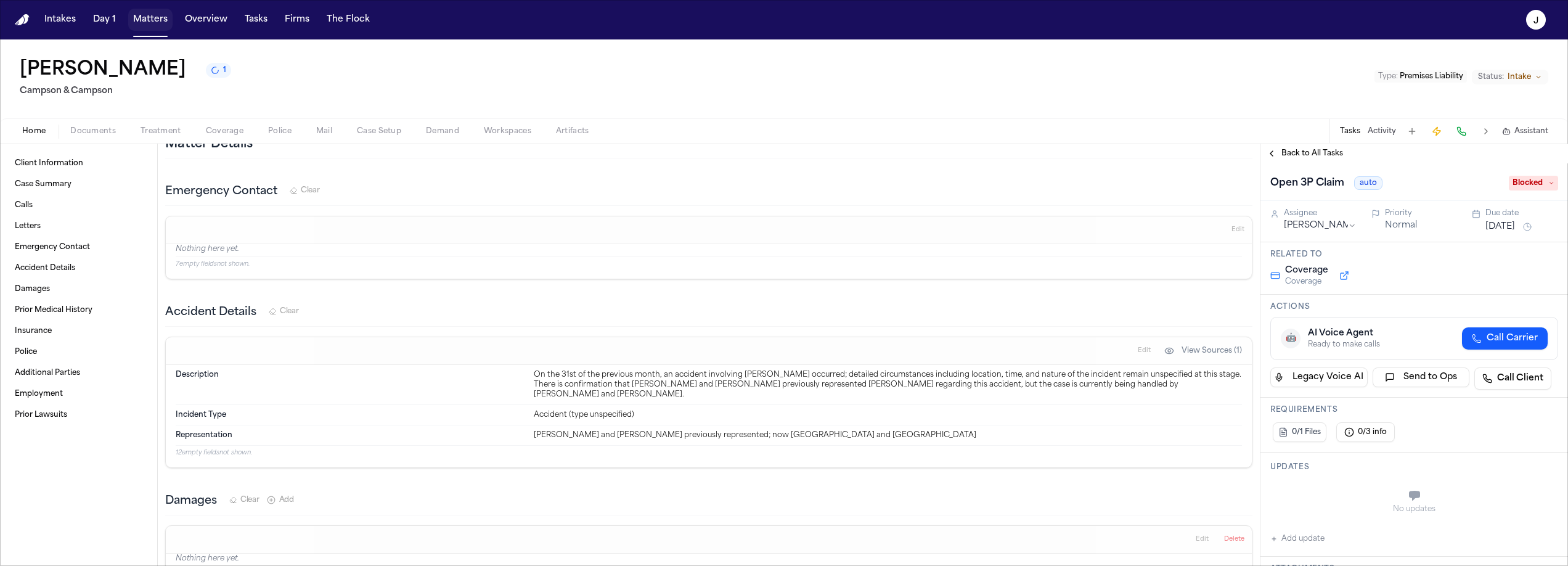
click at [142, 13] on button "Matters" at bounding box center [151, 19] width 44 height 22
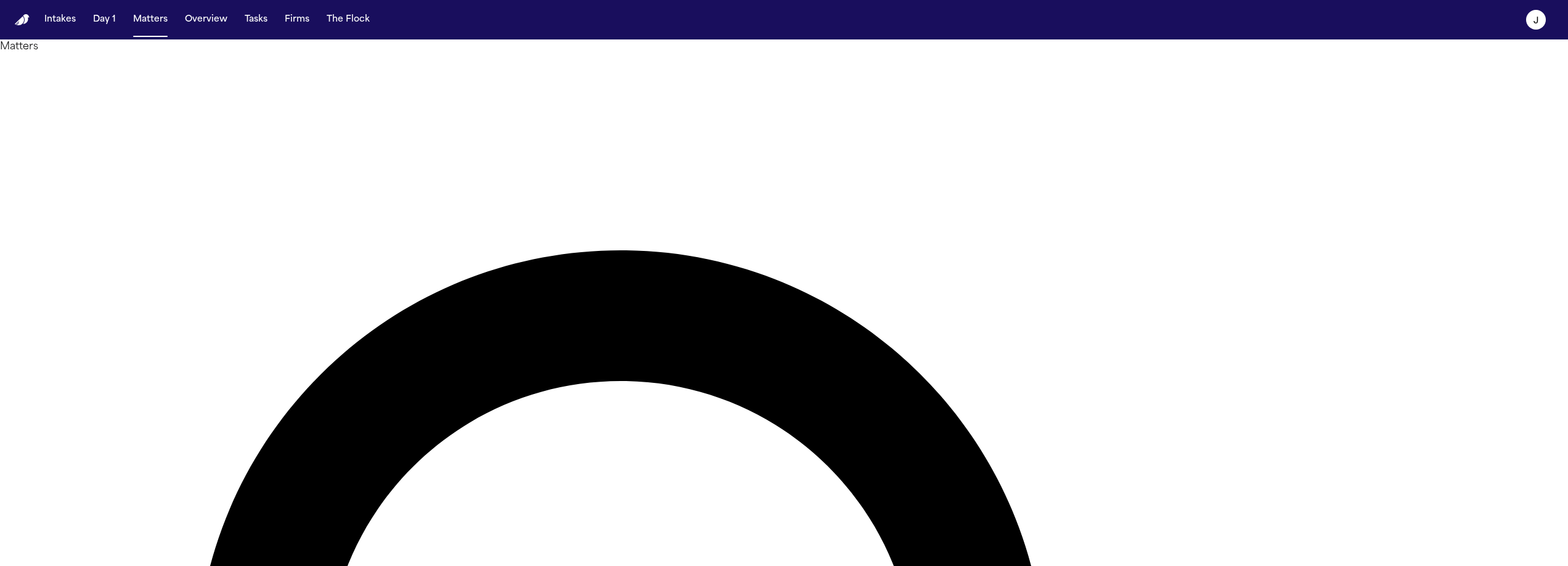
type input "*******"
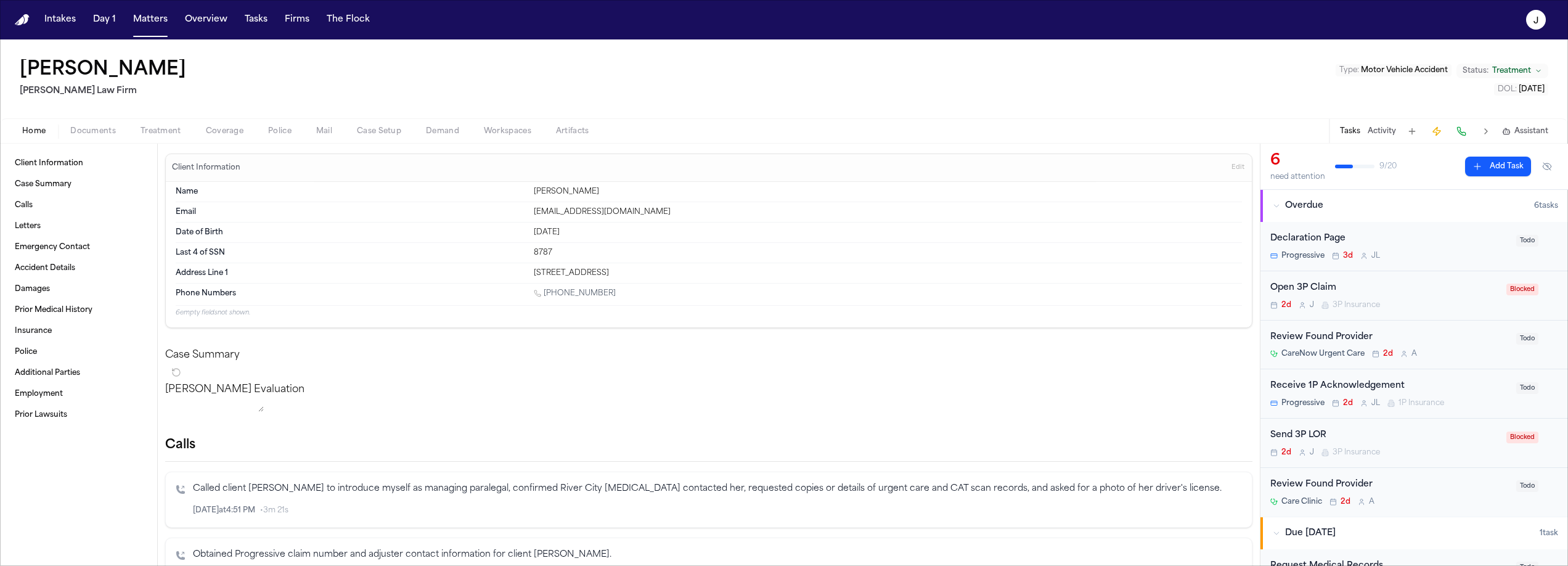
click at [228, 128] on span "Coverage" at bounding box center [225, 131] width 37 height 10
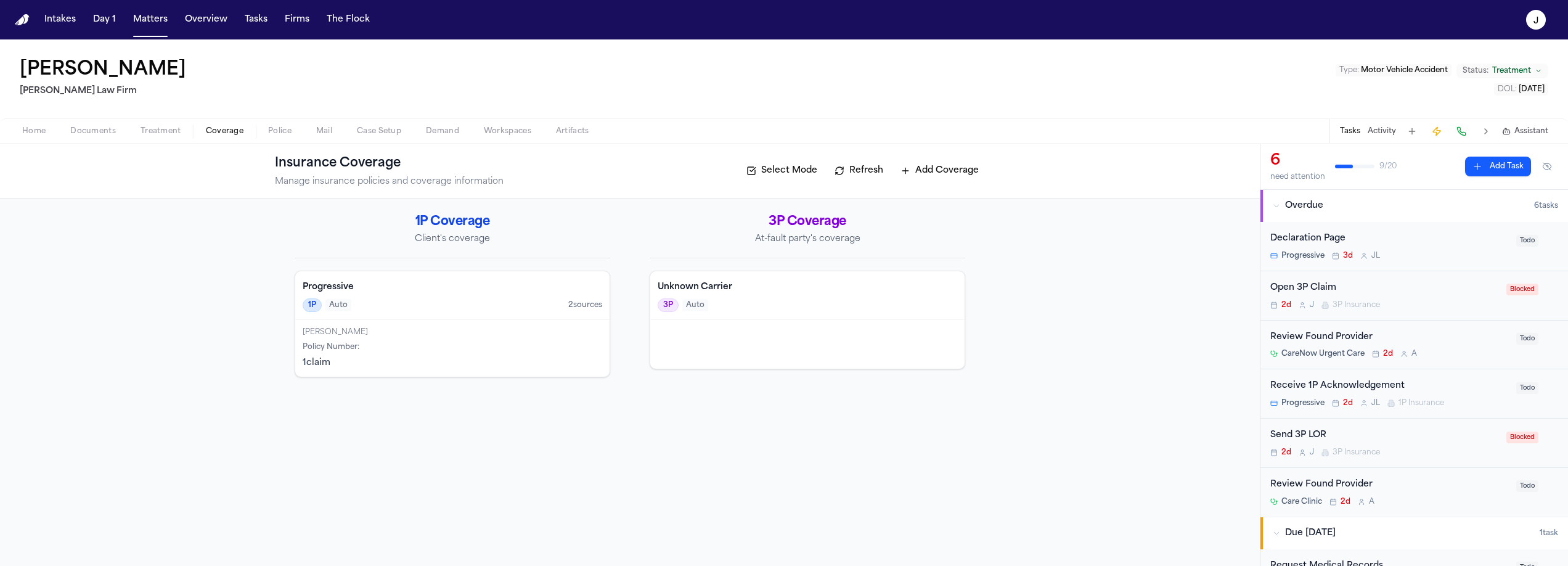
click at [31, 135] on span "Home" at bounding box center [34, 131] width 23 height 10
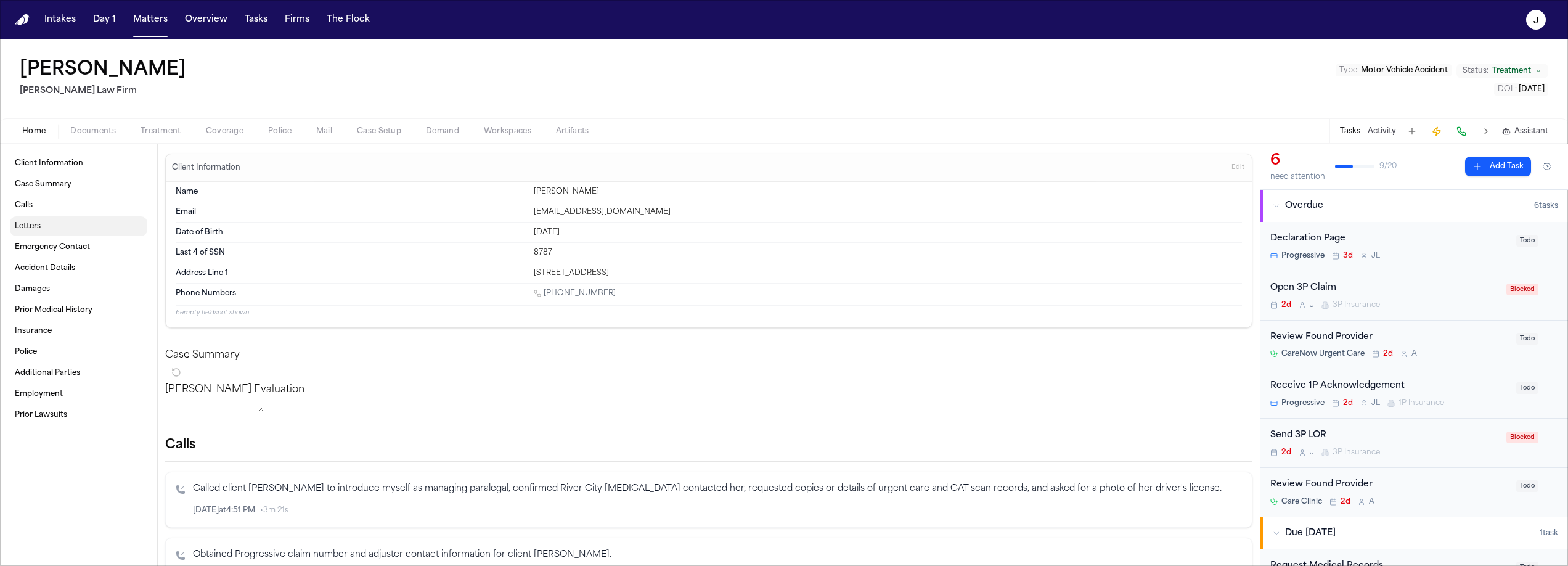
click at [35, 227] on span "Letters" at bounding box center [27, 226] width 26 height 10
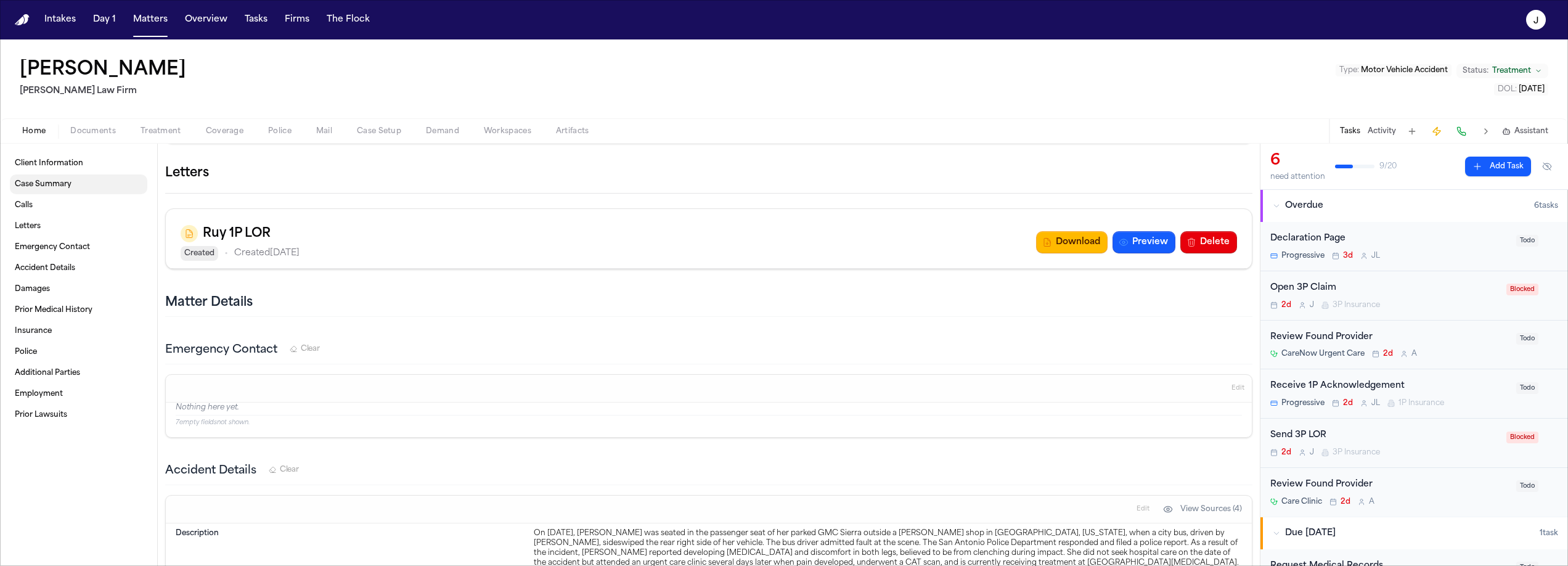
scroll to position [529, 0]
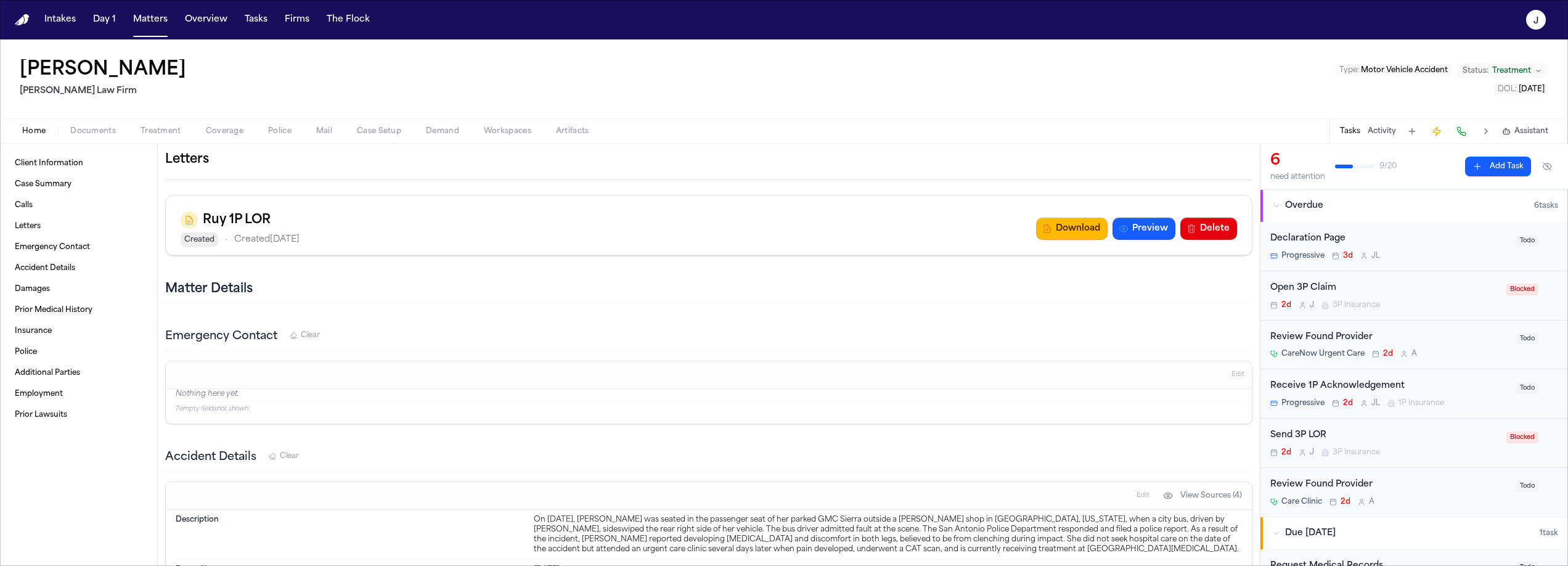
click at [99, 133] on span "Documents" at bounding box center [93, 131] width 46 height 10
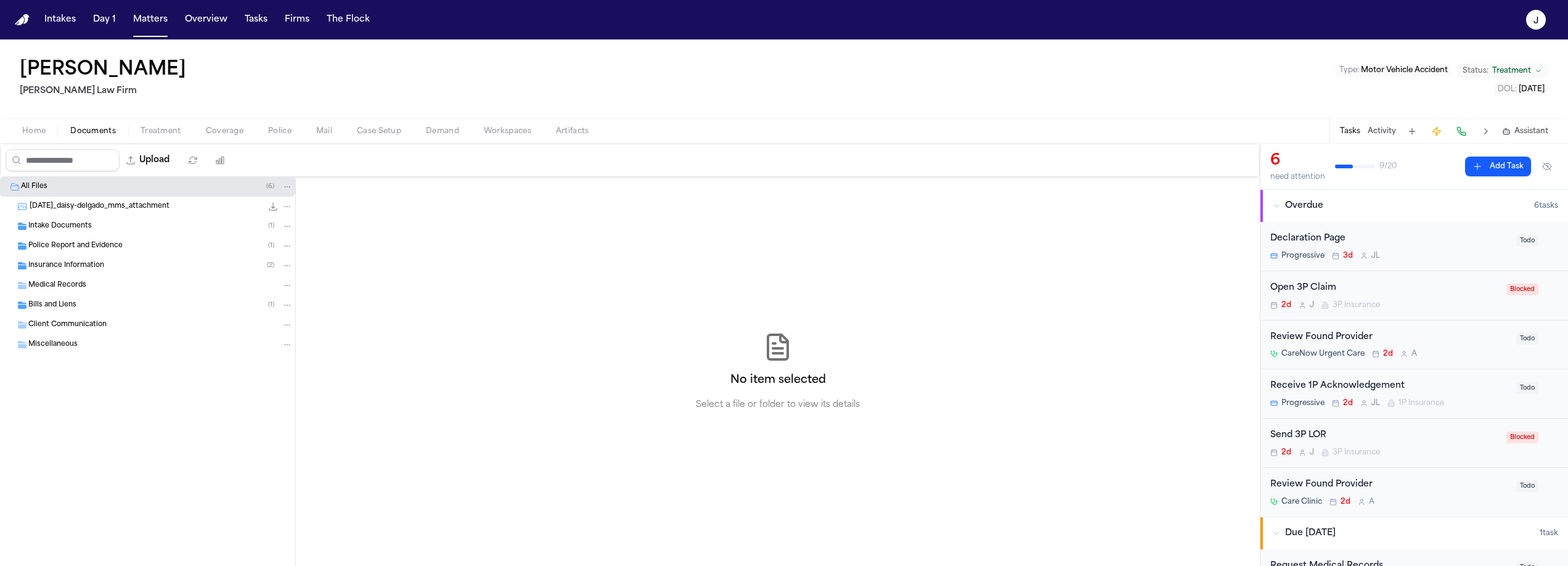
click at [50, 268] on span "Insurance Information" at bounding box center [66, 266] width 76 height 11
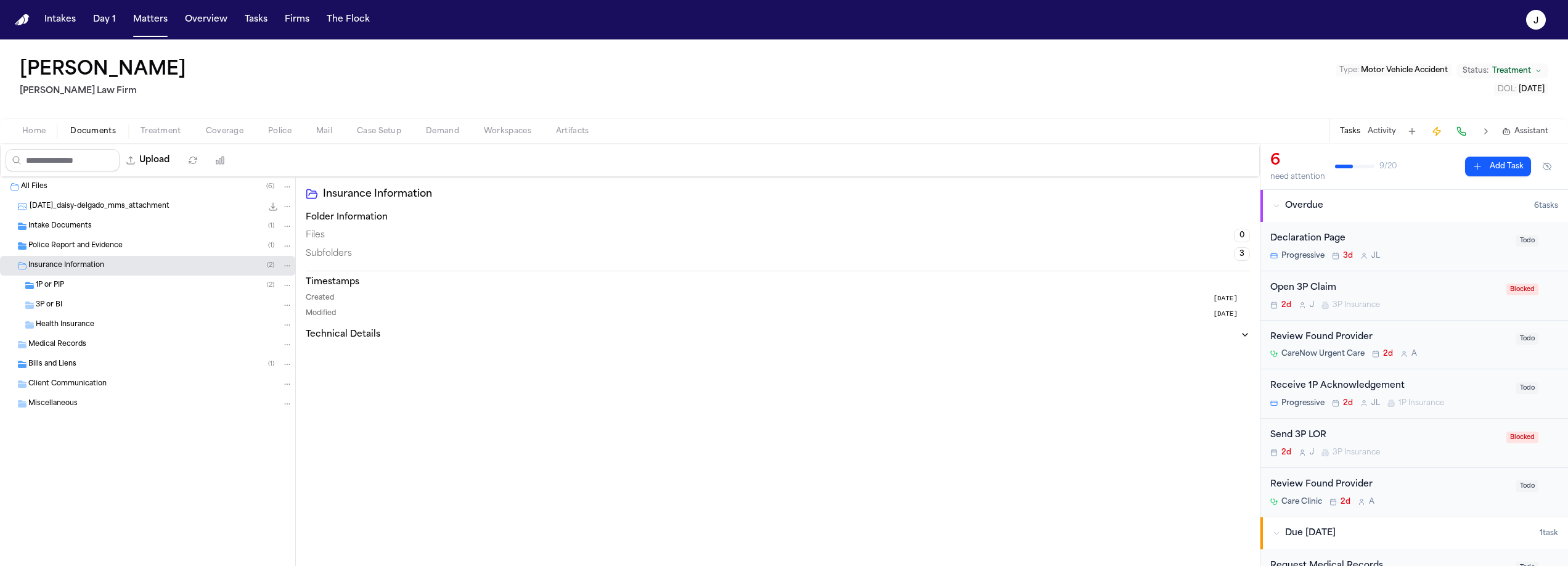
click at [58, 312] on div "3P or BI" at bounding box center [147, 305] width 295 height 19
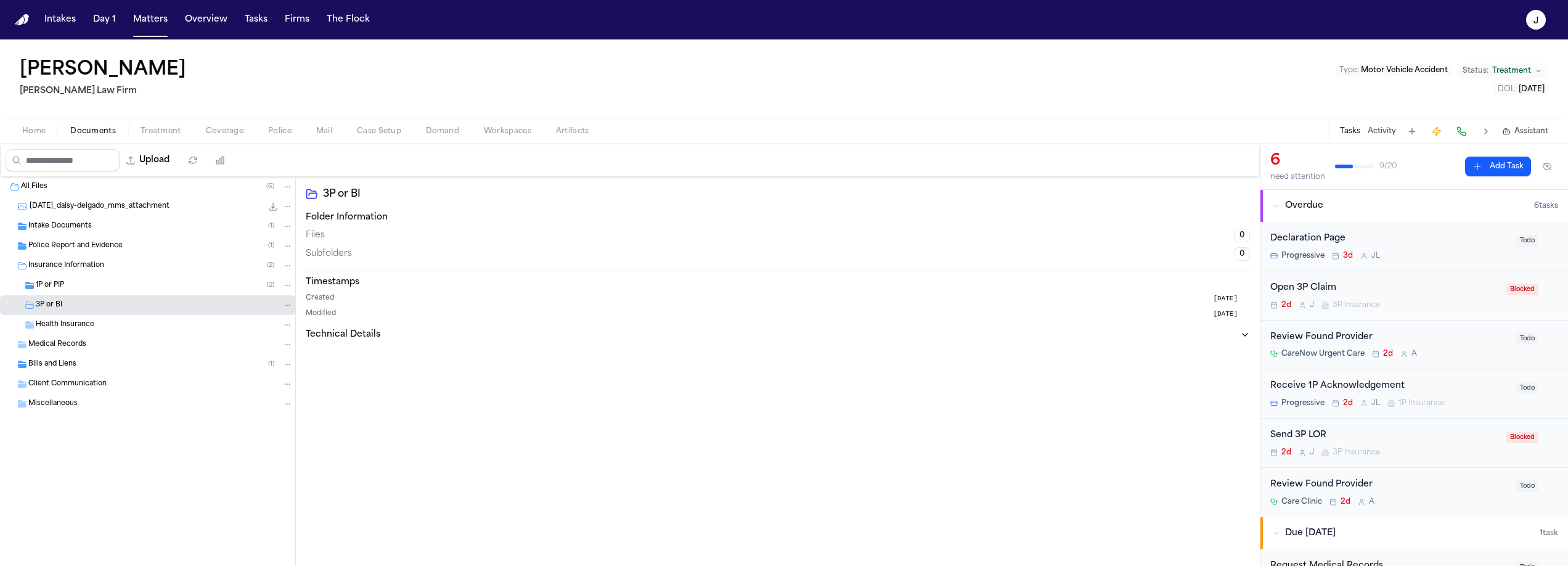
click at [232, 135] on span "Coverage" at bounding box center [225, 131] width 37 height 10
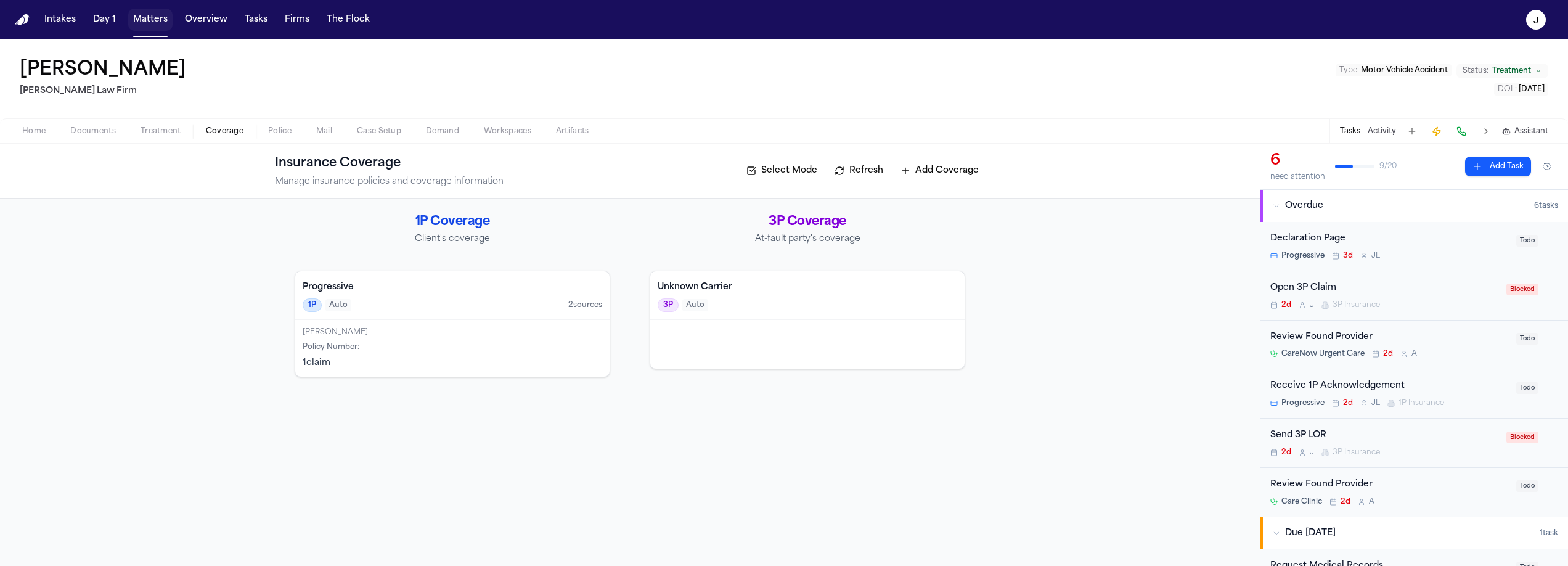
click at [149, 25] on button "Matters" at bounding box center [151, 19] width 44 height 22
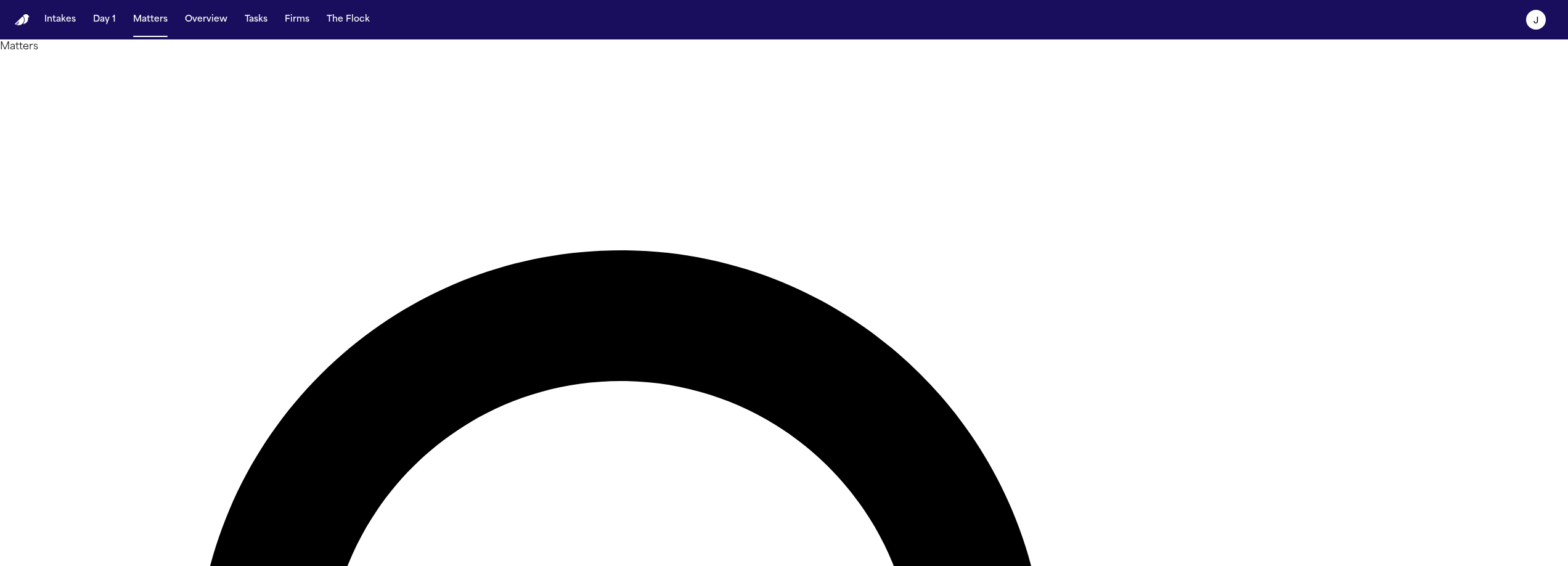
type input "*******"
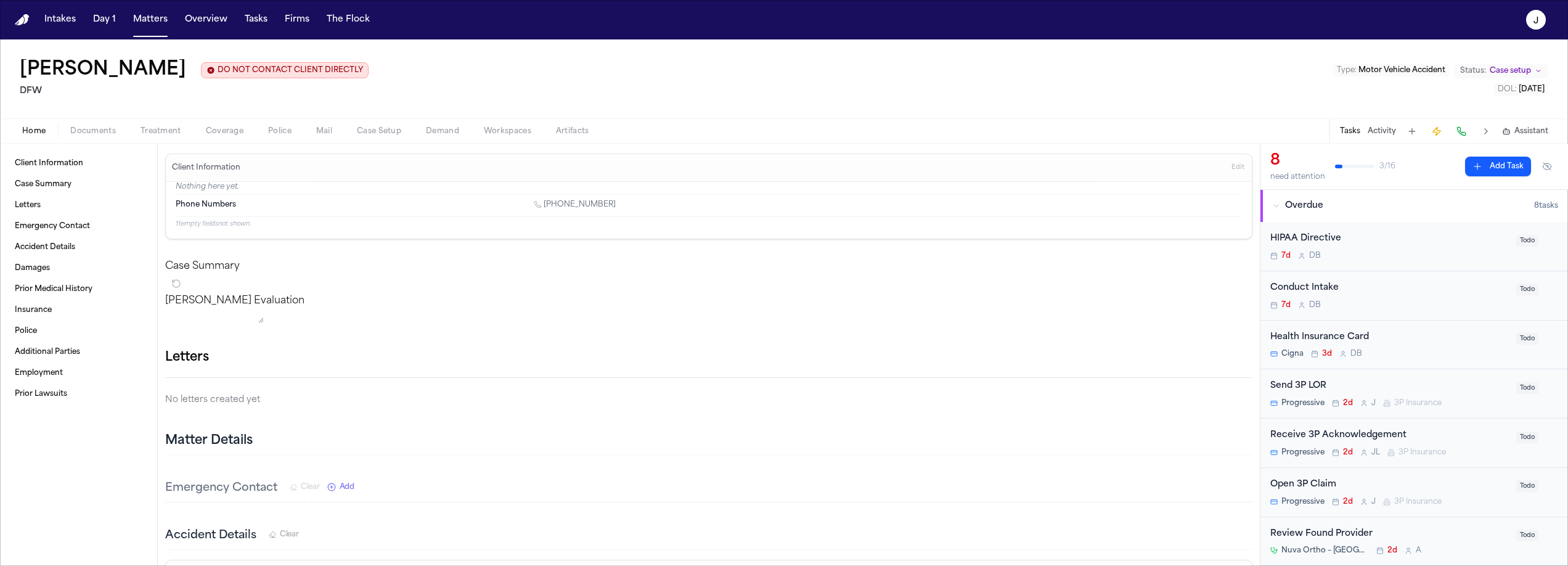
click at [238, 127] on span "Coverage" at bounding box center [225, 131] width 37 height 10
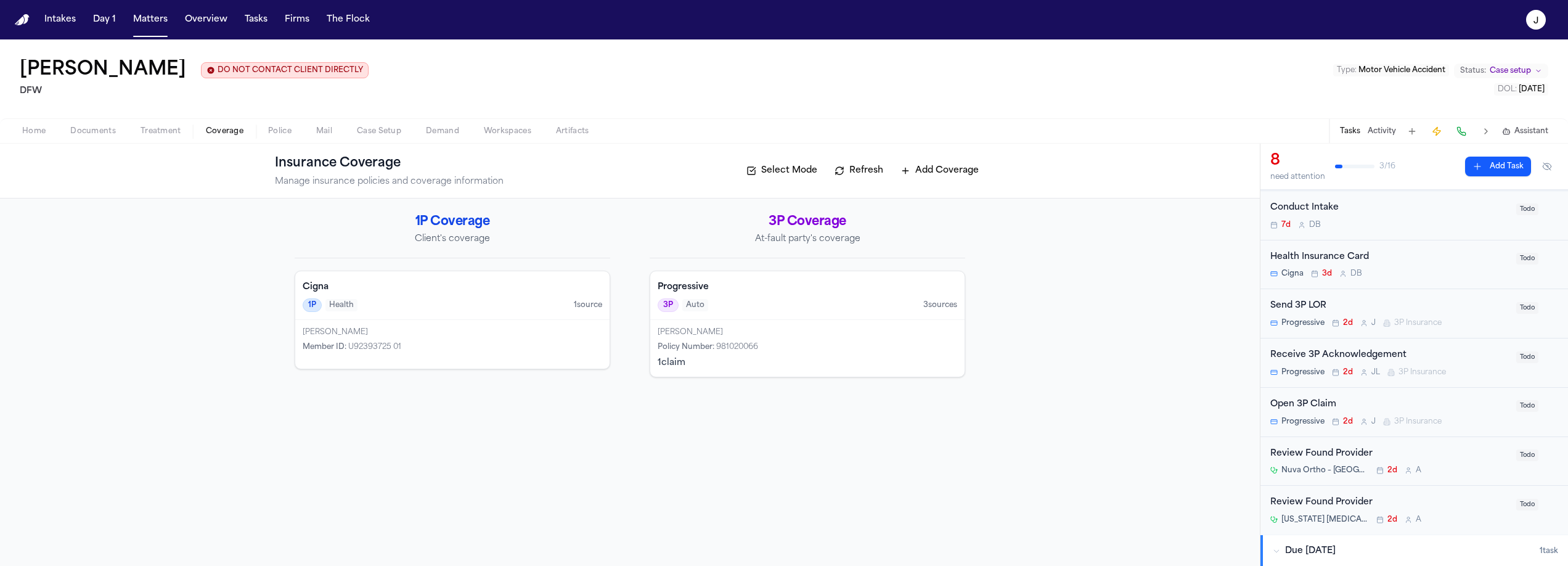
scroll to position [88, 0]
click at [753, 318] on div "Progressive 3P Auto 3 source s" at bounding box center [807, 295] width 314 height 49
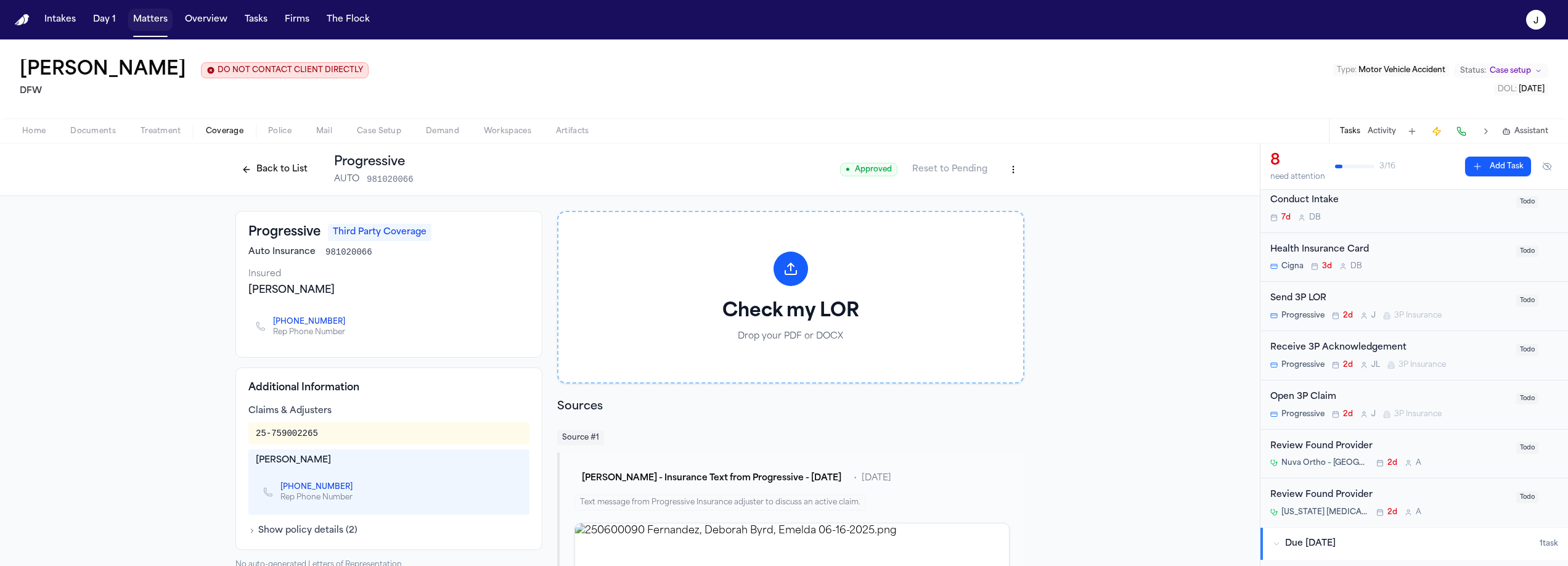
click at [151, 14] on button "Matters" at bounding box center [151, 19] width 44 height 22
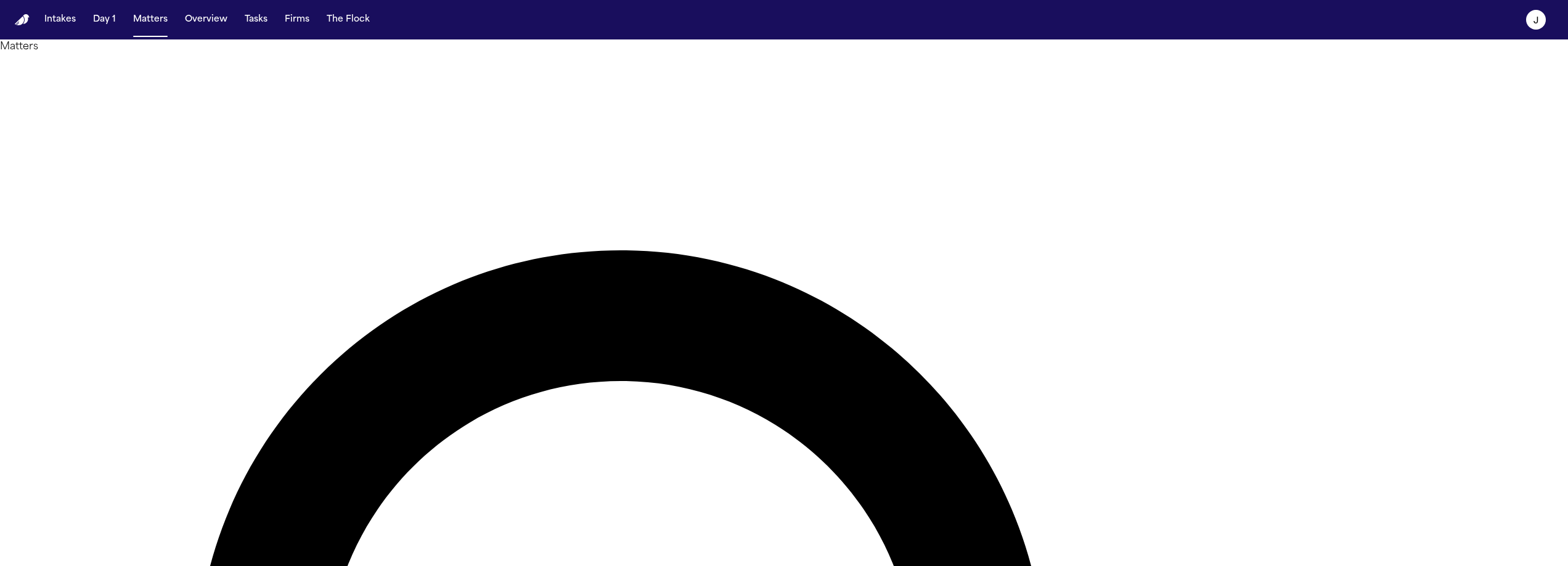
type input "****"
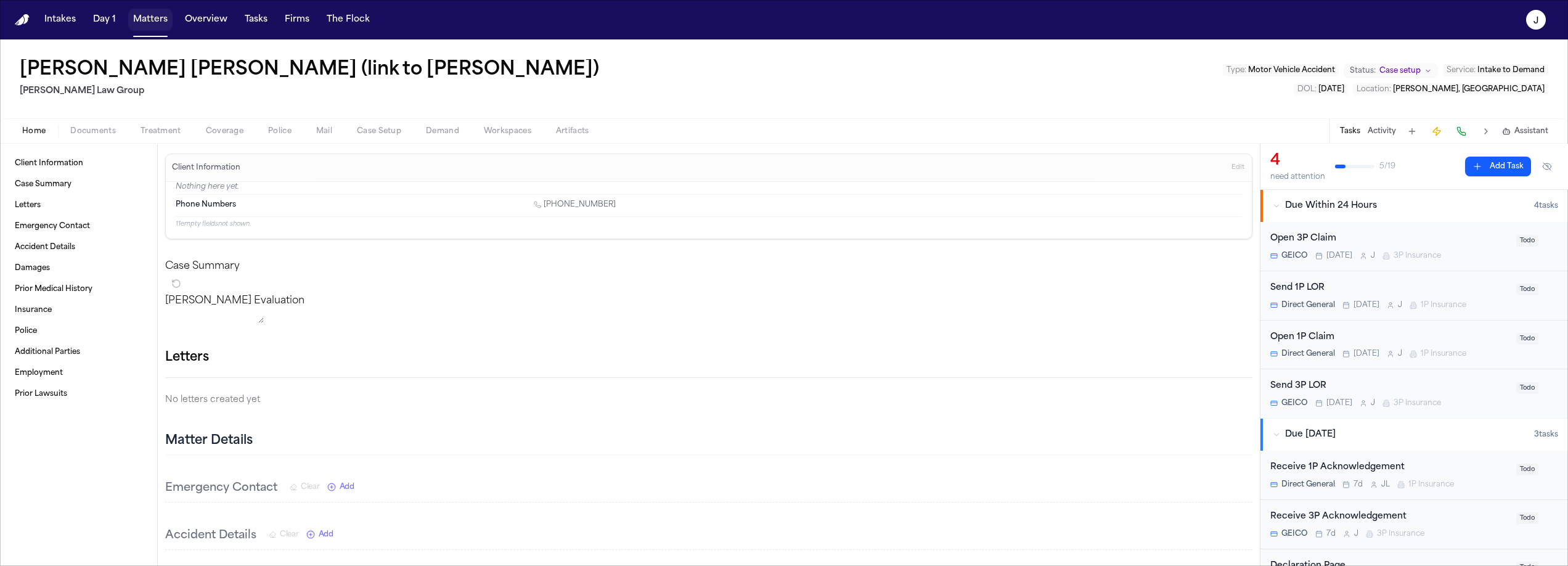
click at [145, 22] on button "Matters" at bounding box center [151, 19] width 44 height 22
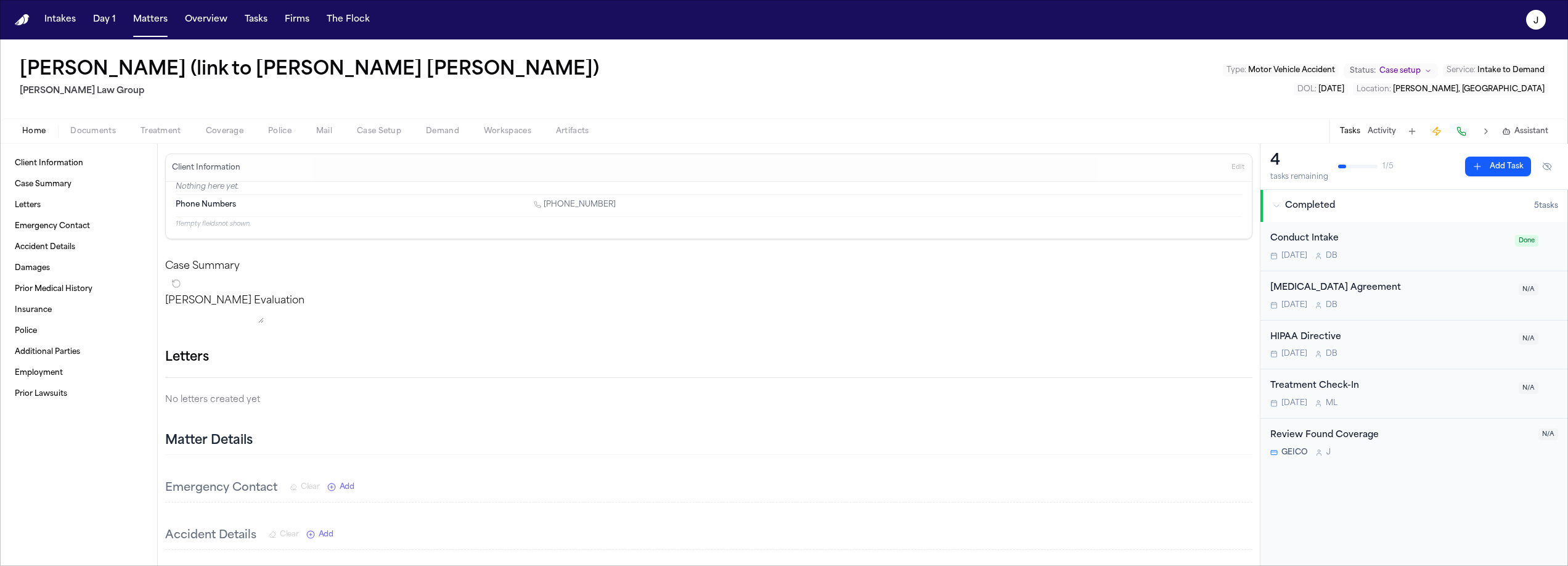
click at [104, 142] on div "Home Documents Treatment Coverage Police Mail Case Setup Demand Workspaces Arti…" at bounding box center [784, 131] width 1568 height 25
click at [104, 139] on div "Home Documents Treatment Coverage Police Mail Case Setup Demand Workspaces Arti…" at bounding box center [784, 131] width 1568 height 25
click at [94, 133] on span "Documents" at bounding box center [93, 131] width 46 height 10
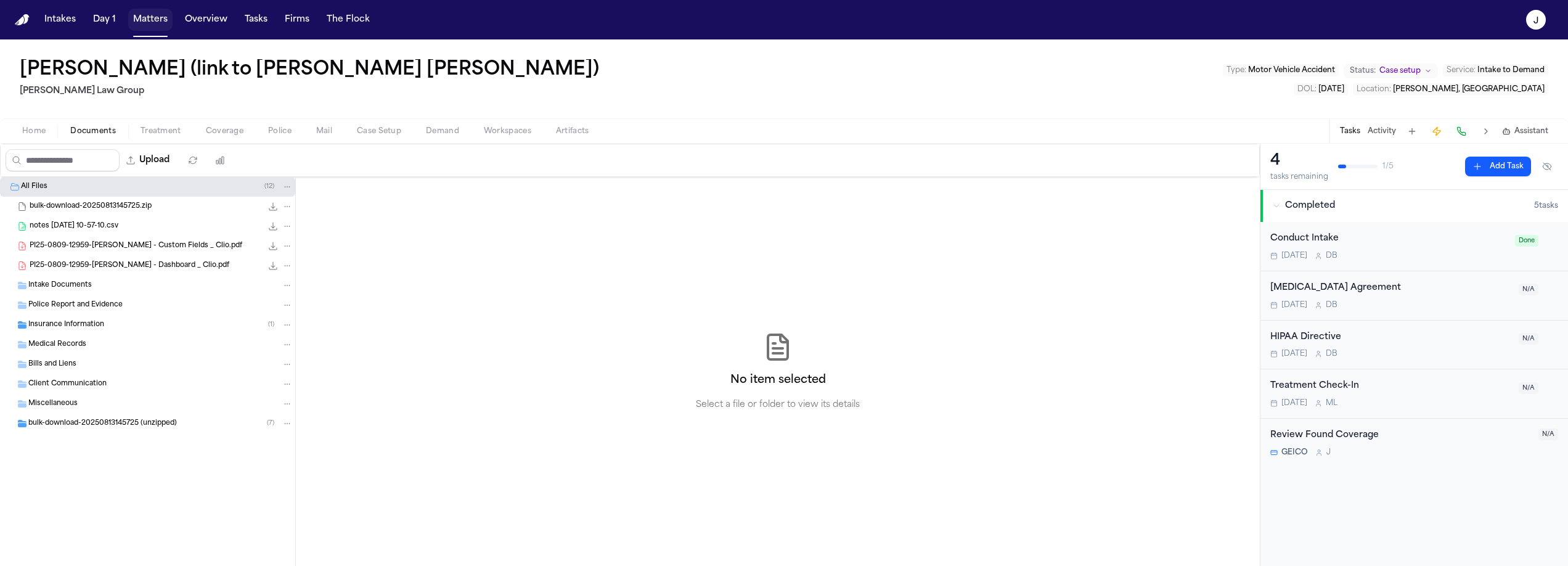
click at [151, 29] on button "Matters" at bounding box center [151, 19] width 44 height 22
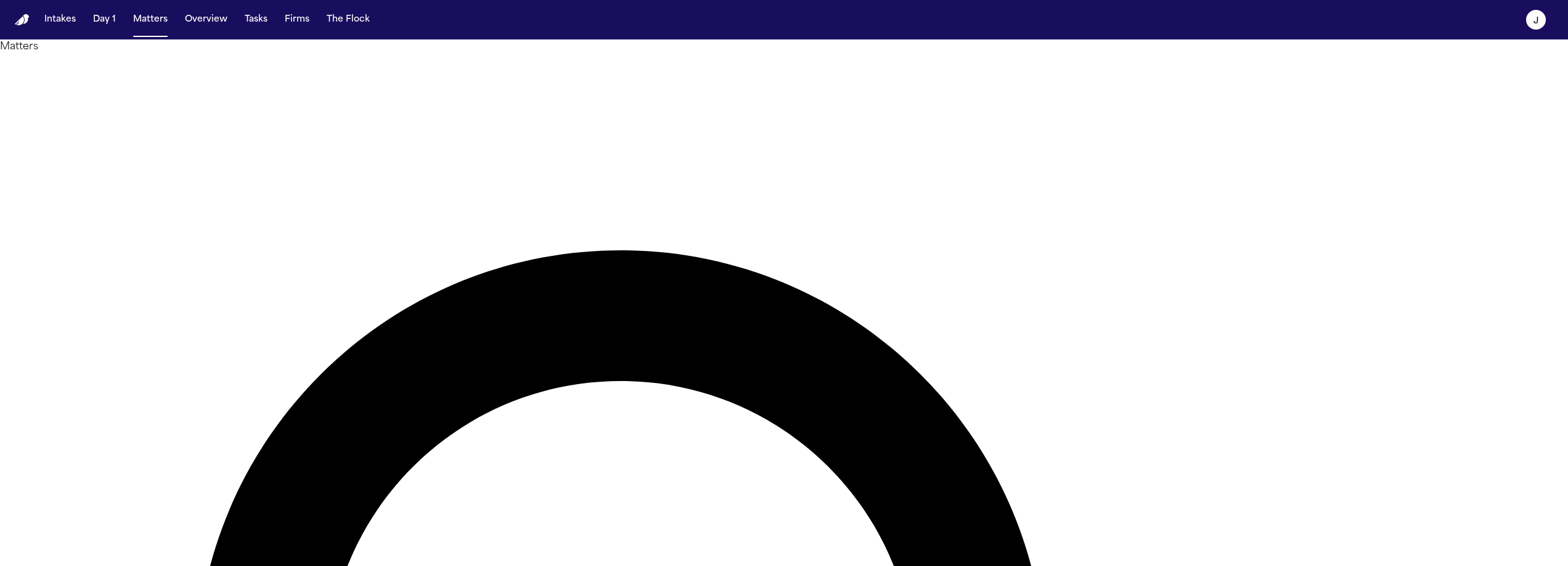
type input "*"
type input "*****"
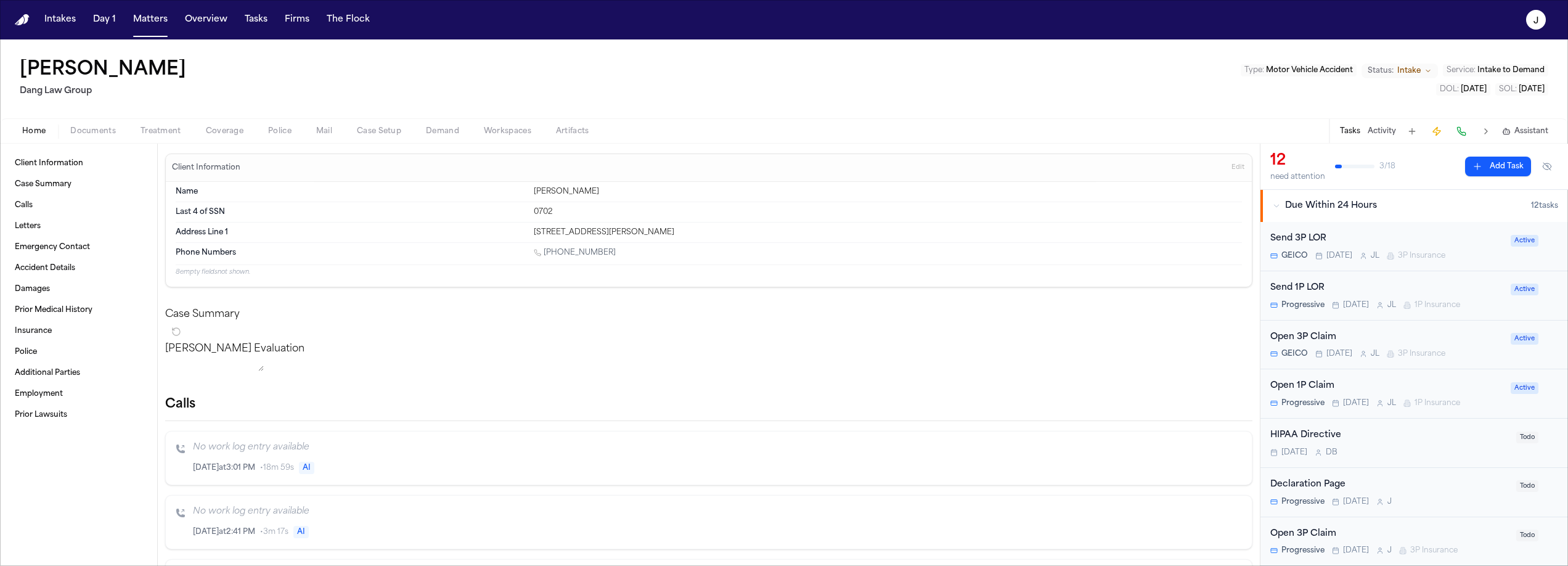
click at [202, 135] on button "Coverage" at bounding box center [225, 131] width 62 height 15
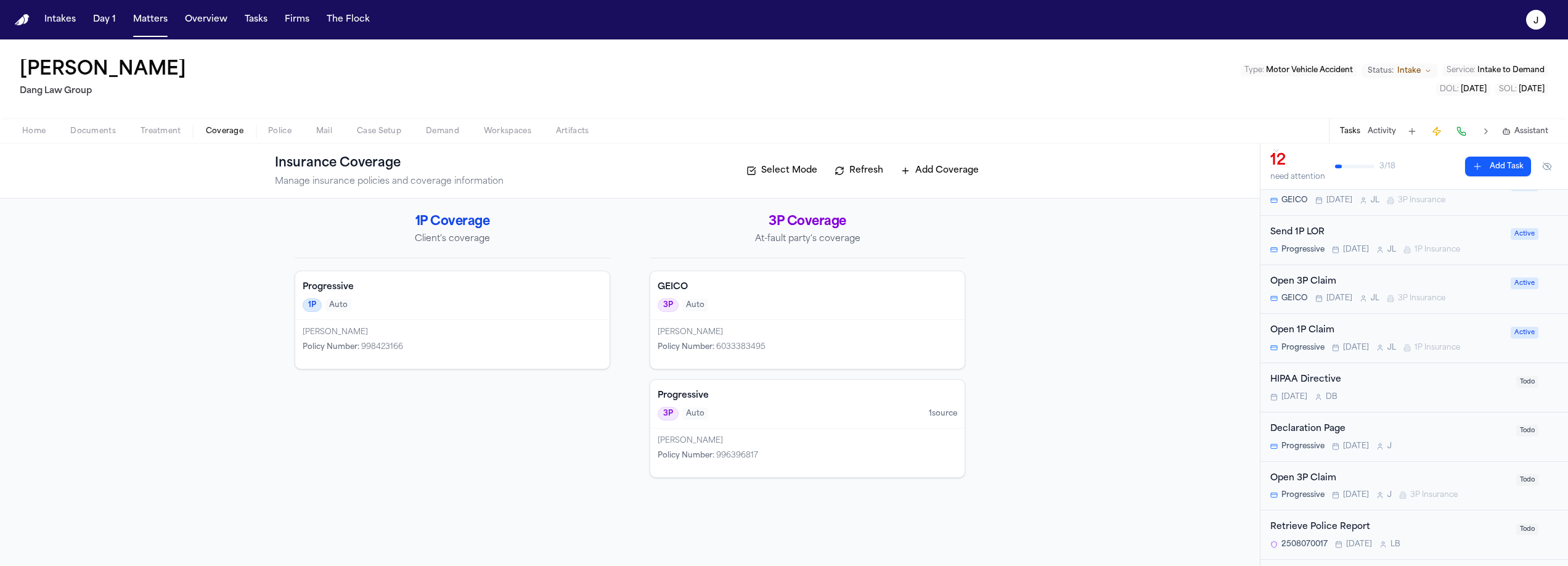
scroll to position [74, 0]
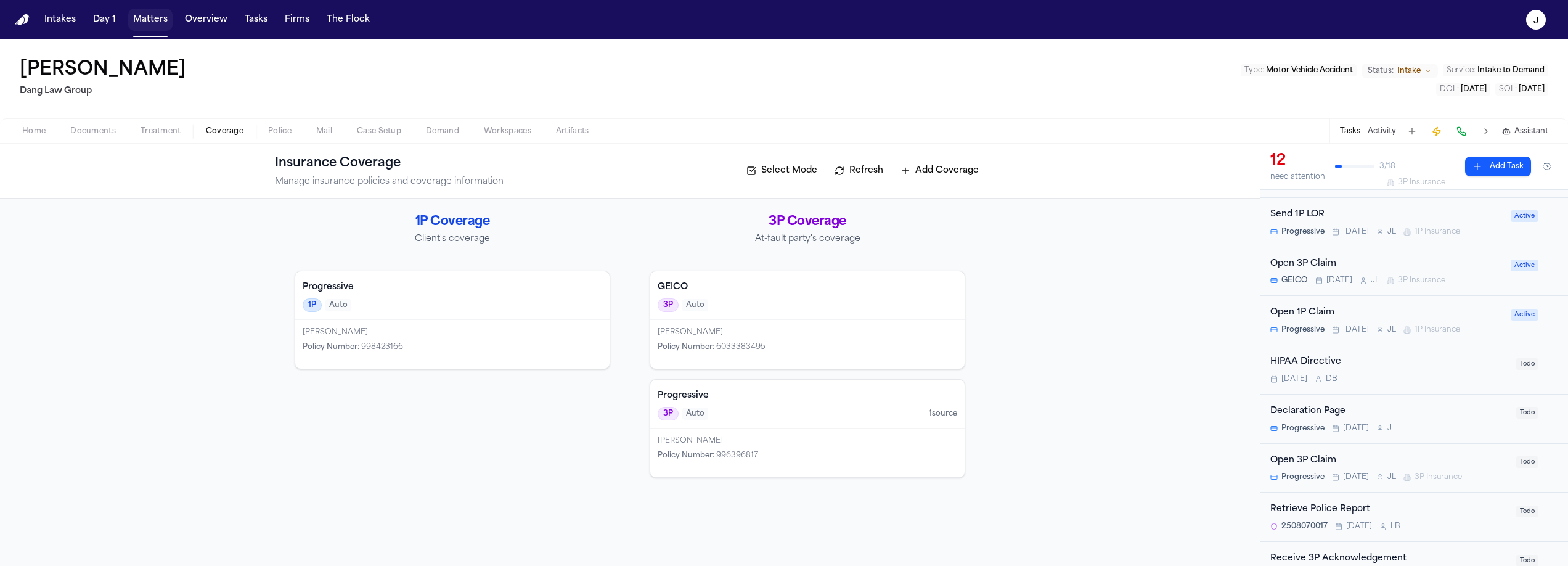
click at [153, 27] on button "Matters" at bounding box center [151, 19] width 44 height 22
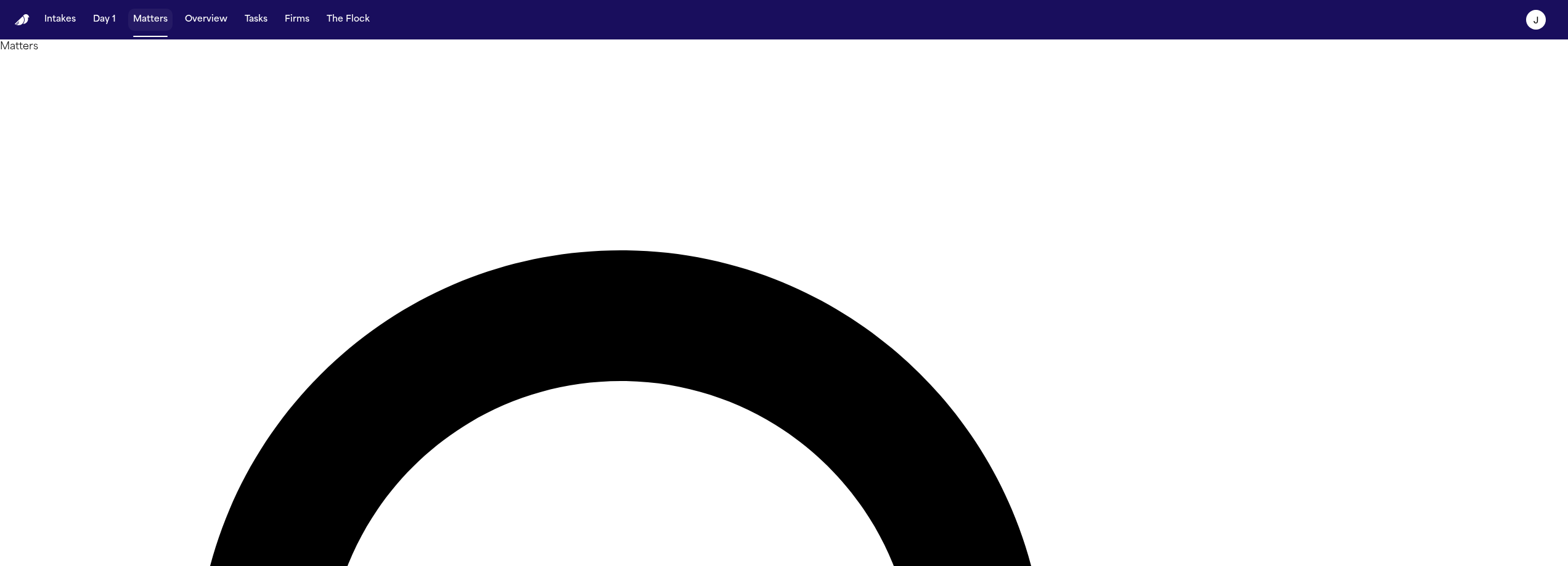
click at [153, 27] on button "Matters" at bounding box center [151, 19] width 44 height 22
type input "******"
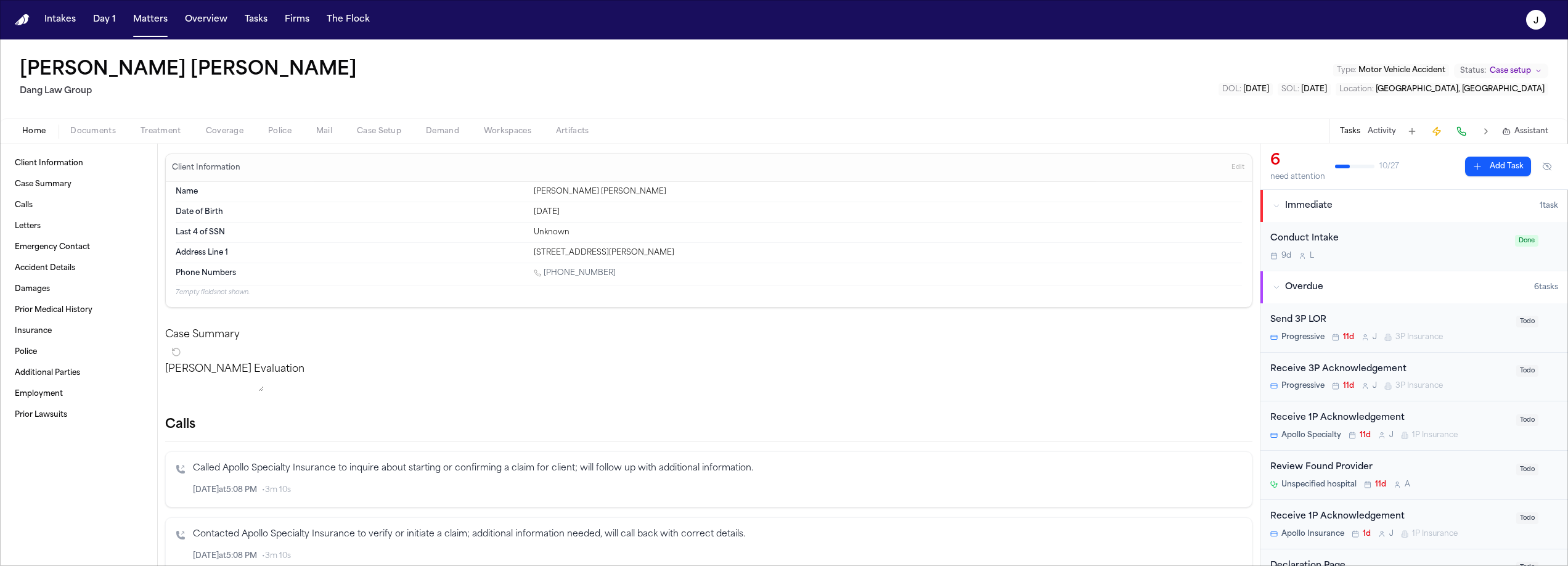
click at [111, 138] on span "button" at bounding box center [93, 137] width 60 height 1
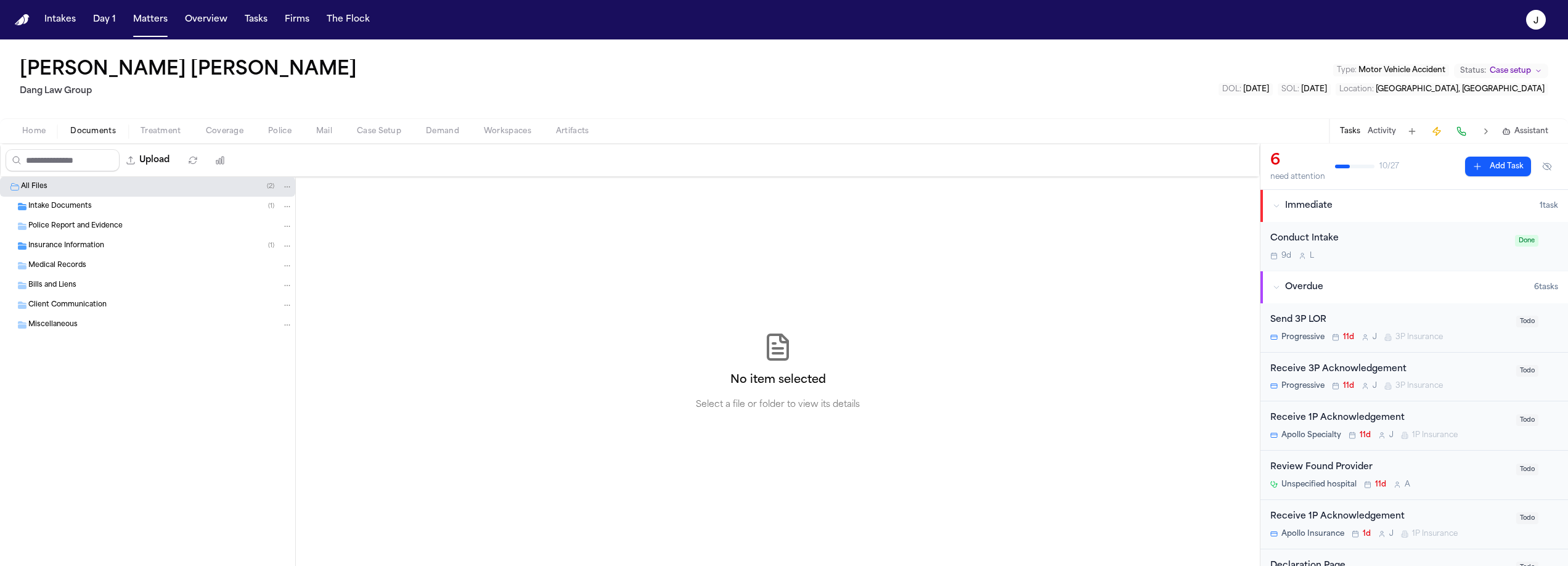
click at [84, 251] on div "Insurance Information ( 1 )" at bounding box center [160, 246] width 265 height 12
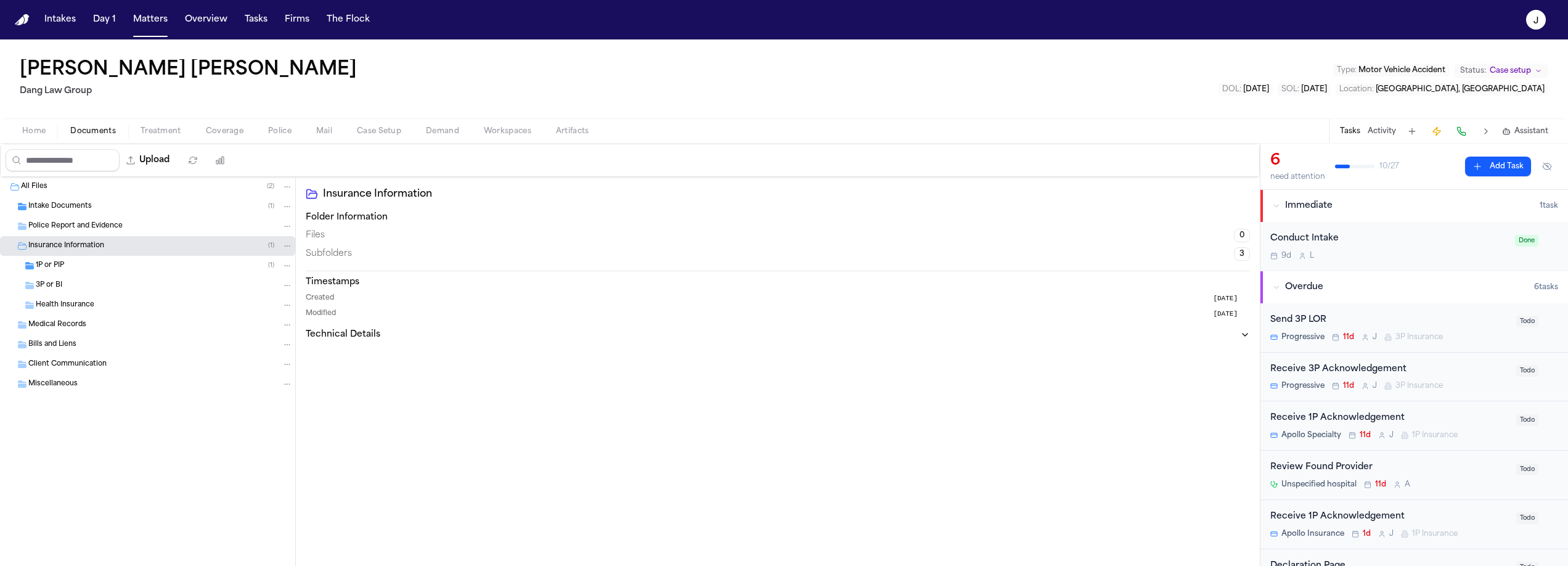
click at [200, 133] on button "Coverage" at bounding box center [225, 131] width 62 height 15
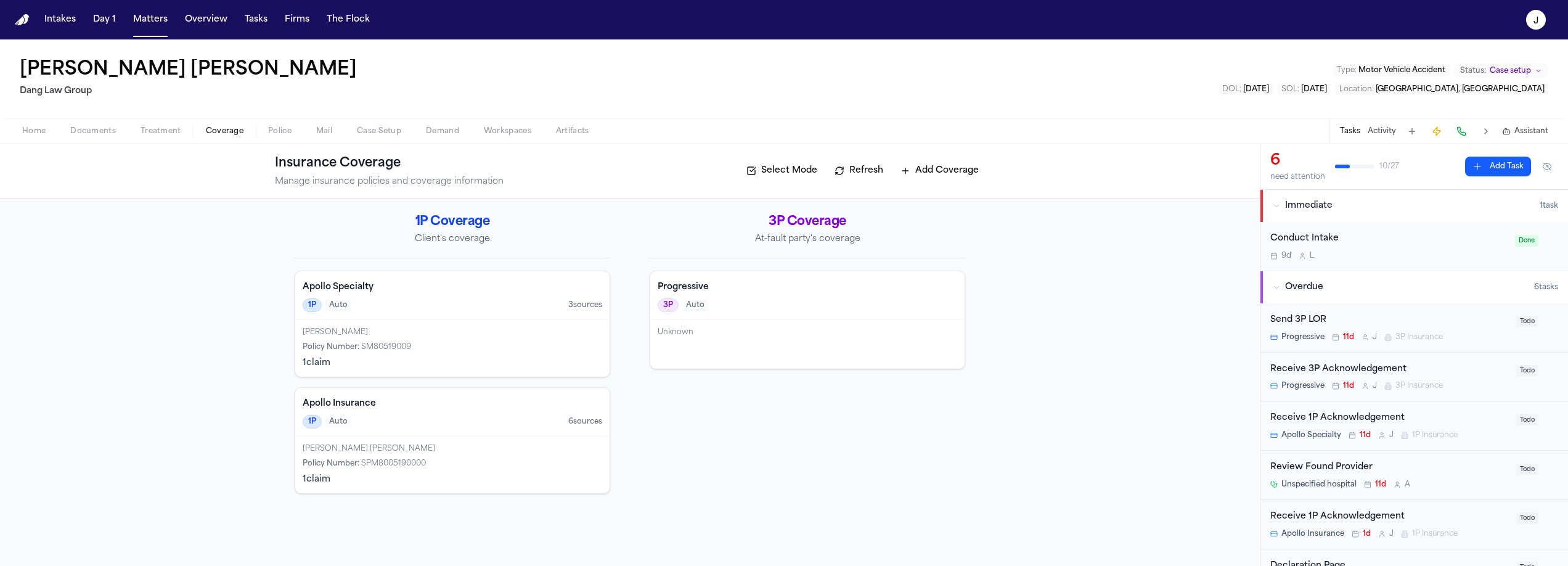
click at [807, 315] on div "Progressive 3P Auto" at bounding box center [807, 295] width 314 height 49
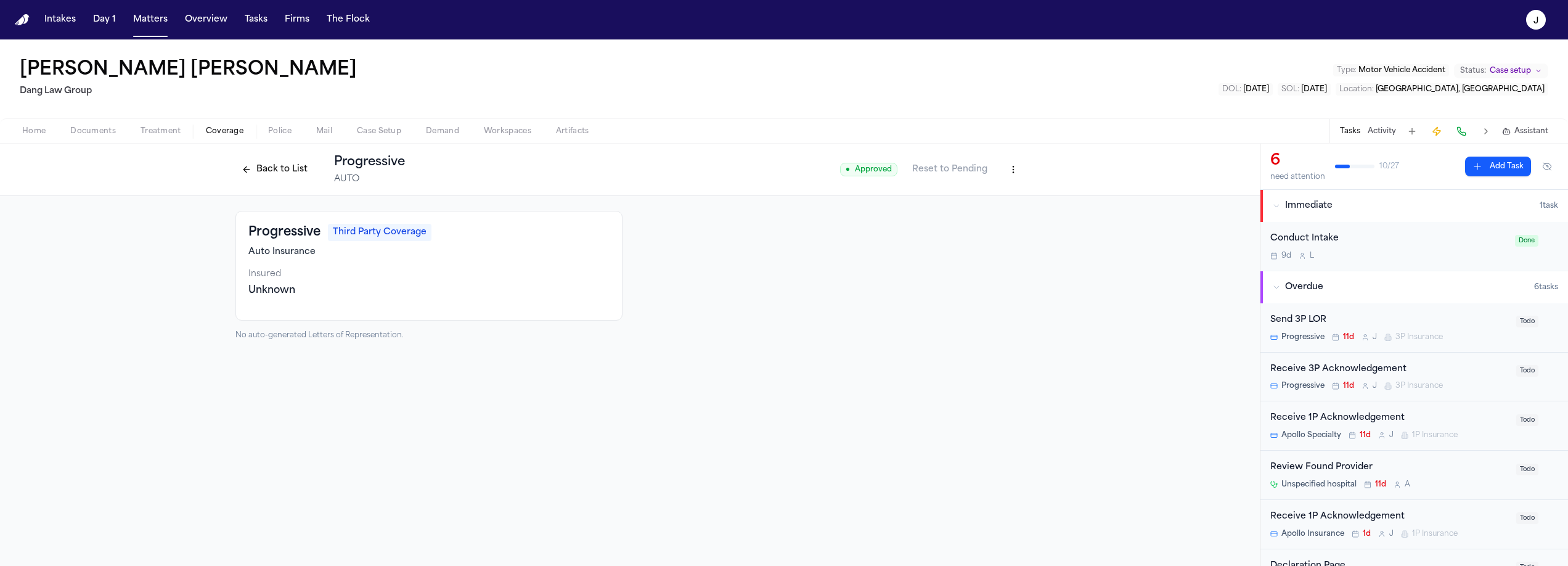
click at [91, 136] on span "Documents" at bounding box center [93, 131] width 46 height 10
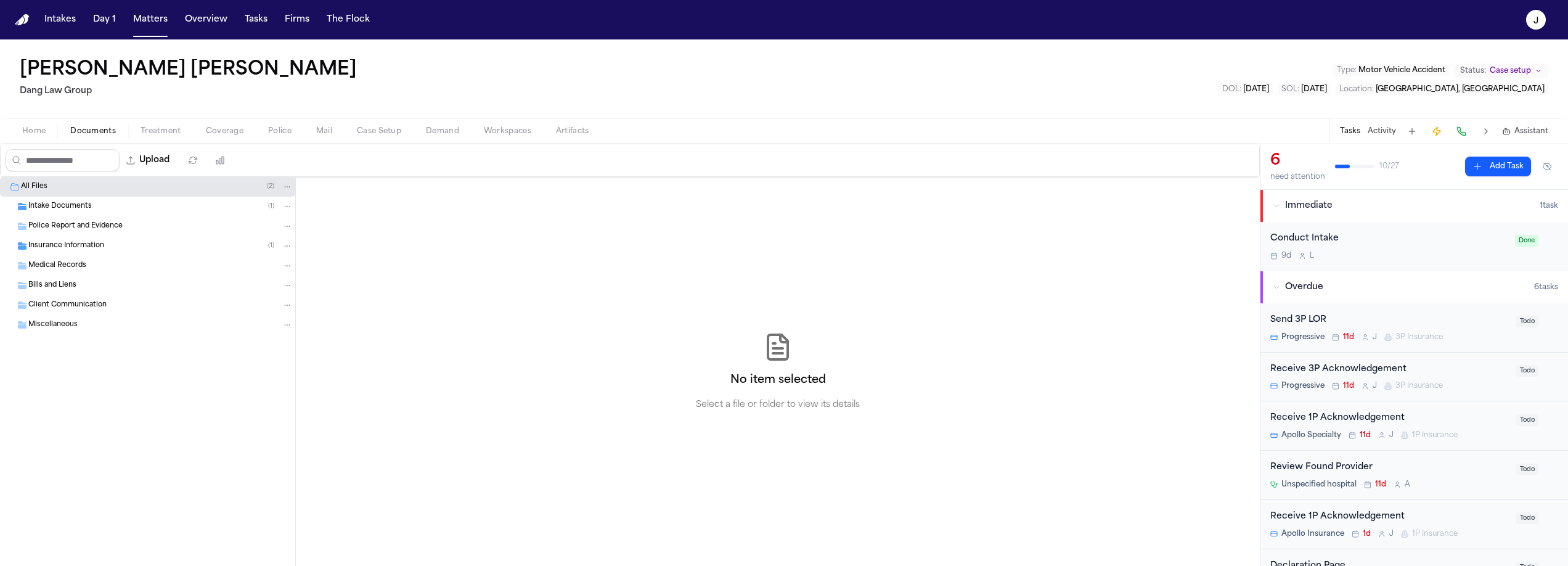
click at [70, 226] on span "Police Report and Evidence" at bounding box center [75, 227] width 95 height 11
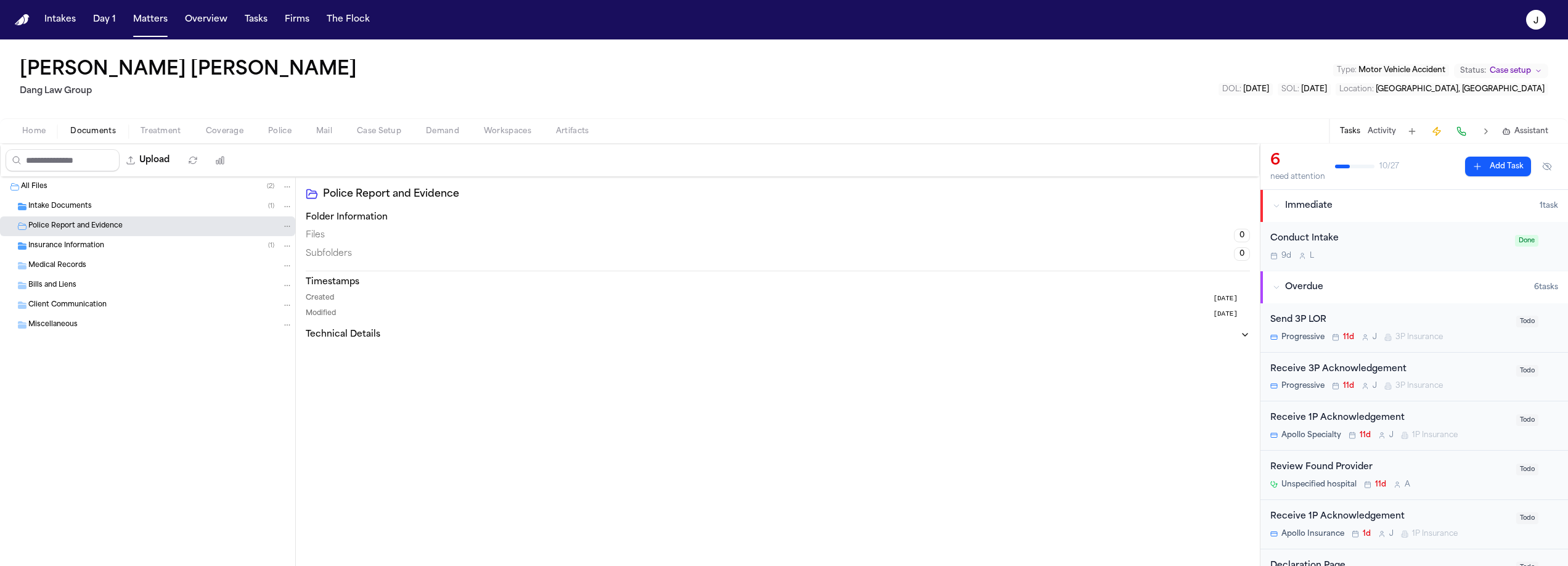
click at [68, 213] on div "Intake Documents ( 1 )" at bounding box center [147, 206] width 295 height 19
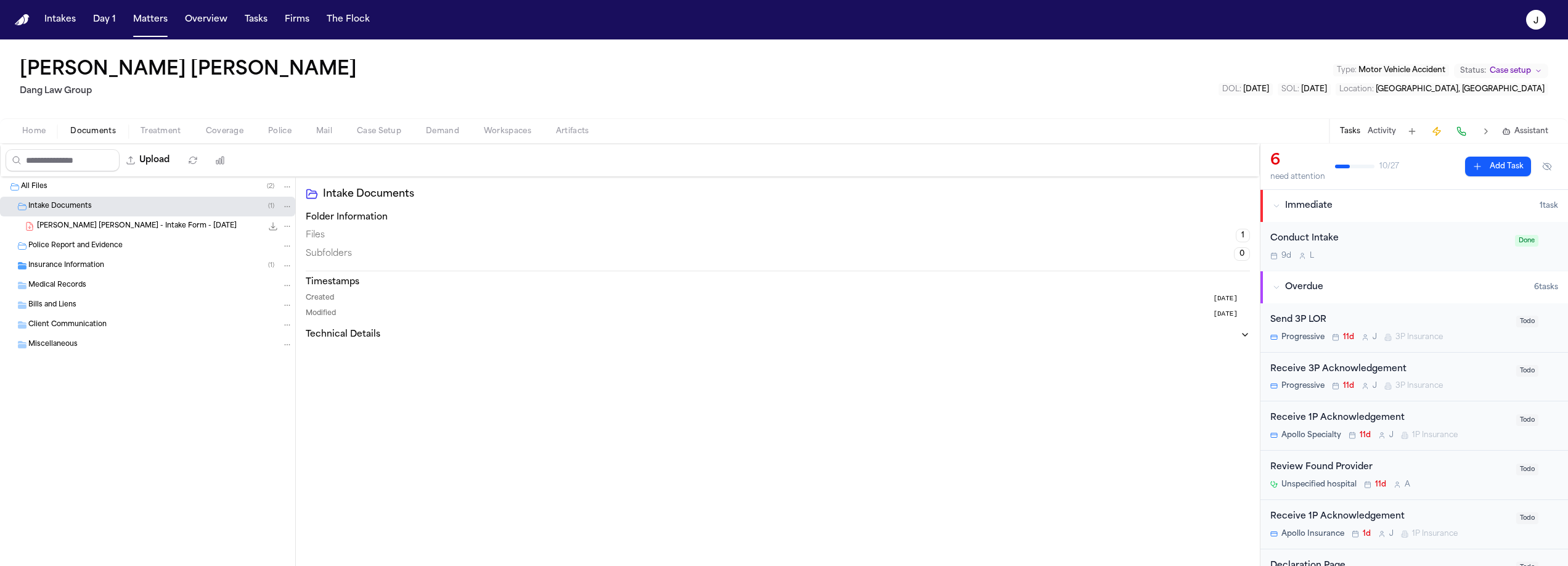
click at [69, 221] on span "W. Salinas Zuniga - Intake Form - 7.30.25" at bounding box center [137, 227] width 200 height 11
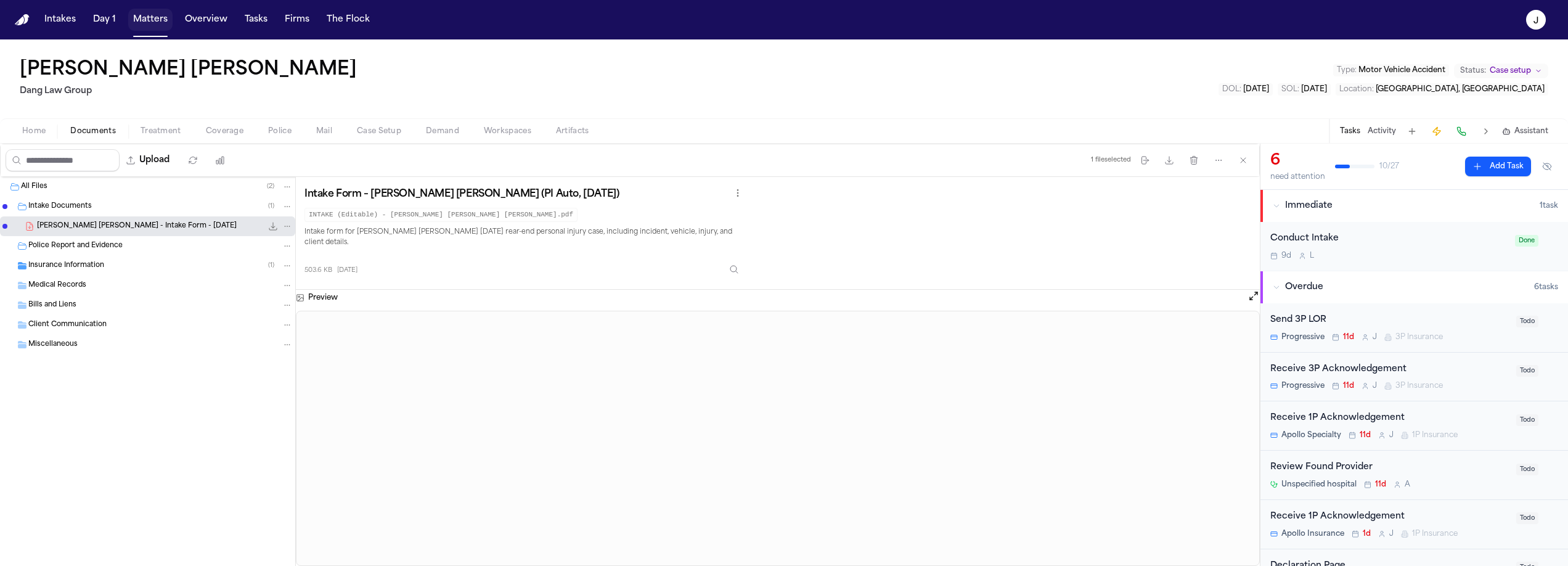
click at [141, 21] on button "Matters" at bounding box center [151, 19] width 44 height 22
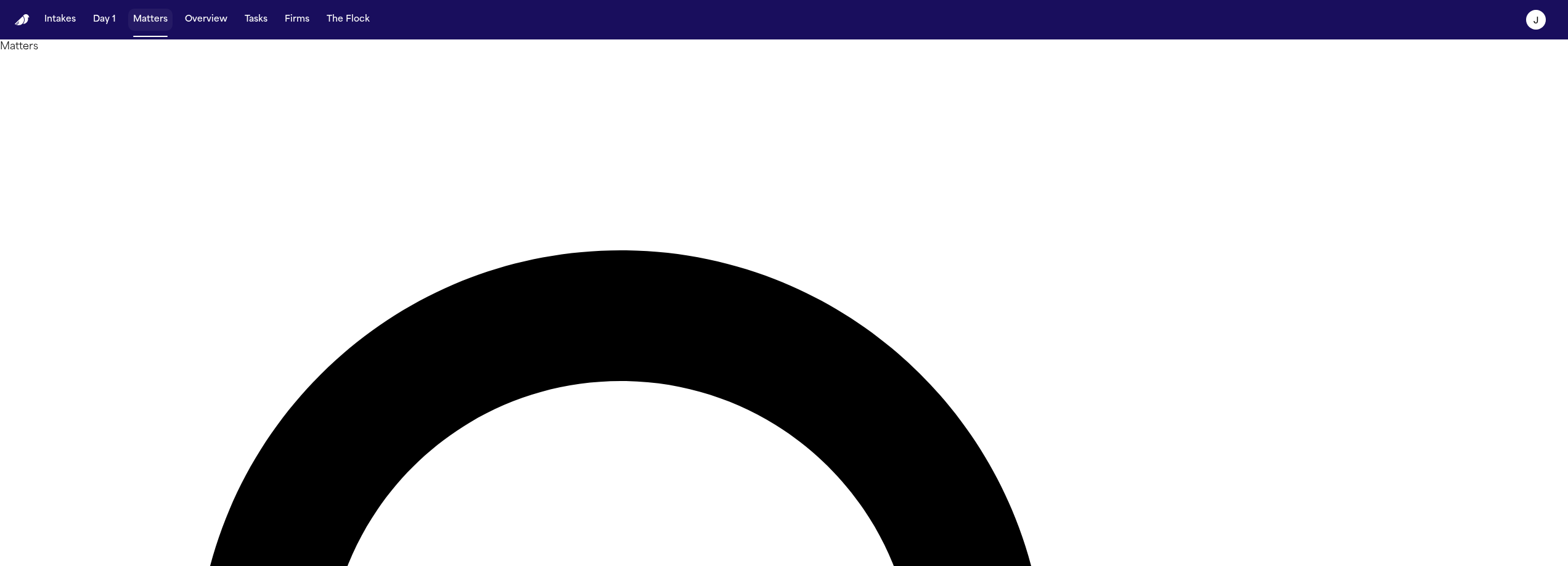
drag, startPoint x: 141, startPoint y: 21, endPoint x: 768, endPoint y: 94, distance: 631.2
click at [142, 21] on button "Matters" at bounding box center [151, 19] width 44 height 22
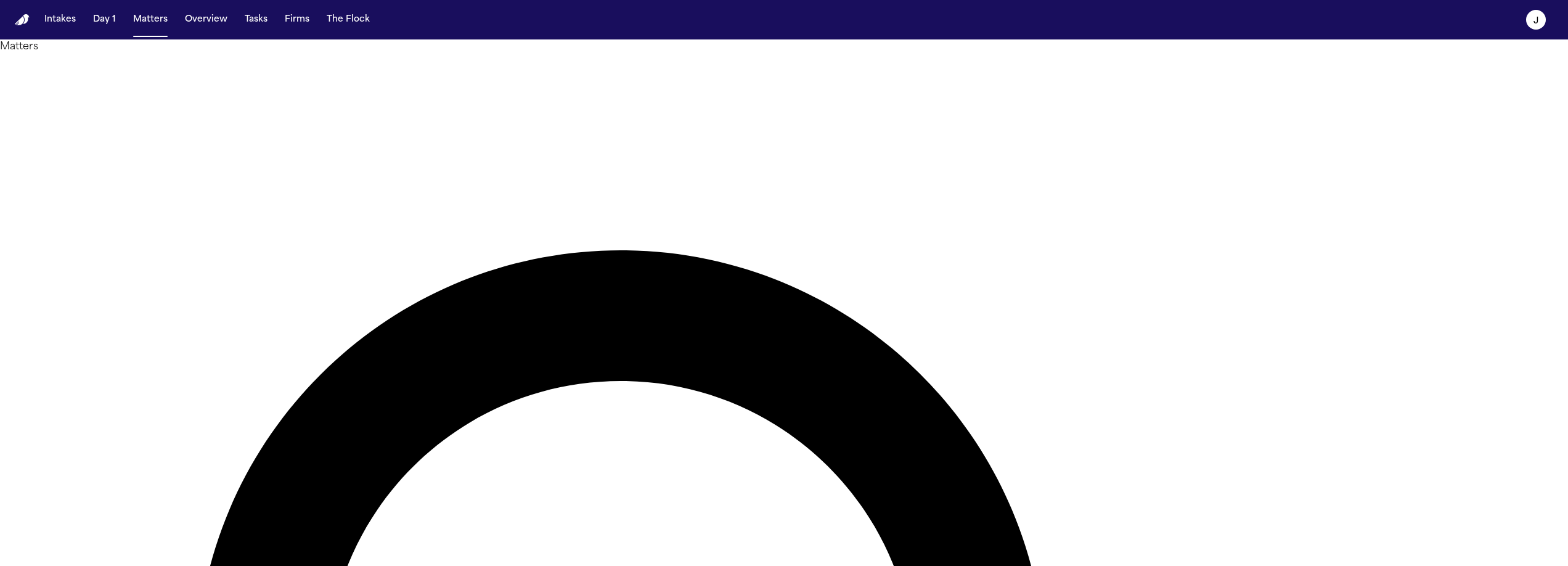
type input "**********"
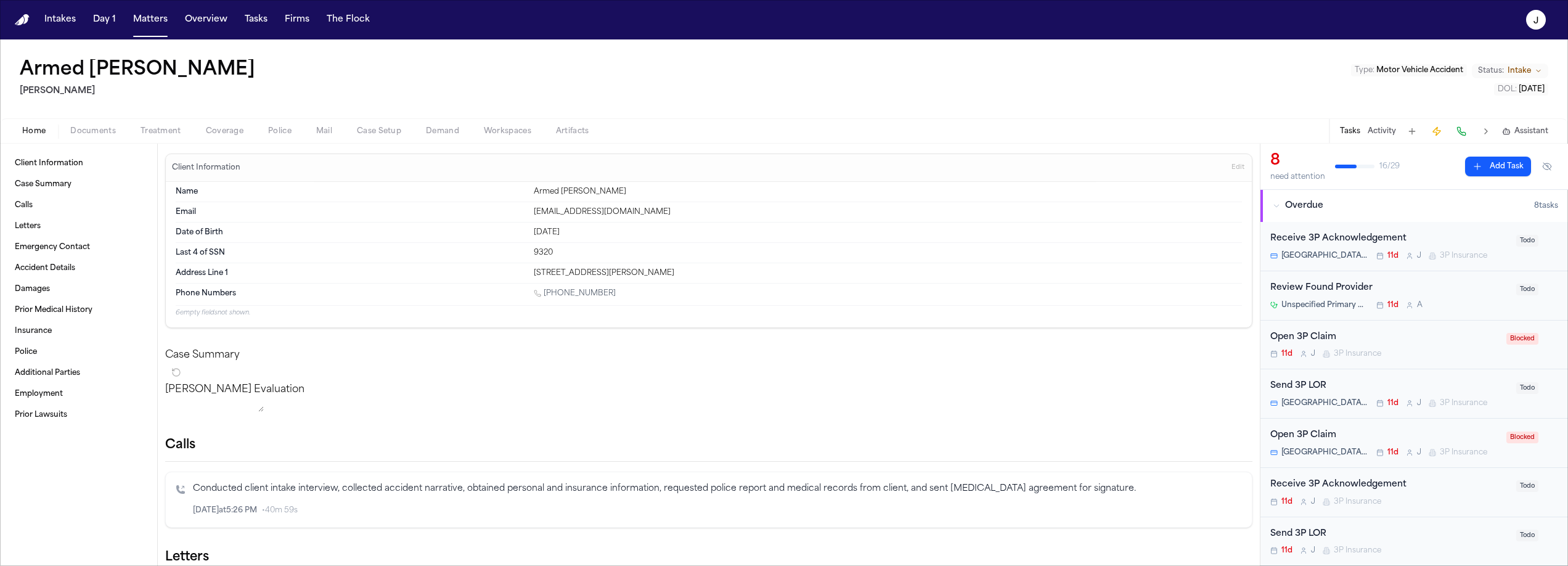
click at [76, 135] on span "Documents" at bounding box center [93, 131] width 46 height 10
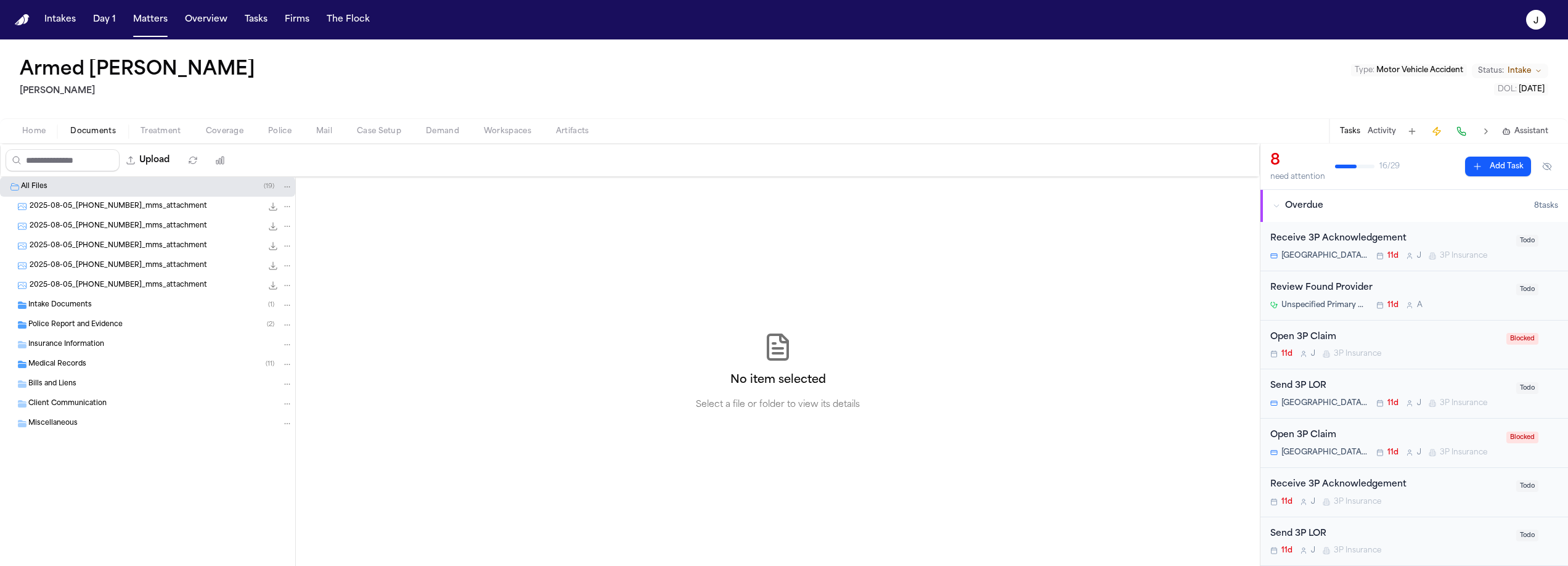
click at [30, 130] on span "Home" at bounding box center [34, 131] width 23 height 10
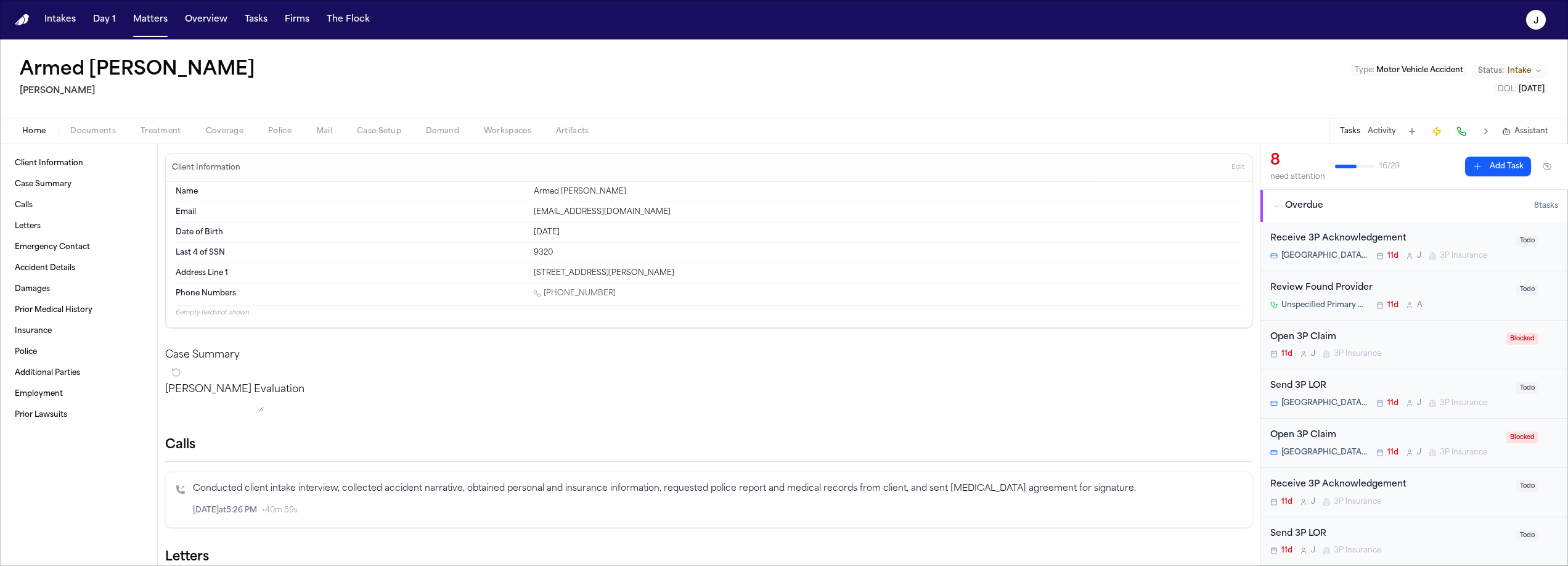
click at [237, 133] on span "Coverage" at bounding box center [225, 131] width 37 height 10
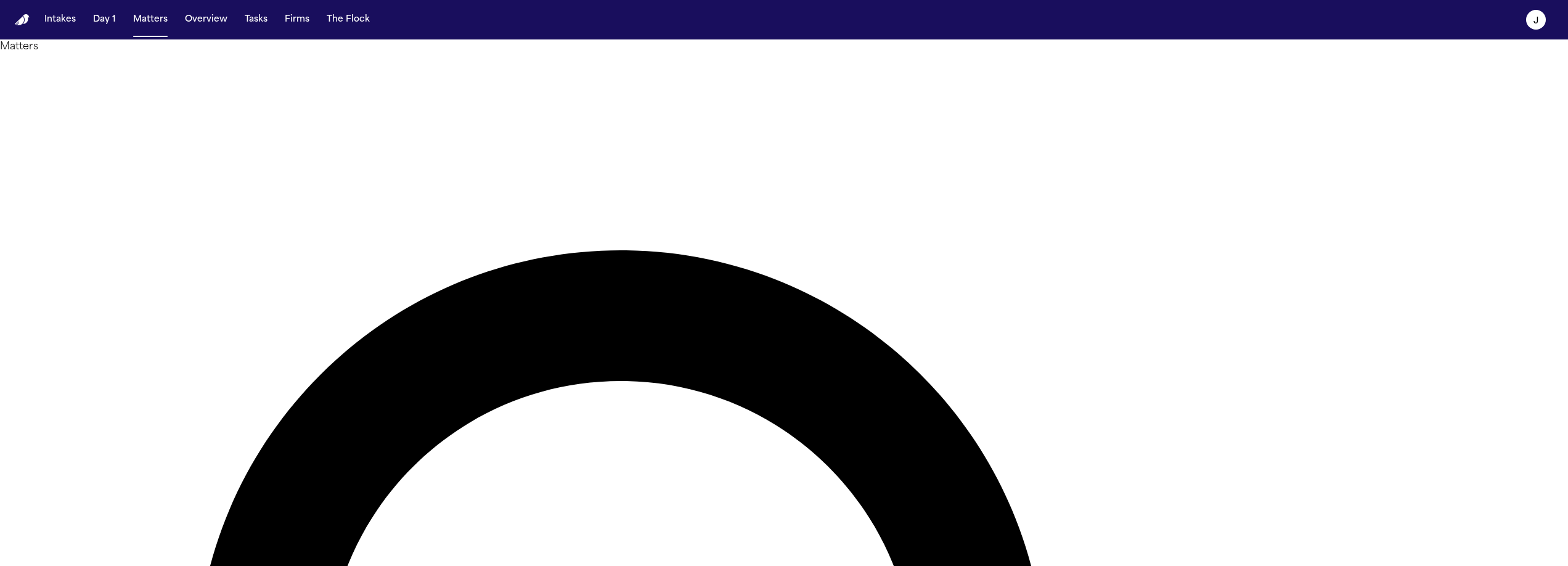
type input "*****"
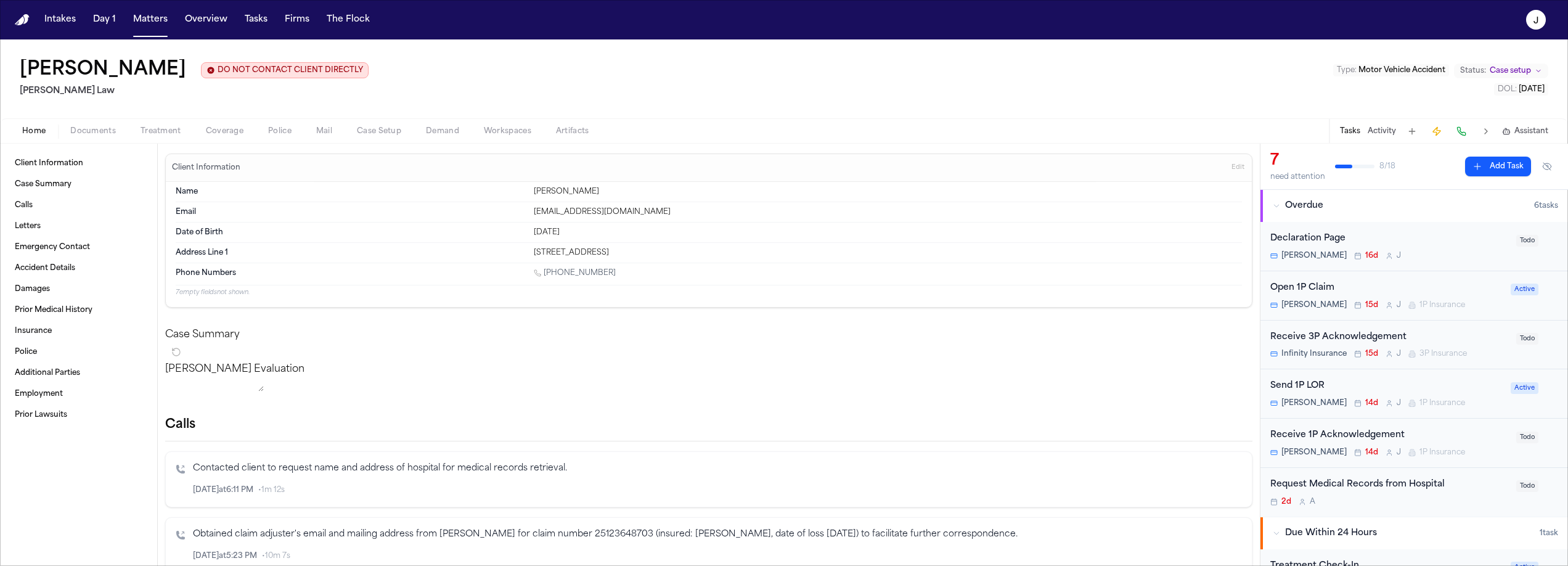
click at [228, 133] on span "Coverage" at bounding box center [225, 131] width 37 height 10
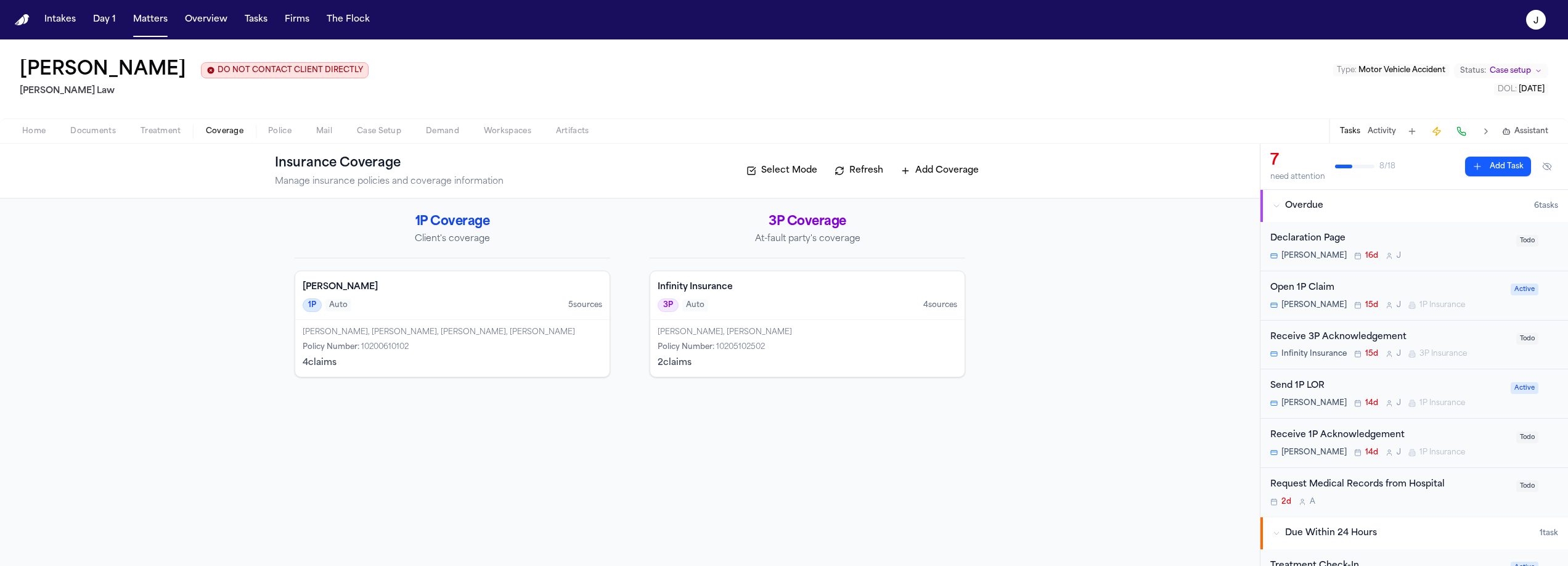
click at [488, 295] on div "Kemper 1P Auto 5 source s" at bounding box center [452, 295] width 314 height 49
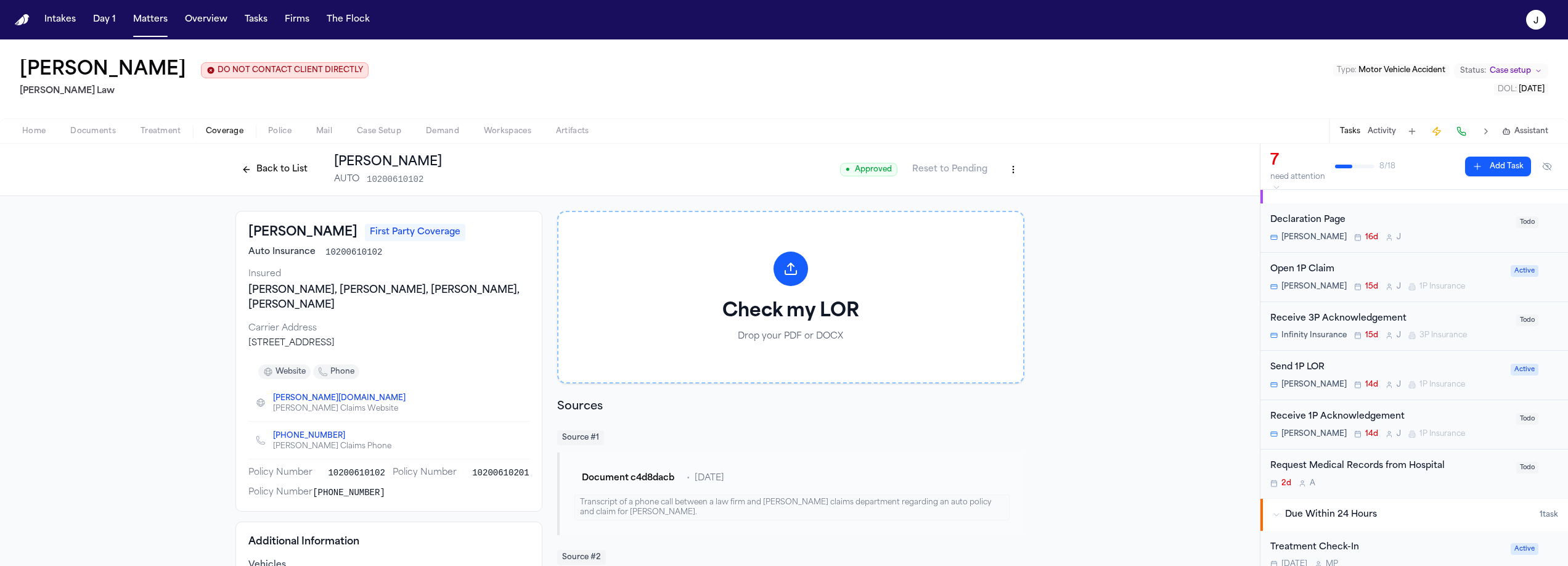
scroll to position [23, 0]
click at [1405, 358] on div "Send 1P LOR" at bounding box center [1386, 363] width 233 height 14
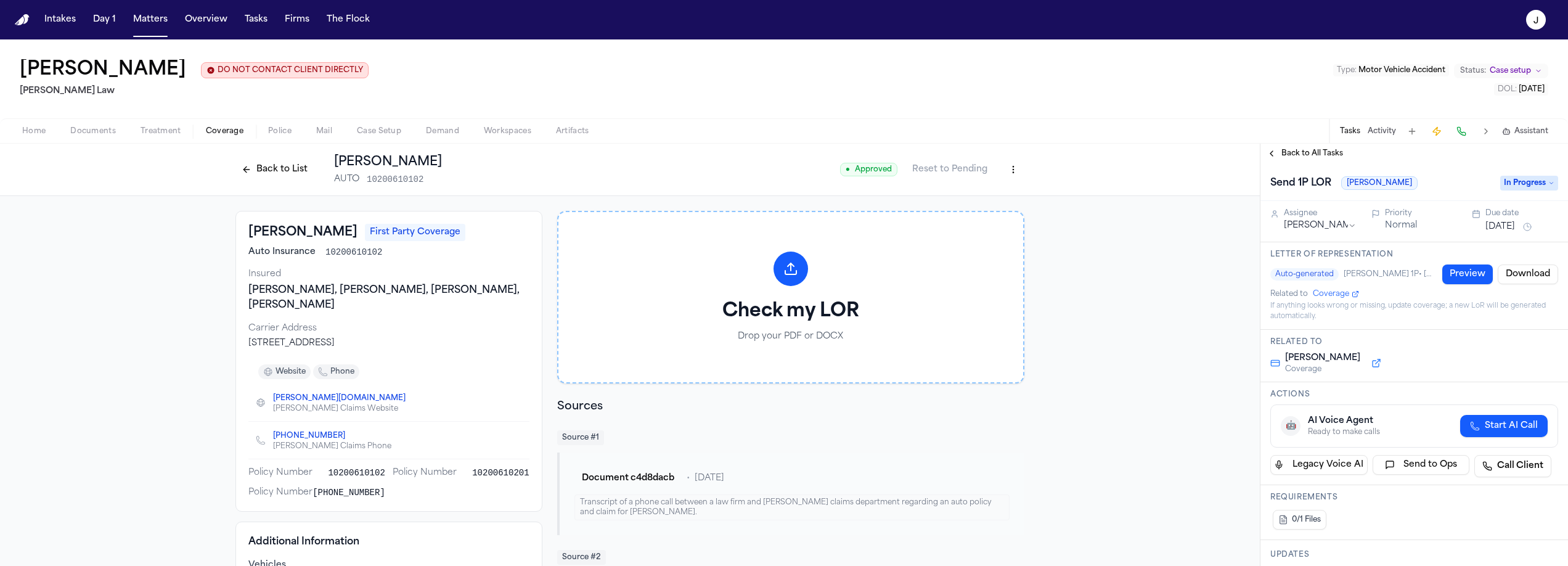
click at [1548, 188] on span "In Progress" at bounding box center [1529, 182] width 58 height 15
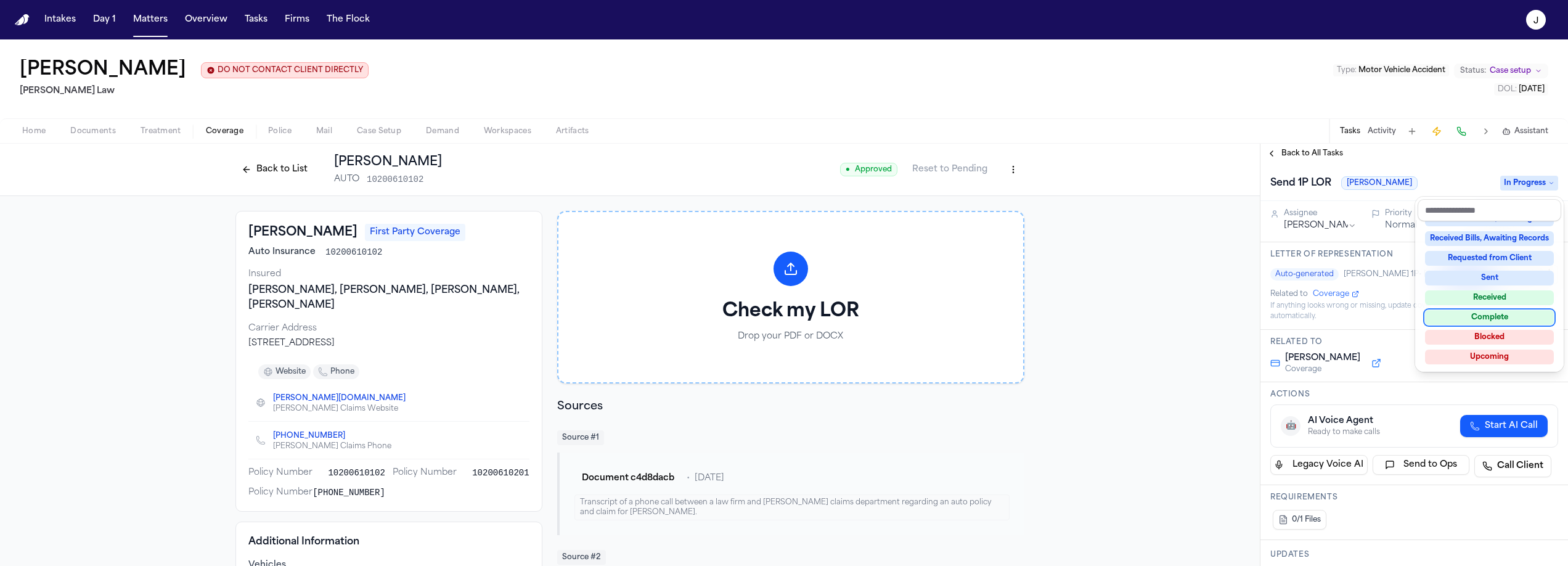
click at [1489, 320] on div "Complete" at bounding box center [1490, 317] width 129 height 15
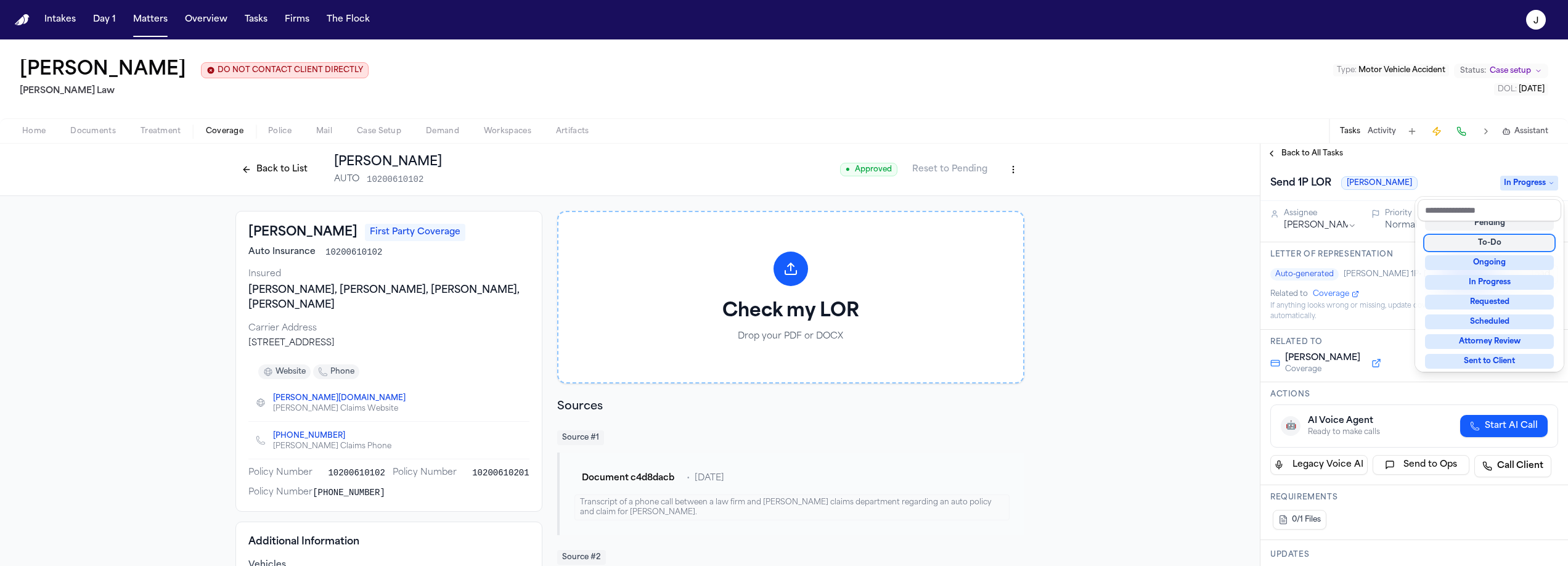
scroll to position [19, 0]
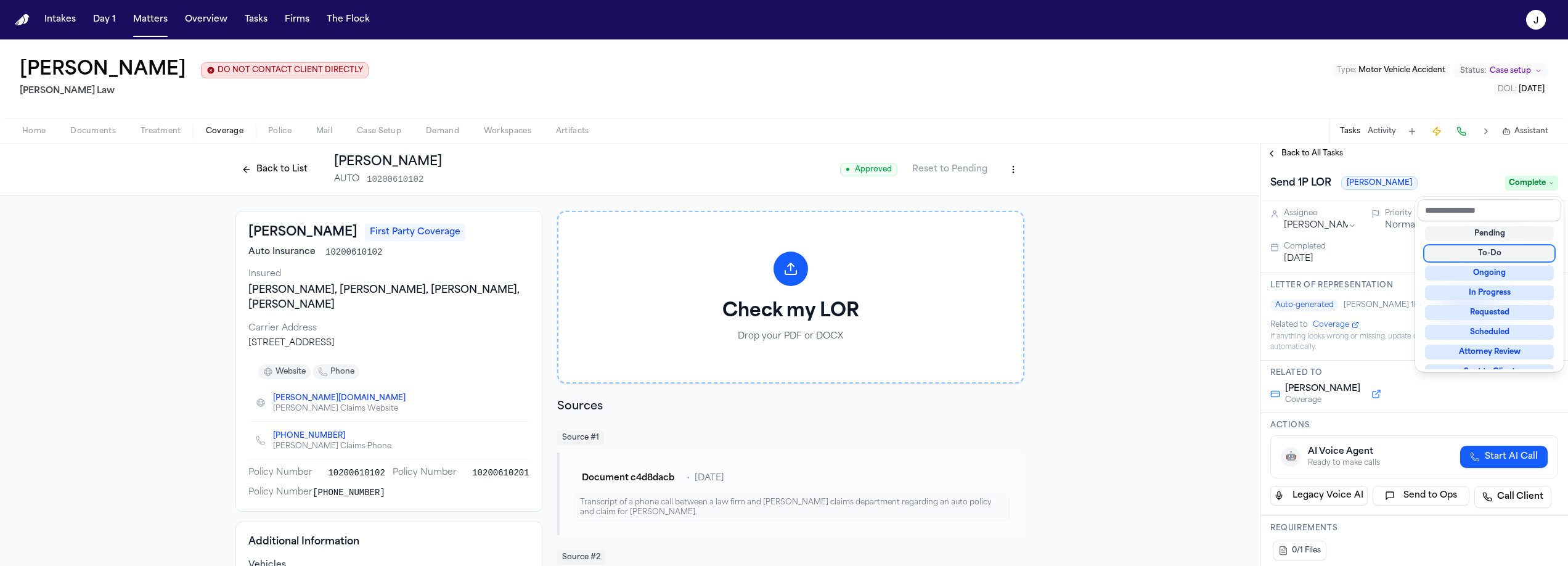
click at [1314, 150] on div "Back to All Tasks Send 1P LOR Kemper Complete Assignee Jacqueline Priority Norm…" at bounding box center [1414, 354] width 307 height 423
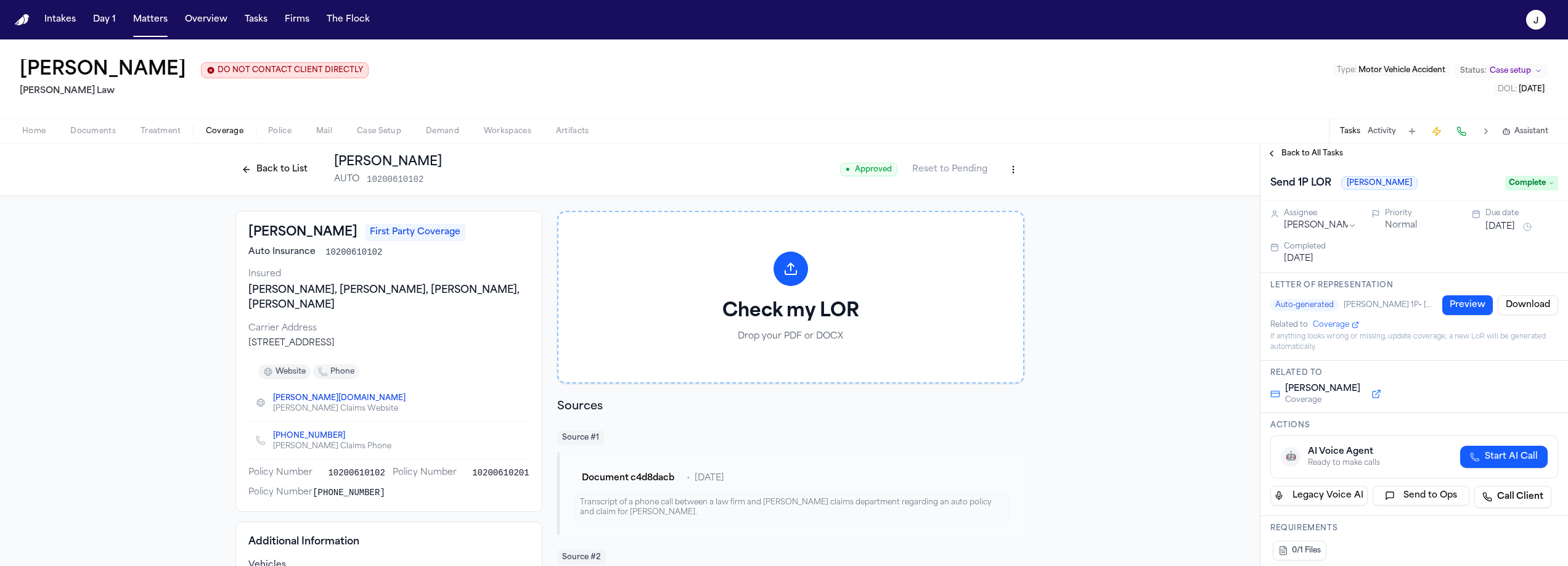
click at [1314, 155] on span "Back to All Tasks" at bounding box center [1312, 153] width 62 height 10
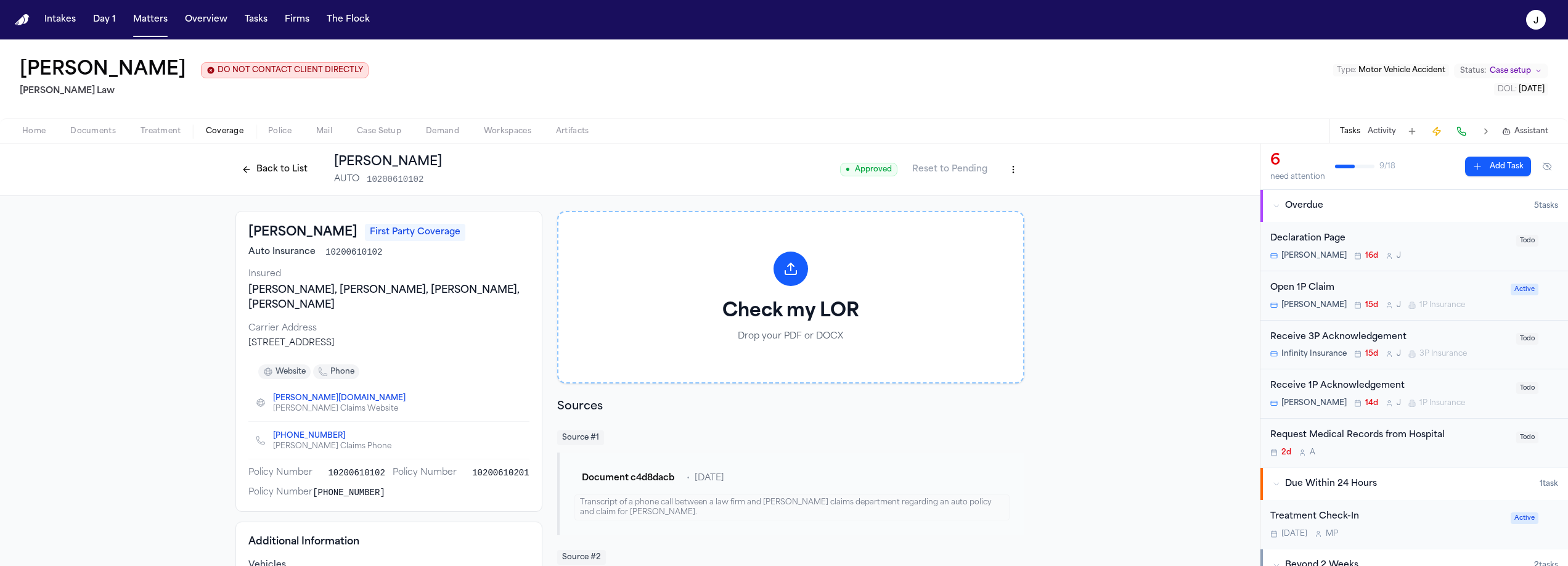
click at [1449, 291] on div "Open 1P Claim" at bounding box center [1386, 288] width 233 height 14
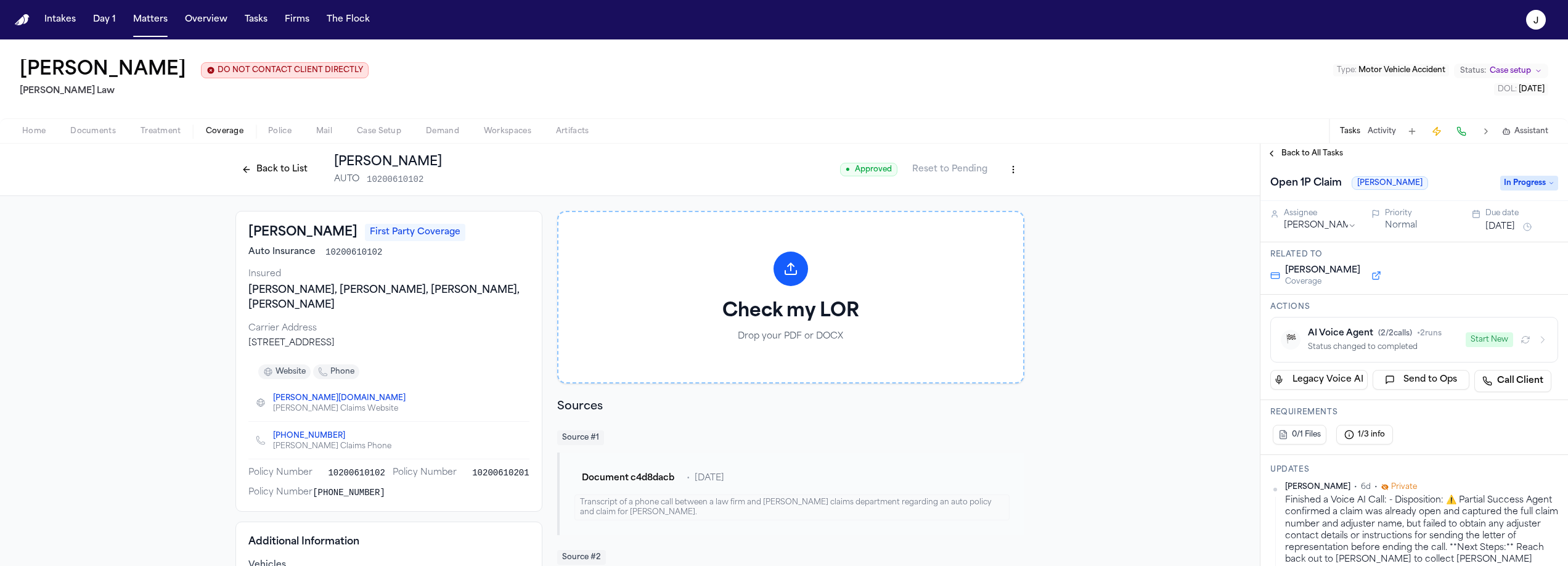
click at [1518, 182] on span "In Progress" at bounding box center [1529, 182] width 58 height 15
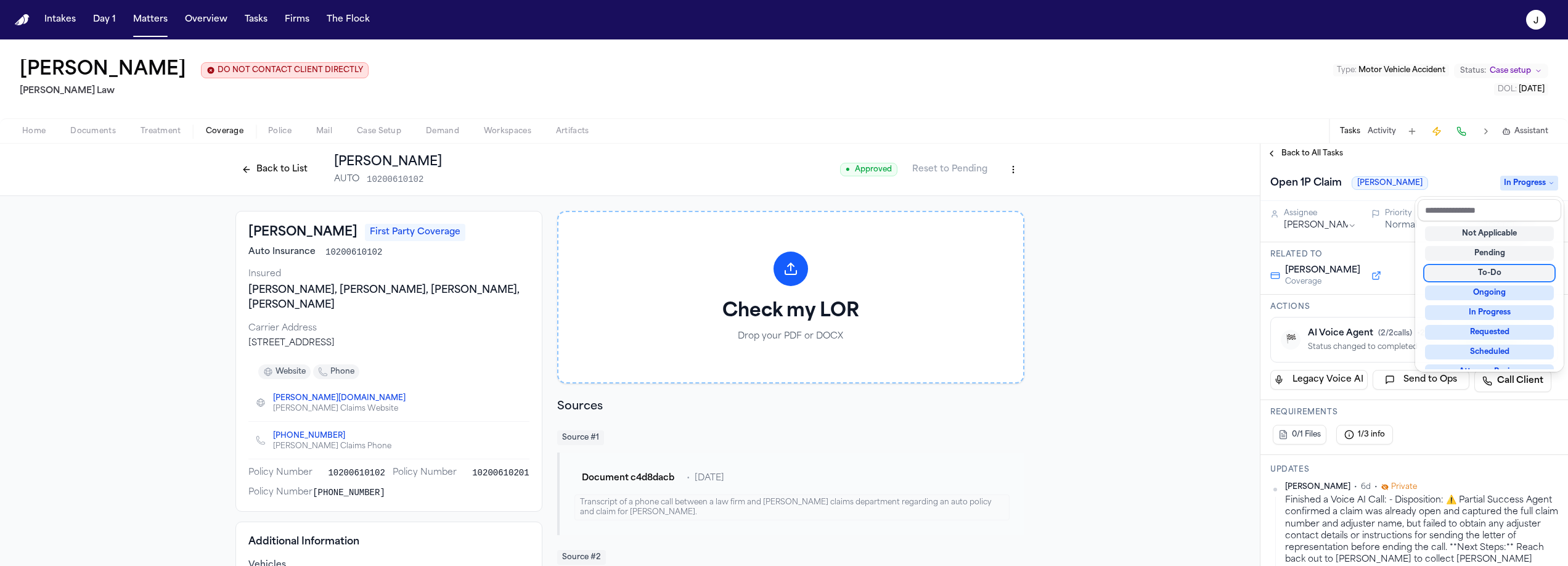
scroll to position [192, 0]
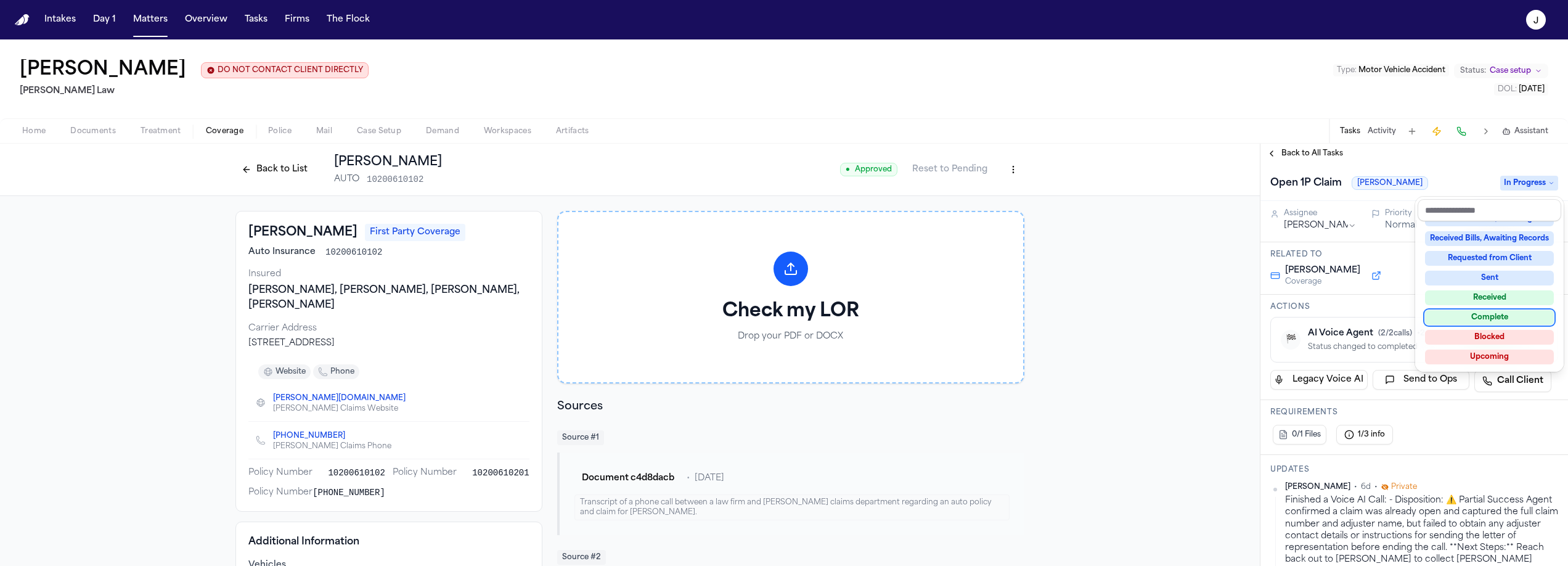
click at [1467, 312] on div "Complete" at bounding box center [1490, 317] width 129 height 15
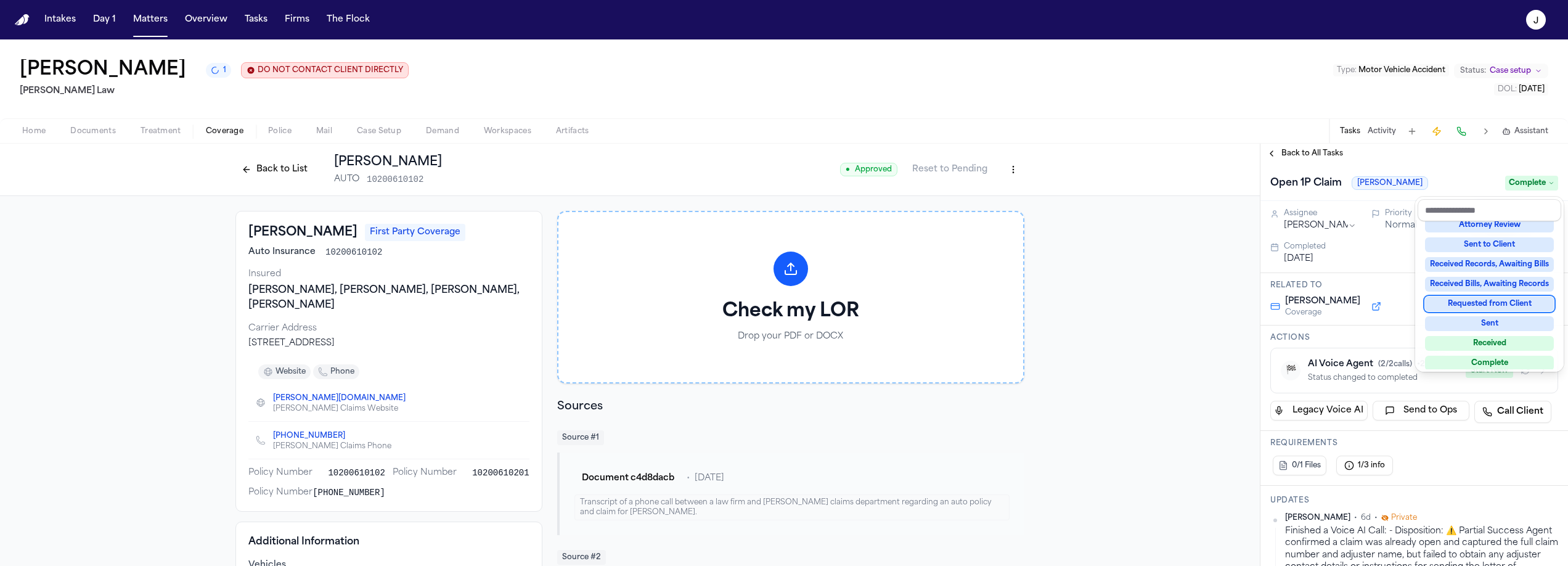
click at [1288, 153] on div "Back to All Tasks Open 1P Claim Kemper Complete Assignee Jacqueline Priority No…" at bounding box center [1414, 354] width 307 height 423
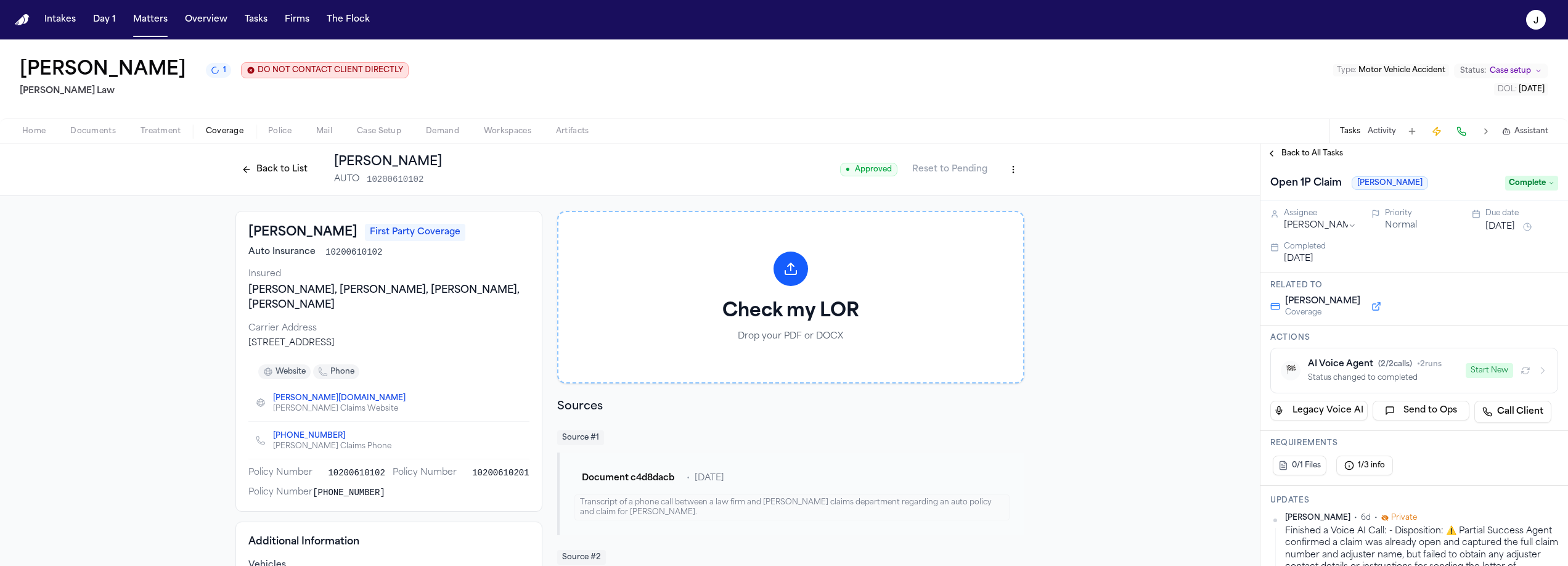
click at [1297, 154] on span "Back to All Tasks" at bounding box center [1312, 153] width 62 height 10
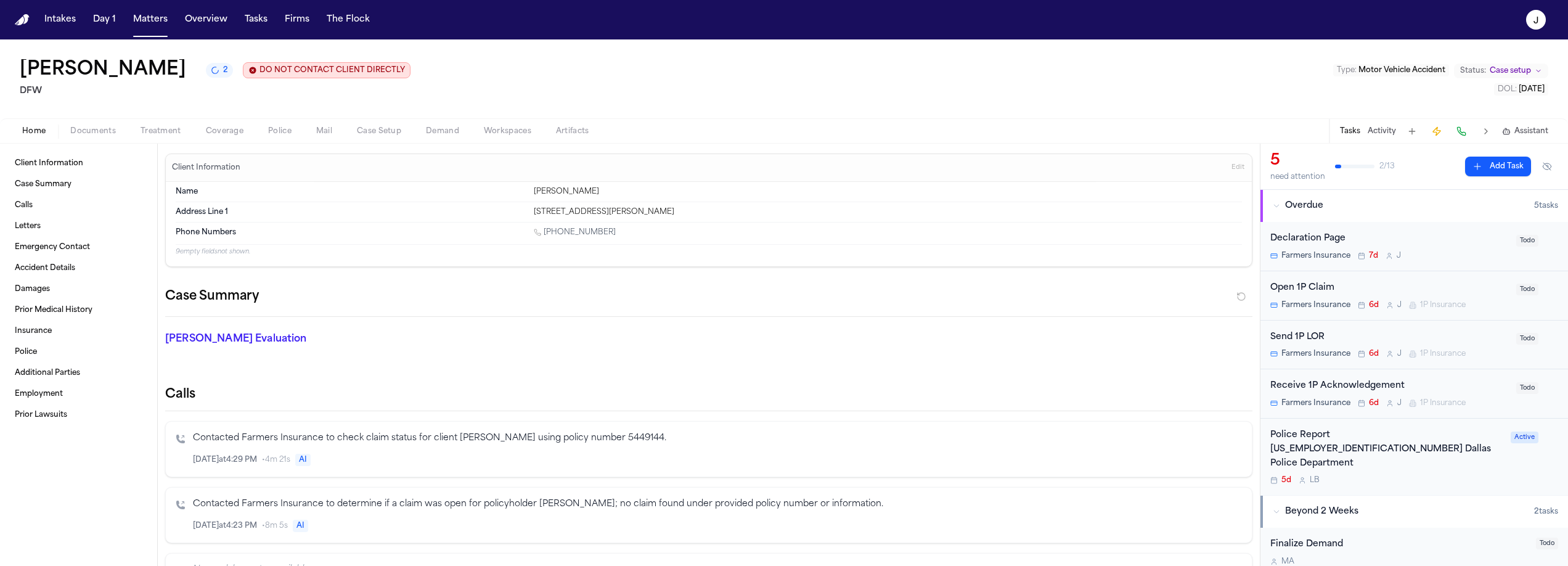
click at [233, 132] on span "Coverage" at bounding box center [225, 131] width 37 height 10
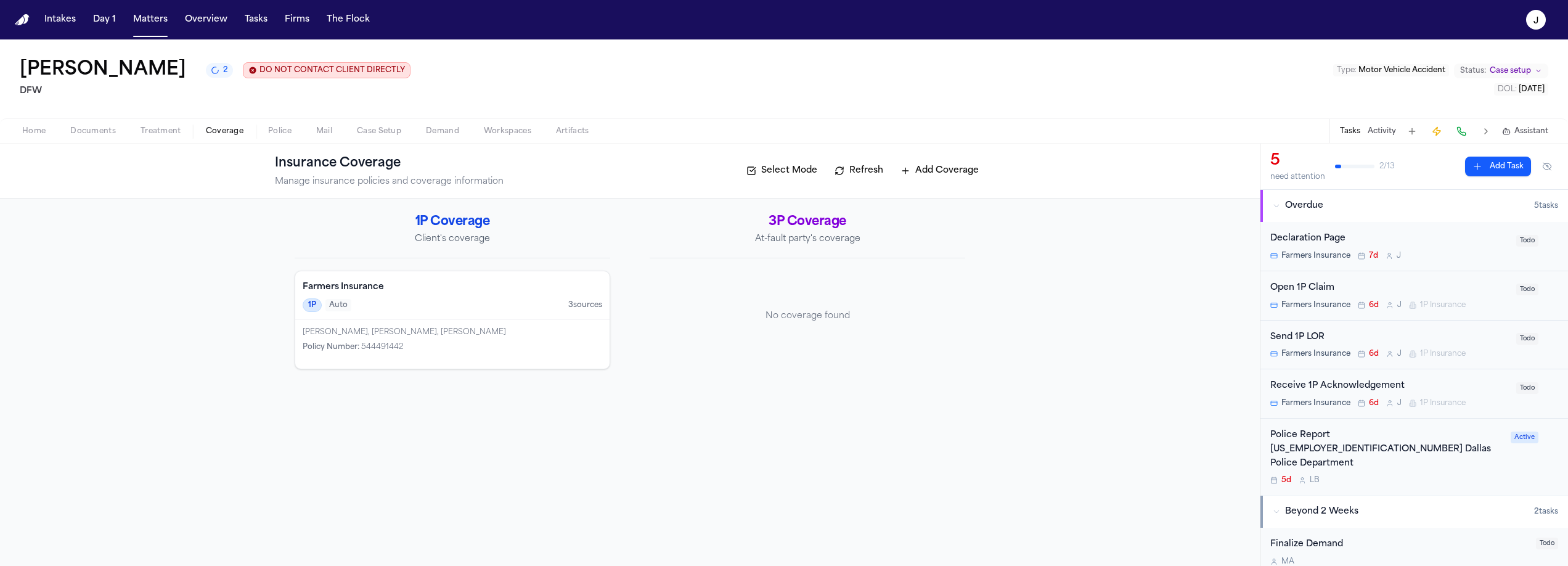
click at [473, 292] on h4 "Farmers Insurance" at bounding box center [452, 287] width 299 height 12
